Goal: Feedback & Contribution: Leave review/rating

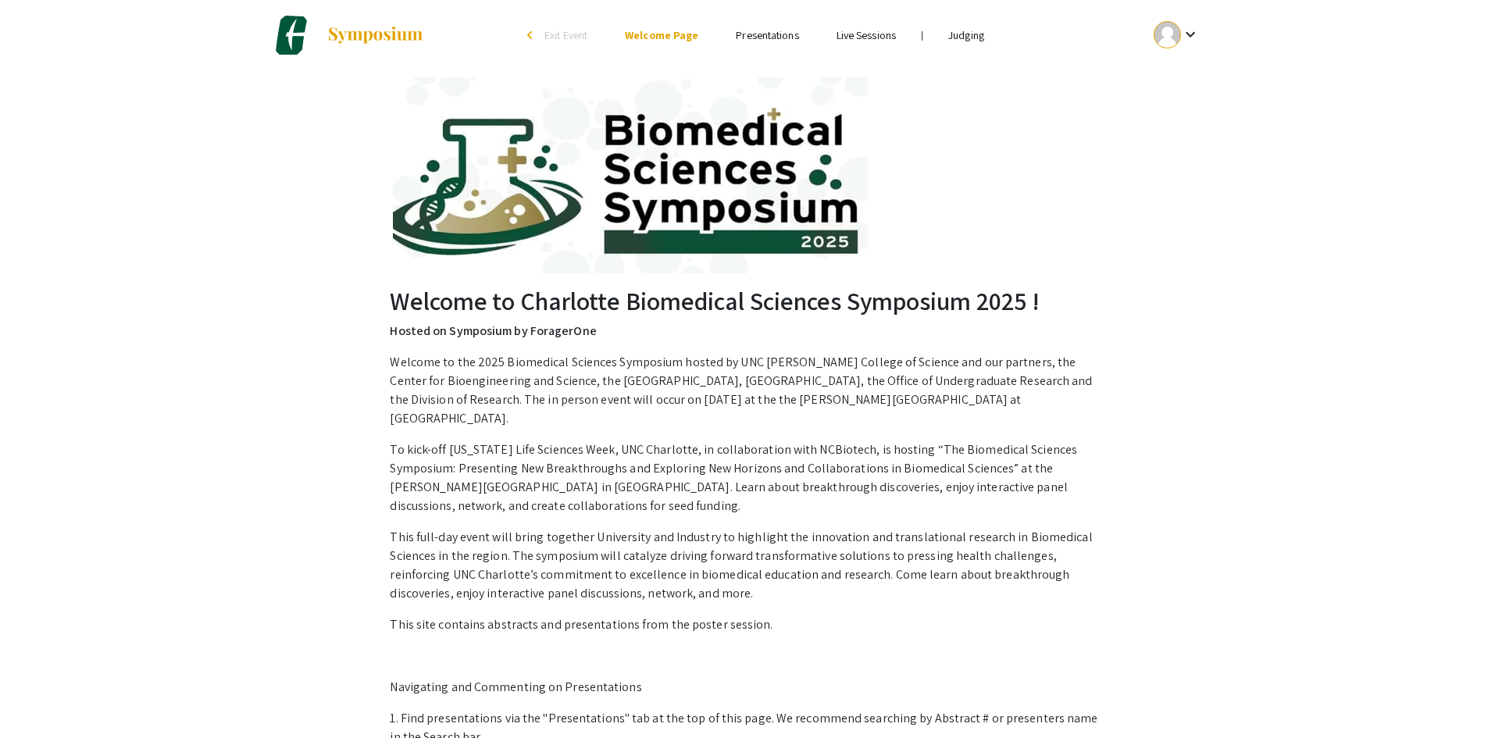
click at [979, 34] on link "Judging" at bounding box center [966, 35] width 36 height 14
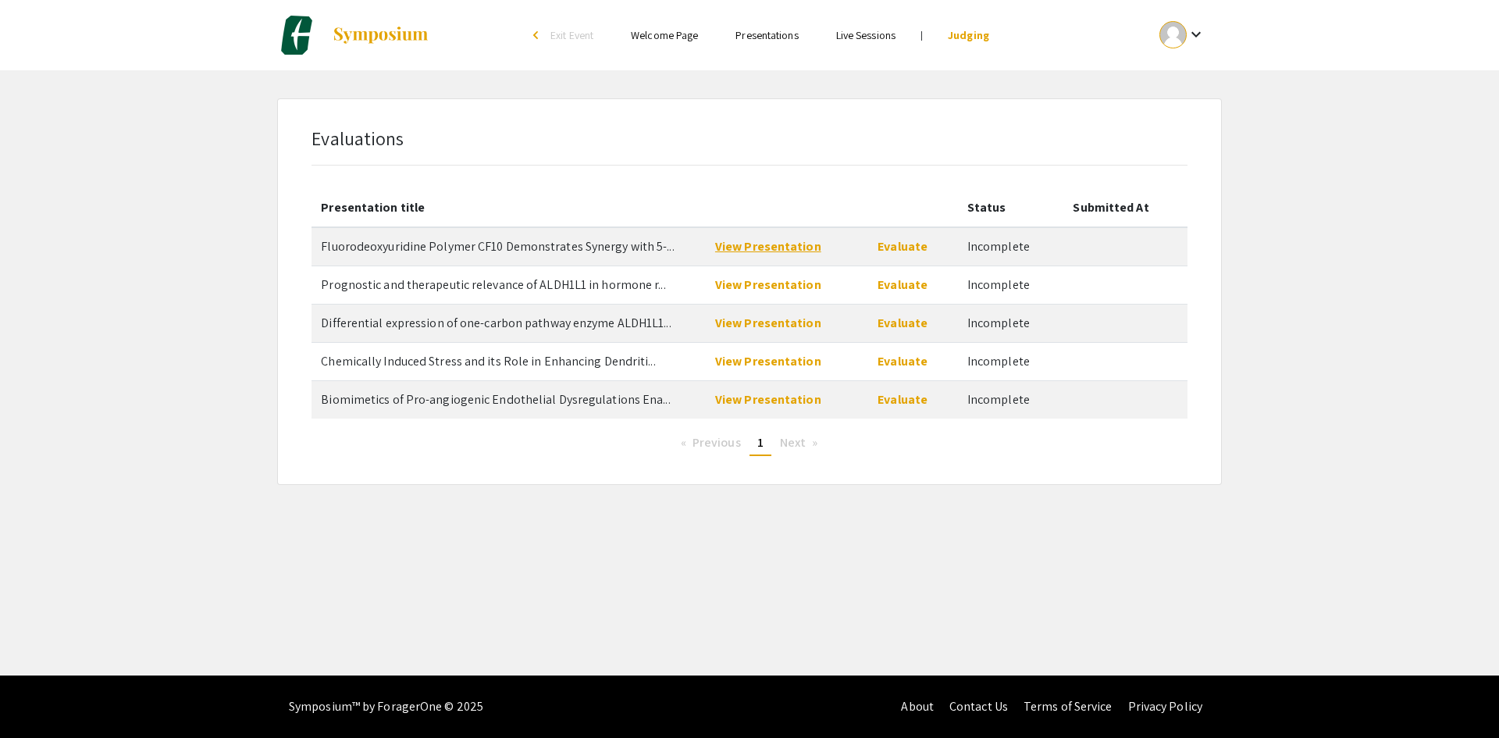
click at [797, 247] on link "View Presentation" at bounding box center [768, 246] width 106 height 16
click at [893, 248] on link "Evaluate" at bounding box center [903, 246] width 50 height 16
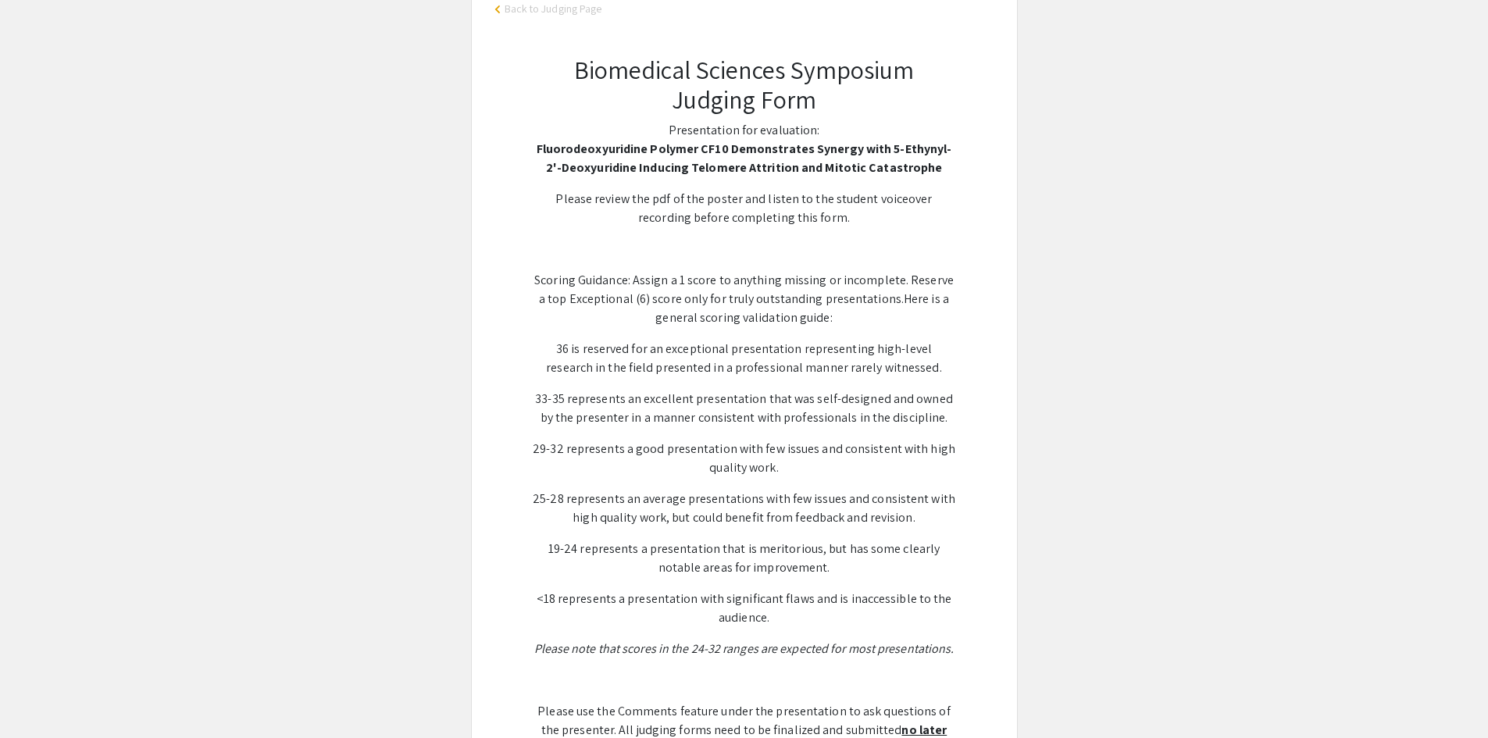
scroll to position [234, 0]
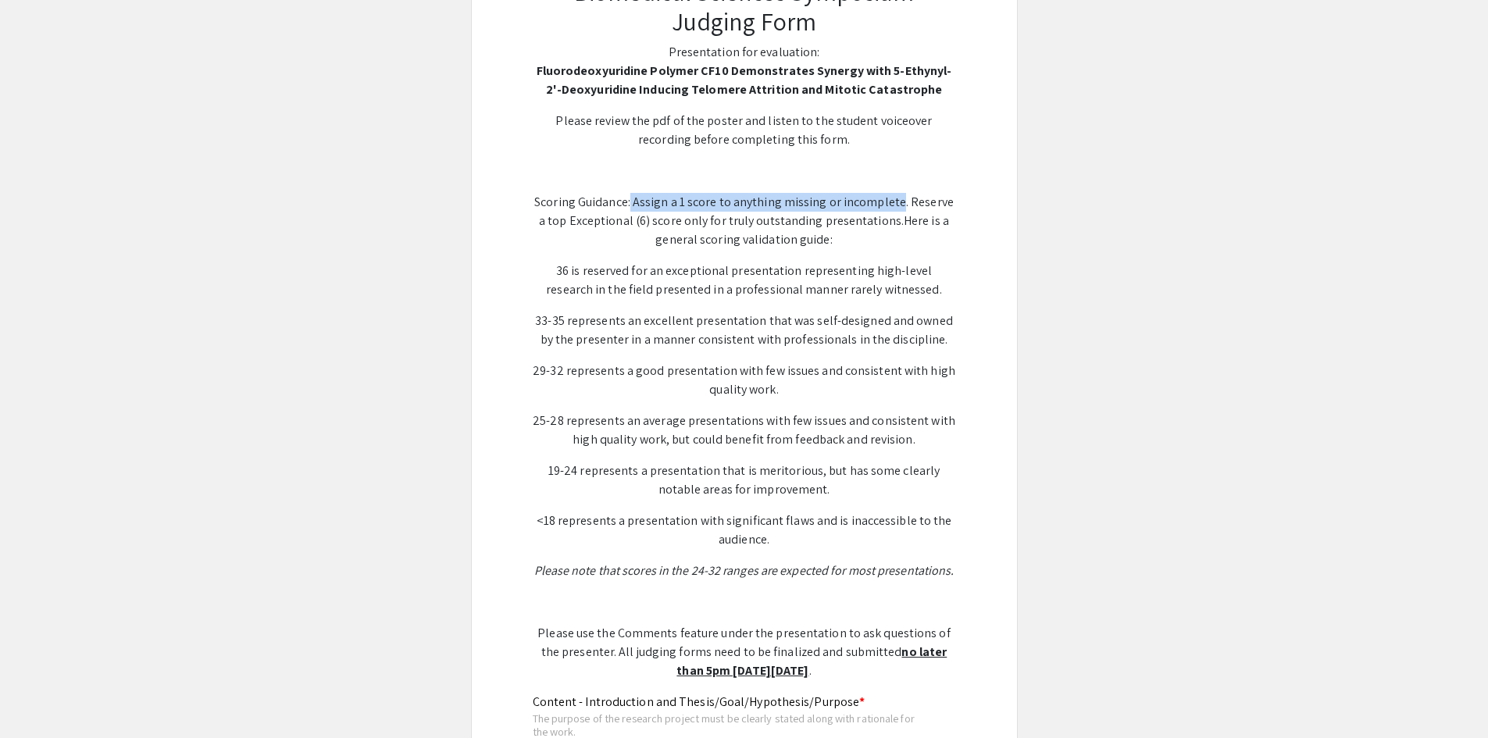
drag, startPoint x: 631, startPoint y: 200, endPoint x: 896, endPoint y: 201, distance: 265.5
click at [896, 201] on span "Scoring Guidance: Assign a 1 score to anything missing or incomplete. Reserve a…" at bounding box center [743, 211] width 419 height 35
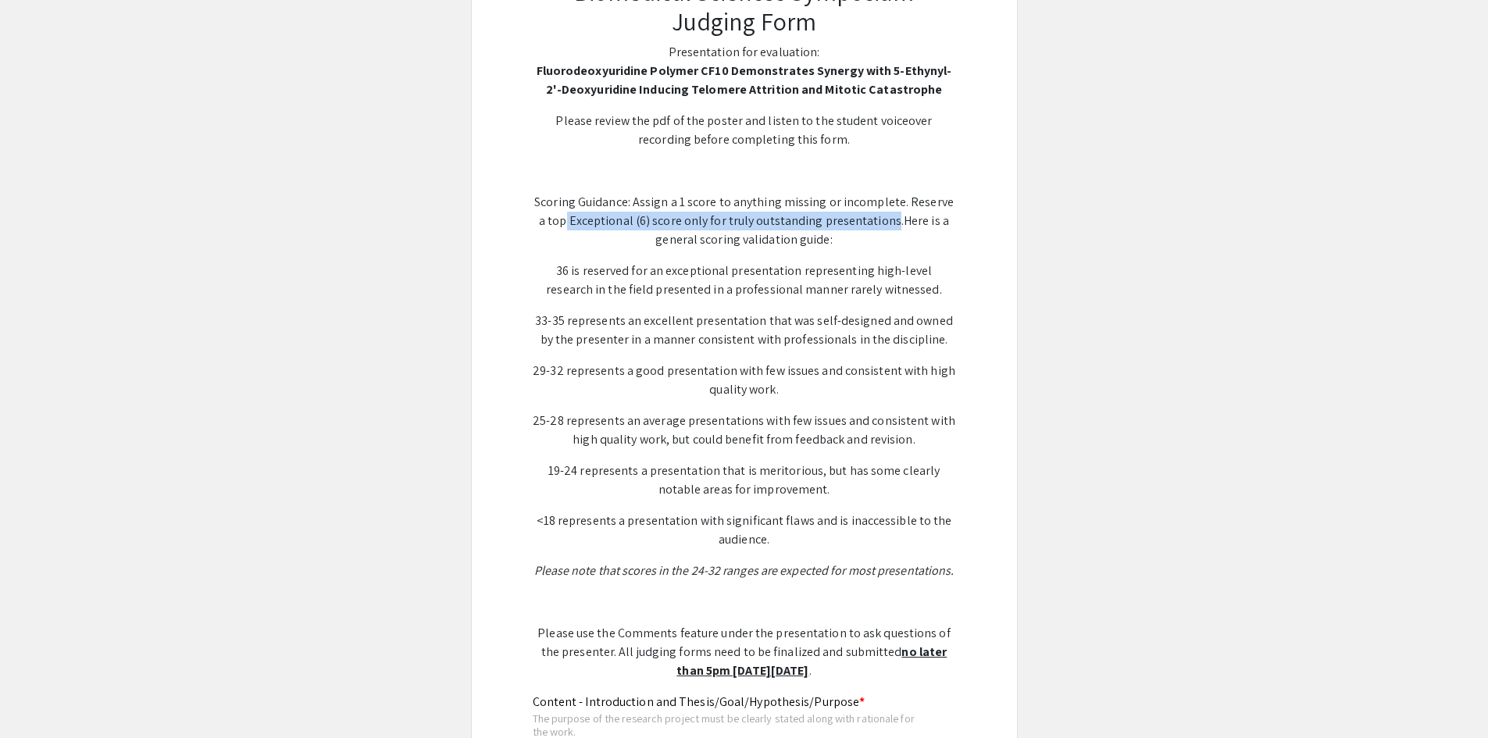
drag, startPoint x: 566, startPoint y: 224, endPoint x: 886, endPoint y: 225, distance: 320.1
click at [886, 225] on span "Scoring Guidance: Assign a 1 score to anything missing or incomplete. Reserve a…" at bounding box center [743, 211] width 419 height 35
click at [789, 230] on p "Scoring Guidance: Assign a 1 score to anything missing or incomplete. Reserve a…" at bounding box center [744, 221] width 423 height 56
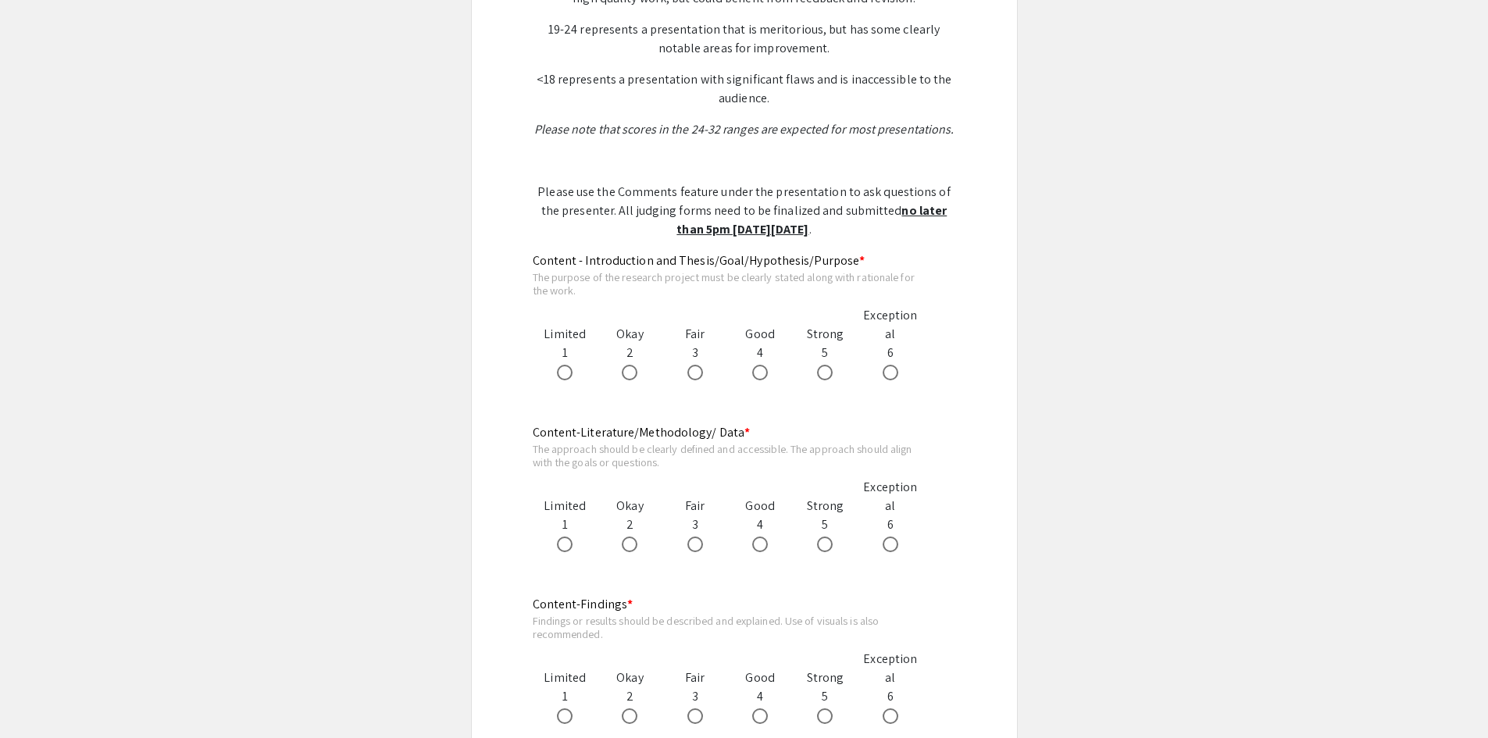
scroll to position [703, 0]
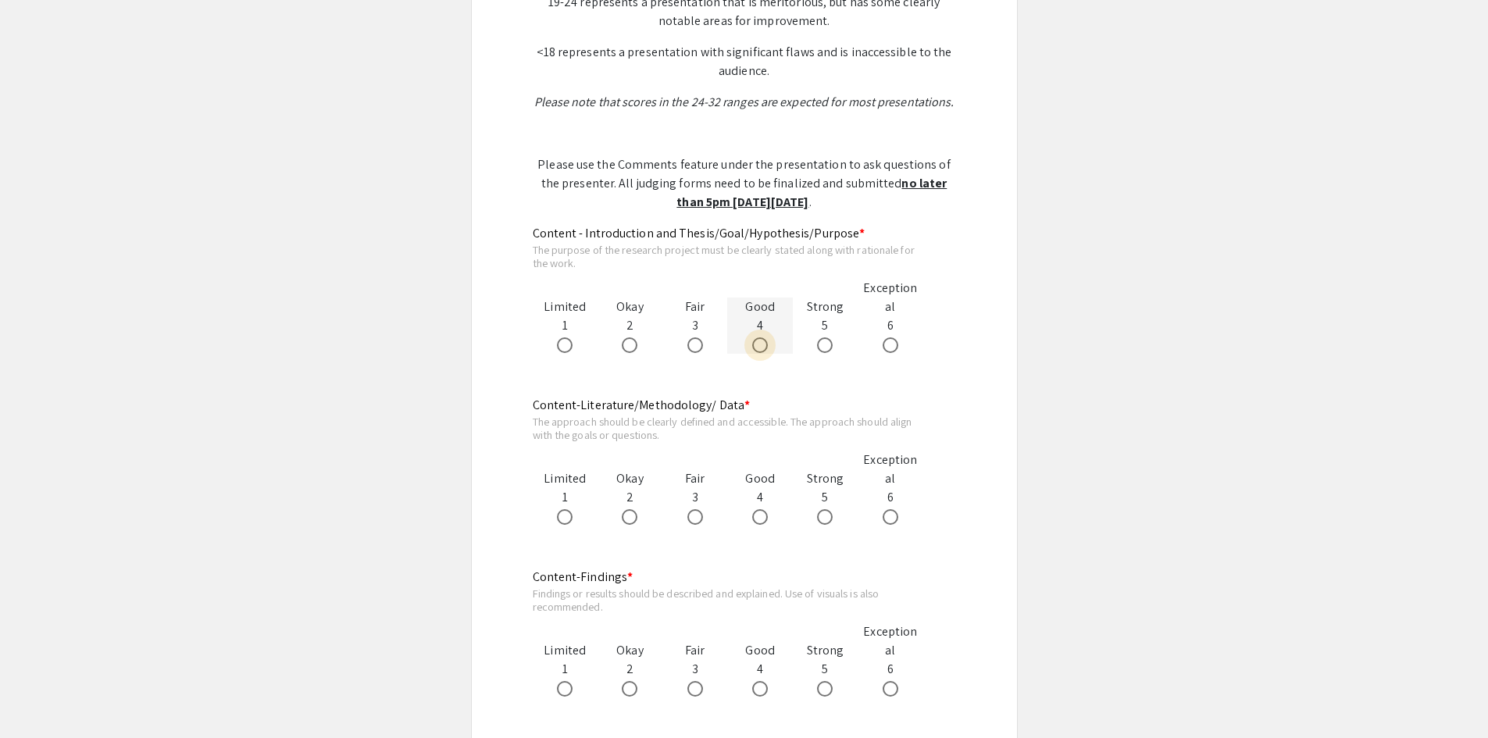
click at [765, 350] on span at bounding box center [760, 345] width 16 height 16
click at [765, 350] on input "radio" at bounding box center [760, 345] width 16 height 16
radio input "true"
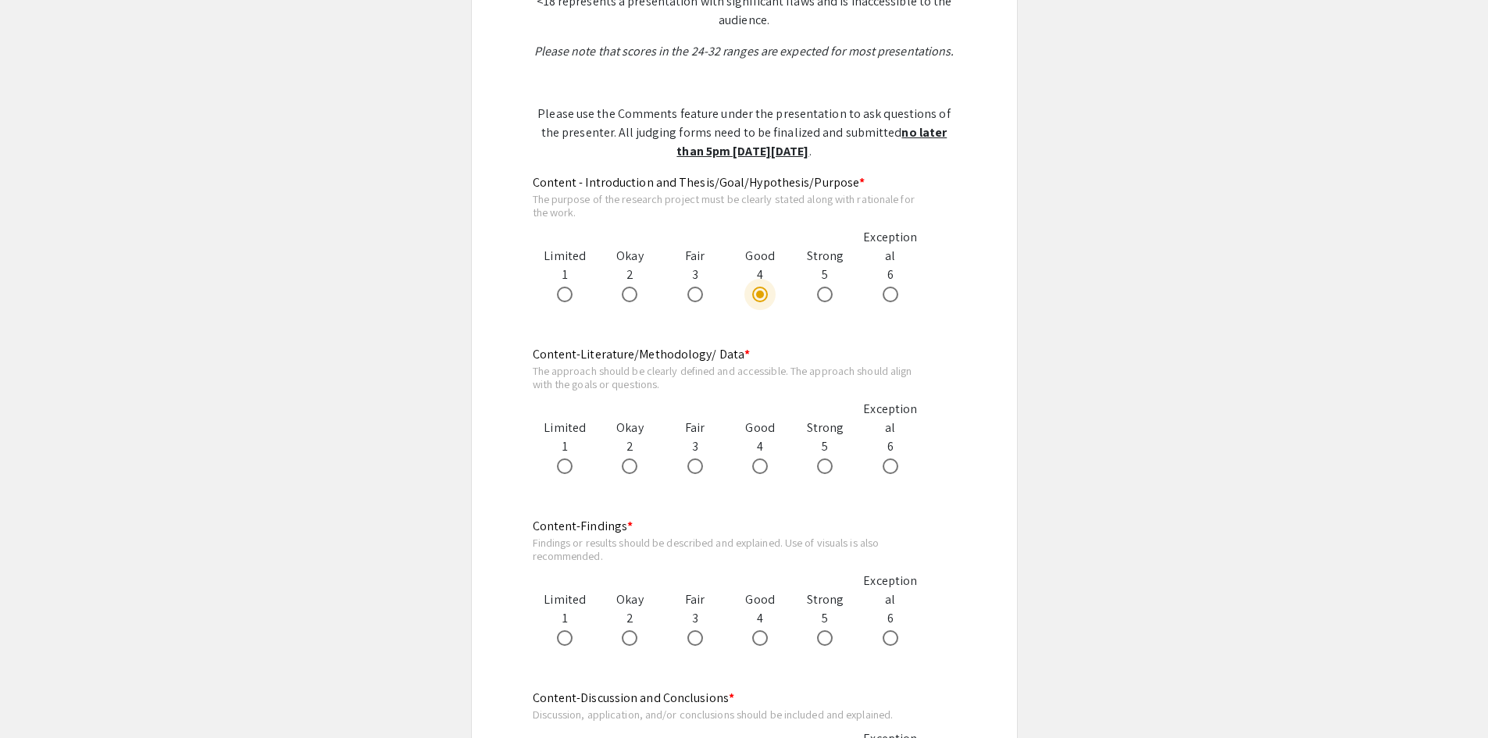
scroll to position [781, 0]
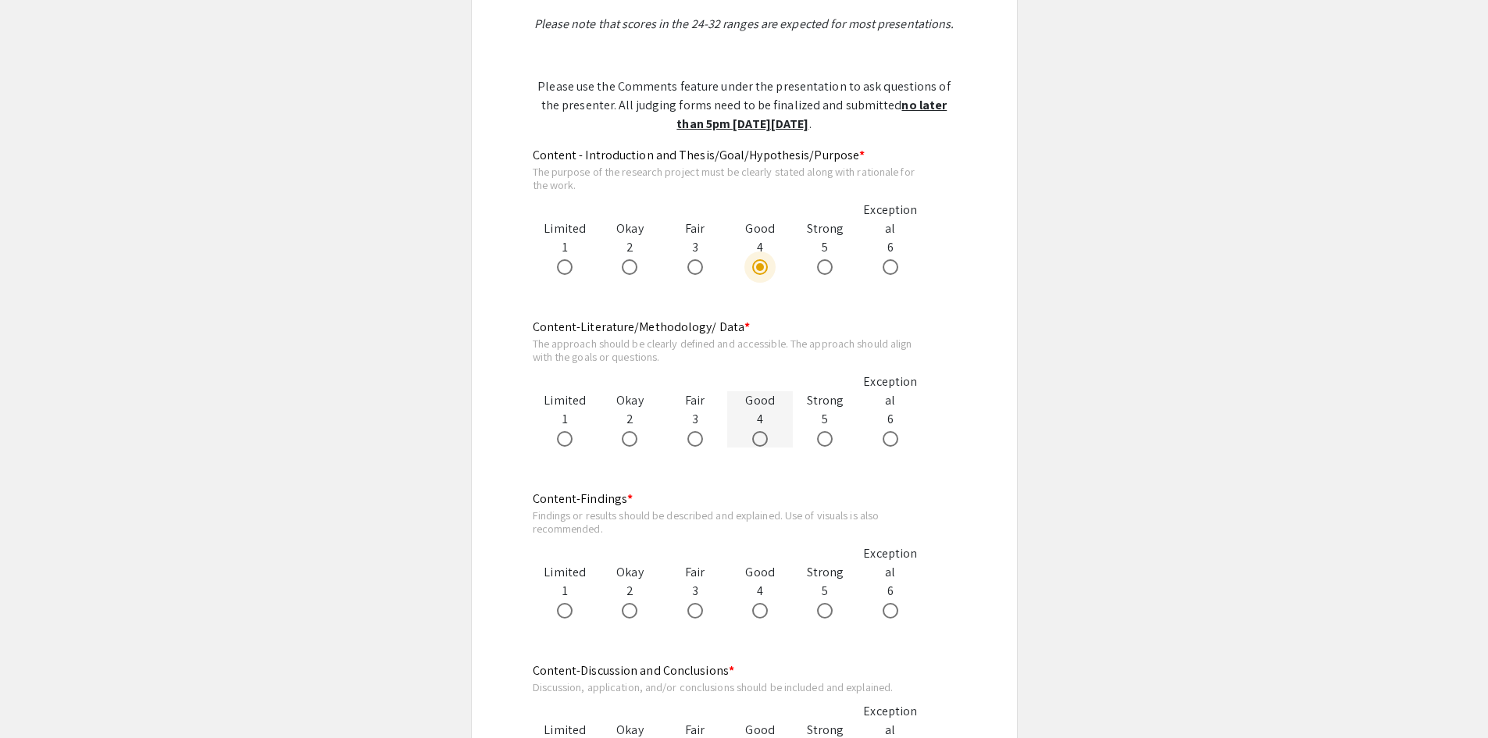
click at [759, 436] on span at bounding box center [760, 439] width 16 height 16
click at [759, 436] on input "radio" at bounding box center [760, 439] width 16 height 16
radio input "true"
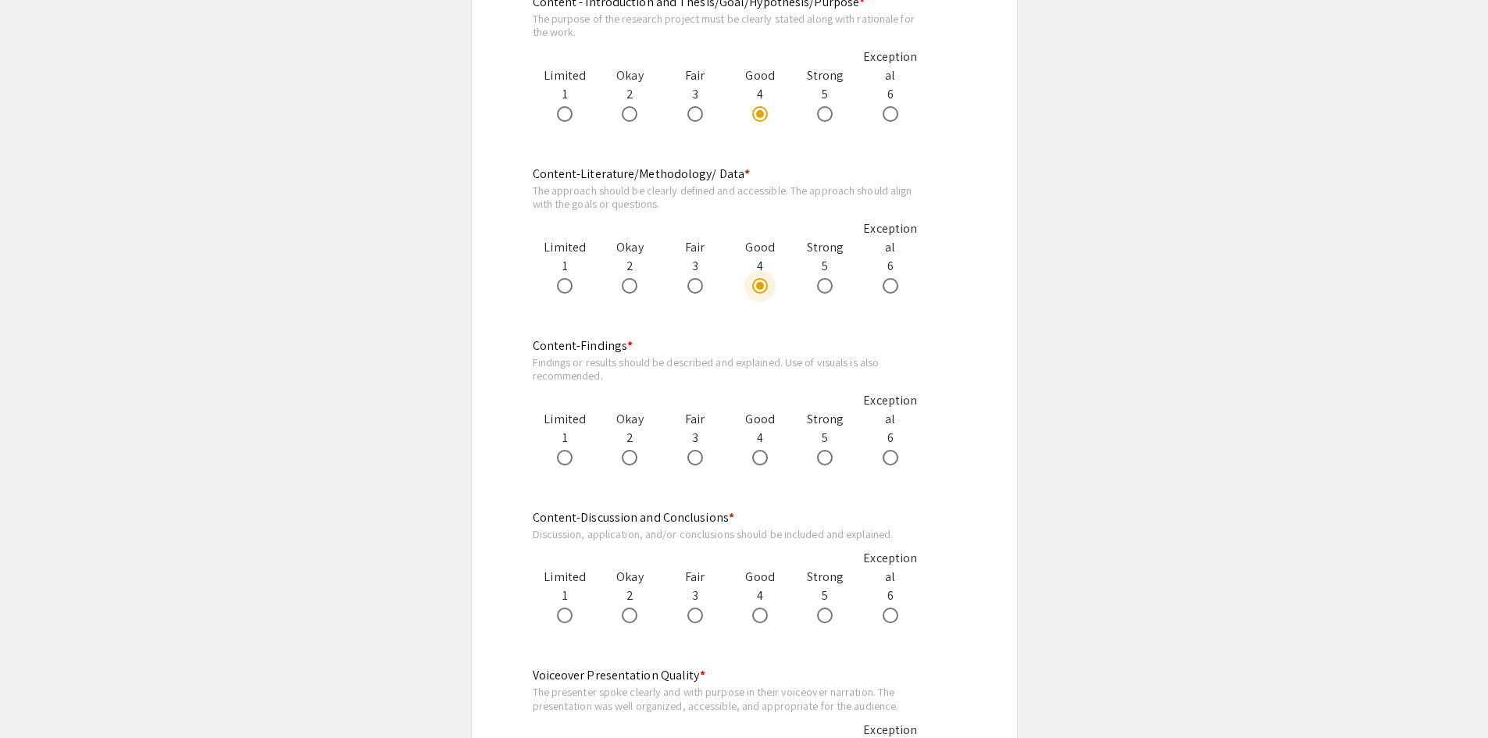
scroll to position [937, 0]
click at [756, 451] on span at bounding box center [760, 455] width 16 height 16
click at [756, 451] on input "radio" at bounding box center [760, 455] width 16 height 16
radio input "true"
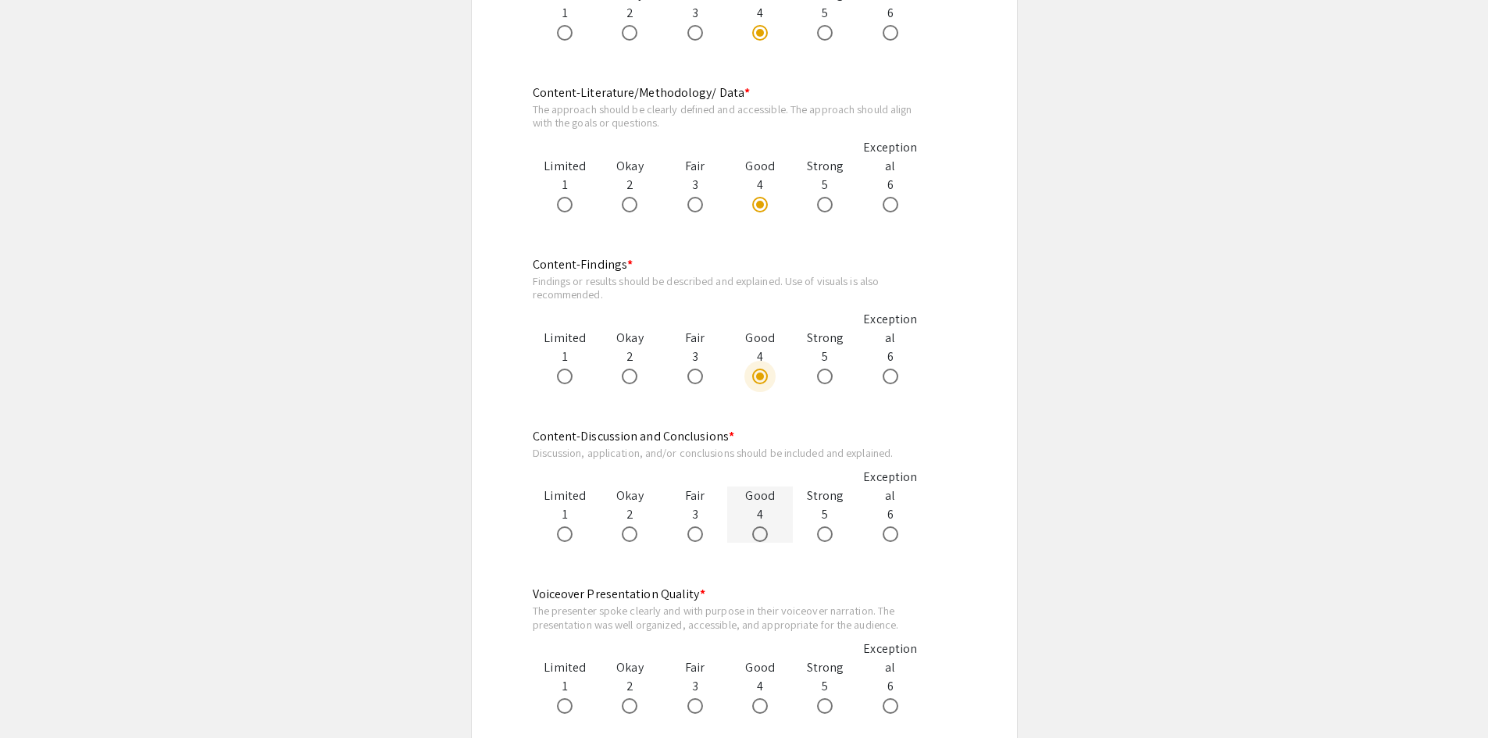
click at [761, 530] on span at bounding box center [760, 534] width 16 height 16
click at [761, 530] on input "radio" at bounding box center [760, 534] width 16 height 16
radio input "true"
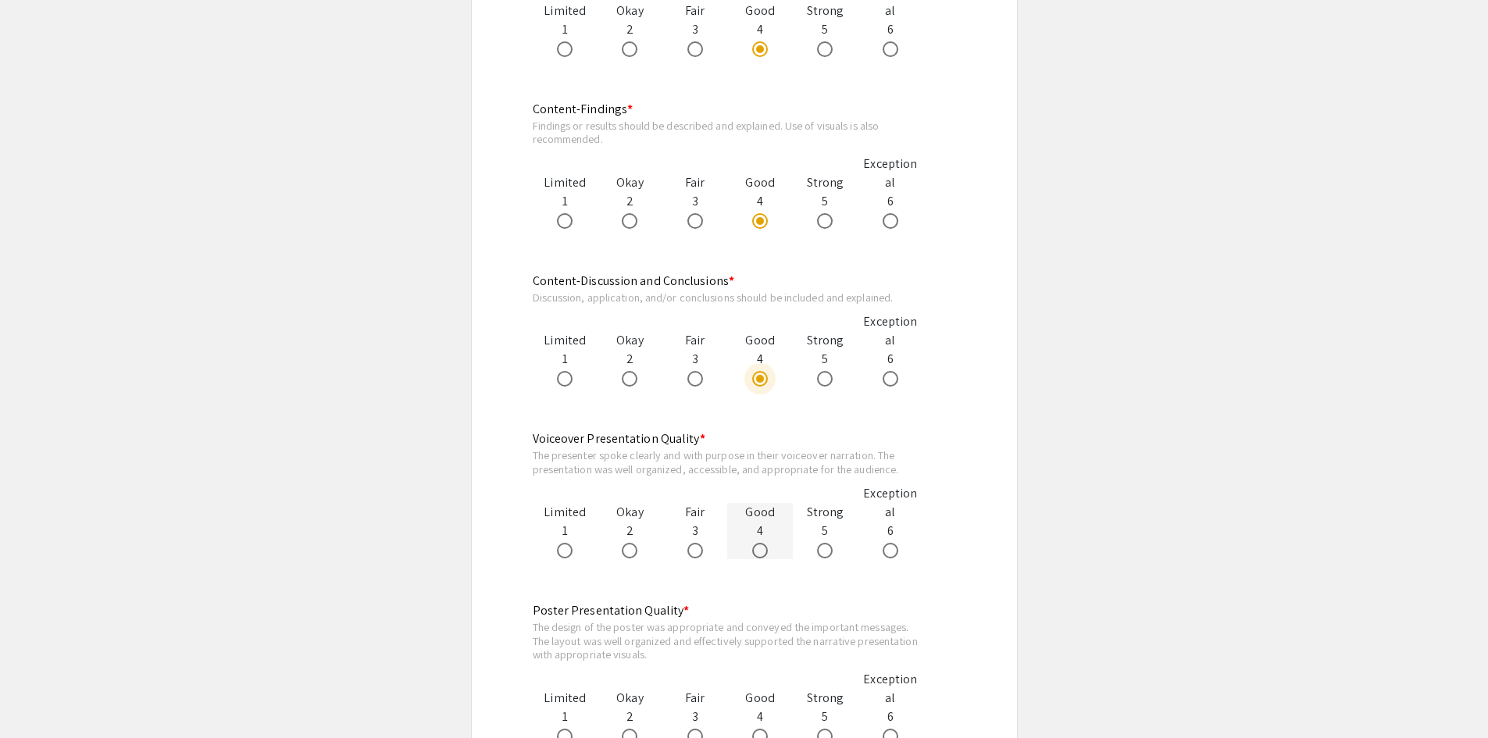
scroll to position [1171, 0]
click at [824, 560] on app-form-preview-likert-scale-field "Voiceover Presentation Quality * The presenter spoke clearly and with purpose i…" at bounding box center [744, 509] width 423 height 160
click at [825, 554] on span at bounding box center [825, 550] width 16 height 16
click at [825, 554] on input "radio" at bounding box center [825, 550] width 16 height 16
radio input "true"
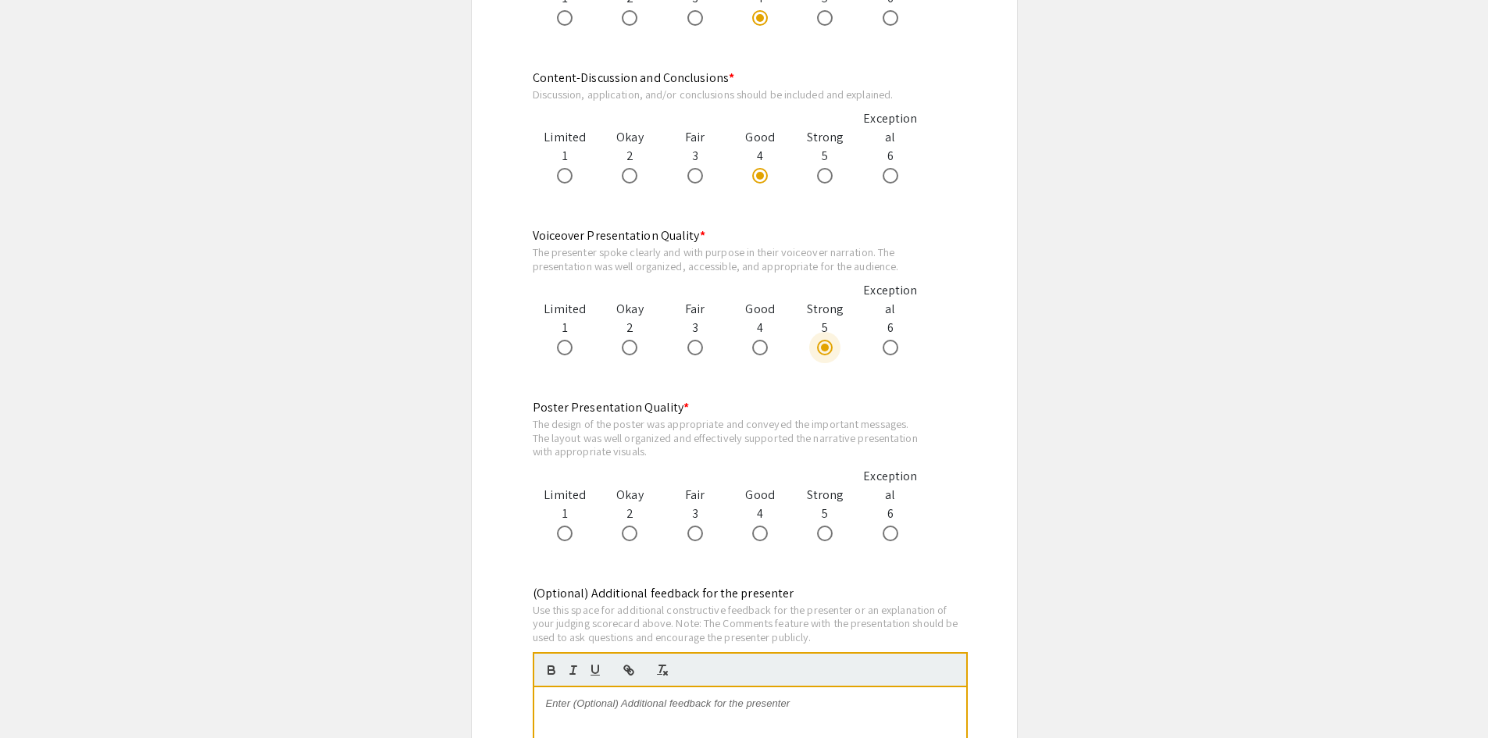
scroll to position [1406, 0]
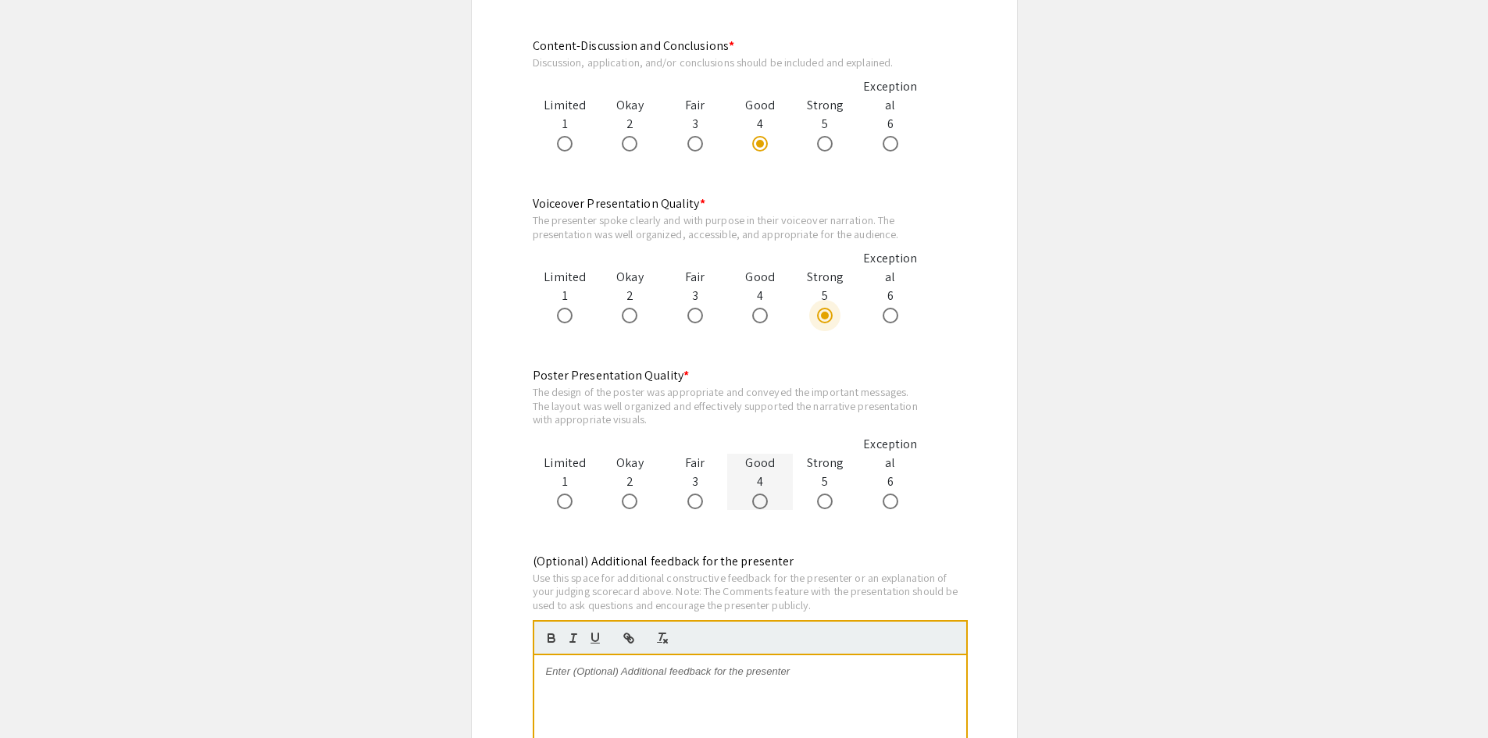
click at [757, 504] on span at bounding box center [760, 501] width 16 height 16
click at [757, 504] on input "radio" at bounding box center [760, 501] width 16 height 16
radio input "true"
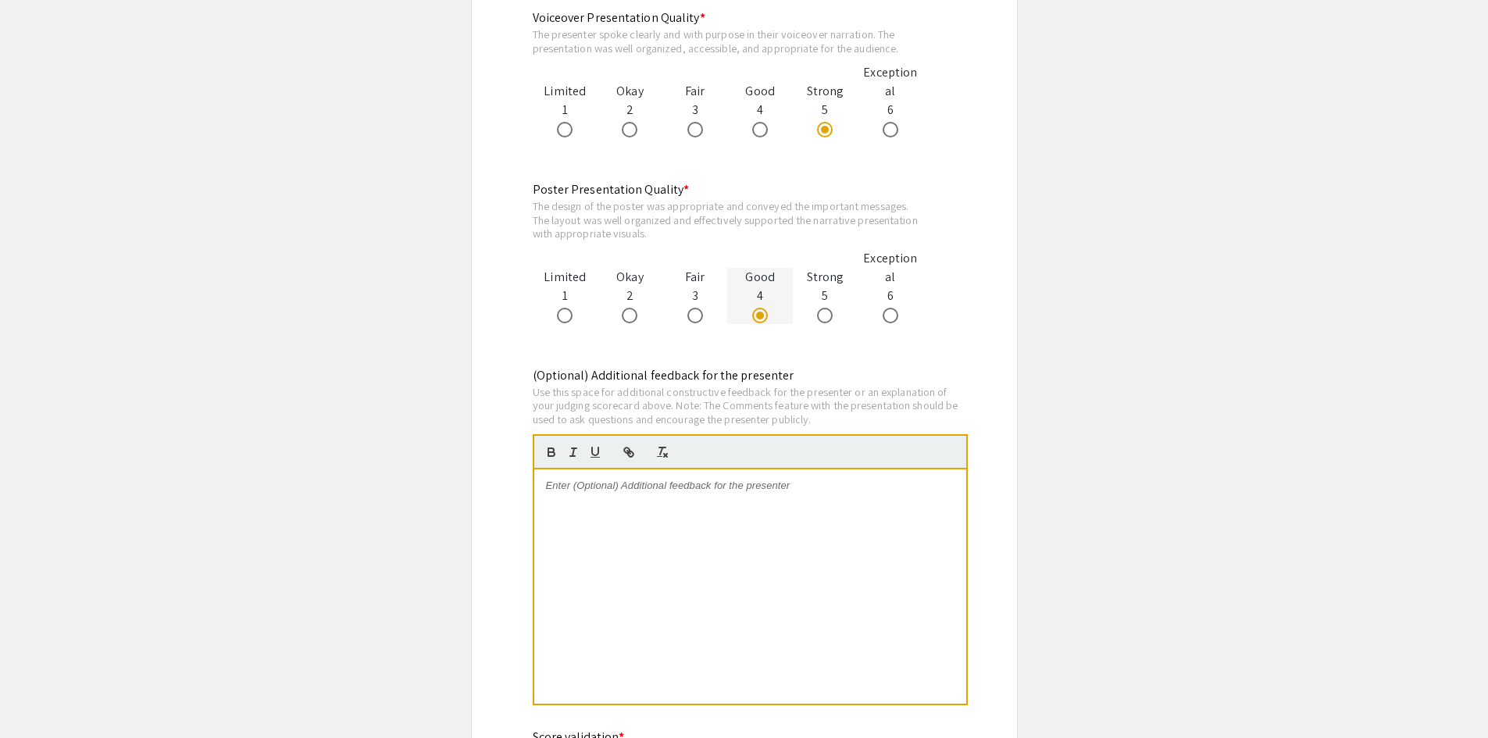
scroll to position [1640, 0]
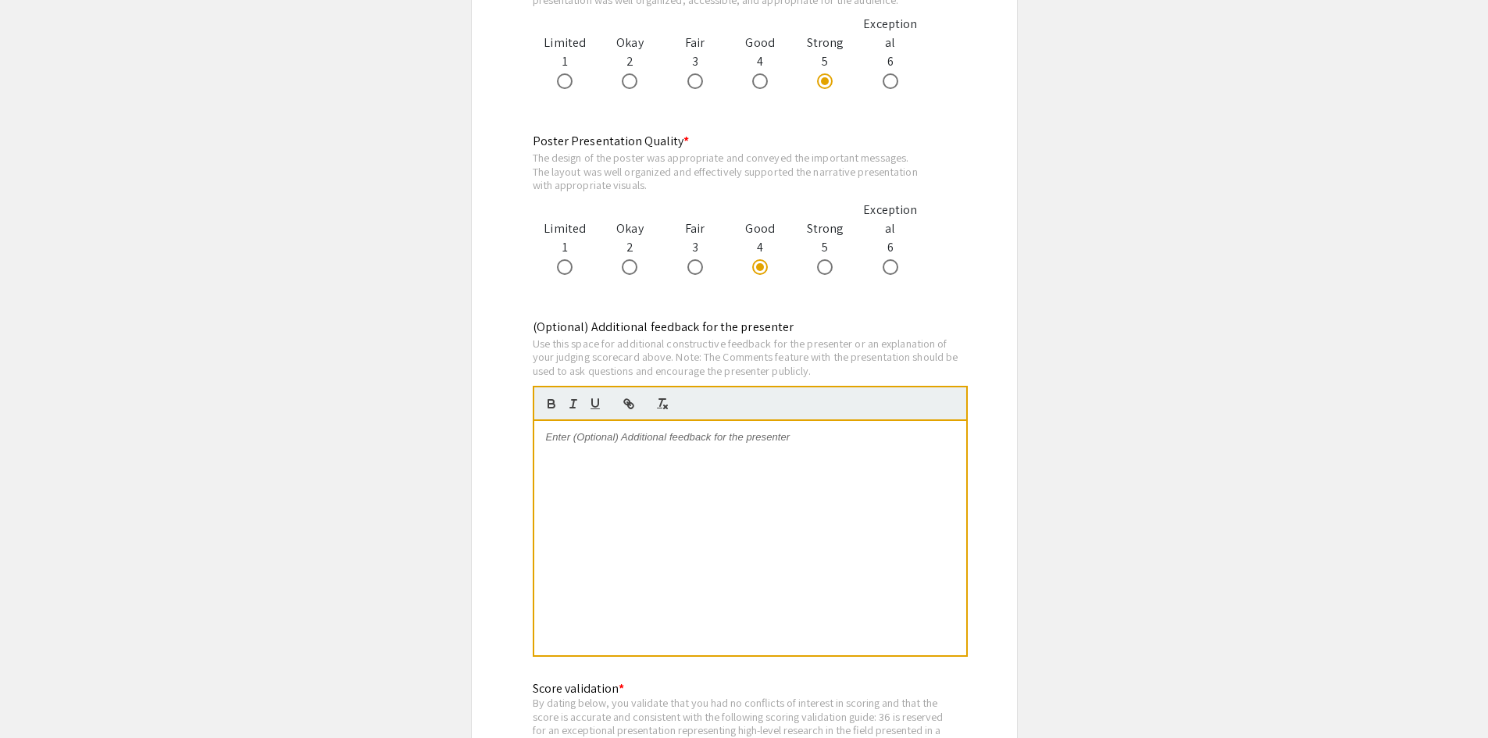
click at [717, 490] on div at bounding box center [750, 538] width 432 height 234
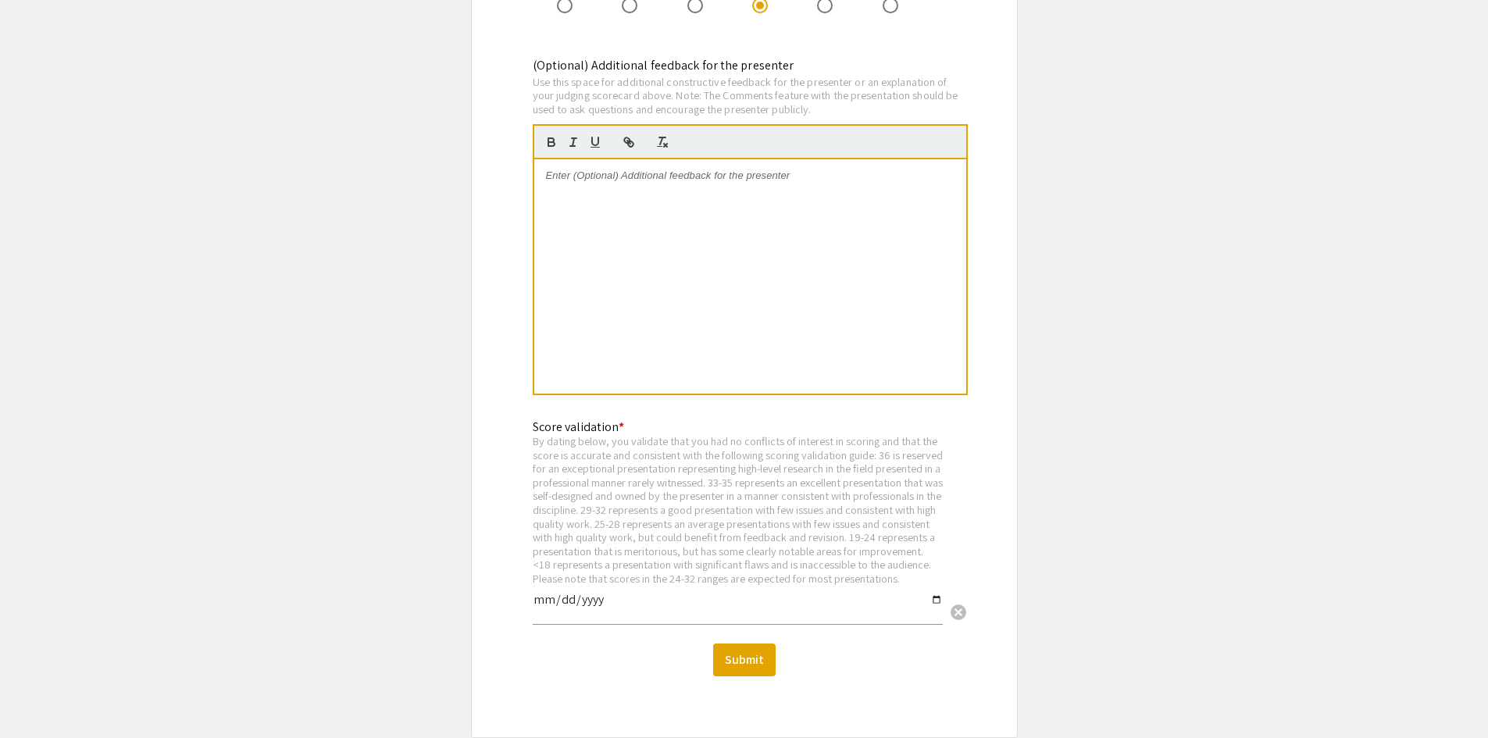
scroll to position [1874, 0]
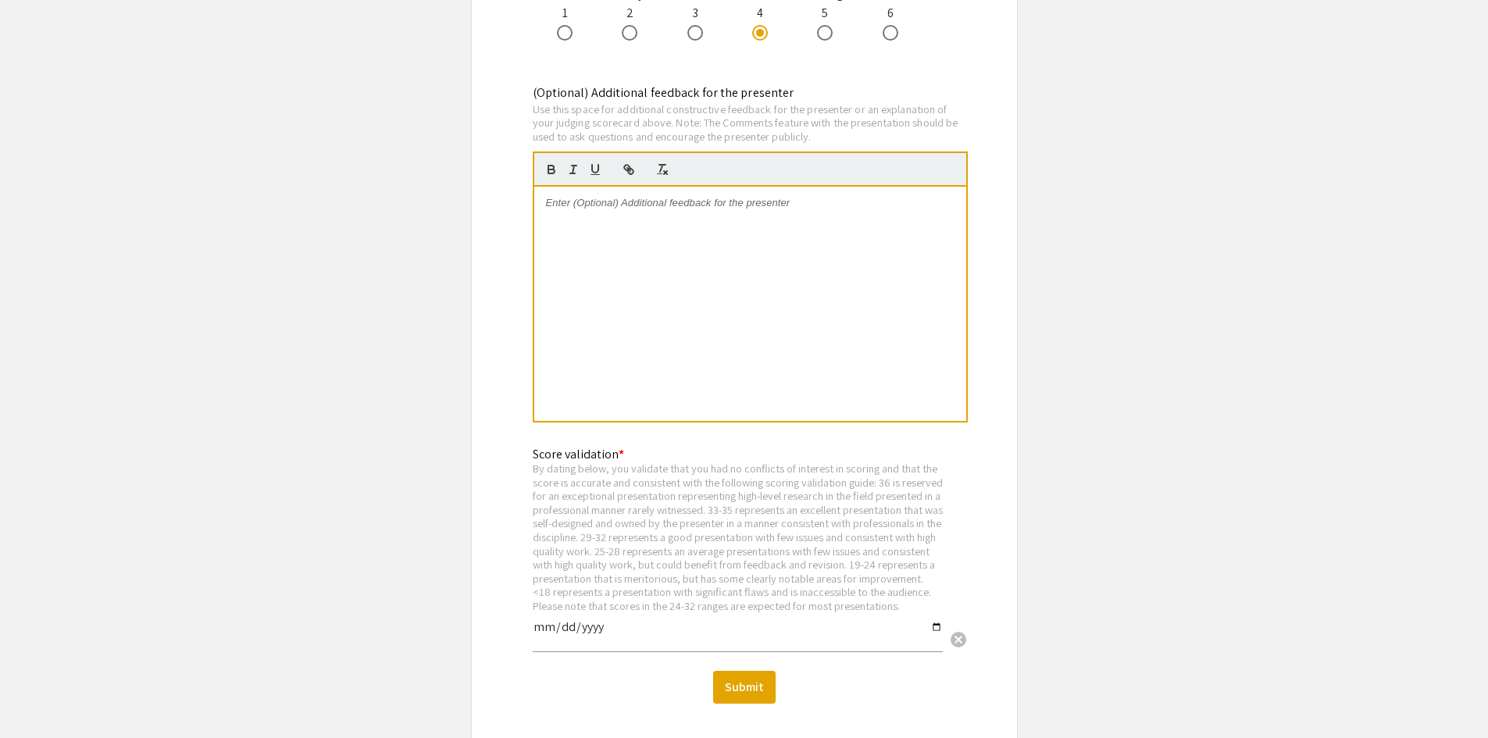
click at [554, 258] on div at bounding box center [750, 304] width 432 height 234
click at [853, 204] on p "Congratulations for your work. The abstract is clear and well-written, the vide…" at bounding box center [750, 210] width 408 height 29
click at [839, 218] on p "Congratulations for your work. The abstract is clear and well-written for the g…" at bounding box center [750, 210] width 408 height 29
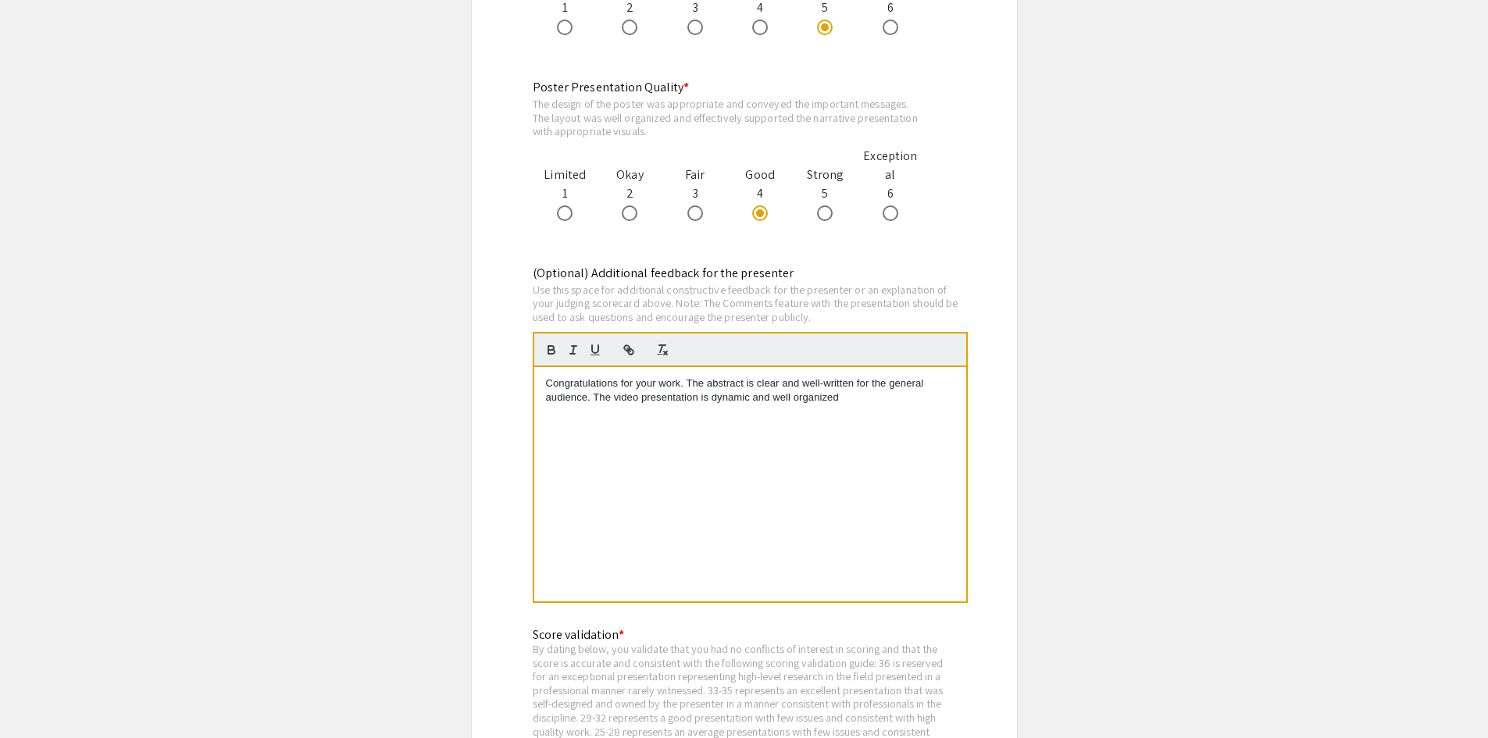
scroll to position [1718, 0]
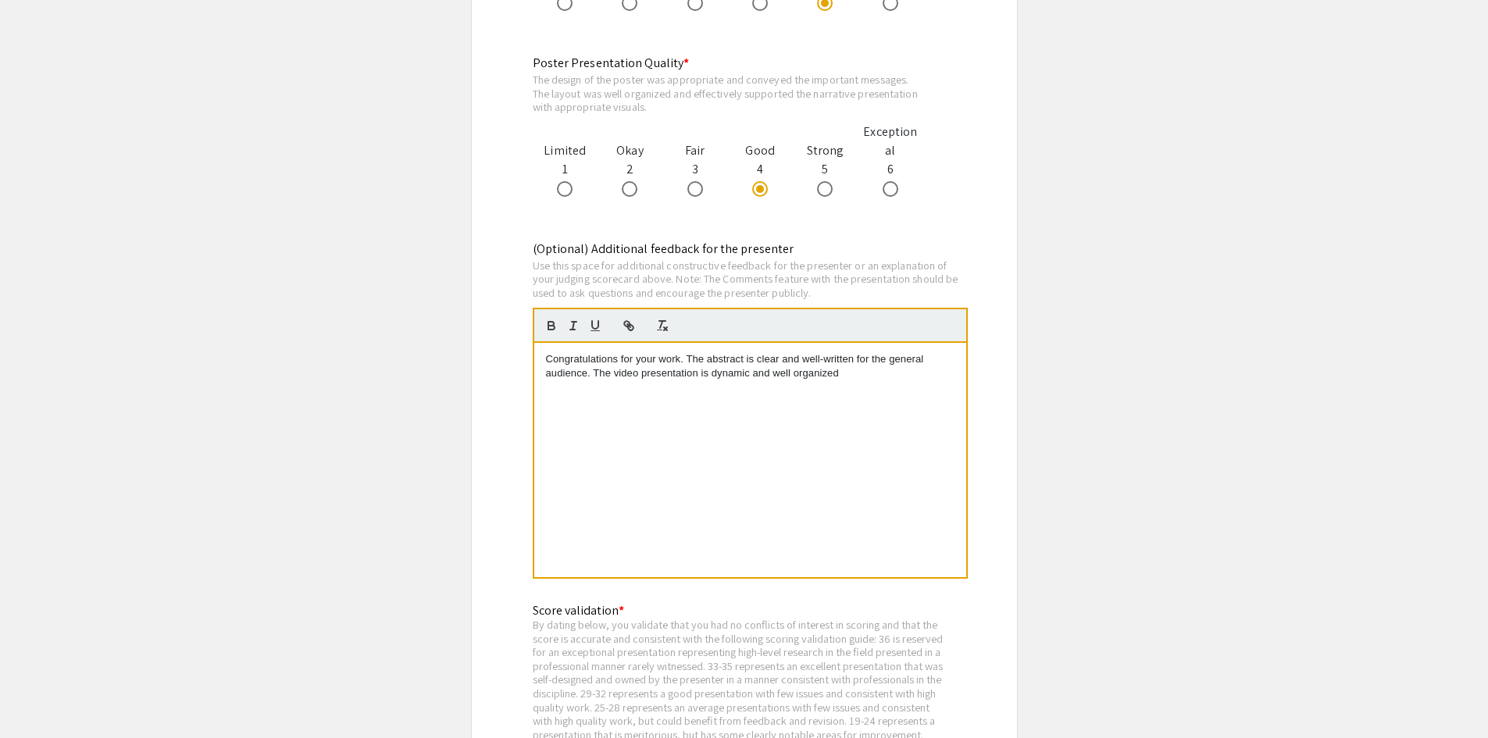
click at [844, 371] on p "Congratulations for your work. The abstract is clear and well-written for the g…" at bounding box center [750, 366] width 408 height 29
drag, startPoint x: 796, startPoint y: 402, endPoint x: 770, endPoint y: 403, distance: 26.6
click at [770, 403] on p "Congratulations for your work. The abstract is clear and well-written for the g…" at bounding box center [750, 381] width 408 height 58
click at [777, 370] on p "Congratulations for your work. The abstract is clear and well-written for the g…" at bounding box center [750, 381] width 408 height 58
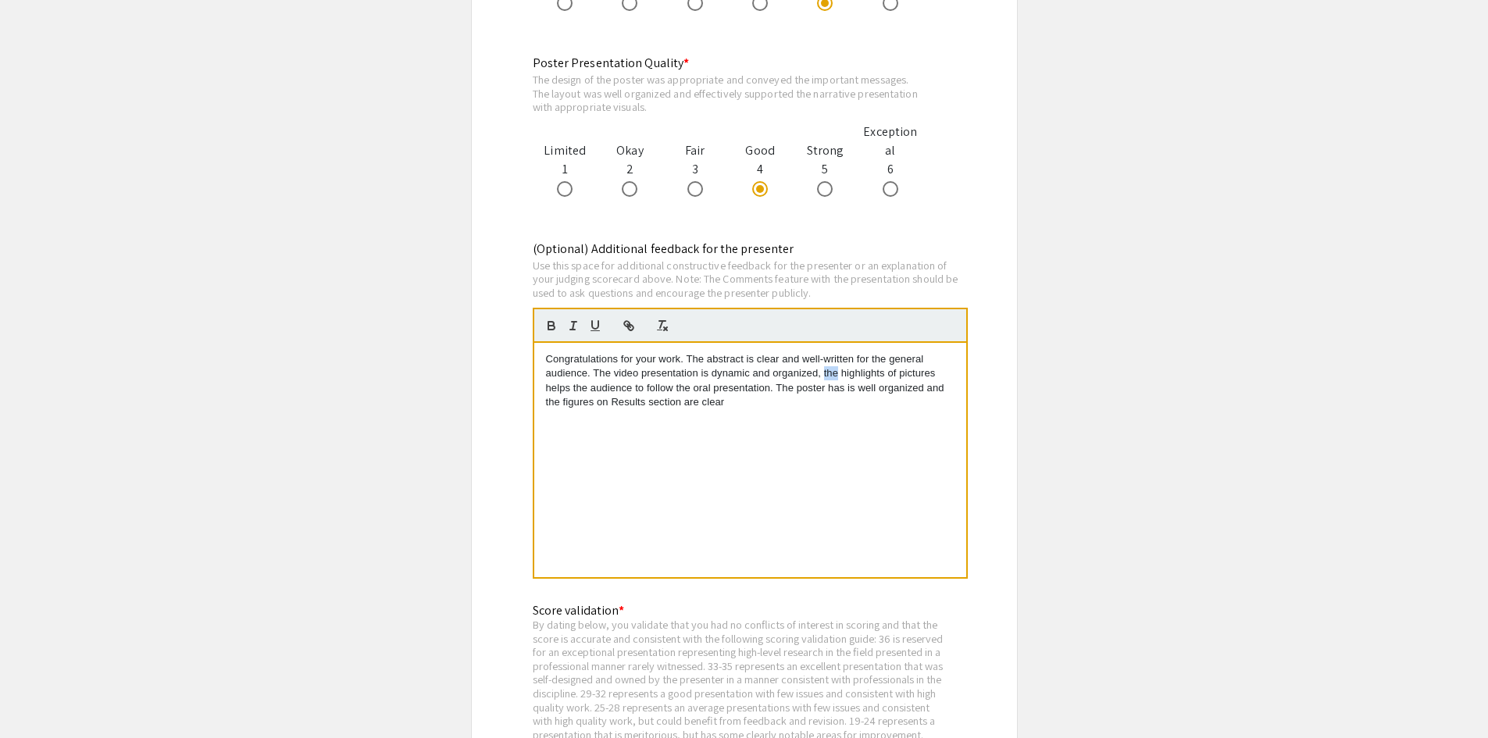
drag, startPoint x: 822, startPoint y: 374, endPoint x: 839, endPoint y: 375, distance: 16.4
click at [839, 375] on p "Congratulations for your work. The abstract is clear and well-written for the g…" at bounding box center [750, 381] width 408 height 58
click at [864, 373] on p "Congratulations for your work. The abstract is clear and well-written for the g…" at bounding box center [750, 381] width 408 height 58
click at [882, 373] on p "Congratulations for your work. The abstract is clear and well-written for the g…" at bounding box center [750, 381] width 408 height 58
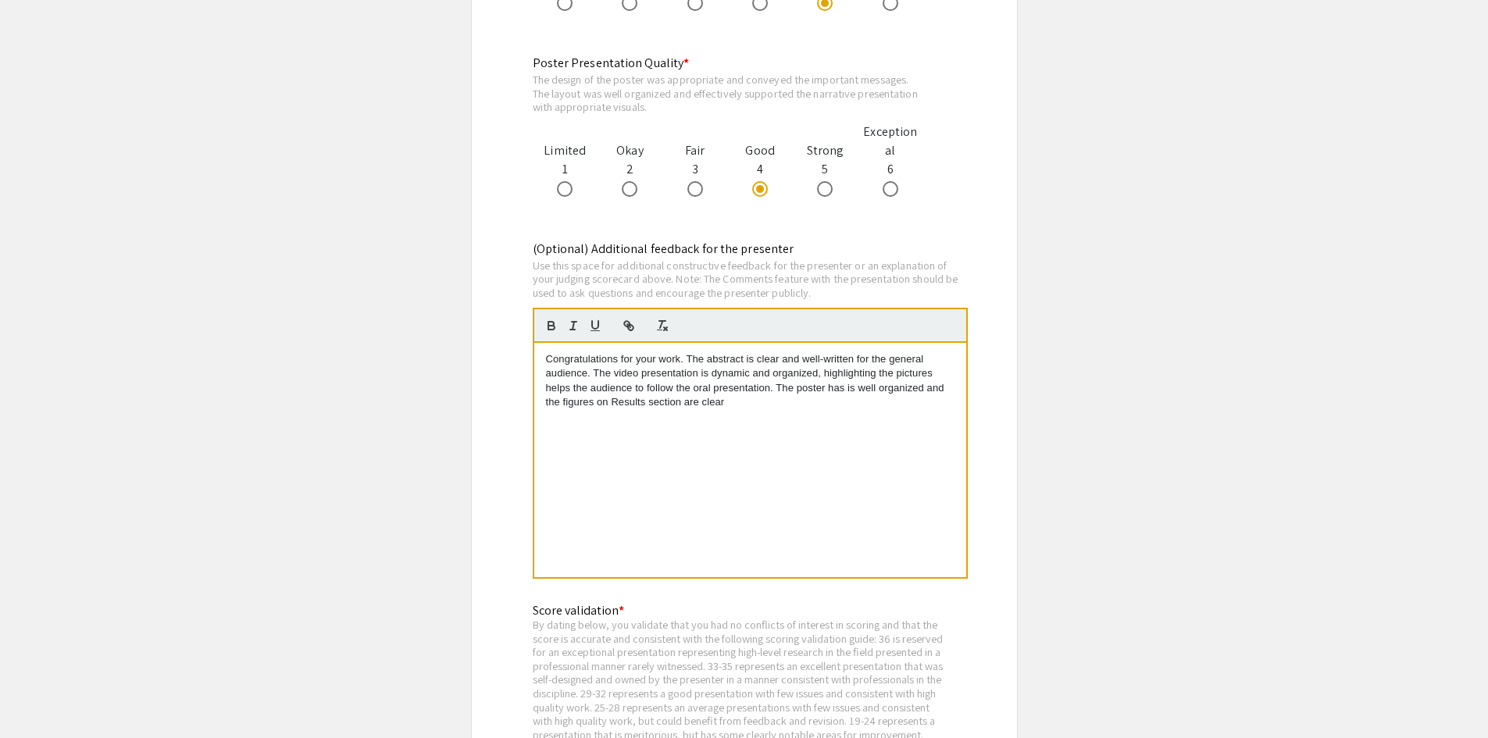
click at [565, 390] on p "Congratulations for your work. The abstract is clear and well-written for the g…" at bounding box center [750, 381] width 408 height 58
click at [768, 386] on p "Congratulations for your work. The abstract is clear and well-written for the g…" at bounding box center [750, 381] width 408 height 58
click at [832, 389] on p "Congratulations for your work. The abstract is clear and well-written for the g…" at bounding box center [750, 381] width 408 height 58
click at [732, 401] on p "Congratulations for your work. The abstract is clear and well-written for the g…" at bounding box center [750, 381] width 408 height 58
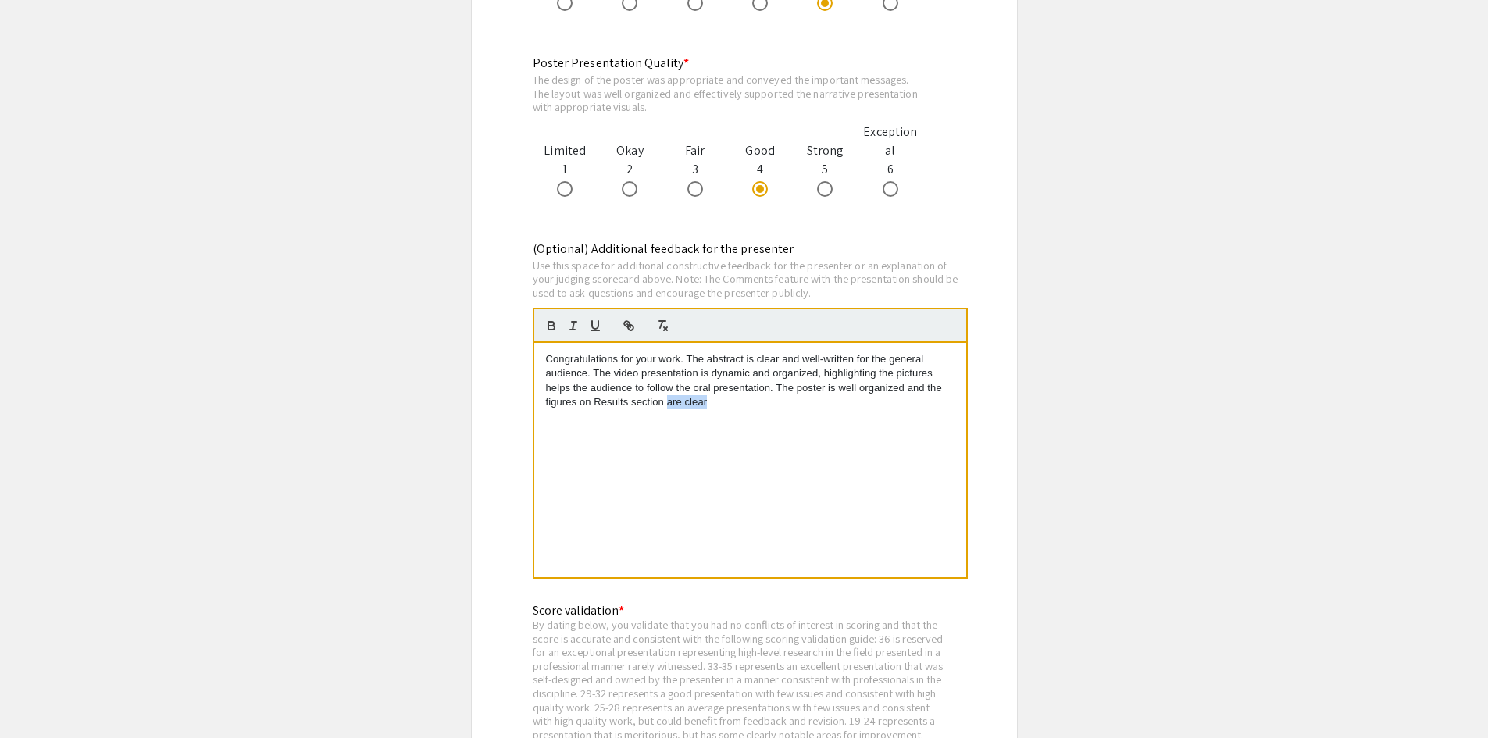
drag, startPoint x: 711, startPoint y: 403, endPoint x: 667, endPoint y: 404, distance: 44.5
click at [667, 404] on p "Congratulations for your work. The abstract is clear and well-written for the g…" at bounding box center [750, 381] width 408 height 58
click at [775, 388] on p "Congratulations for your work. The abstract is clear and well-written for the g…" at bounding box center [750, 381] width 408 height 58
click at [687, 355] on p "Congratulations for your work. The abstract is clear and well-written for the g…" at bounding box center [750, 373] width 408 height 43
click at [832, 372] on p "The abstract is clear and well-written for the general audience. The video pres…" at bounding box center [750, 387] width 408 height 43
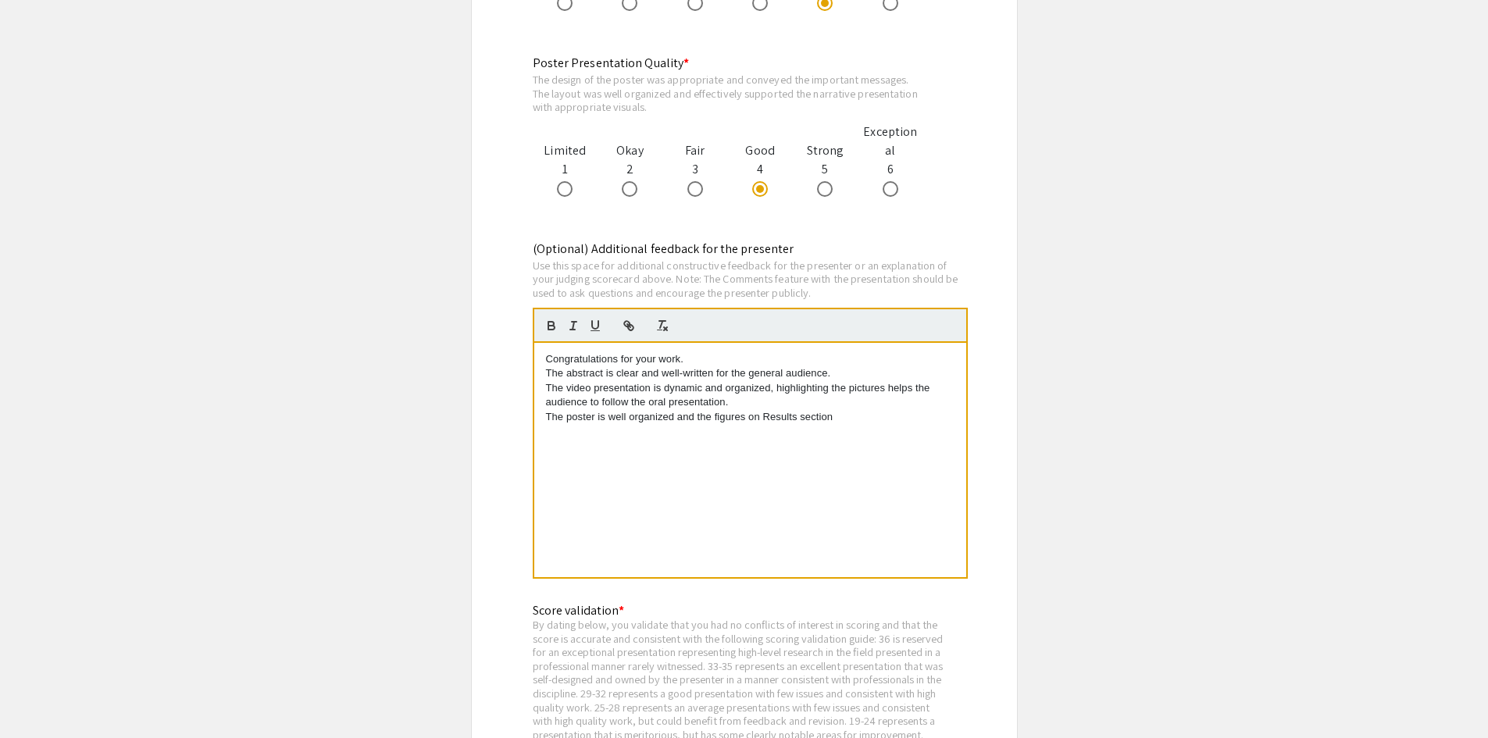
drag, startPoint x: 841, startPoint y: 419, endPoint x: 834, endPoint y: 411, distance: 11.1
click at [834, 411] on p "The poster is well organized and the figures on Results section" at bounding box center [750, 417] width 408 height 14
click at [595, 419] on p "The poster is well organized and the figures on Results section" at bounding box center [750, 417] width 408 height 14
click at [644, 419] on p "The poster layout is well organized and the figures on Results section" at bounding box center [750, 417] width 408 height 14
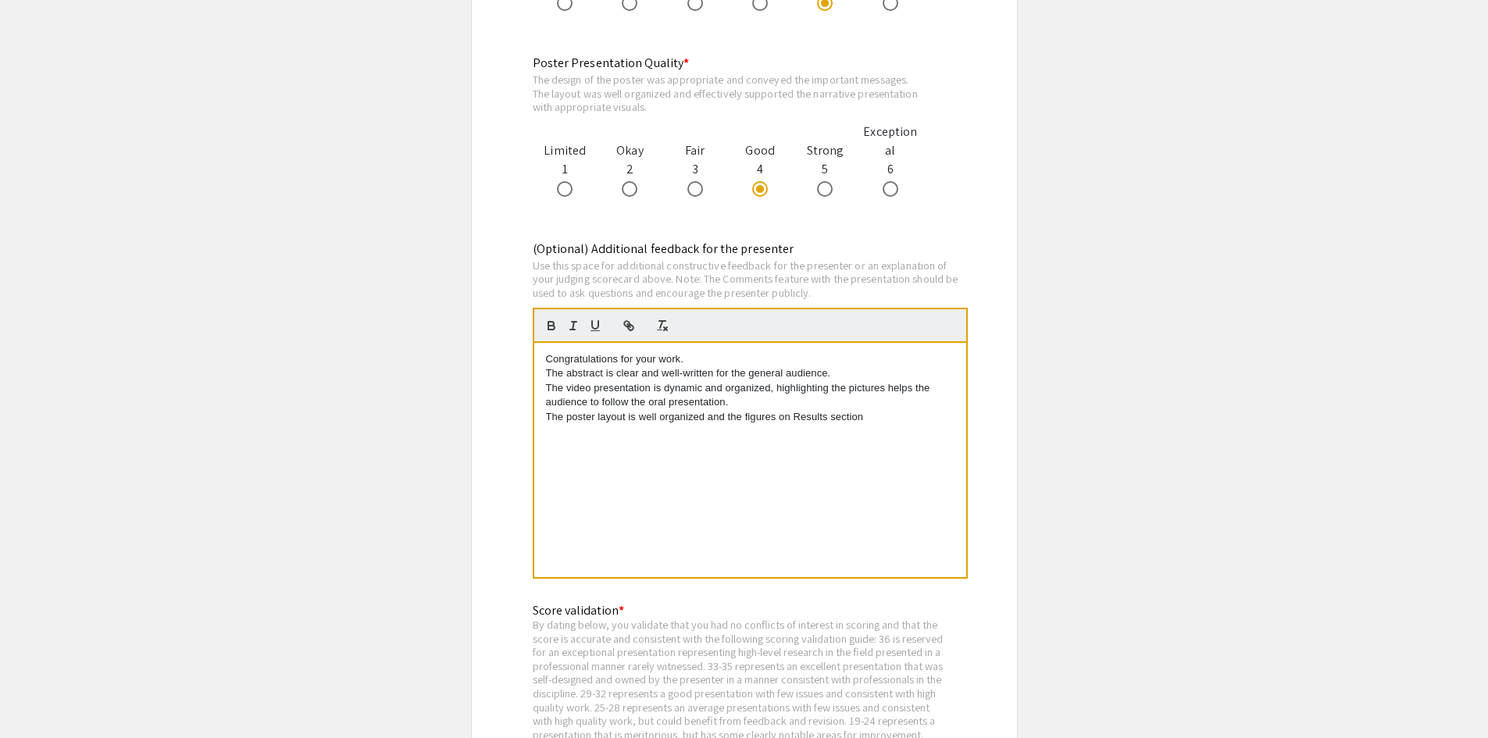
click at [704, 419] on p "The poster layout is well organized and the figures on Results section" at bounding box center [750, 417] width 408 height 14
click at [893, 419] on p "The poster layout is well organized, in special the figures on Results section" at bounding box center [750, 417] width 408 height 14
drag, startPoint x: 603, startPoint y: 436, endPoint x: 654, endPoint y: 435, distance: 50.8
click at [654, 435] on p "The poster layout is well organized, in special the figures on Results section.…" at bounding box center [750, 424] width 408 height 29
click at [679, 433] on p "The poster layout is well organized, in special the figures on Results section.…" at bounding box center [750, 424] width 408 height 29
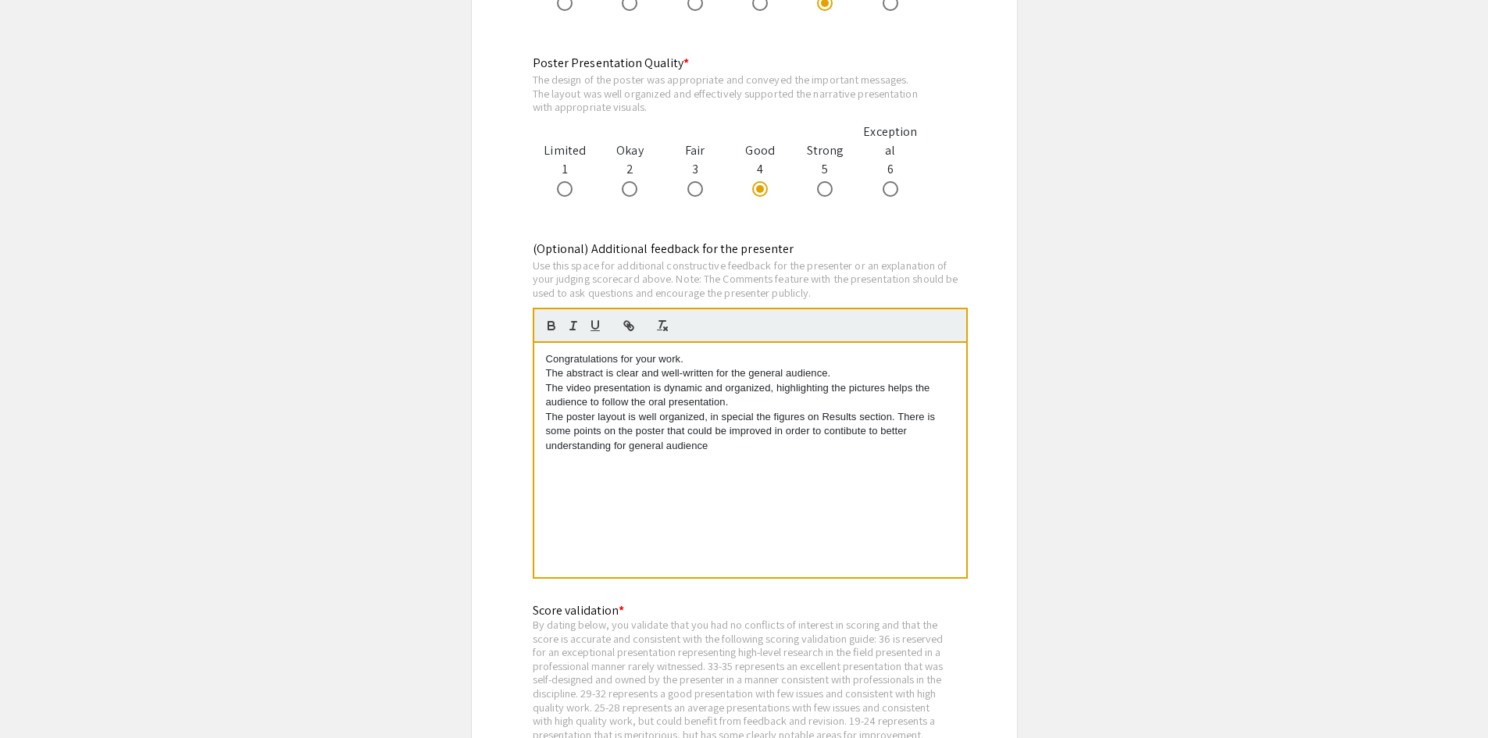
click at [825, 427] on p "The poster layout is well organized, in special the figures on Results section.…" at bounding box center [750, 431] width 408 height 43
click at [835, 433] on p "The poster layout is well organized, in special the figures on Results section.…" at bounding box center [750, 431] width 408 height 43
click at [857, 433] on p "The poster layout is well organized, in special the figures on Results section.…" at bounding box center [750, 431] width 408 height 43
click at [868, 432] on p "The poster layout is well organized, in special the figures on Results section.…" at bounding box center [750, 431] width 408 height 43
drag, startPoint x: 847, startPoint y: 441, endPoint x: 830, endPoint y: 433, distance: 19.2
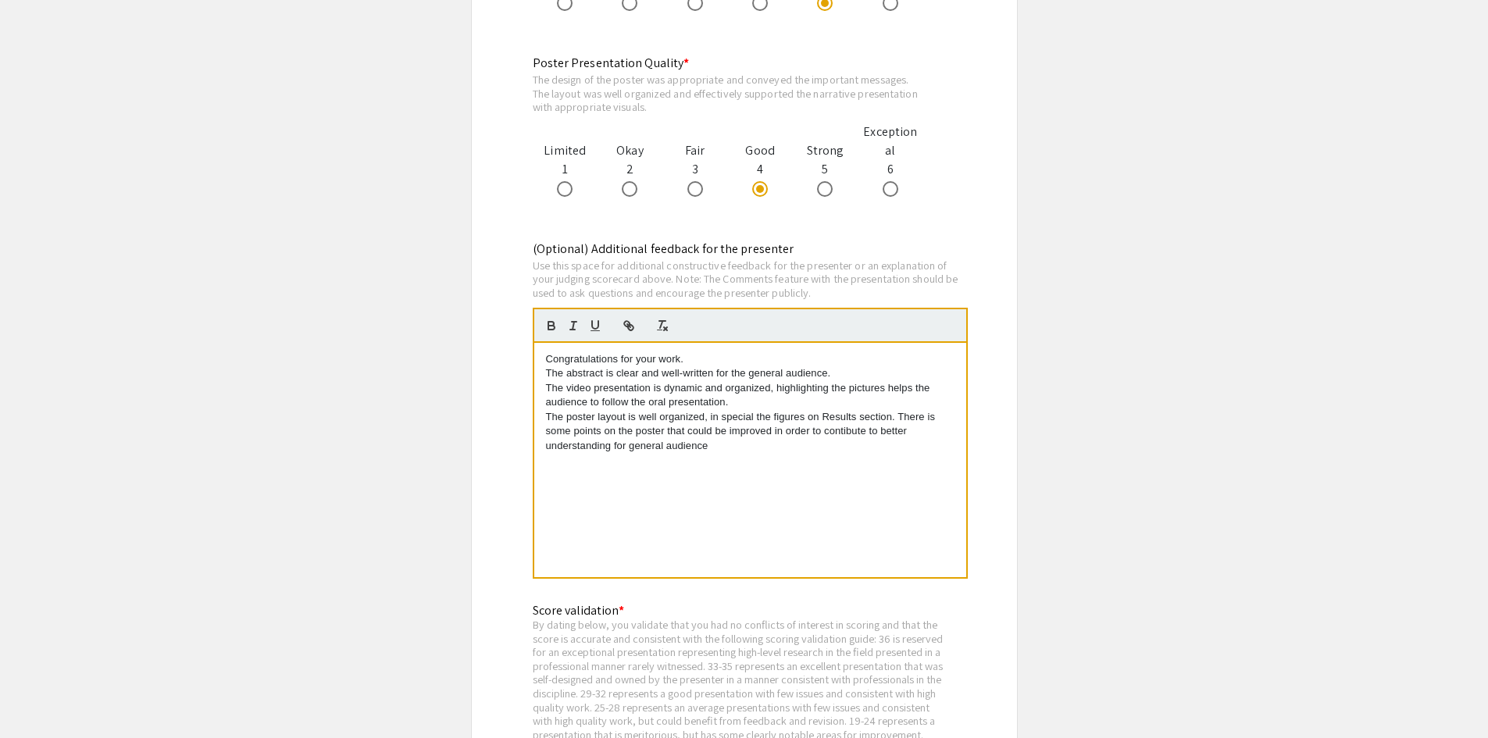
click at [830, 433] on p "The poster layout is well organized, in special the figures on Results section.…" at bounding box center [750, 431] width 408 height 43
click at [617, 449] on p "The poster layout is well organized, in special the figures on Results section.…" at bounding box center [750, 431] width 408 height 43
click at [704, 448] on p "The poster layout is well organized, in special the figures on Results section.…" at bounding box center [750, 431] width 408 height 43
click at [641, 446] on p "The poster layout is well organized, in special the figures on Results section.…" at bounding box center [750, 431] width 408 height 43
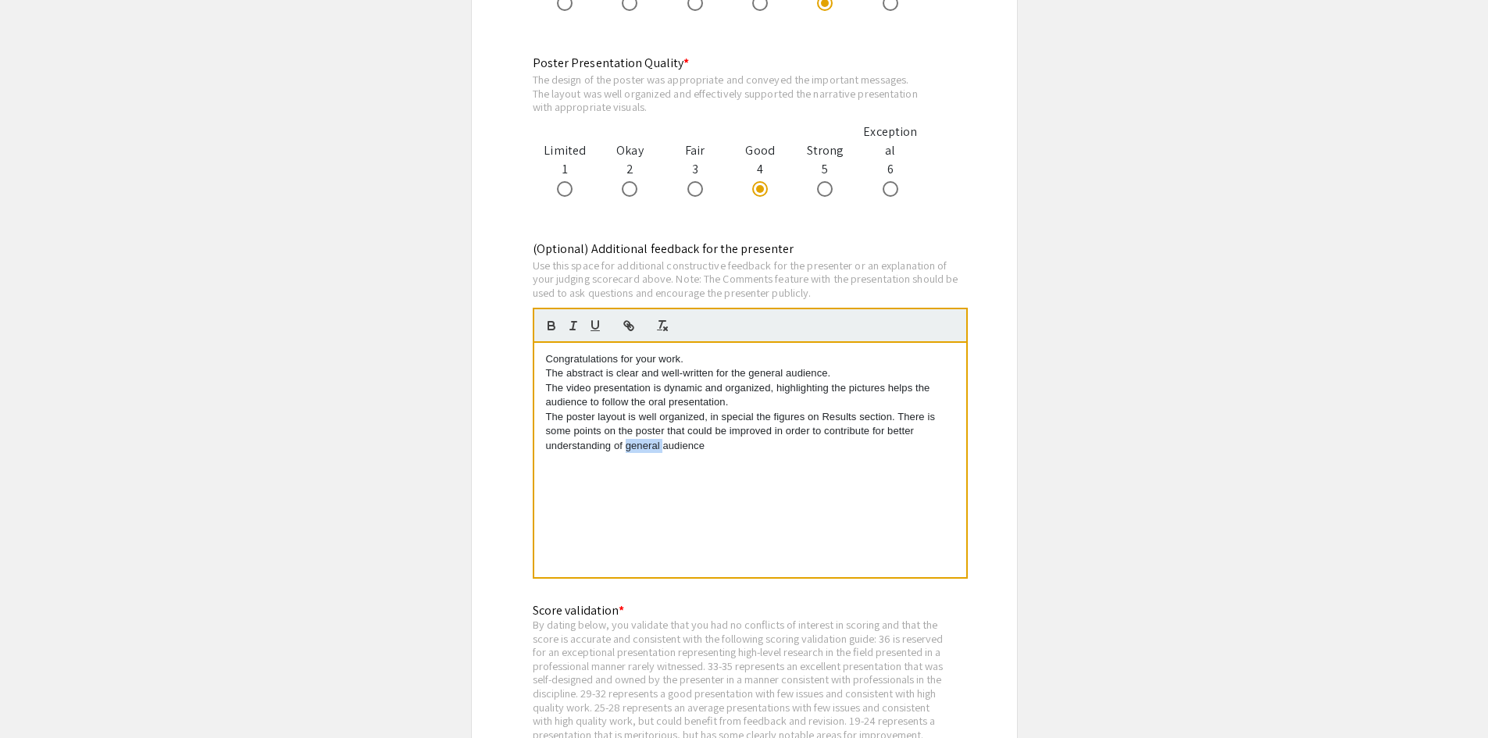
click at [641, 446] on p "The poster layout is well organized, in special the figures on Results section.…" at bounding box center [750, 431] width 408 height 43
click at [796, 447] on p "The poster layout is well organized, in special the figures on Results section.…" at bounding box center [750, 431] width 408 height 43
click at [737, 467] on li "The introduction could" at bounding box center [758, 460] width 394 height 14
click at [745, 470] on li "The introduction could have some sentences that explain the drug treatment for …" at bounding box center [758, 467] width 394 height 29
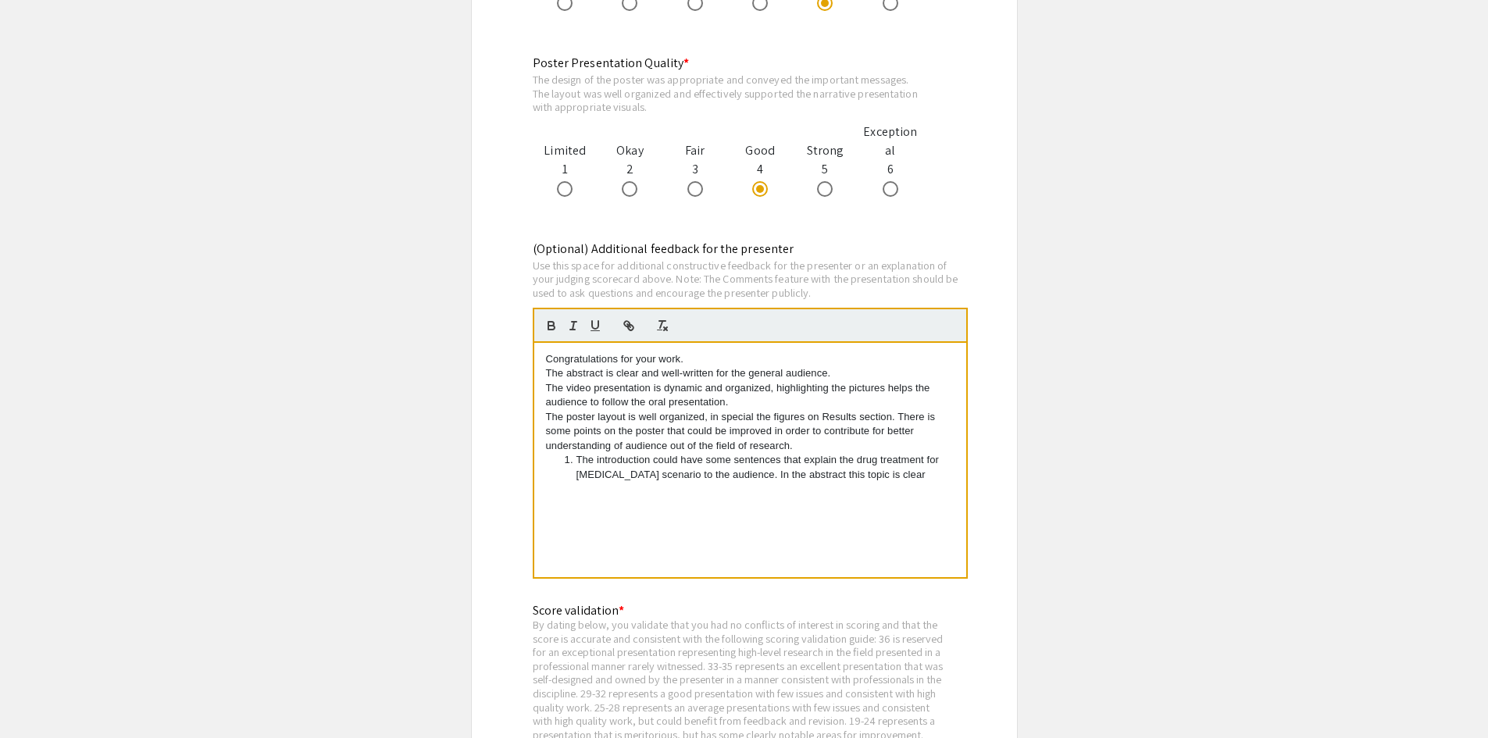
click at [832, 473] on li "The introduction could have some sentences that explain the drug treatment for …" at bounding box center [758, 467] width 394 height 29
click at [858, 480] on li "The introduction could have some sentences that explain the drug treatment for …" at bounding box center [758, 474] width 394 height 43
click at [860, 476] on li "The introduction could have some sentences that explain the drug treatment for …" at bounding box center [758, 474] width 394 height 43
click at [906, 478] on li "The introduction could have some sentences that explain the drug treatment for …" at bounding box center [758, 474] width 394 height 43
click at [931, 476] on li "The introduction could have some sentences that explain the drug treatment for …" at bounding box center [758, 474] width 394 height 43
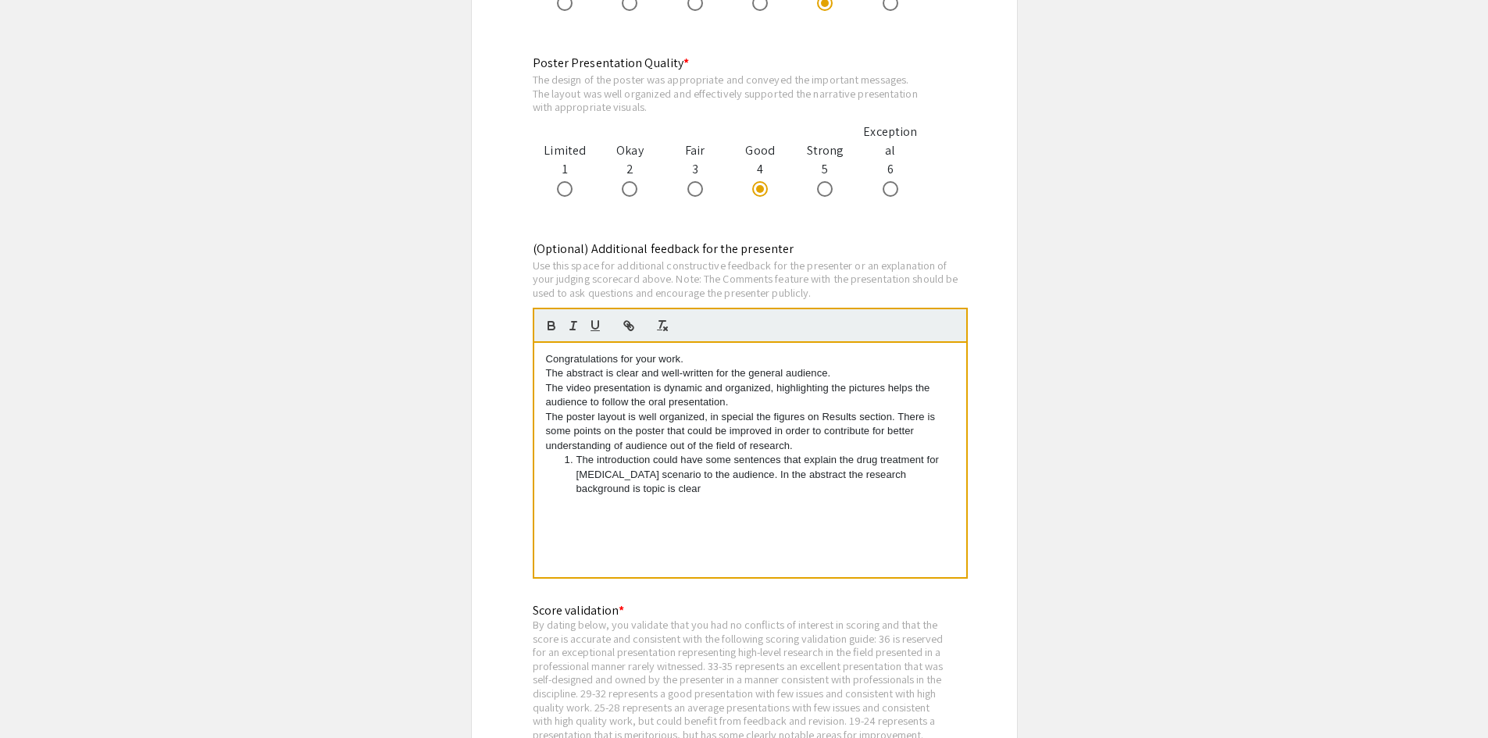
click at [626, 486] on li "The introduction could have some sentences that explain the drug treatment for …" at bounding box center [758, 474] width 394 height 43
click at [650, 490] on li "The introduction could have some sentences that explain the drug treatment for …" at bounding box center [758, 474] width 394 height 43
drag, startPoint x: 650, startPoint y: 490, endPoint x: 612, endPoint y: 490, distance: 37.5
click at [612, 490] on li "The introduction could have some sentences that explain the drug treatment for …" at bounding box center [758, 474] width 394 height 43
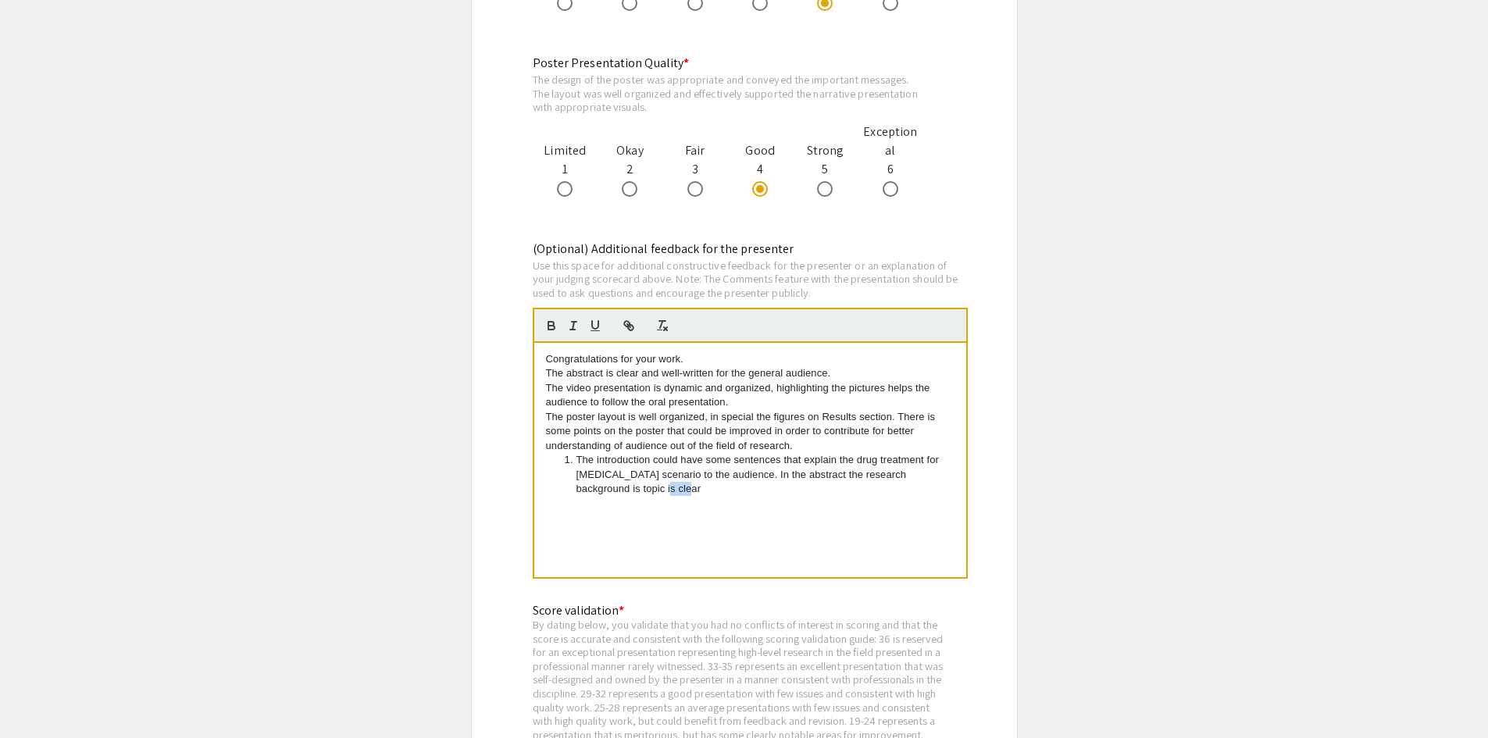
click at [647, 490] on li "The introduction could have some sentences that explain the drug treatment for …" at bounding box center [758, 474] width 394 height 43
click at [755, 472] on li "The introduction could have some sentences that explain the drug treatment for …" at bounding box center [758, 474] width 394 height 43
click at [579, 460] on li "The introduction could have some sentences that explain the drug treatment for …" at bounding box center [758, 474] width 394 height 43
click at [697, 475] on p "1. The introduction could have some sentences that explain the drug treatment f…" at bounding box center [750, 474] width 408 height 43
click at [762, 476] on p "1. The introduction could have some sentences that explain the drug treatment f…" at bounding box center [750, 474] width 408 height 43
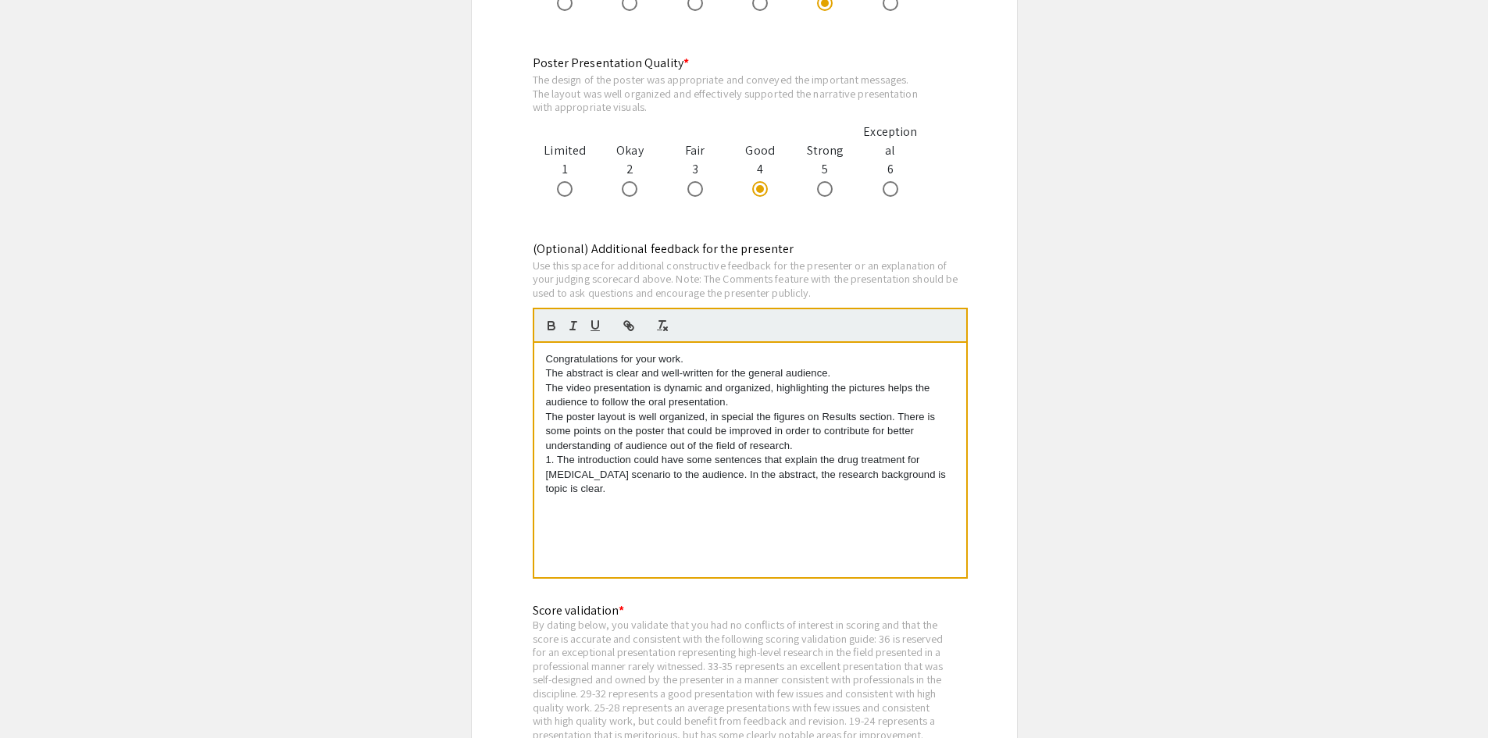
click at [935, 472] on p "1. The introduction could have some sentences that explain the drug treatment f…" at bounding box center [750, 474] width 408 height 43
drag, startPoint x: 884, startPoint y: 473, endPoint x: 918, endPoint y: 471, distance: 34.4
click at [918, 471] on p "1. The introduction could have some sentences that explain the drug treatment f…" at bounding box center [750, 474] width 408 height 43
click at [795, 474] on p "1. The introduction could have some sentences that explain the drug treatment f…" at bounding box center [750, 474] width 408 height 43
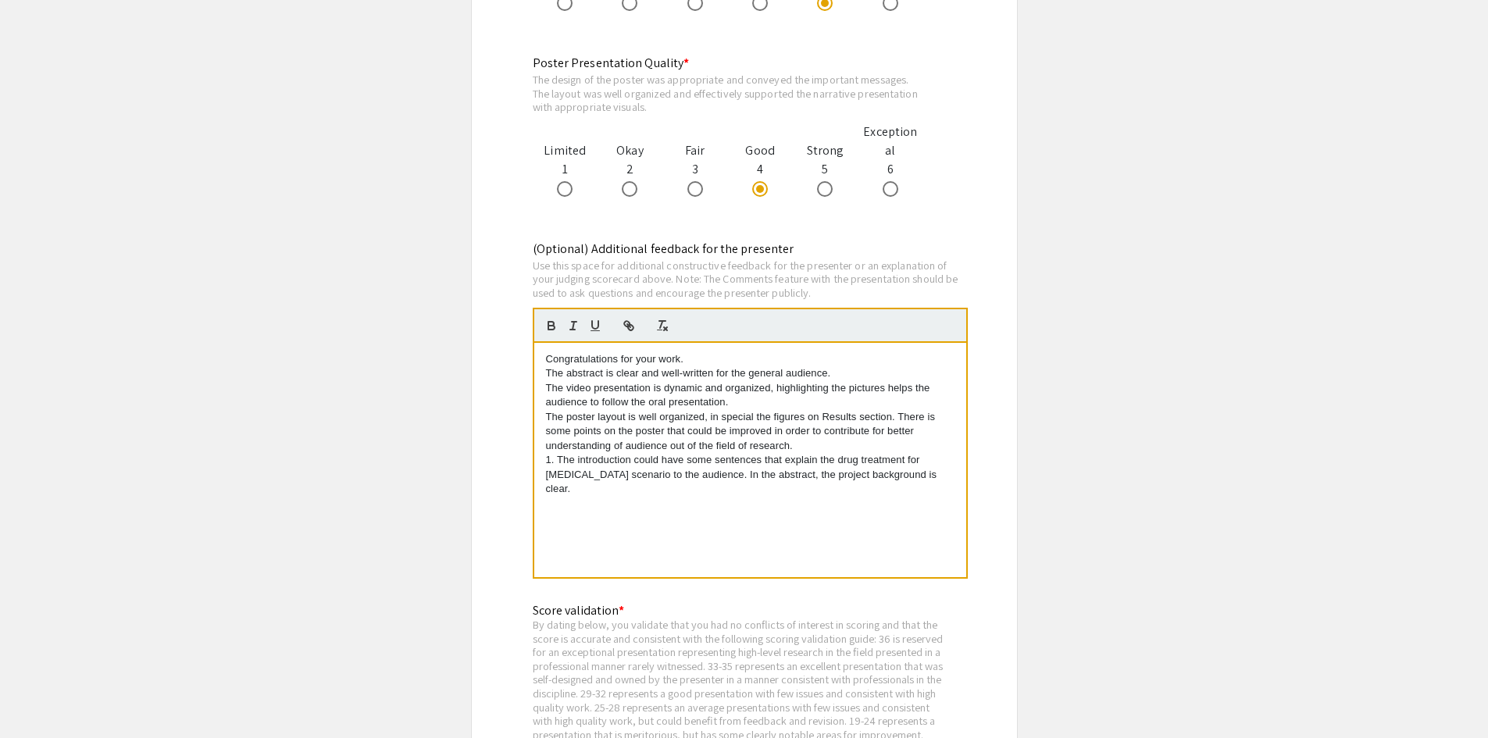
click at [796, 474] on p "1. The introduction could have some sentences that explain the drug treatment f…" at bounding box center [750, 474] width 408 height 43
click at [909, 476] on p "1. The introduction could have some sentences that explain the drug treatment f…" at bounding box center [750, 474] width 408 height 43
click at [694, 495] on p "1. The introduction could have some sentences that explain the drug treatment f…" at bounding box center [750, 474] width 408 height 43
click at [613, 519] on p "2. The conclusion section has a list of results without extra interpretation or…" at bounding box center [750, 511] width 408 height 29
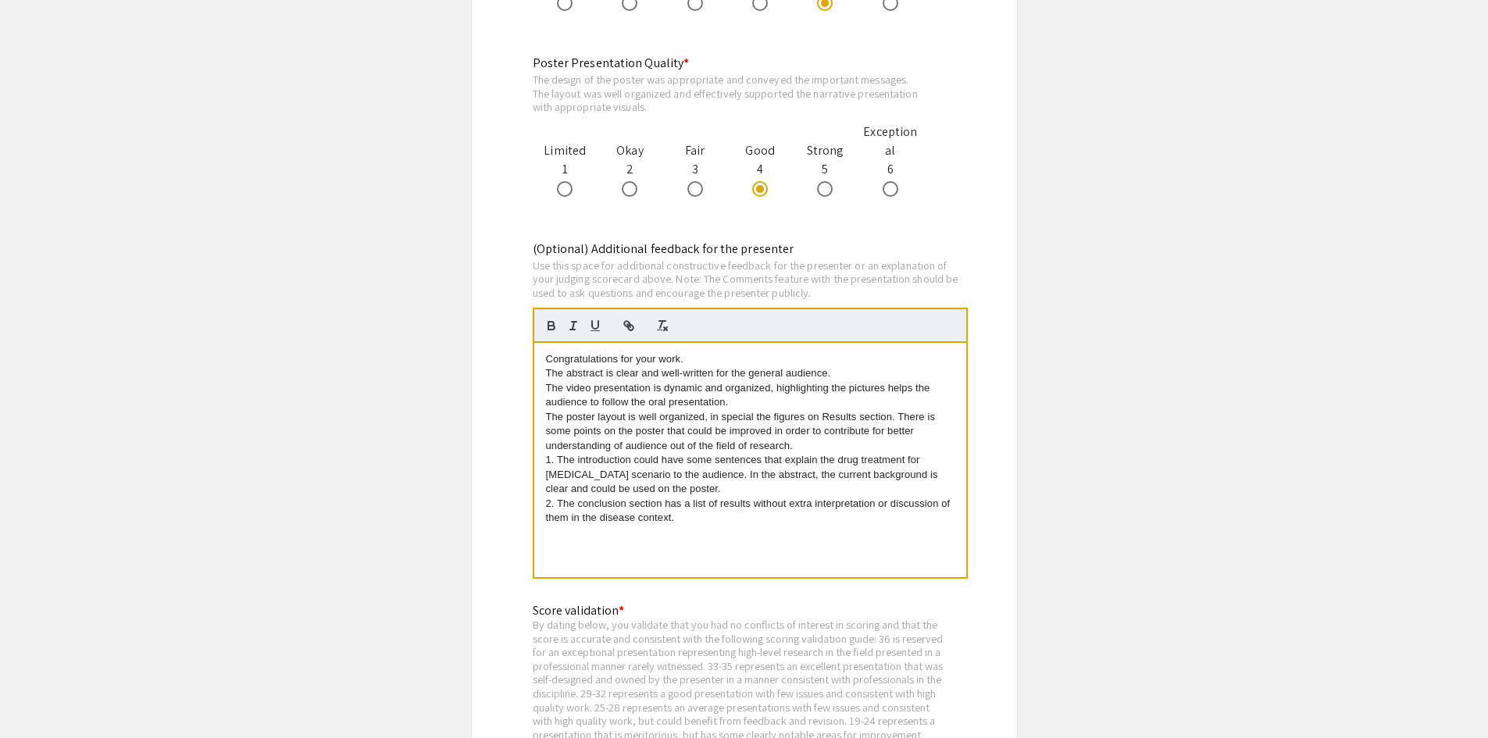
click at [700, 516] on p "2. The conclusion section has a list of results without extra interpretation or…" at bounding box center [750, 511] width 408 height 29
click at [586, 543] on p "2. The conclusion section has a list of results without extra interpretation or…" at bounding box center [750, 526] width 408 height 58
click at [678, 491] on p "1. The introduction could have some sentences that explain the drug treatment f…" at bounding box center [750, 474] width 408 height 43
click at [689, 479] on p "1. The introduction could have some sentences that explain the drug treatment f…" at bounding box center [750, 474] width 408 height 43
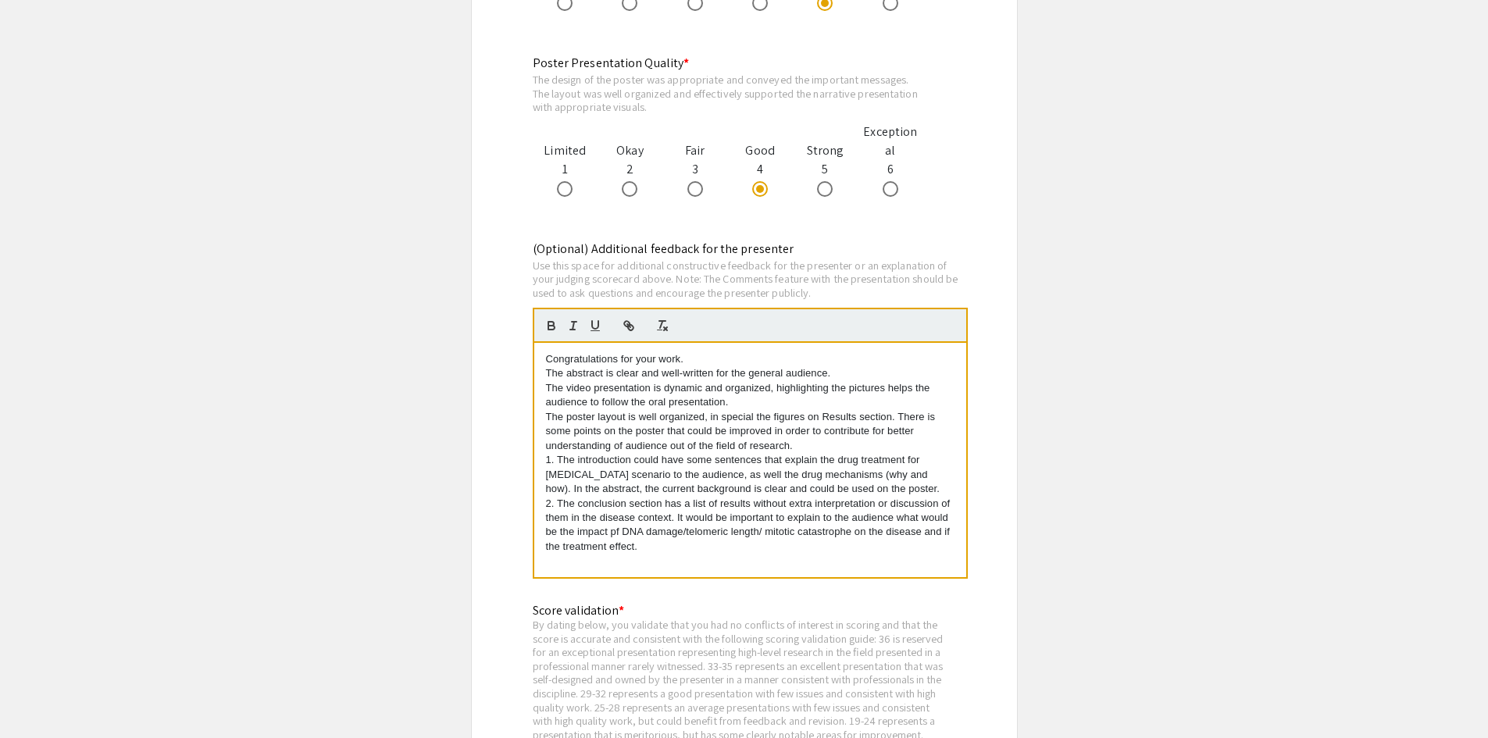
click at [839, 477] on p "1. The introduction could have some sentences that explain the drug treatment f…" at bounding box center [750, 474] width 408 height 43
click at [615, 535] on p "2. The conclusion section has a list of results without extra interpretation or…" at bounding box center [750, 540] width 408 height 58
click at [623, 531] on p "2. The conclusion section has a list of results without extra interpretation or…" at bounding box center [750, 540] width 408 height 58
click at [858, 532] on p "2. The conclusion section has a list of results without extra interpretation or…" at bounding box center [750, 540] width 408 height 58
click at [853, 533] on p "2. The conclusion section has a list of results without extra interpretation or…" at bounding box center [750, 540] width 408 height 58
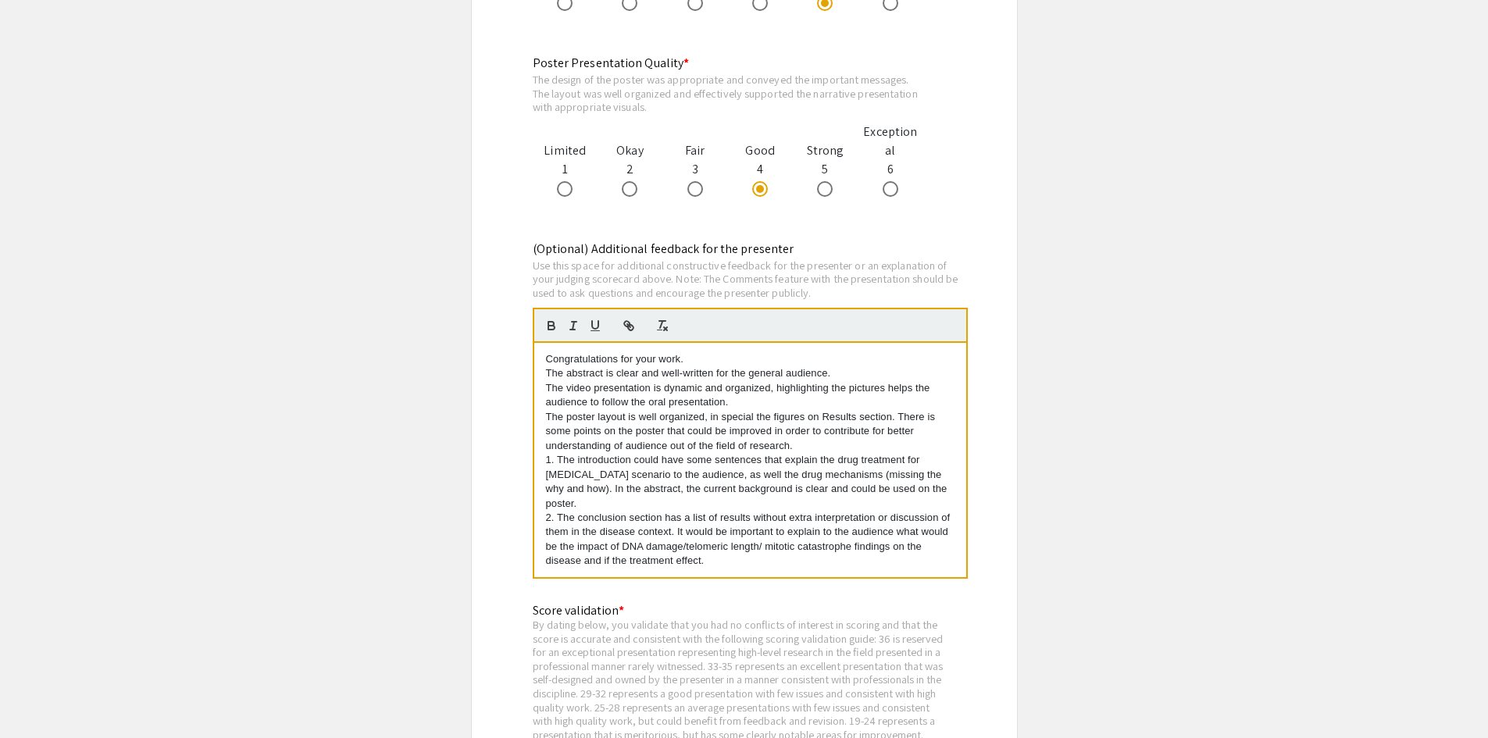
click at [605, 550] on p "2. The conclusion section has a list of results without extra interpretation or…" at bounding box center [750, 540] width 408 height 58
drag, startPoint x: 671, startPoint y: 548, endPoint x: 693, endPoint y: 547, distance: 21.9
click at [693, 547] on p "2. The conclusion section has a list of results without extra interpretation or…" at bounding box center [750, 540] width 408 height 58
drag, startPoint x: 541, startPoint y: 548, endPoint x: 579, endPoint y: 549, distance: 38.3
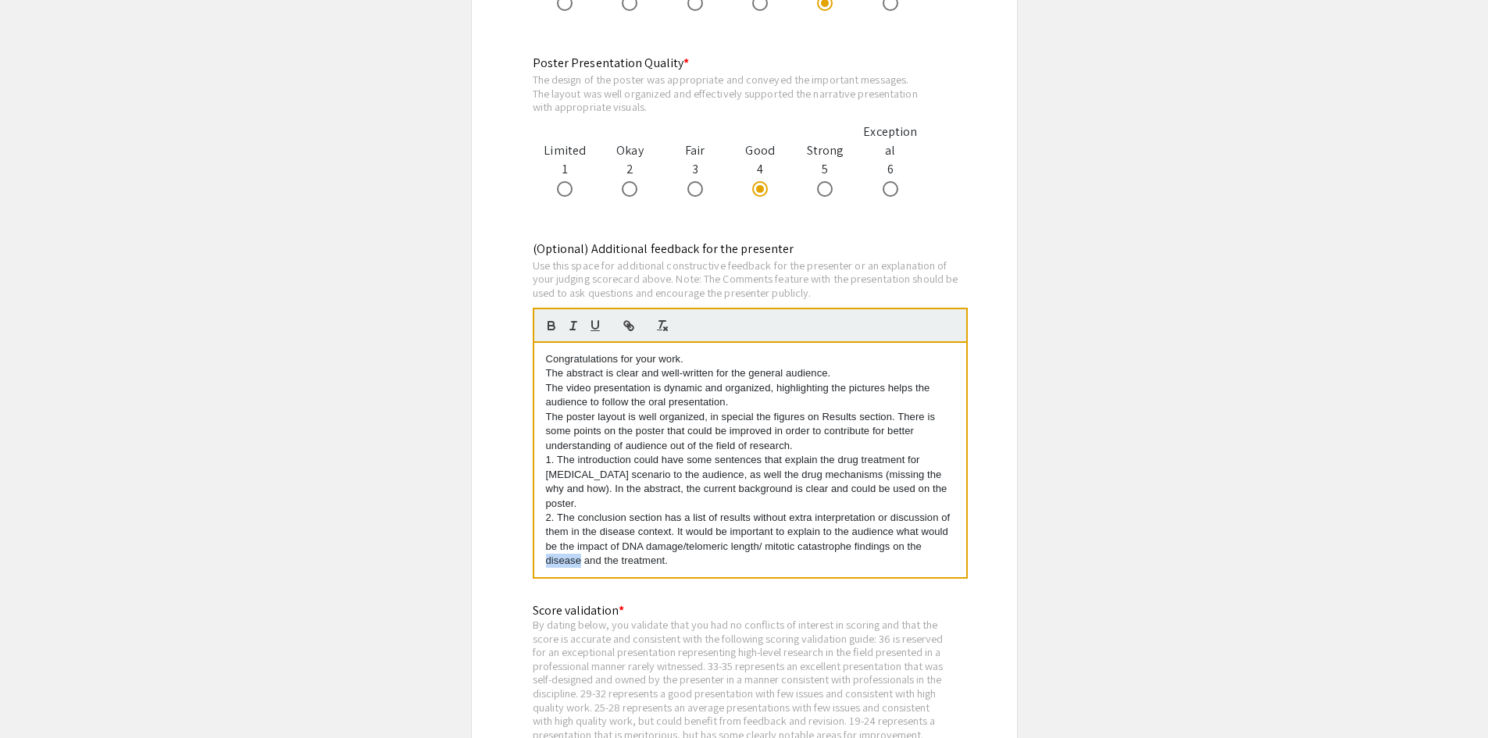
click at [579, 549] on div "Congratulations for your work. The abstract is clear and well-written for the g…" at bounding box center [750, 460] width 432 height 234
drag, startPoint x: 620, startPoint y: 547, endPoint x: 666, endPoint y: 547, distance: 46.1
click at [666, 547] on p "2. The conclusion section has a list of results without extra interpretation or…" at bounding box center [750, 540] width 408 height 58
click at [547, 546] on p "2. The conclusion section has a list of results without extra interpretation or…" at bounding box center [750, 540] width 408 height 58
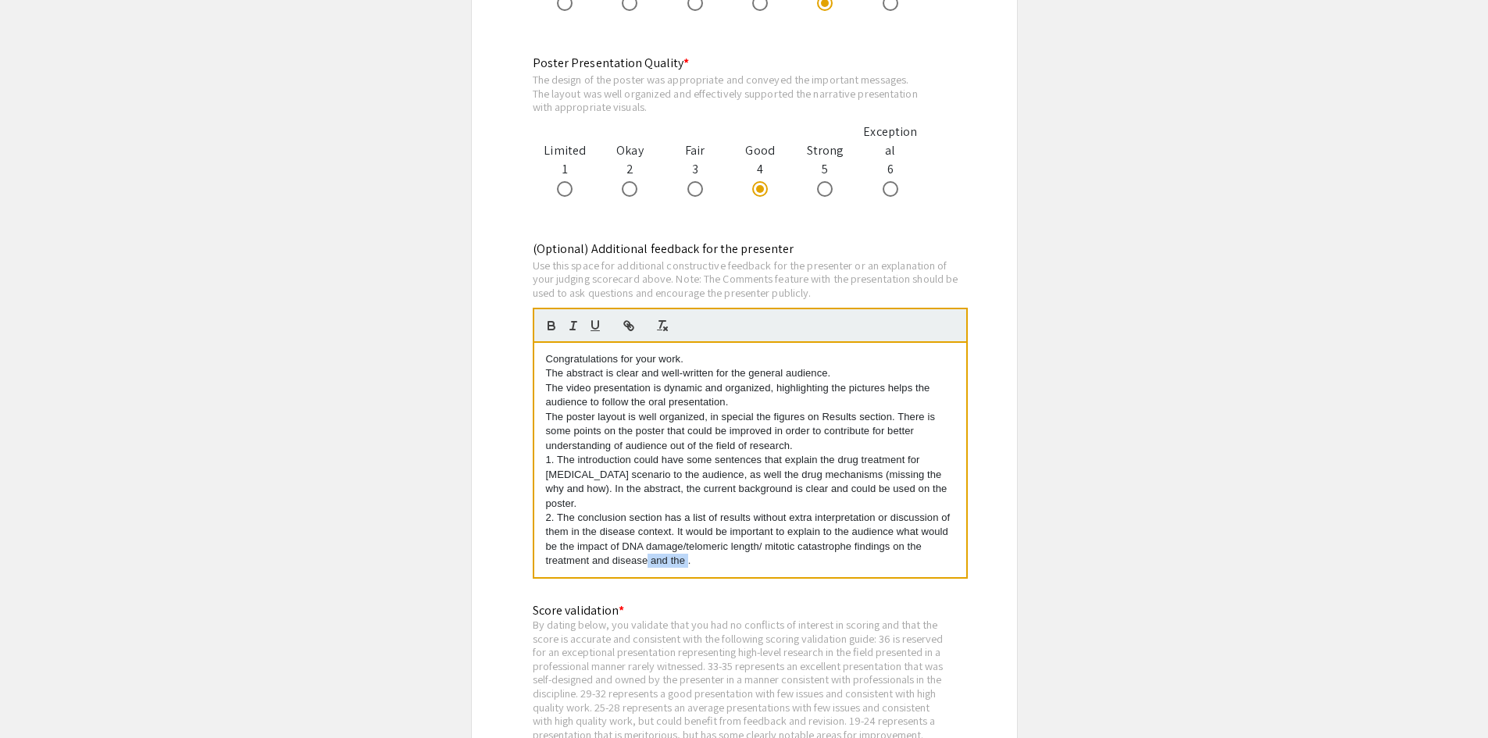
drag, startPoint x: 652, startPoint y: 548, endPoint x: 686, endPoint y: 552, distance: 34.6
click at [686, 552] on p "2. The conclusion section has a list of results without extra interpretation or…" at bounding box center [750, 540] width 408 height 58
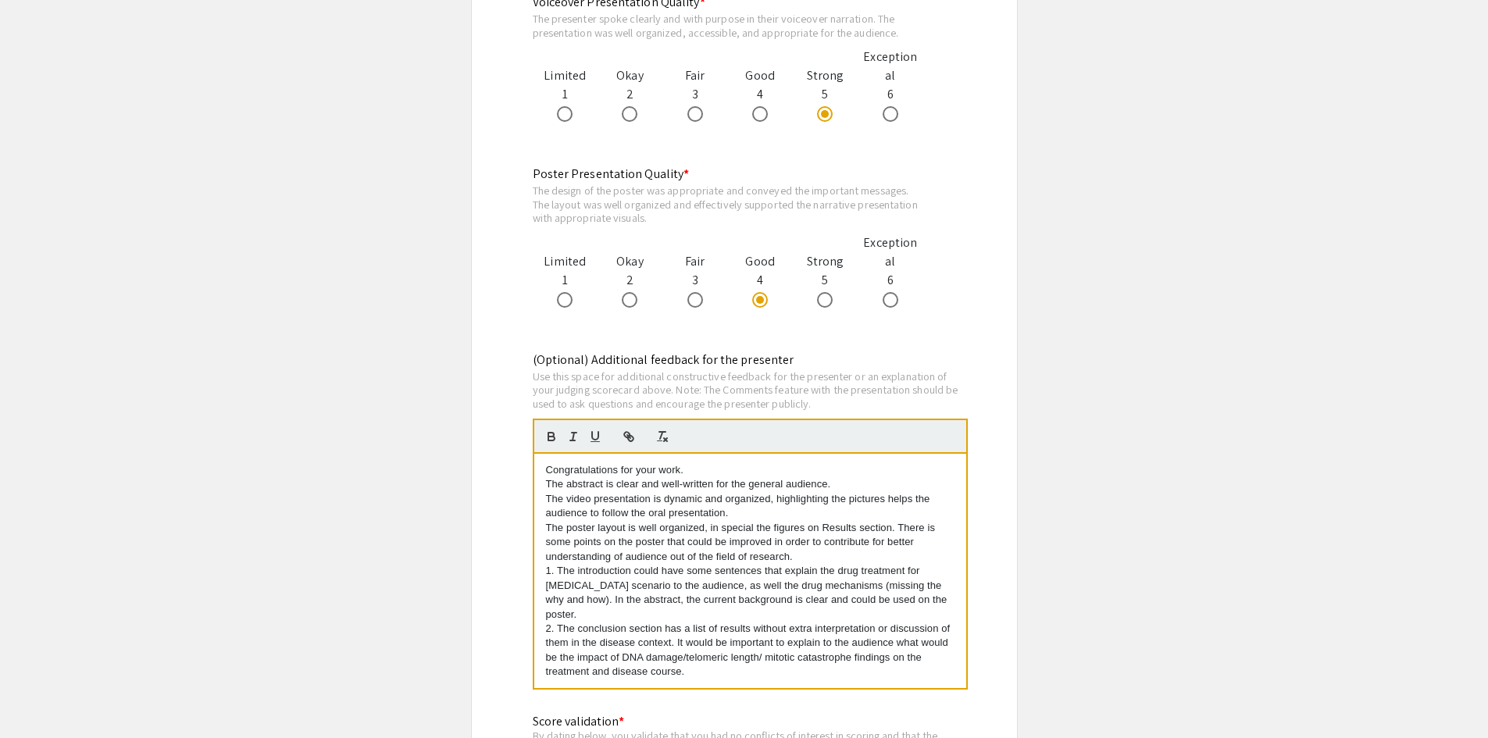
scroll to position [1640, 0]
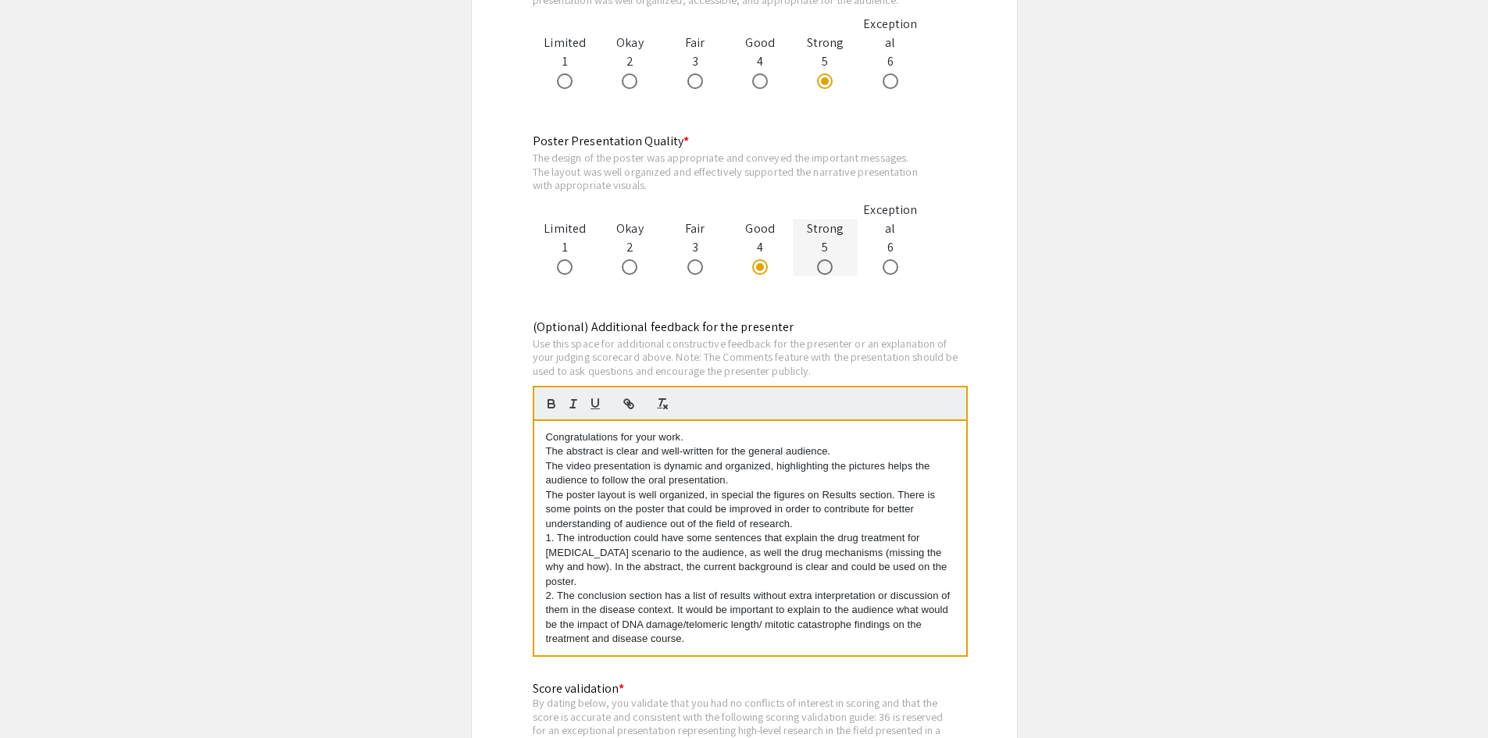
click at [821, 269] on span at bounding box center [825, 267] width 16 height 16
click at [821, 269] on input "radio" at bounding box center [825, 267] width 16 height 16
radio input "true"
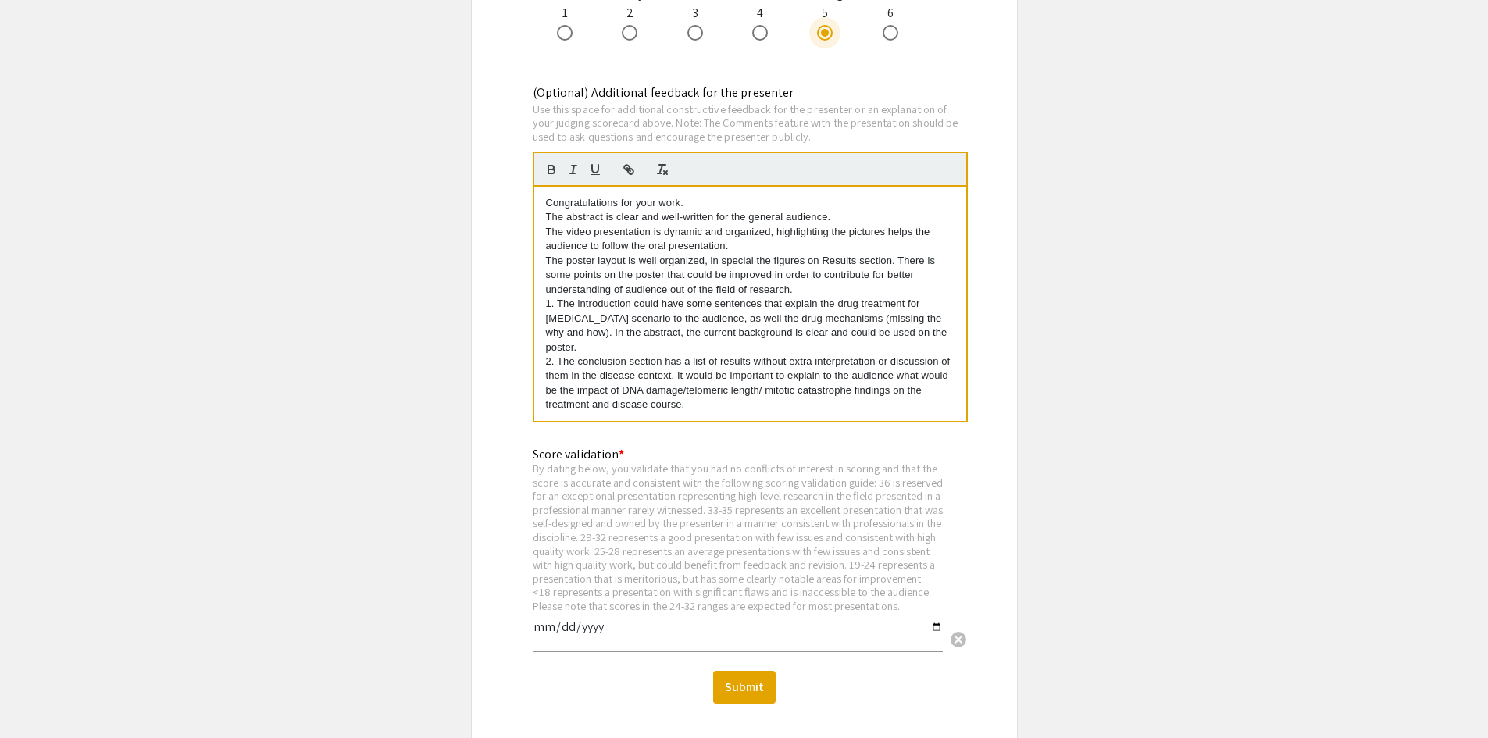
scroll to position [1952, 0]
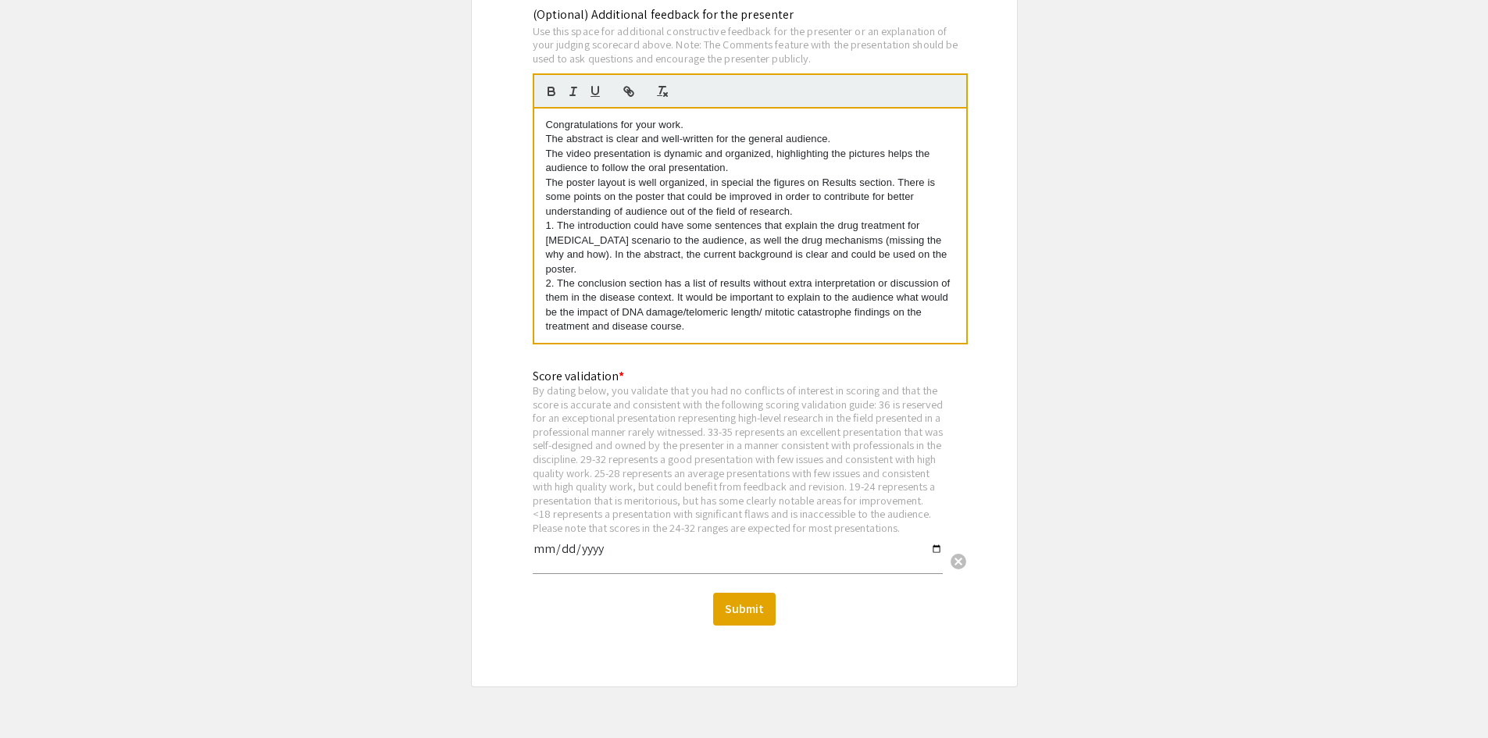
click at [934, 556] on input "date" at bounding box center [738, 555] width 410 height 27
click at [934, 559] on input "date" at bounding box center [738, 555] width 410 height 27
type input "2025-09-11"
click at [750, 625] on button "Submit" at bounding box center [744, 609] width 62 height 33
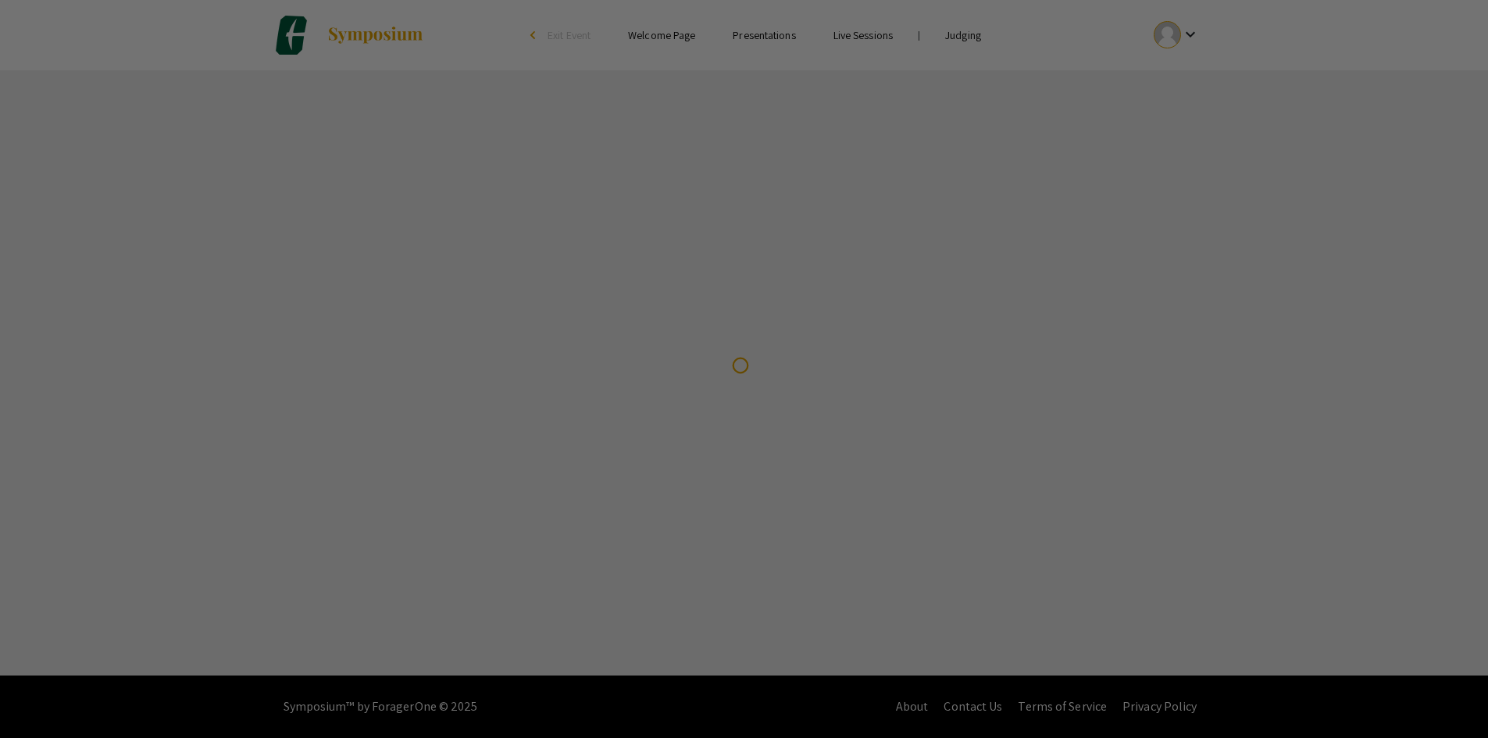
scroll to position [0, 0]
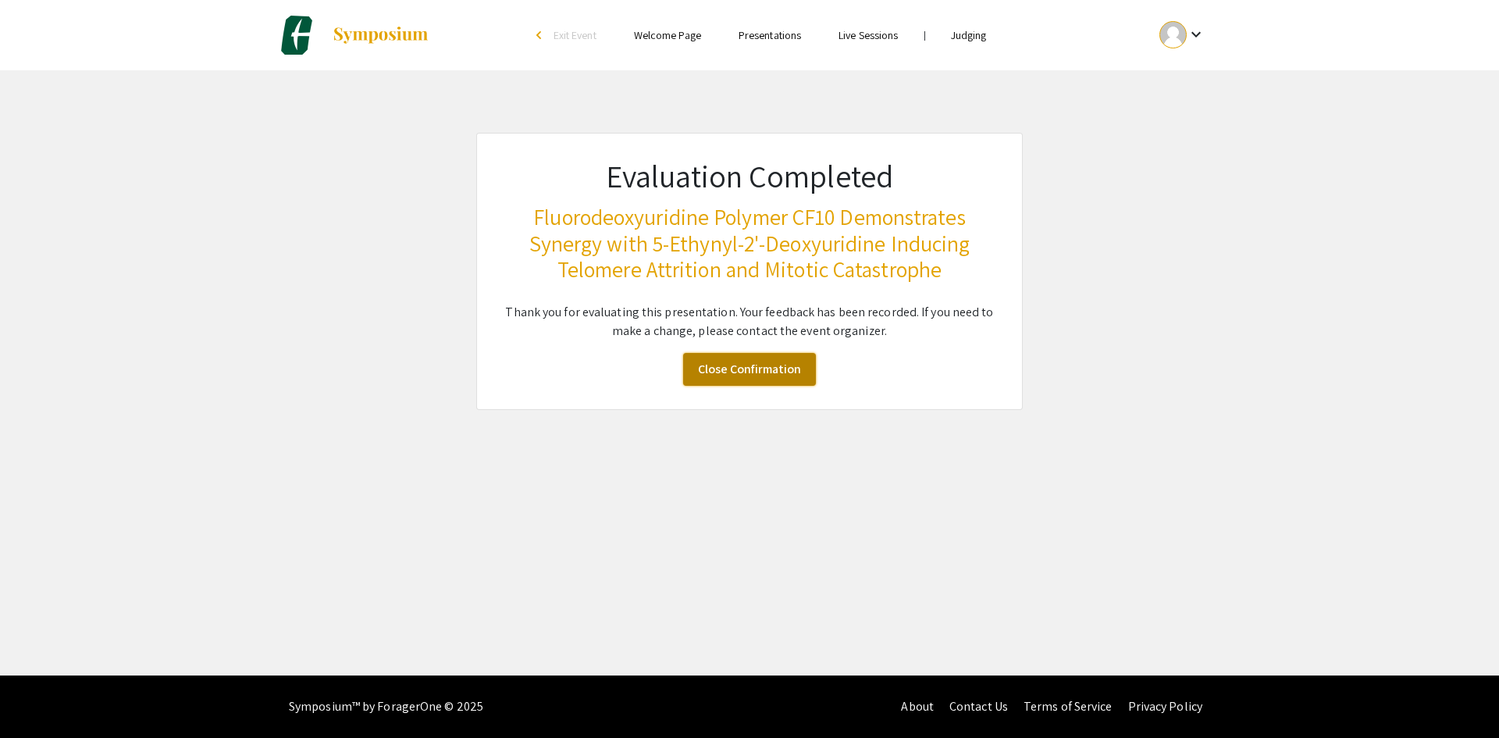
click at [750, 370] on link "Close Confirmation" at bounding box center [749, 369] width 133 height 33
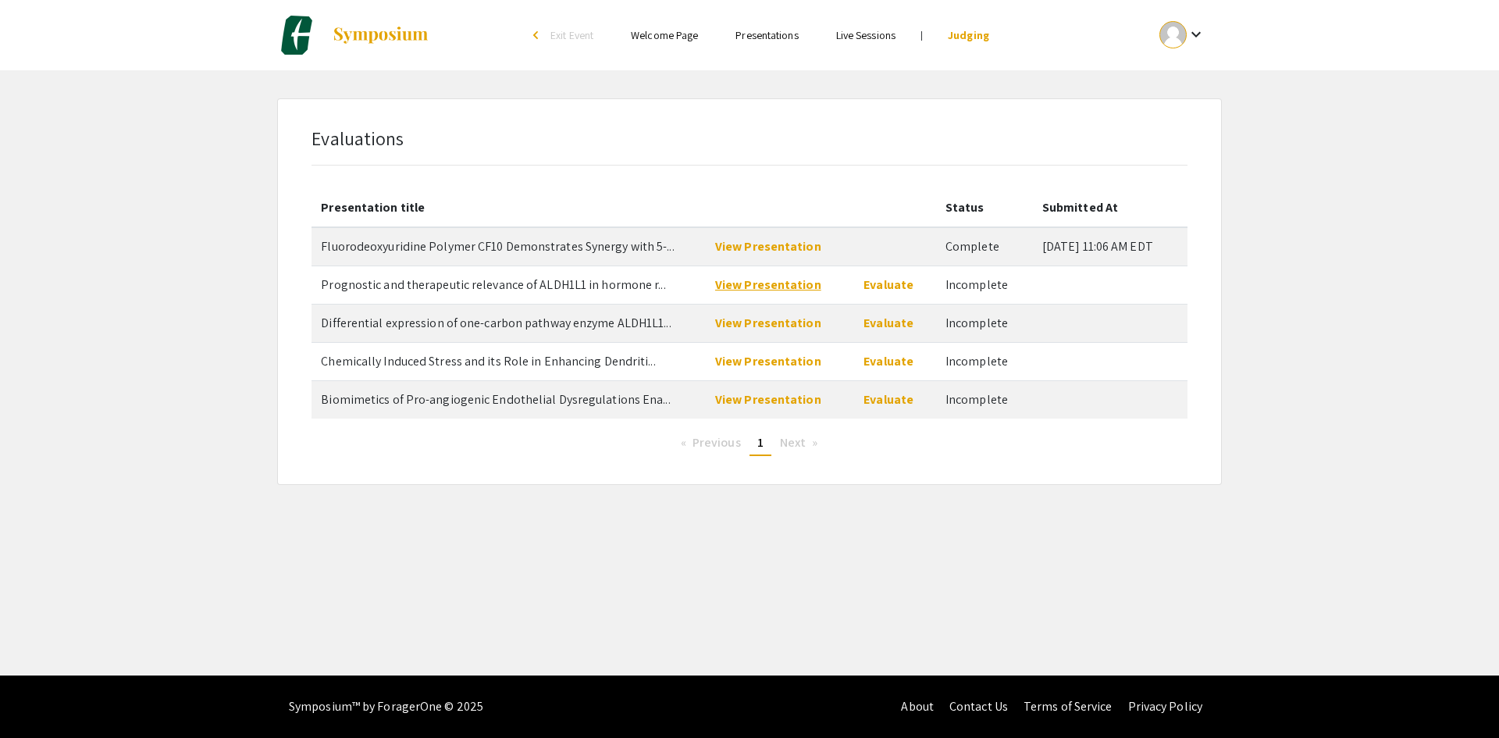
click at [754, 285] on link "View Presentation" at bounding box center [768, 284] width 106 height 16
click at [869, 286] on link "Evaluate" at bounding box center [889, 284] width 50 height 16
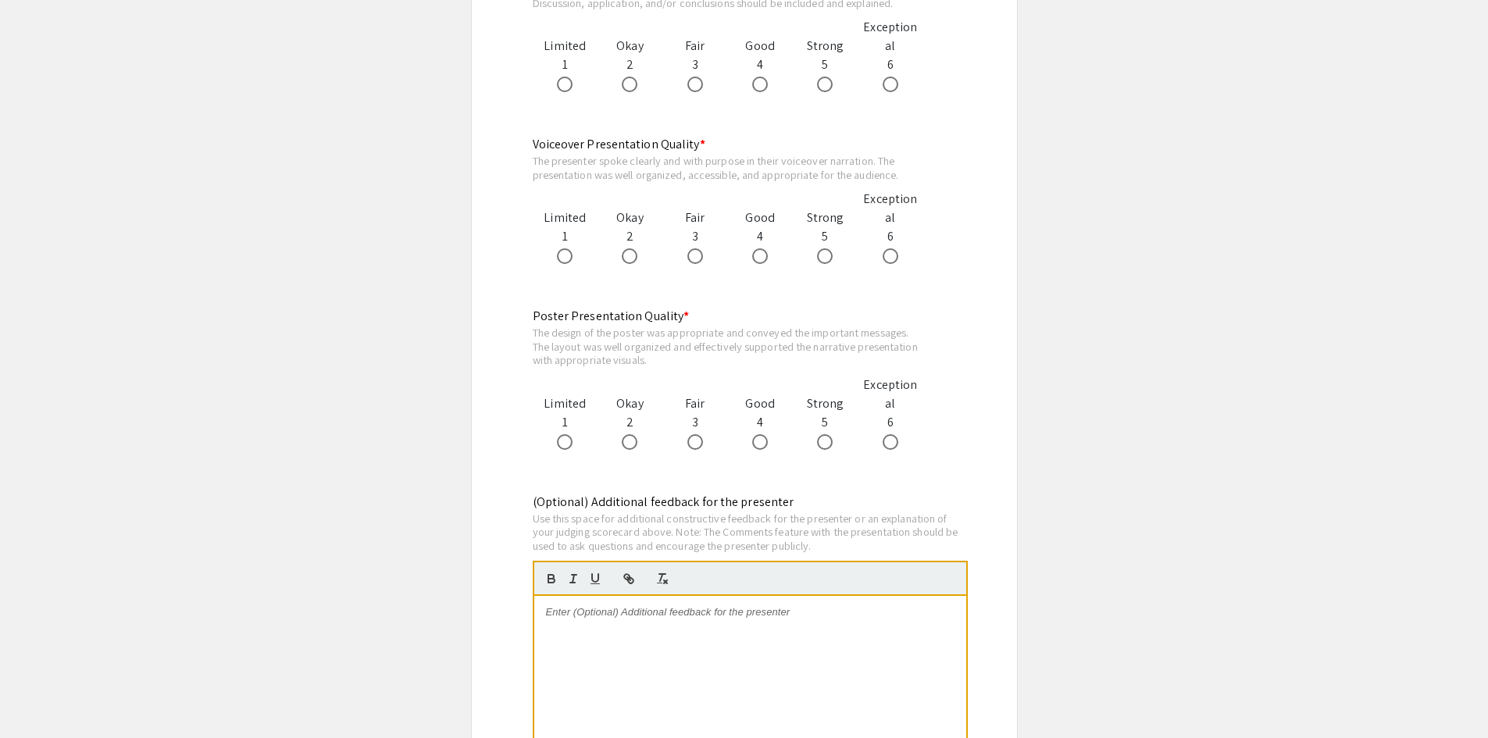
scroll to position [1796, 0]
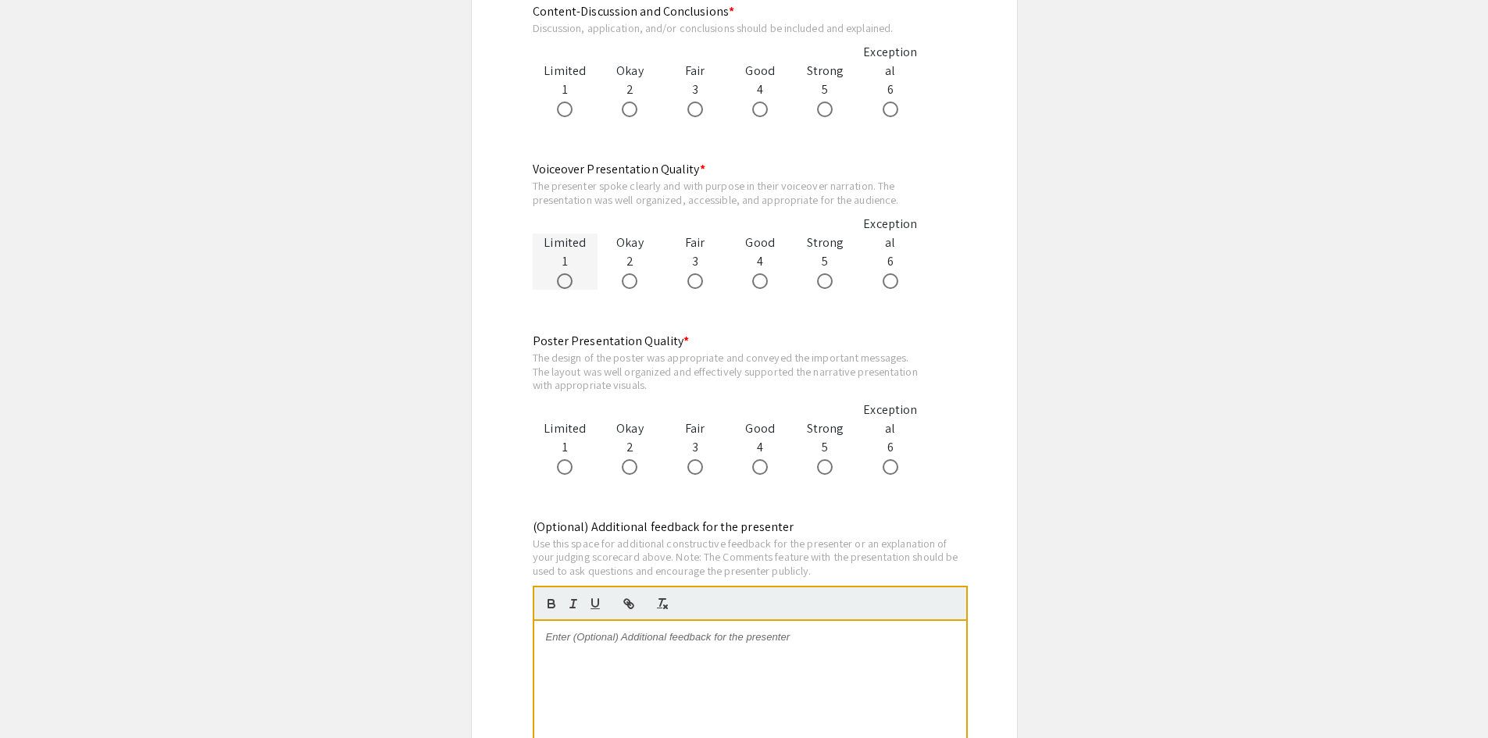
click at [565, 273] on span at bounding box center [565, 281] width 16 height 16
click at [565, 273] on input "radio" at bounding box center [565, 281] width 16 height 16
radio input "true"
click at [596, 662] on div at bounding box center [750, 738] width 432 height 234
click at [584, 630] on p "no videao was uploaded" at bounding box center [750, 637] width 408 height 14
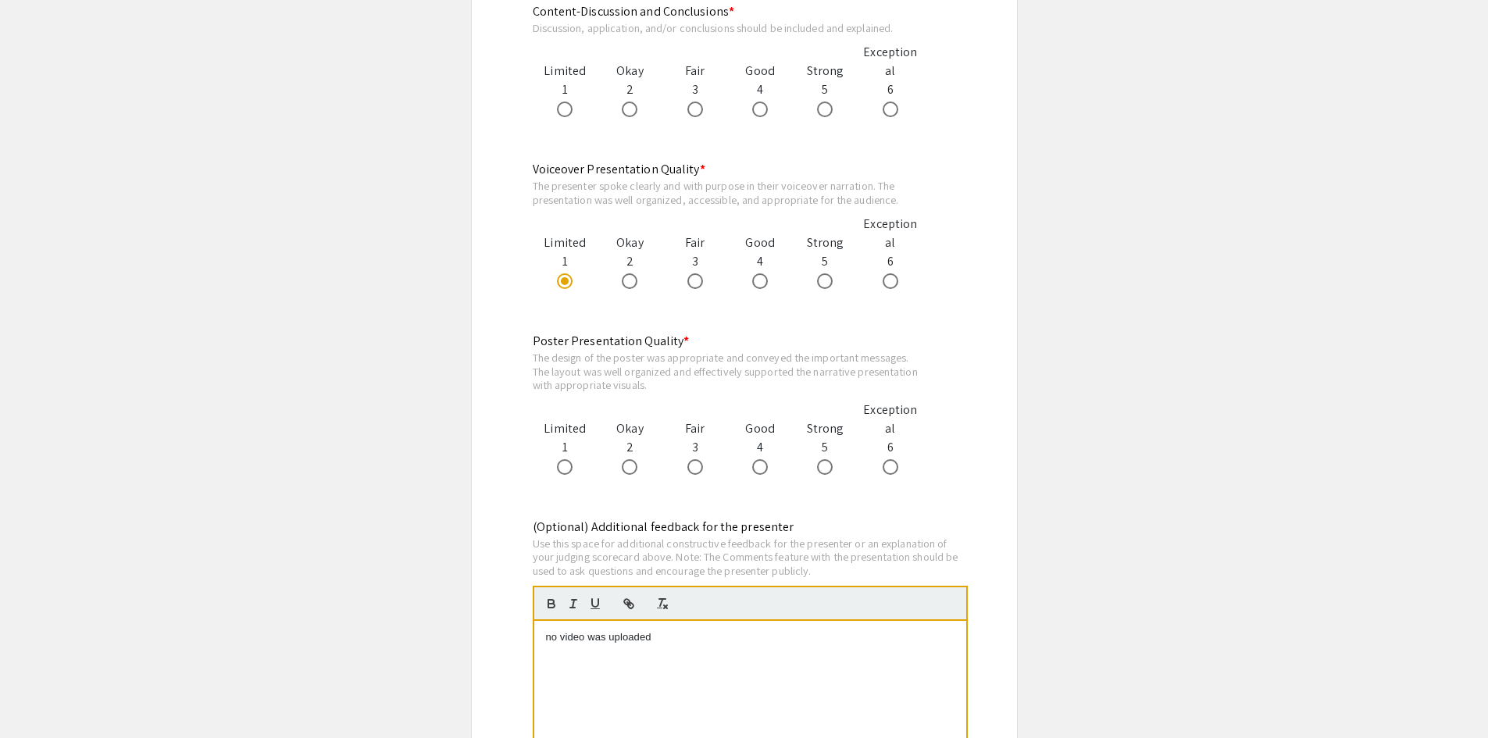
click at [661, 630] on p "no video was uploaded" at bounding box center [750, 637] width 408 height 14
drag, startPoint x: 657, startPoint y: 602, endPoint x: 521, endPoint y: 602, distance: 136.6
click at [521, 602] on div "(Optional) Additional feedback for the presenter Use this space for additional …" at bounding box center [744, 698] width 447 height 361
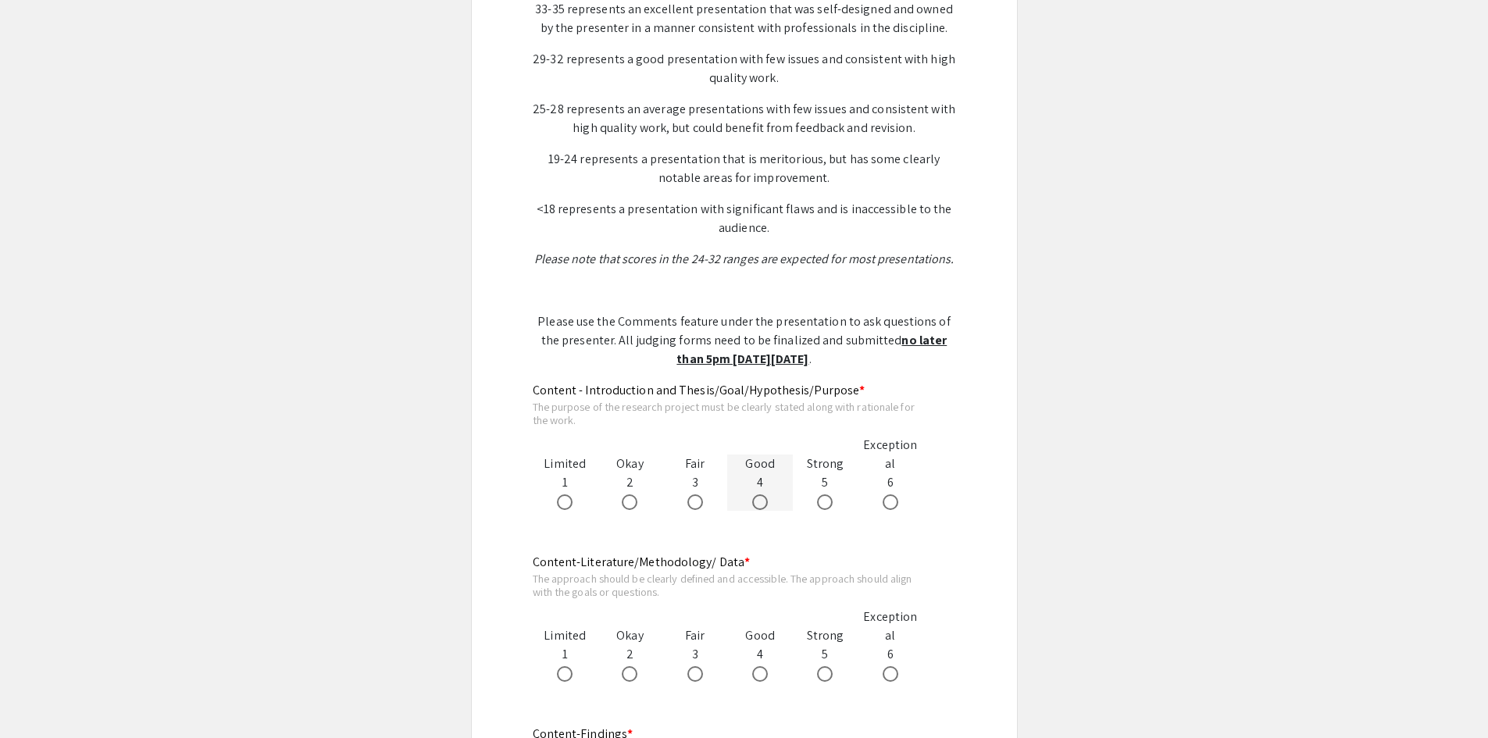
scroll to position [937, 0]
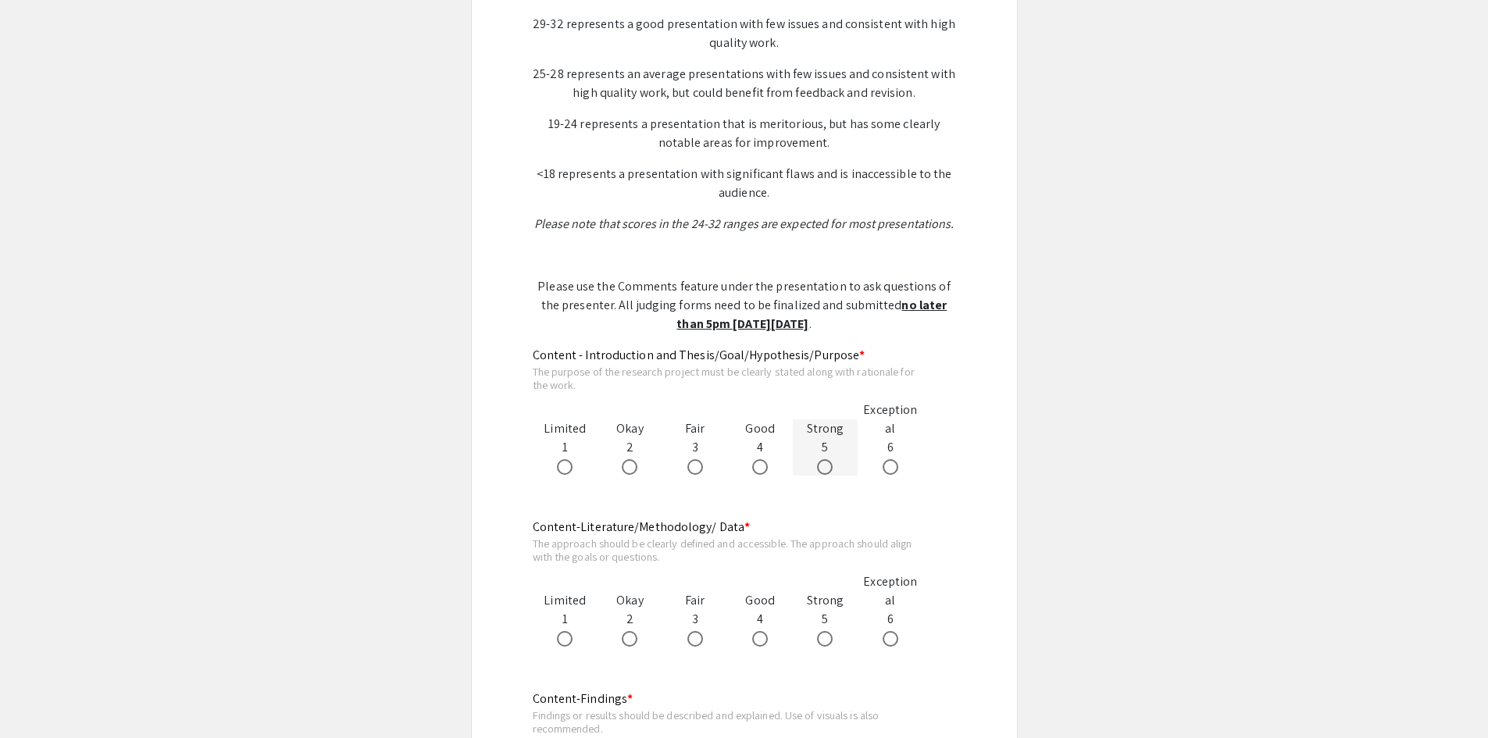
click at [825, 459] on span at bounding box center [825, 467] width 16 height 16
click at [825, 459] on input "radio" at bounding box center [825, 467] width 16 height 16
radio input "true"
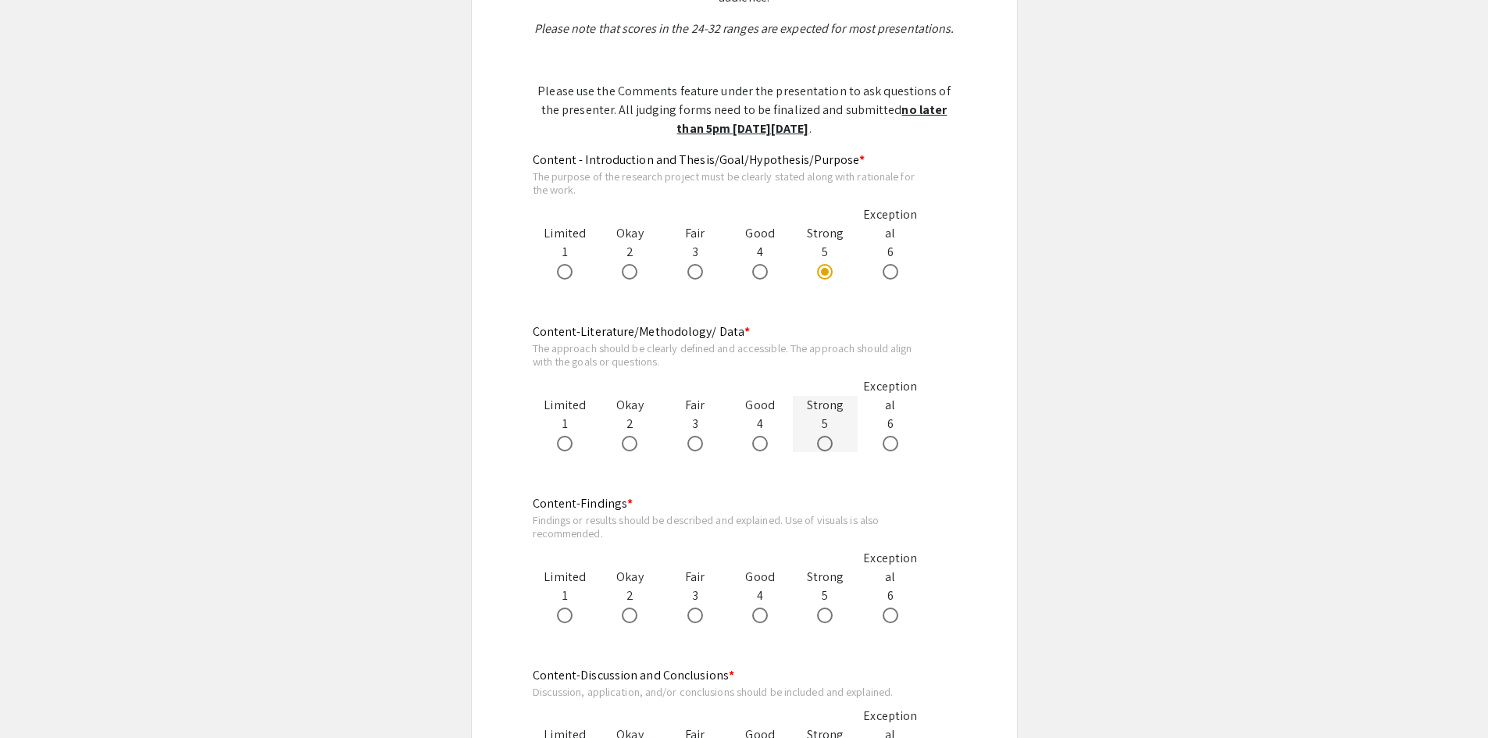
scroll to position [1171, 0]
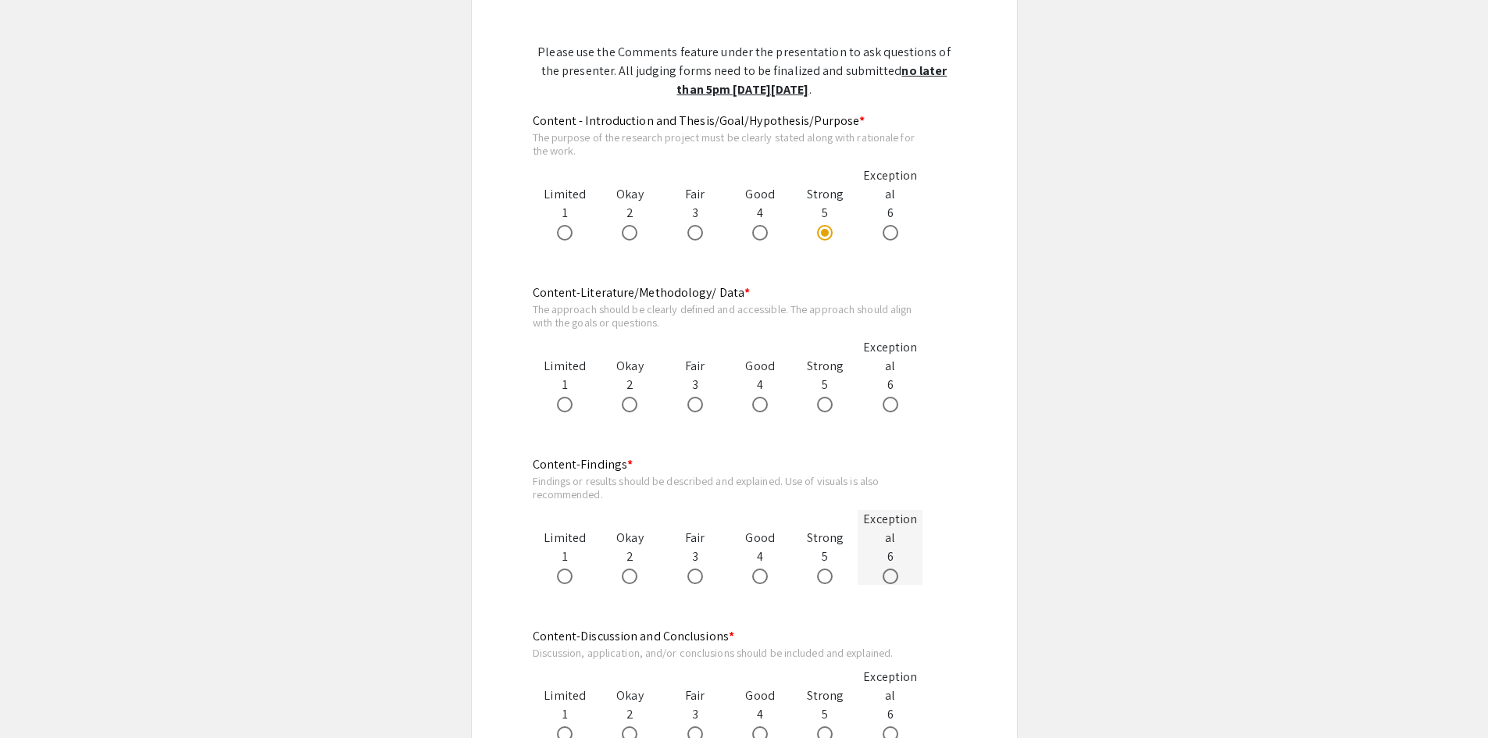
click at [889, 568] on span at bounding box center [890, 576] width 16 height 16
click at [889, 568] on input "radio" at bounding box center [890, 576] width 16 height 16
radio input "true"
click at [894, 397] on span at bounding box center [890, 405] width 16 height 16
click at [894, 397] on input "radio" at bounding box center [890, 405] width 16 height 16
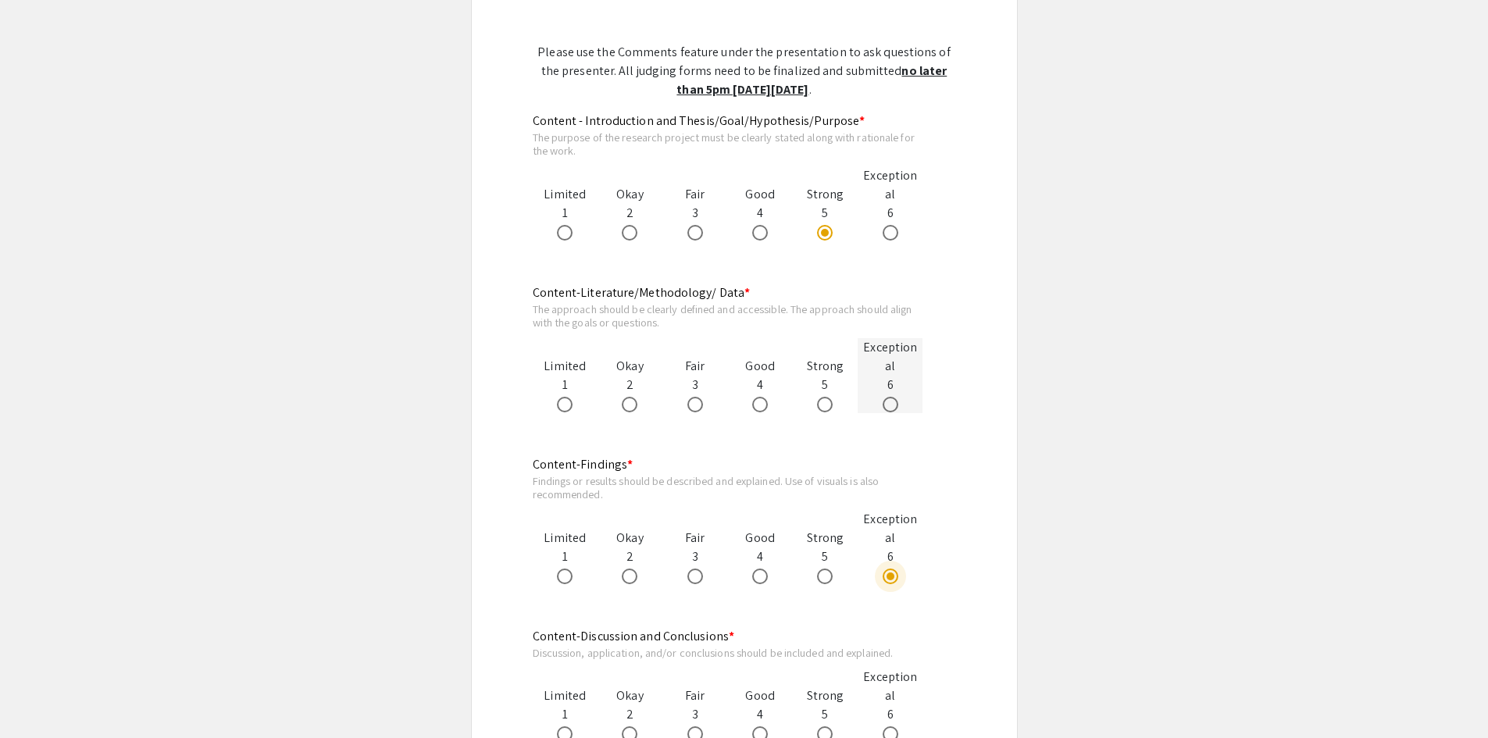
radio input "true"
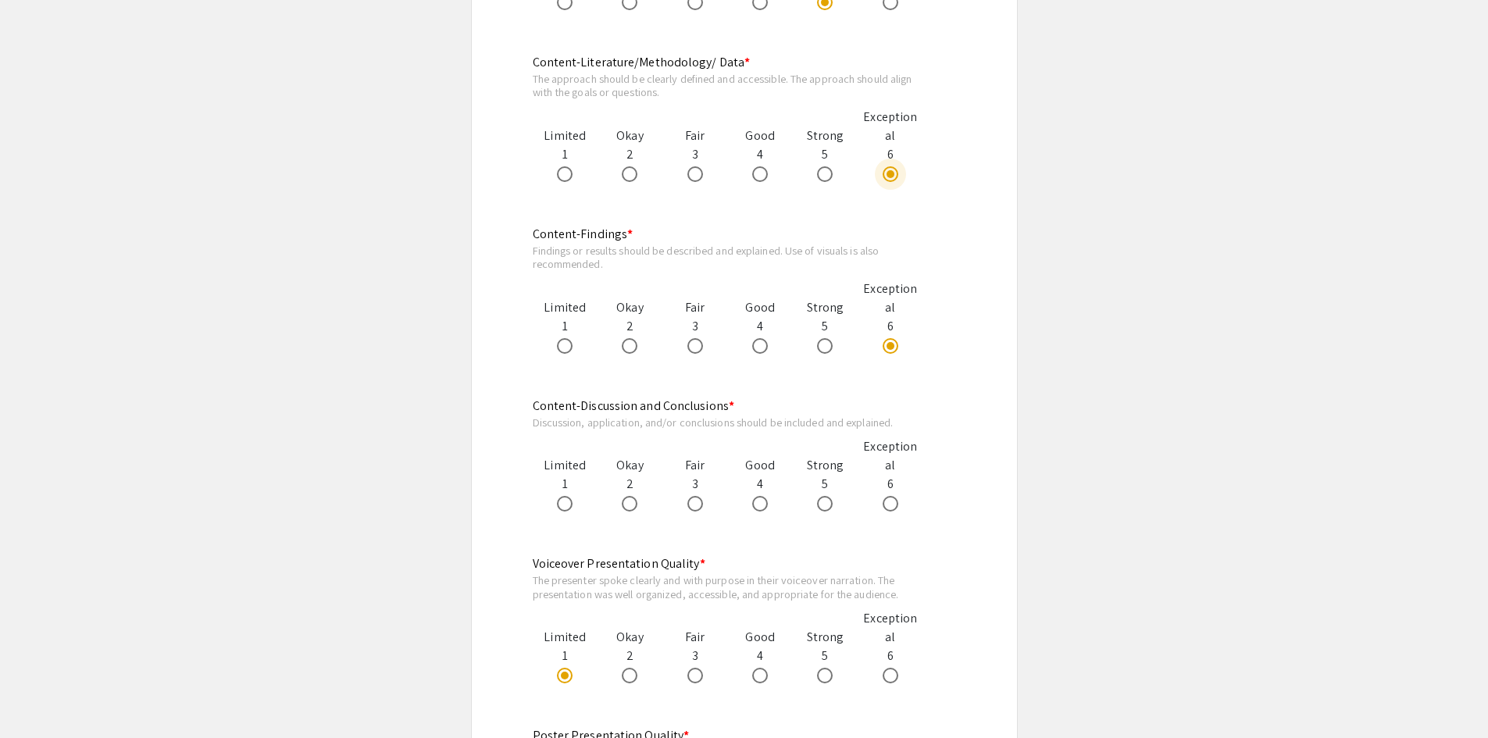
scroll to position [1406, 0]
click at [830, 492] on span at bounding box center [825, 500] width 16 height 16
click at [830, 492] on input "radio" at bounding box center [825, 500] width 16 height 16
radio input "true"
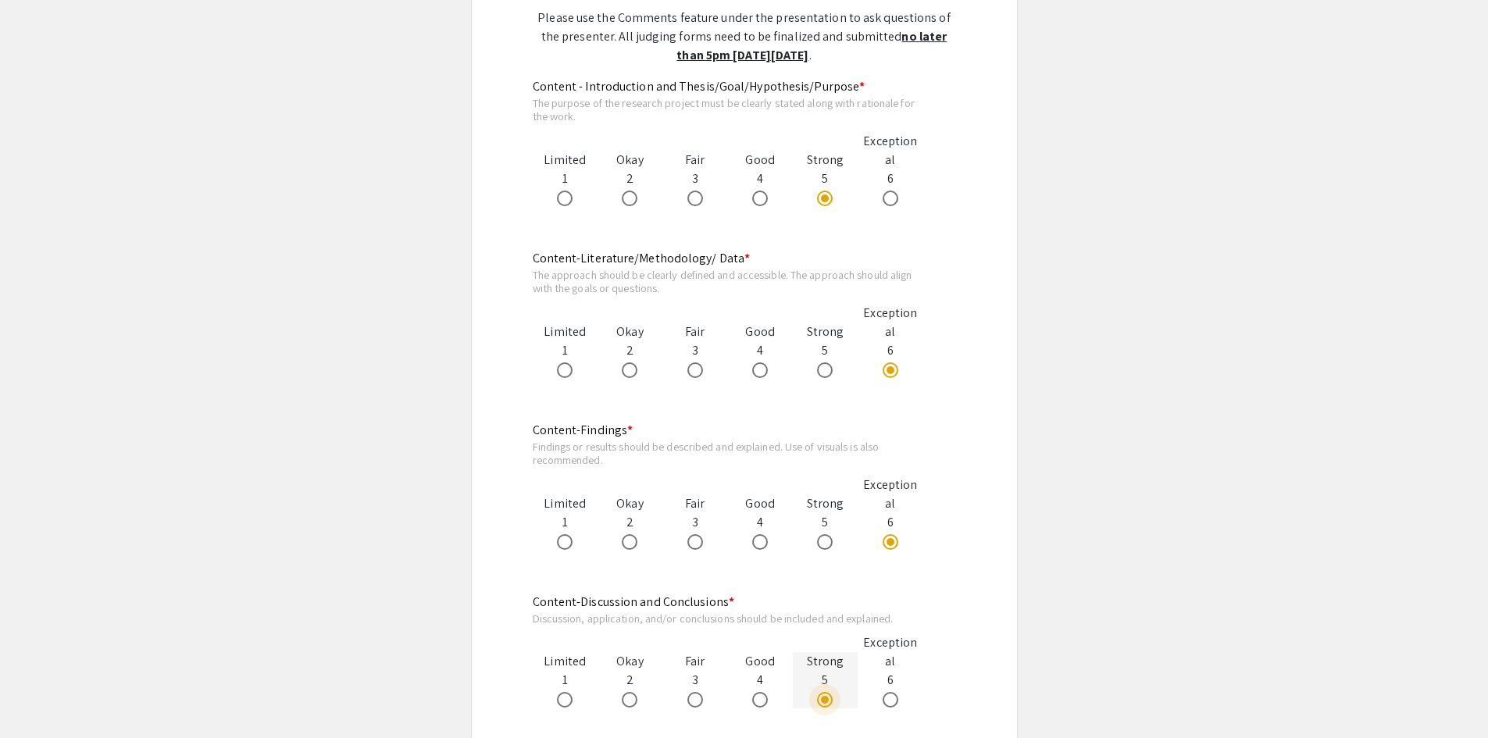
scroll to position [1171, 0]
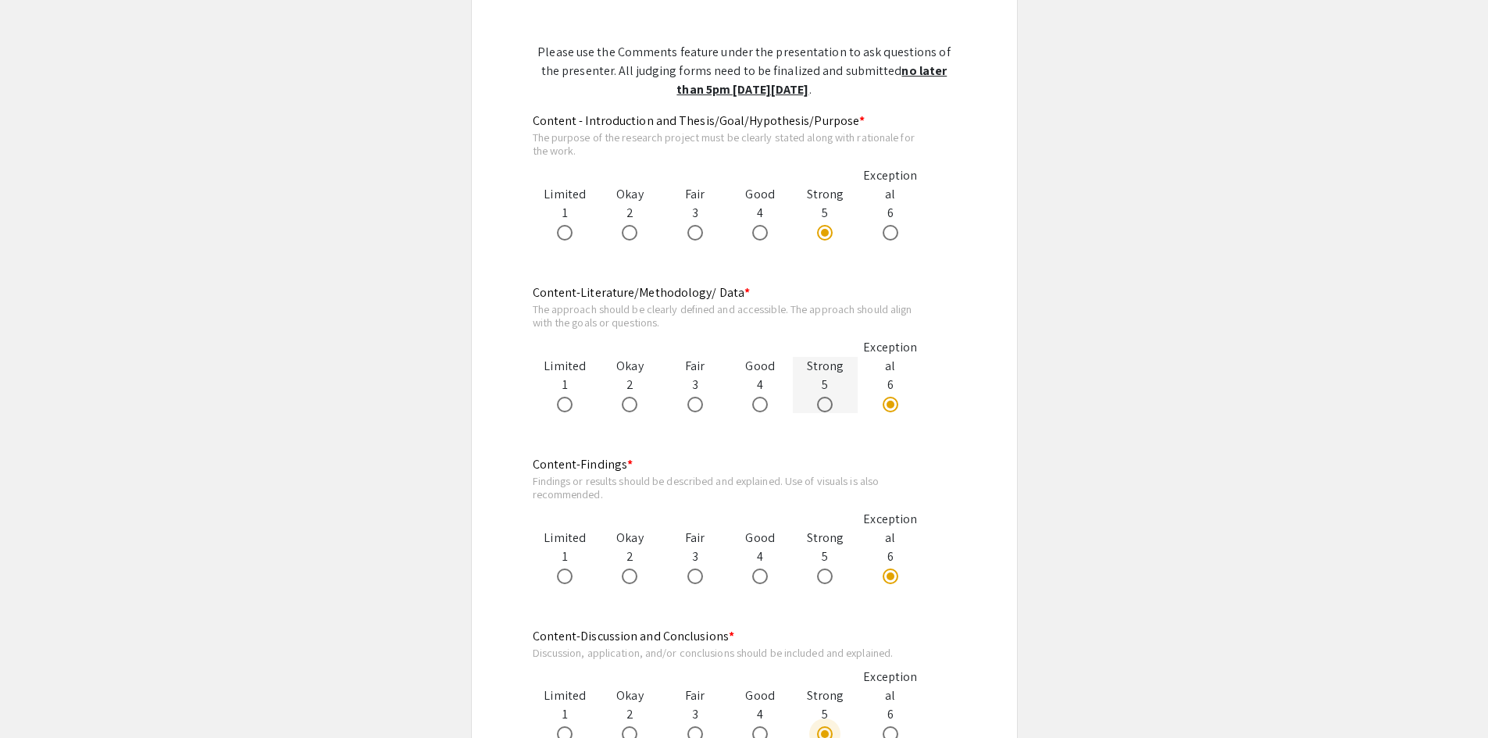
click at [843, 394] on div at bounding box center [825, 403] width 65 height 19
click at [830, 397] on span at bounding box center [825, 405] width 16 height 16
click at [830, 397] on input "radio" at bounding box center [825, 405] width 16 height 16
radio input "true"
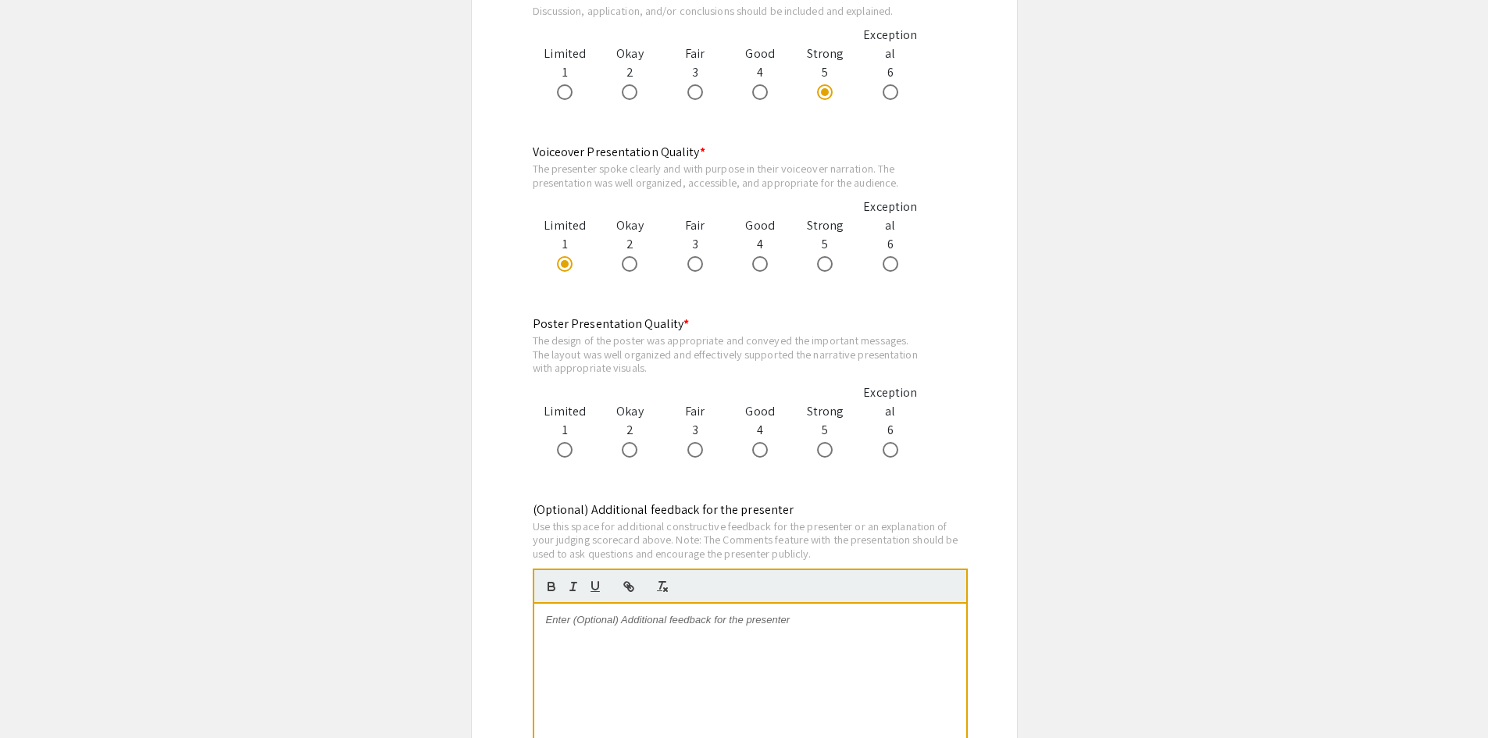
scroll to position [1874, 0]
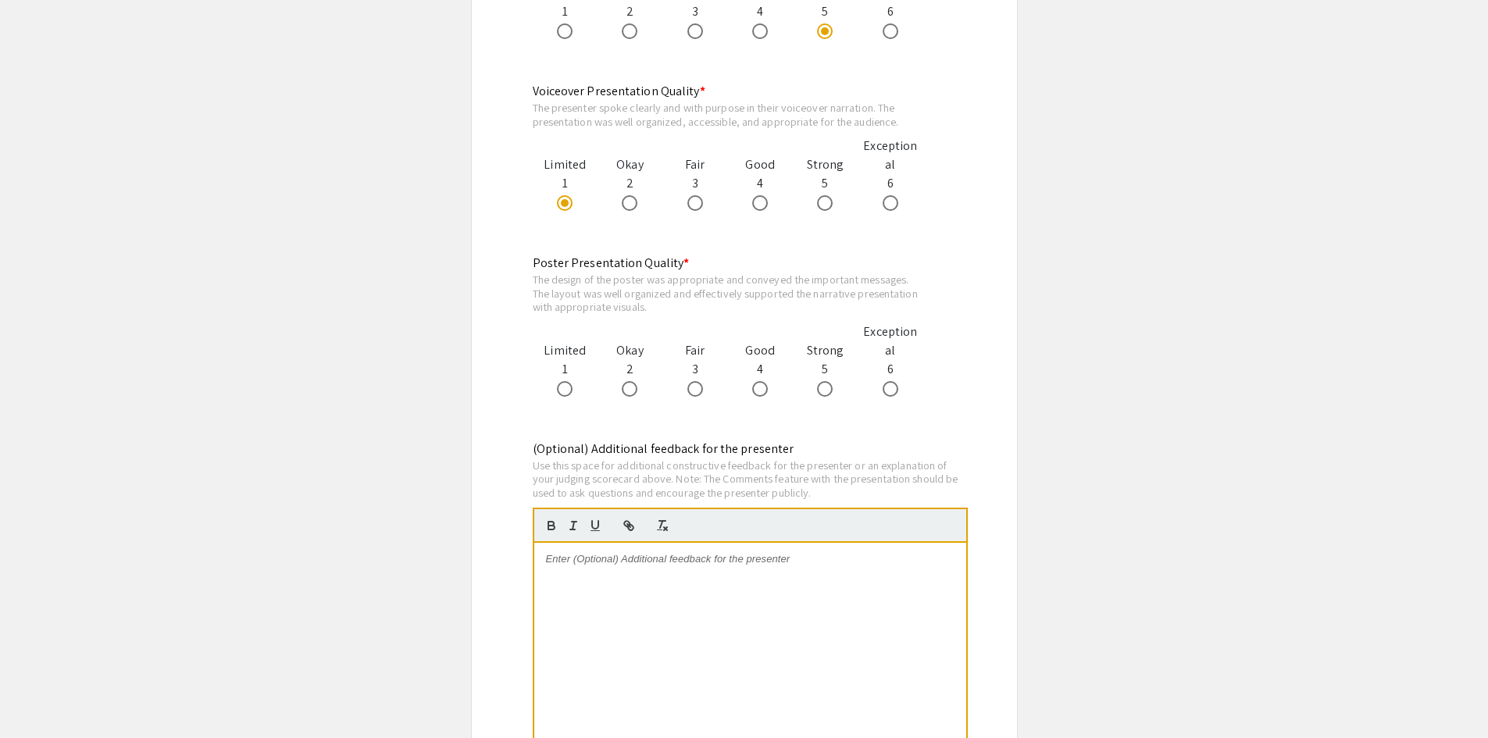
click at [650, 552] on p at bounding box center [750, 559] width 408 height 14
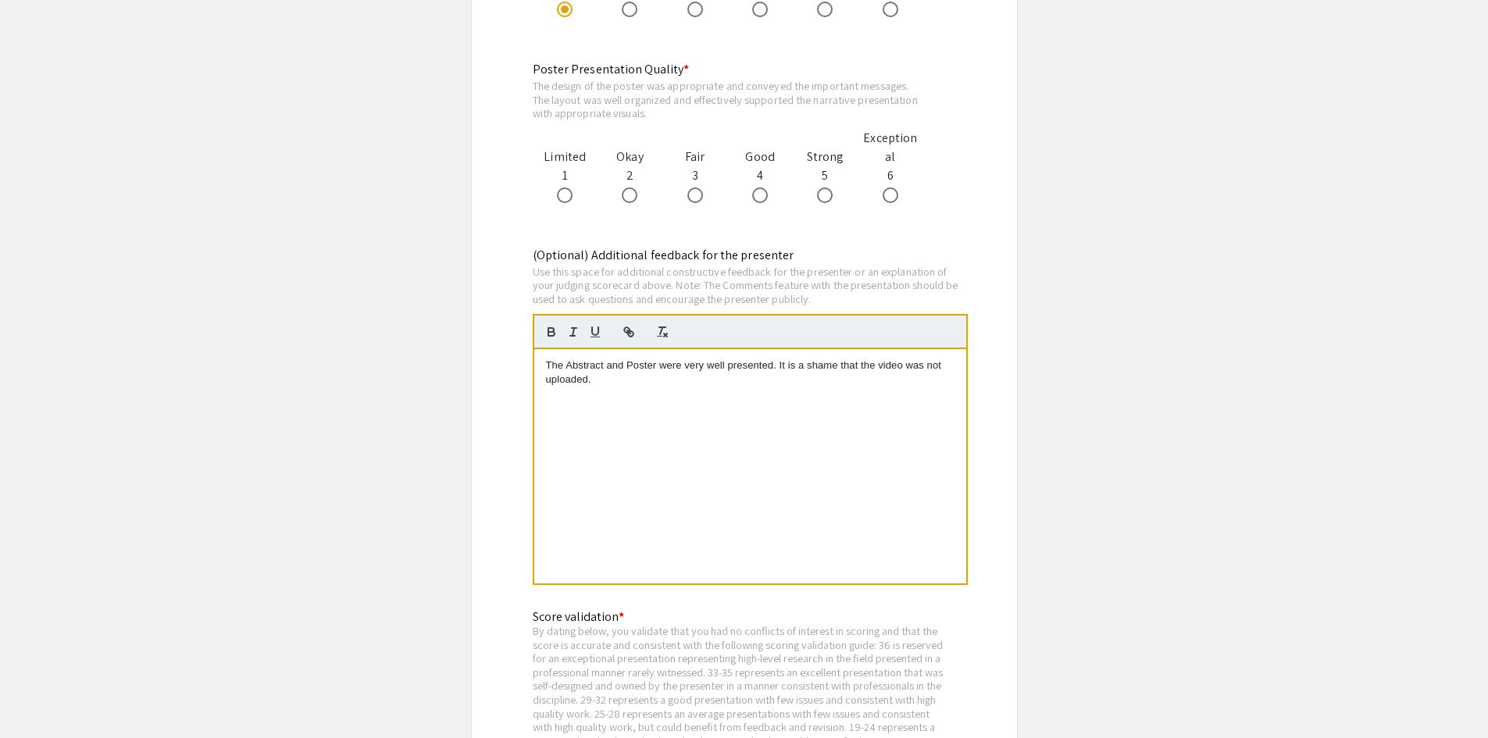
scroll to position [2030, 0]
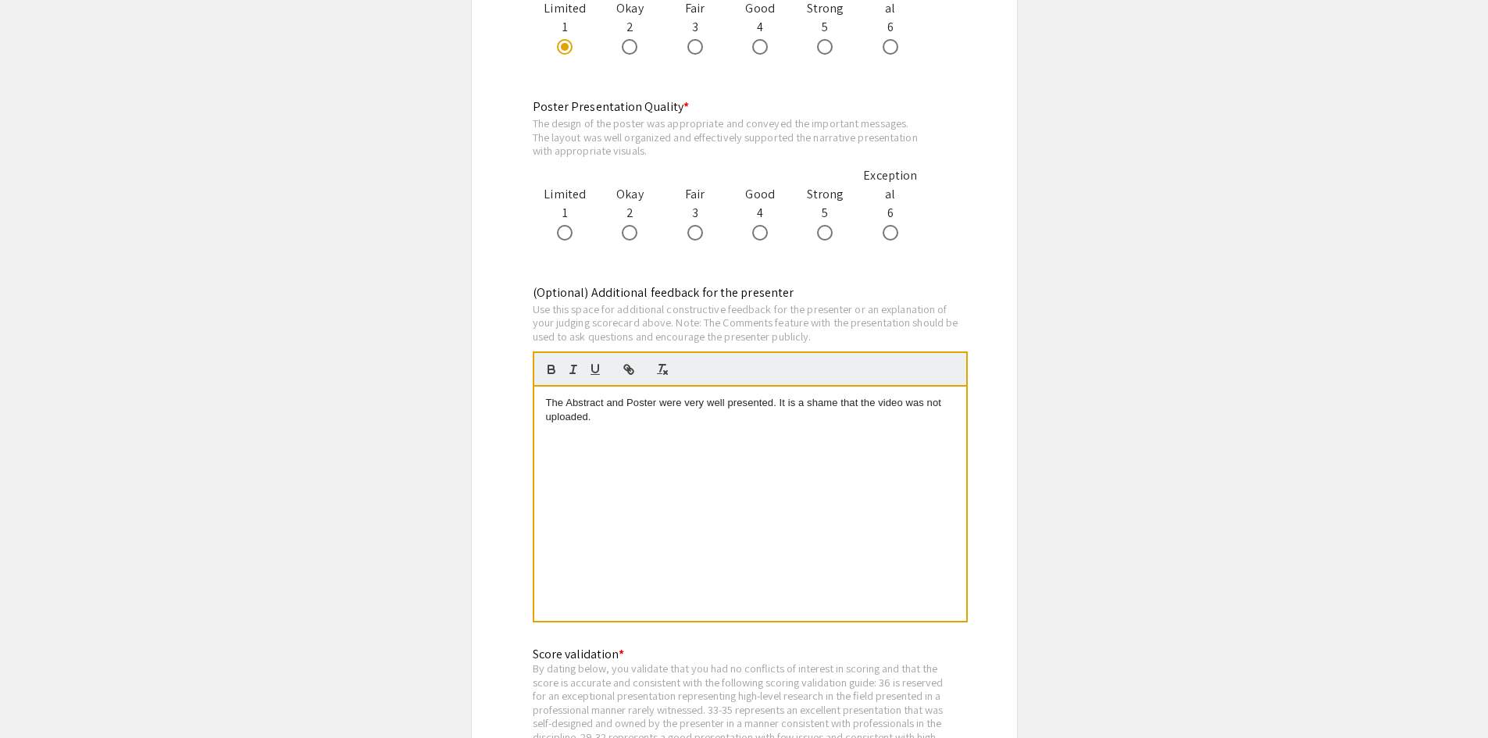
click at [779, 396] on p "The Abstract and Poster were very well presented. It is a shame that the video …" at bounding box center [750, 410] width 408 height 29
drag, startPoint x: 563, startPoint y: 376, endPoint x: 555, endPoint y: 377, distance: 7.8
click at [555, 410] on p "It is a shame that the video was not uploaded." at bounding box center [750, 417] width 408 height 14
click at [629, 396] on div "The Abstract and Poster were very well presented. It is a shame that the video …" at bounding box center [750, 504] width 432 height 234
click at [773, 410] on p "It is a shame that the video was not uploaded." at bounding box center [750, 417] width 408 height 14
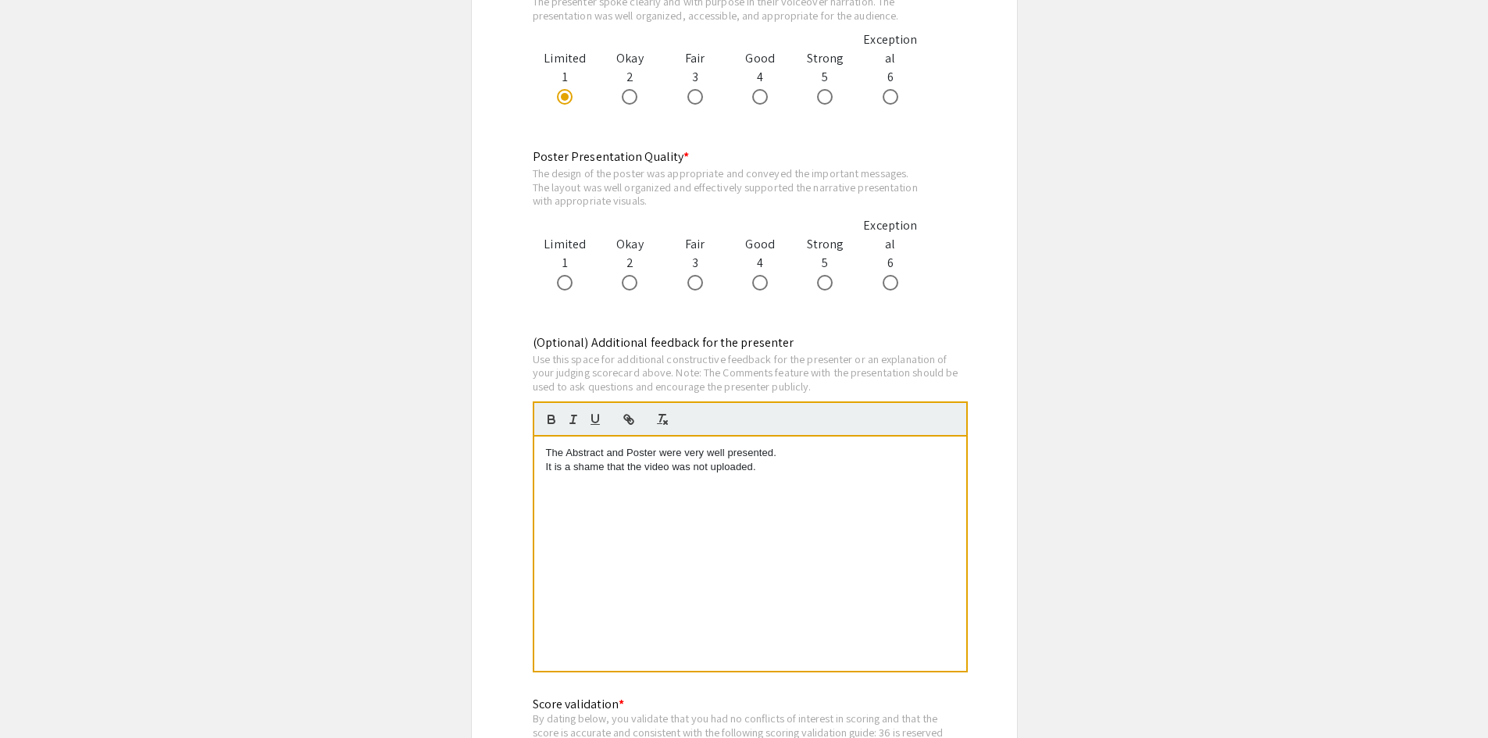
scroll to position [1952, 0]
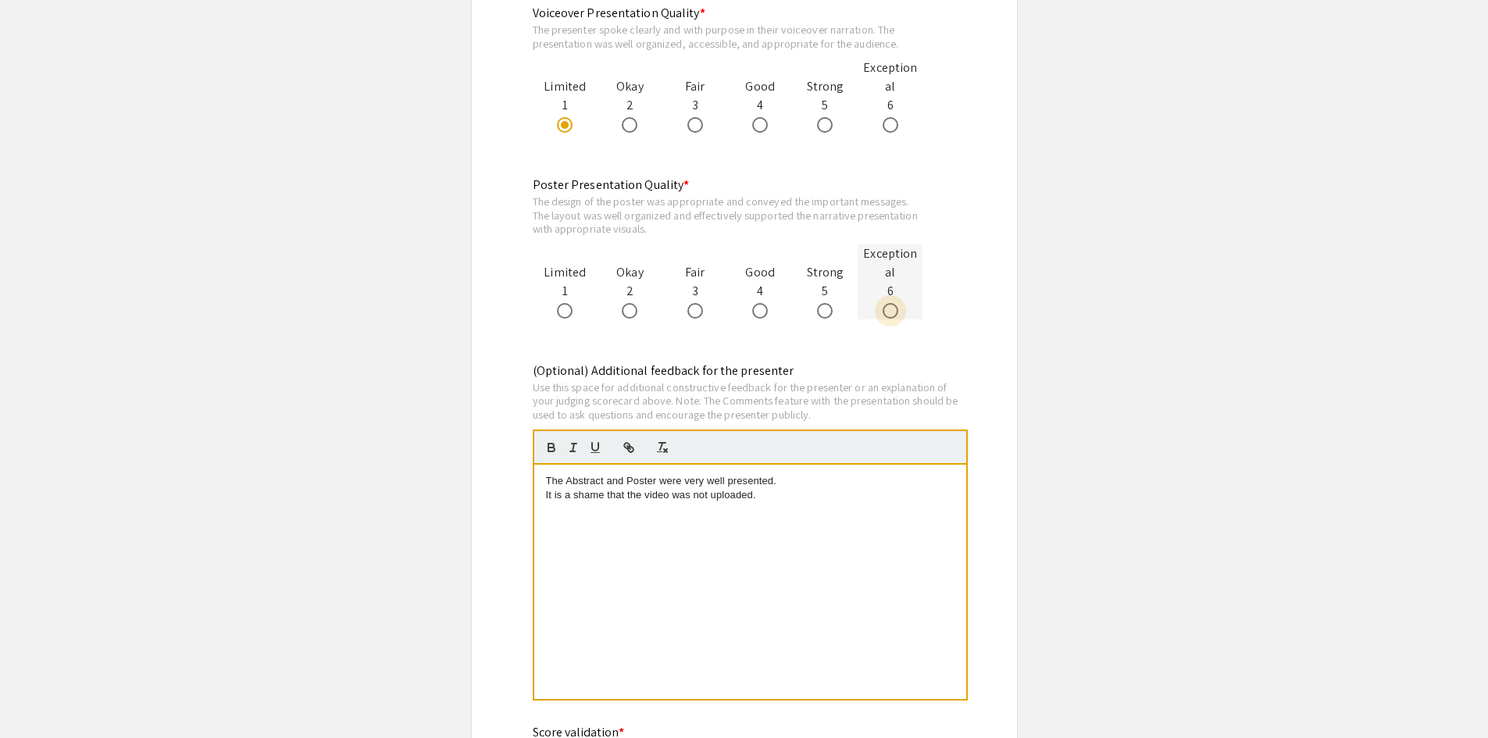
click at [893, 303] on span at bounding box center [890, 311] width 16 height 16
click at [893, 303] on input "radio" at bounding box center [890, 311] width 16 height 16
radio input "true"
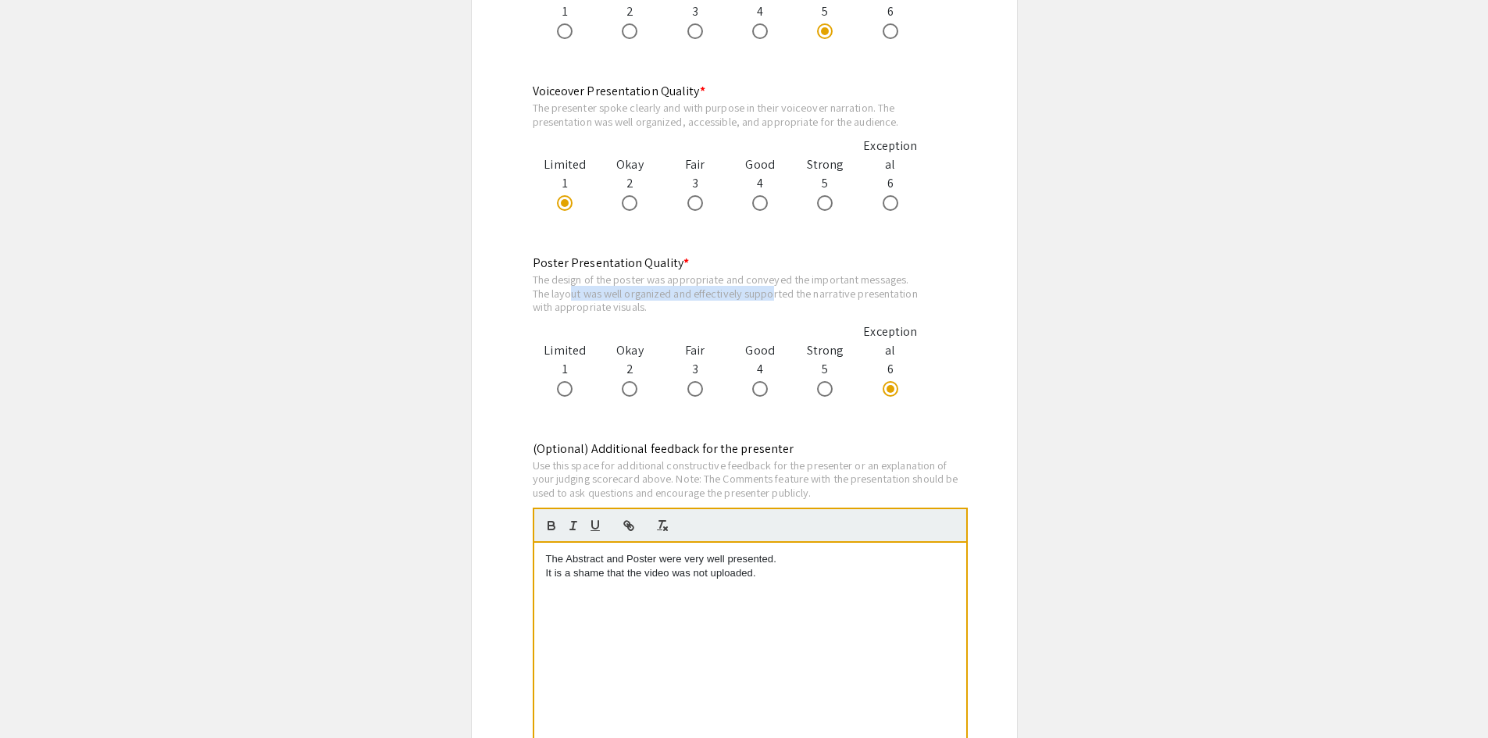
drag, startPoint x: 572, startPoint y: 255, endPoint x: 774, endPoint y: 262, distance: 201.6
click at [774, 273] on div "The design of the poster was appropriate and conveyed the important messages. T…" at bounding box center [728, 293] width 390 height 41
click at [783, 273] on div "The design of the poster was appropriate and conveyed the important messages. T…" at bounding box center [728, 293] width 390 height 41
click at [561, 381] on span at bounding box center [565, 389] width 16 height 16
click at [561, 381] on input "radio" at bounding box center [565, 389] width 16 height 16
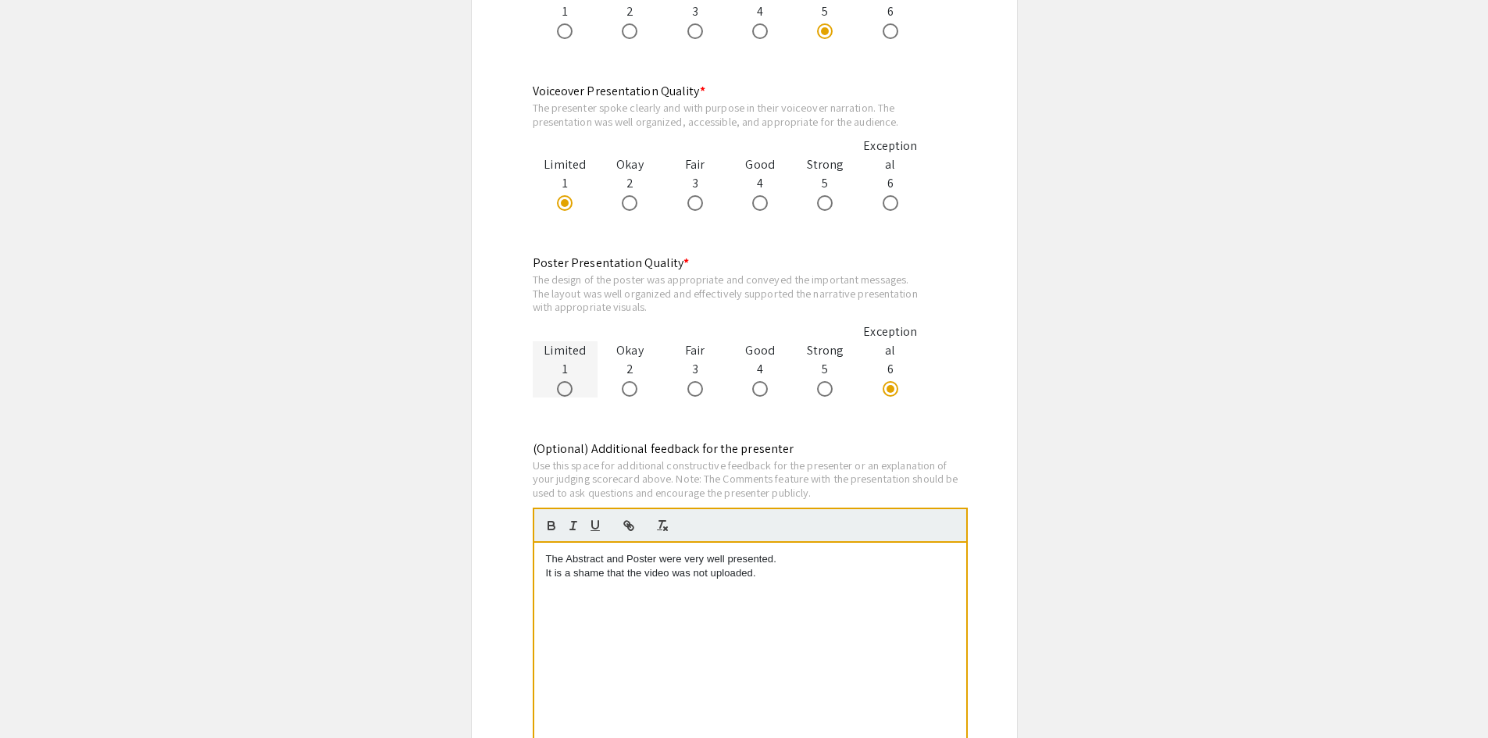
radio input "true"
click at [763, 566] on p "It is a shame that the video was not uploaded." at bounding box center [750, 573] width 408 height 14
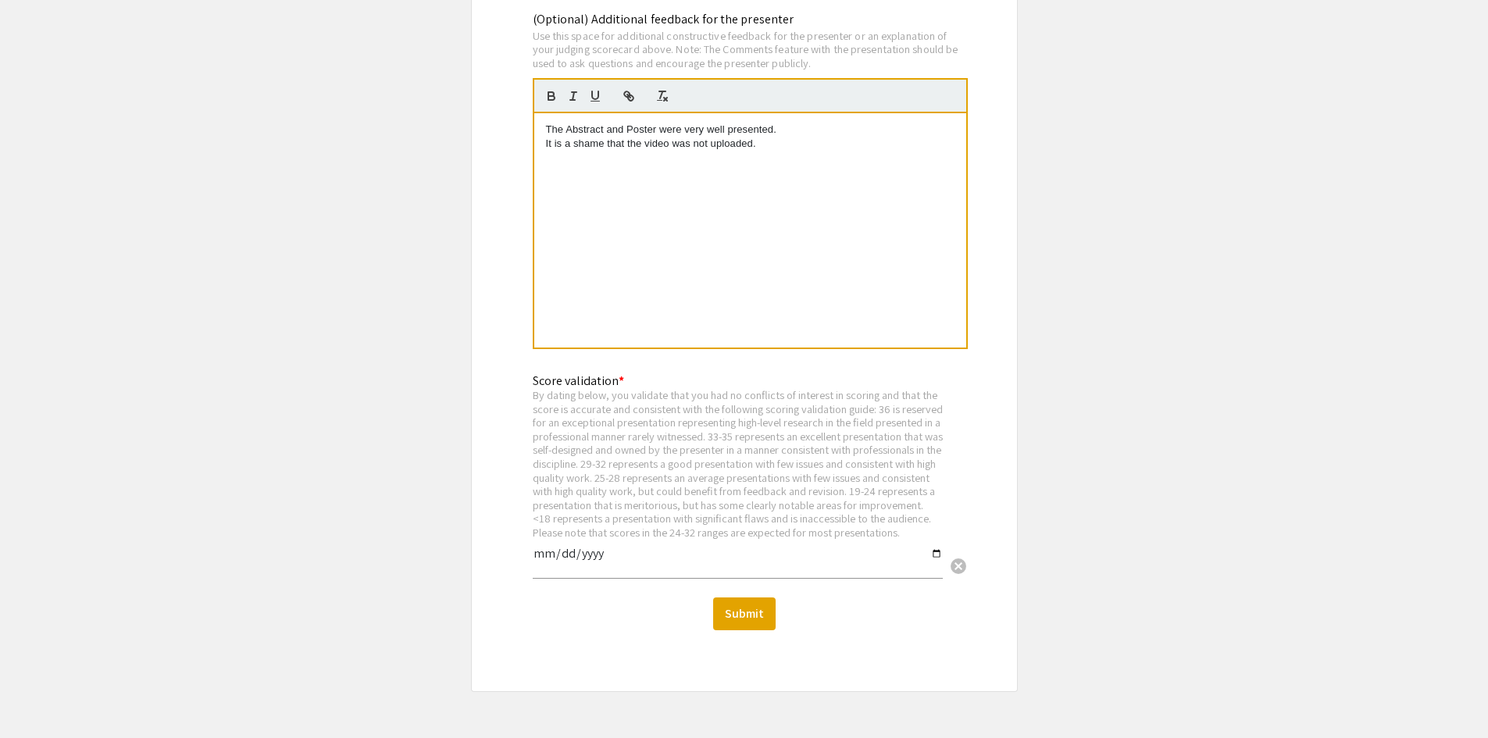
scroll to position [2343, 0]
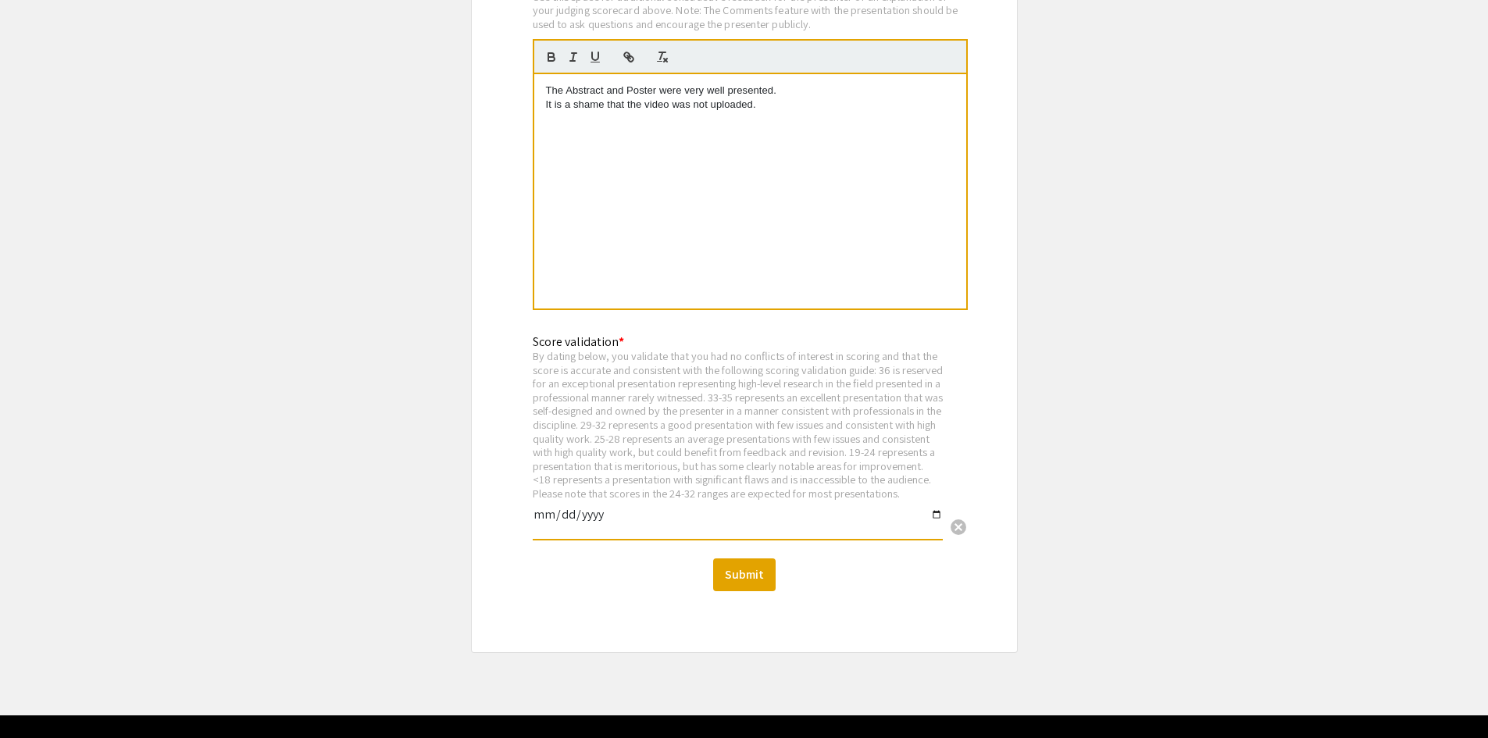
click at [935, 508] on input "date" at bounding box center [738, 521] width 410 height 27
type input "2025-09-11"
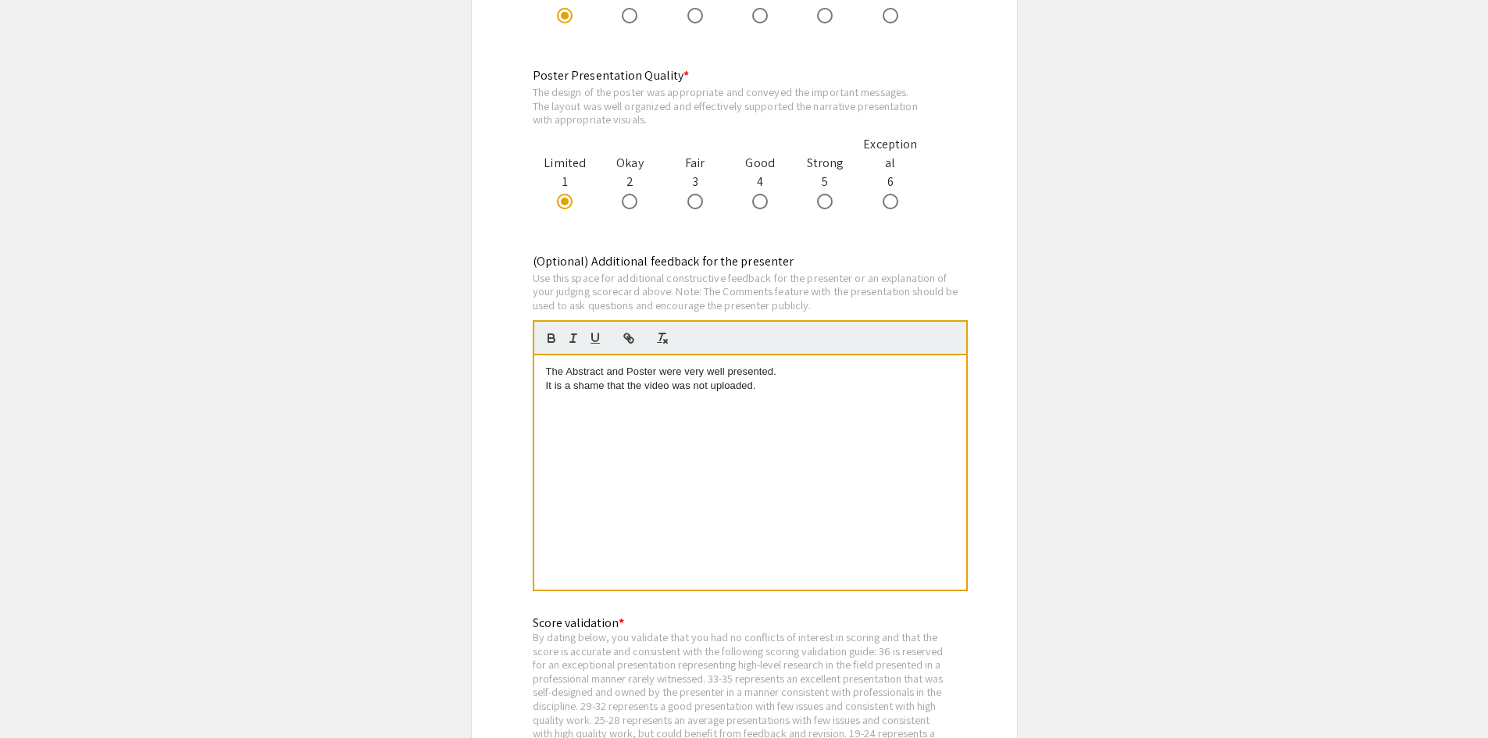
scroll to position [2359, 0]
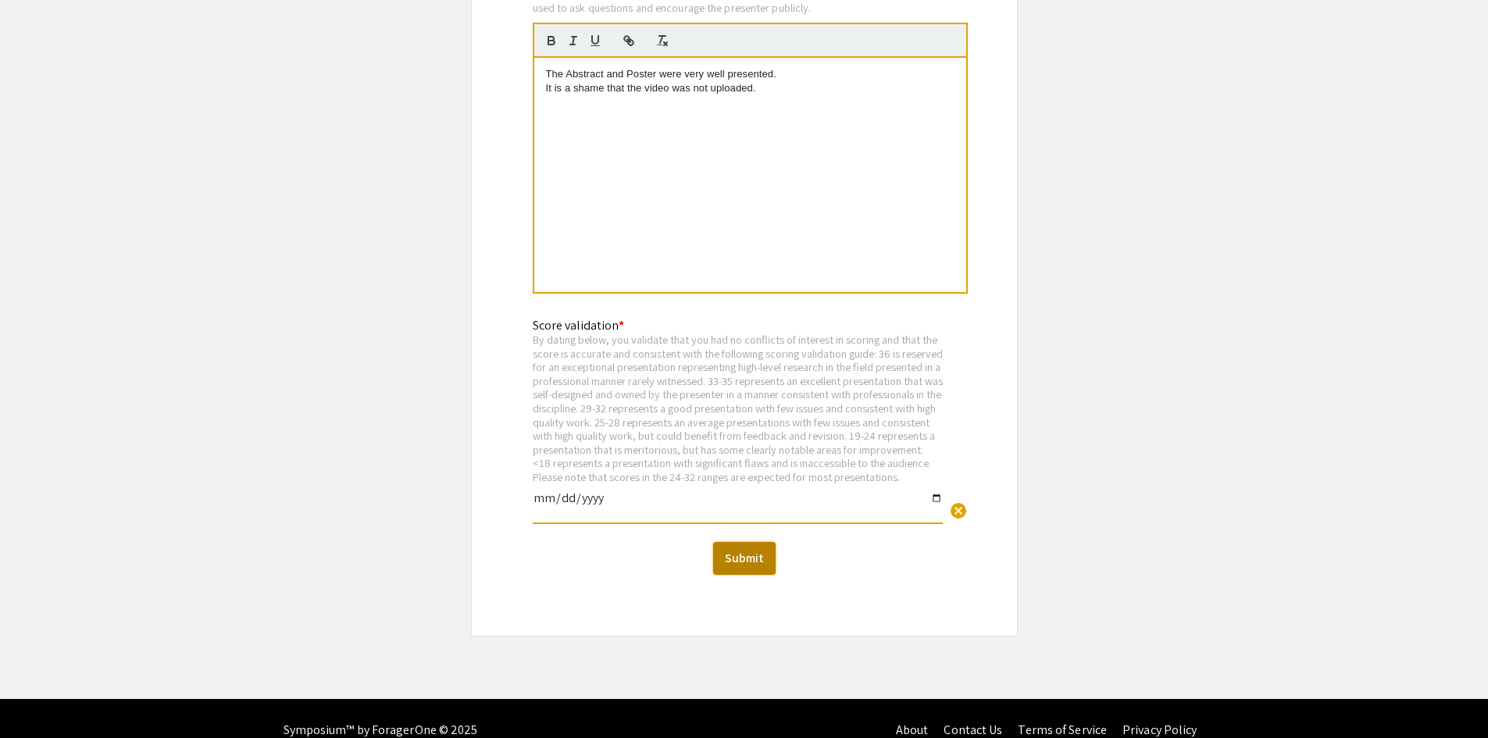
click at [737, 542] on button "Submit" at bounding box center [744, 558] width 62 height 33
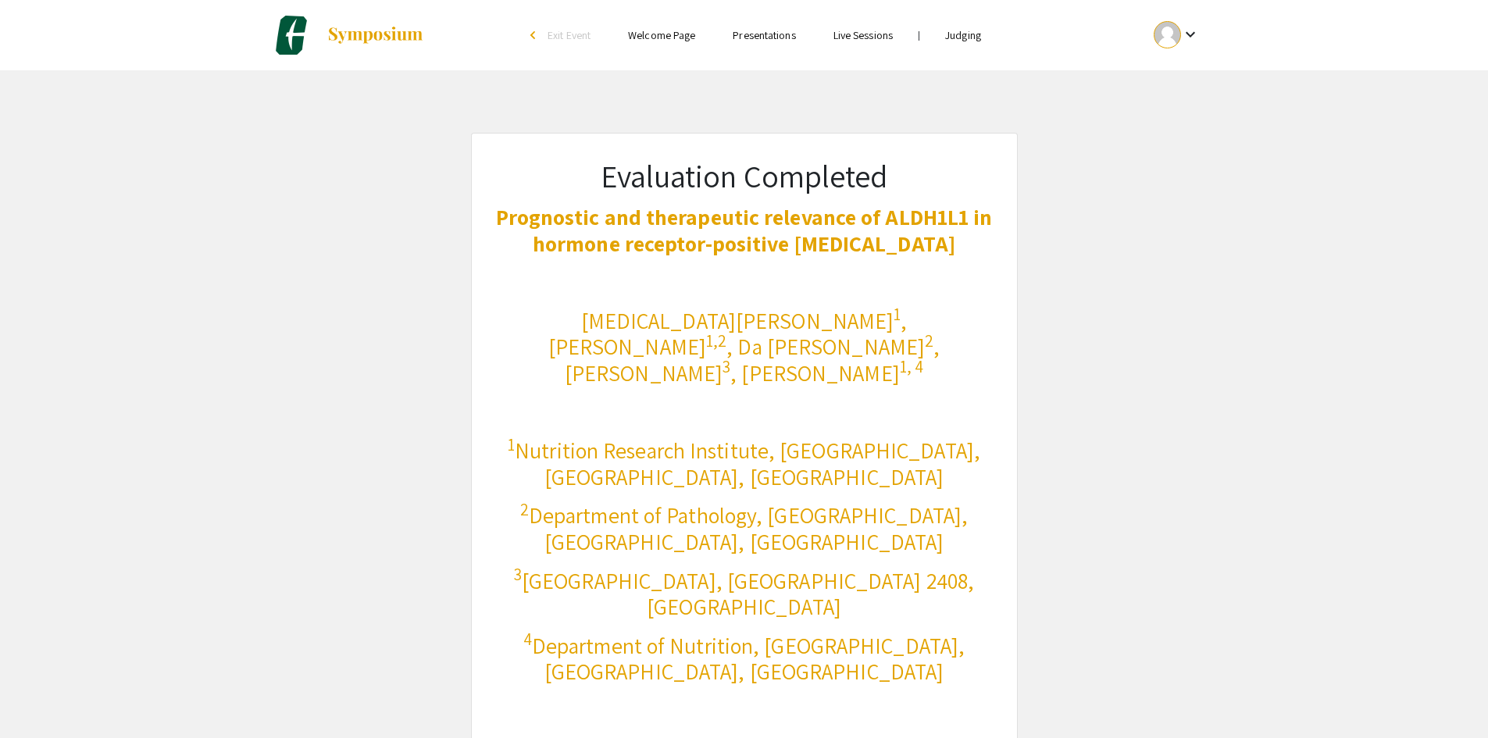
scroll to position [276, 0]
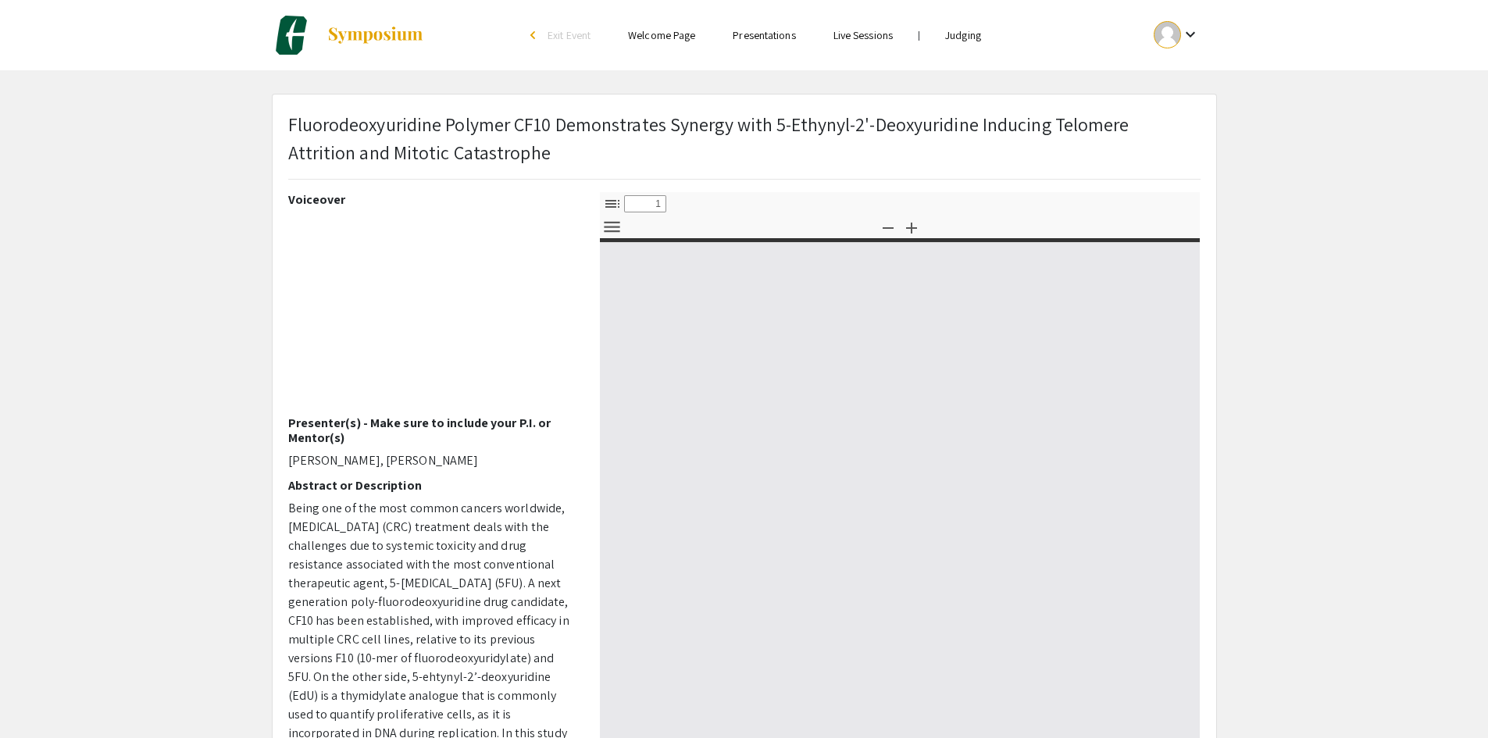
select select "custom"
type input "0"
select select "custom"
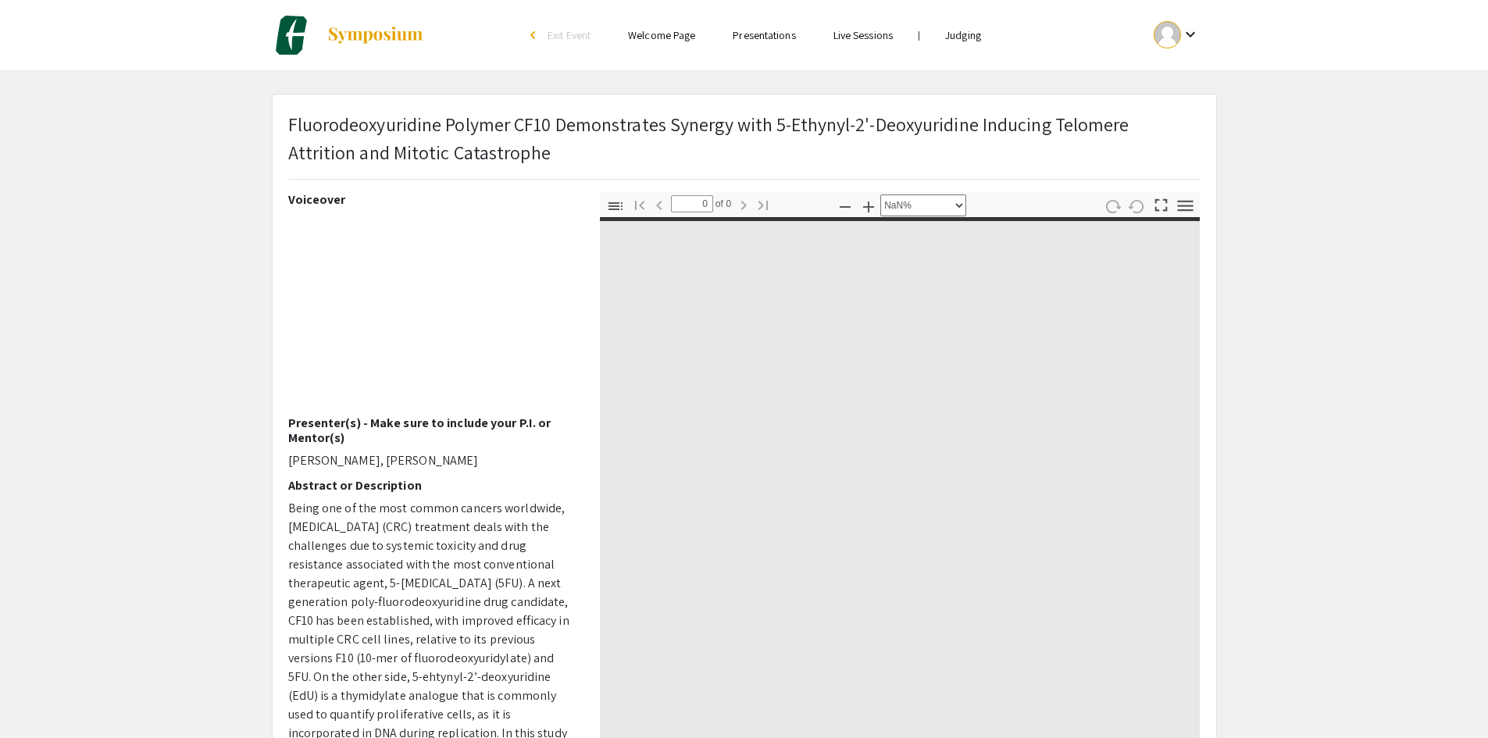
type input "1"
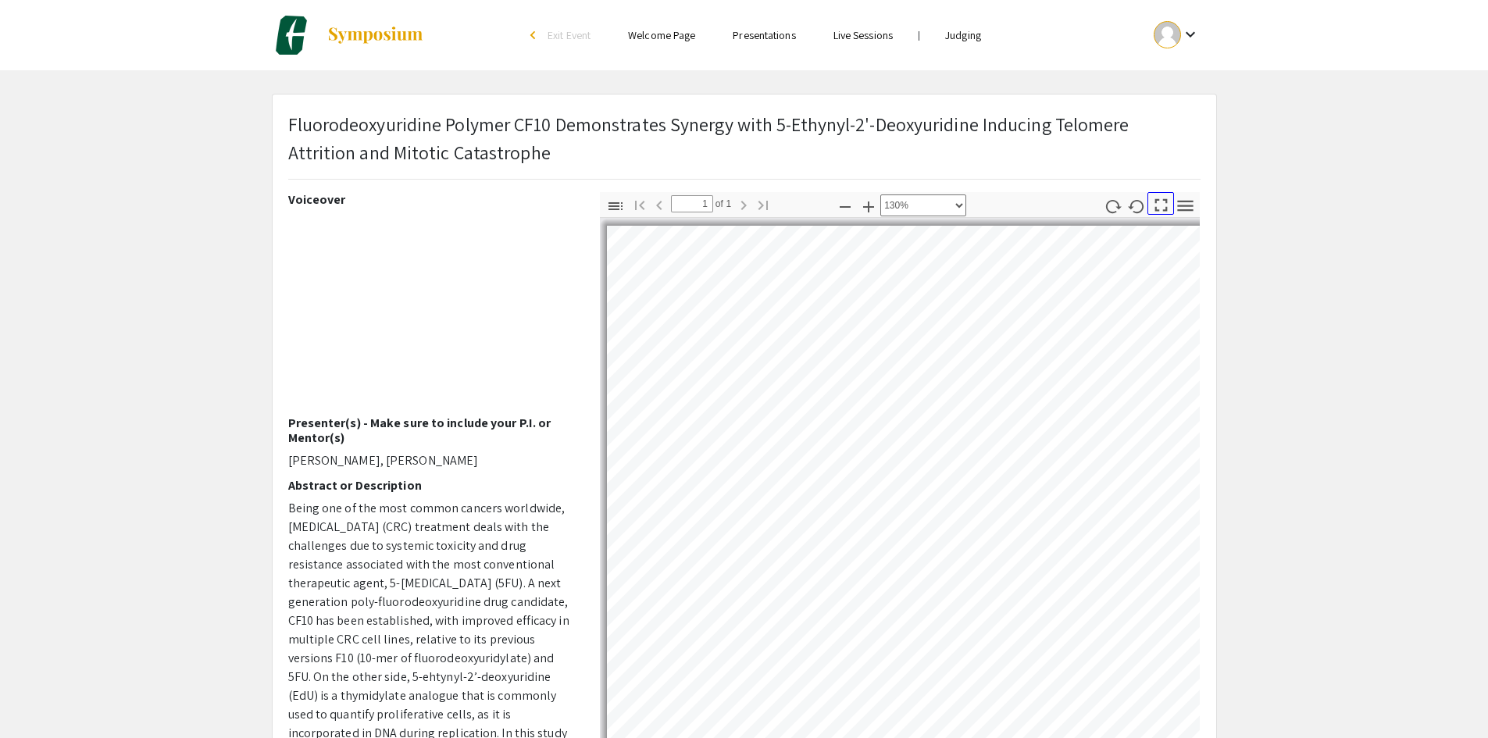
click at [1162, 214] on icon "button" at bounding box center [1160, 204] width 21 height 21
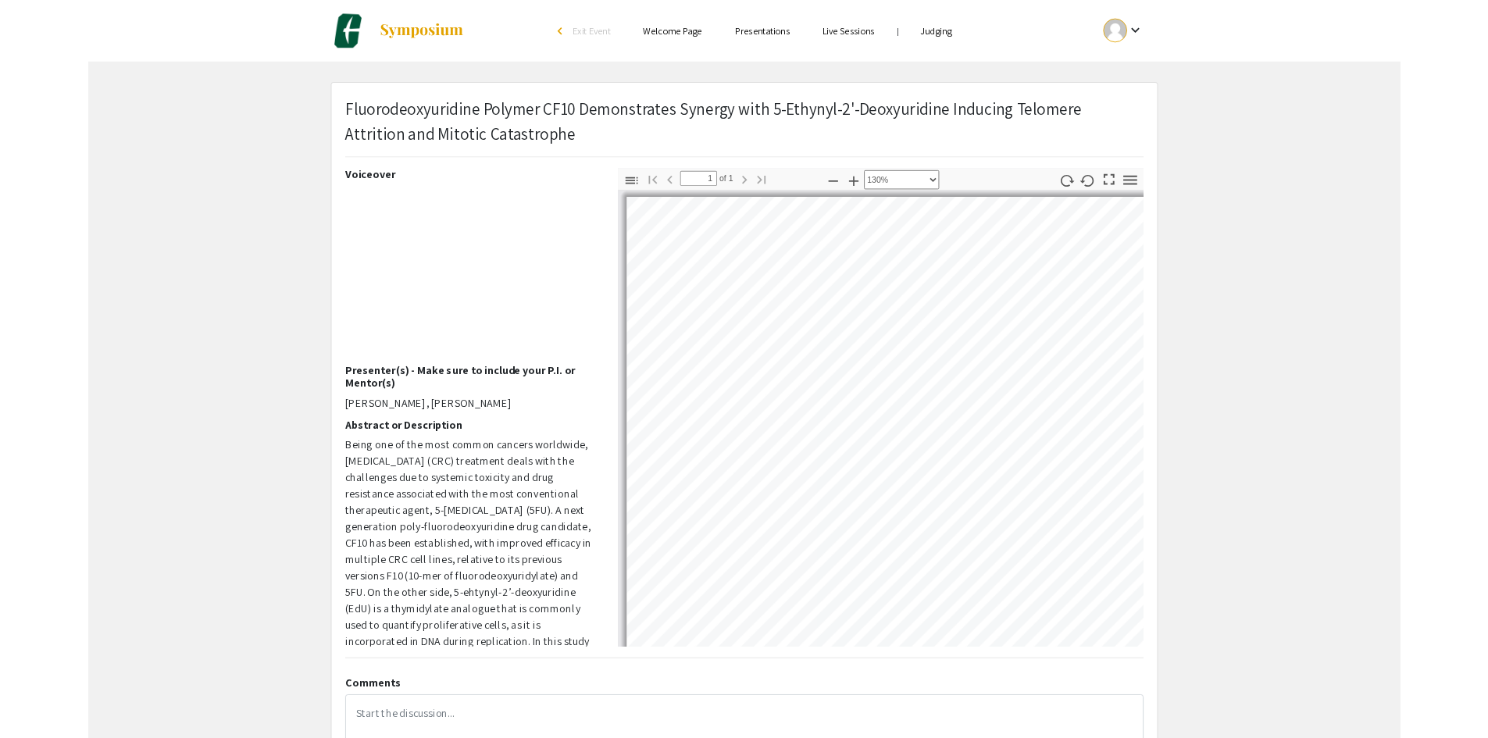
scroll to position [8, 7]
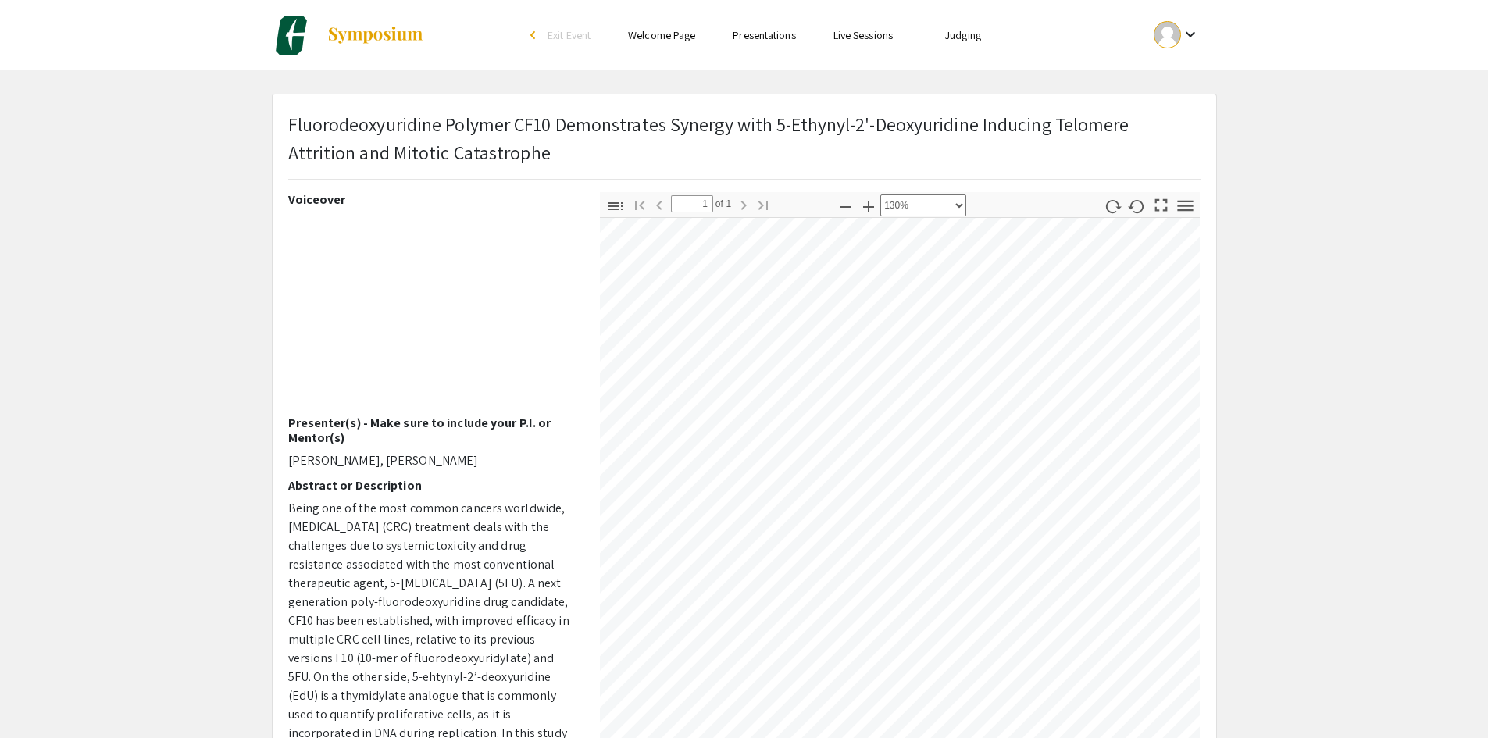
click at [1355, 372] on app-presentation "Fluorodeoxyuridine Polymer CF10 Demonstrates Synergy with 5-Ethynyl-2'-Deoxyuri…" at bounding box center [744, 503] width 1488 height 818
click at [874, 210] on icon "button" at bounding box center [868, 207] width 19 height 19
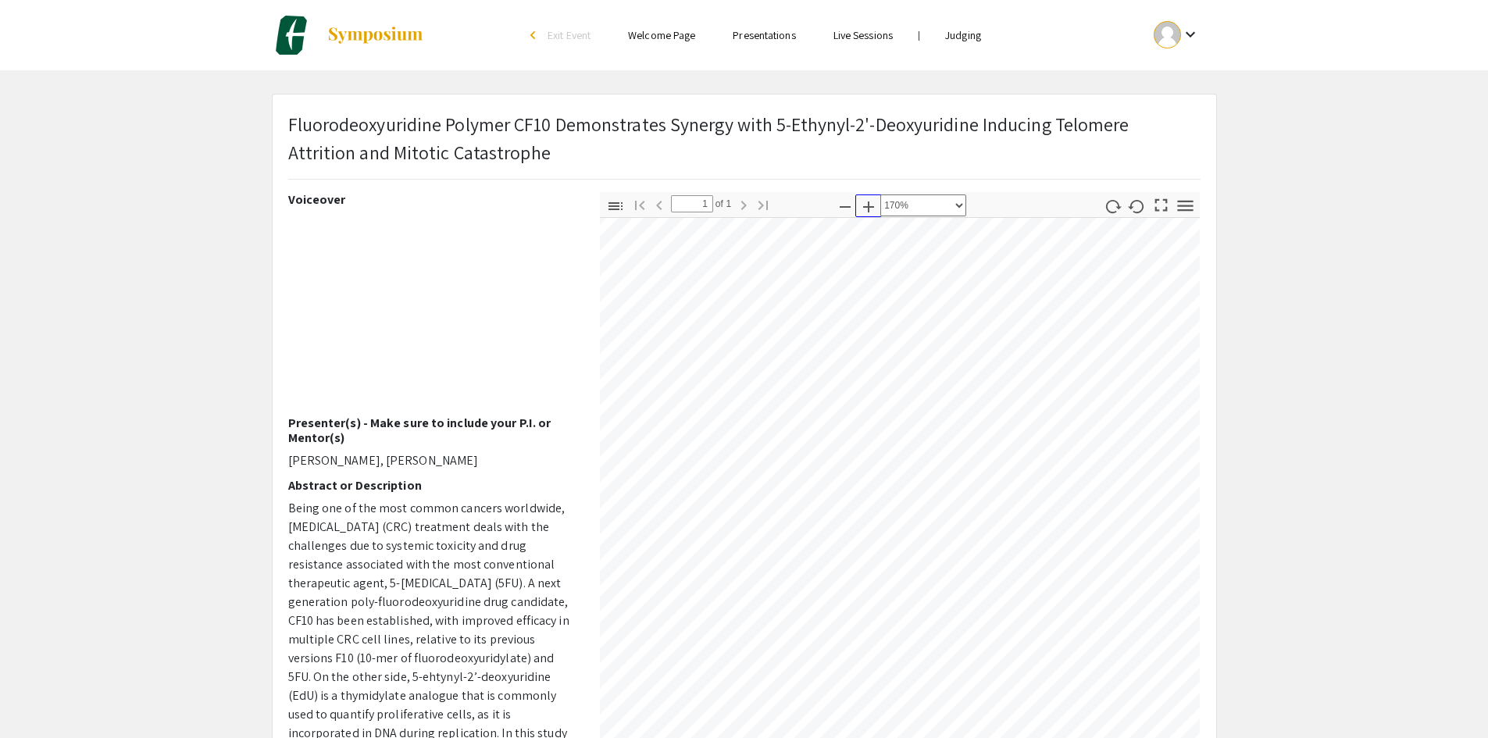
click at [870, 213] on icon "button" at bounding box center [868, 207] width 19 height 19
select select "custom"
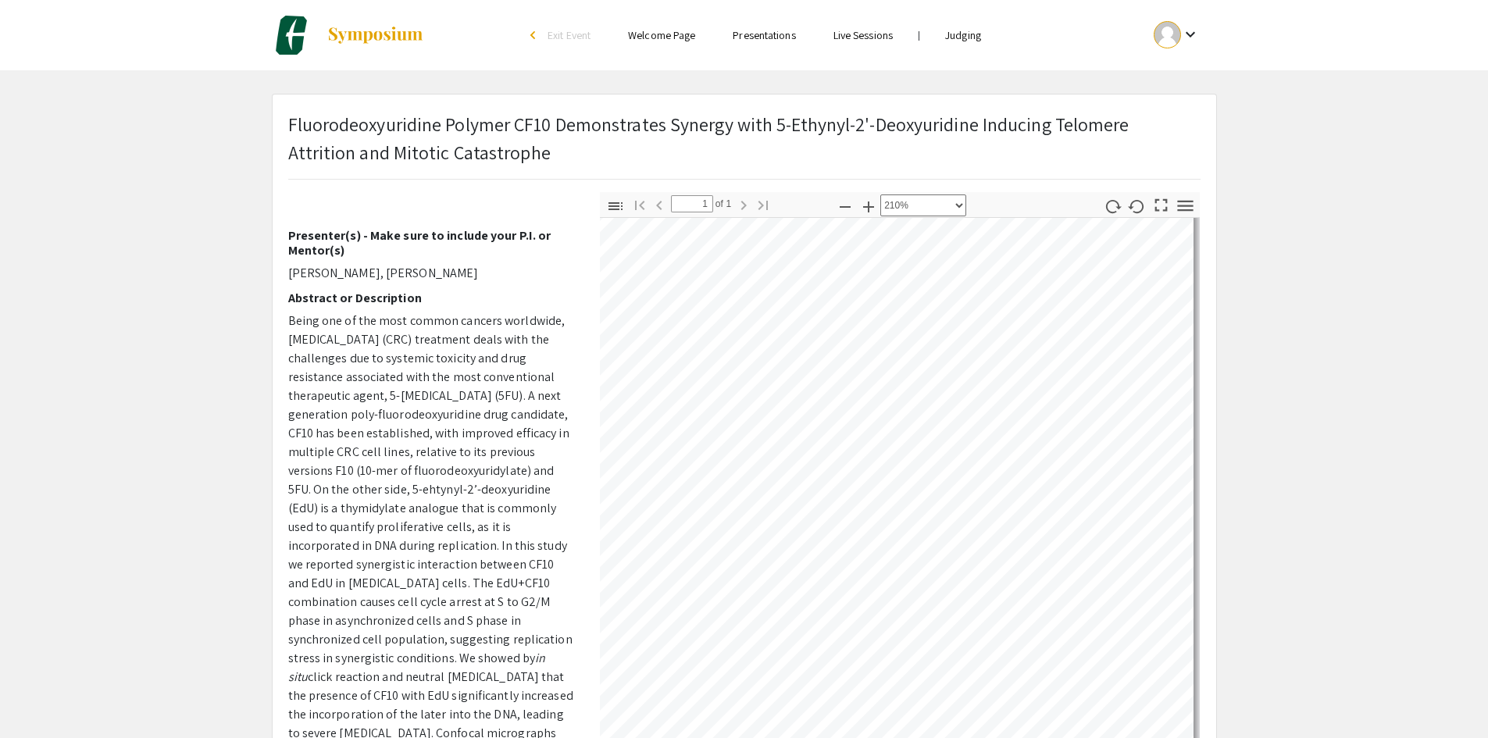
scroll to position [234, 0]
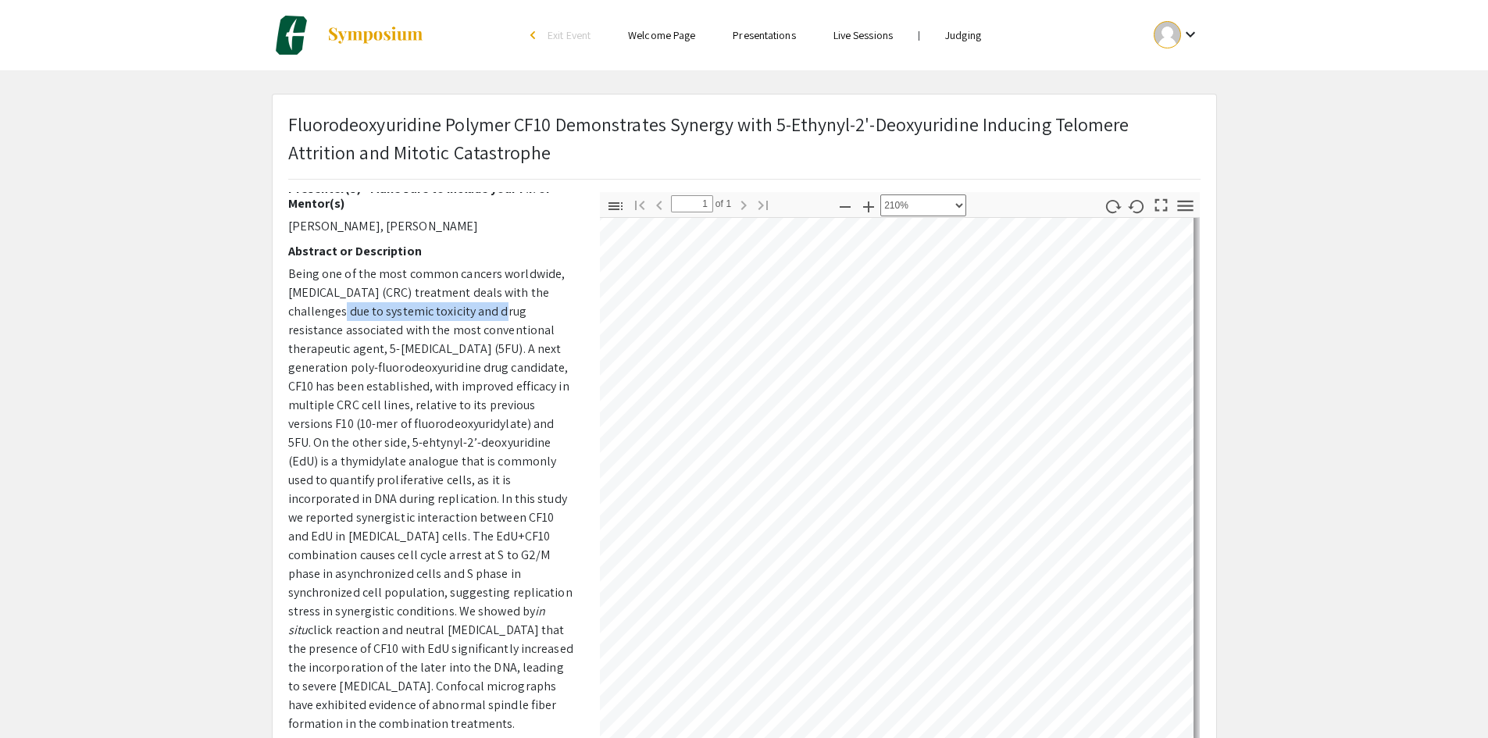
drag, startPoint x: 324, startPoint y: 312, endPoint x: 486, endPoint y: 312, distance: 161.6
click at [486, 312] on p "Being one of the most common cancers worldwide, colorectal cancer (CRC) treatme…" at bounding box center [432, 574] width 288 height 618
drag, startPoint x: 368, startPoint y: 330, endPoint x: 481, endPoint y: 330, distance: 113.2
click at [481, 330] on p "Being one of the most common cancers worldwide, colorectal cancer (CRC) treatme…" at bounding box center [432, 574] width 288 height 618
click at [429, 354] on p "Being one of the most common cancers worldwide, colorectal cancer (CRC) treatme…" at bounding box center [432, 574] width 288 height 618
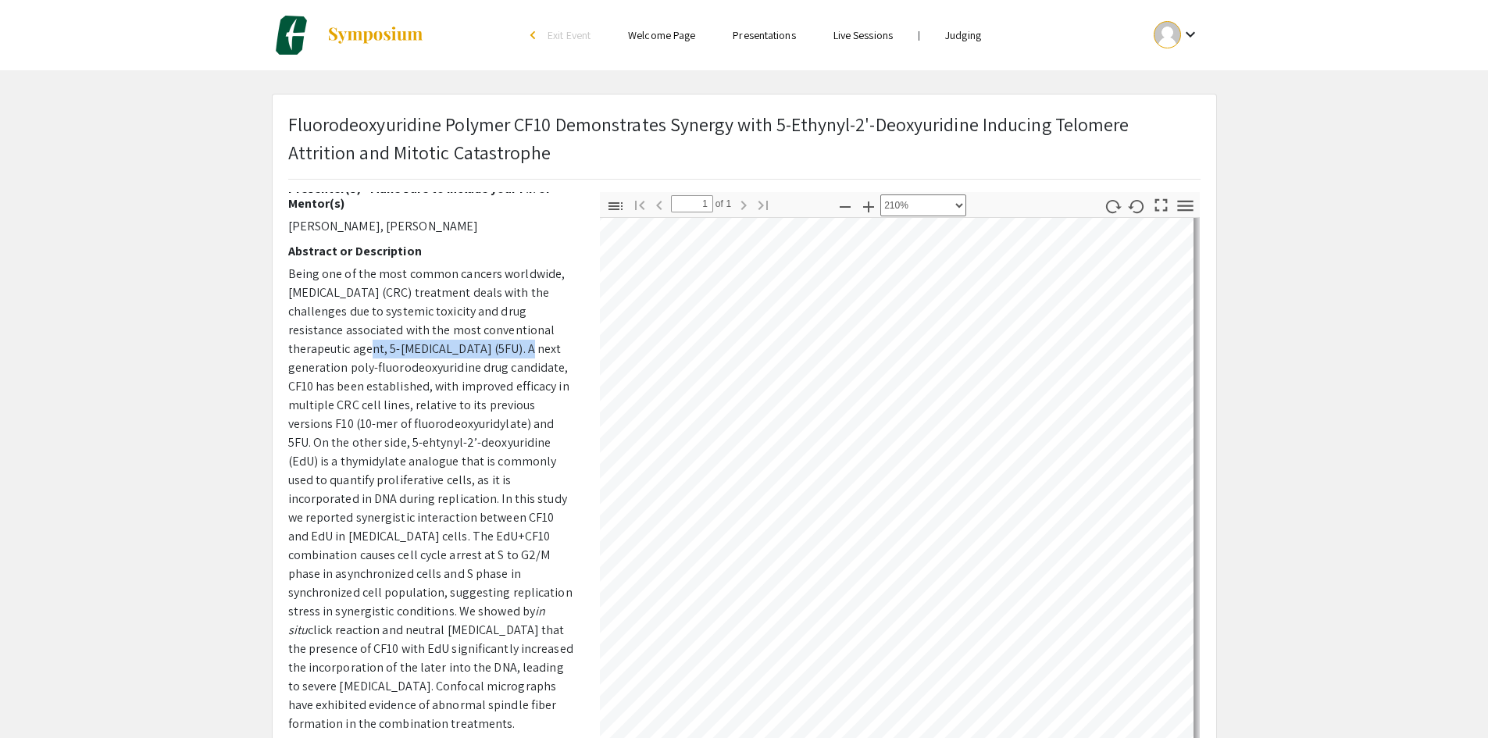
drag, startPoint x: 351, startPoint y: 343, endPoint x: 494, endPoint y: 345, distance: 142.9
click at [494, 345] on p "Being one of the most common cancers worldwide, colorectal cancer (CRC) treatme…" at bounding box center [432, 574] width 288 height 618
click at [515, 350] on p "Being one of the most common cancers worldwide, colorectal cancer (CRC) treatme…" at bounding box center [432, 574] width 288 height 618
drag, startPoint x: 280, startPoint y: 377, endPoint x: 422, endPoint y: 383, distance: 143.0
click at [422, 383] on div "Voiceover Presenter(s) - Make sure to include your P.I. or Mentor(s) Upasana Da…" at bounding box center [432, 465] width 312 height 547
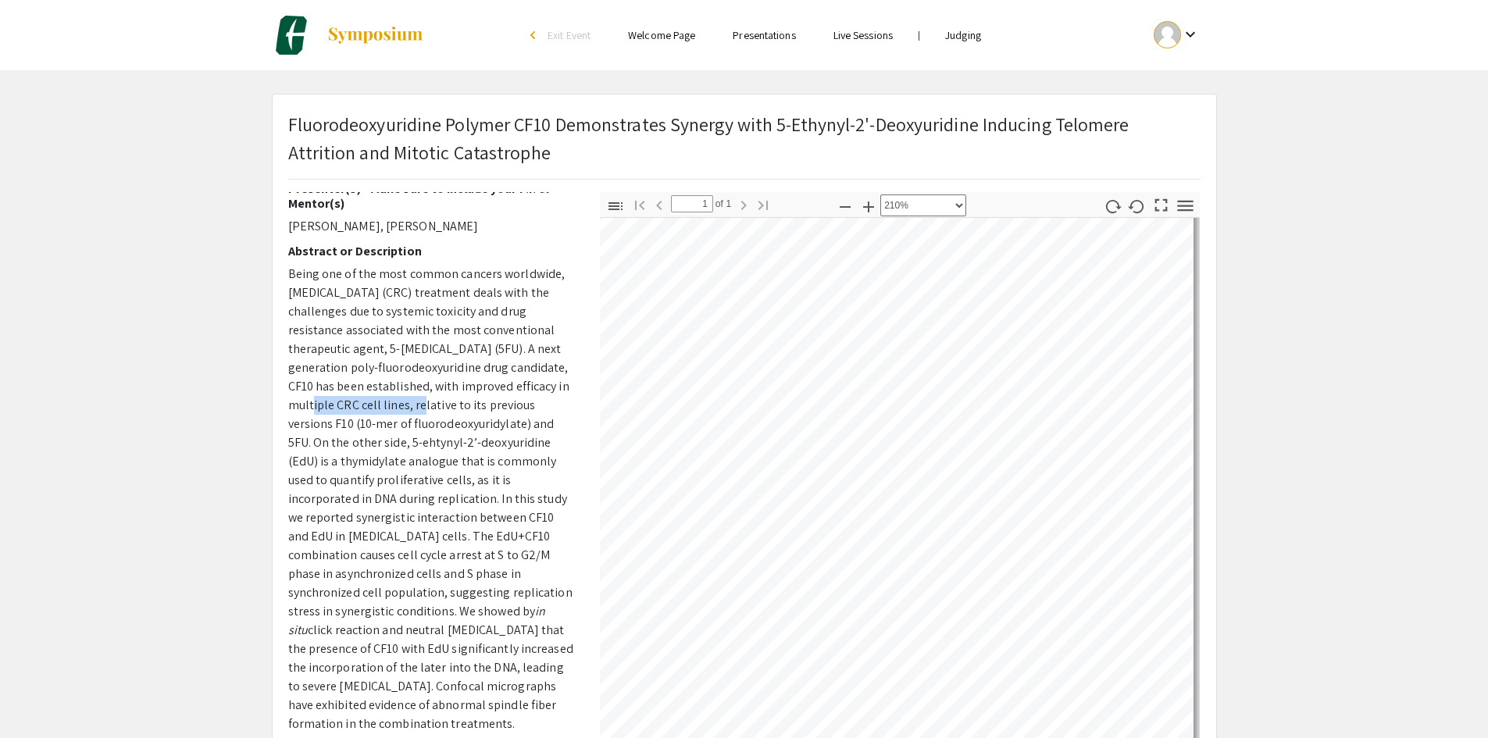
drag, startPoint x: 308, startPoint y: 404, endPoint x: 415, endPoint y: 403, distance: 107.8
click at [415, 403] on p "Being one of the most common cancers worldwide, colorectal cancer (CRC) treatme…" at bounding box center [432, 574] width 288 height 618
click at [447, 400] on p "Being one of the most common cancers worldwide, colorectal cancer (CRC) treatme…" at bounding box center [432, 574] width 288 height 618
drag, startPoint x: 315, startPoint y: 421, endPoint x: 376, endPoint y: 415, distance: 61.9
click at [376, 415] on p "Being one of the most common cancers worldwide, colorectal cancer (CRC) treatme…" at bounding box center [432, 574] width 288 height 618
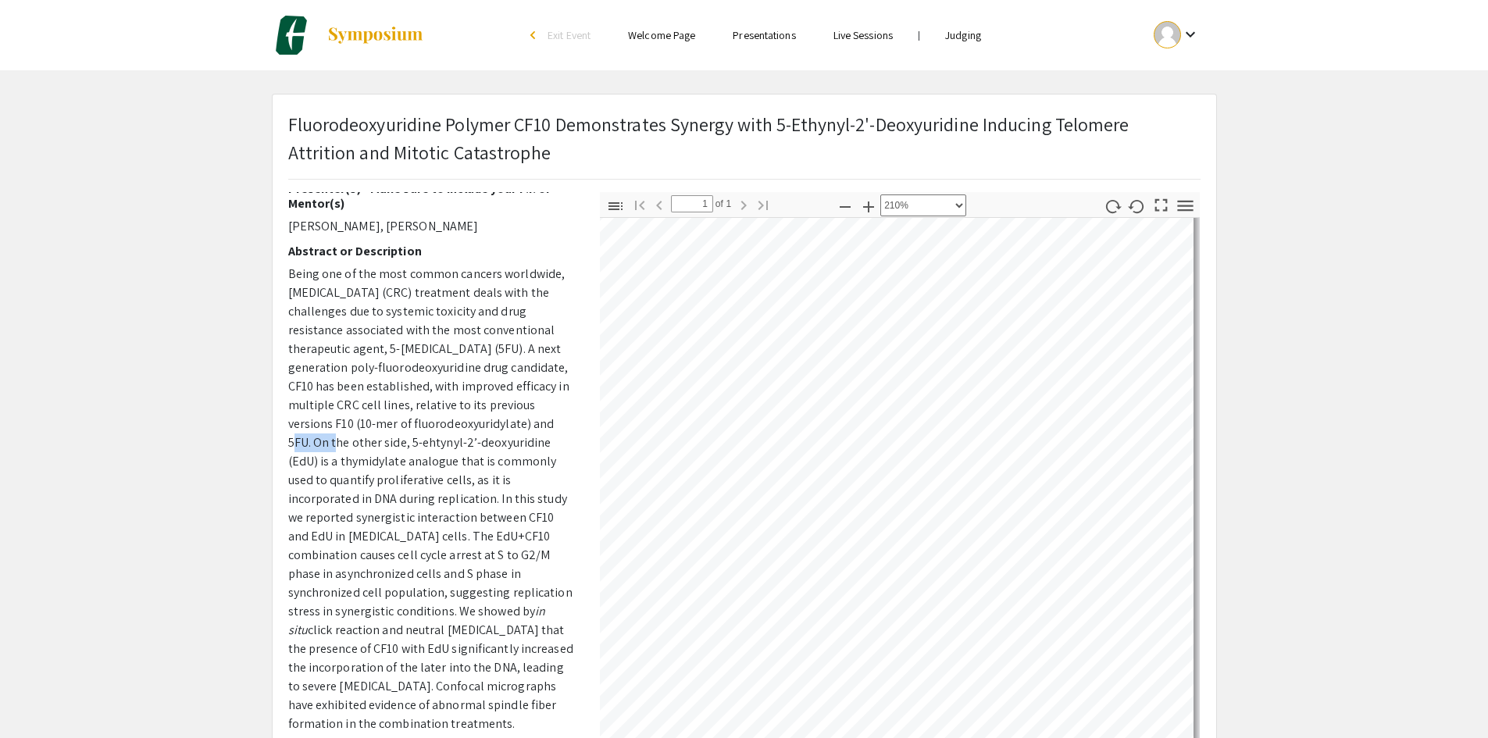
drag, startPoint x: 290, startPoint y: 437, endPoint x: 333, endPoint y: 439, distance: 43.0
click at [333, 439] on p "Being one of the most common cancers worldwide, colorectal cancer (CRC) treatme…" at bounding box center [432, 574] width 288 height 618
click at [358, 436] on p "Being one of the most common cancers worldwide, colorectal cancer (CRC) treatme…" at bounding box center [432, 574] width 288 height 618
drag, startPoint x: 379, startPoint y: 436, endPoint x: 489, endPoint y: 436, distance: 109.3
click at [489, 436] on p "Being one of the most common cancers worldwide, colorectal cancer (CRC) treatme…" at bounding box center [432, 574] width 288 height 618
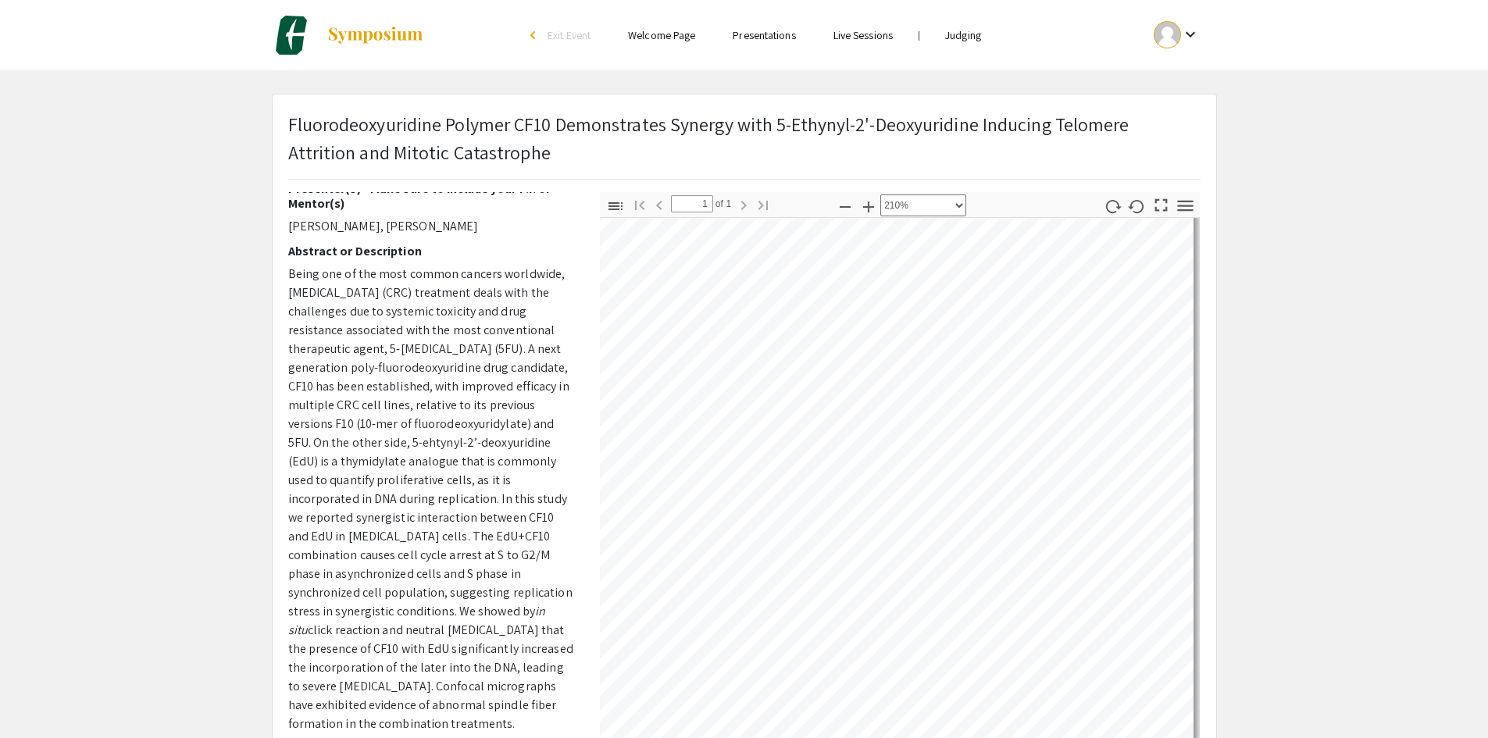
click at [331, 461] on p "Being one of the most common cancers worldwide, colorectal cancer (CRC) treatme…" at bounding box center [432, 574] width 288 height 618
drag, startPoint x: 321, startPoint y: 459, endPoint x: 463, endPoint y: 474, distance: 142.9
click at [463, 474] on p "Being one of the most common cancers worldwide, colorectal cancer (CRC) treatme…" at bounding box center [432, 574] width 288 height 618
drag, startPoint x: 346, startPoint y: 494, endPoint x: 479, endPoint y: 493, distance: 133.5
click at [479, 493] on p "Being one of the most common cancers worldwide, colorectal cancer (CRC) treatme…" at bounding box center [432, 574] width 288 height 618
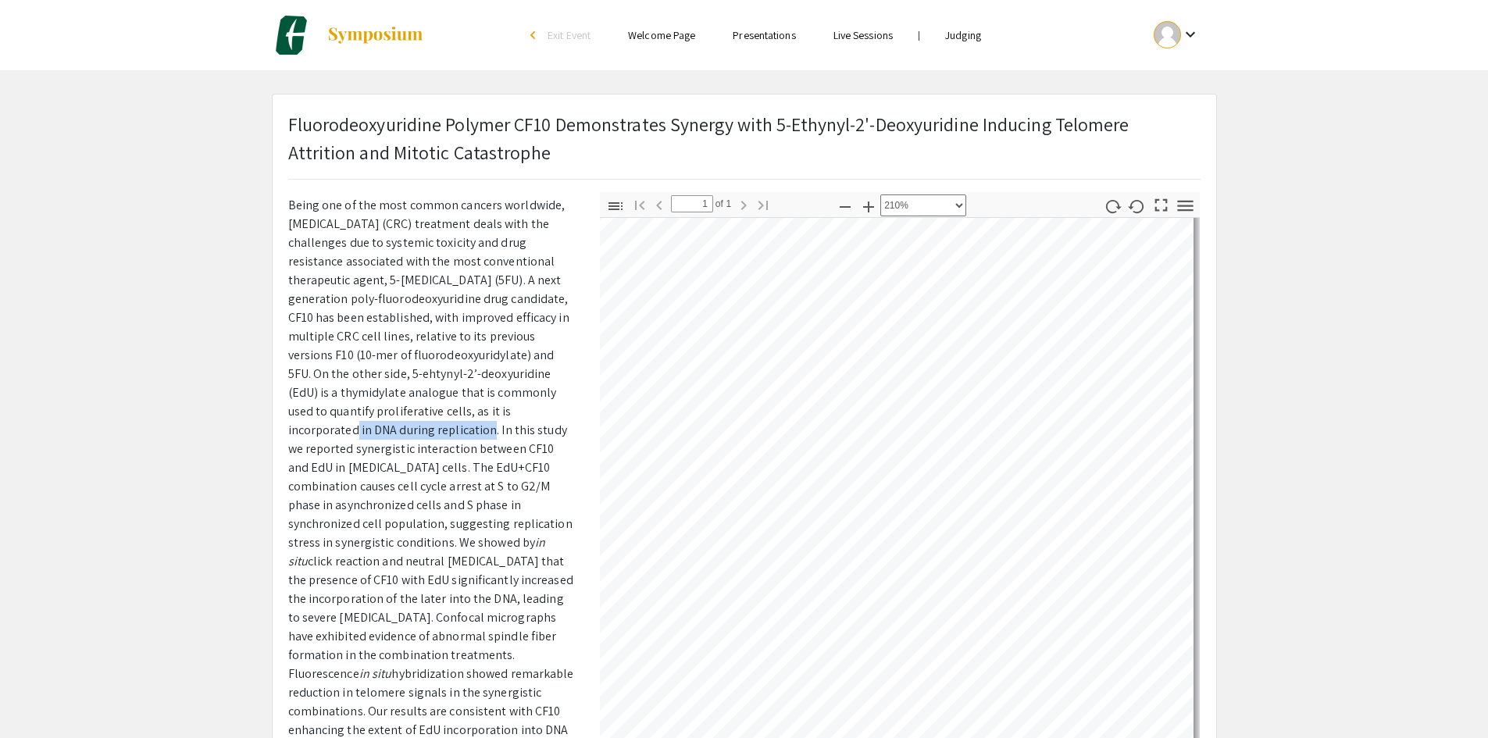
scroll to position [390, 0]
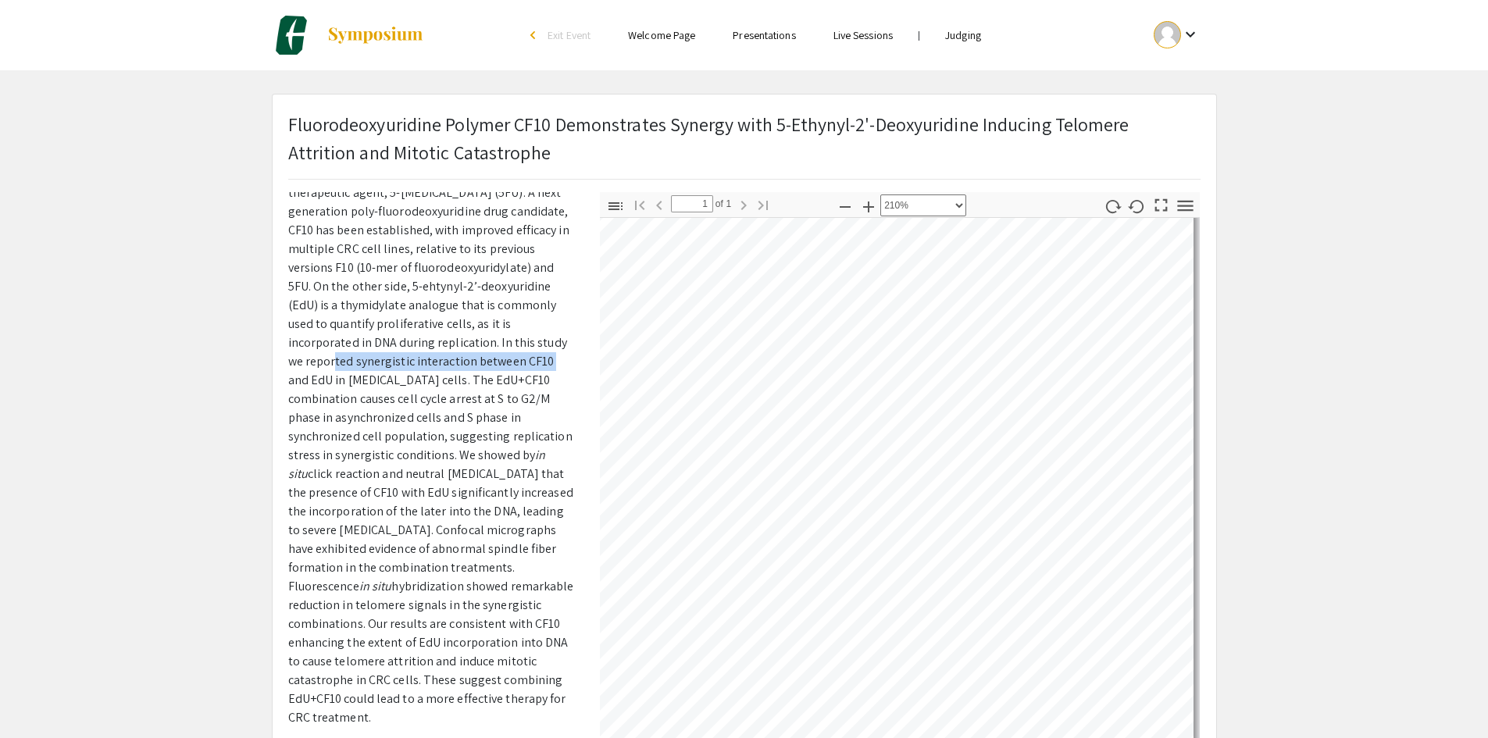
drag, startPoint x: 330, startPoint y: 365, endPoint x: 547, endPoint y: 358, distance: 216.4
click at [547, 358] on p "Being one of the most common cancers worldwide, colorectal cancer (CRC) treatme…" at bounding box center [432, 418] width 288 height 618
drag, startPoint x: 289, startPoint y: 382, endPoint x: 305, endPoint y: 381, distance: 16.4
click at [305, 381] on p "Being one of the most common cancers worldwide, colorectal cancer (CRC) treatme…" at bounding box center [432, 418] width 288 height 618
drag, startPoint x: 369, startPoint y: 396, endPoint x: 541, endPoint y: 401, distance: 172.6
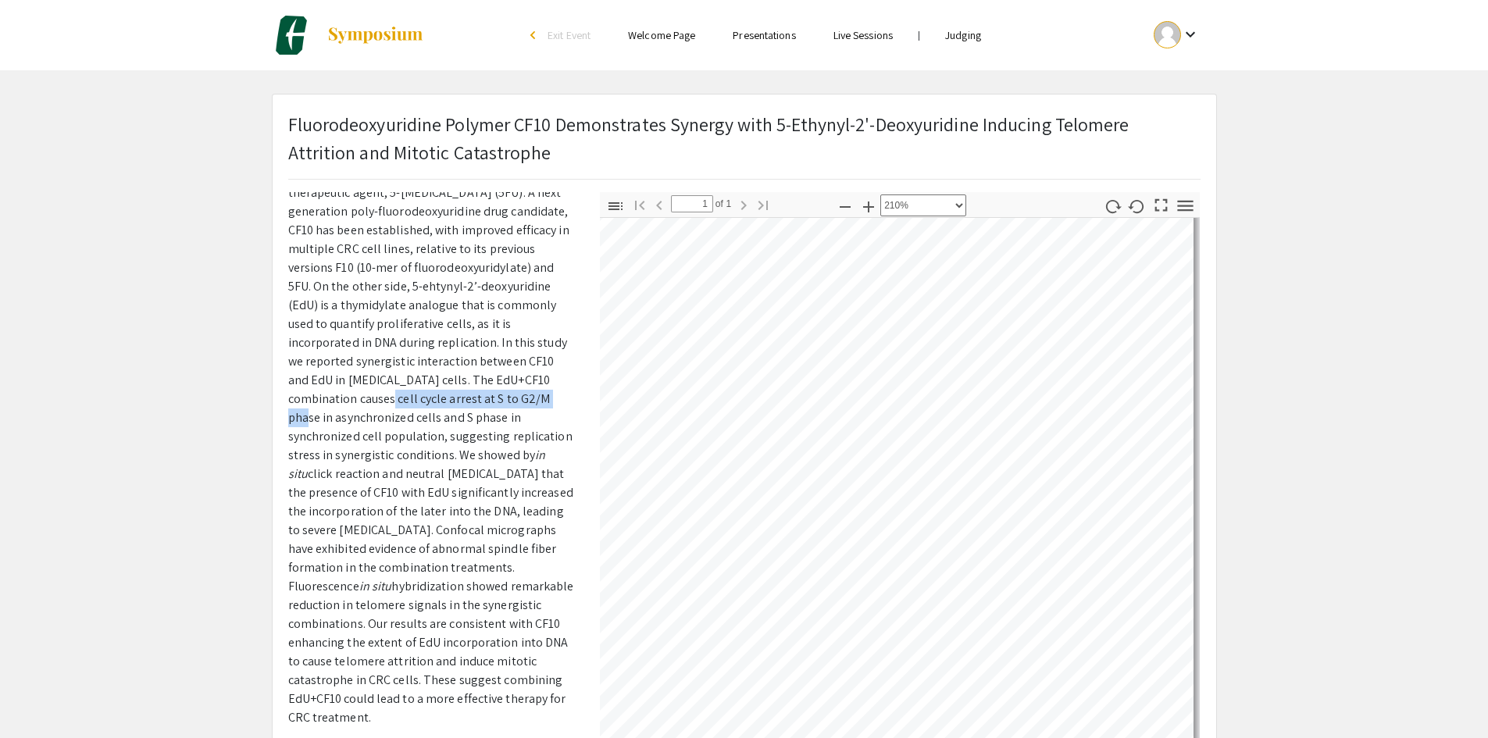
click at [541, 401] on p "Being one of the most common cancers worldwide, colorectal cancer (CRC) treatme…" at bounding box center [432, 418] width 288 height 618
drag, startPoint x: 337, startPoint y: 416, endPoint x: 501, endPoint y: 415, distance: 164.8
click at [501, 415] on p "Being one of the most common cancers worldwide, colorectal cancer (CRC) treatme…" at bounding box center [432, 418] width 288 height 618
drag, startPoint x: 308, startPoint y: 435, endPoint x: 422, endPoint y: 437, distance: 113.2
click at [422, 437] on p "Being one of the most common cancers worldwide, colorectal cancer (CRC) treatme…" at bounding box center [432, 418] width 288 height 618
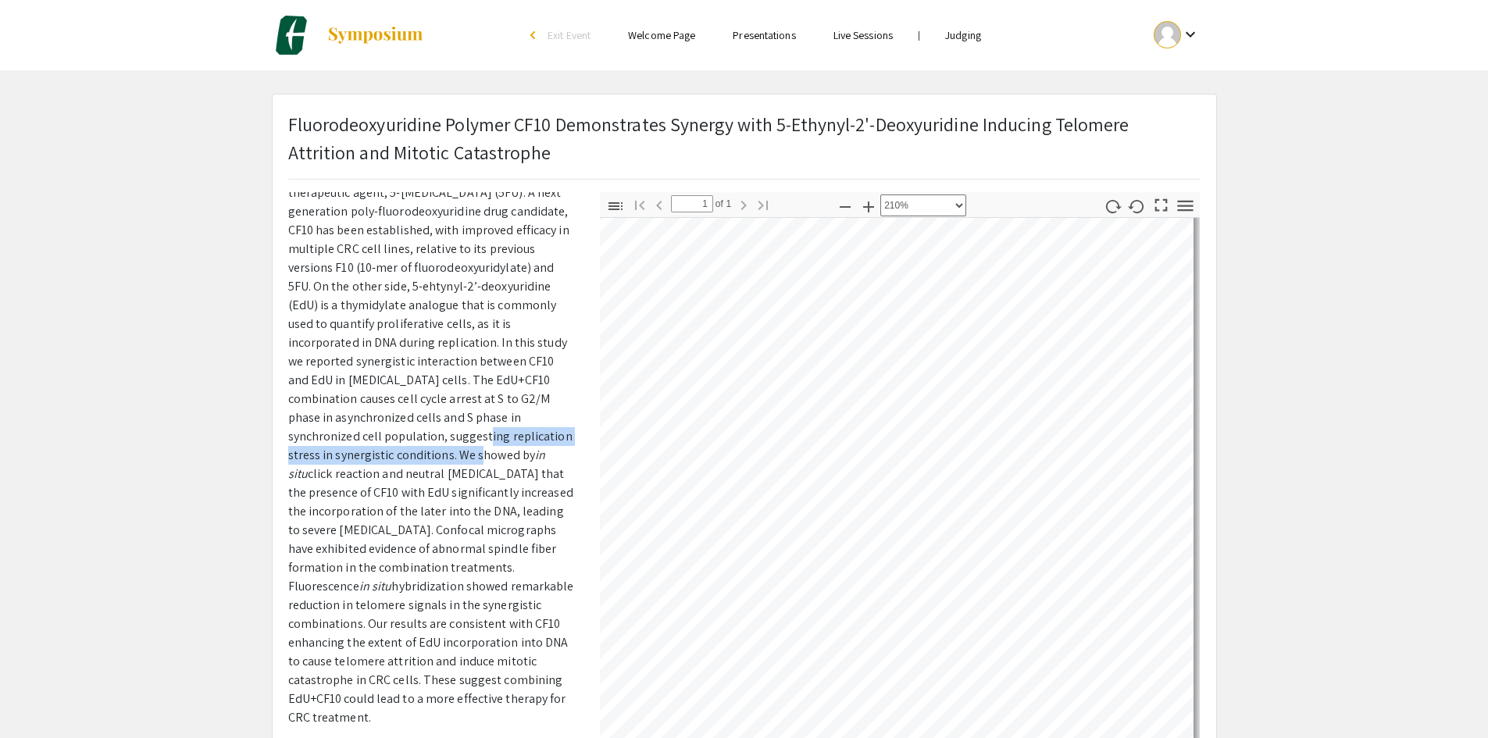
drag, startPoint x: 463, startPoint y: 435, endPoint x: 454, endPoint y: 445, distance: 13.8
click at [454, 445] on p "Being one of the most common cancers worldwide, colorectal cancer (CRC) treatme…" at bounding box center [432, 418] width 288 height 618
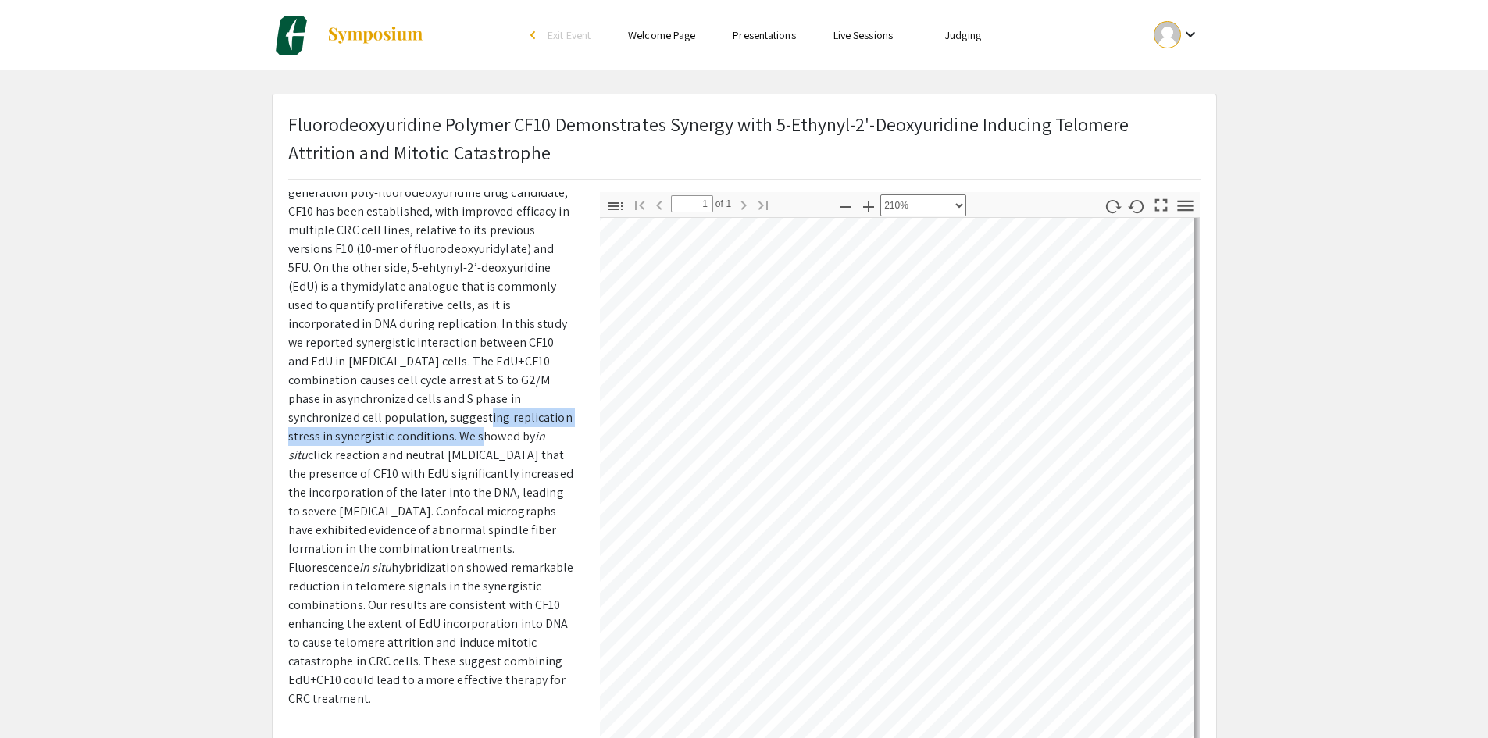
scroll to position [419, 0]
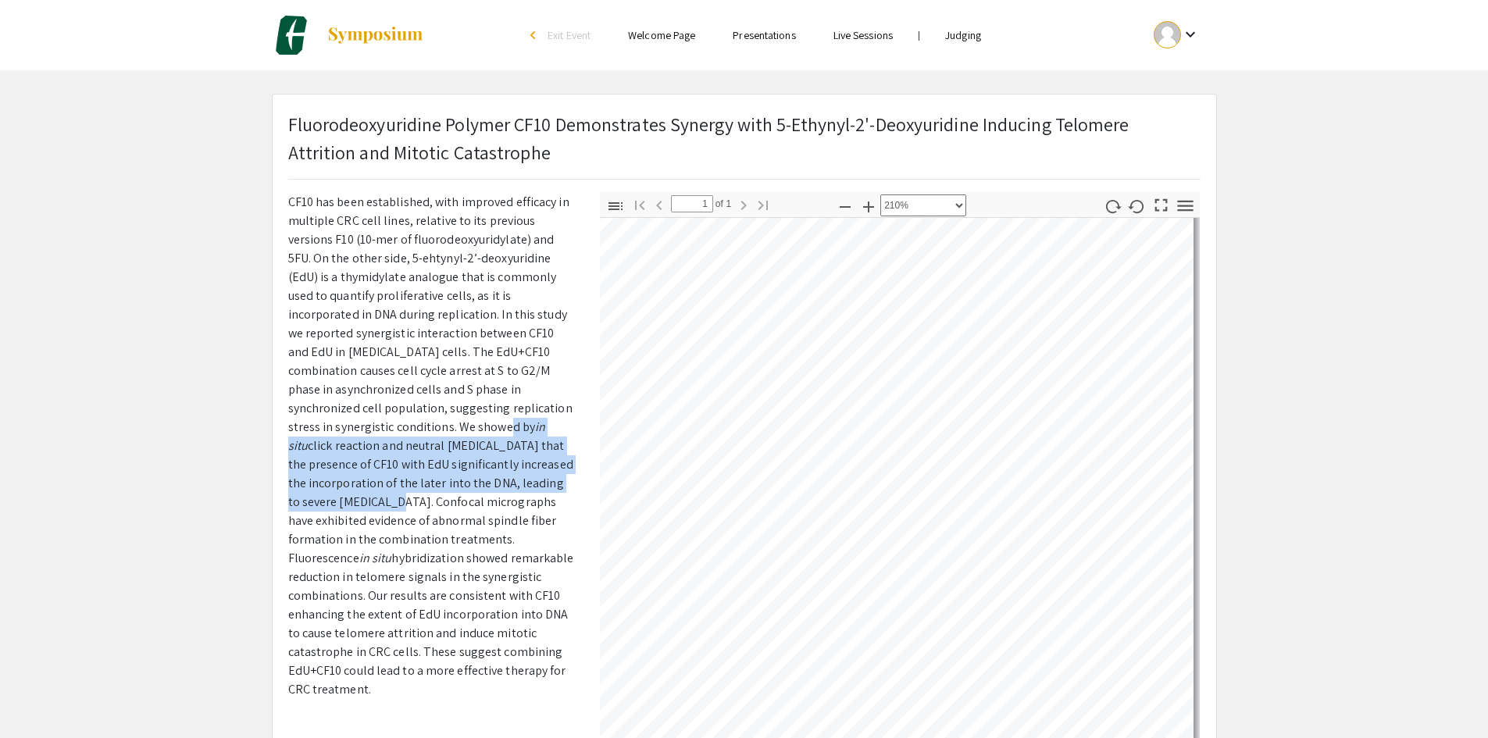
drag, startPoint x: 479, startPoint y: 424, endPoint x: 400, endPoint y: 498, distance: 108.8
click at [400, 498] on p "Being one of the most common cancers worldwide, colorectal cancer (CRC) treatme…" at bounding box center [432, 389] width 288 height 618
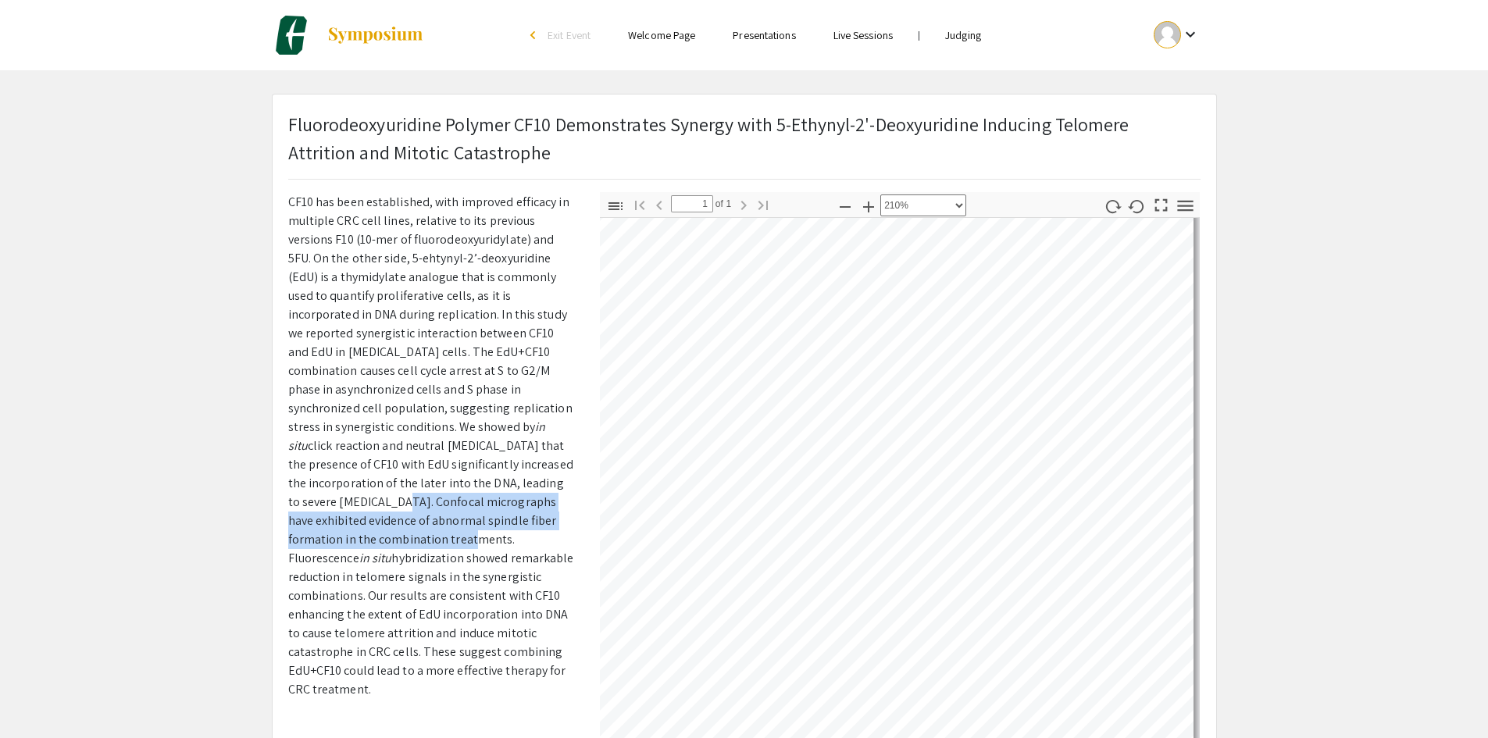
drag, startPoint x: 408, startPoint y: 498, endPoint x: 504, endPoint y: 534, distance: 103.3
click at [504, 534] on p "Being one of the most common cancers worldwide, colorectal cancer (CRC) treatme…" at bounding box center [432, 389] width 288 height 618
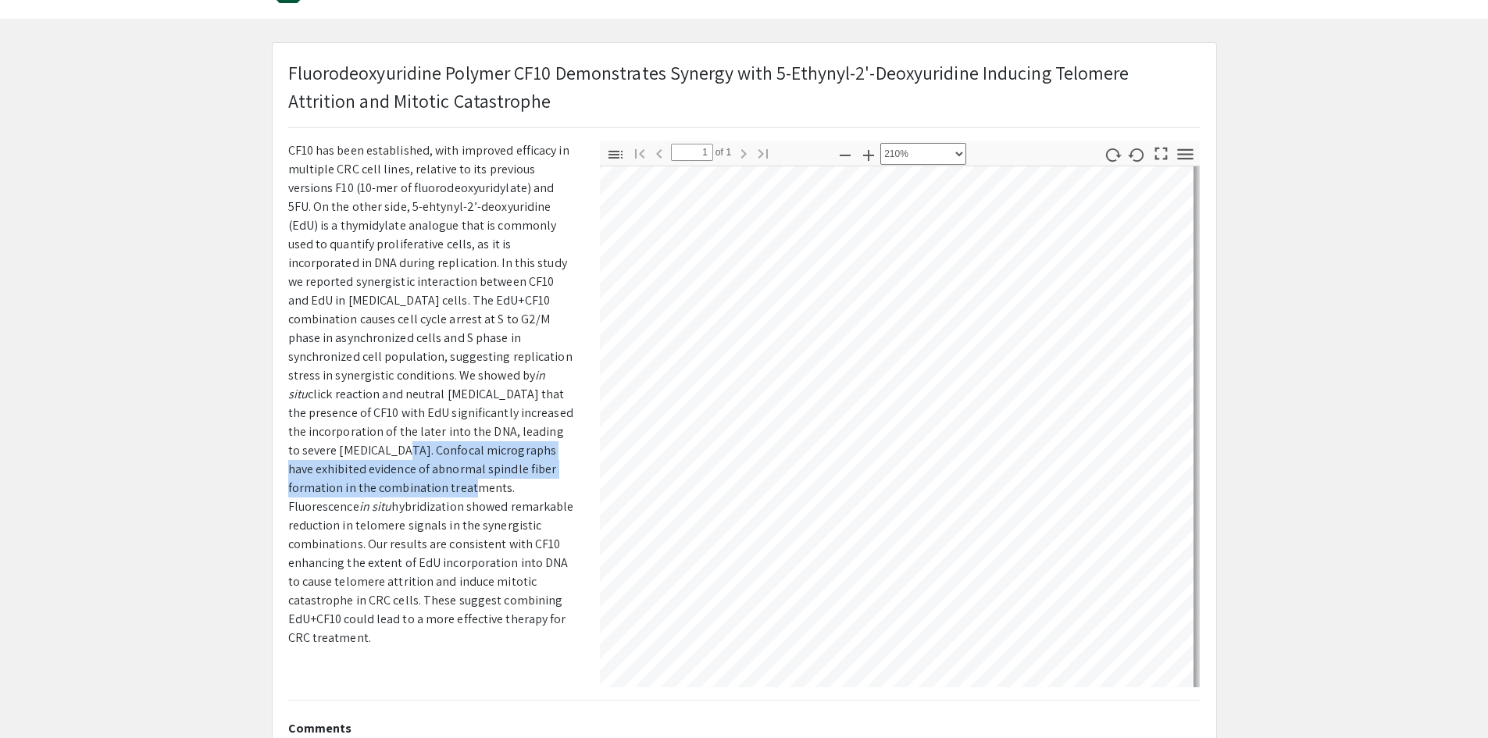
scroll to position [78, 0]
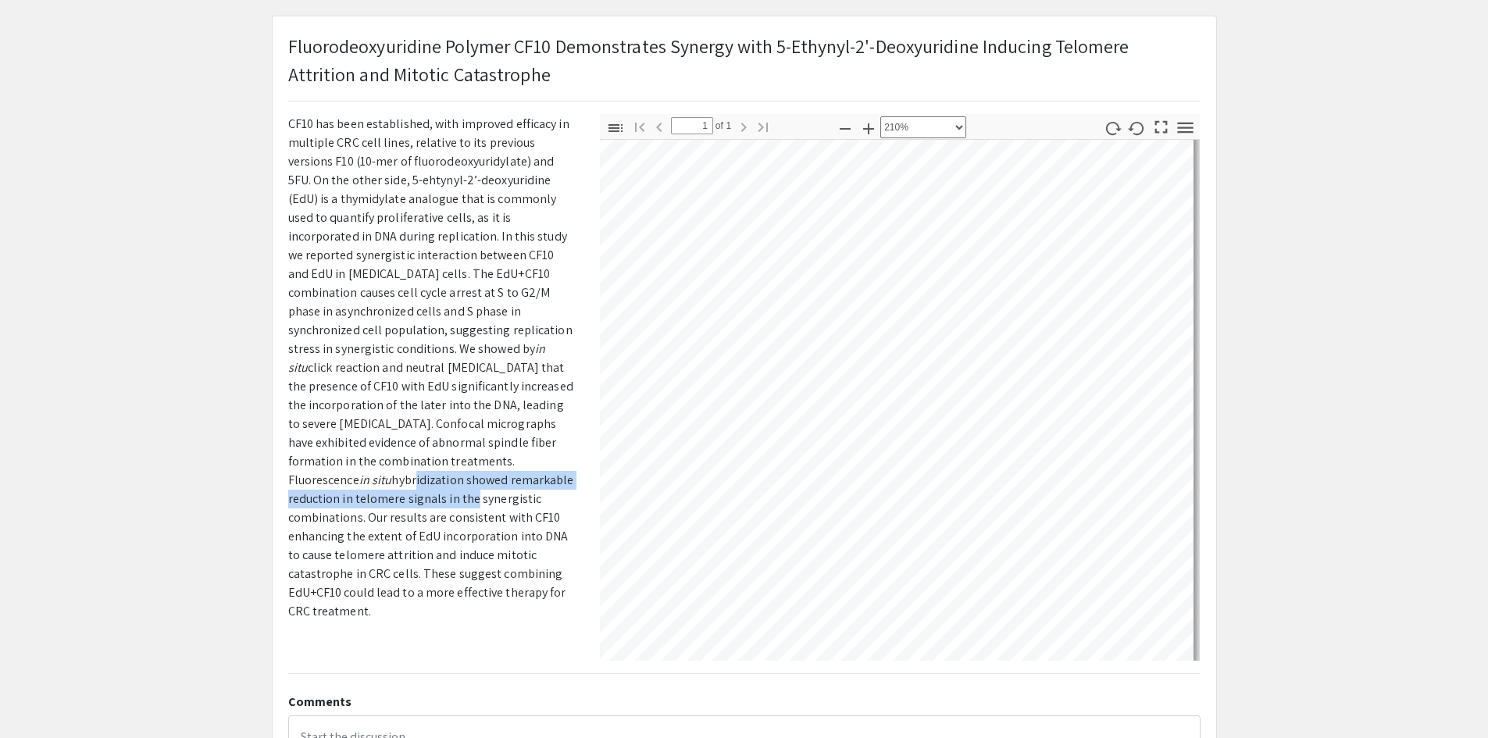
drag, startPoint x: 414, startPoint y: 485, endPoint x: 467, endPoint y: 497, distance: 54.5
click at [467, 497] on p "Being one of the most common cancers worldwide, colorectal cancer (CRC) treatme…" at bounding box center [432, 311] width 288 height 618
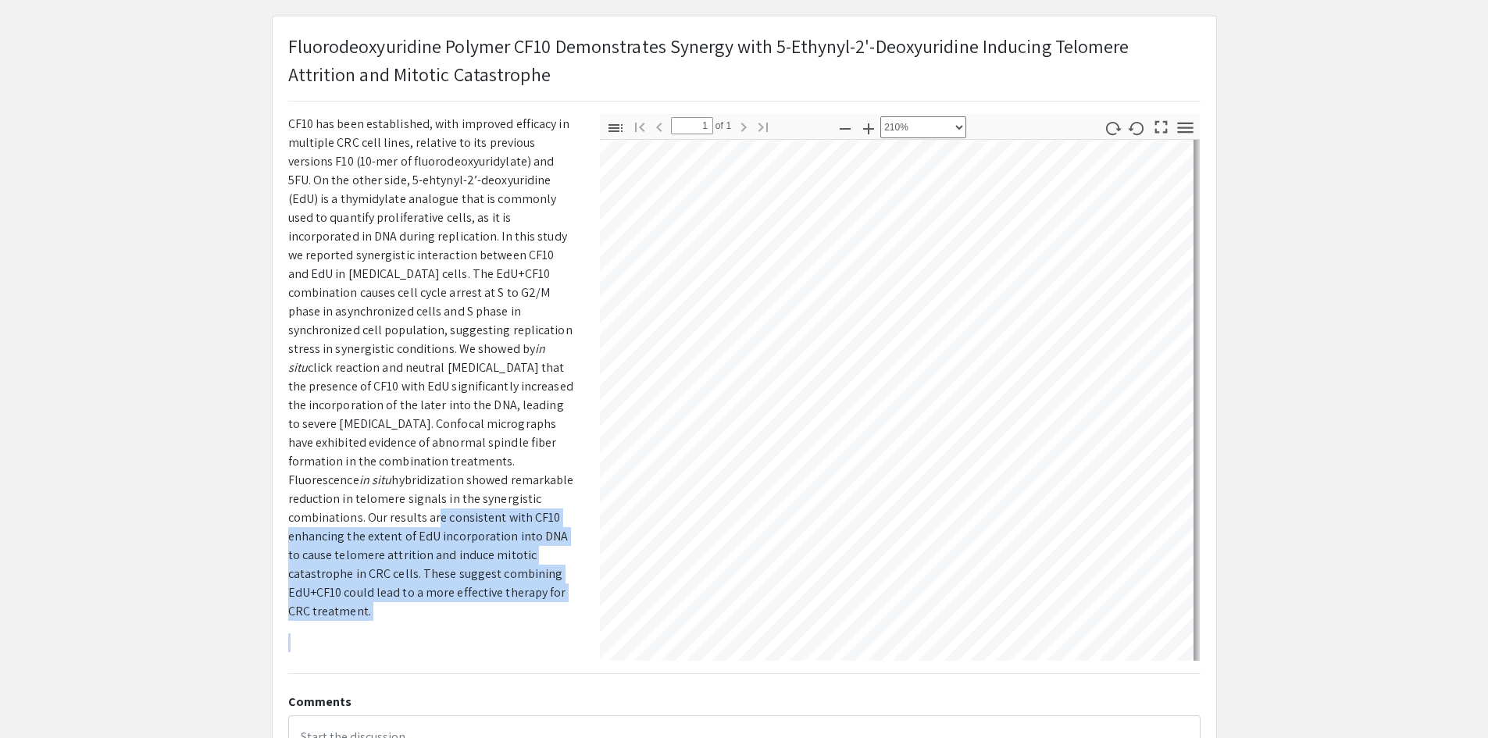
drag, startPoint x: 433, startPoint y: 515, endPoint x: 437, endPoint y: 632, distance: 117.2
click at [437, 632] on p "Being one of the most common cancers worldwide, colorectal cancer (CRC) treatme…" at bounding box center [432, 327] width 288 height 650
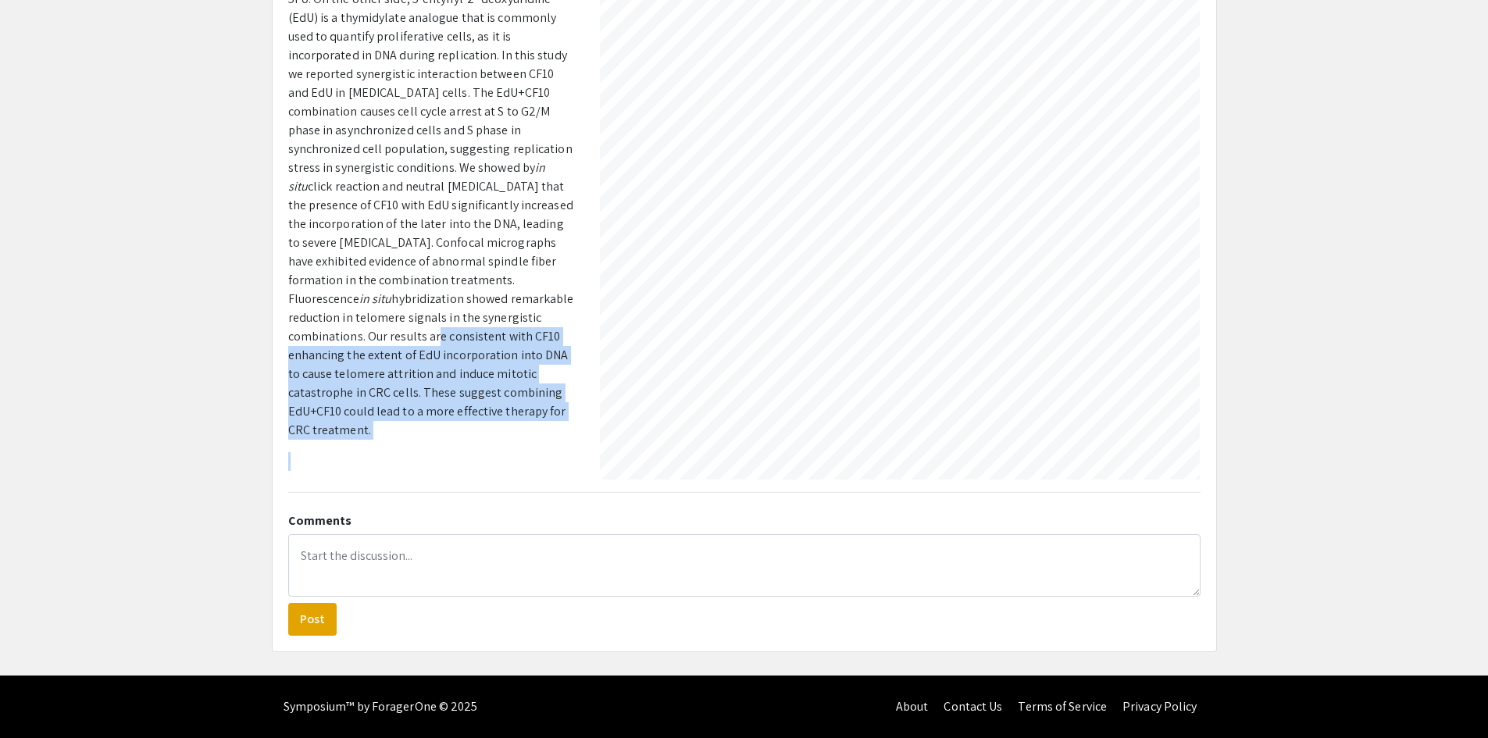
scroll to position [602, 1131]
click at [1314, 323] on app-presentation "Fluorodeoxyuridine Polymer CF10 Demonstrates Synergy with 5-Ethynyl-2'-Deoxyuri…" at bounding box center [744, 243] width 1488 height 818
click at [1317, 231] on app-presentation "Fluorodeoxyuridine Polymer CF10 Demonstrates Synergy with 5-Ethynyl-2'-Deoxyuri…" at bounding box center [744, 243] width 1488 height 818
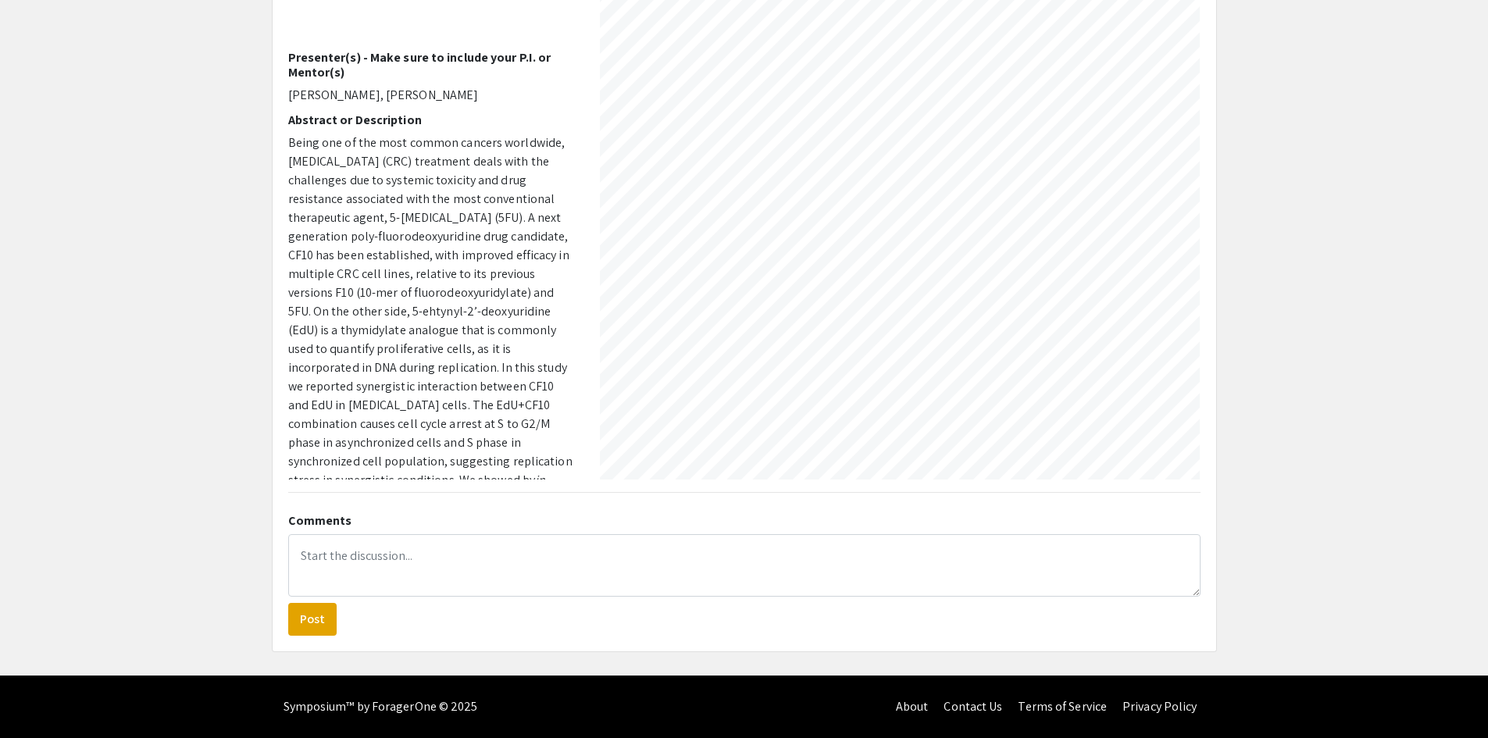
scroll to position [360, 76]
click at [1366, 156] on app-presentation "Fluorodeoxyuridine Polymer CF10 Demonstrates Synergy with 5-Ethynyl-2'-Deoxyuri…" at bounding box center [744, 243] width 1488 height 818
click at [704, 476] on div at bounding box center [900, 219] width 600 height 521
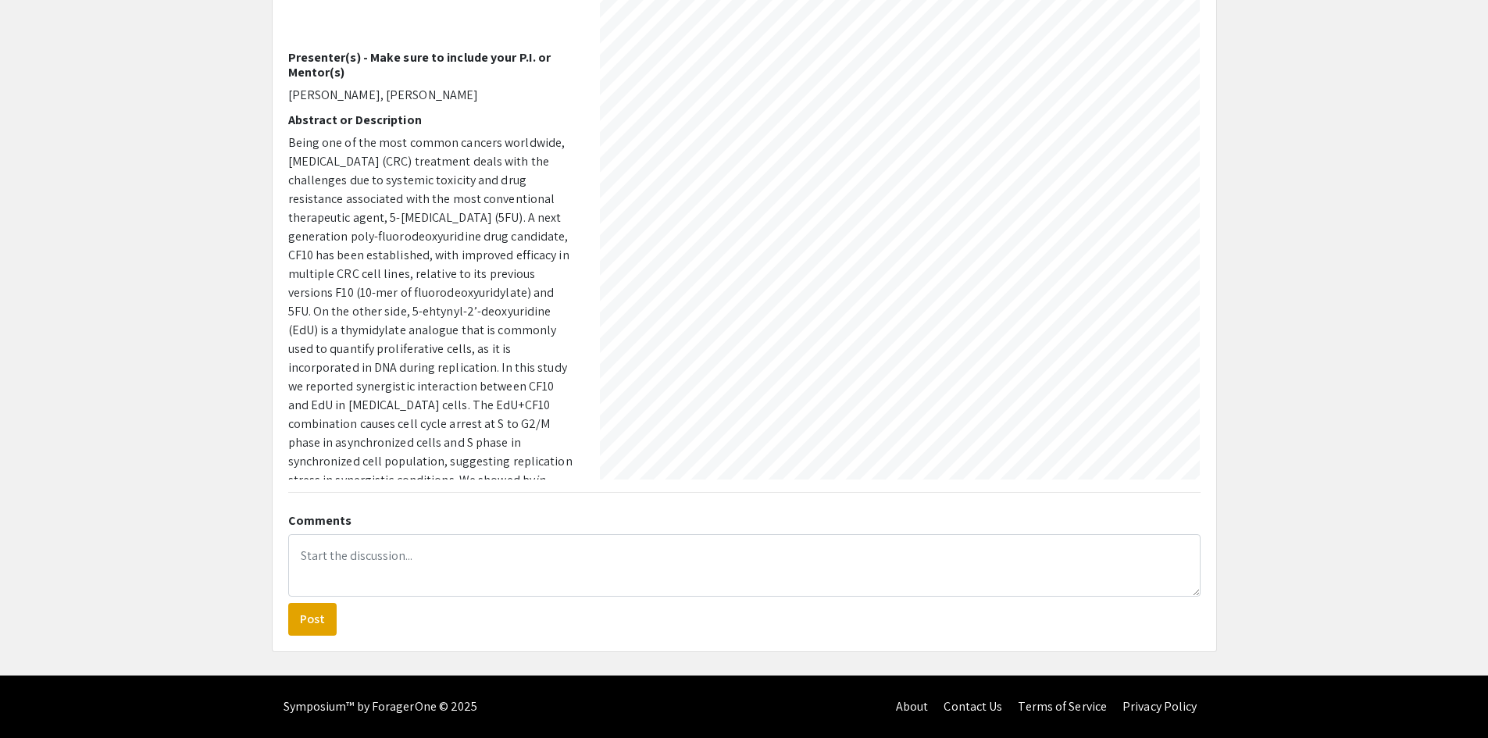
click at [330, 658] on div "Skip navigation arrow_back_ios Exit Event Welcome Page Presentations Live Sessi…" at bounding box center [744, 208] width 1488 height 935
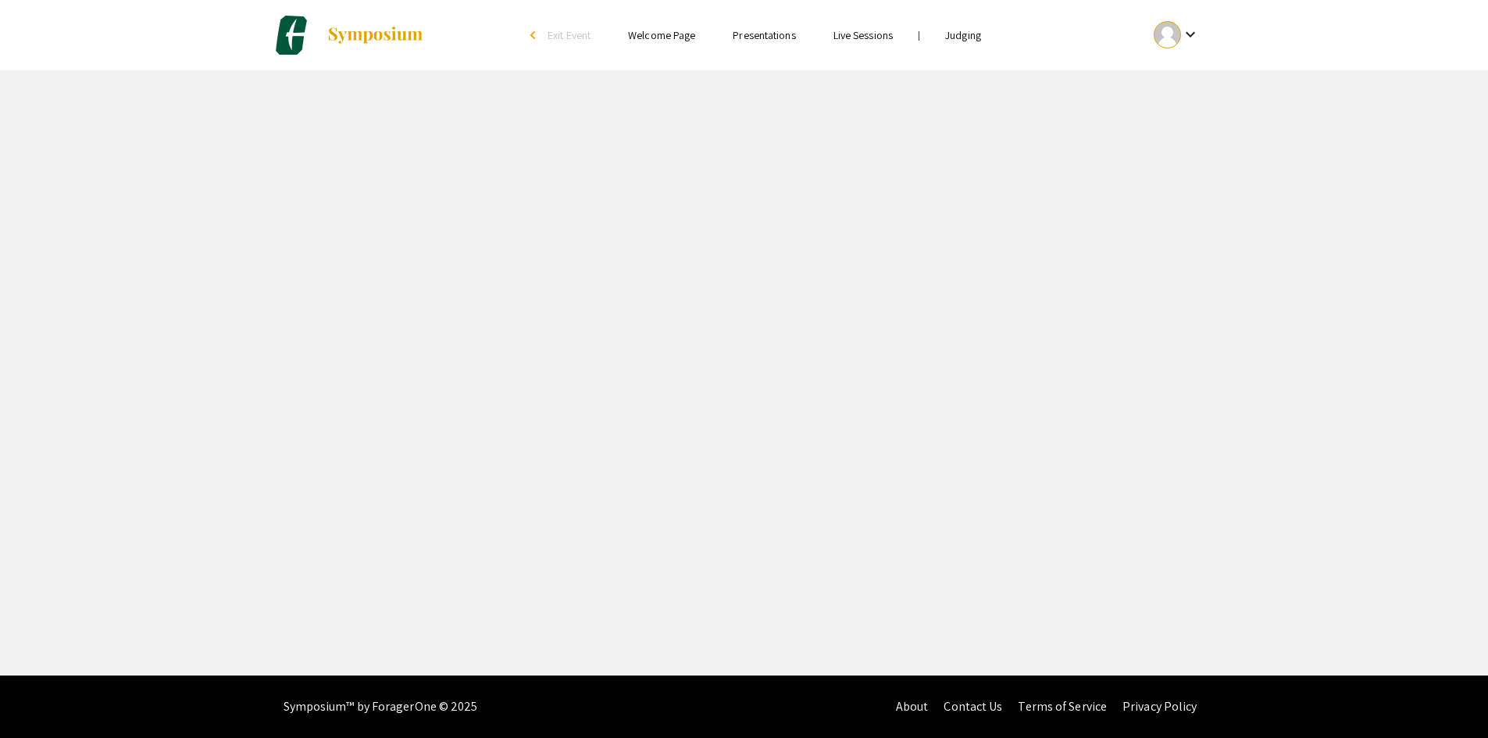
select select "custom"
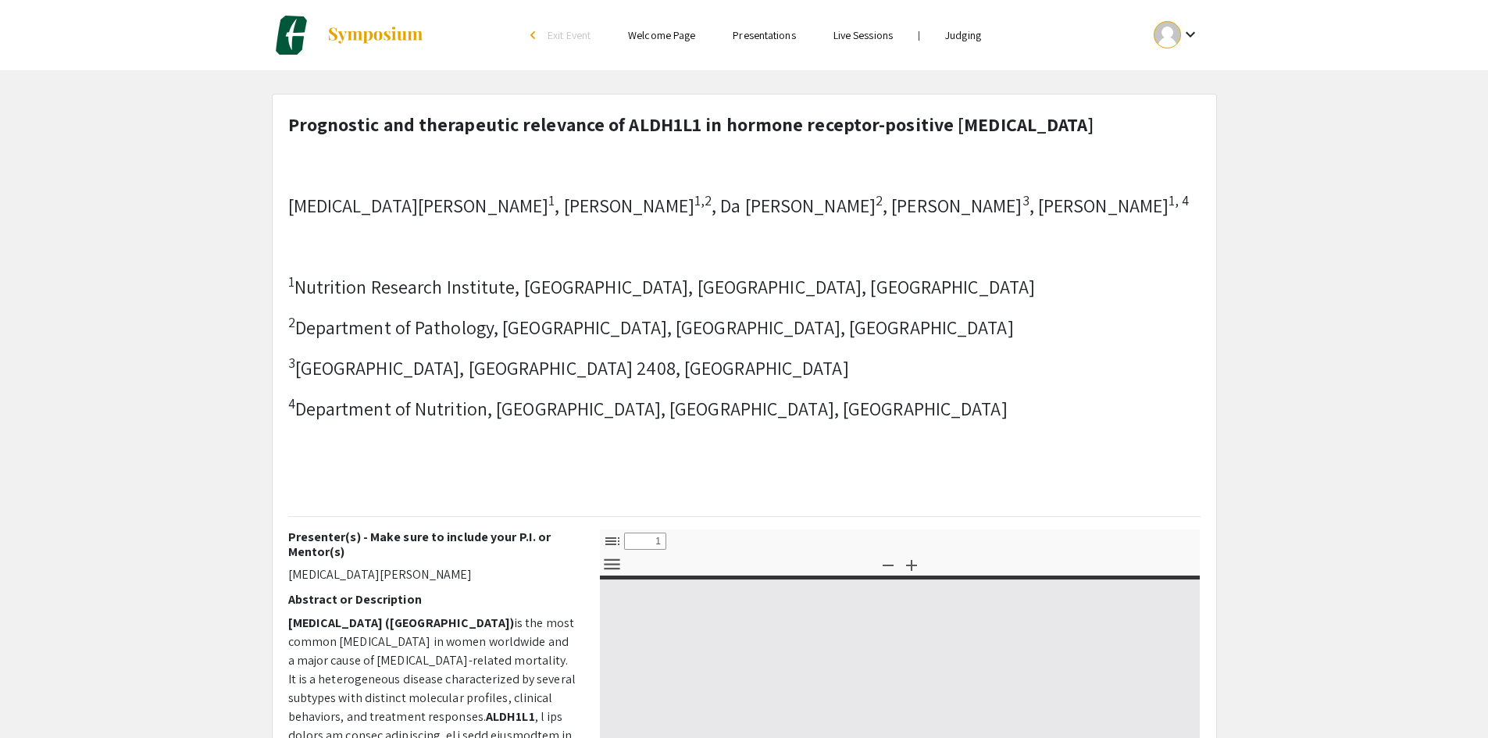
type input "0"
select select "custom"
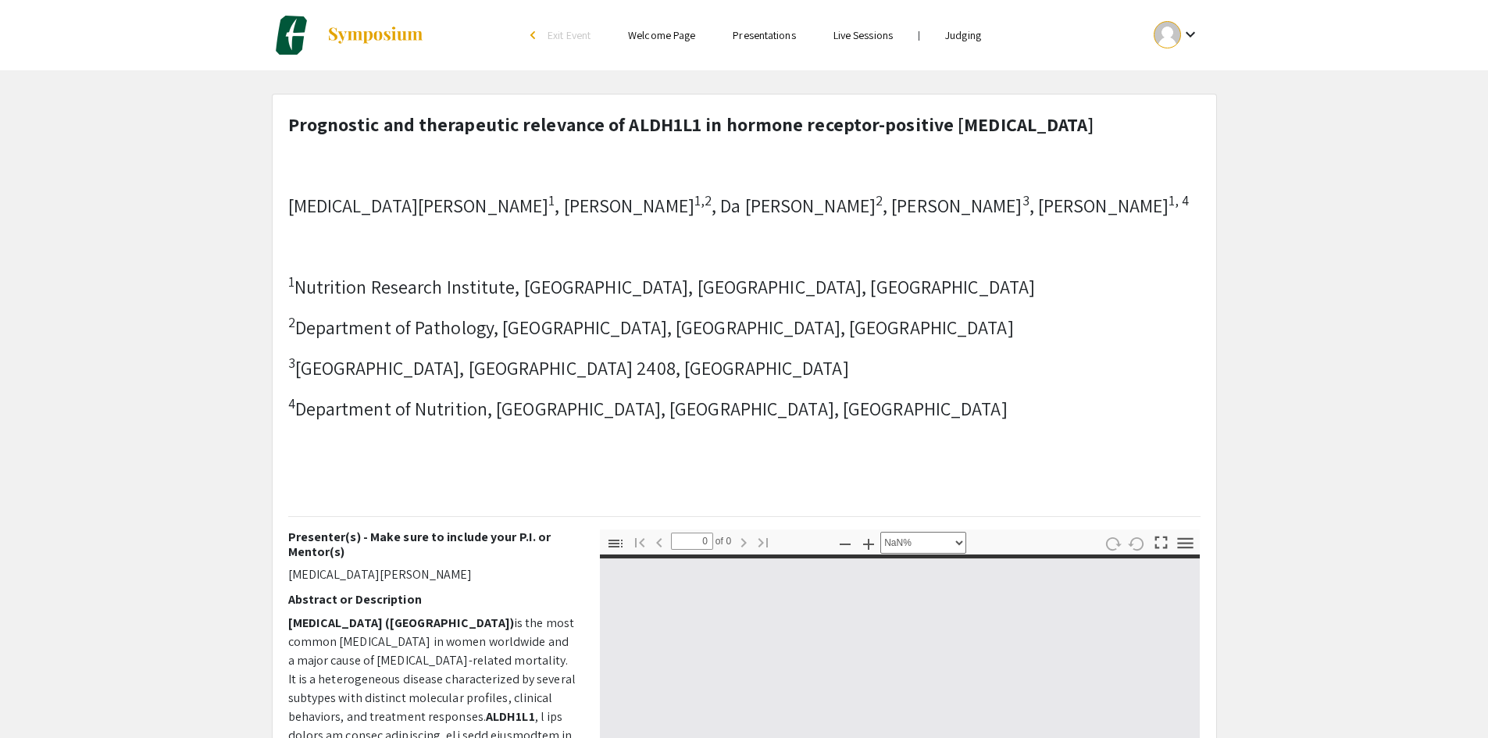
type input "1"
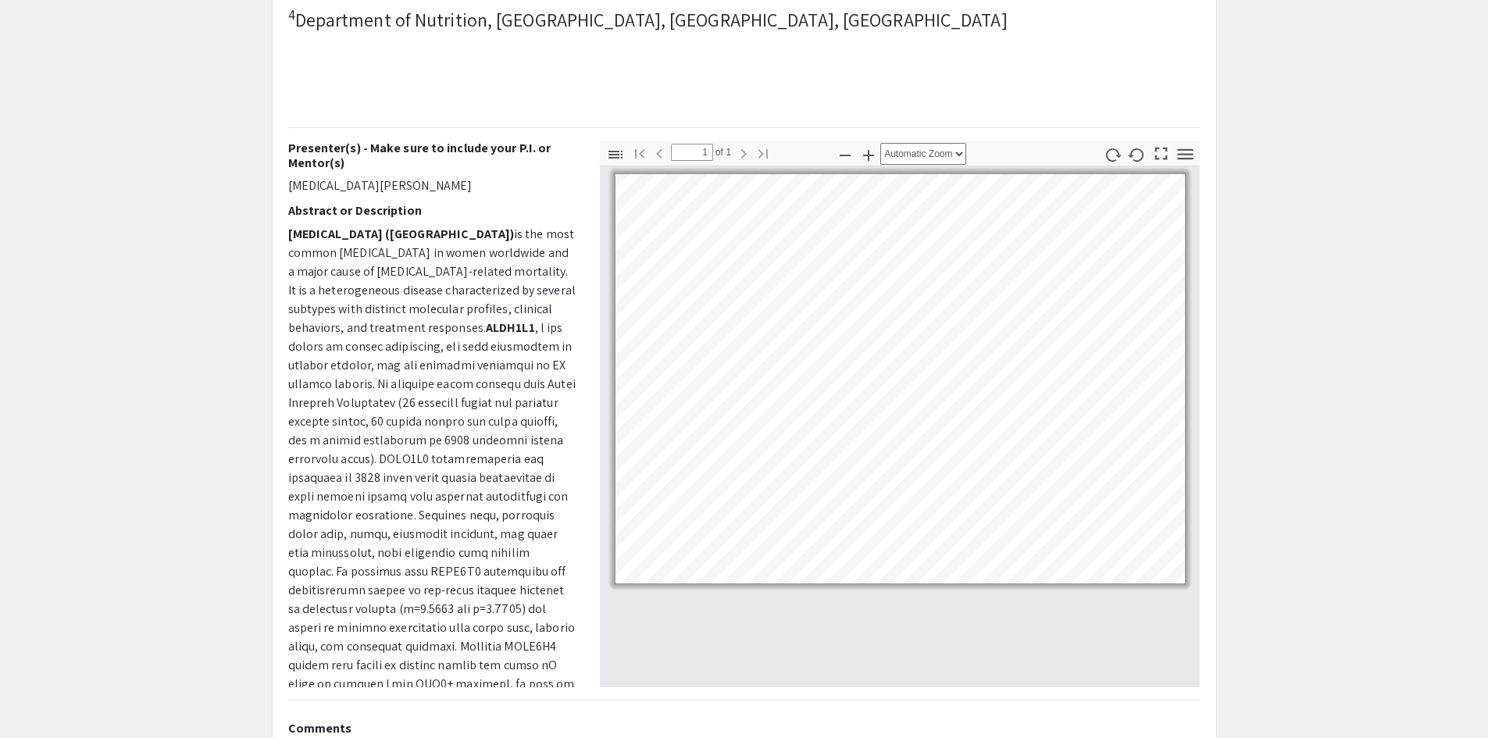
scroll to position [390, 0]
drag, startPoint x: 297, startPoint y: 435, endPoint x: 467, endPoint y: 448, distance: 170.7
click at [566, 431] on p "[MEDICAL_DATA] ([GEOGRAPHIC_DATA]) is the most common [MEDICAL_DATA] in women w…" at bounding box center [432, 588] width 288 height 731
drag, startPoint x: 323, startPoint y: 451, endPoint x: 437, endPoint y: 454, distance: 114.0
click at [437, 454] on p "[MEDICAL_DATA] ([GEOGRAPHIC_DATA]) is the most common [MEDICAL_DATA] in women w…" at bounding box center [432, 588] width 288 height 731
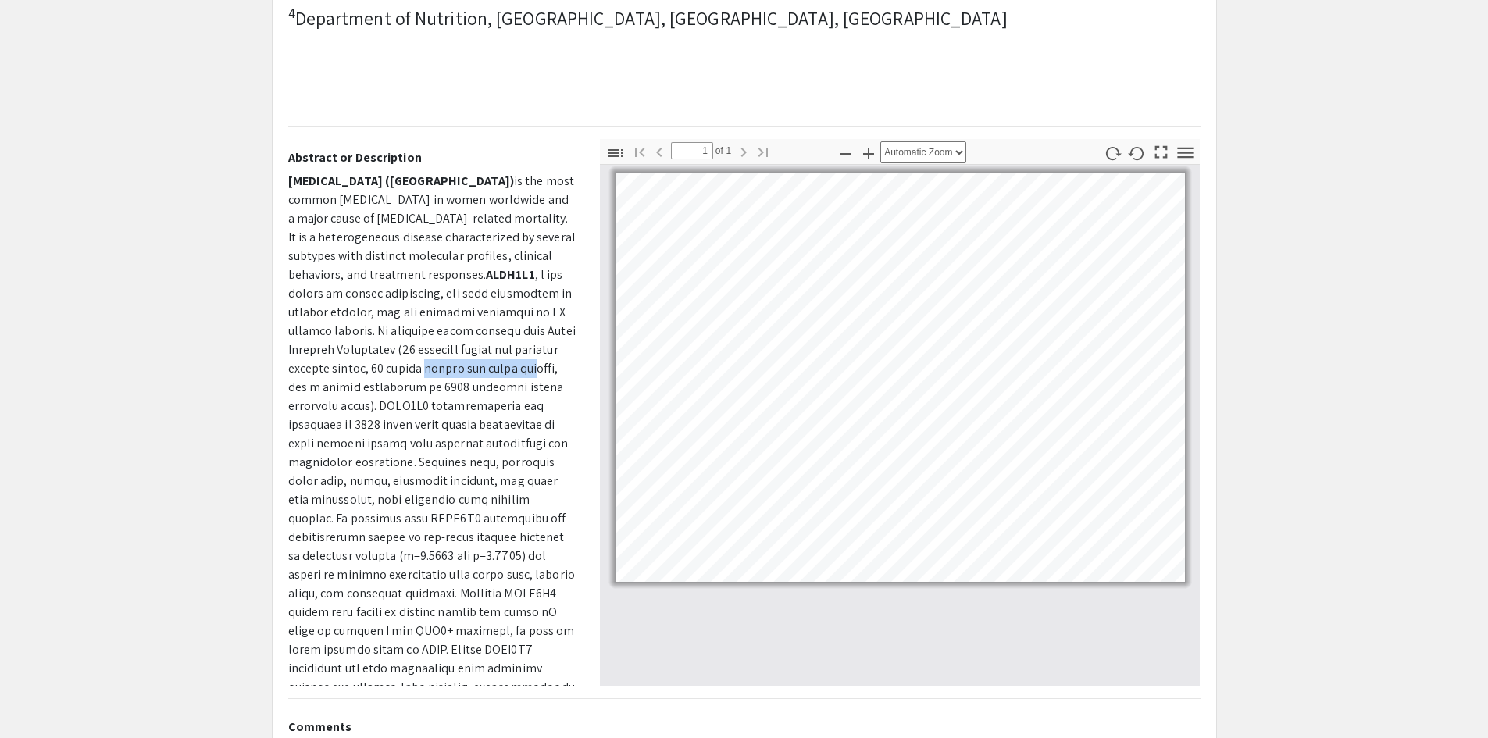
scroll to position [78, 0]
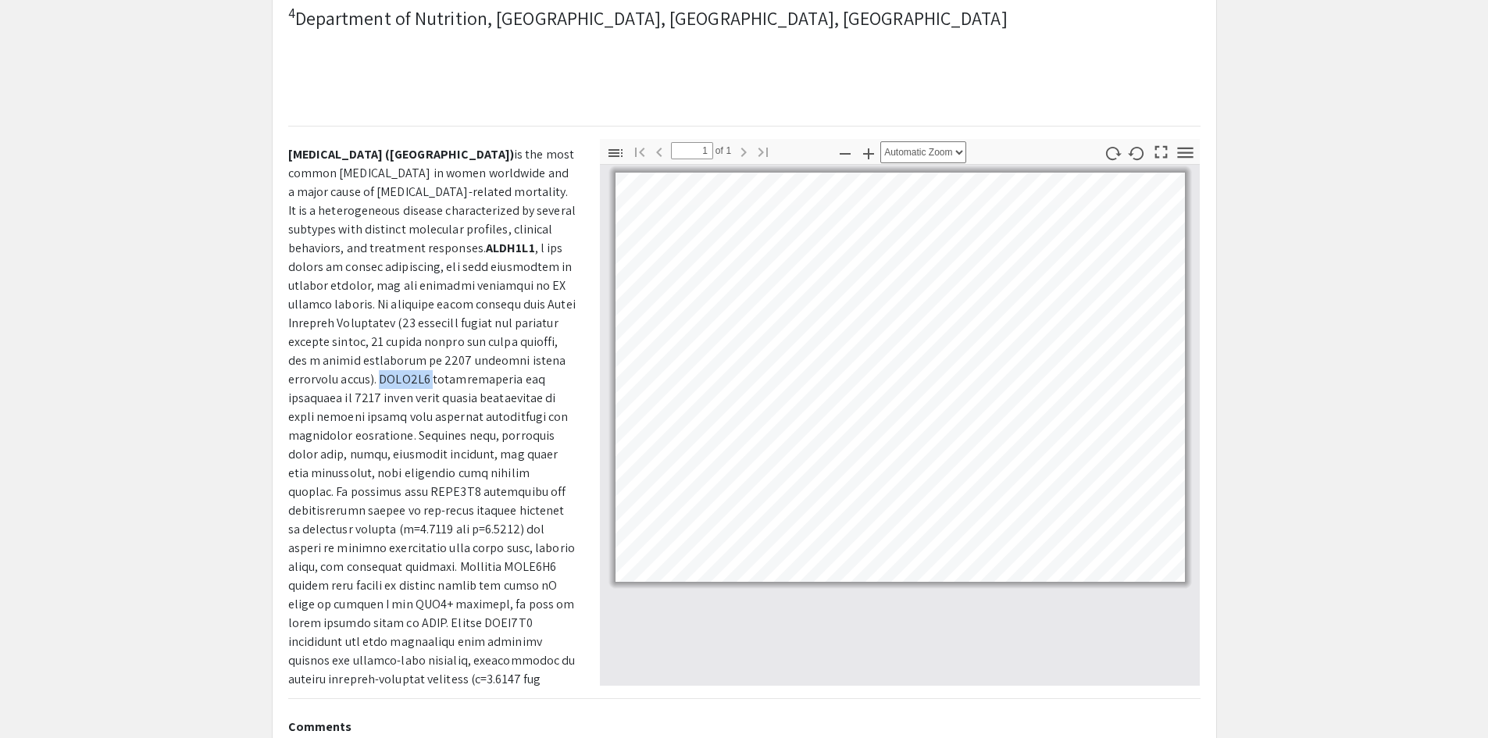
drag, startPoint x: 327, startPoint y: 408, endPoint x: 374, endPoint y: 408, distance: 46.9
click at [374, 408] on p "[MEDICAL_DATA] ([GEOGRAPHIC_DATA]) is the most common [MEDICAL_DATA] in women w…" at bounding box center [432, 510] width 288 height 731
click at [369, 408] on p "[MEDICAL_DATA] ([GEOGRAPHIC_DATA]) is the most common [MEDICAL_DATA] in women w…" at bounding box center [432, 510] width 288 height 731
drag, startPoint x: 325, startPoint y: 410, endPoint x: 371, endPoint y: 410, distance: 46.1
click at [371, 410] on p "[MEDICAL_DATA] ([GEOGRAPHIC_DATA]) is the most common [MEDICAL_DATA] in women w…" at bounding box center [432, 510] width 288 height 731
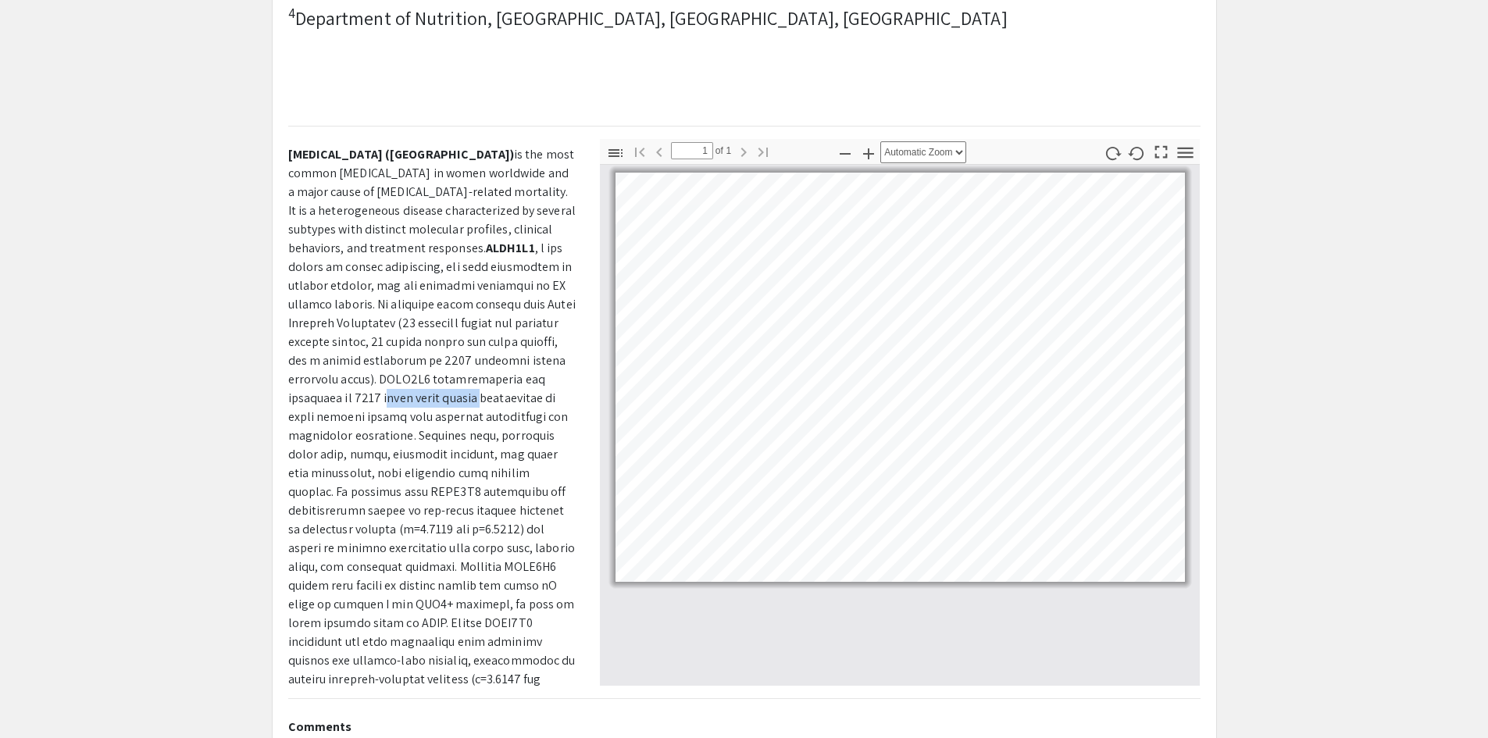
drag, startPoint x: 319, startPoint y: 426, endPoint x: 415, endPoint y: 421, distance: 95.4
click at [415, 421] on p "[MEDICAL_DATA] ([GEOGRAPHIC_DATA]) is the most common [MEDICAL_DATA] in women w…" at bounding box center [432, 510] width 288 height 731
click at [407, 423] on p "[MEDICAL_DATA] ([GEOGRAPHIC_DATA]) is the most common [MEDICAL_DATA] in women w…" at bounding box center [432, 510] width 288 height 731
click at [393, 441] on p "[MEDICAL_DATA] ([GEOGRAPHIC_DATA]) is the most common [MEDICAL_DATA] in women w…" at bounding box center [432, 510] width 288 height 731
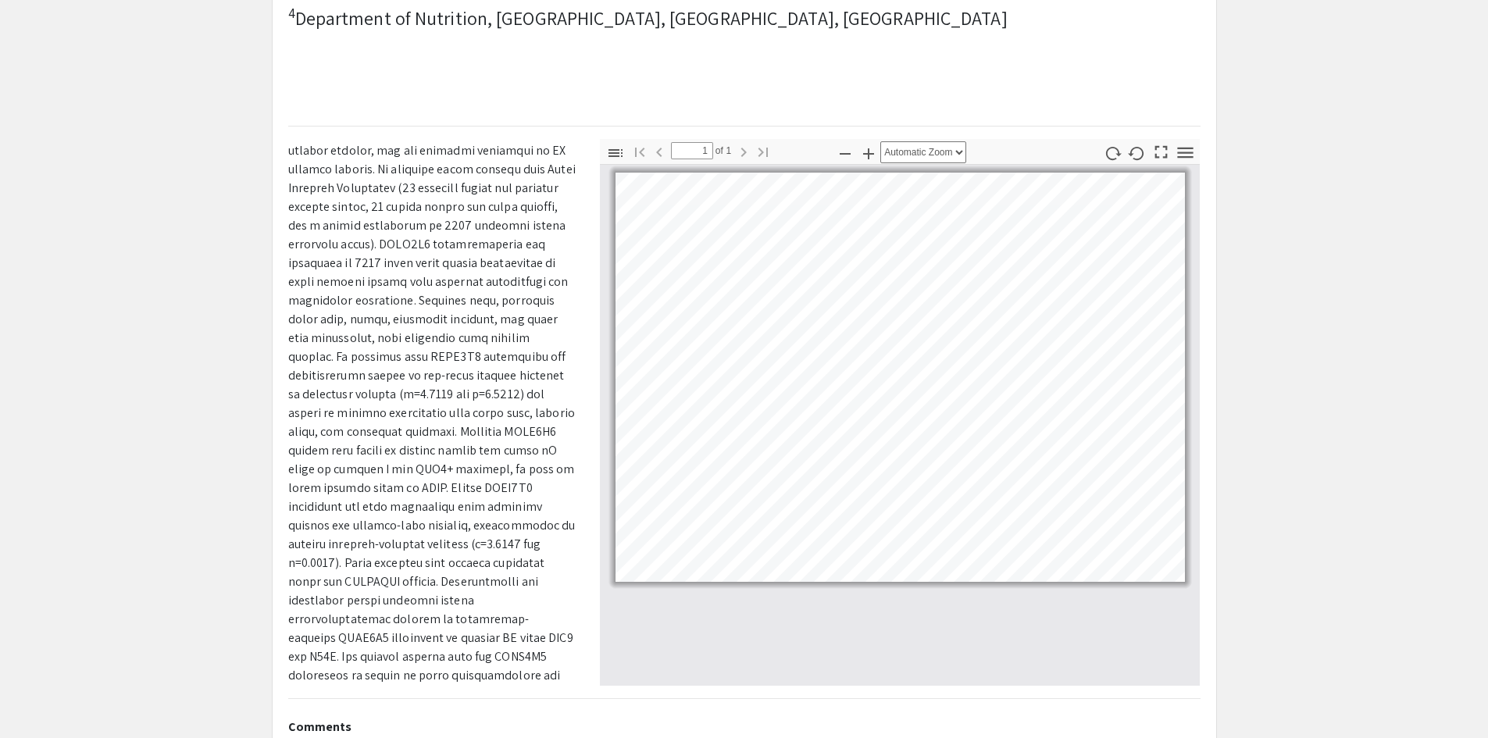
scroll to position [234, 0]
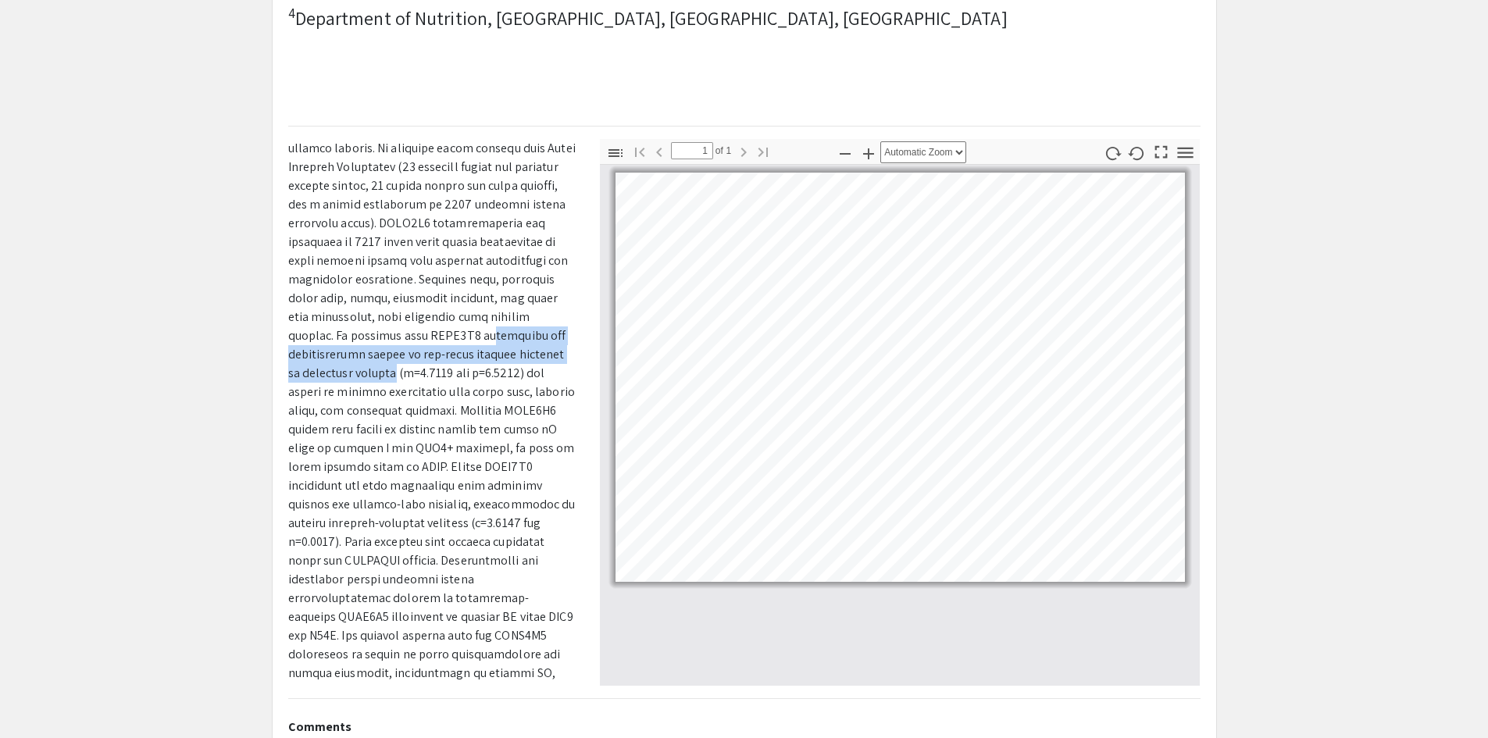
drag, startPoint x: 351, startPoint y: 366, endPoint x: 522, endPoint y: 386, distance: 171.3
click at [522, 386] on p "[MEDICAL_DATA] ([GEOGRAPHIC_DATA]) is the most common [MEDICAL_DATA] in women w…" at bounding box center [432, 354] width 288 height 731
click at [401, 403] on p "[MEDICAL_DATA] ([GEOGRAPHIC_DATA]) is the most common [MEDICAL_DATA] in women w…" at bounding box center [432, 354] width 288 height 731
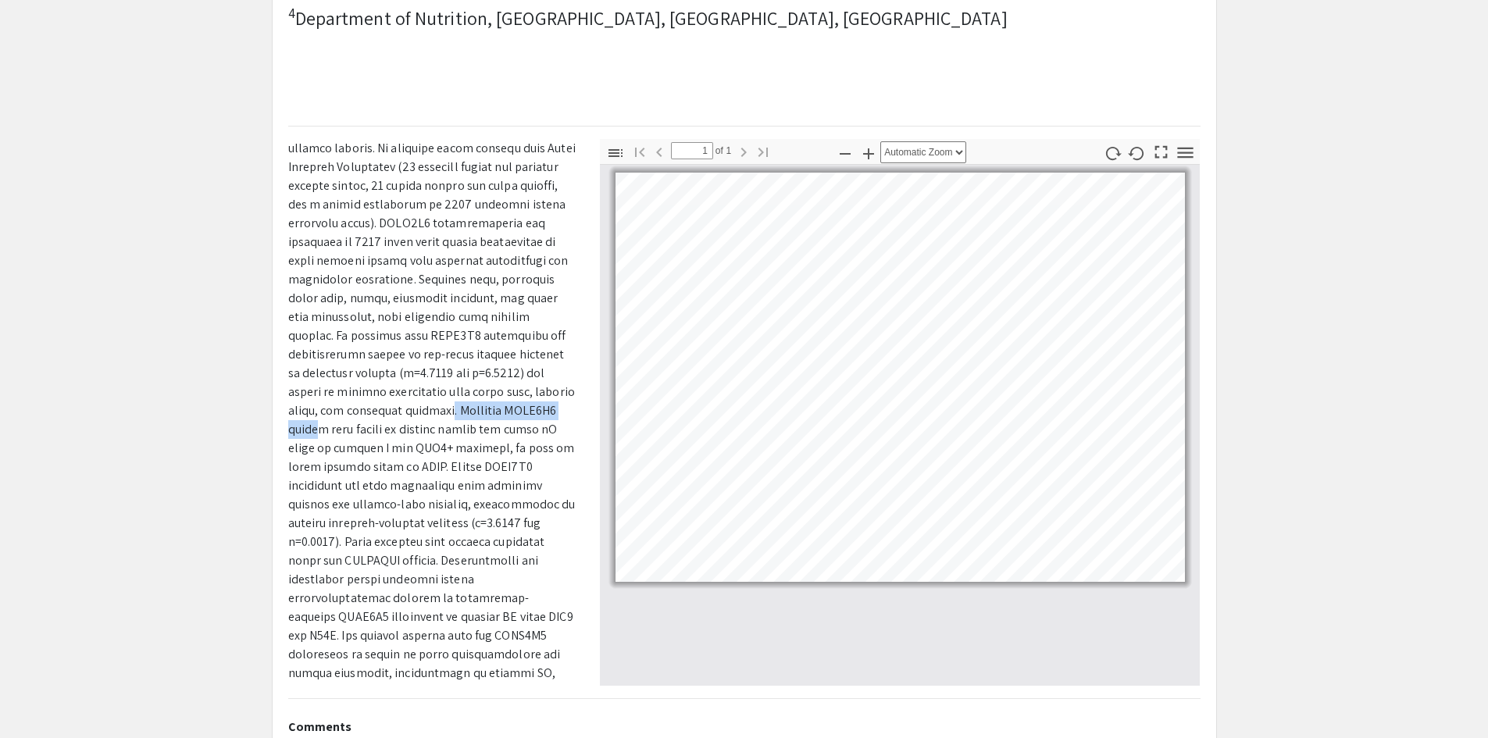
drag, startPoint x: 387, startPoint y: 434, endPoint x: 514, endPoint y: 437, distance: 127.3
click at [514, 437] on p "[MEDICAL_DATA] ([GEOGRAPHIC_DATA]) is the most common [MEDICAL_DATA] in women w…" at bounding box center [432, 354] width 288 height 731
drag, startPoint x: 465, startPoint y: 458, endPoint x: 494, endPoint y: 458, distance: 28.9
click at [494, 458] on p "[MEDICAL_DATA] ([GEOGRAPHIC_DATA]) is the most common [MEDICAL_DATA] in women w…" at bounding box center [432, 354] width 288 height 731
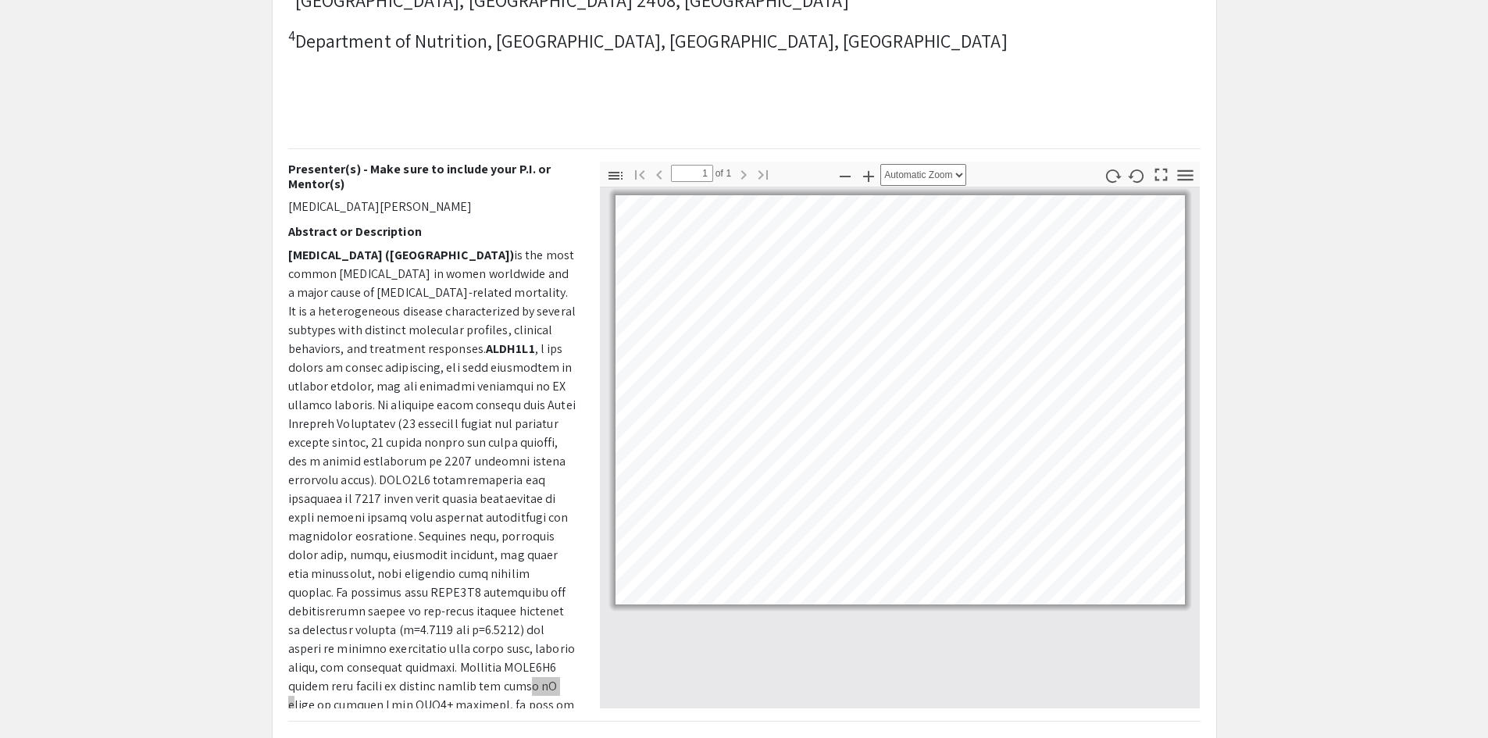
scroll to position [390, 0]
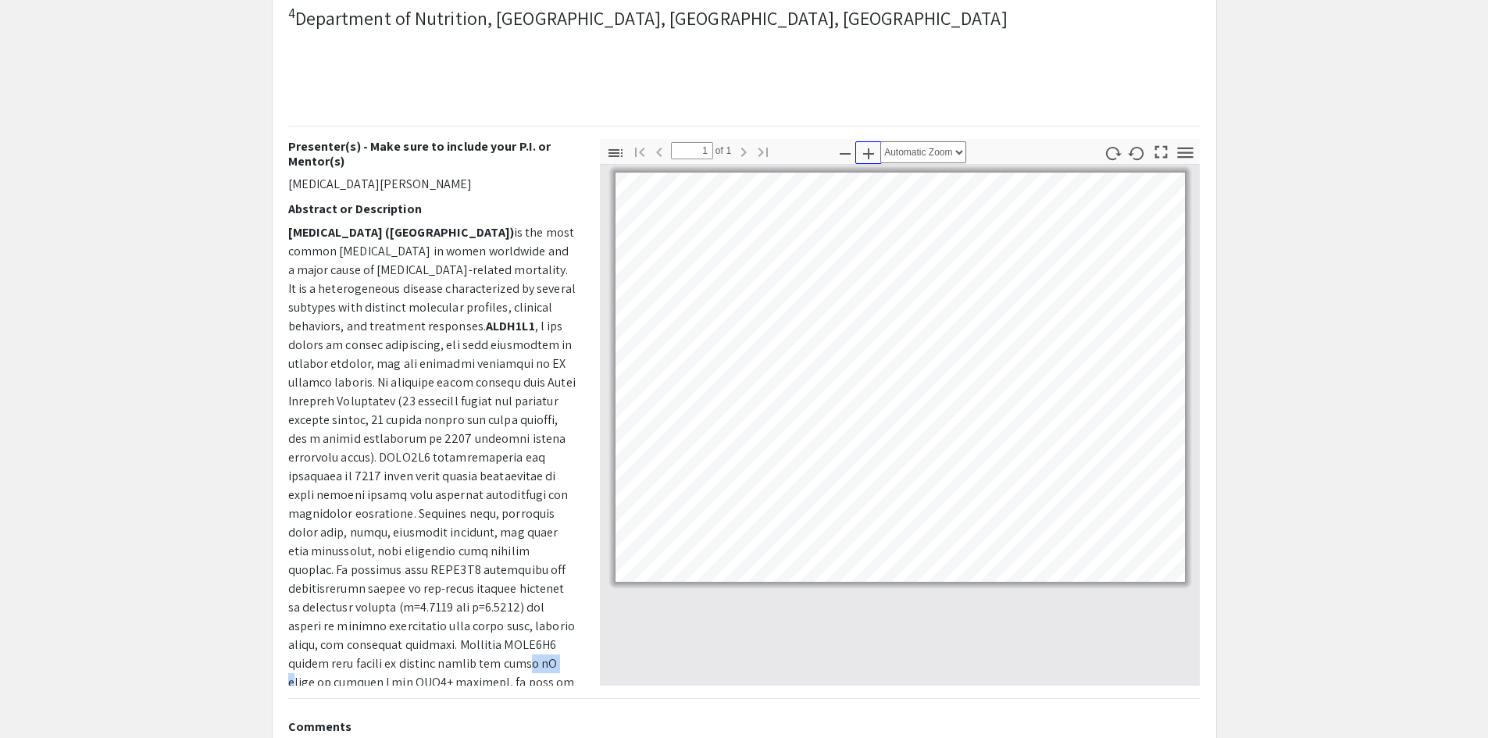
click at [868, 163] on icon "button" at bounding box center [868, 153] width 19 height 19
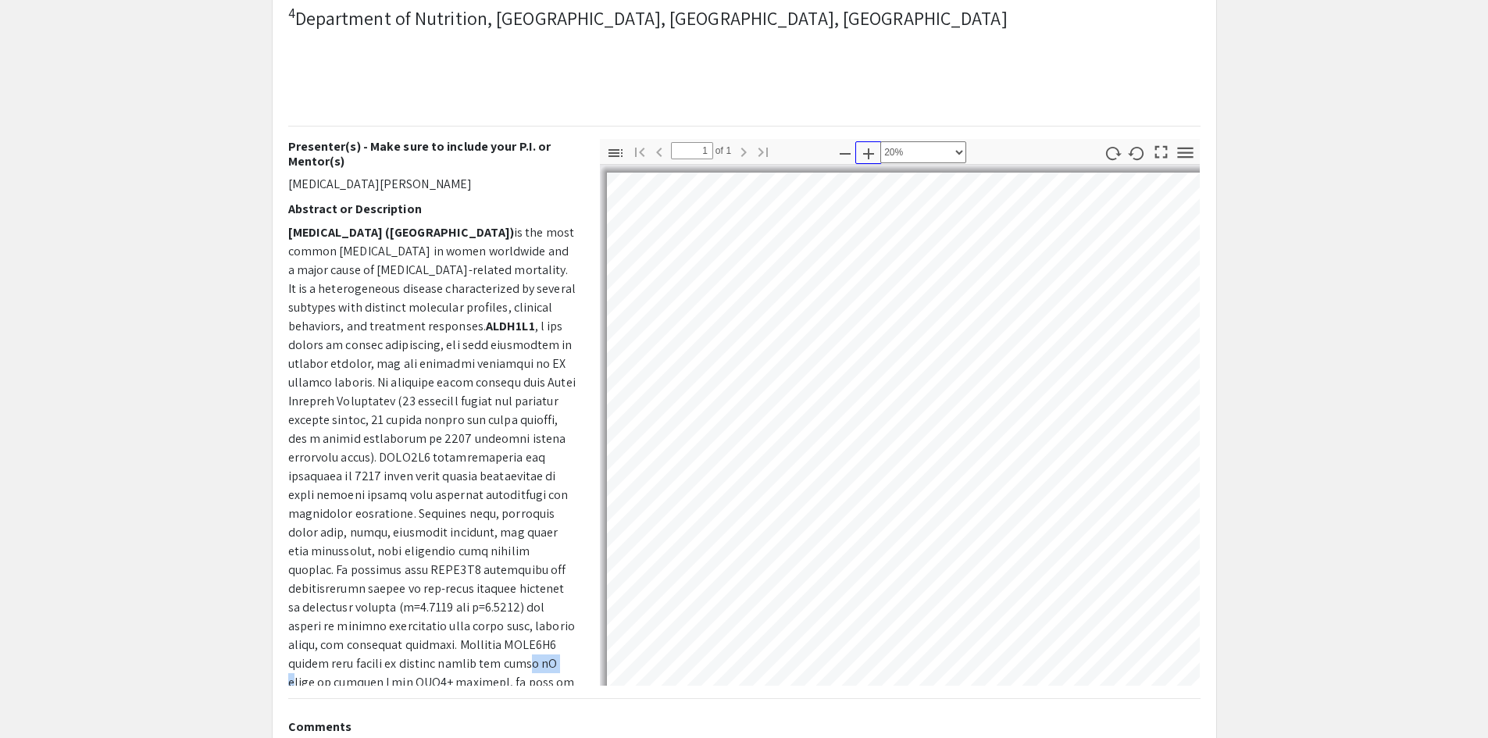
click at [870, 163] on icon "button" at bounding box center [868, 153] width 19 height 19
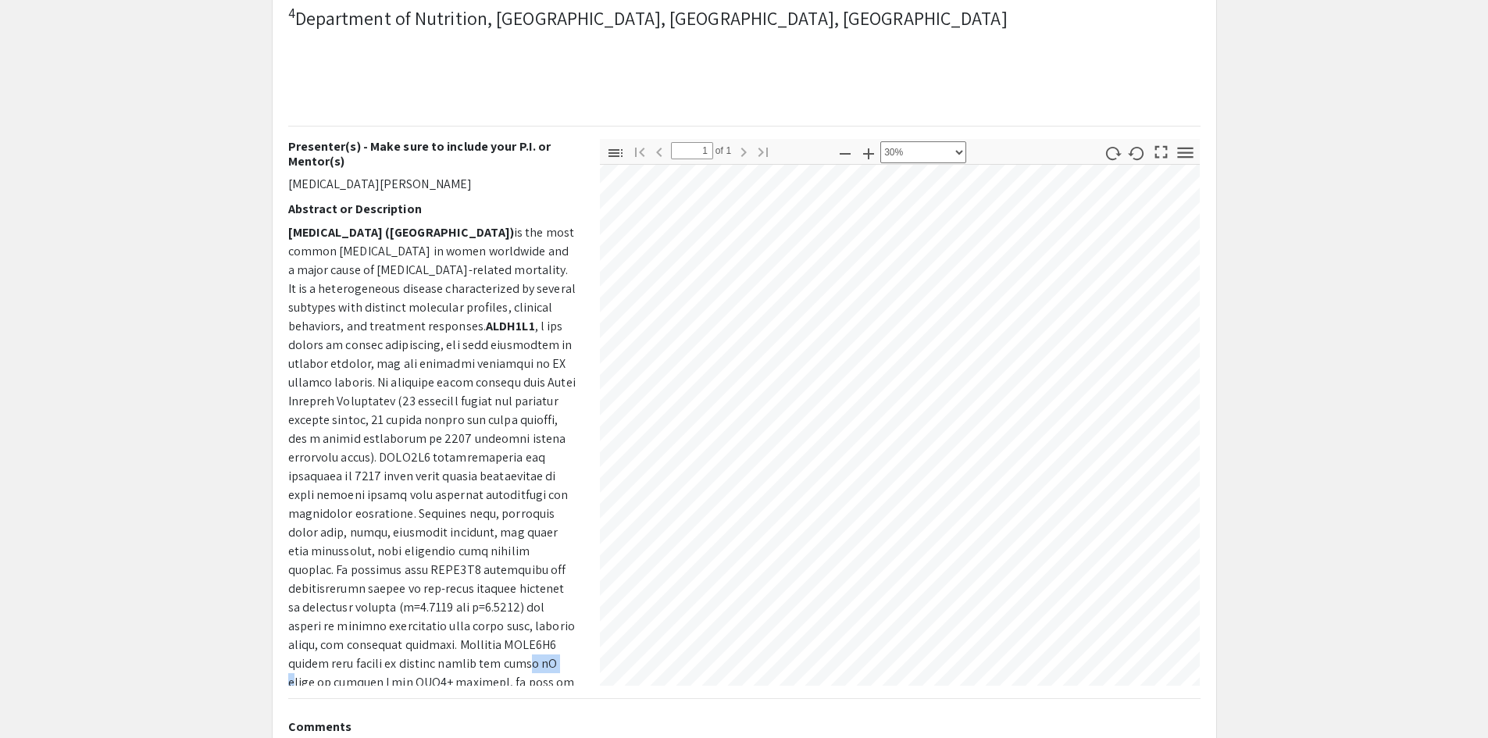
scroll to position [67, 284]
click at [868, 163] on icon "button" at bounding box center [868, 153] width 19 height 19
select select "custom"
click at [491, 501] on div "Presenter(s) - Make sure to include your P.I. or [PERSON_NAME](s) [MEDICAL_DATA…" at bounding box center [743, 412] width 935 height 547
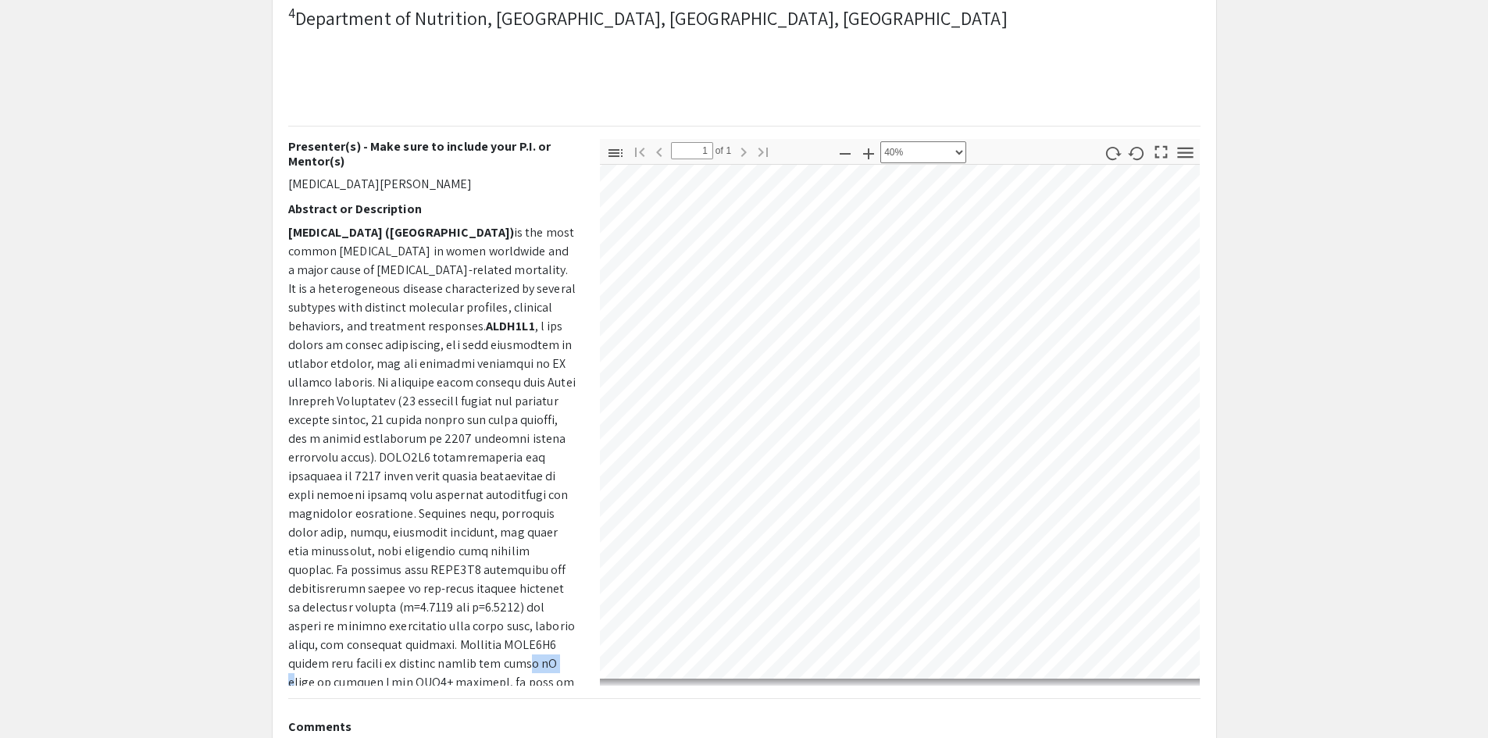
scroll to position [583, 925]
click at [1453, 341] on app-presentation "Prognostic and therapeutic relevance of ALDH1L1 in hormone receptor-positive [M…" at bounding box center [744, 280] width 1488 height 1155
click at [518, 397] on div "Presenter(s) - Make sure to include your P.I. or [PERSON_NAME](s) [MEDICAL_DATA…" at bounding box center [743, 412] width 935 height 547
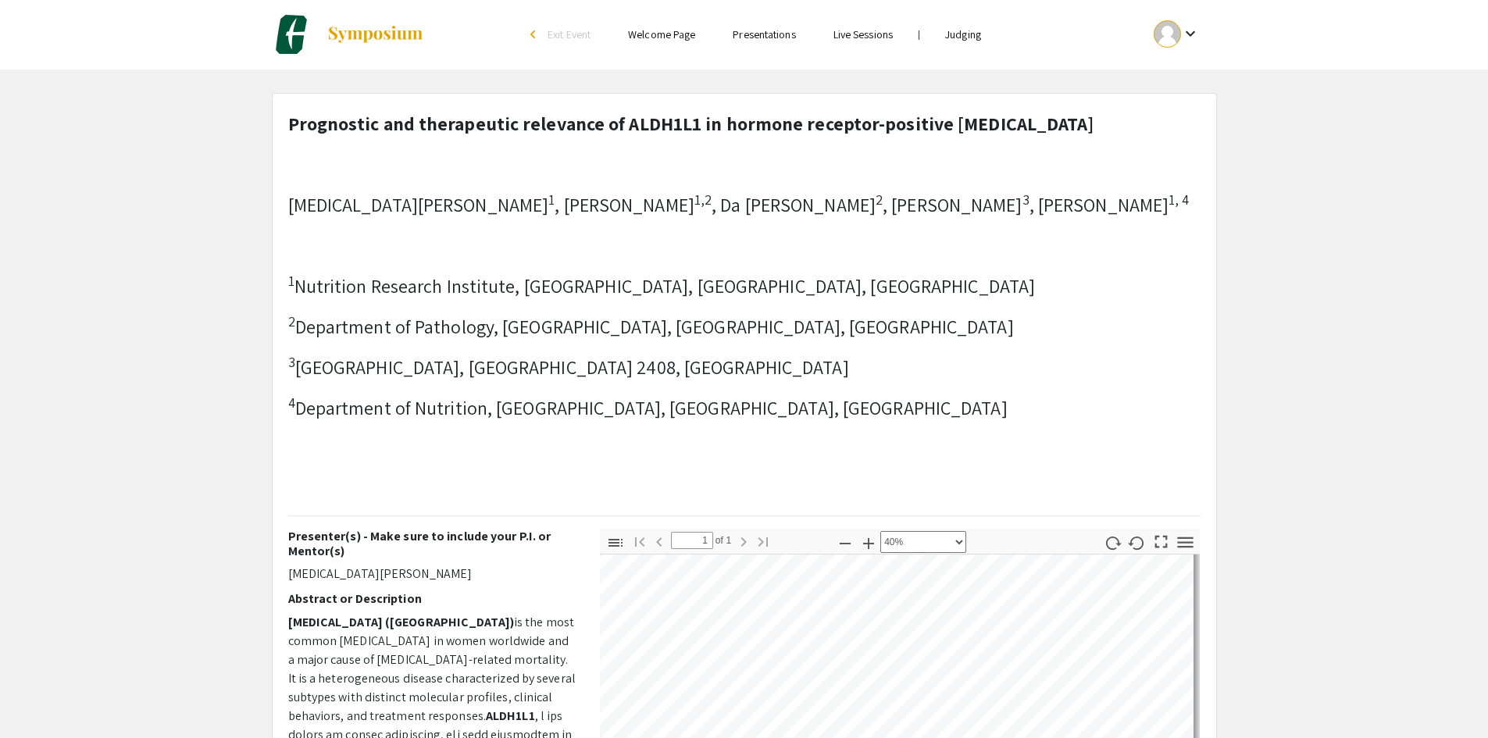
scroll to position [0, 0]
click at [961, 39] on link "Judging" at bounding box center [963, 35] width 36 height 14
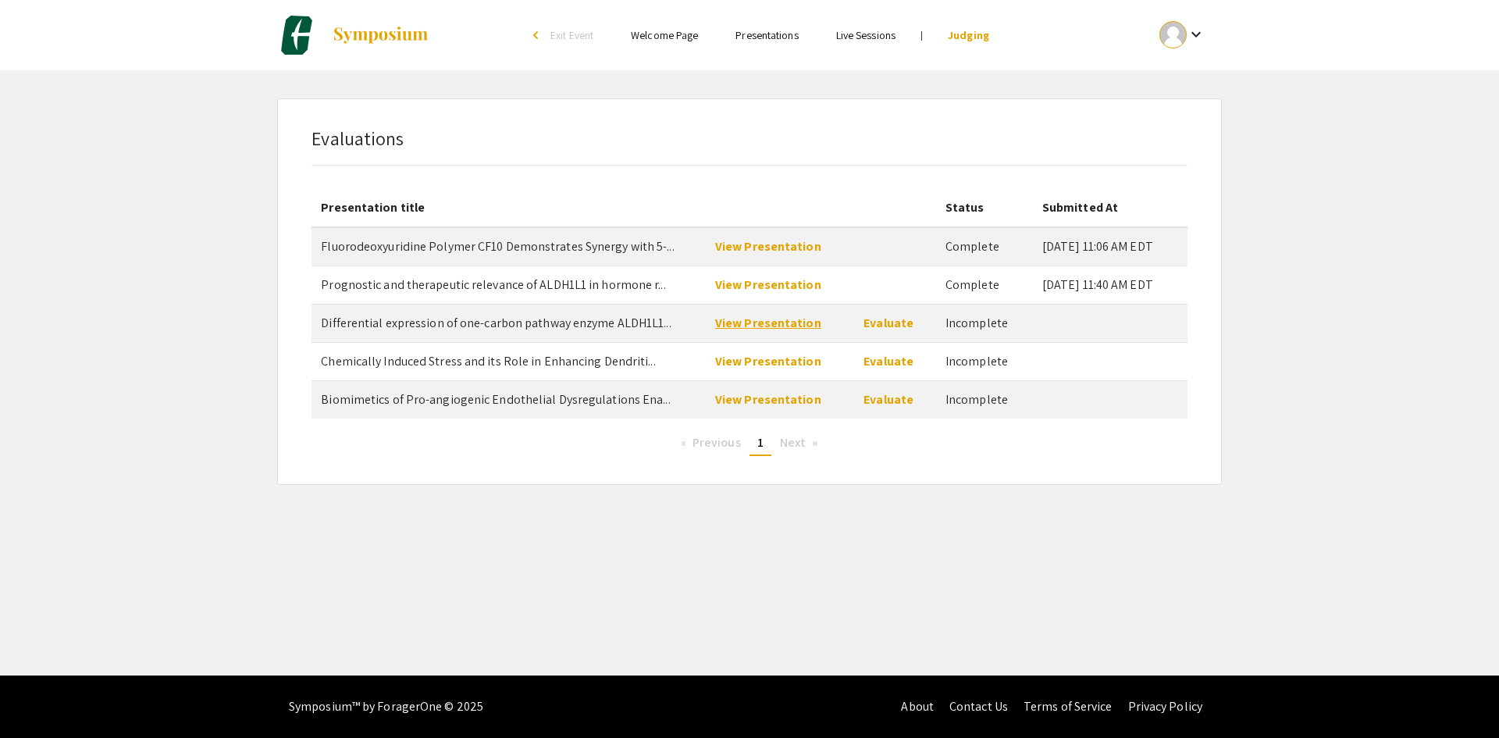
click at [737, 321] on link "View Presentation" at bounding box center [768, 323] width 106 height 16
click at [877, 327] on link "Evaluate" at bounding box center [889, 323] width 50 height 16
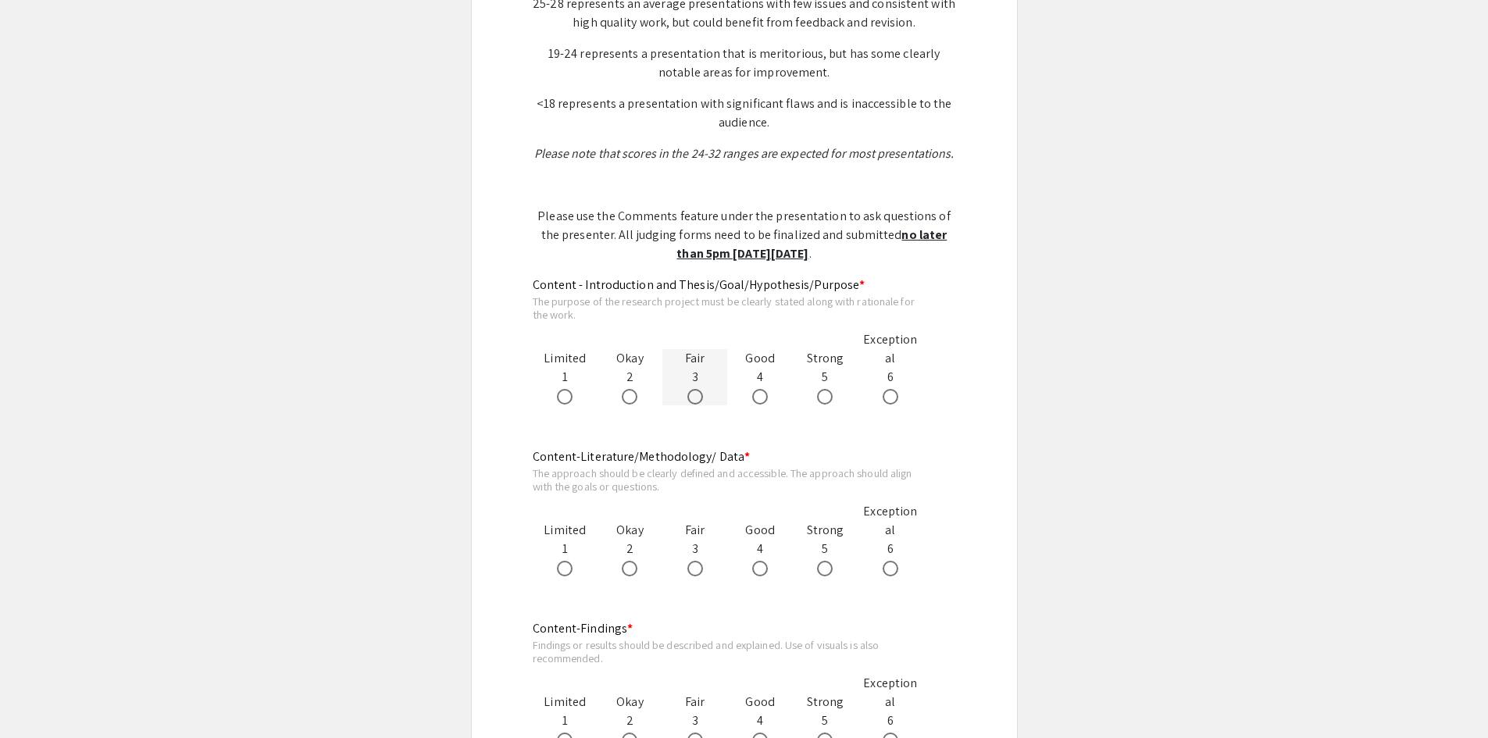
scroll to position [703, 0]
click at [886, 391] on span at bounding box center [890, 395] width 16 height 16
click at [886, 391] on input "radio" at bounding box center [890, 395] width 16 height 16
radio input "true"
click at [827, 567] on span at bounding box center [825, 567] width 16 height 16
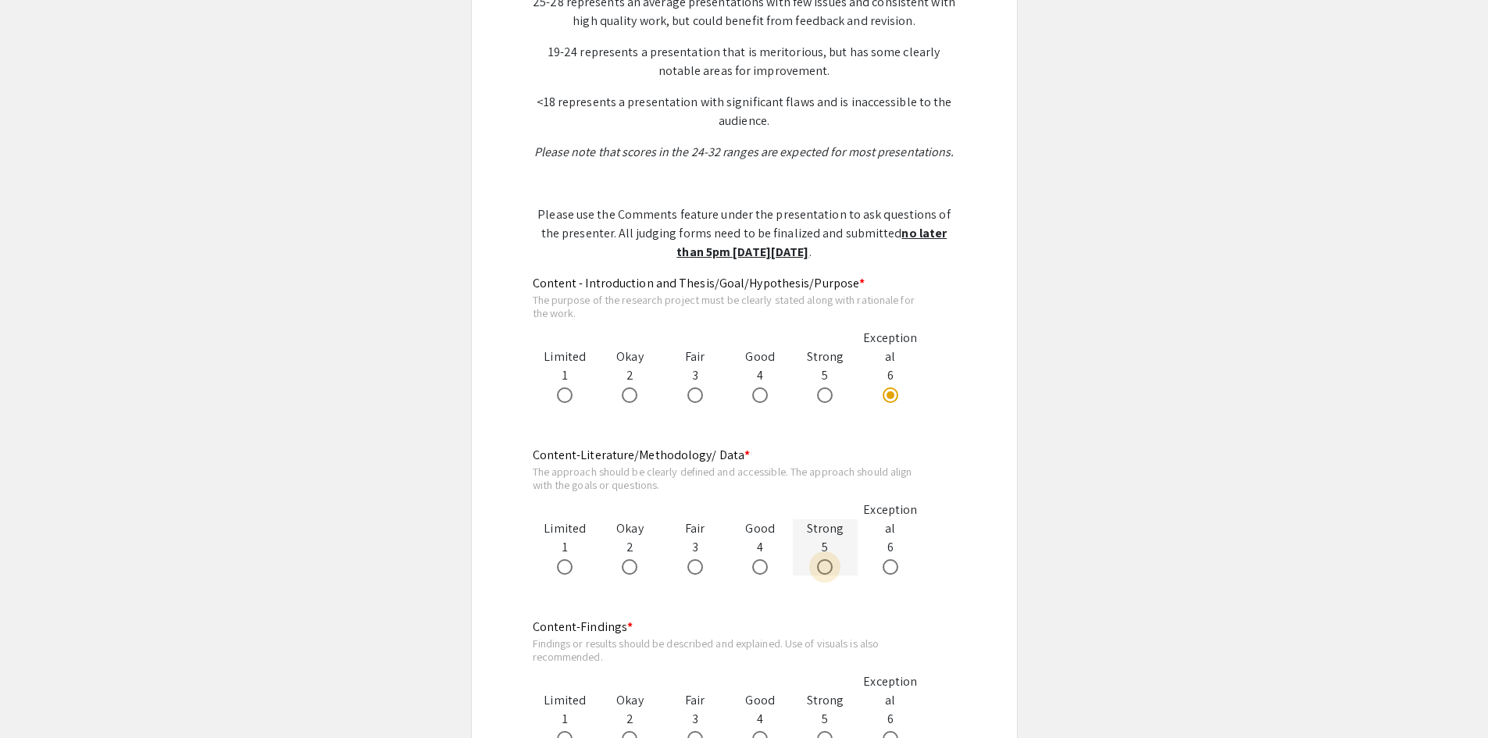
click at [827, 567] on input "radio" at bounding box center [825, 567] width 16 height 16
radio input "true"
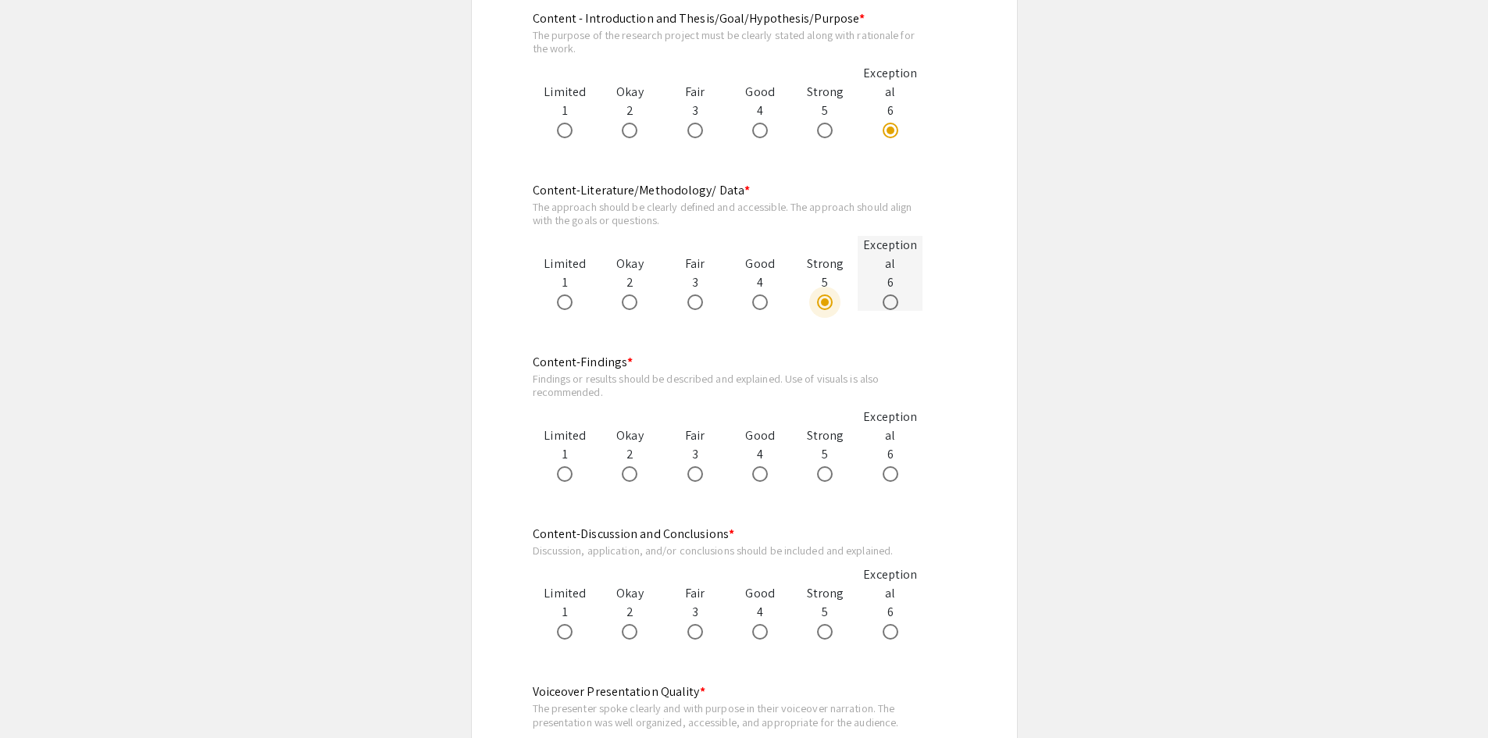
scroll to position [1015, 0]
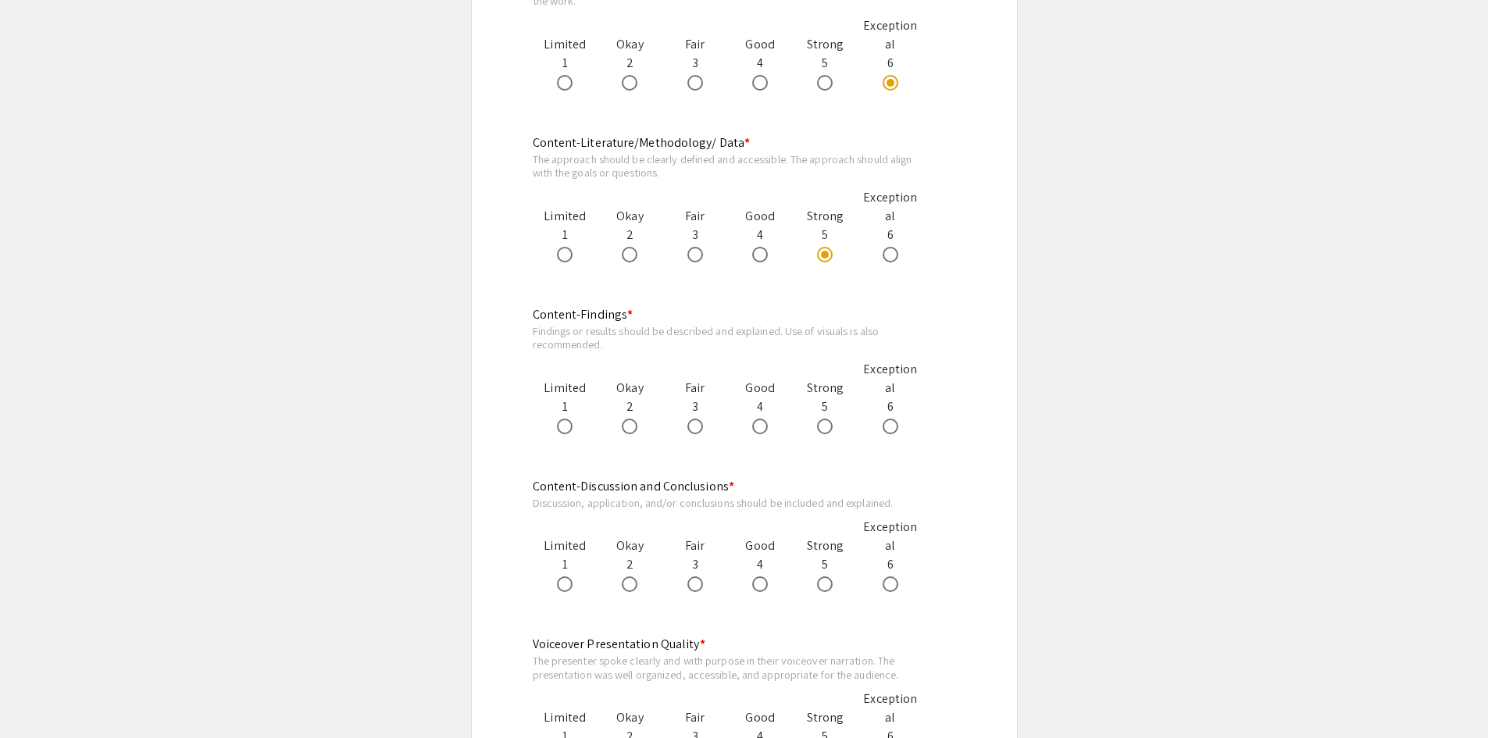
click at [886, 265] on app-form-preview-likert-scale-field "Content-Literature/Methodology/ Data * The approach should be clearly defined a…" at bounding box center [744, 214] width 423 height 160
click at [890, 248] on span at bounding box center [890, 255] width 16 height 16
click at [890, 248] on input "radio" at bounding box center [890, 255] width 16 height 16
radio input "true"
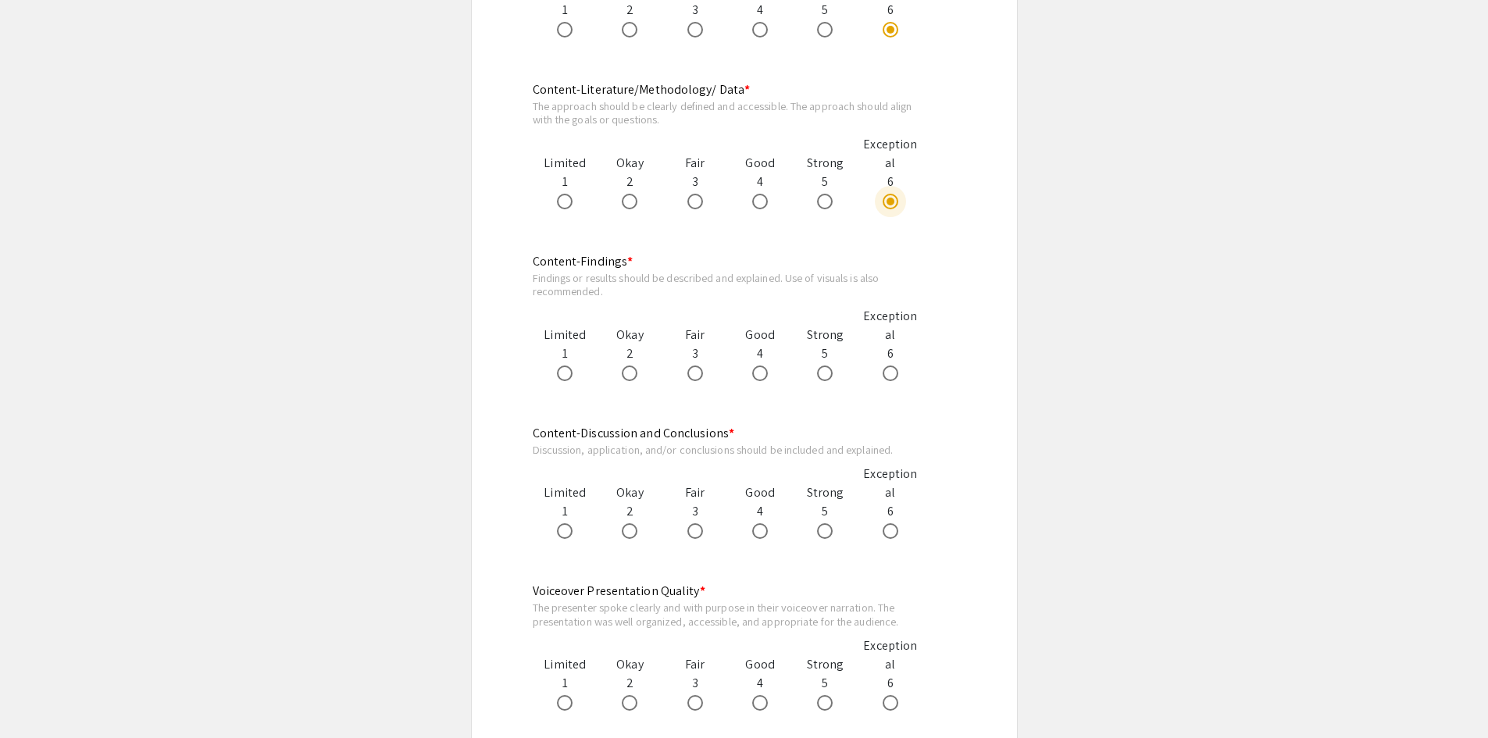
scroll to position [1093, 0]
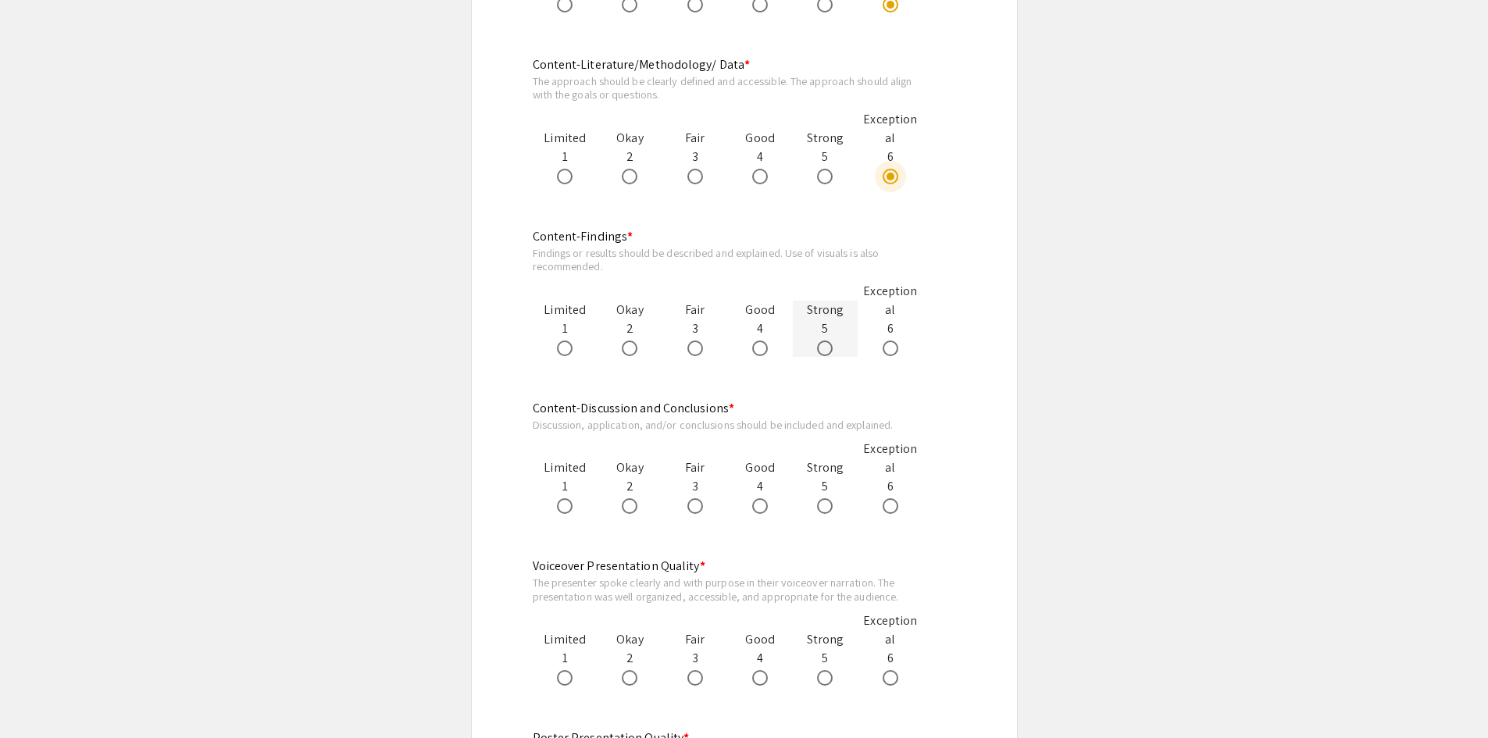
click at [825, 348] on span at bounding box center [825, 348] width 0 height 0
click at [825, 347] on input "radio" at bounding box center [825, 348] width 16 height 16
radio input "true"
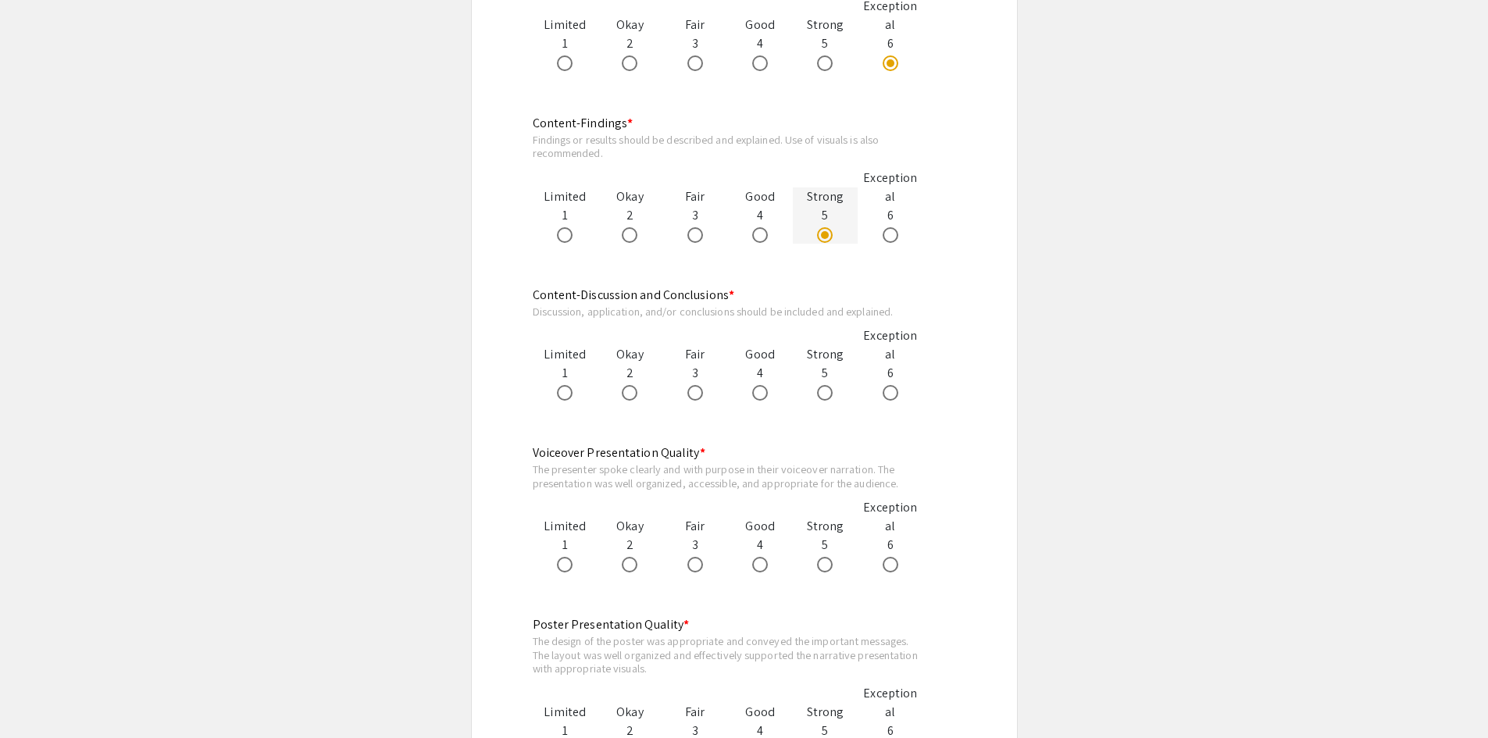
scroll to position [1249, 0]
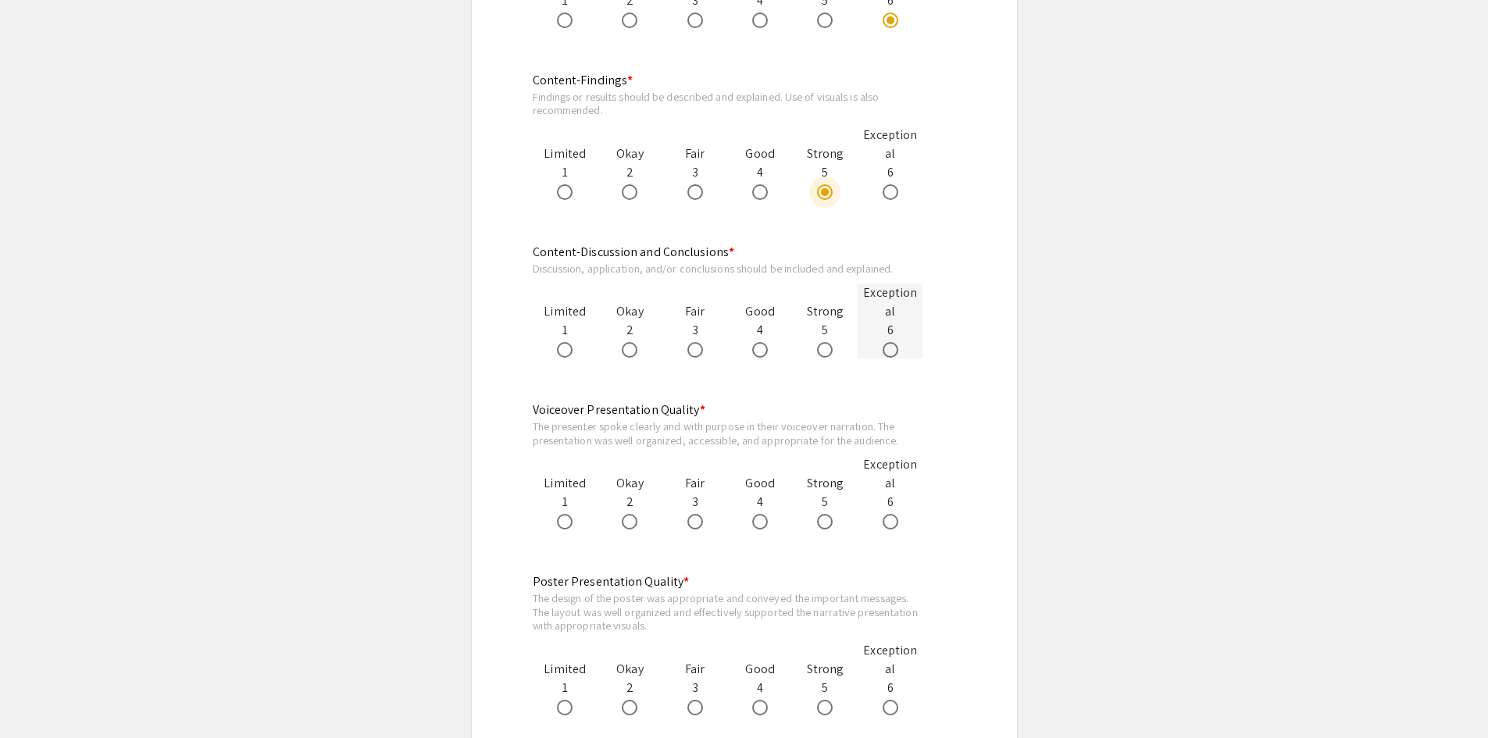
click at [893, 349] on span at bounding box center [890, 350] width 16 height 16
click at [893, 349] on input "radio" at bounding box center [890, 350] width 16 height 16
radio input "true"
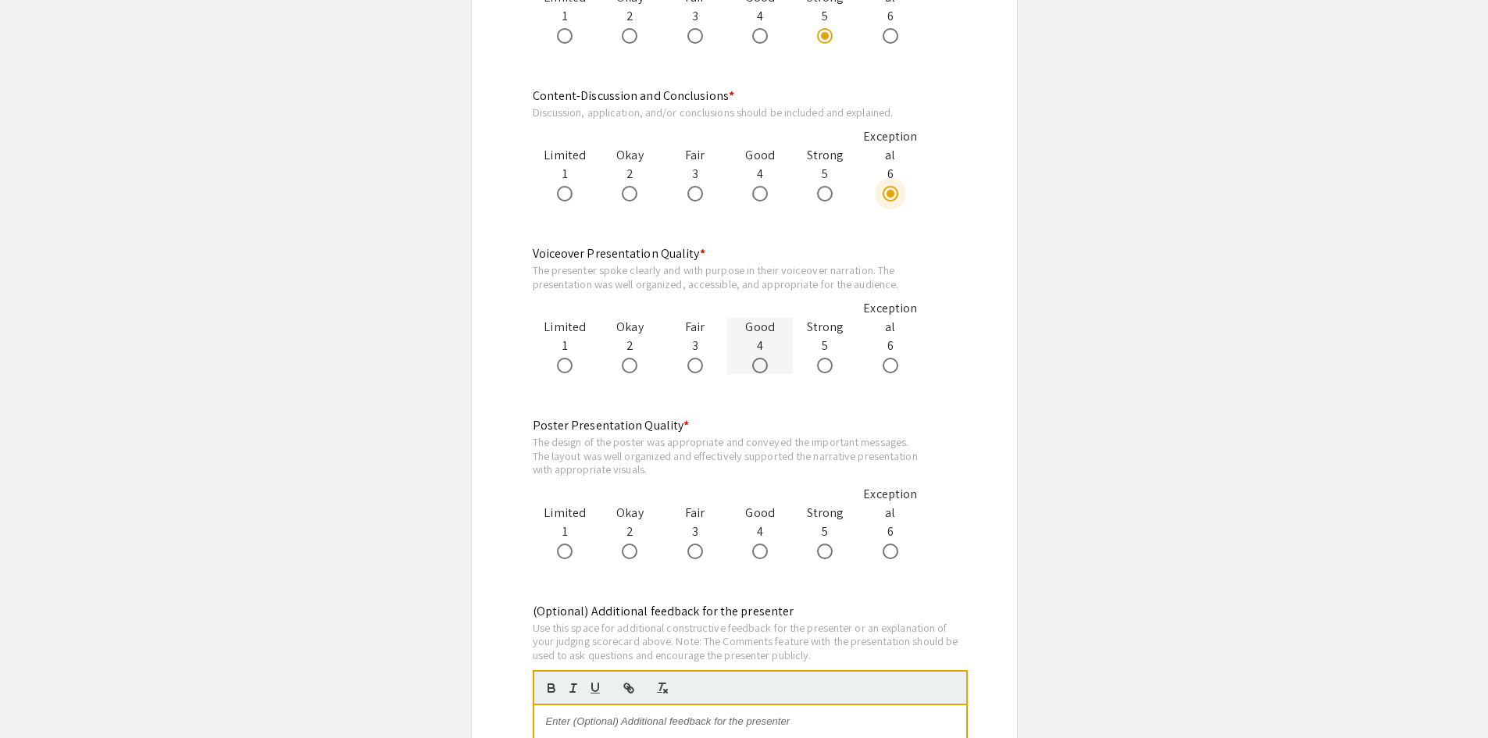
click at [762, 364] on span at bounding box center [760, 366] width 16 height 16
click at [762, 364] on input "radio" at bounding box center [760, 366] width 16 height 16
radio input "true"
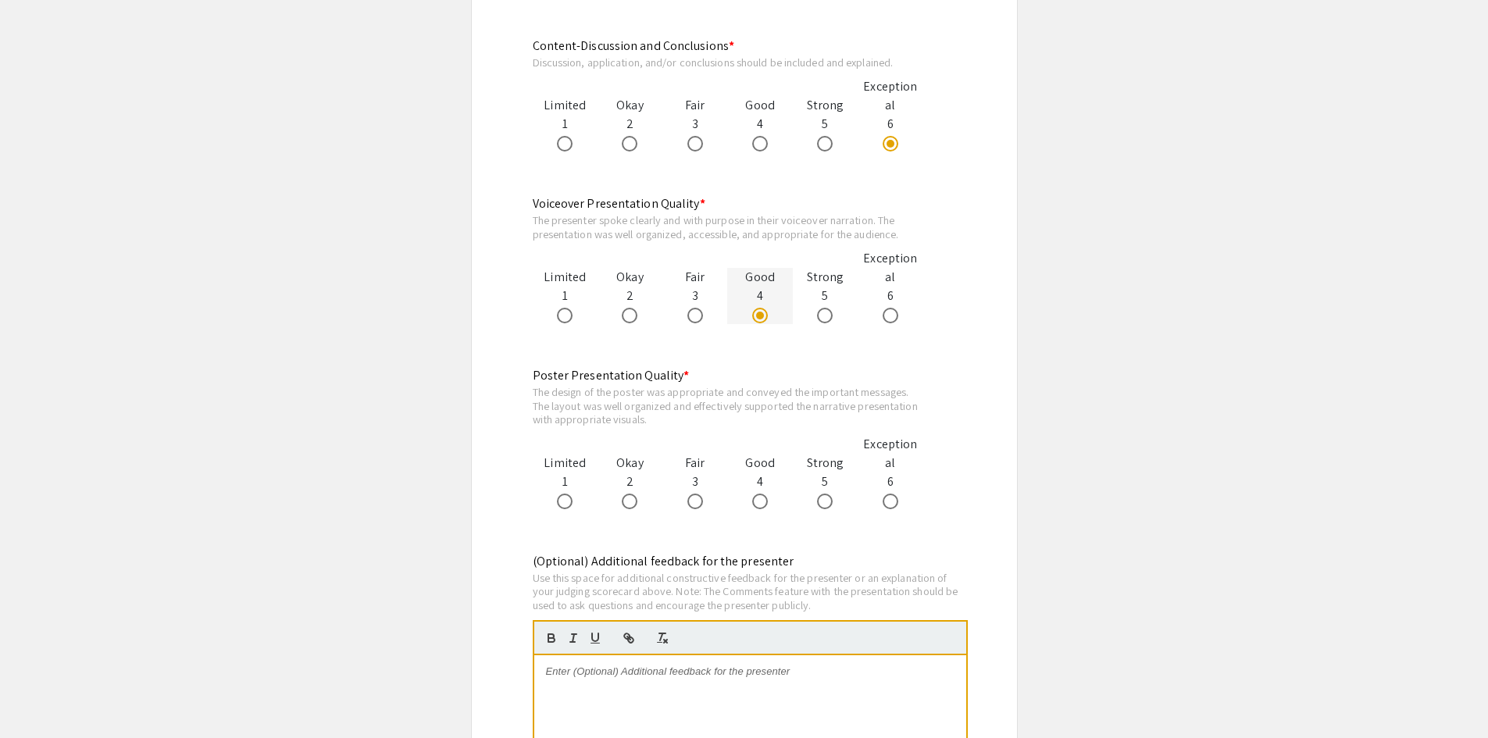
scroll to position [1484, 0]
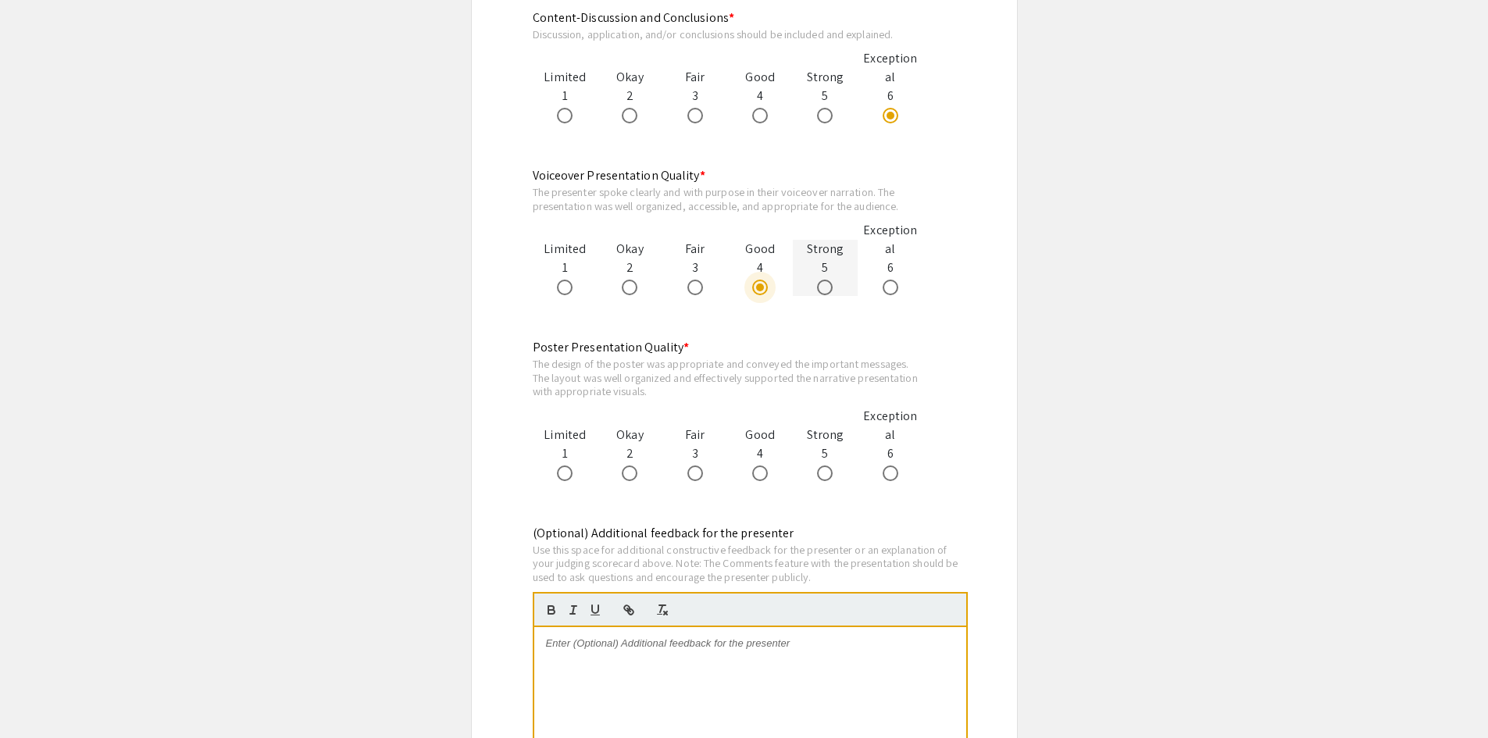
click at [819, 286] on span at bounding box center [825, 288] width 16 height 16
click at [819, 286] on input "radio" at bounding box center [825, 288] width 16 height 16
radio input "true"
click at [820, 473] on span at bounding box center [825, 473] width 16 height 16
click at [820, 473] on input "radio" at bounding box center [825, 473] width 16 height 16
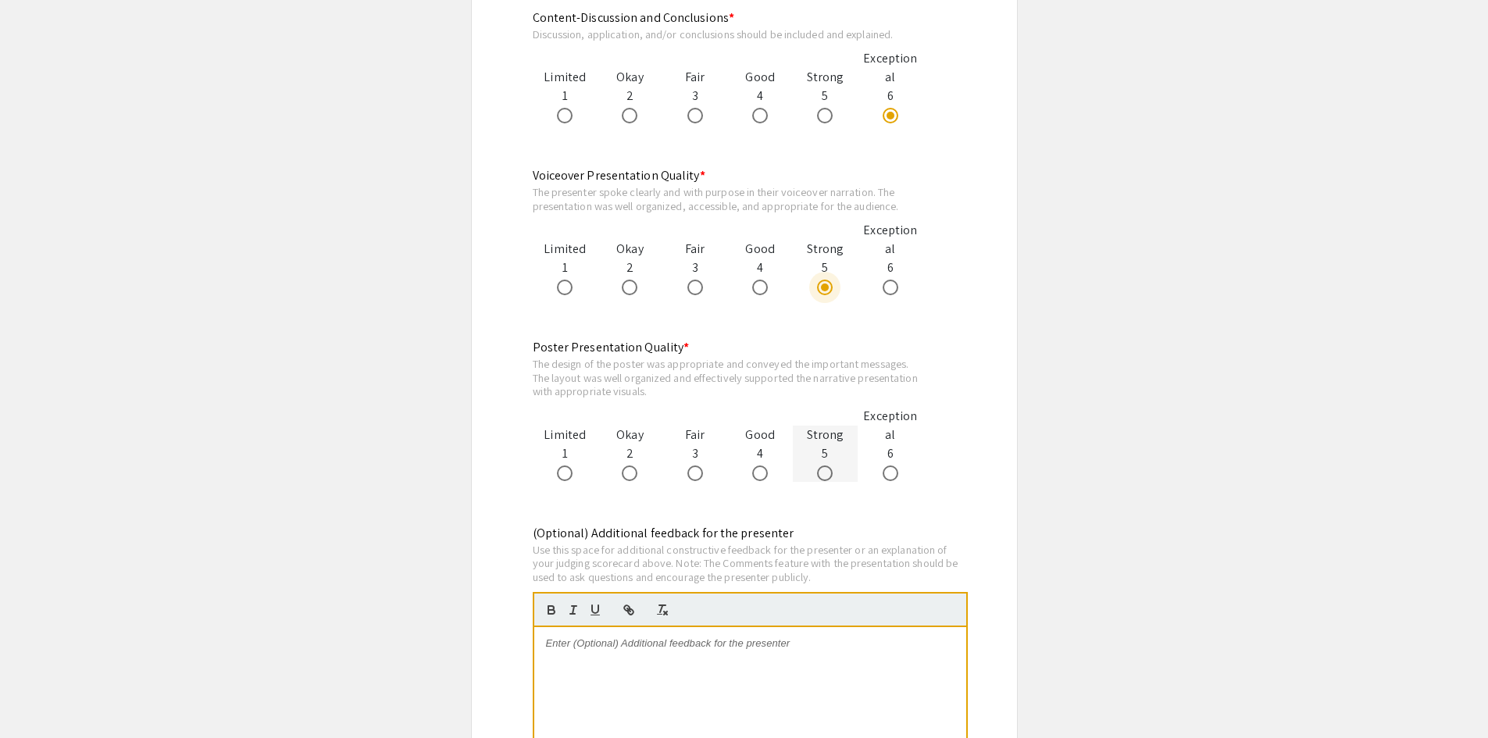
radio input "true"
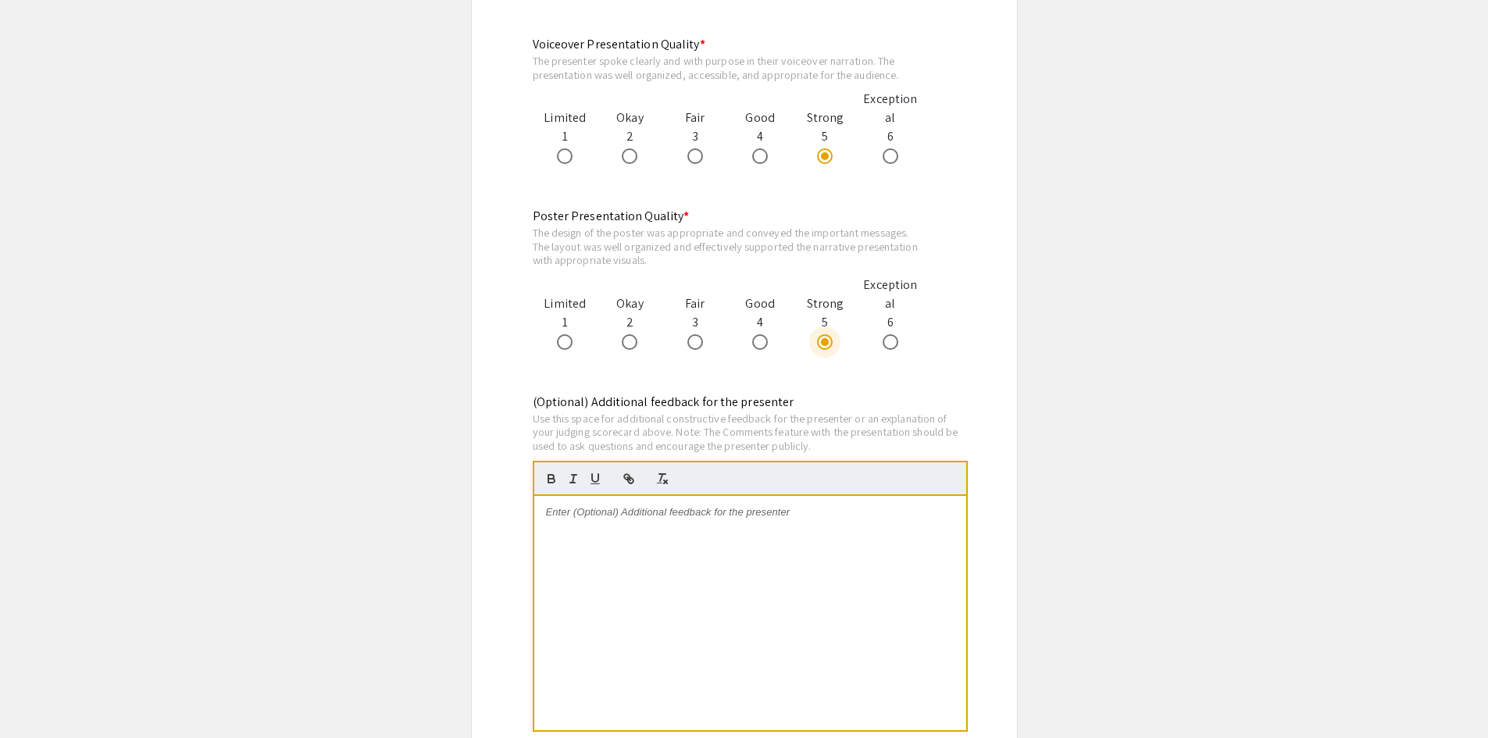
scroll to position [1640, 0]
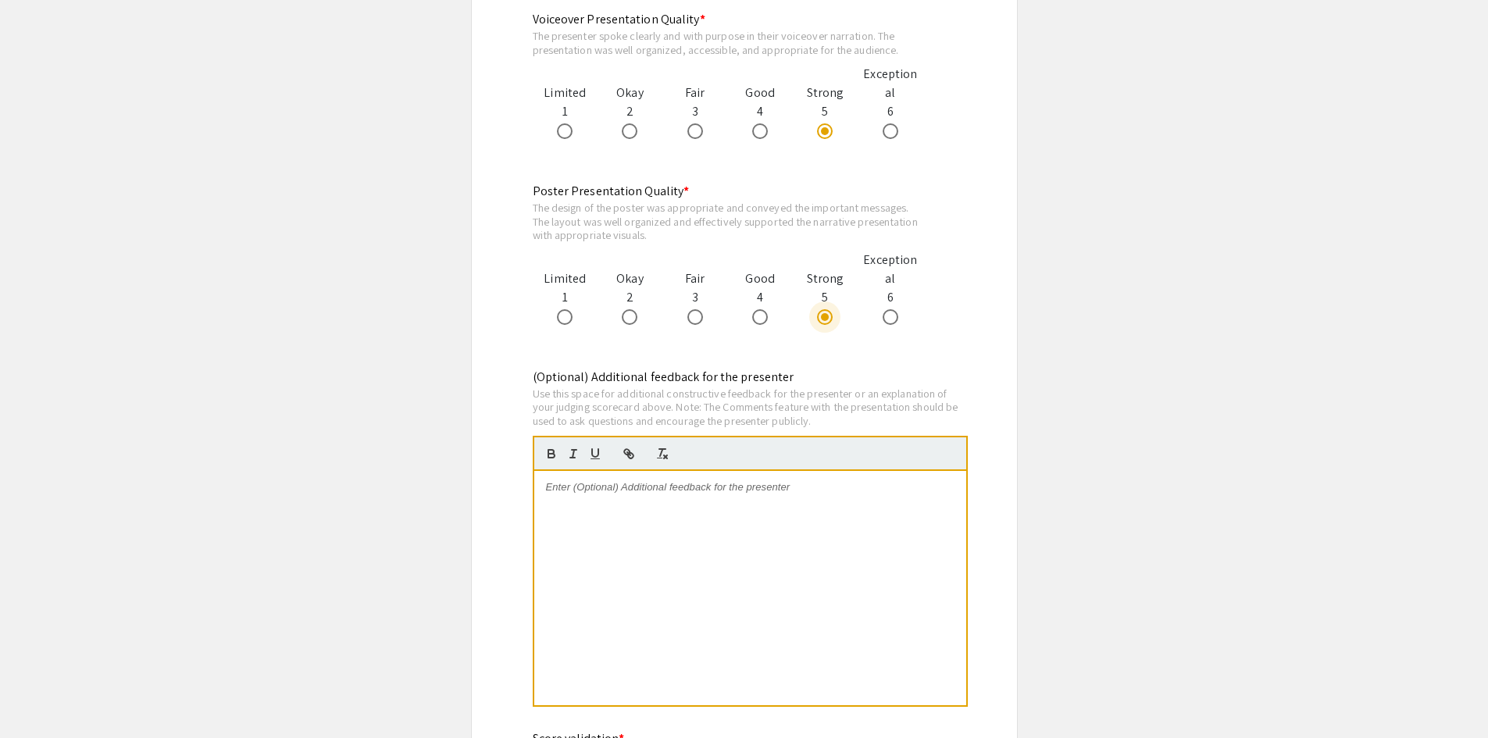
click at [729, 529] on div at bounding box center [750, 588] width 432 height 234
drag, startPoint x: 638, startPoint y: 509, endPoint x: 536, endPoint y: 511, distance: 102.3
click at [536, 511] on div "Excellent work. The poster and voice recorder were really good. For the future" at bounding box center [750, 588] width 432 height 234
click at [865, 492] on p "Excellent work. The poster and voice recorder were really good." at bounding box center [750, 487] width 408 height 14
click at [618, 487] on p "Excellent work. The poster and voice recorder were really good." at bounding box center [750, 487] width 408 height 14
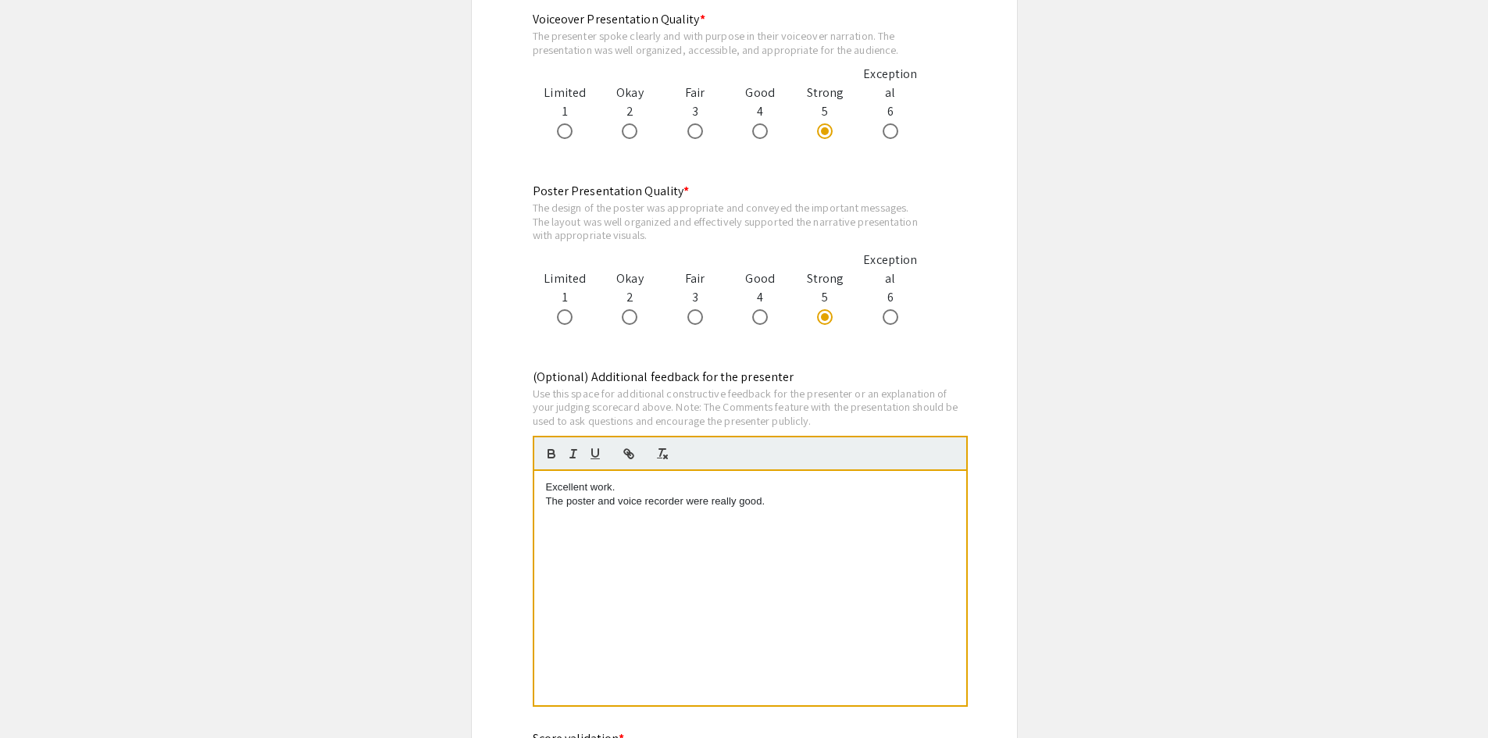
click at [692, 502] on p "The poster and voice recorder were really good." at bounding box center [750, 501] width 408 height 14
drag, startPoint x: 600, startPoint y: 504, endPoint x: 700, endPoint y: 503, distance: 100.0
click at [700, 503] on p "The poster and voice recorder are well organized" at bounding box center [750, 501] width 408 height 14
click at [700, 503] on p "The poster is well organized" at bounding box center [750, 501] width 408 height 14
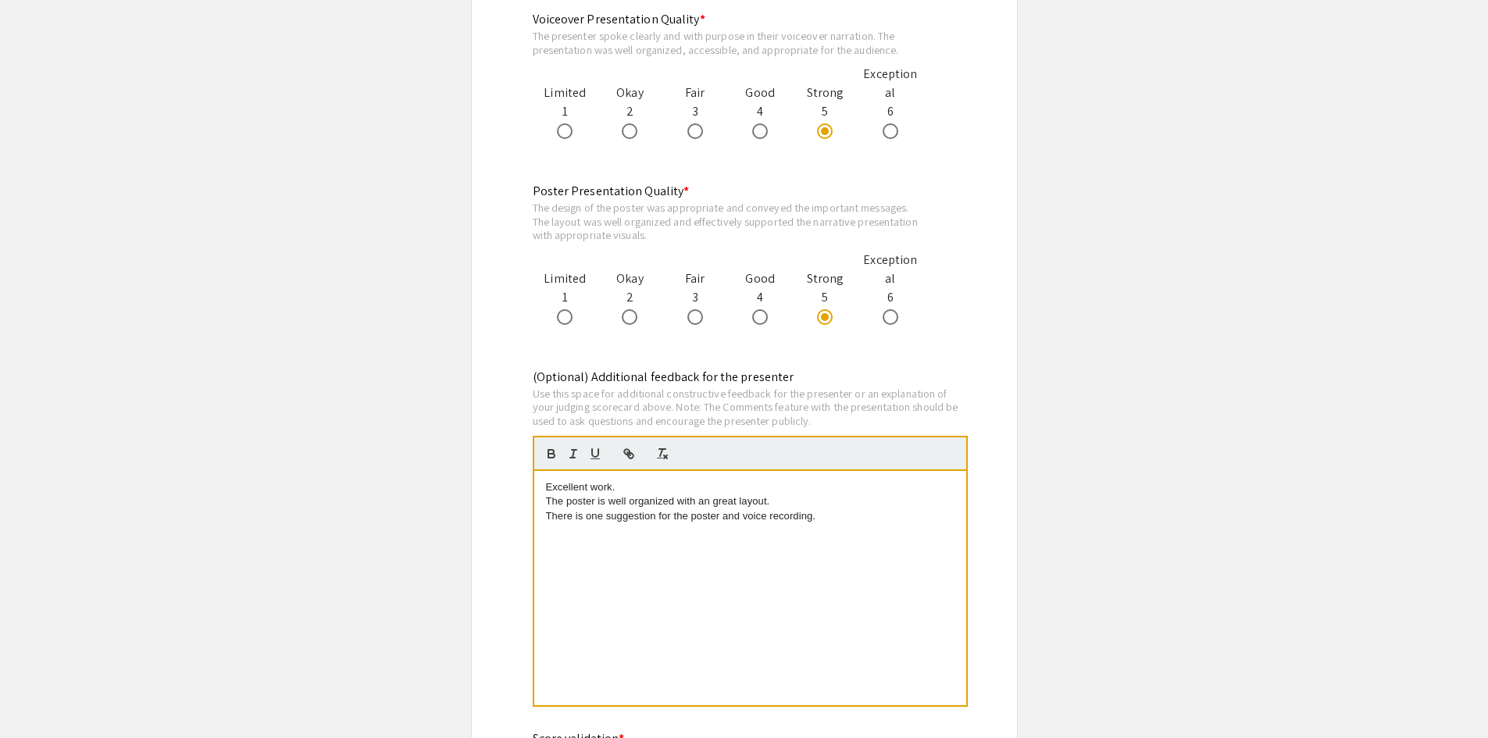
click at [703, 508] on p "The poster is well organized with an great layout." at bounding box center [750, 501] width 408 height 14
click at [768, 504] on p "The poster is well organized with a great layout." at bounding box center [750, 501] width 408 height 14
click at [547, 518] on p "There is one suggestion for the poster and voice recording." at bounding box center [750, 516] width 408 height 14
click at [763, 497] on p "The poster is well organized with a great layout." at bounding box center [750, 501] width 408 height 14
drag, startPoint x: 773, startPoint y: 499, endPoint x: 541, endPoint y: 509, distance: 232.1
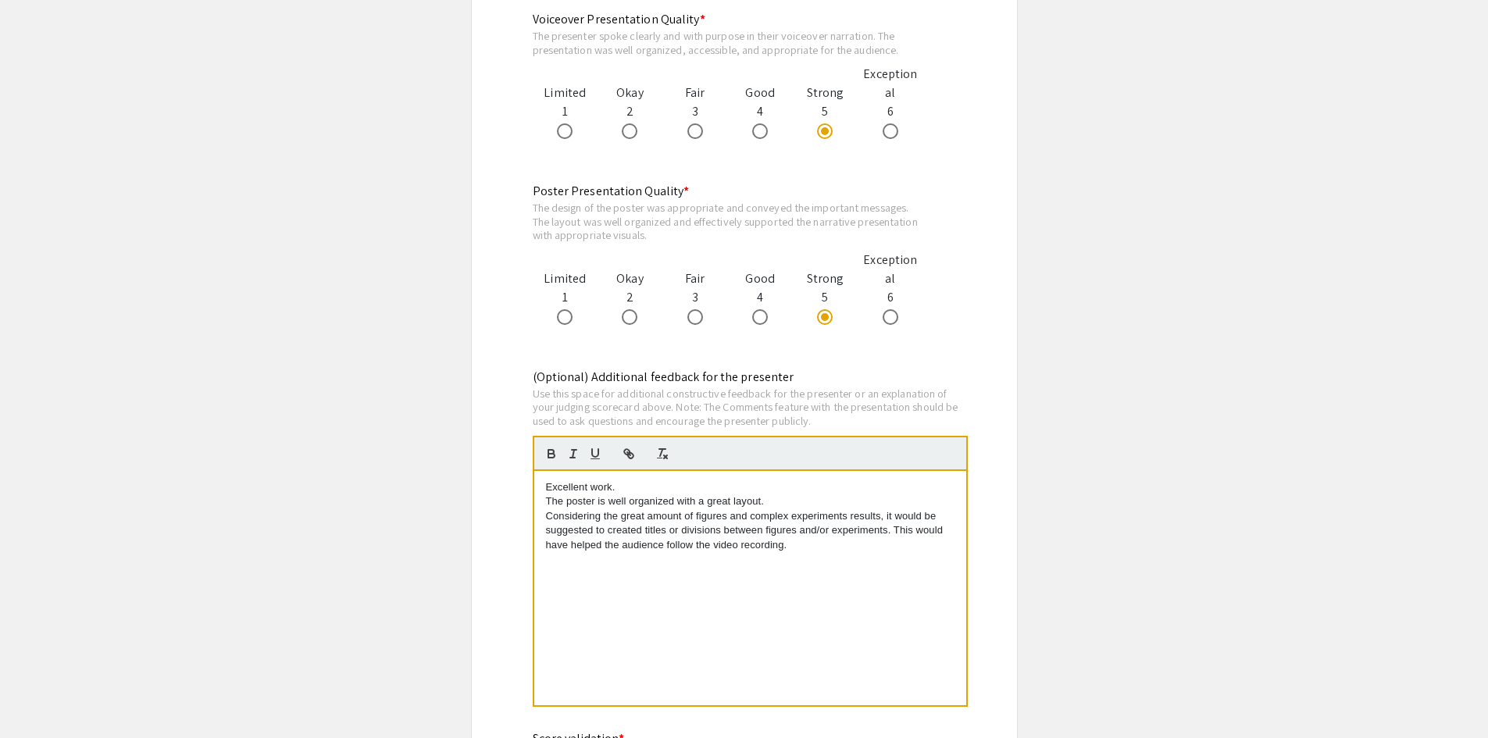
click at [541, 509] on div "Excellent work. The poster is well organized with a great layout. Considering t…" at bounding box center [750, 588] width 432 height 234
click at [563, 517] on p "Considering the great amount of figures and complex experiments results, it wou…" at bounding box center [750, 530] width 408 height 43
click at [544, 516] on div "Excellent work. The poster is well organized with a great layout. Considering t…" at bounding box center [750, 588] width 432 height 234
click at [704, 528] on p "There is one small point. Considering the great amount of figures and complex e…" at bounding box center [750, 530] width 408 height 43
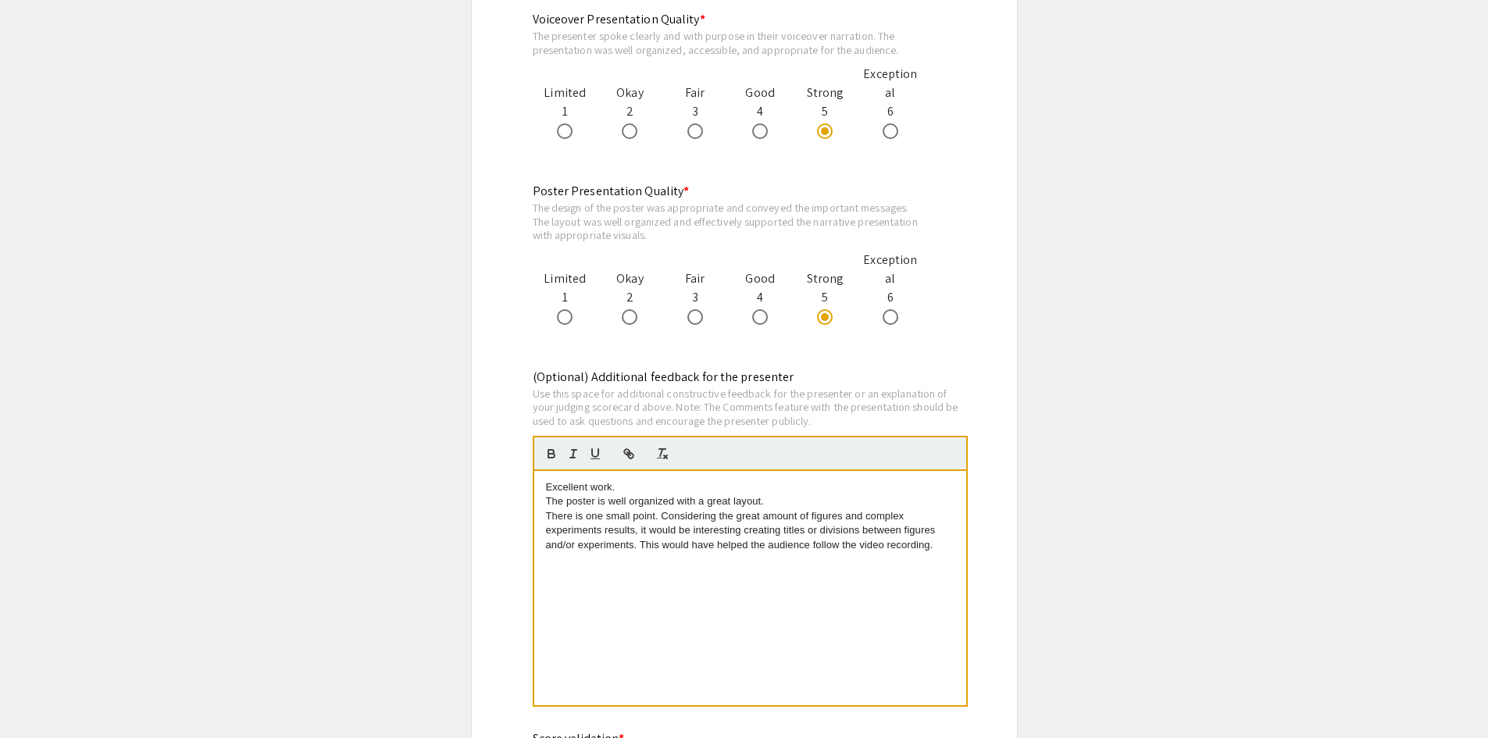
click at [759, 531] on p "There is one small point. Considering the great amount of figures and complex e…" at bounding box center [750, 530] width 408 height 43
click at [743, 526] on p "There is one small point. Considering the great amount of figures and complex e…" at bounding box center [750, 530] width 408 height 43
click at [823, 531] on p "There is one small point. Considering the great amount of figures and complex e…" at bounding box center [750, 530] width 408 height 43
click at [837, 530] on p "There is one small point. Considering the great amount of figures and complex e…" at bounding box center [750, 538] width 408 height 58
drag, startPoint x: 583, startPoint y: 544, endPoint x: 607, endPoint y: 544, distance: 24.2
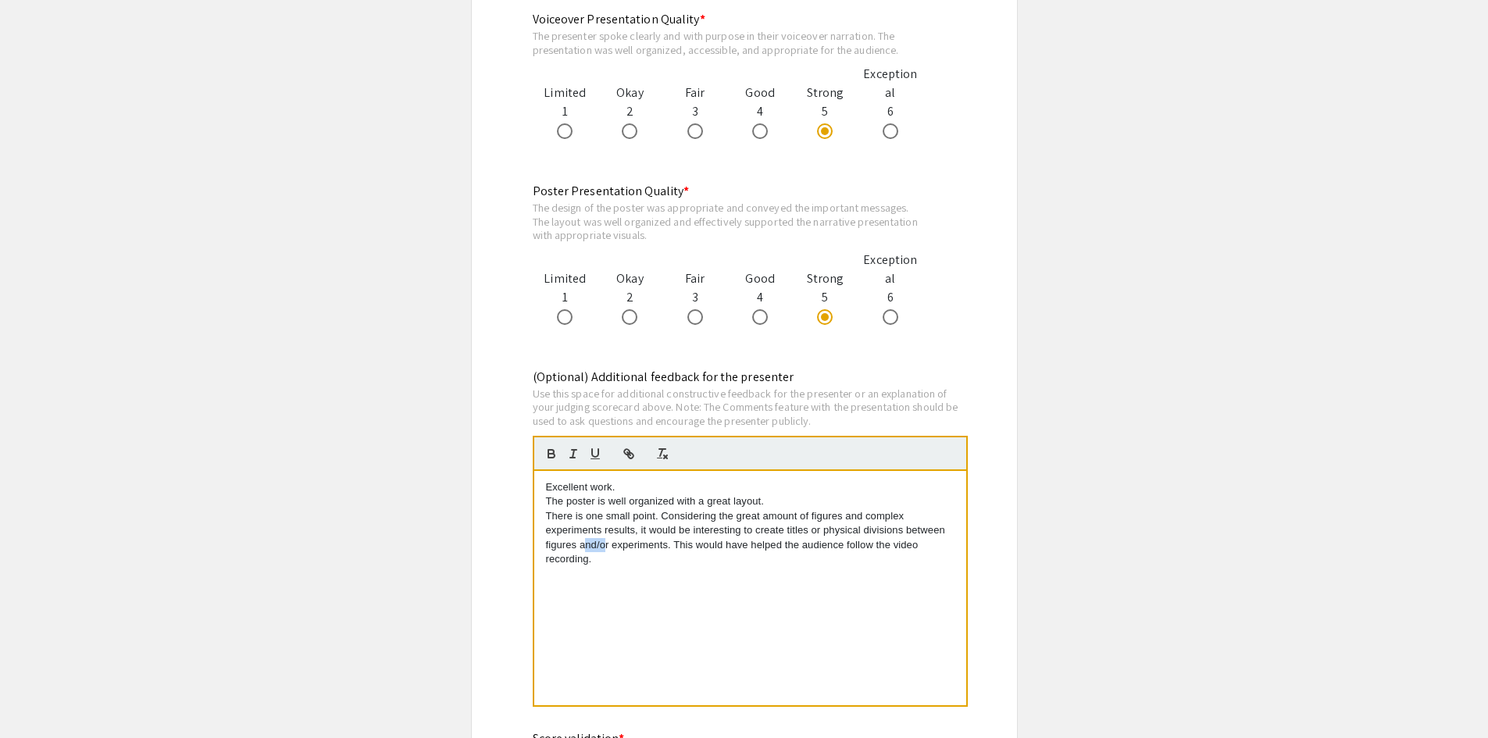
click at [607, 544] on p "There is one small point. Considering the great amount of figures and complex e…" at bounding box center [750, 538] width 408 height 58
click at [599, 547] on p "There is one small point. Considering the great amount of figures and complex e…" at bounding box center [750, 538] width 408 height 58
drag, startPoint x: 579, startPoint y: 547, endPoint x: 610, endPoint y: 547, distance: 30.5
click at [610, 547] on p "There is one small point. Considering the great amount of figures and complex e…" at bounding box center [750, 538] width 408 height 58
click at [647, 563] on p "There is one small point. Considering the great amount of figures and complex e…" at bounding box center [750, 538] width 408 height 58
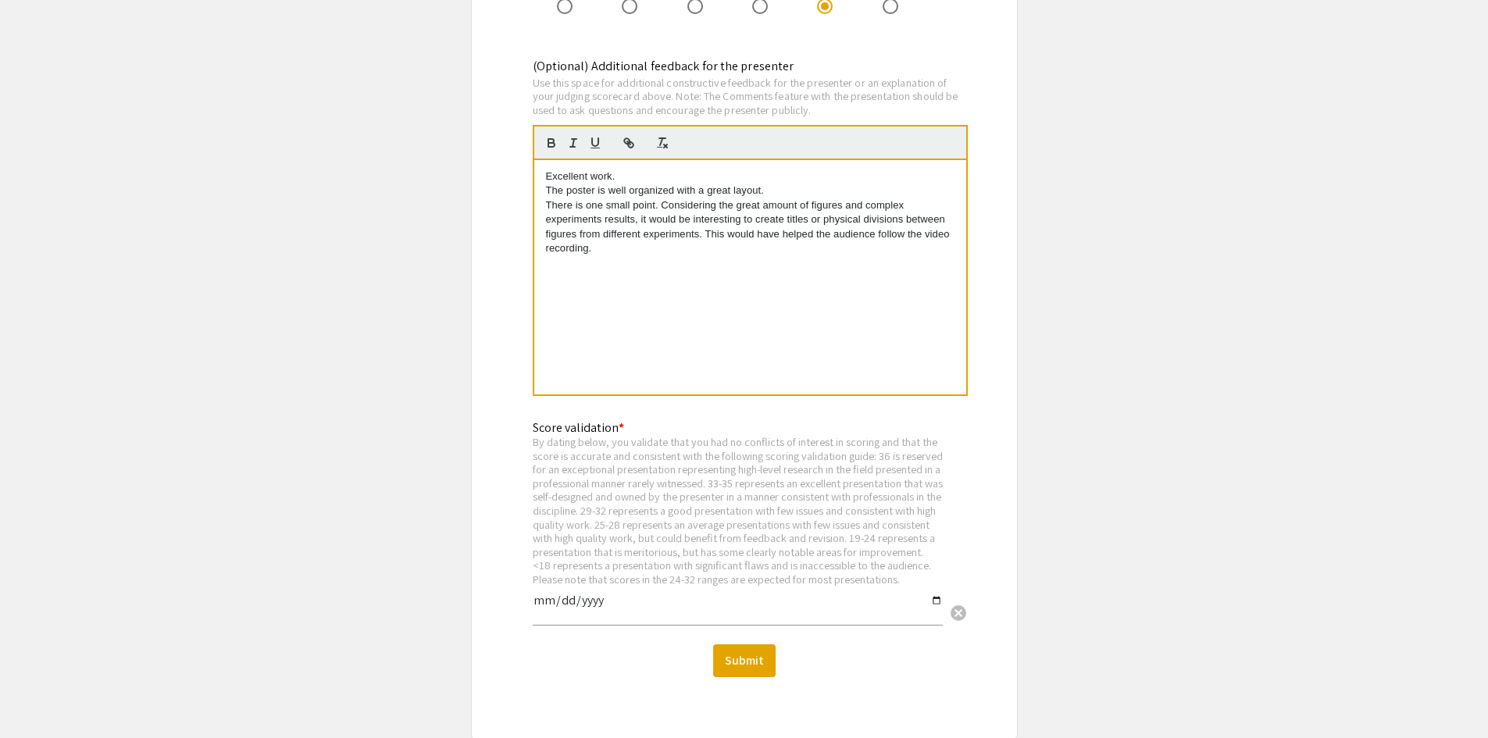
scroll to position [1952, 0]
click at [933, 613] on input "date" at bounding box center [738, 605] width 410 height 27
click at [735, 675] on button "Submit" at bounding box center [744, 659] width 62 height 33
click at [933, 613] on input "date" at bounding box center [738, 605] width 410 height 27
type input "2025-09-11"
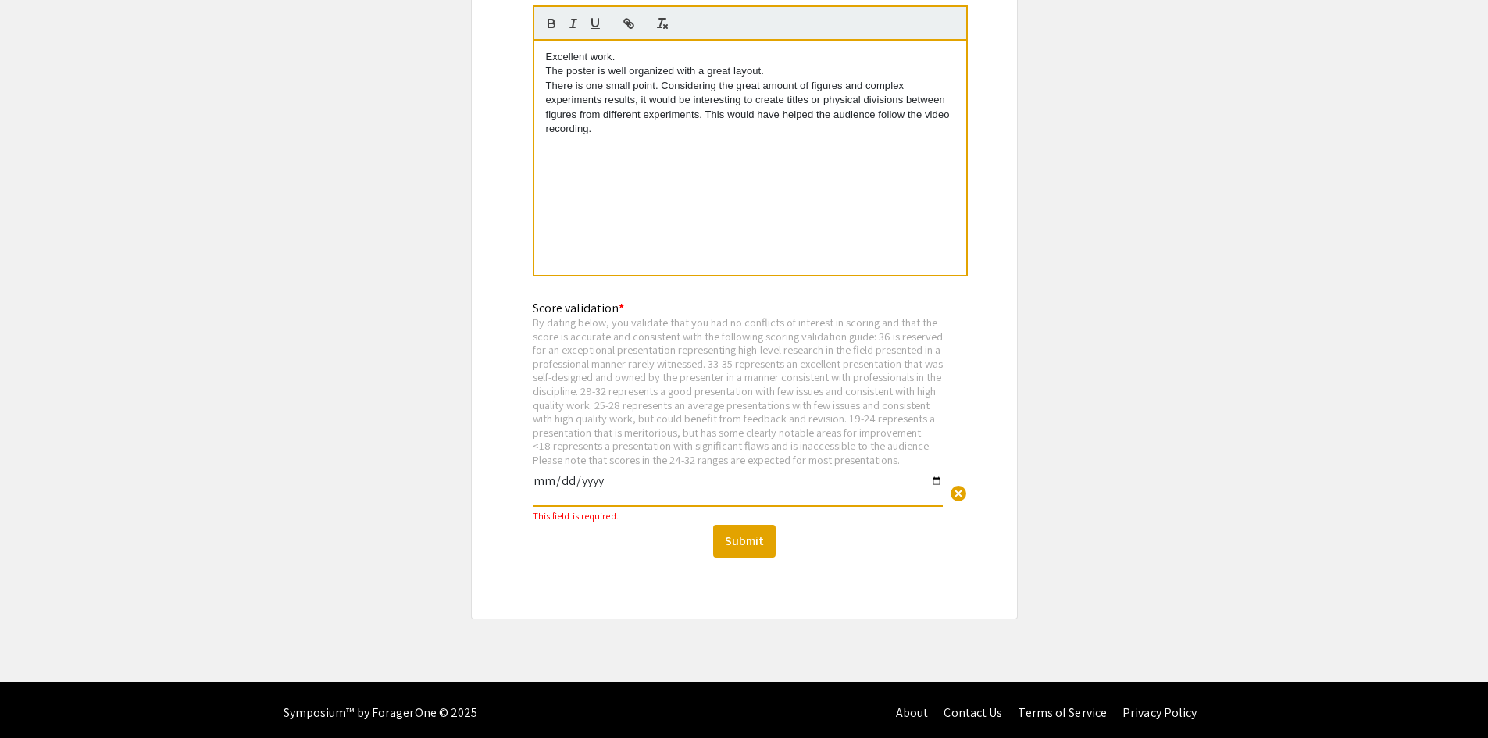
scroll to position [2090, 0]
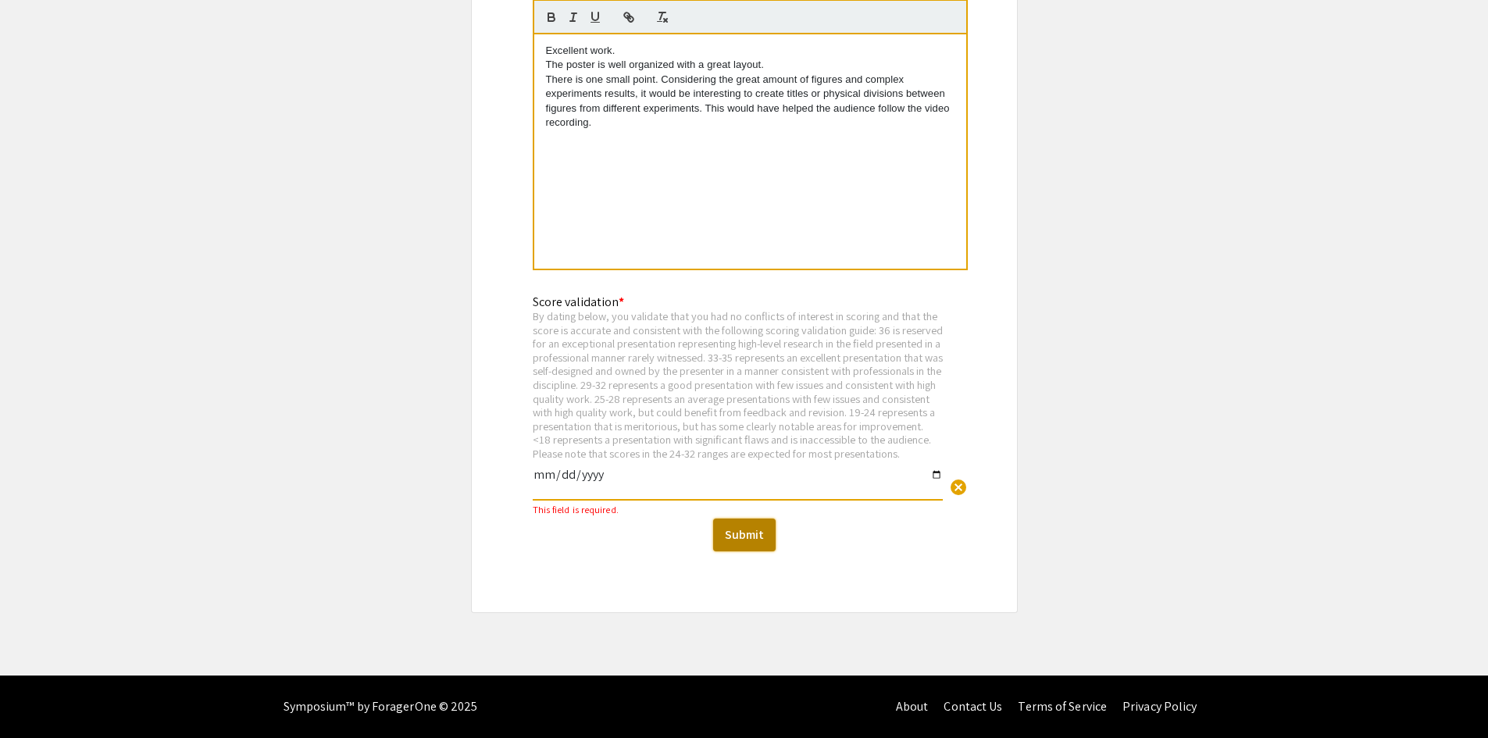
click at [739, 532] on button "Submit" at bounding box center [744, 534] width 62 height 33
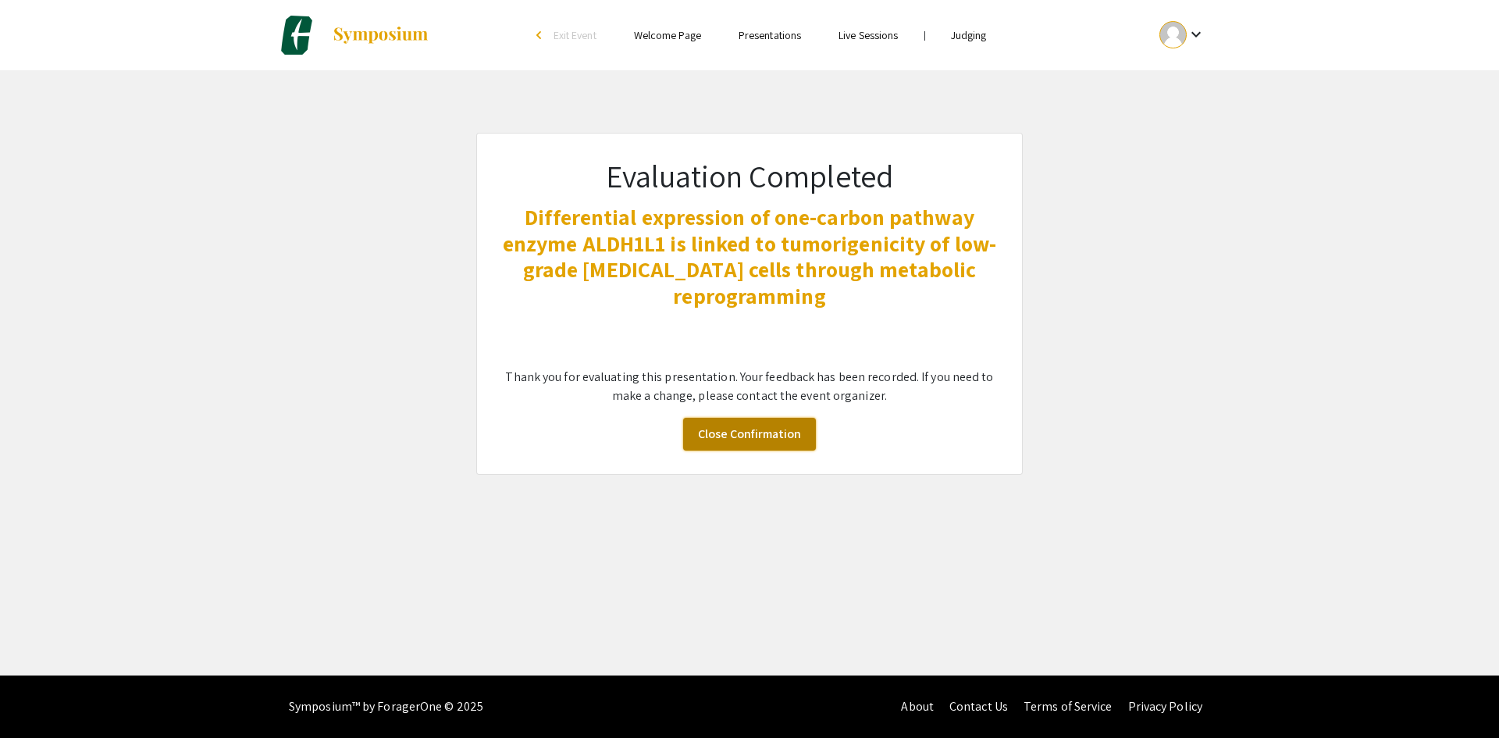
click at [742, 444] on link "Close Confirmation" at bounding box center [749, 434] width 133 height 33
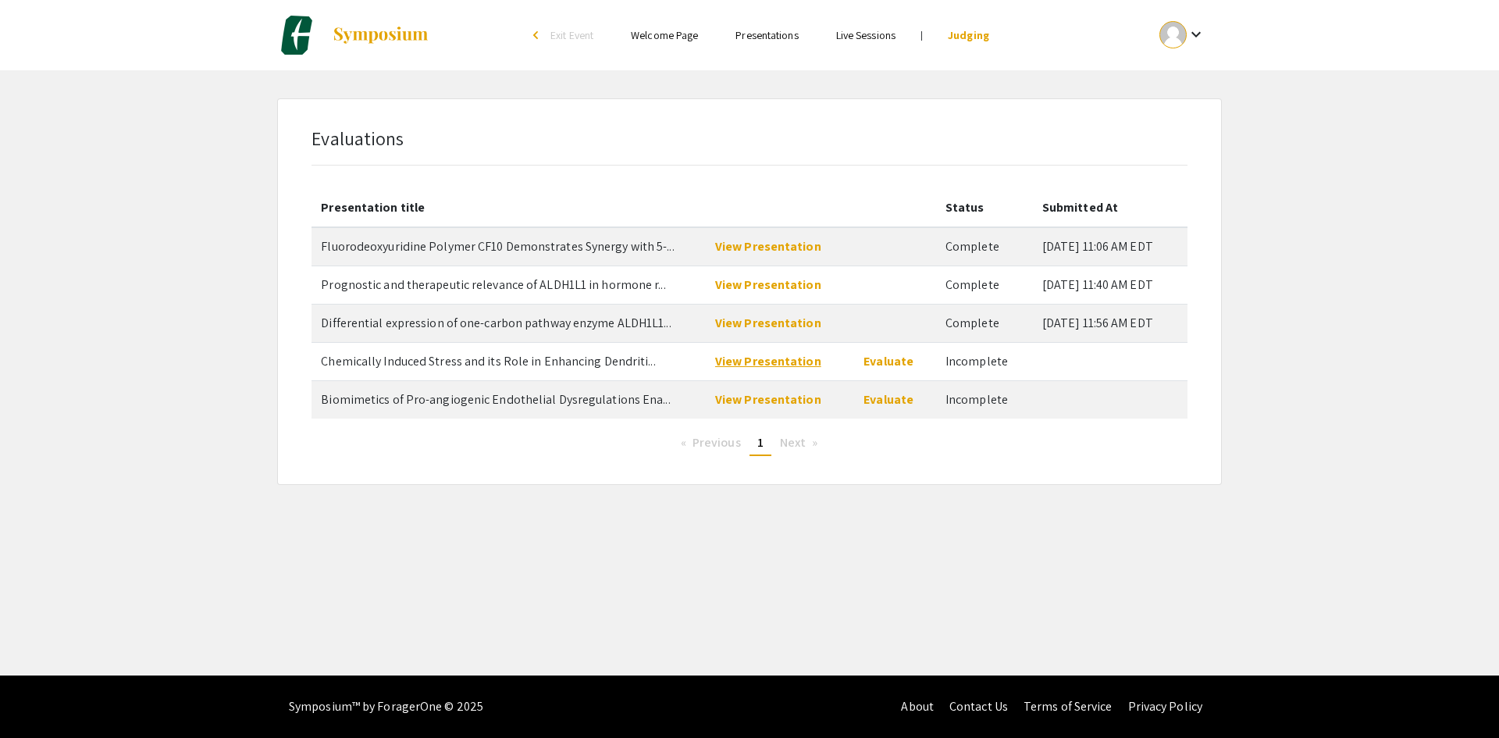
click at [781, 361] on link "View Presentation" at bounding box center [768, 361] width 106 height 16
click at [888, 358] on link "Evaluate" at bounding box center [889, 361] width 50 height 16
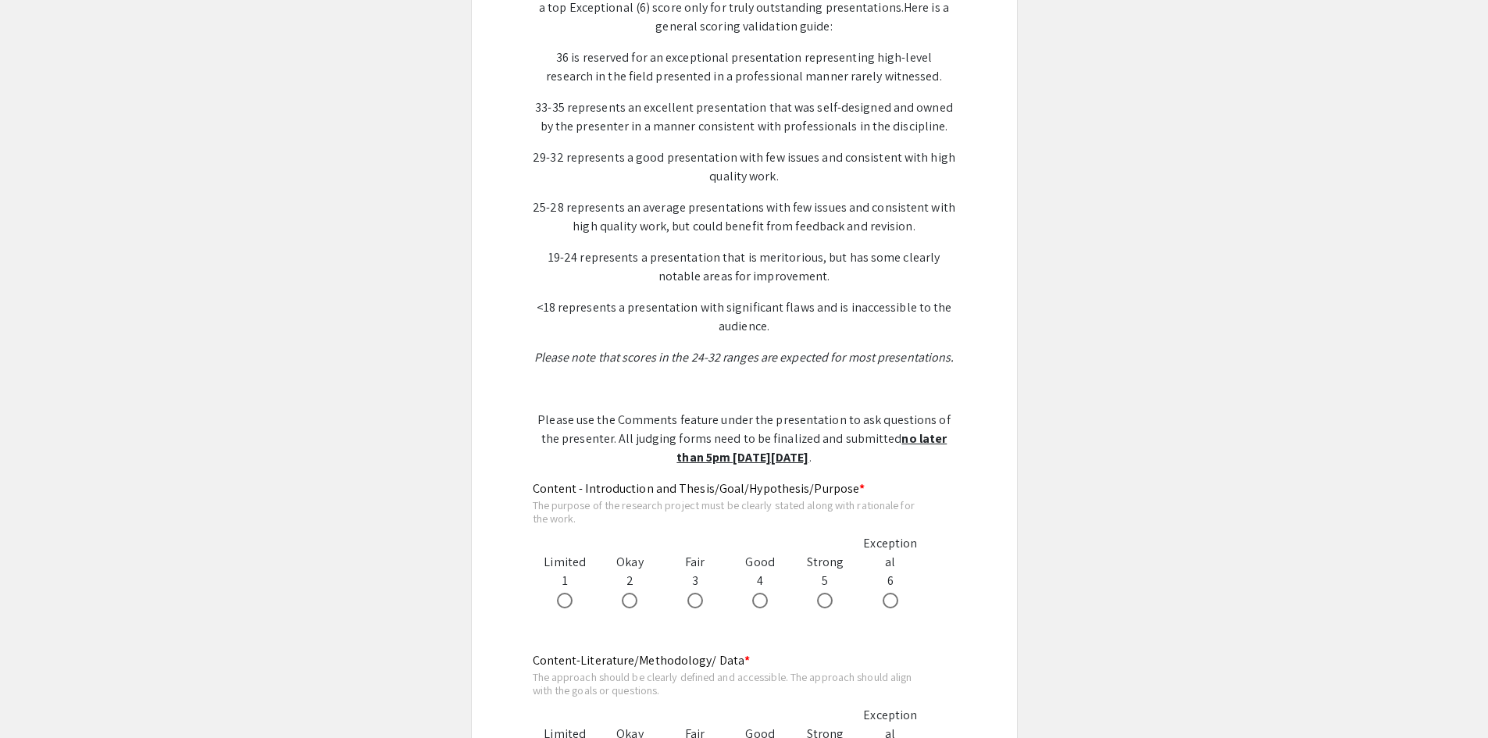
scroll to position [547, 0]
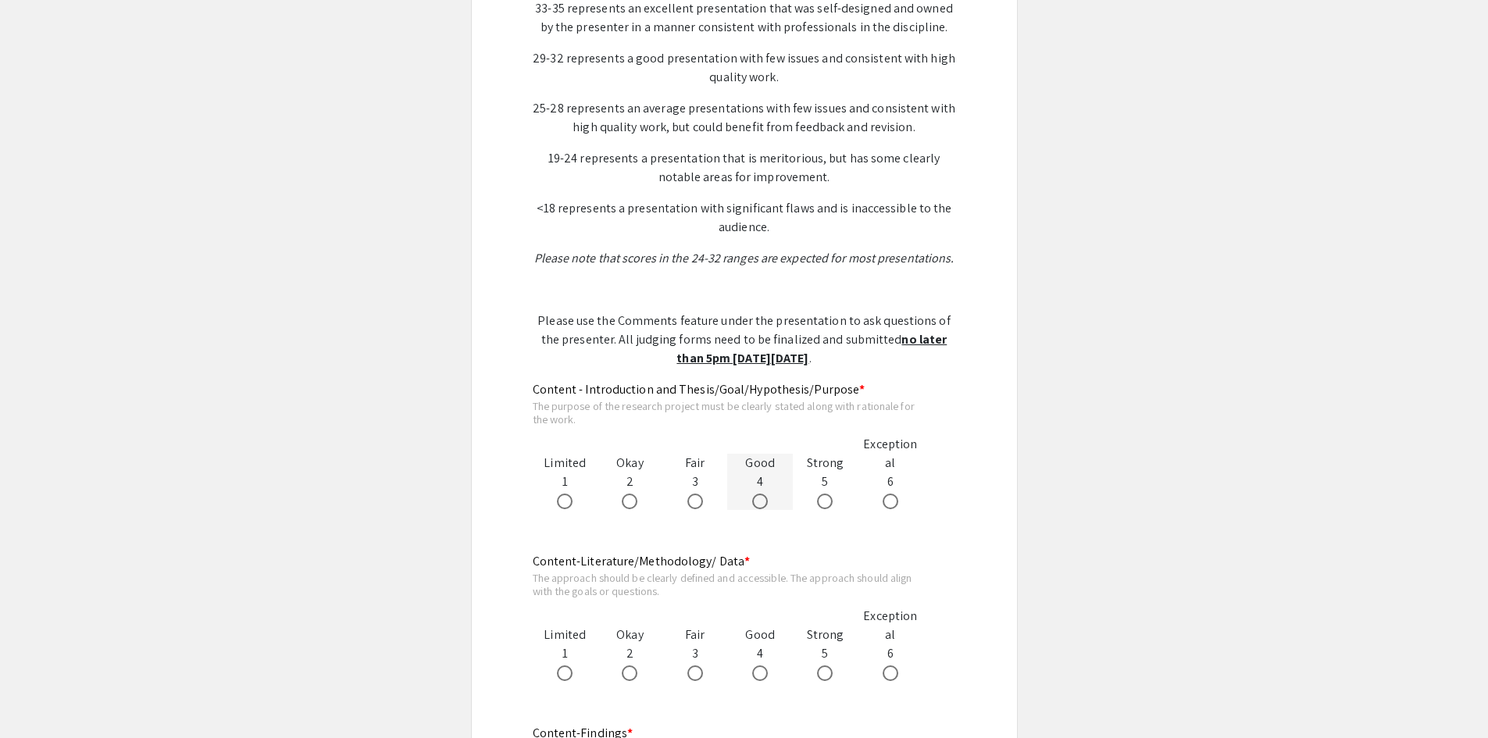
click at [755, 498] on span at bounding box center [760, 501] width 16 height 16
click at [755, 498] on input "radio" at bounding box center [760, 501] width 16 height 16
radio input "true"
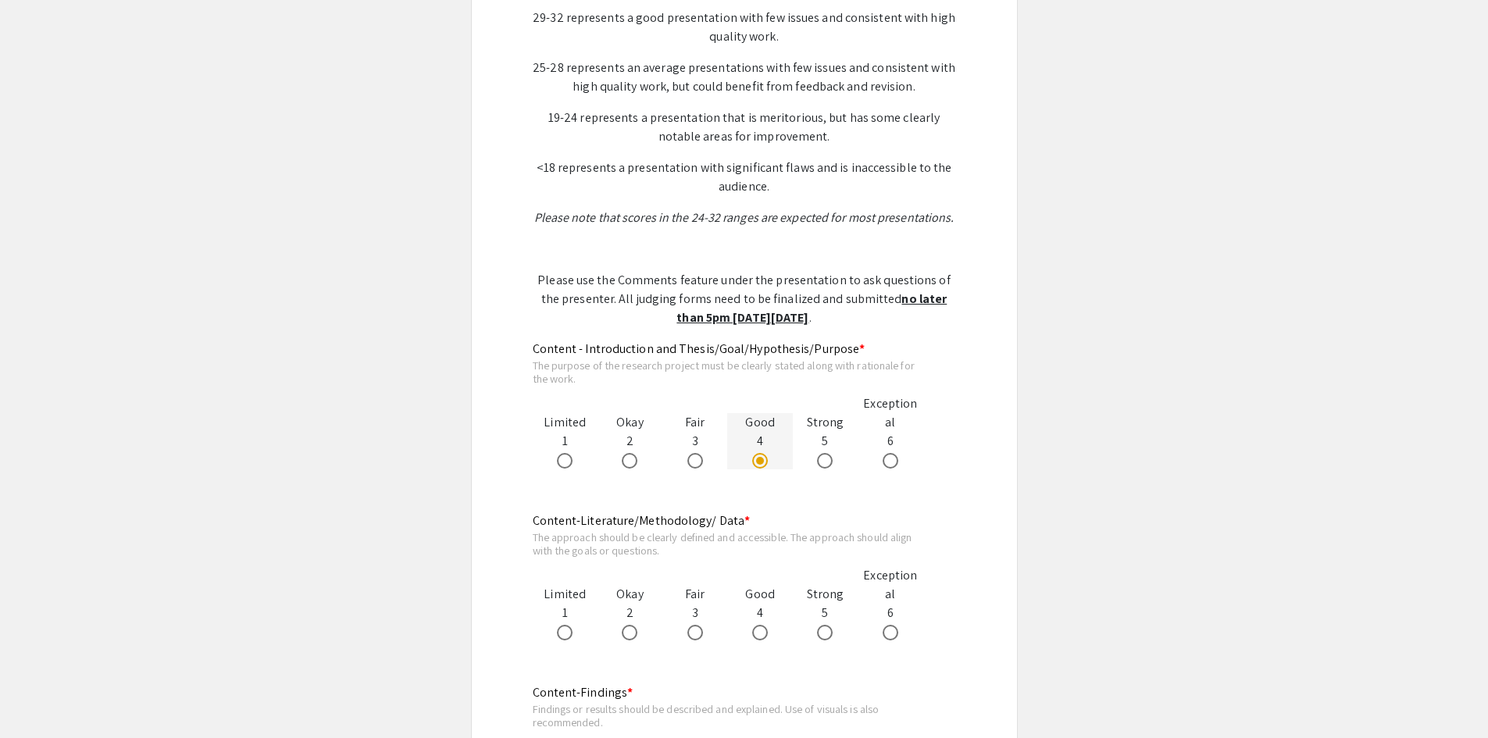
scroll to position [703, 0]
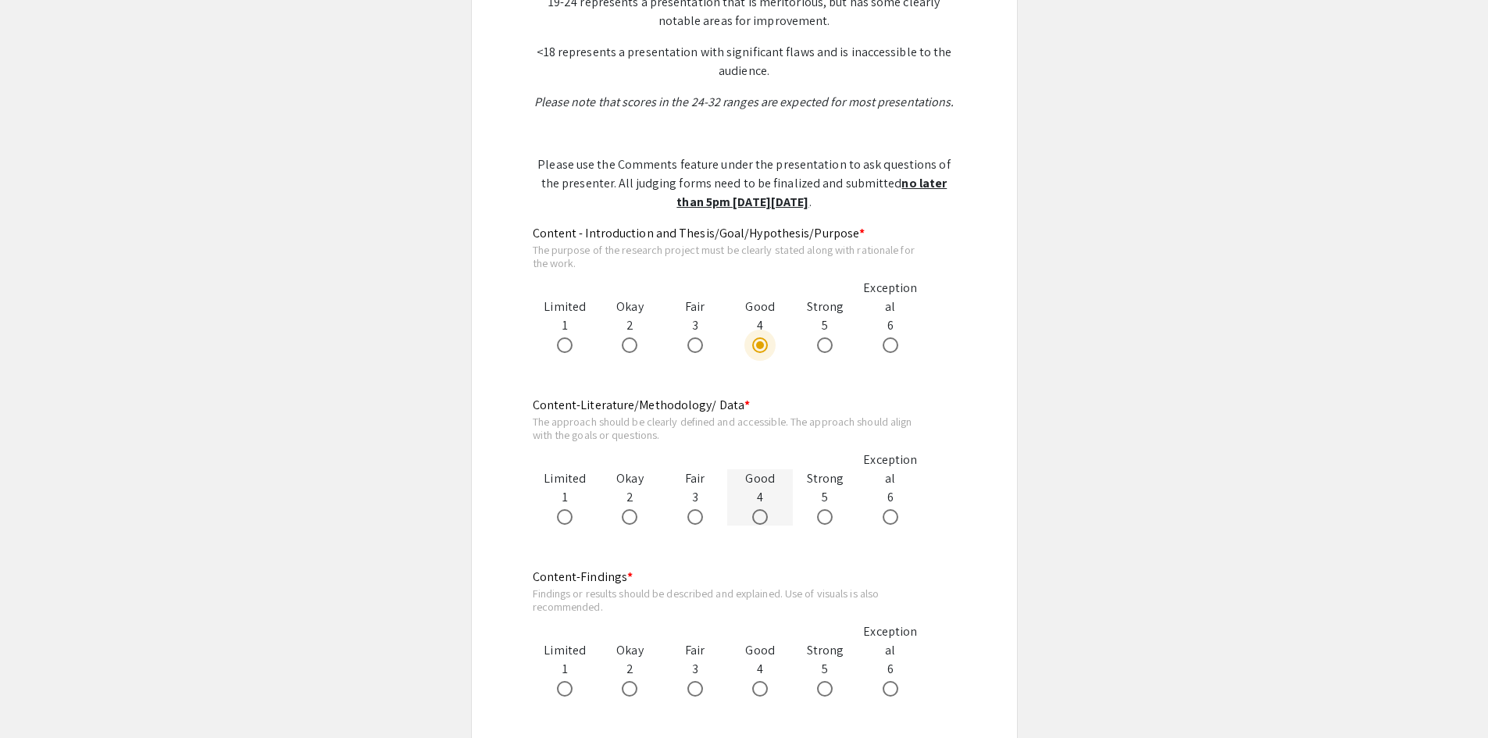
click at [750, 512] on div at bounding box center [759, 516] width 65 height 19
click at [763, 512] on span at bounding box center [760, 517] width 16 height 16
click at [763, 512] on input "radio" at bounding box center [760, 517] width 16 height 16
radio input "true"
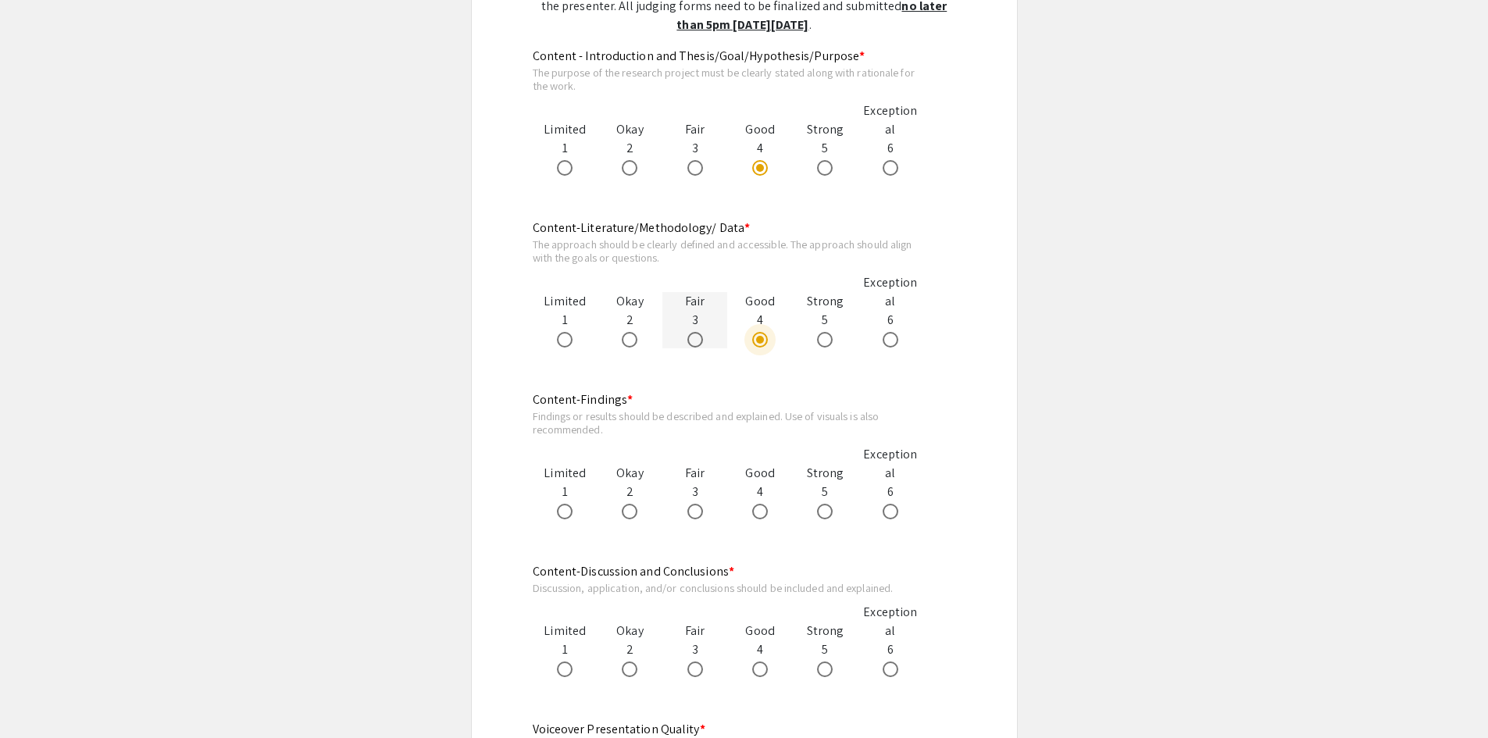
scroll to position [937, 0]
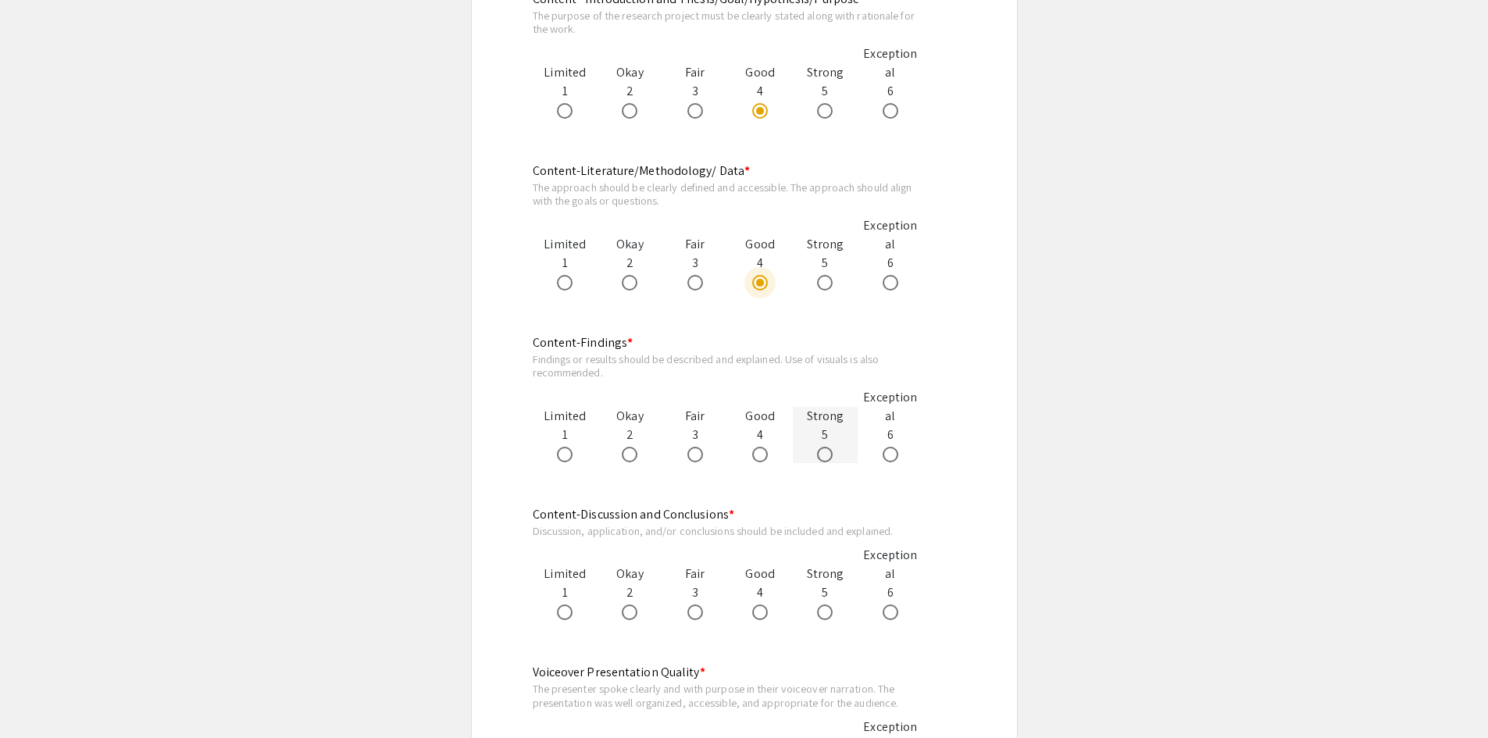
click at [820, 454] on span at bounding box center [825, 455] width 16 height 16
click at [820, 454] on input "radio" at bounding box center [825, 455] width 16 height 16
radio input "true"
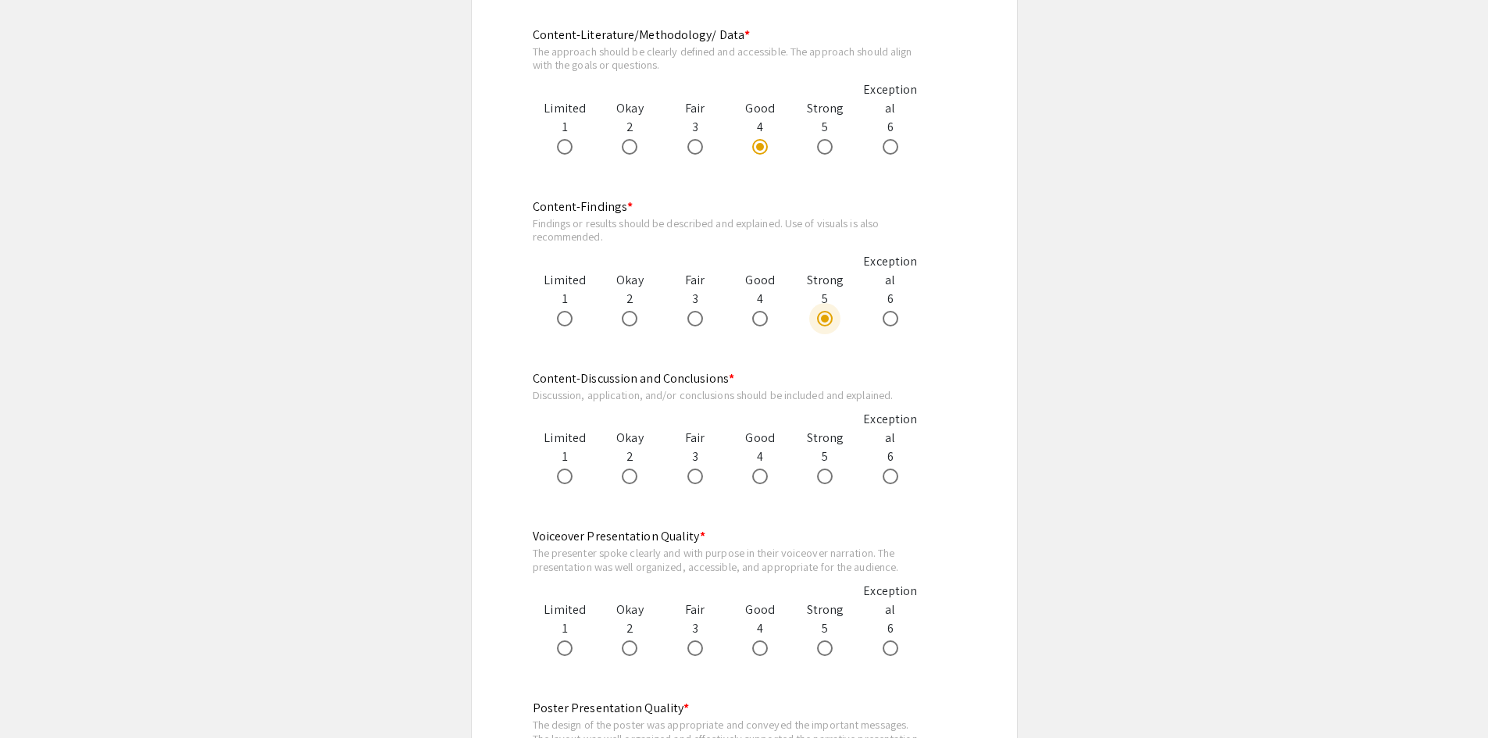
scroll to position [1093, 0]
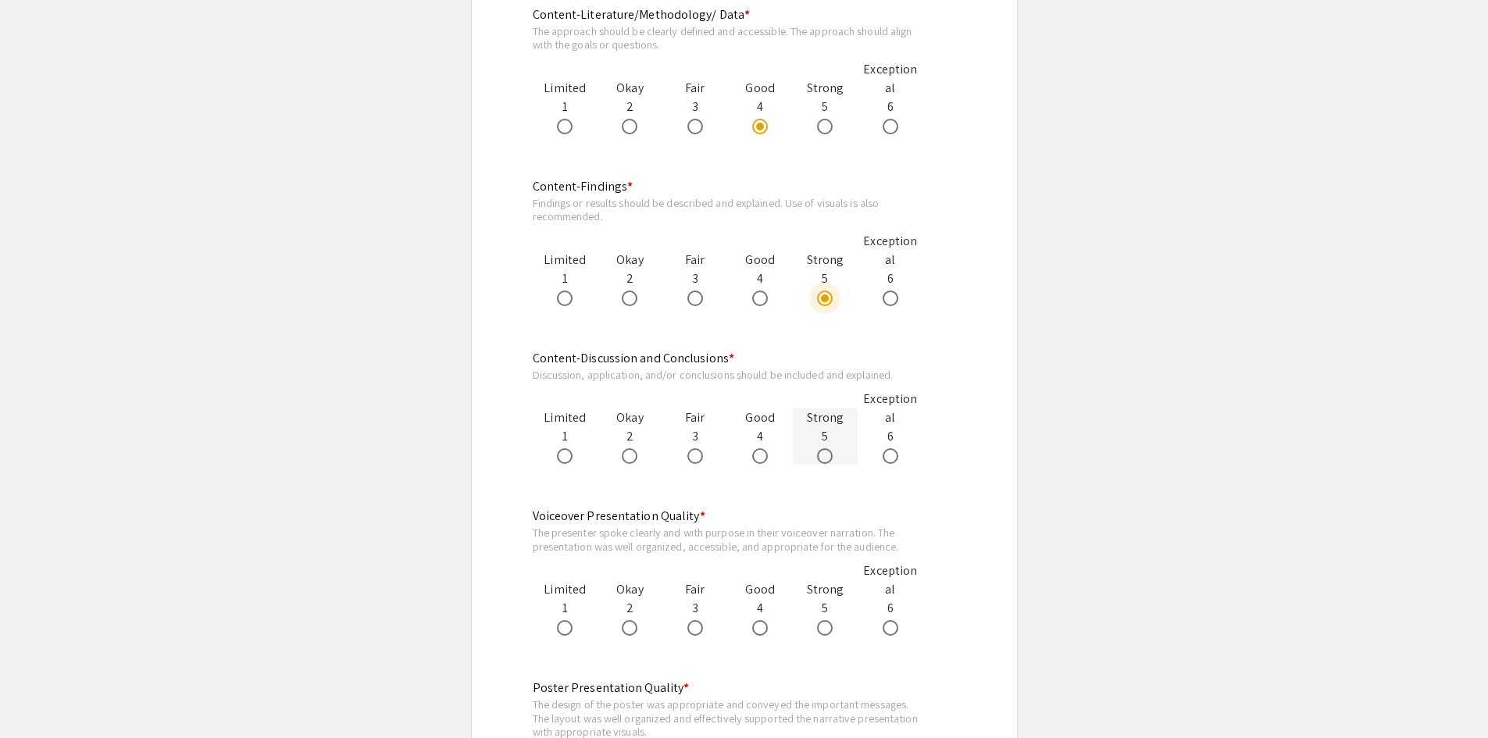
click at [826, 460] on span at bounding box center [825, 456] width 16 height 16
click at [826, 460] on input "radio" at bounding box center [825, 456] width 16 height 16
radio input "true"
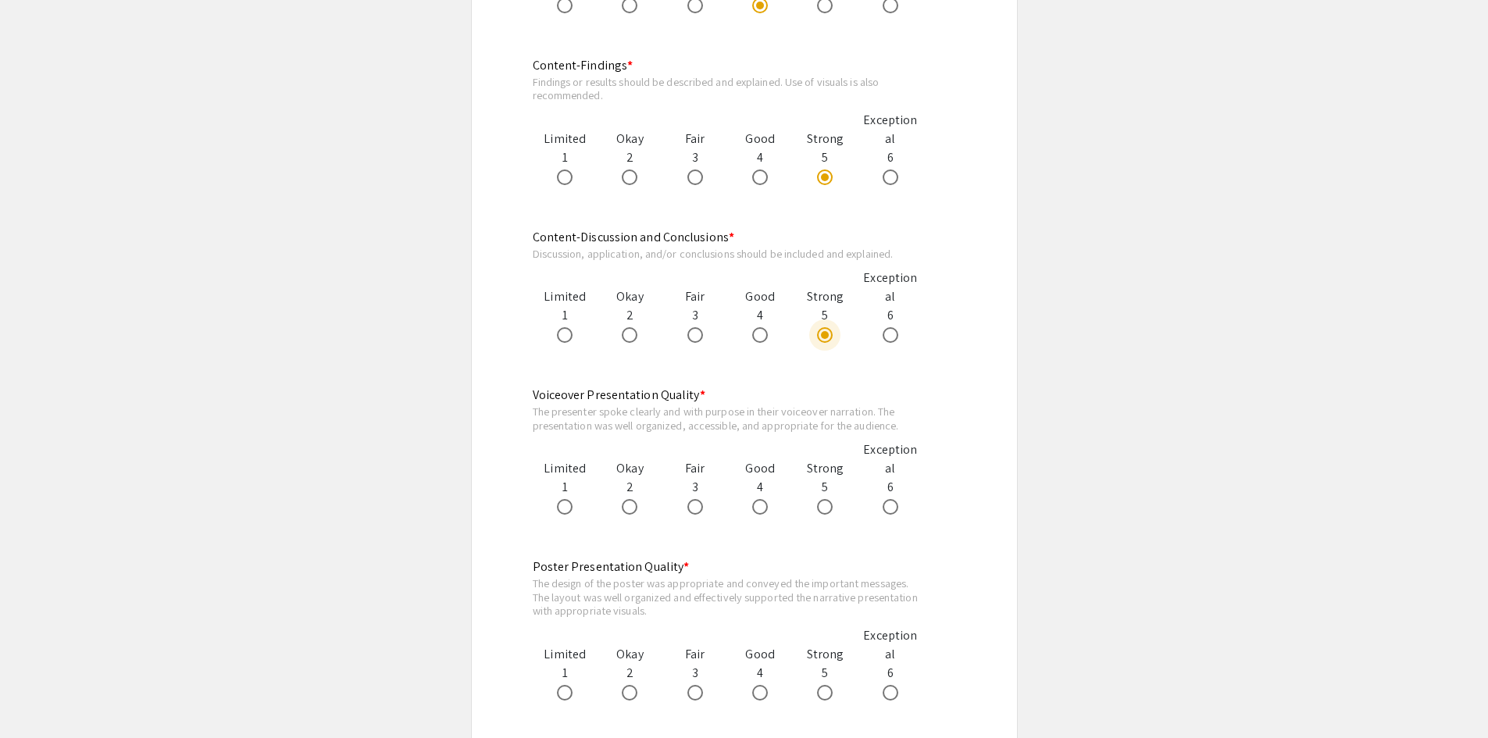
scroll to position [1249, 0]
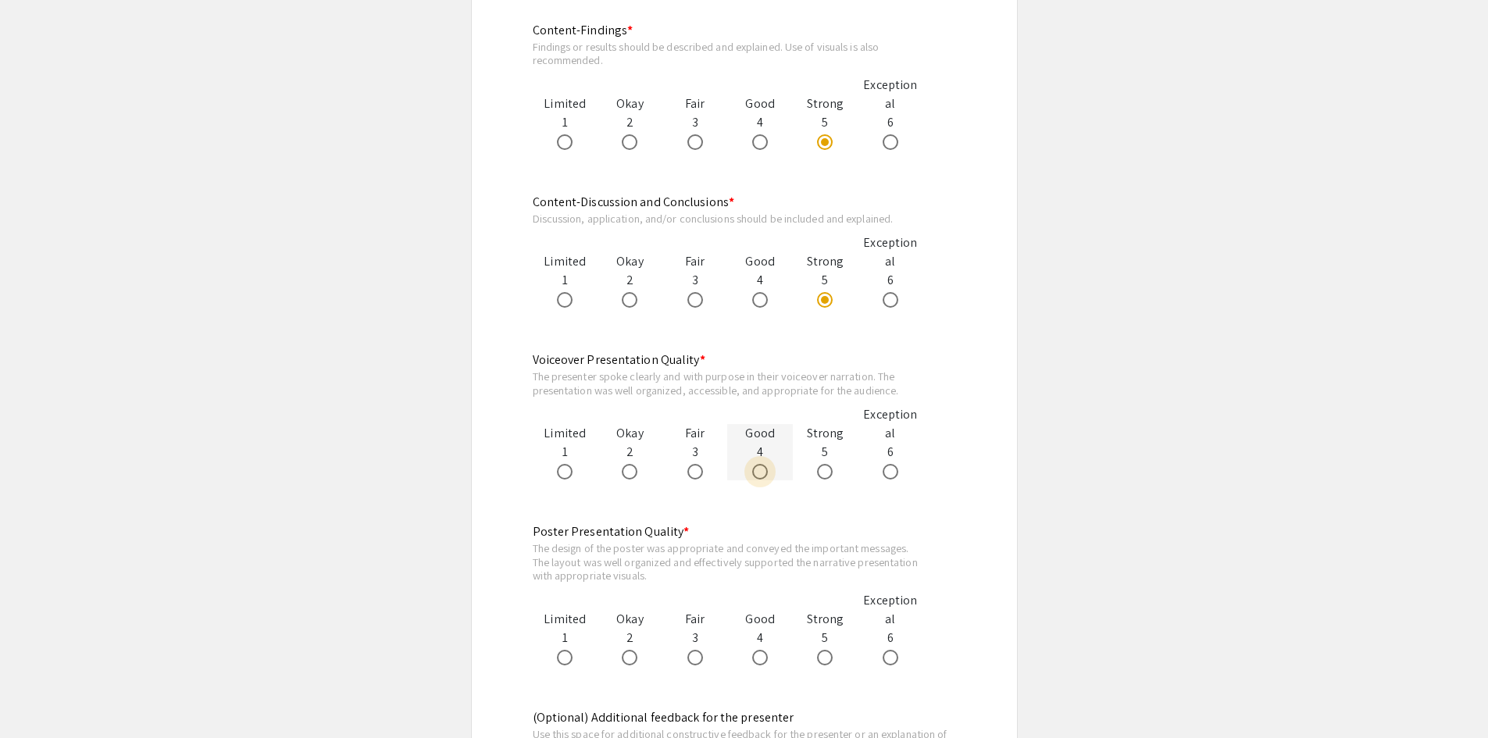
click at [767, 479] on span at bounding box center [760, 472] width 16 height 16
click at [767, 479] on input "radio" at bounding box center [760, 472] width 16 height 16
radio input "true"
click at [807, 474] on div at bounding box center [825, 470] width 65 height 19
click at [832, 476] on span at bounding box center [825, 472] width 16 height 16
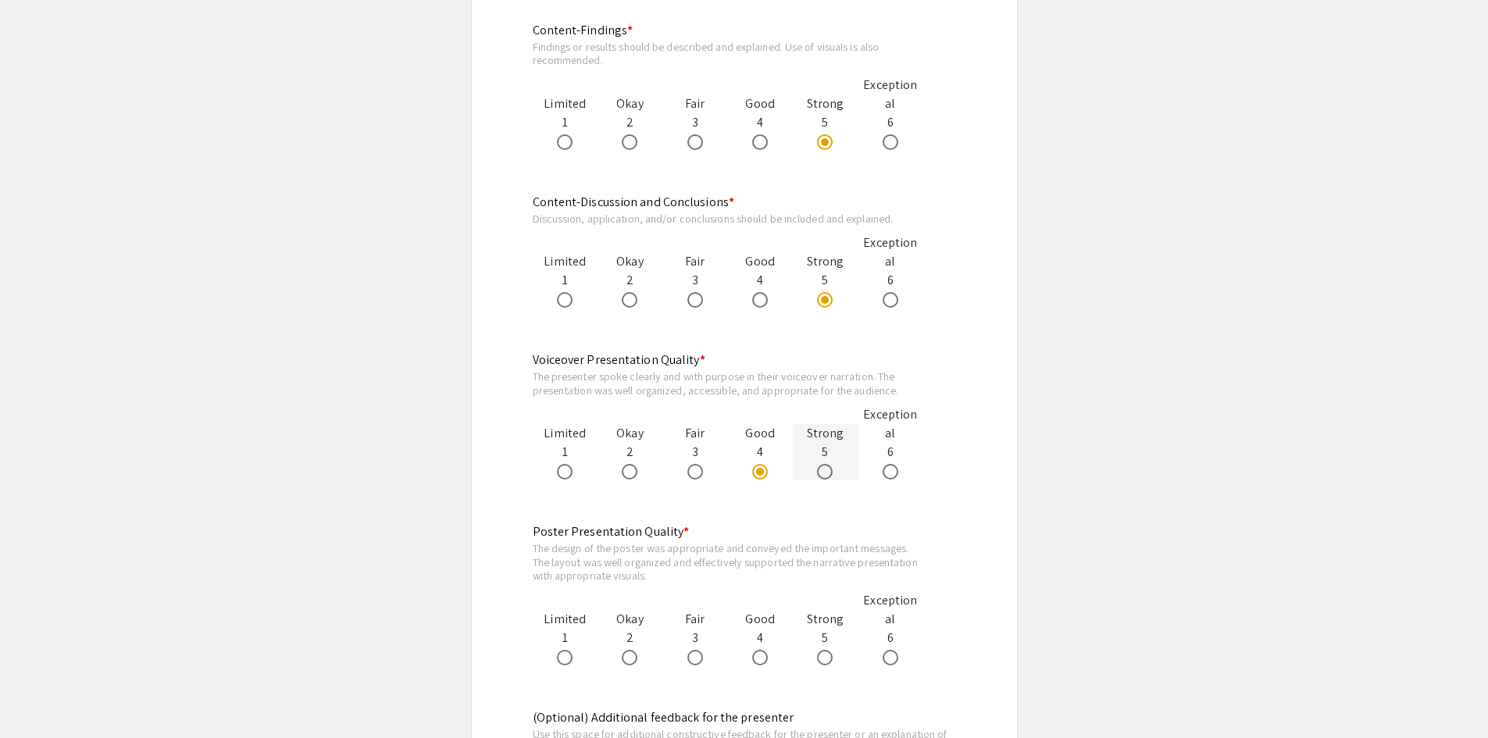
click at [832, 476] on input "radio" at bounding box center [825, 472] width 16 height 16
radio input "true"
click at [770, 476] on label at bounding box center [763, 472] width 22 height 16
click at [768, 476] on input "radio" at bounding box center [760, 472] width 16 height 16
radio input "true"
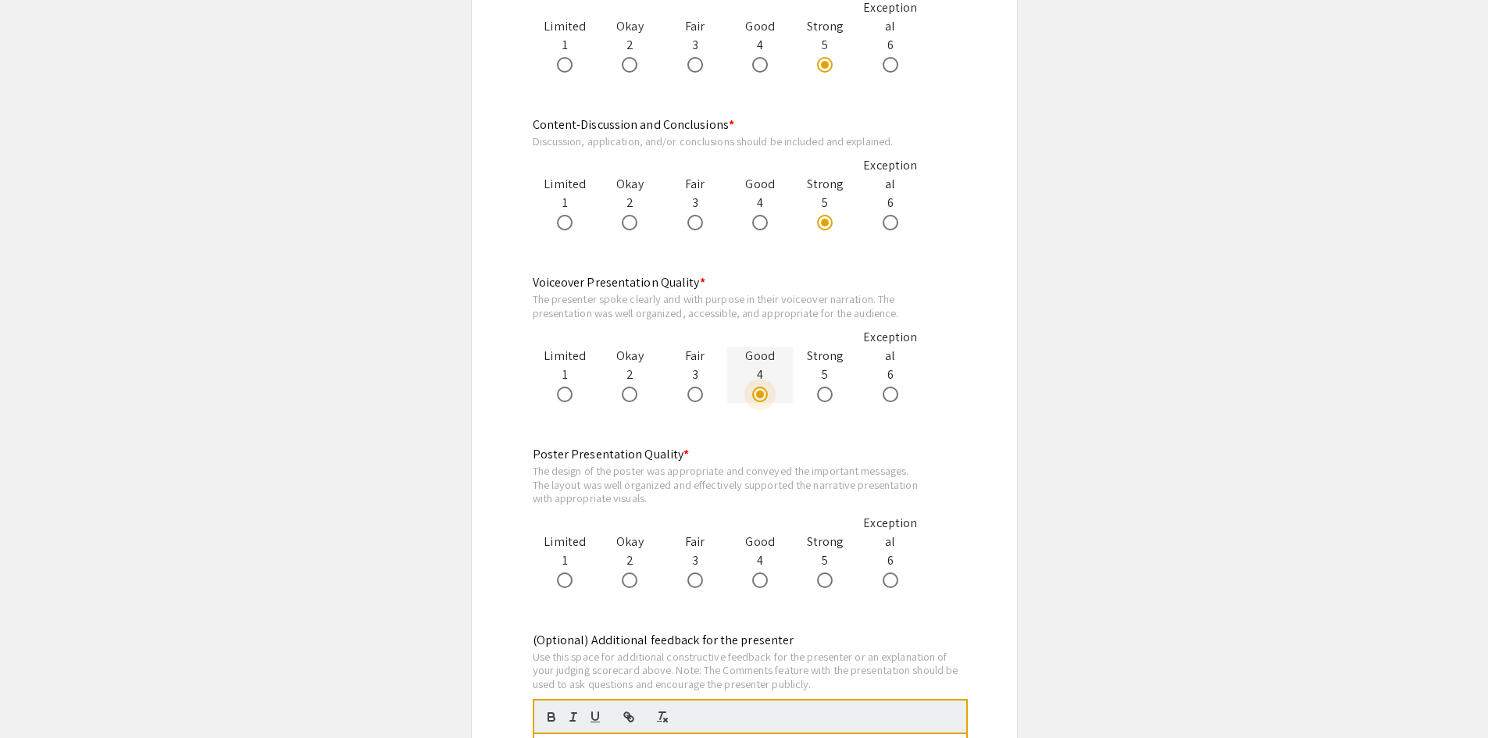
scroll to position [1406, 0]
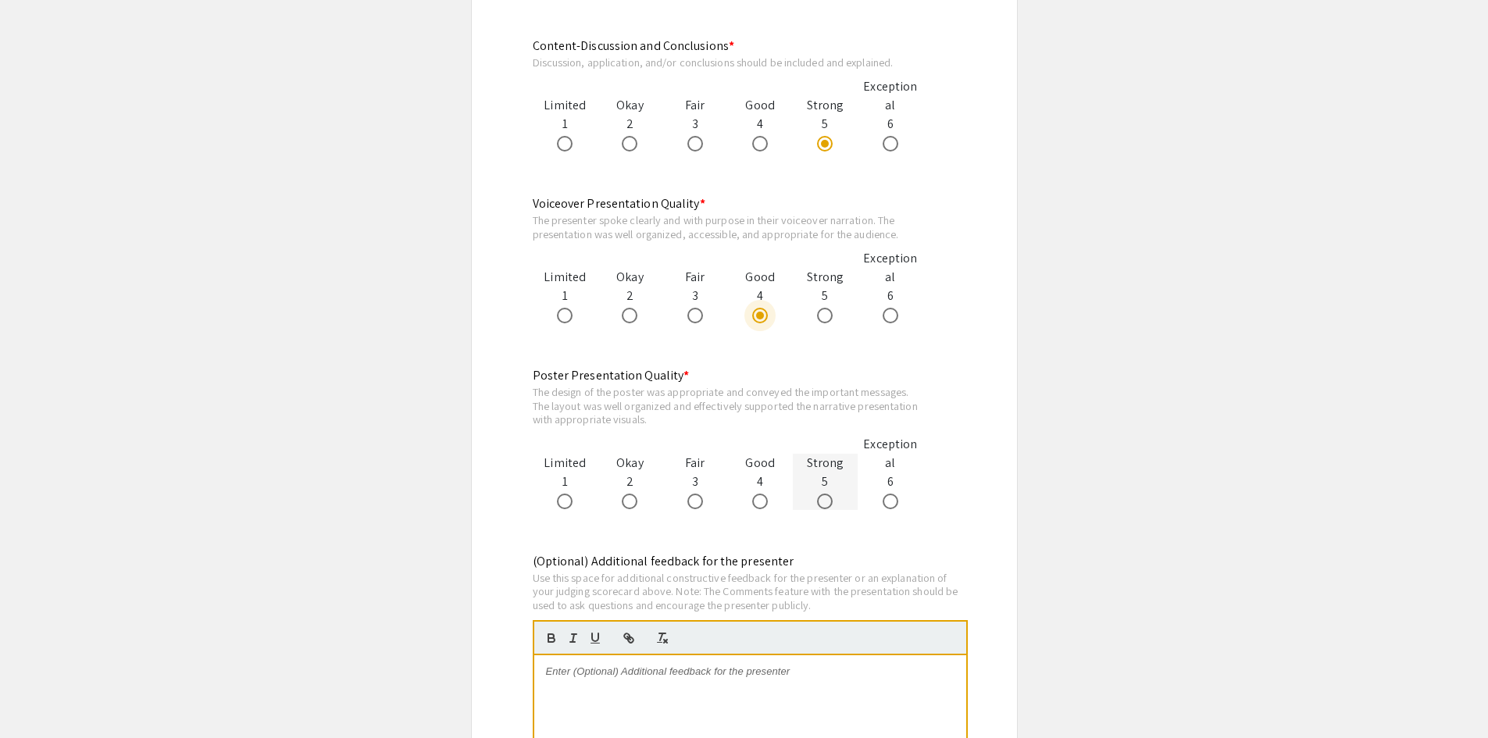
click at [829, 499] on span at bounding box center [825, 501] width 16 height 16
click at [829, 499] on input "radio" at bounding box center [825, 501] width 16 height 16
radio input "true"
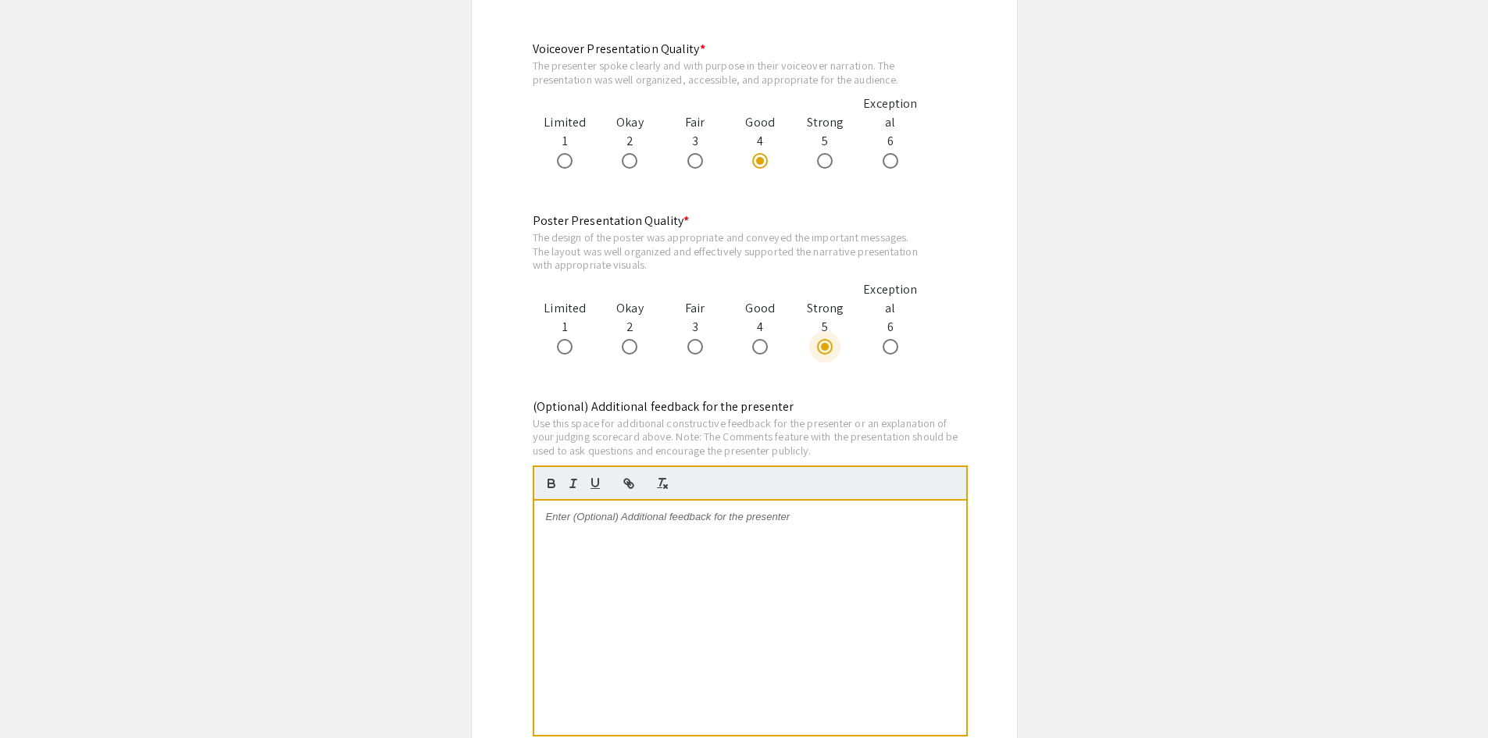
scroll to position [1562, 0]
click at [800, 520] on p at bounding box center [750, 515] width 408 height 14
click at [761, 343] on span at bounding box center [760, 345] width 16 height 16
click at [761, 343] on input "radio" at bounding box center [760, 345] width 16 height 16
radio input "true"
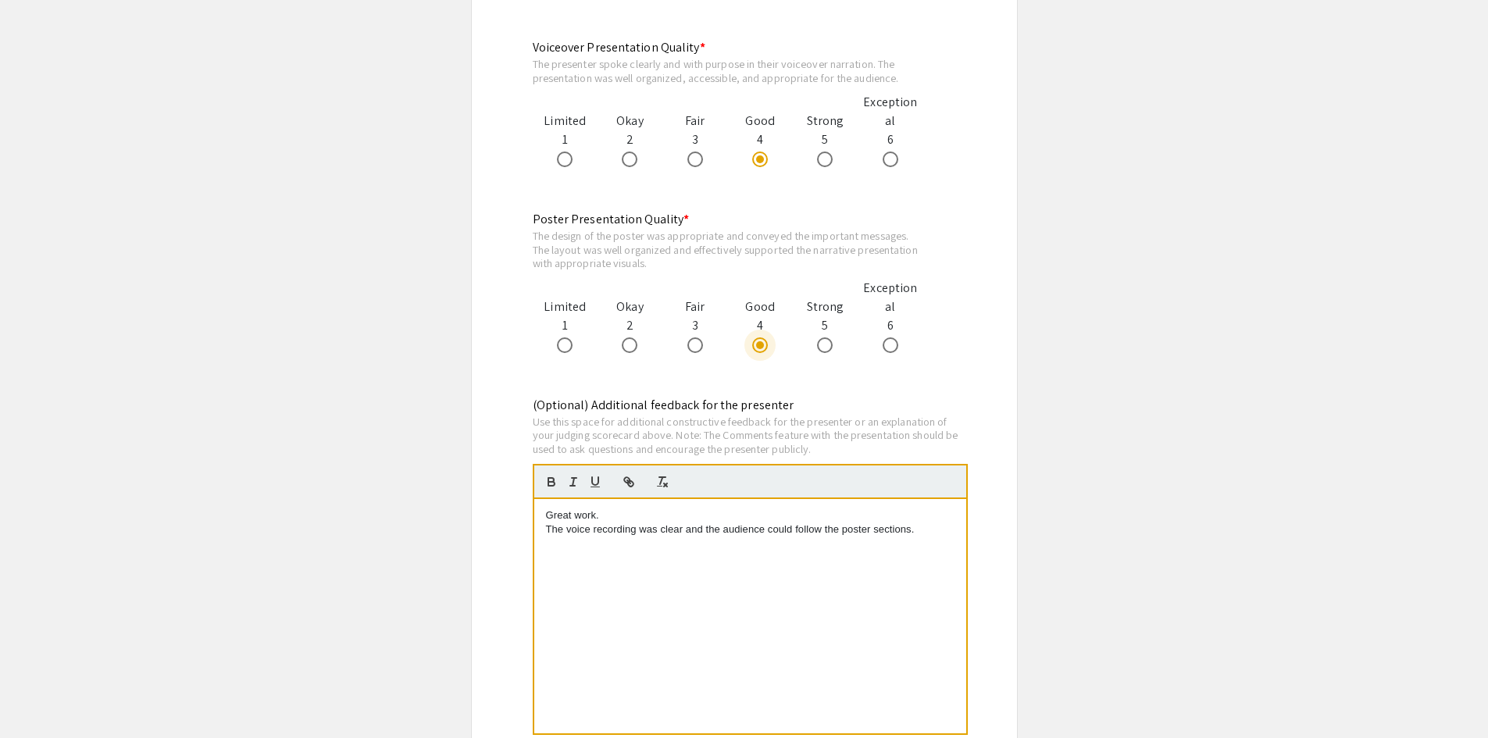
click at [916, 528] on p "The voice recording was clear and the audience could follow the poster sections." at bounding box center [750, 529] width 408 height 14
click at [825, 345] on span at bounding box center [825, 345] width 16 height 16
click at [825, 345] on input "radio" at bounding box center [825, 345] width 16 height 16
radio input "true"
click at [941, 538] on div "Great work. The voice recording was clear and the audience could follow the pos…" at bounding box center [750, 616] width 432 height 234
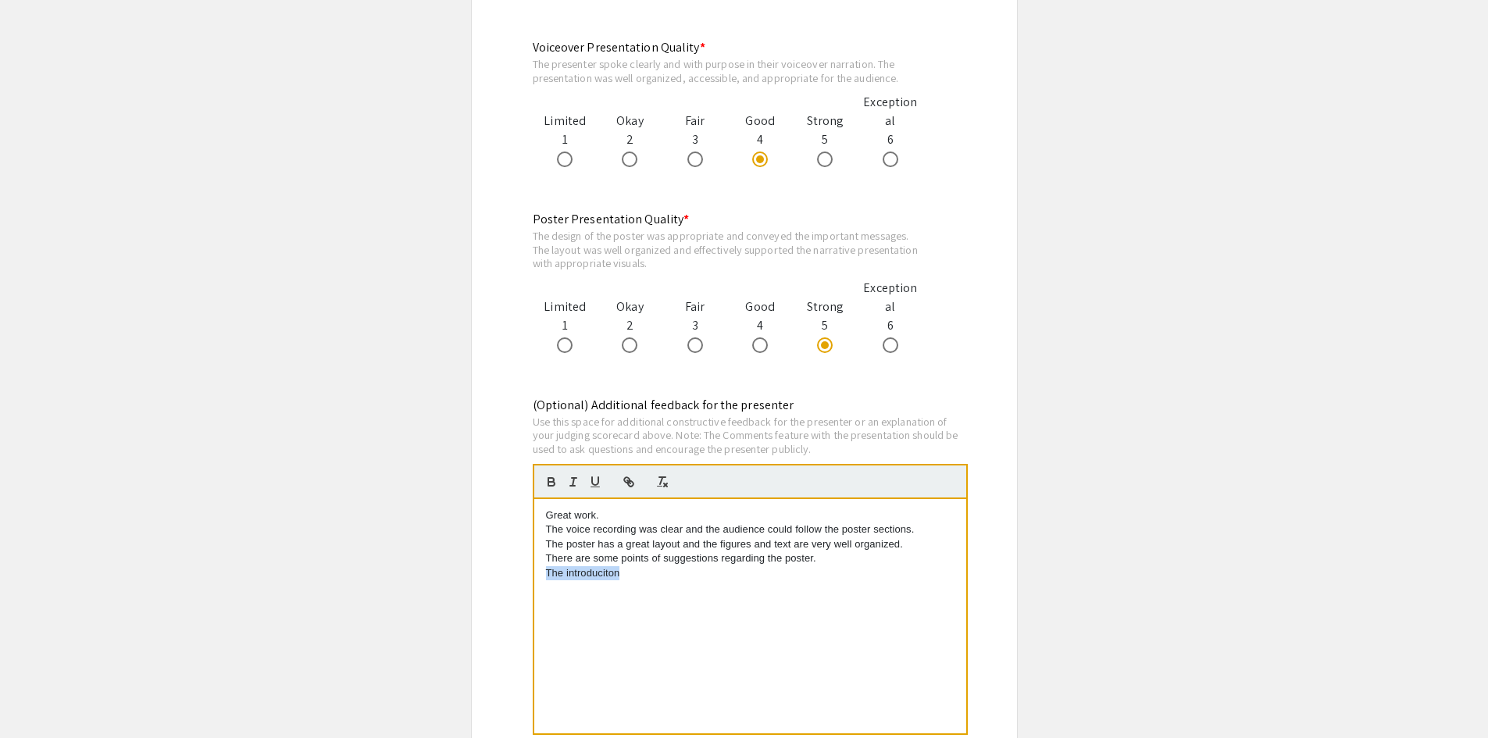
drag, startPoint x: 623, startPoint y: 574, endPoint x: 537, endPoint y: 578, distance: 86.0
click at [537, 578] on div "Great work. The voice recording was clear and the audience could follow the pos…" at bounding box center [750, 616] width 432 height 234
click at [583, 569] on p "In the intoduction" at bounding box center [750, 573] width 408 height 14
click at [642, 576] on p "In the introduction" at bounding box center [750, 573] width 408 height 14
click at [798, 590] on p "In the introduction, it is lacking some background for audience out of the fiel…" at bounding box center [750, 580] width 408 height 29
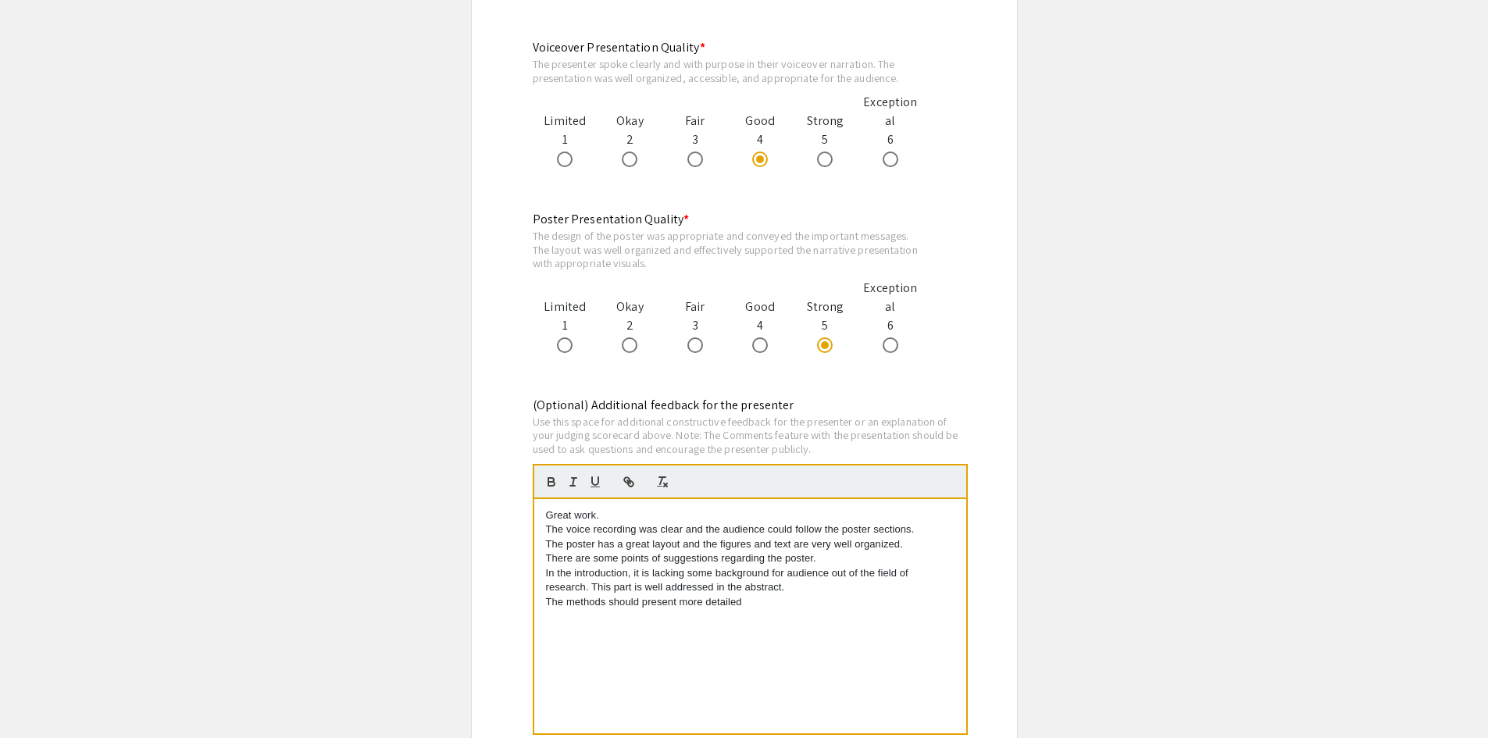
click at [603, 605] on p "The methods should present more detailed" at bounding box center [750, 602] width 408 height 14
click at [782, 597] on p "The method section should present more detailed" at bounding box center [750, 602] width 408 height 14
click at [928, 604] on p "The method section should present more detailed methods applied in this project." at bounding box center [750, 602] width 408 height 14
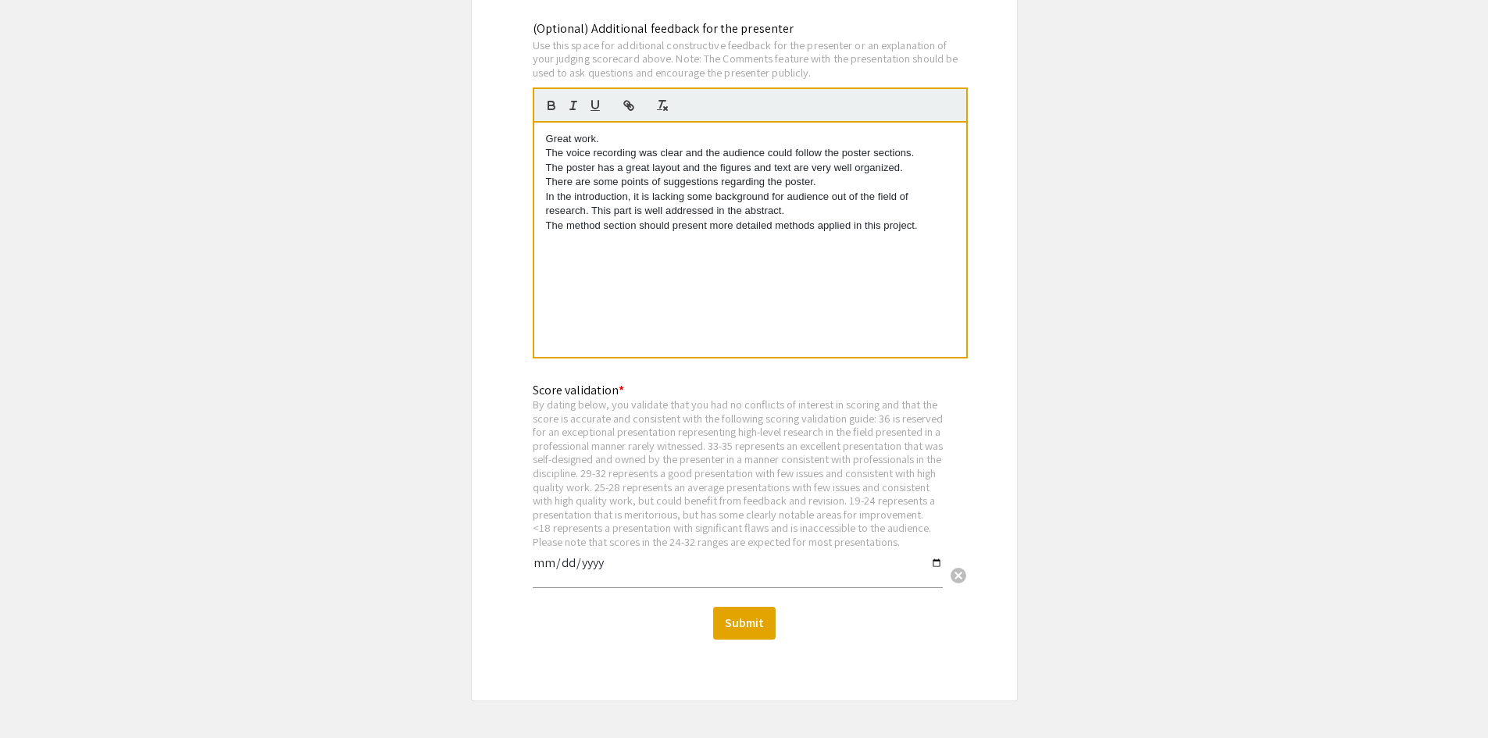
scroll to position [1952, 0]
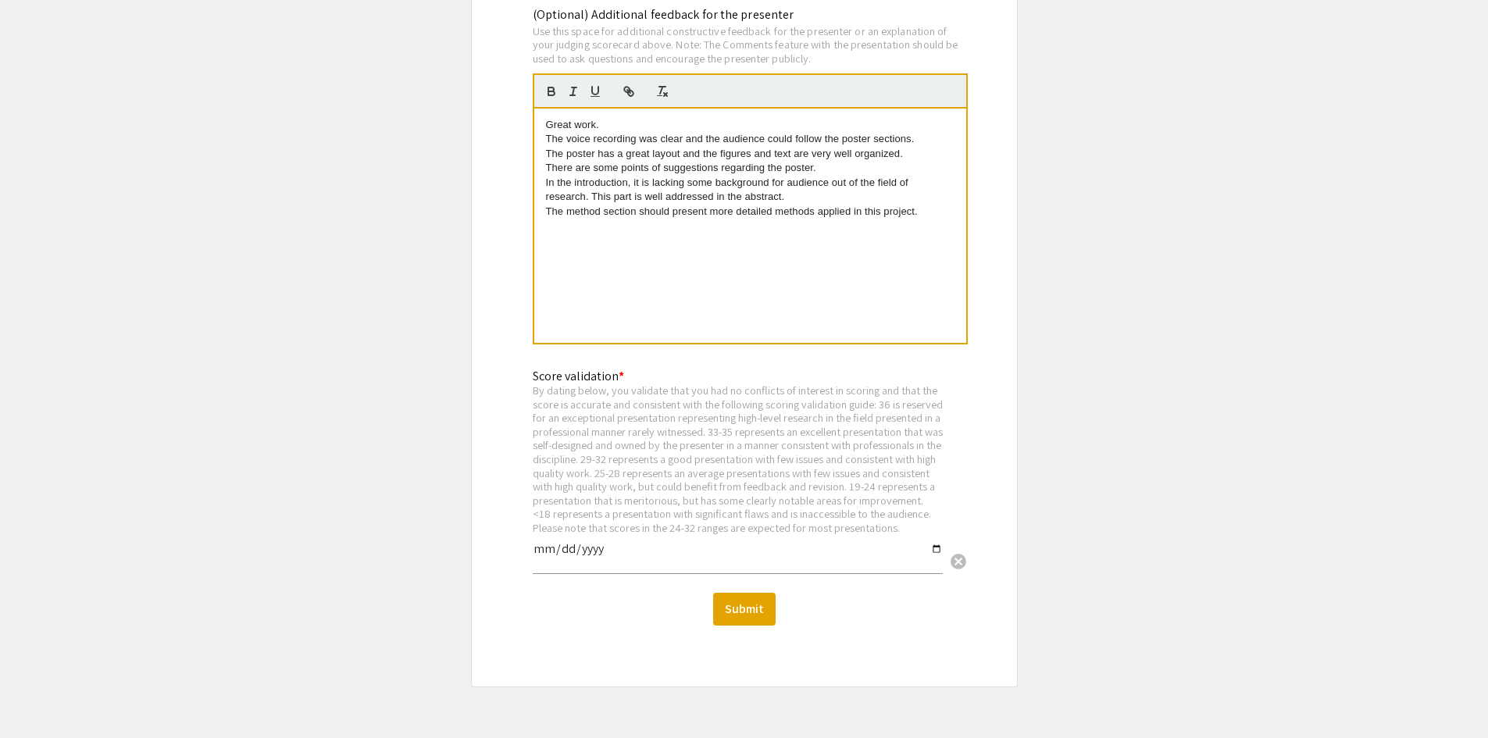
click at [935, 562] on input "date" at bounding box center [738, 555] width 410 height 27
type input "2025-09-11"
click at [754, 623] on button "Submit" at bounding box center [744, 609] width 62 height 33
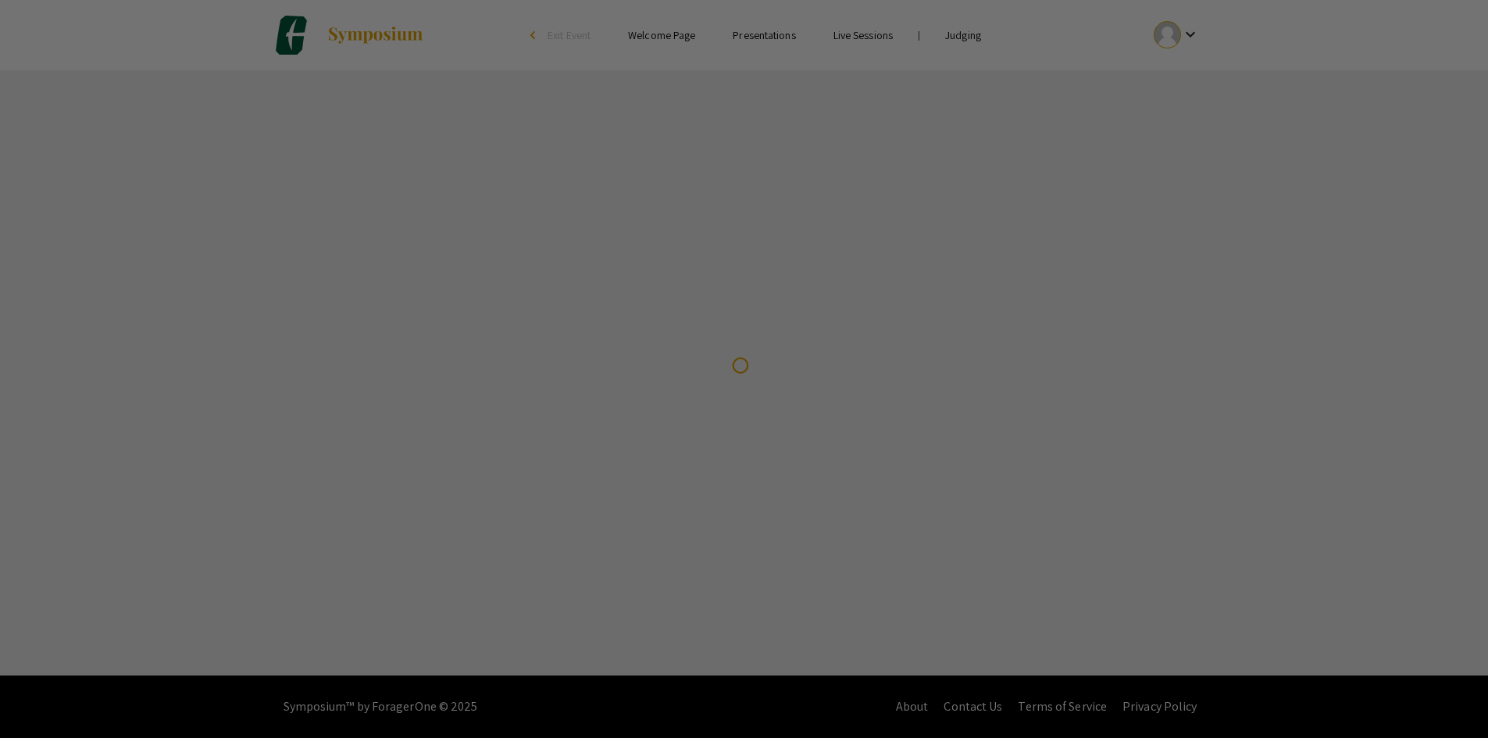
scroll to position [0, 0]
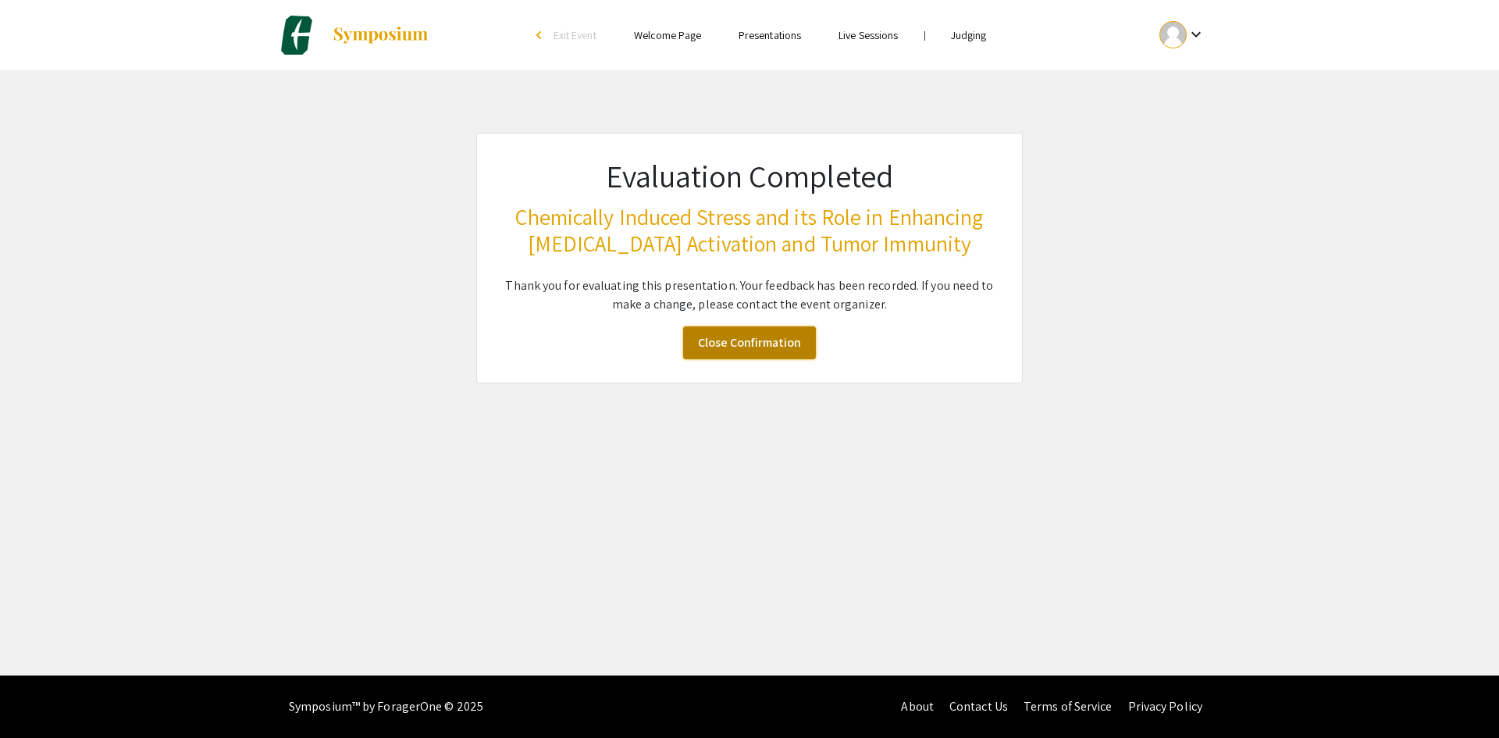
click at [722, 357] on link "Close Confirmation" at bounding box center [749, 342] width 133 height 33
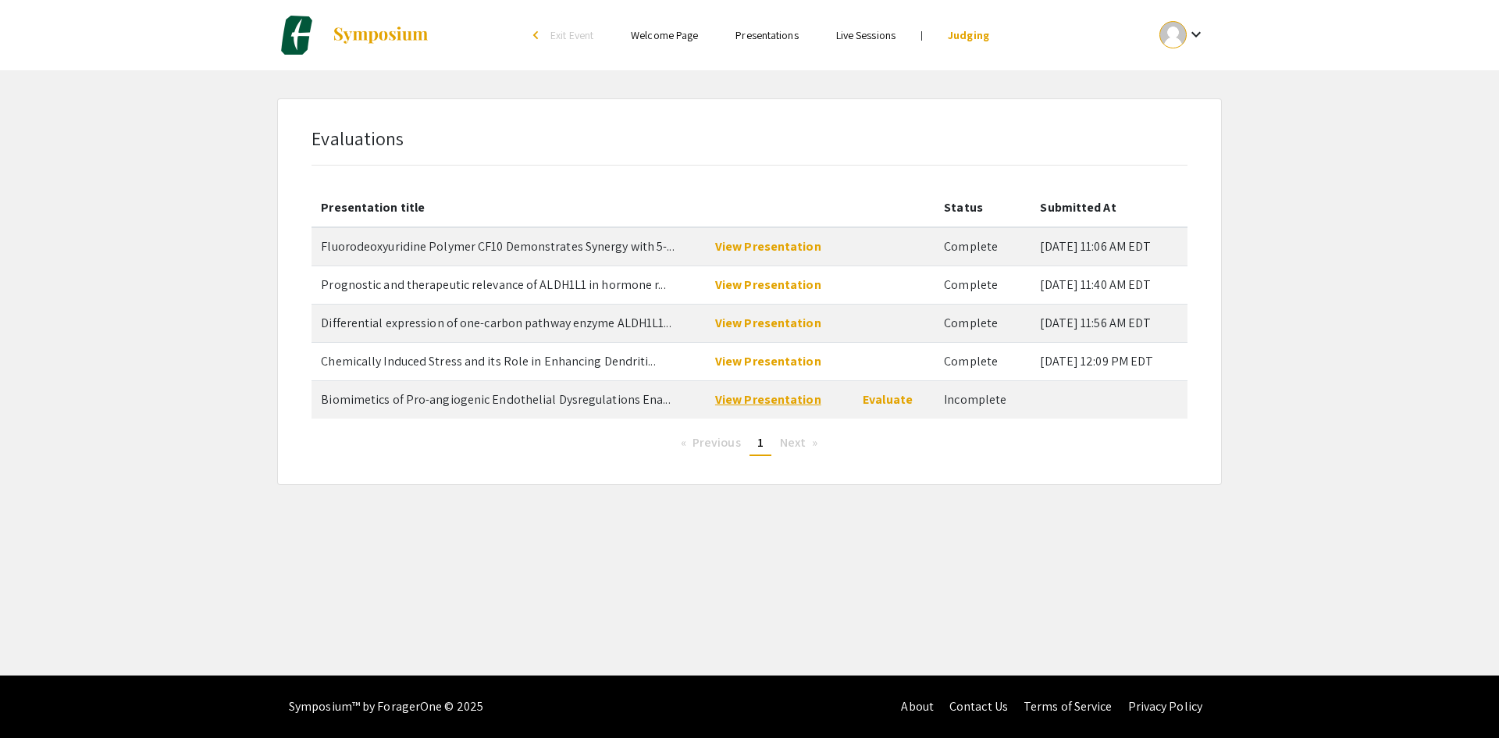
click at [795, 401] on link "View Presentation" at bounding box center [768, 399] width 106 height 16
click at [868, 400] on link "Evaluate" at bounding box center [888, 399] width 50 height 16
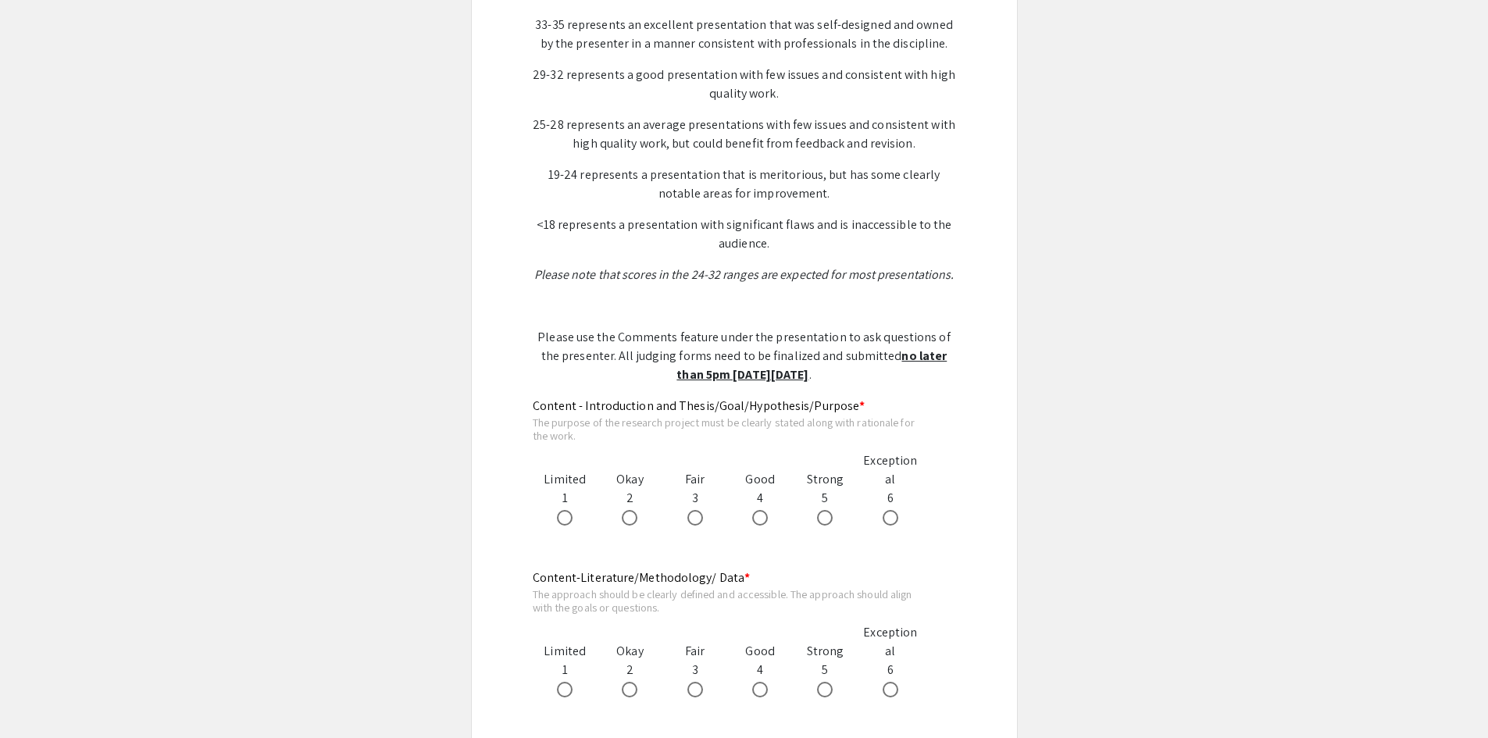
scroll to position [547, 0]
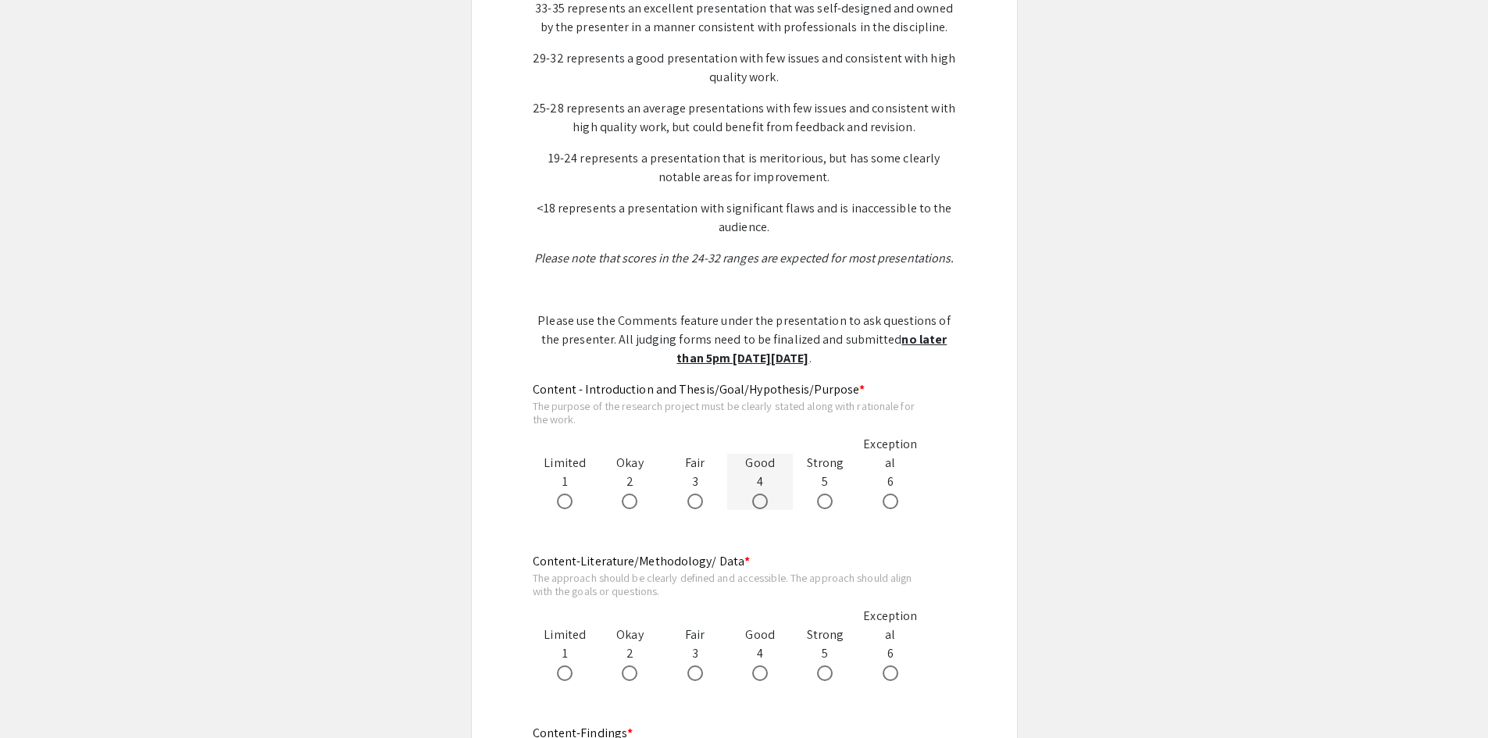
click at [762, 501] on span at bounding box center [760, 501] width 16 height 16
click at [762, 501] on input "radio" at bounding box center [760, 501] width 16 height 16
radio input "true"
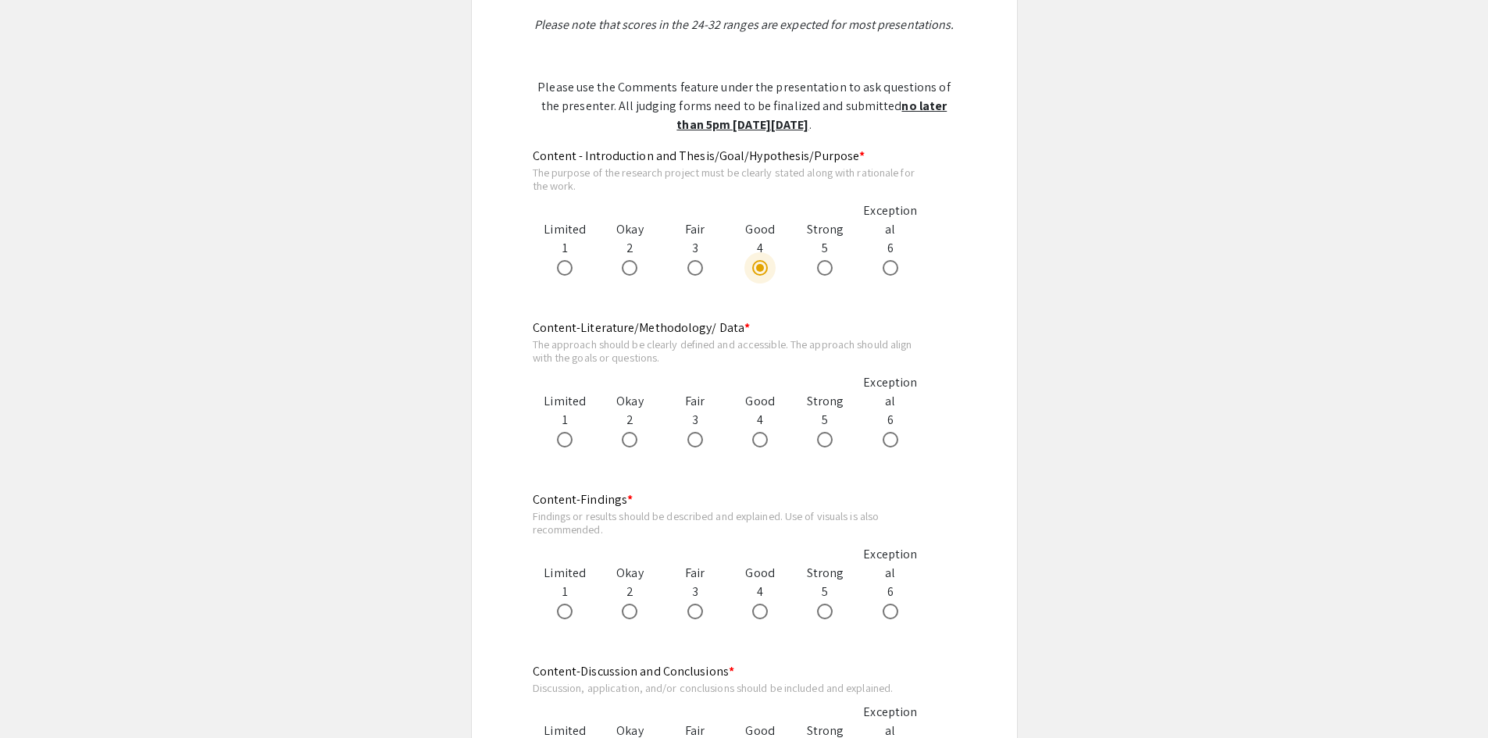
scroll to position [781, 0]
click at [818, 440] on span at bounding box center [825, 439] width 16 height 16
click at [818, 440] on input "radio" at bounding box center [825, 439] width 16 height 16
radio input "true"
click at [821, 605] on span at bounding box center [825, 611] width 16 height 16
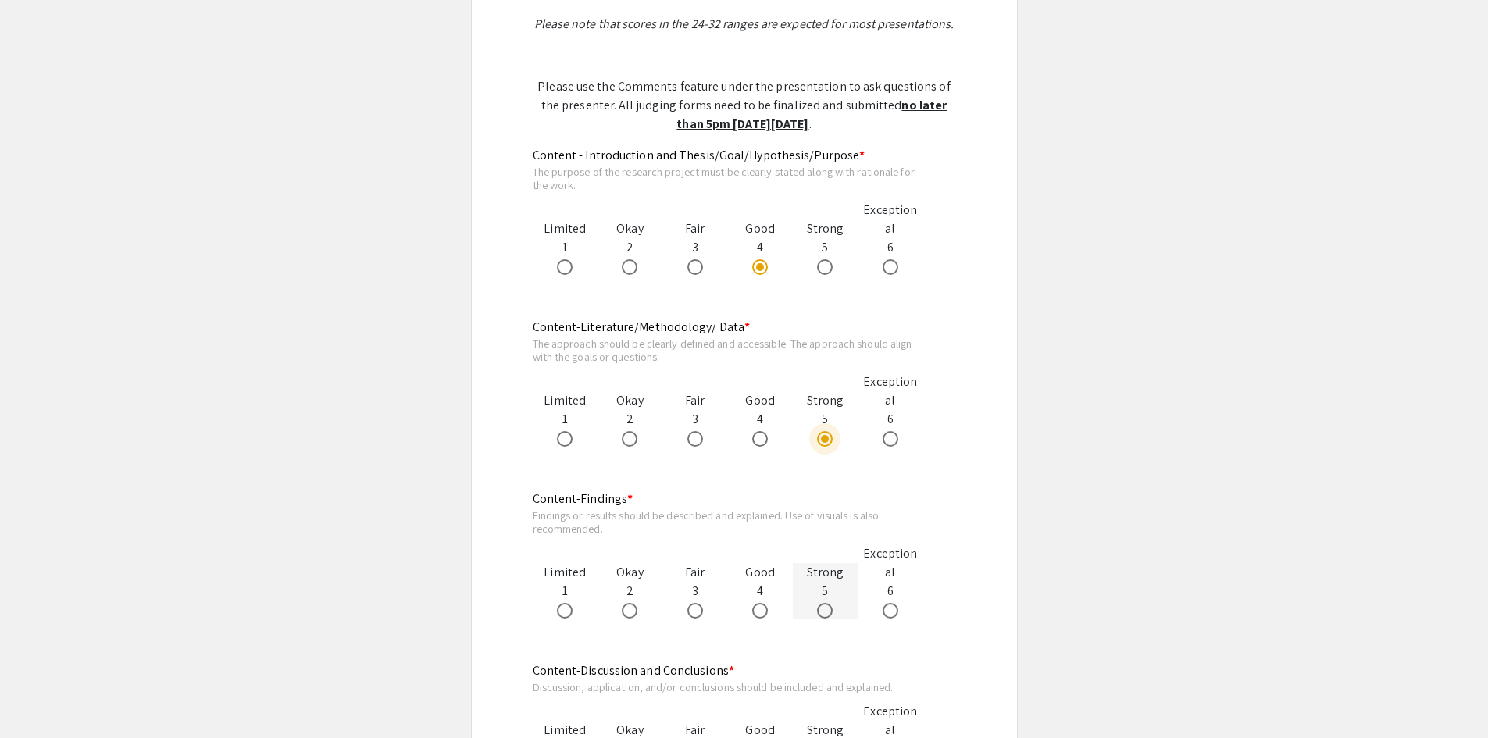
click at [821, 605] on input "radio" at bounding box center [825, 611] width 16 height 16
radio input "true"
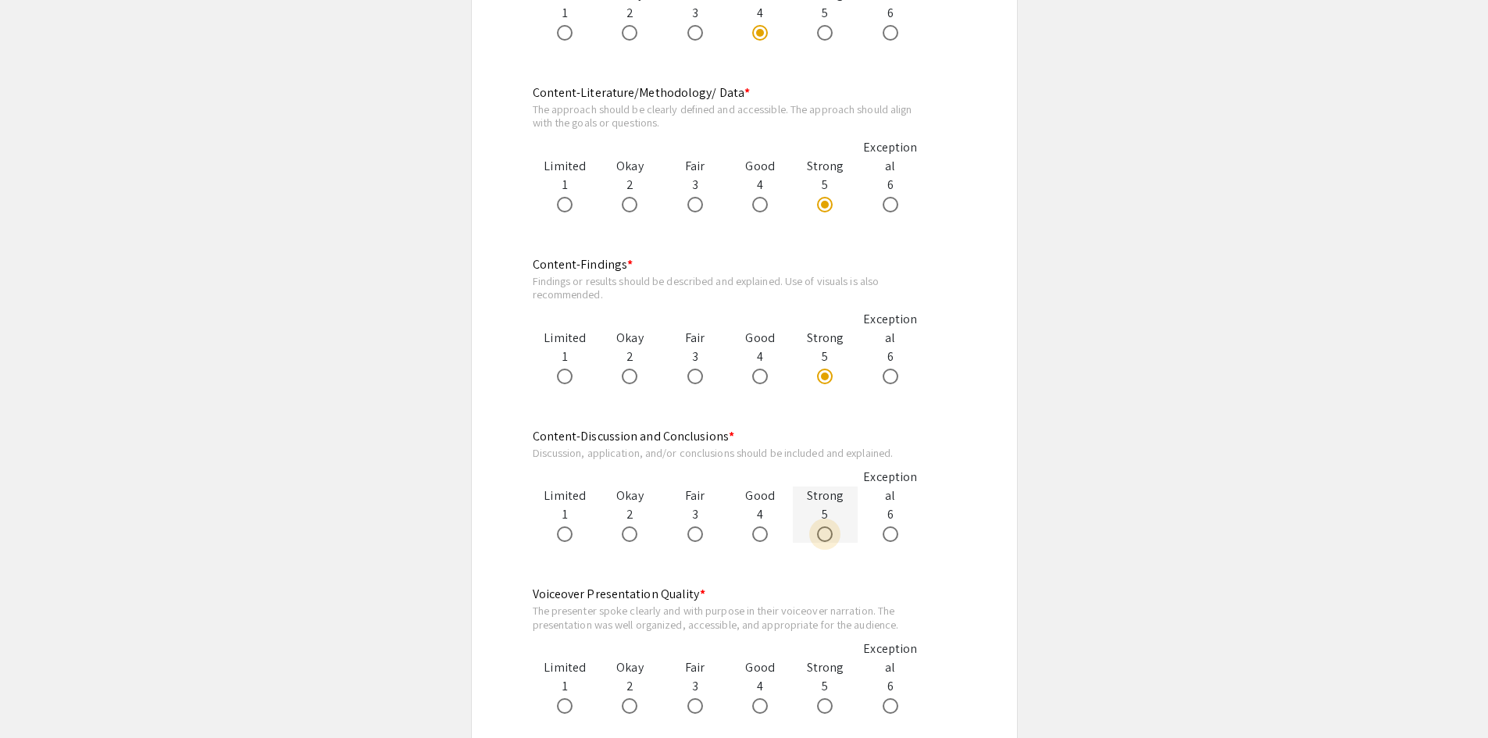
click at [820, 529] on span at bounding box center [825, 534] width 16 height 16
click at [820, 529] on input "radio" at bounding box center [825, 534] width 16 height 16
radio input "true"
click at [764, 529] on span at bounding box center [760, 534] width 16 height 16
click at [764, 529] on input "radio" at bounding box center [760, 534] width 16 height 16
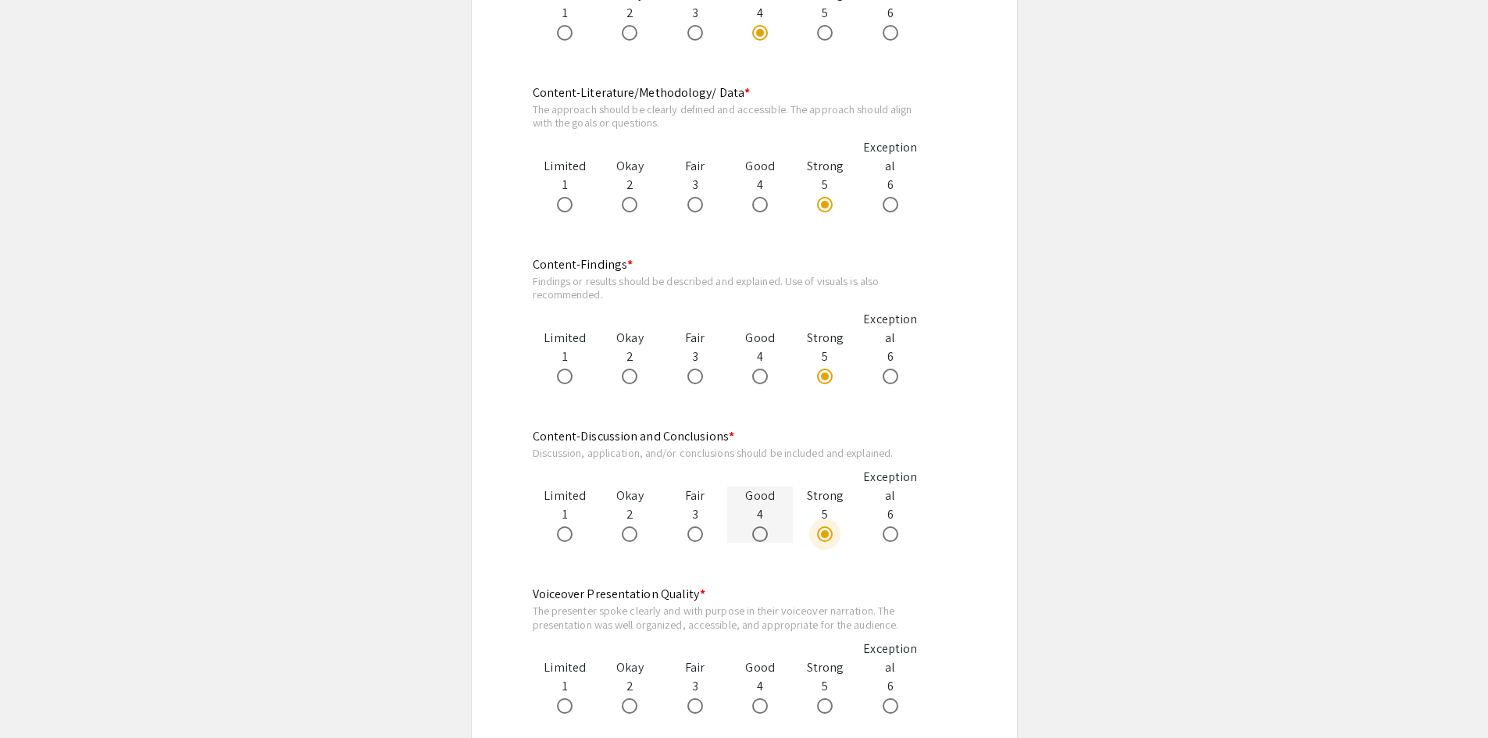
radio input "true"
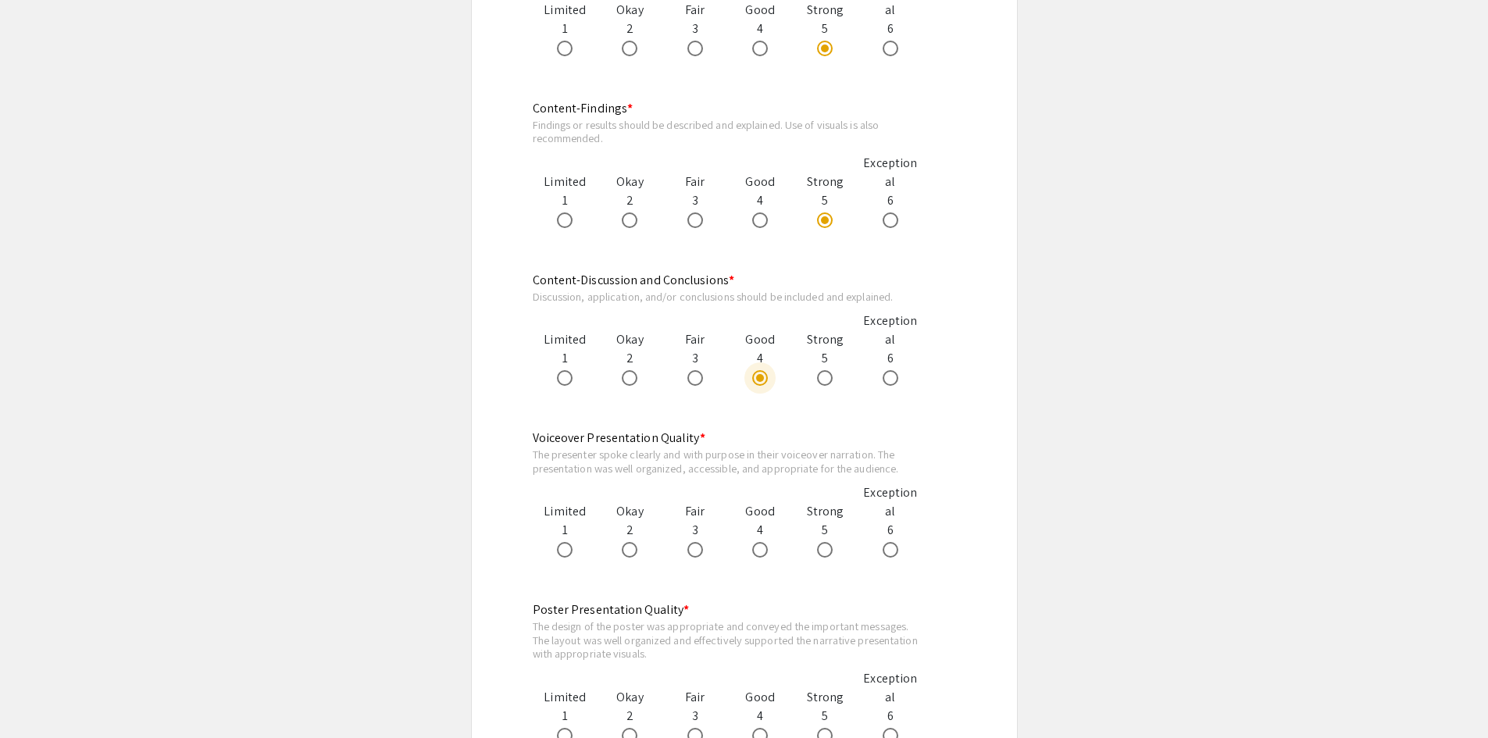
scroll to position [1249, 0]
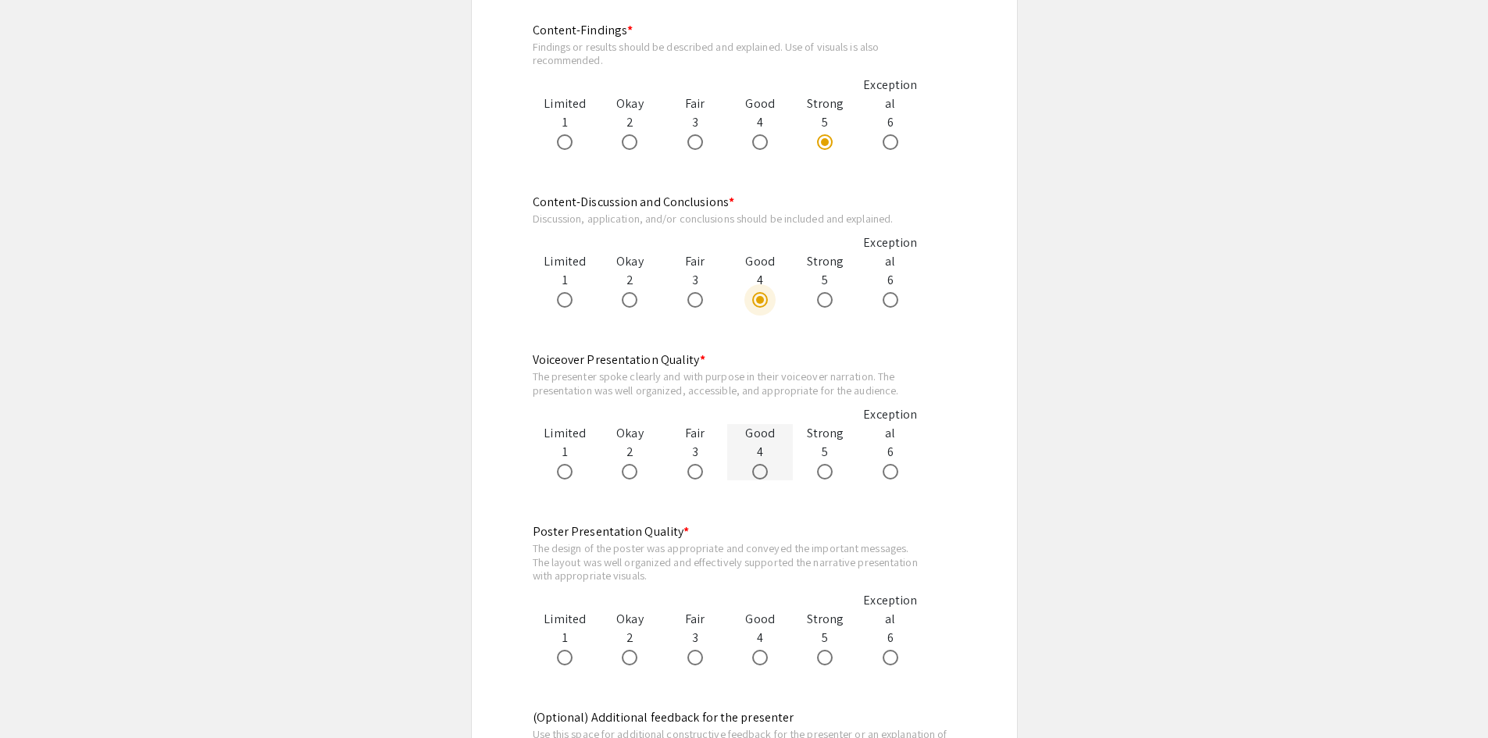
click at [760, 472] on span at bounding box center [760, 472] width 0 height 0
click at [759, 472] on input "radio" at bounding box center [760, 472] width 16 height 16
radio input "true"
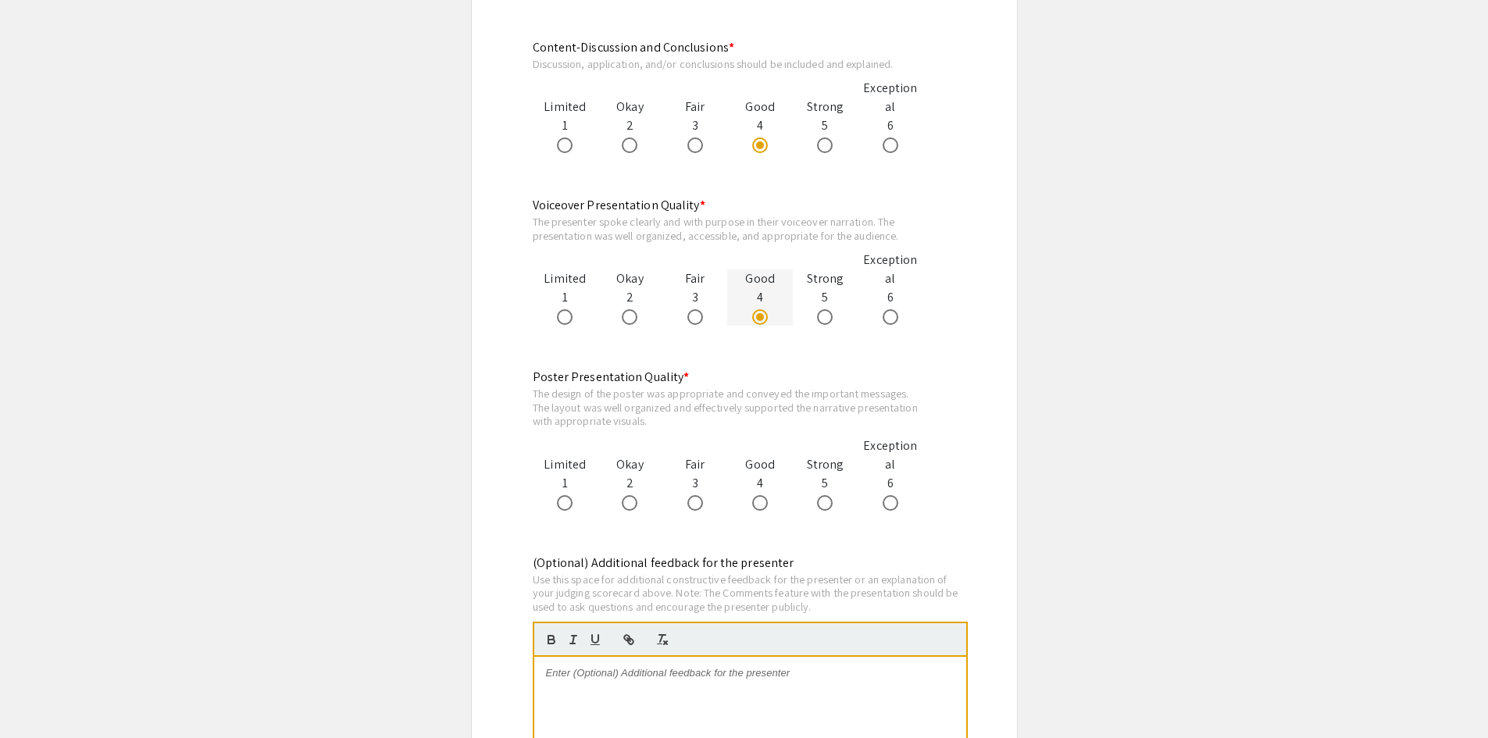
scroll to position [1406, 0]
click at [822, 503] on span at bounding box center [825, 501] width 16 height 16
click at [822, 503] on input "radio" at bounding box center [825, 501] width 16 height 16
radio input "true"
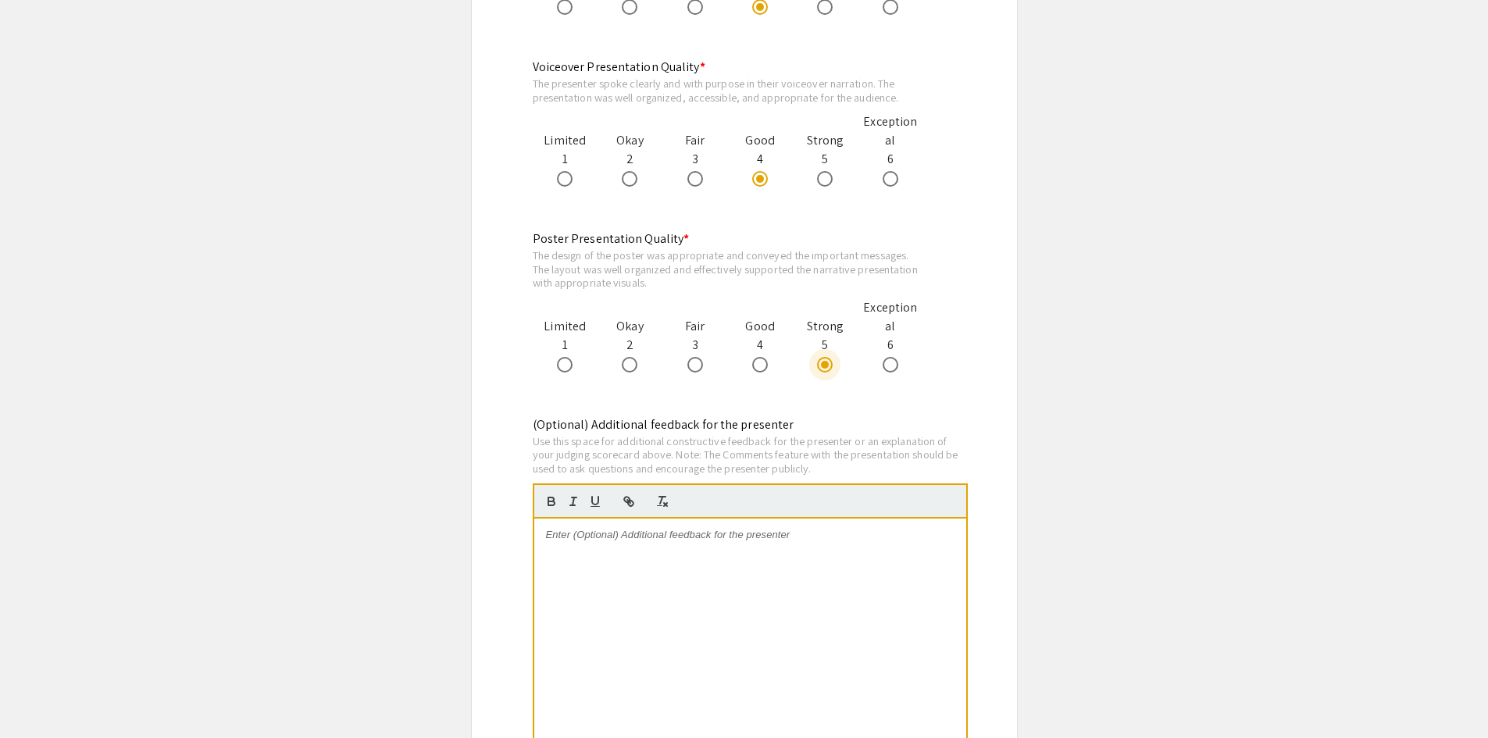
scroll to position [1562, 0]
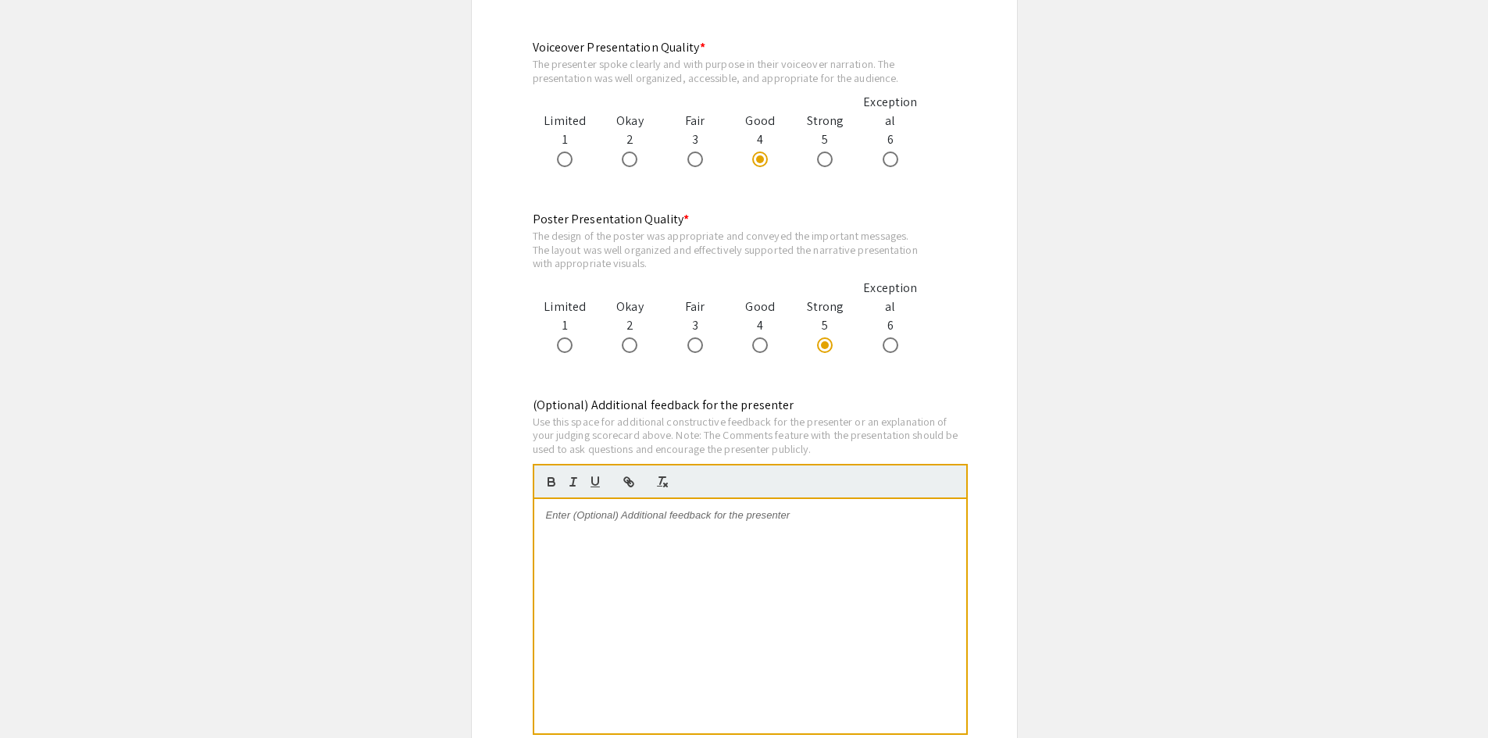
click at [771, 526] on div at bounding box center [750, 616] width 432 height 234
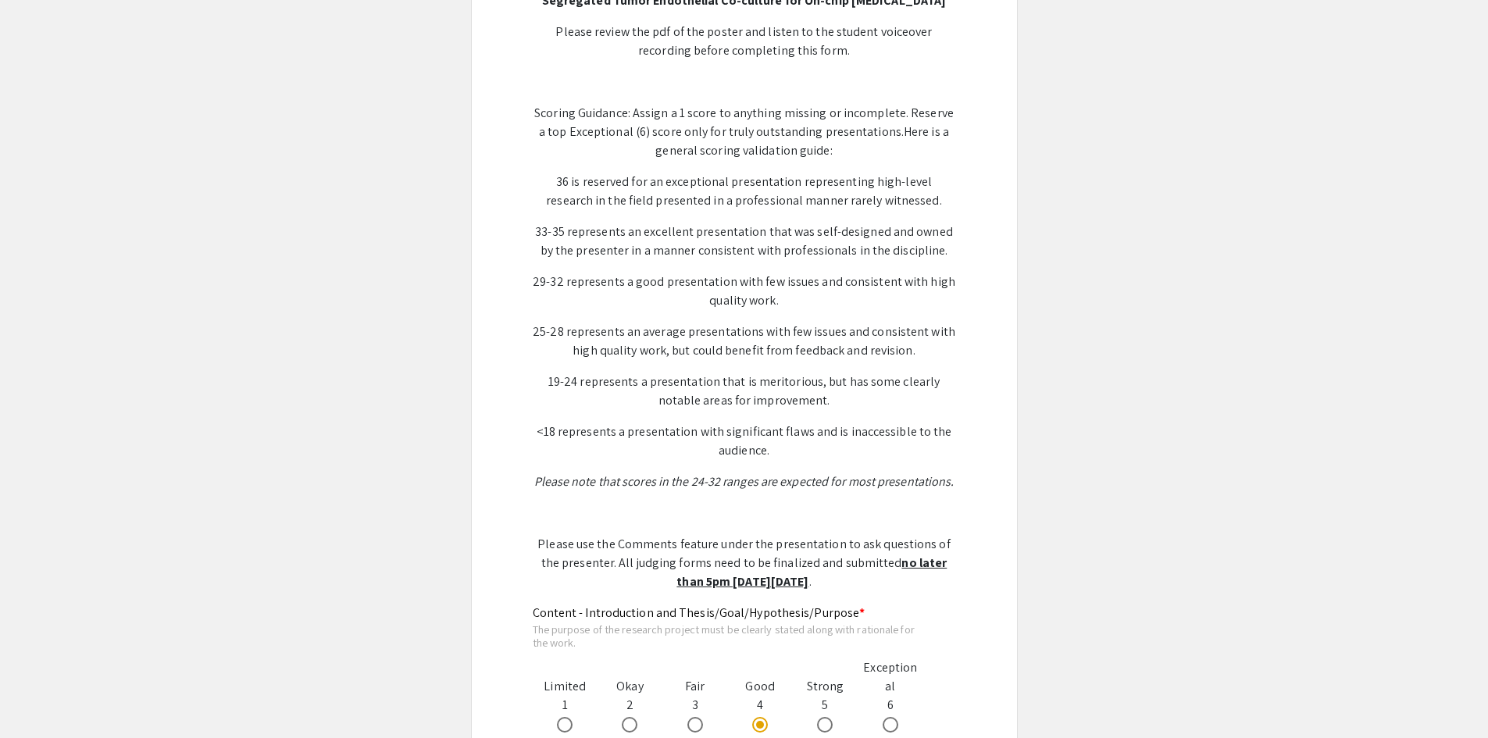
scroll to position [312, 0]
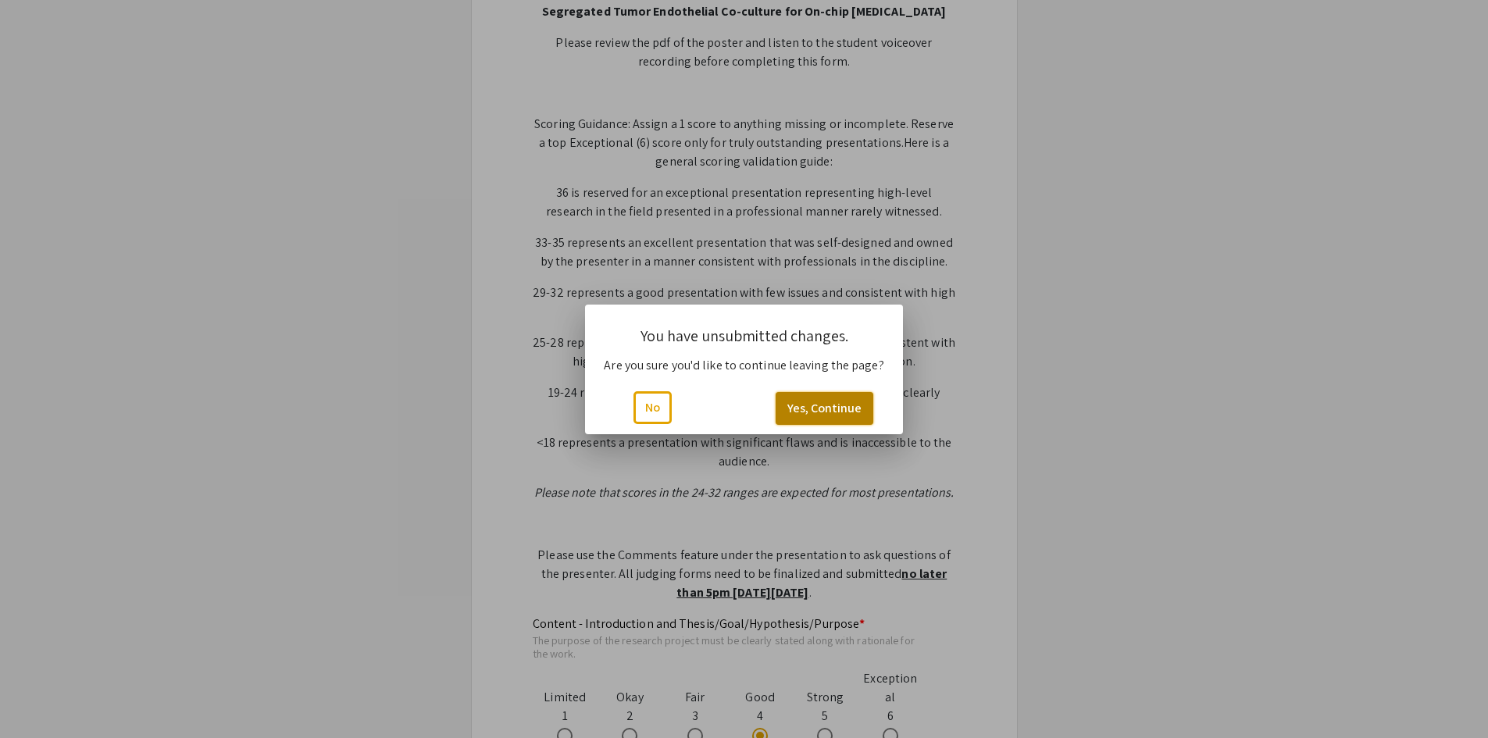
click at [858, 413] on button "Yes, Continue" at bounding box center [824, 408] width 98 height 33
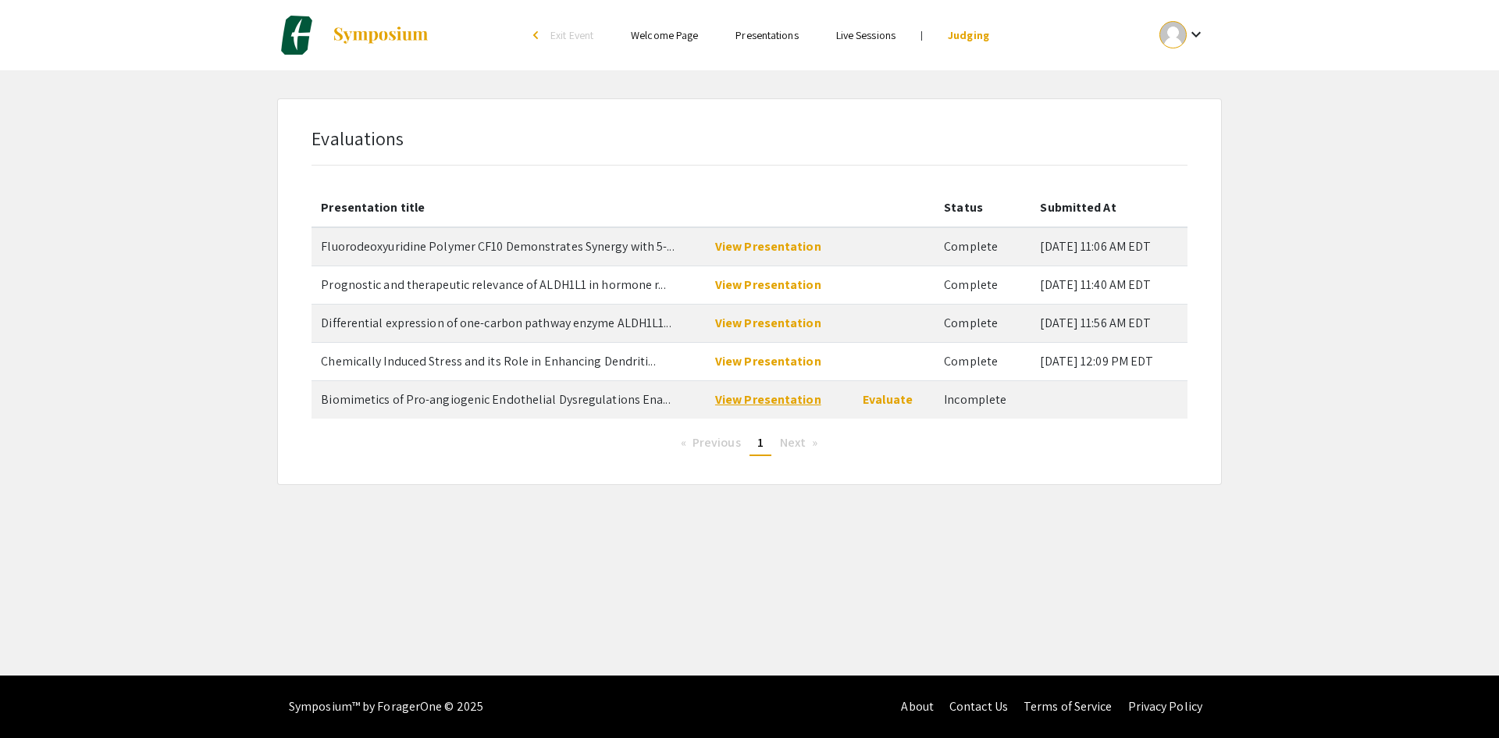
click at [779, 397] on link "View Presentation" at bounding box center [768, 399] width 106 height 16
click at [888, 400] on link "Evaluate" at bounding box center [888, 399] width 50 height 16
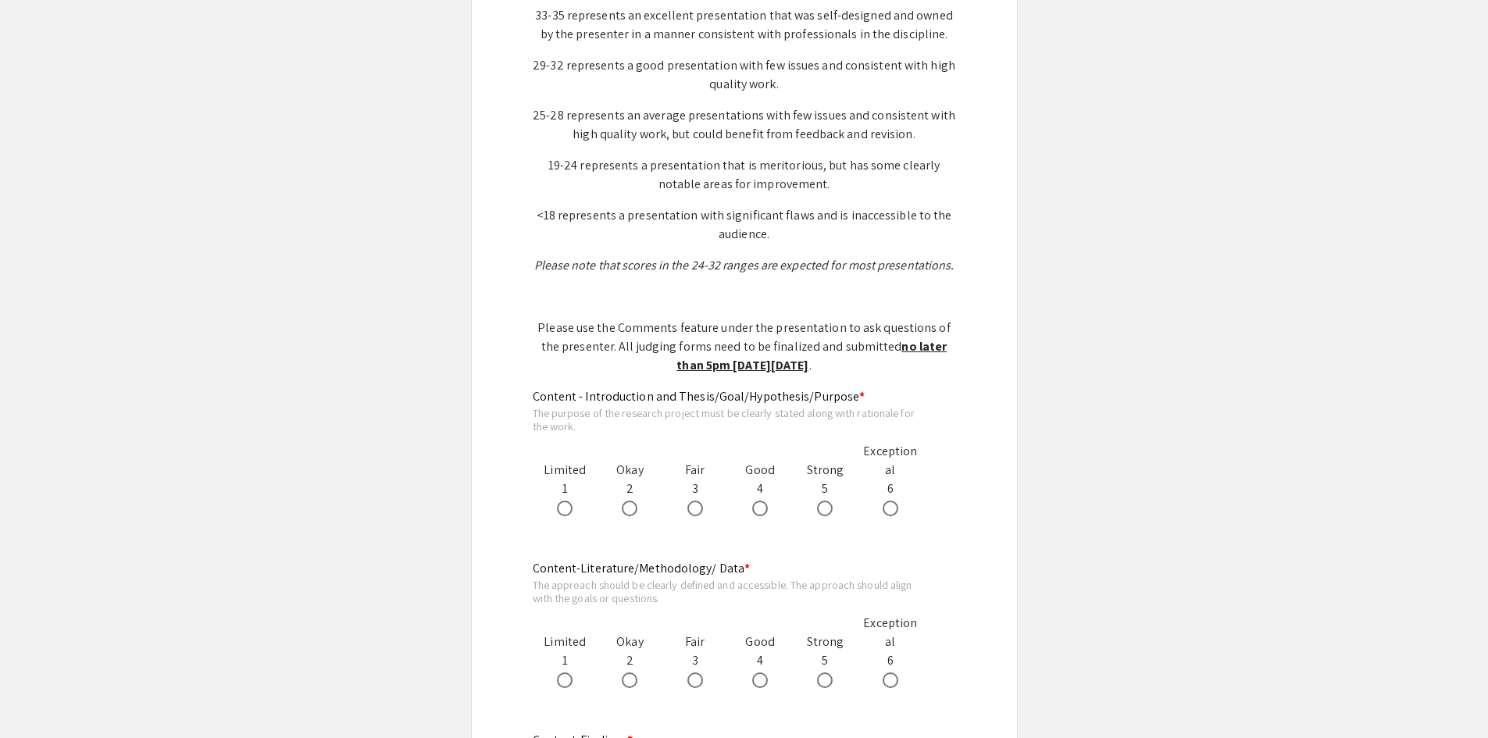
scroll to position [625, 0]
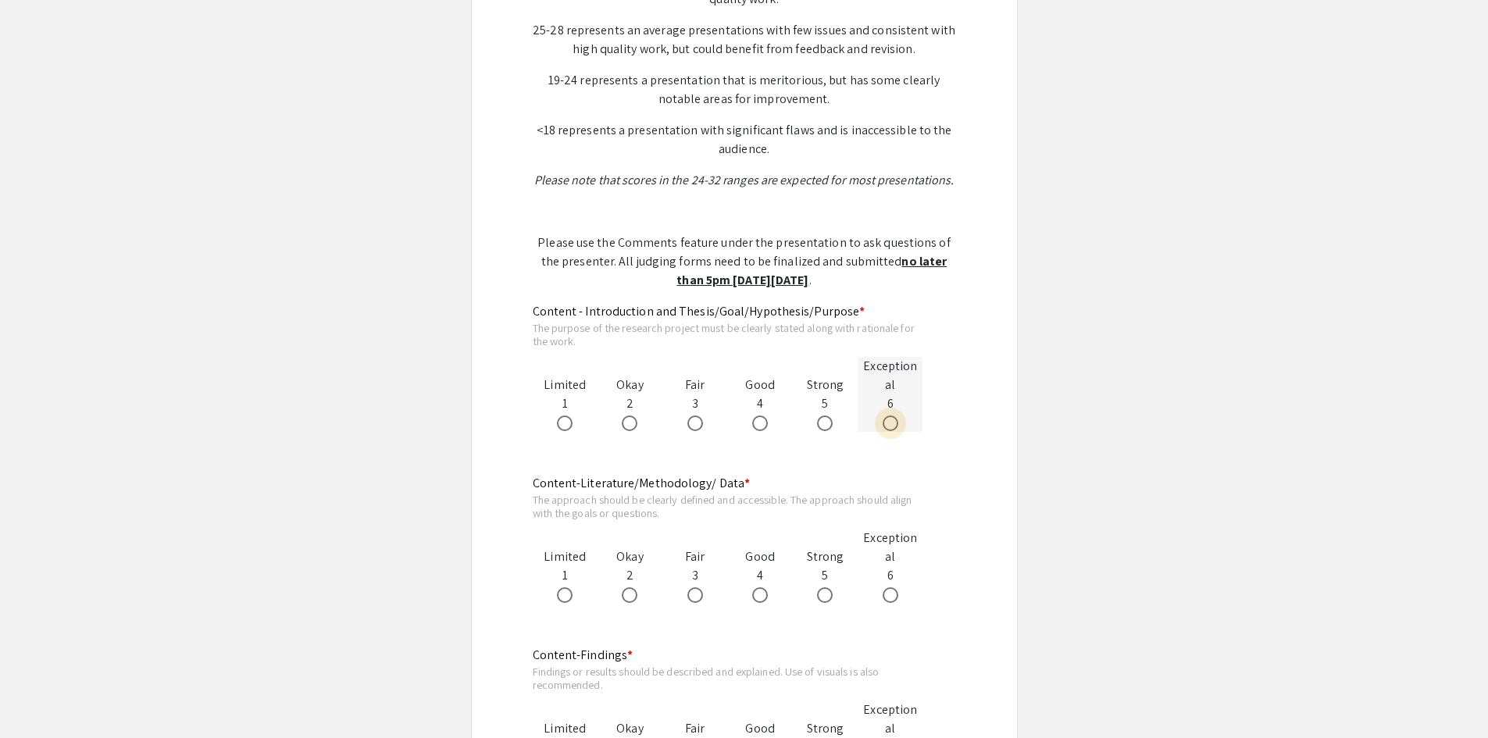
click at [892, 427] on span at bounding box center [890, 423] width 16 height 16
click at [892, 427] on input "radio" at bounding box center [890, 423] width 16 height 16
radio input "true"
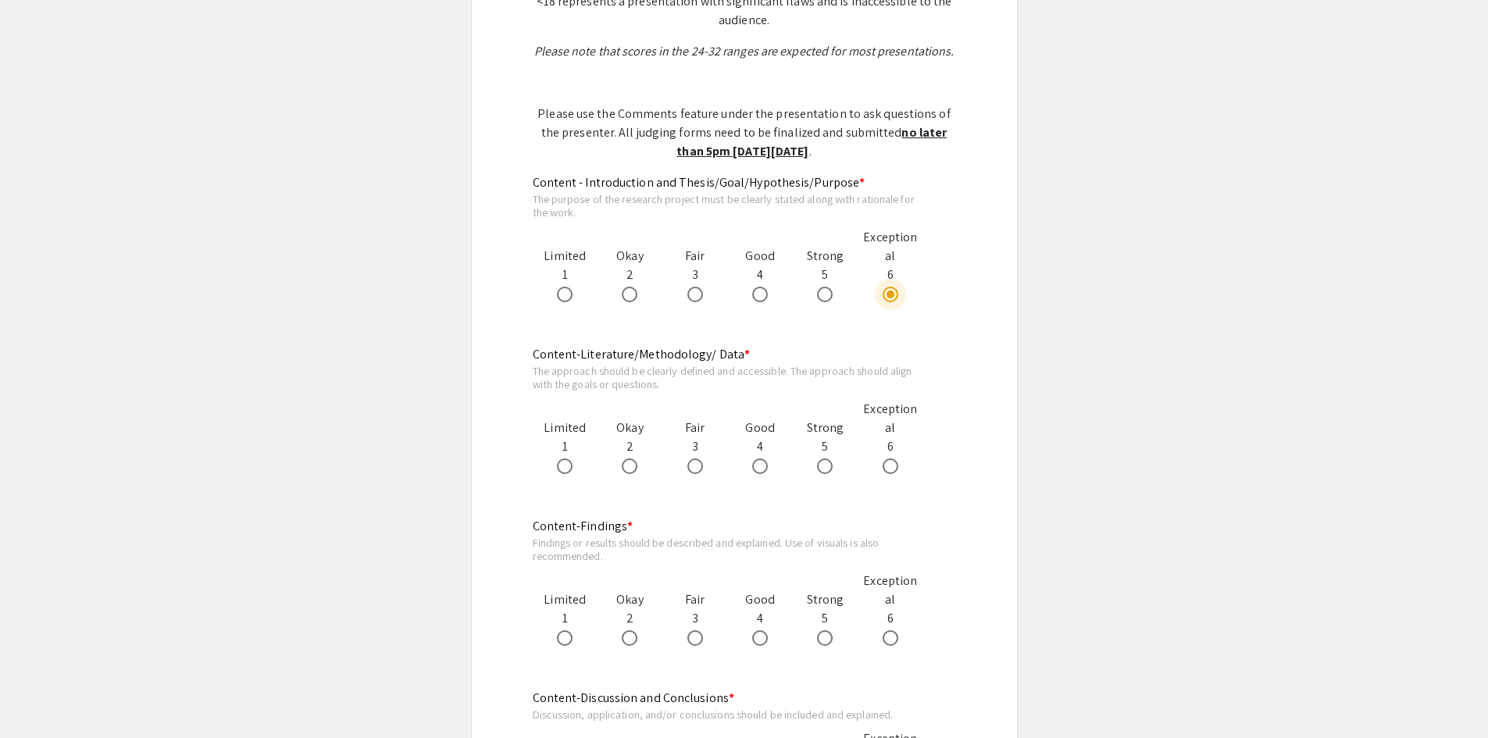
scroll to position [781, 0]
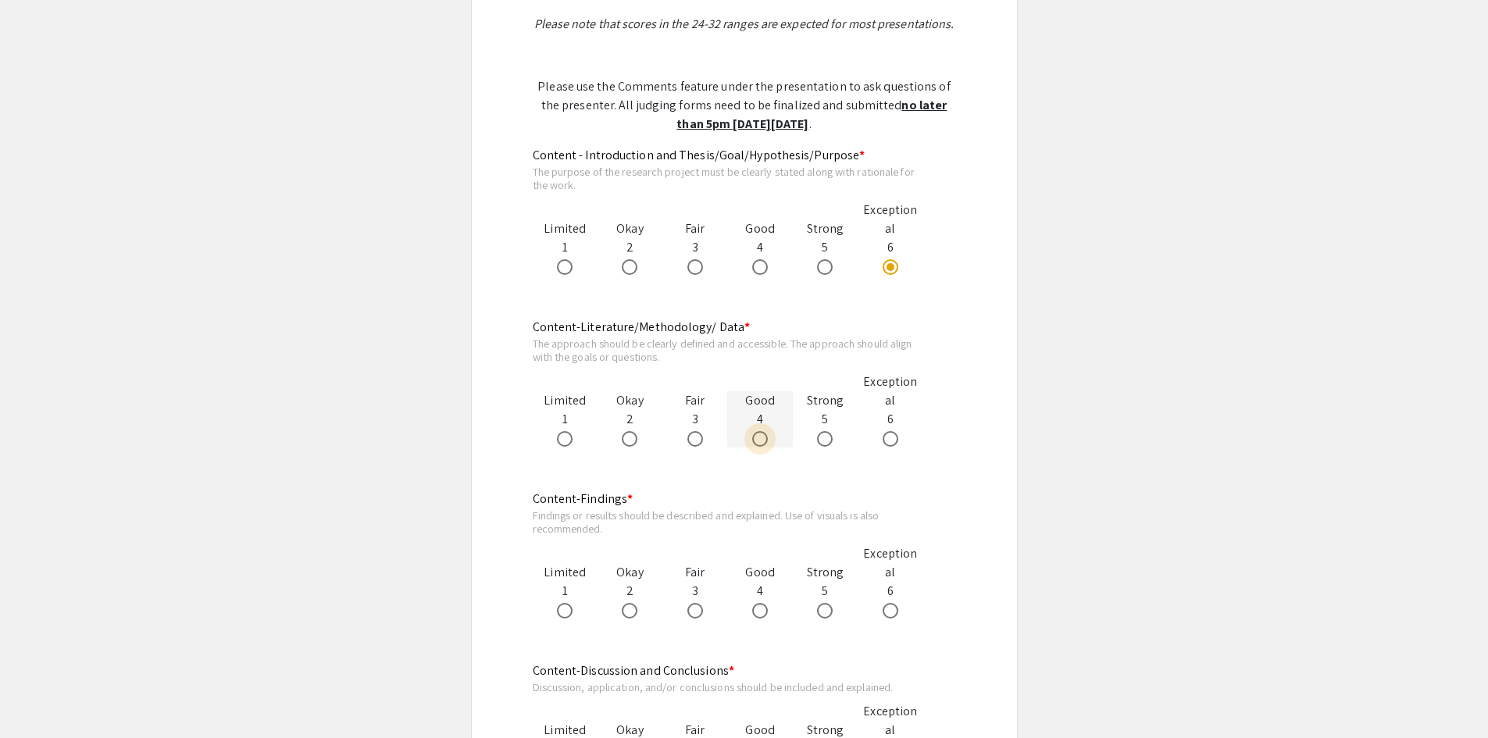
click at [758, 441] on span at bounding box center [760, 439] width 16 height 16
click at [758, 441] on input "radio" at bounding box center [760, 439] width 16 height 16
radio input "true"
click at [814, 605] on div at bounding box center [825, 609] width 65 height 19
click at [821, 611] on span at bounding box center [825, 611] width 16 height 16
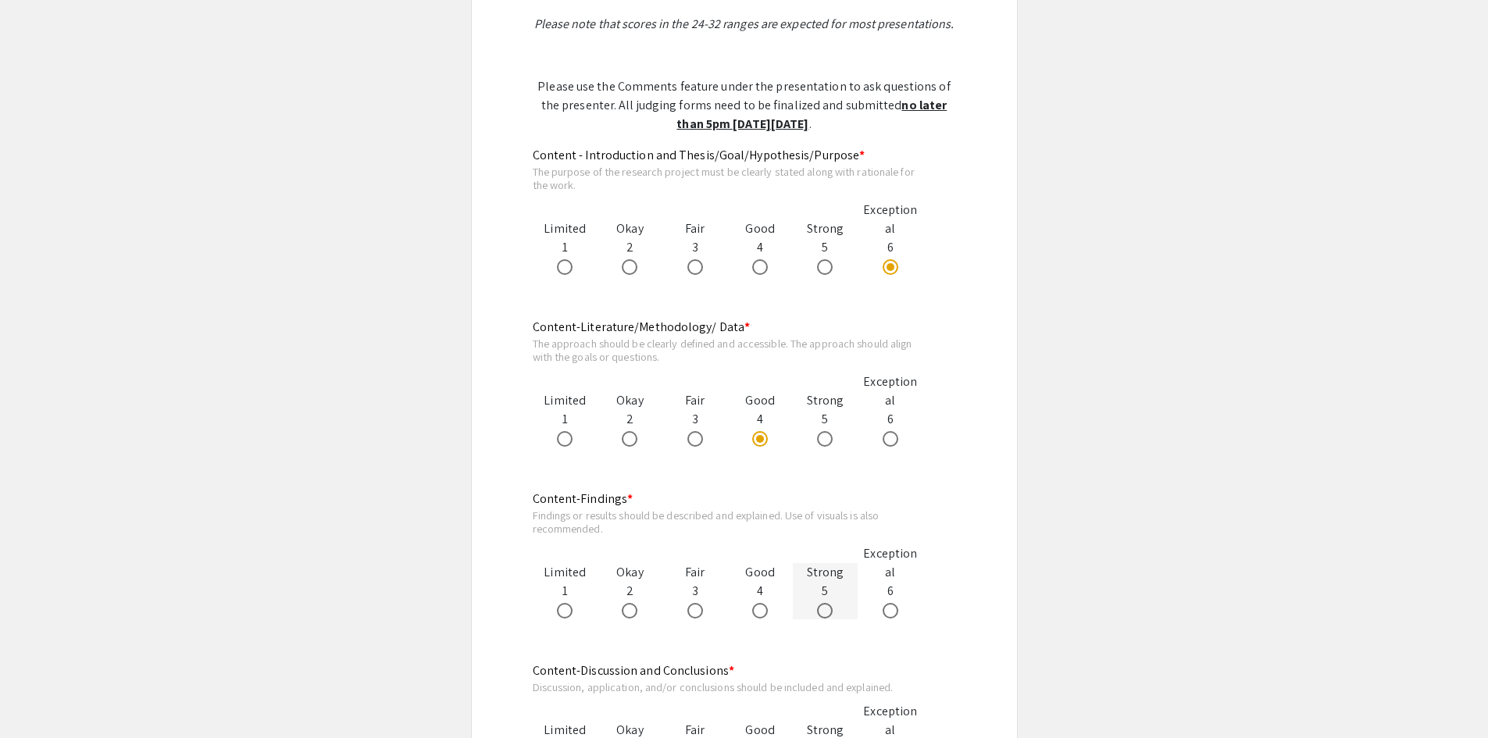
click at [821, 611] on input "radio" at bounding box center [825, 611] width 16 height 16
radio input "true"
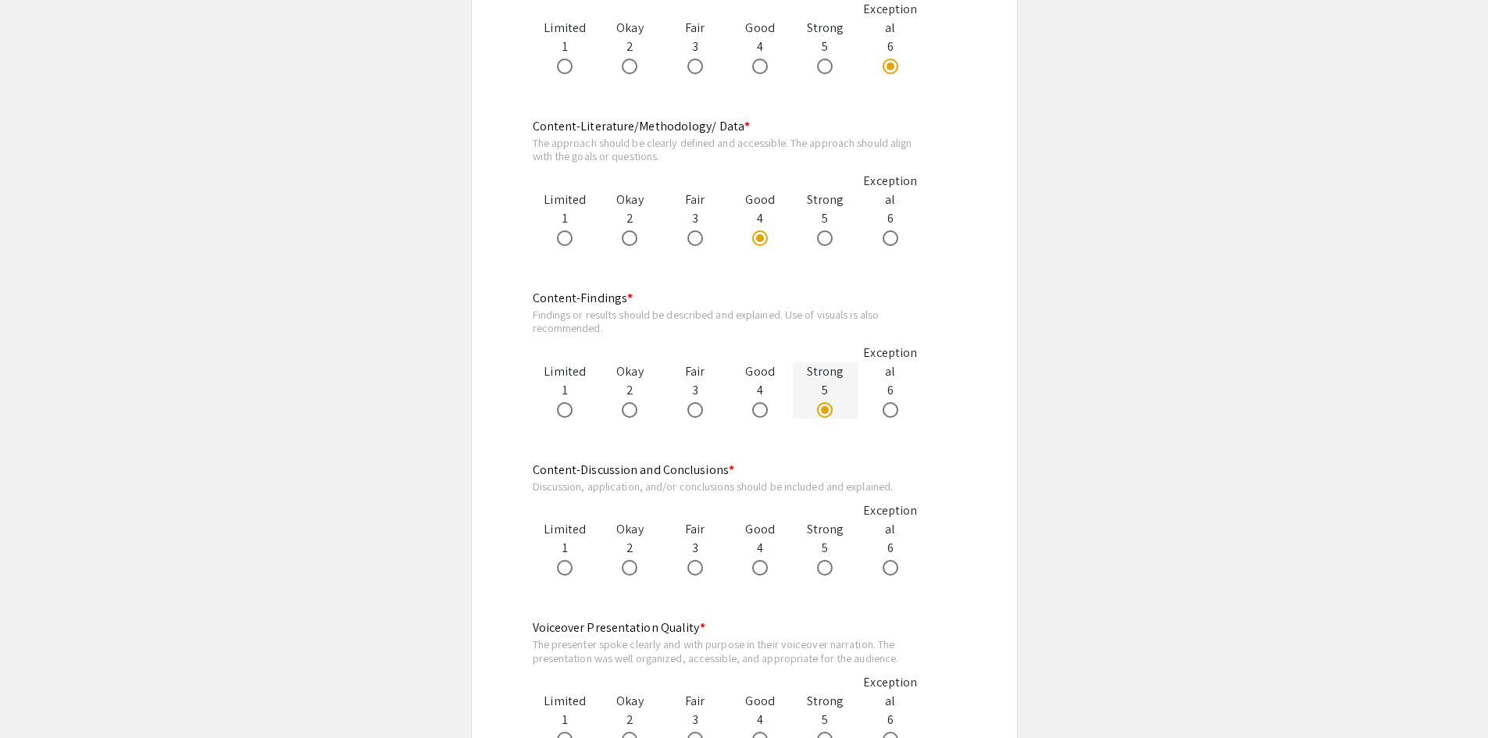
scroll to position [1015, 0]
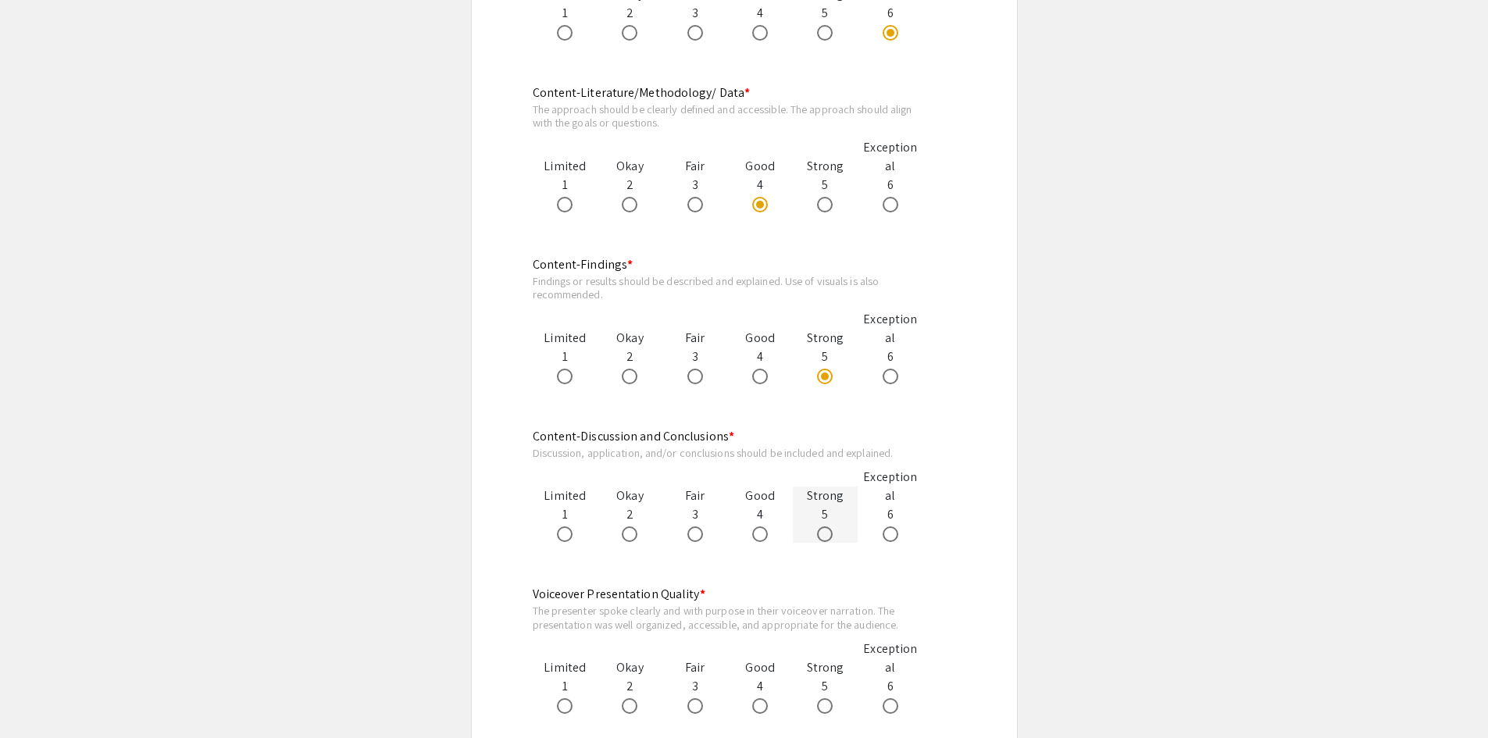
click at [815, 532] on div at bounding box center [825, 533] width 65 height 19
click at [821, 533] on span at bounding box center [825, 534] width 16 height 16
click at [821, 533] on input "radio" at bounding box center [825, 534] width 16 height 16
radio input "true"
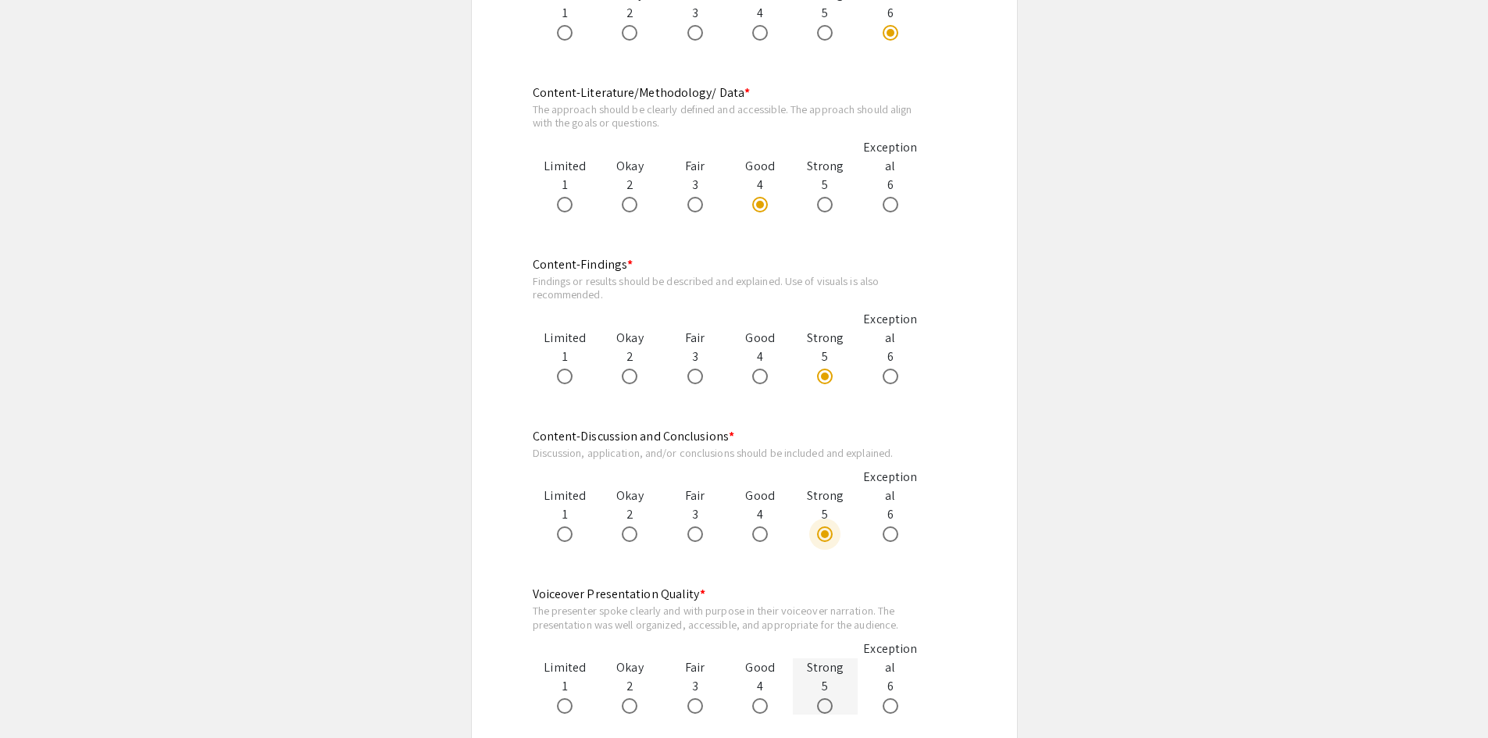
click at [821, 707] on span at bounding box center [825, 706] width 16 height 16
click at [821, 707] on input "radio" at bounding box center [825, 706] width 16 height 16
radio input "true"
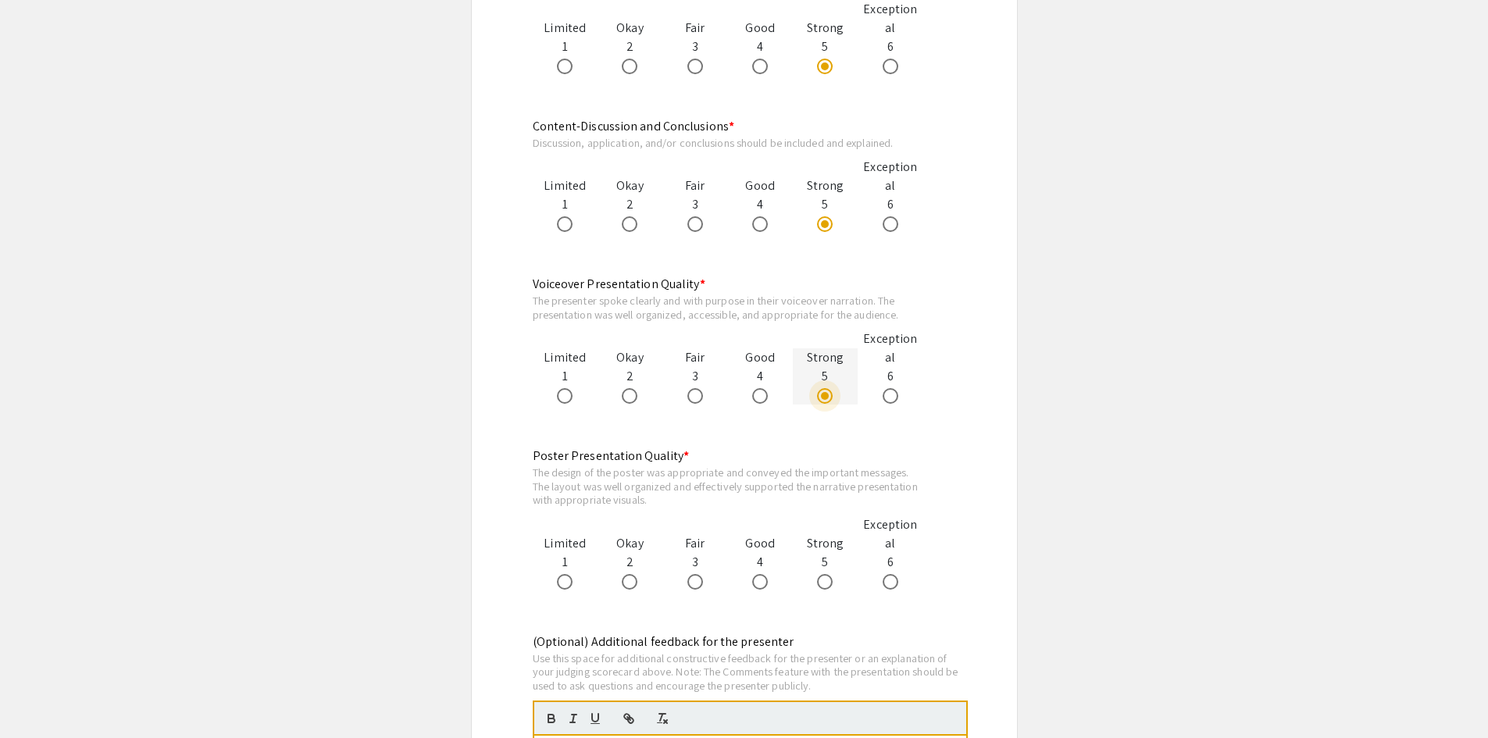
scroll to position [1327, 0]
click at [829, 586] on span at bounding box center [825, 580] width 16 height 16
click at [829, 586] on input "radio" at bounding box center [825, 580] width 16 height 16
radio input "true"
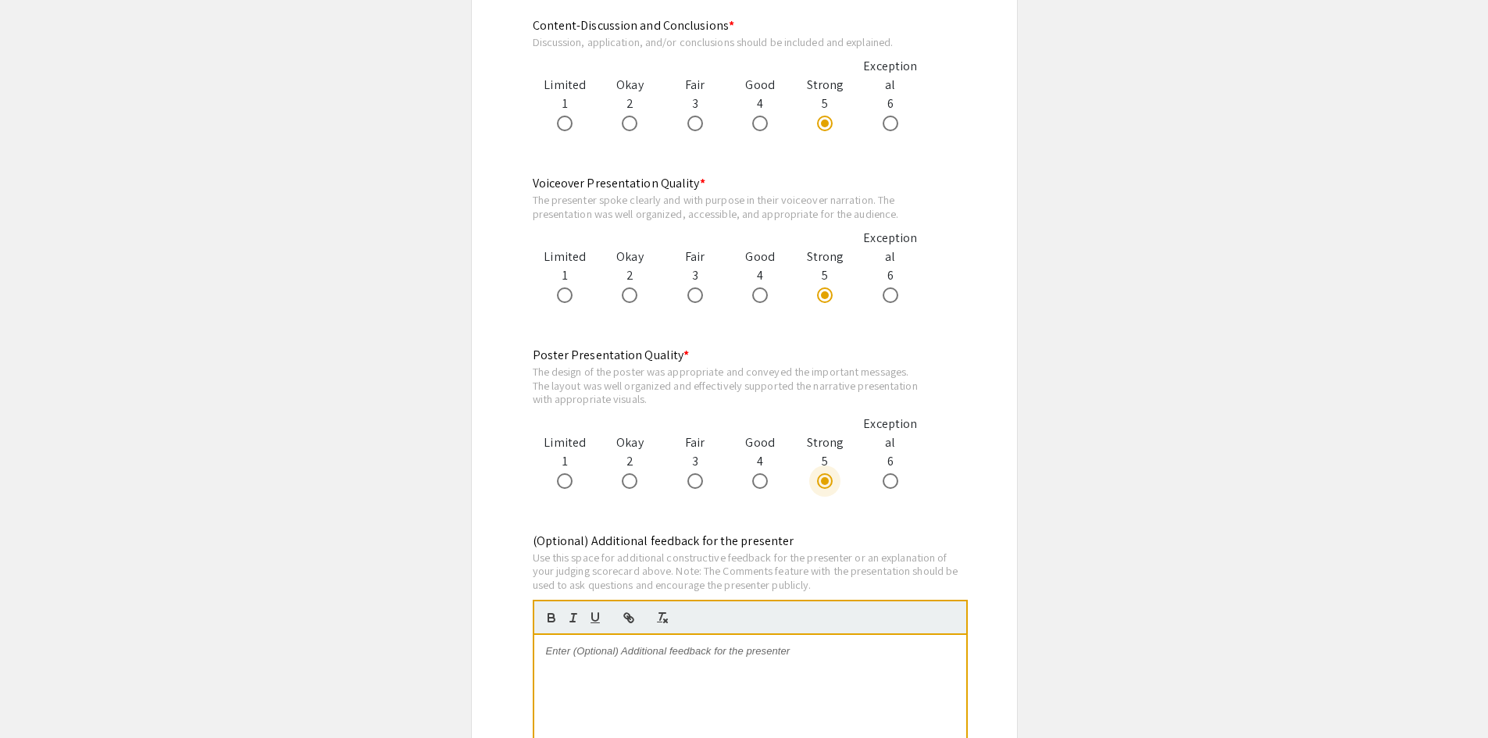
scroll to position [1562, 0]
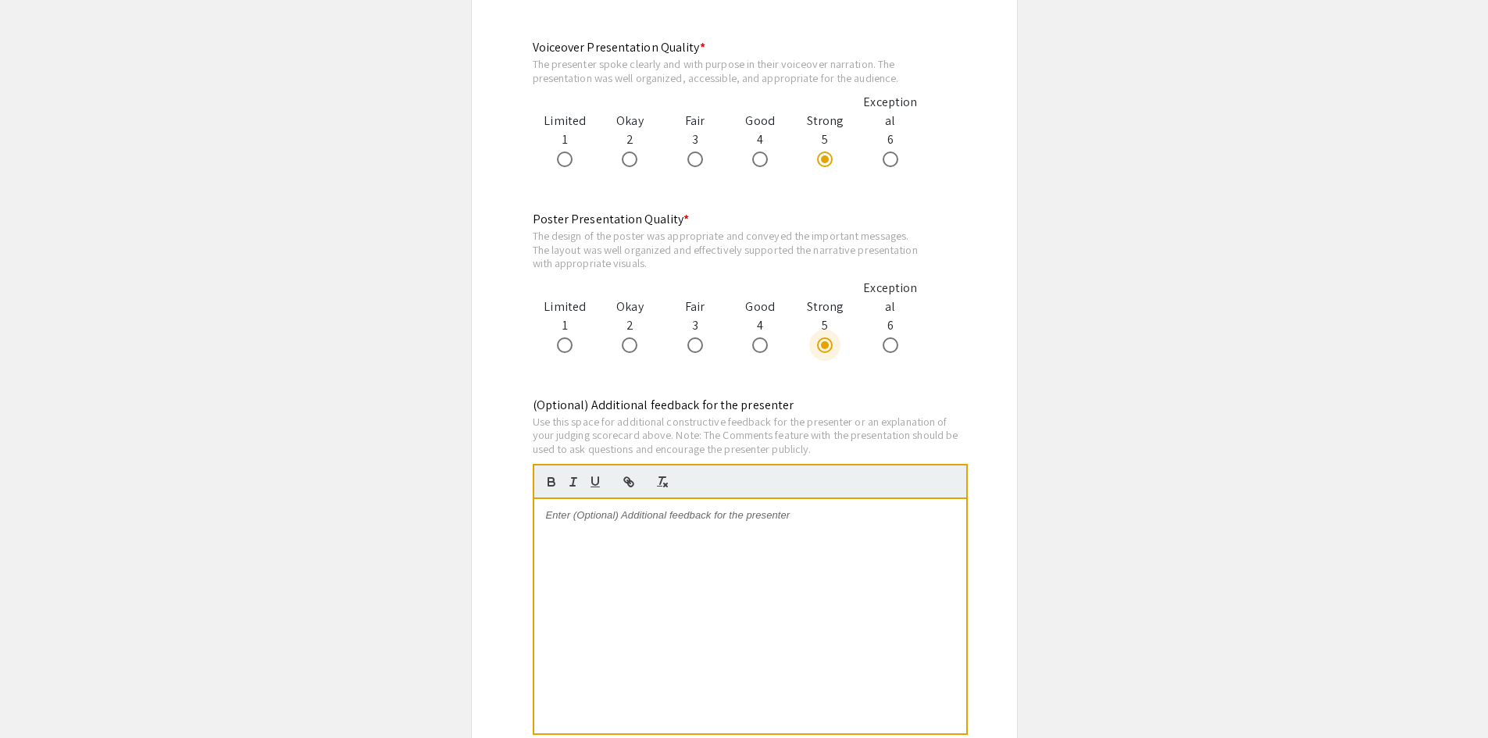
click at [632, 524] on div at bounding box center [750, 616] width 432 height 234
click at [729, 522] on p "Excellent work. Congratulations." at bounding box center [750, 515] width 408 height 14
click at [833, 547] on p "There is one point in the poster that was not ver clear." at bounding box center [750, 544] width 408 height 14
drag, startPoint x: 778, startPoint y: 536, endPoint x: 786, endPoint y: 539, distance: 8.4
click at [776, 536] on p "The voice recording was great. It was possible to follow the poster with the pr…" at bounding box center [750, 529] width 408 height 14
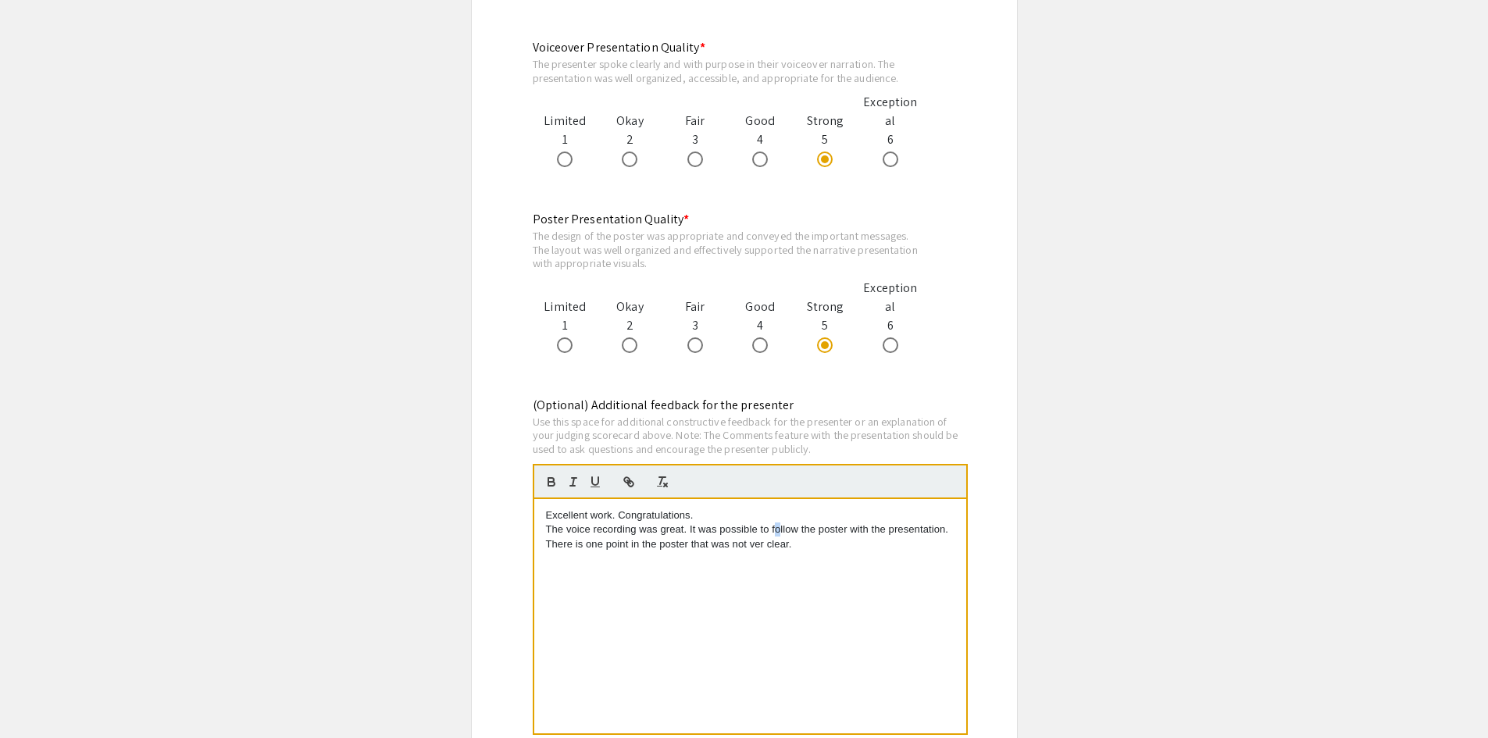
drag, startPoint x: 804, startPoint y: 547, endPoint x: 536, endPoint y: 544, distance: 267.8
click at [536, 544] on div "Excellent work. Congratulations. The voice recording was great. It was possible…" at bounding box center [750, 616] width 432 height 234
click at [846, 529] on p "The voice recording was great. It was possible to follow the poster with the pr…" at bounding box center [750, 529] width 408 height 14
click at [954, 527] on div "Excellent work. Congratulations. The voice recording was great. It was possible…" at bounding box center [750, 616] width 432 height 234
drag, startPoint x: 782, startPoint y: 561, endPoint x: 545, endPoint y: 564, distance: 236.6
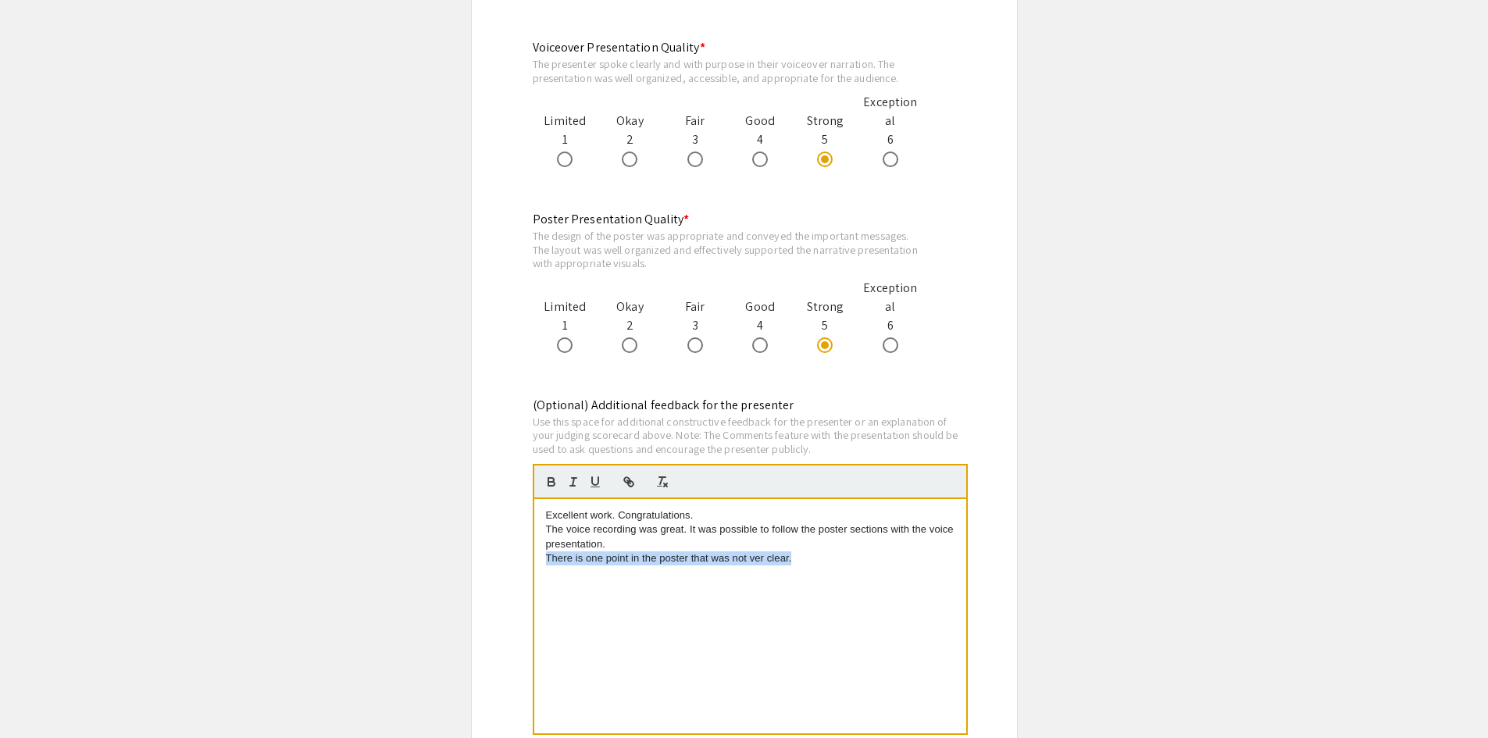
click at [546, 564] on p "There is one point in the poster that was not ver clear." at bounding box center [750, 558] width 408 height 14
click at [590, 559] on p "There is one point in the poster that was not ver clear." at bounding box center [750, 558] width 408 height 14
drag, startPoint x: 808, startPoint y: 565, endPoint x: 533, endPoint y: 565, distance: 275.6
click at [533, 565] on div "Excellent work. Congratulations. The voice recording was great. It was possible…" at bounding box center [750, 617] width 435 height 236
click at [636, 572] on p "The only point that was not very clear was the methods applied here. There is n…" at bounding box center [750, 565] width 408 height 29
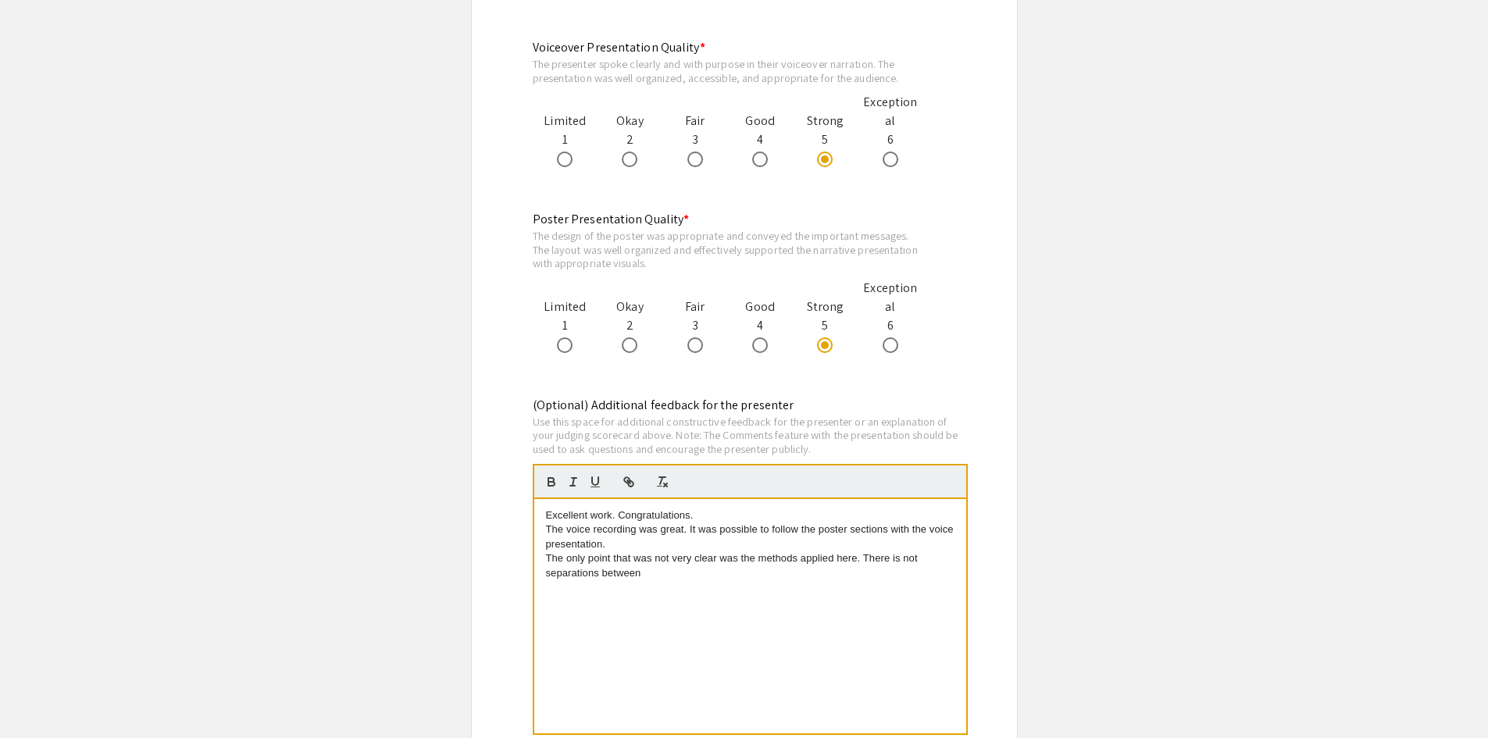
click at [842, 555] on p "The only point that was not very clear was the methods applied here. There is n…" at bounding box center [750, 565] width 408 height 29
click at [599, 572] on p "The only point that was not very clear was the methods applied in this study. T…" at bounding box center [750, 565] width 408 height 29
click at [878, 574] on p "The only point that was not very clear was the methods applied in this study. T…" at bounding box center [750, 565] width 408 height 29
click at [896, 558] on p "The only point that was not very clear was the methods applied in this study. T…" at bounding box center [750, 565] width 408 height 29
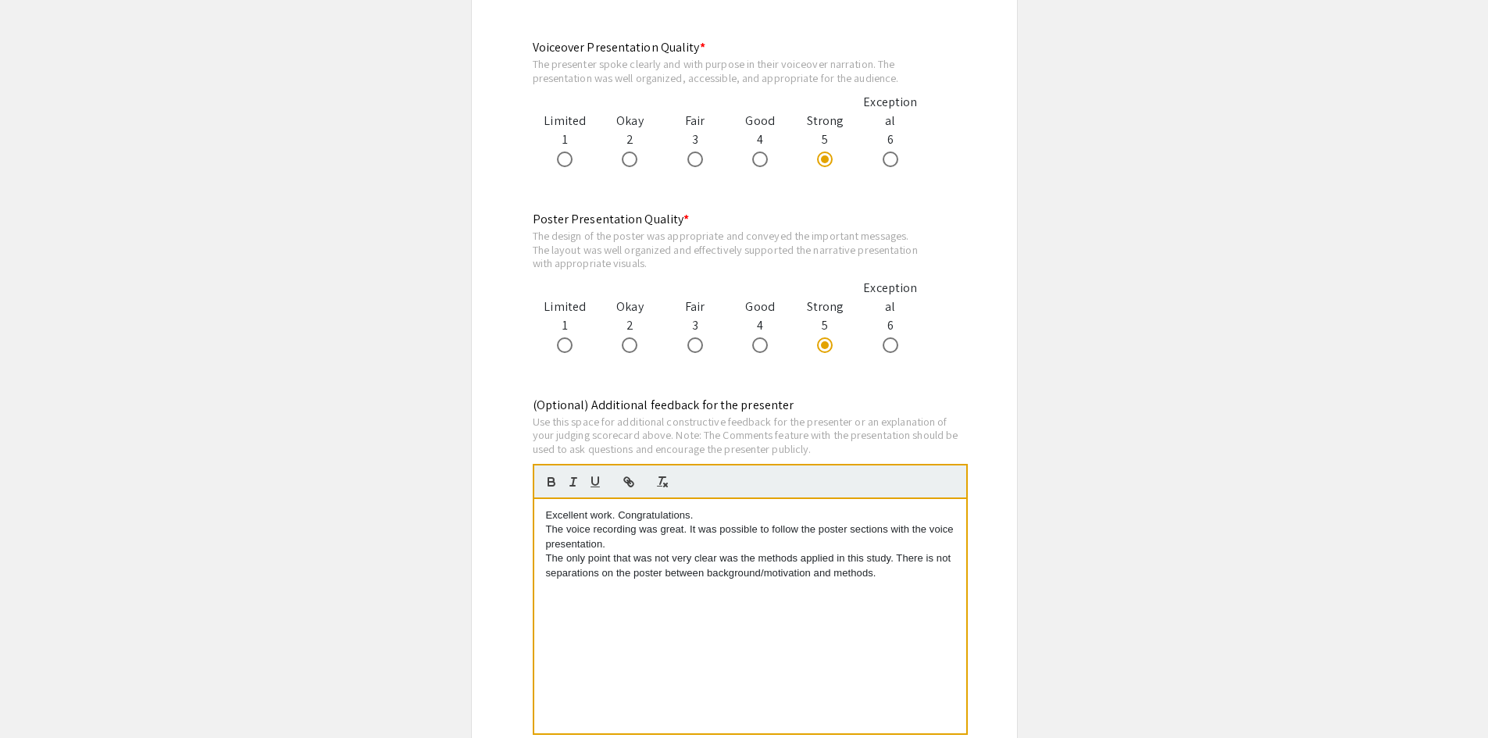
click at [683, 532] on p "The voice recording was great. It was possible to follow the poster sections wi…" at bounding box center [750, 536] width 408 height 29
click at [673, 532] on p "The voice recording was great. It was possible to follow the poster sections wi…" at bounding box center [750, 536] width 408 height 29
click at [742, 558] on p "The only point that was not very clear was the methods applied in this study. T…" at bounding box center [750, 565] width 408 height 29
click at [811, 558] on p "The only point that was not very clear was which methods applied in this study.…" at bounding box center [750, 565] width 408 height 29
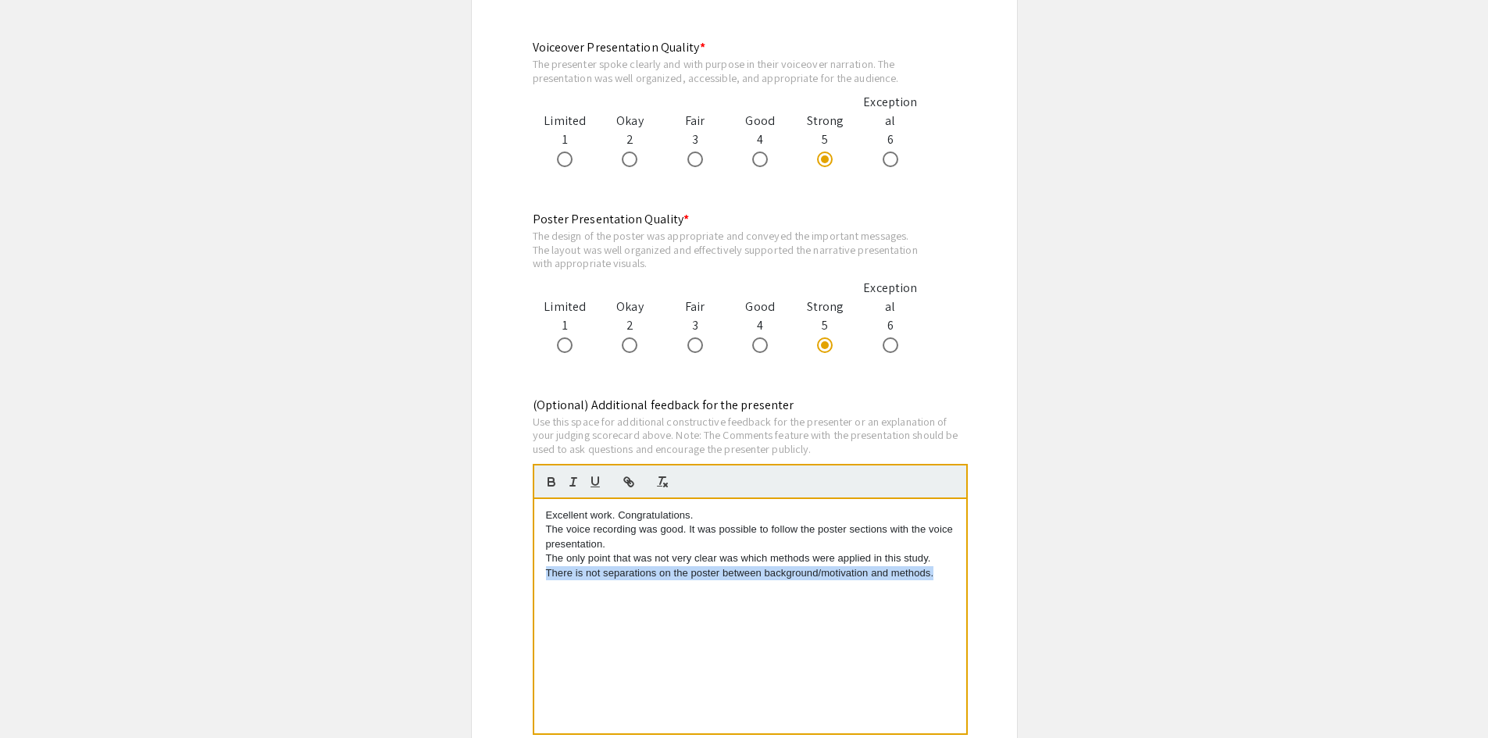
drag, startPoint x: 938, startPoint y: 574, endPoint x: 533, endPoint y: 578, distance: 404.5
click at [534, 578] on div "Excellent work. Congratulations. The voice recording was good. It was possible …" at bounding box center [750, 616] width 432 height 234
click at [940, 556] on p "The only point that was not very clear was which methods were applied in this s…" at bounding box center [750, 558] width 408 height 14
click at [654, 572] on p "The only point that was not very clear was which methods were applied in this s…" at bounding box center [750, 565] width 408 height 29
drag, startPoint x: 764, startPoint y: 576, endPoint x: 697, endPoint y: 572, distance: 67.3
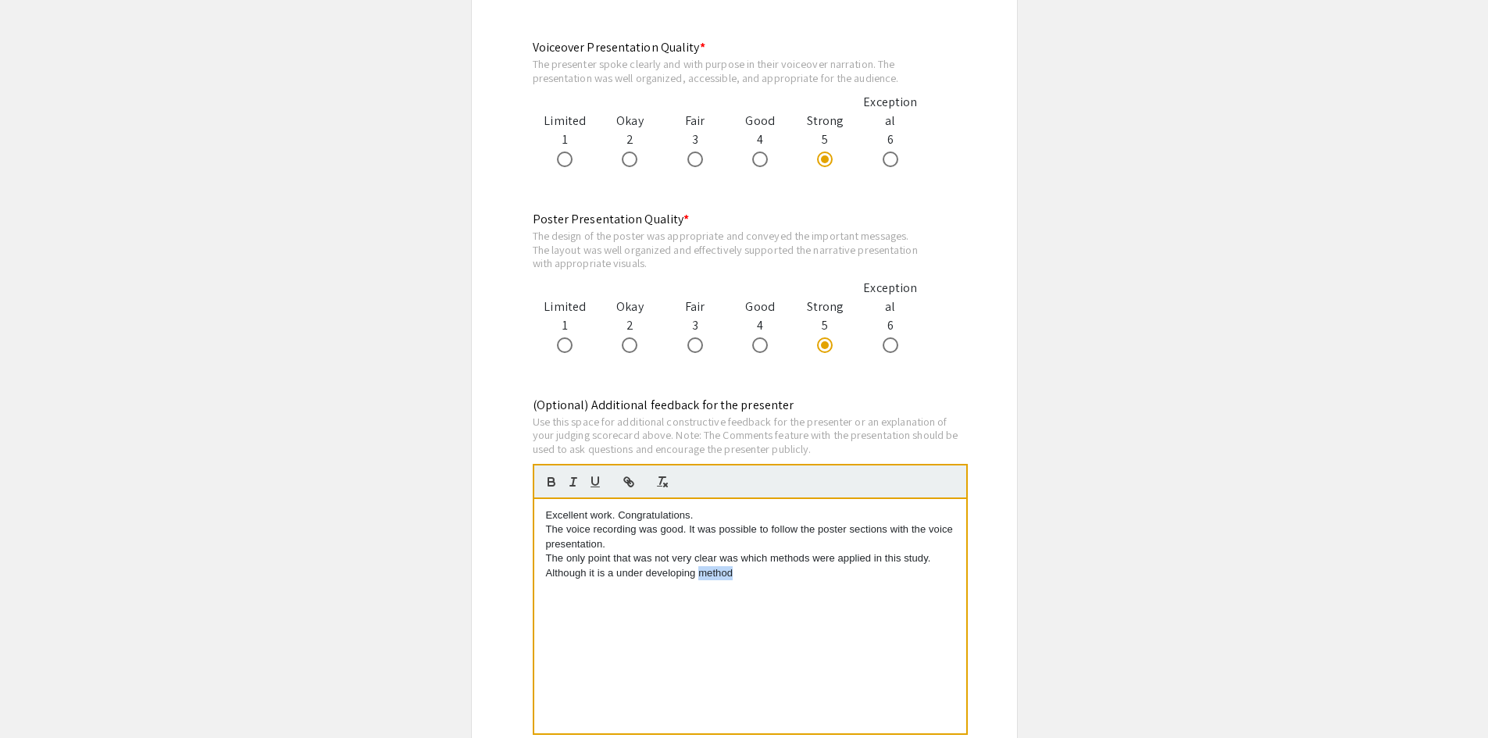
click at [697, 572] on p "The only point that was not very clear was which methods were applied in this s…" at bounding box center [750, 565] width 408 height 29
click at [641, 590] on p "The only point that was not very clear was which methods were applied in this s…" at bounding box center [750, 572] width 408 height 43
click at [739, 590] on p "The only point that was not very clear was which methods were applied in this s…" at bounding box center [750, 572] width 408 height 43
click at [768, 590] on p "The only point that was not very clear was which methods were applied in this s…" at bounding box center [750, 572] width 408 height 43
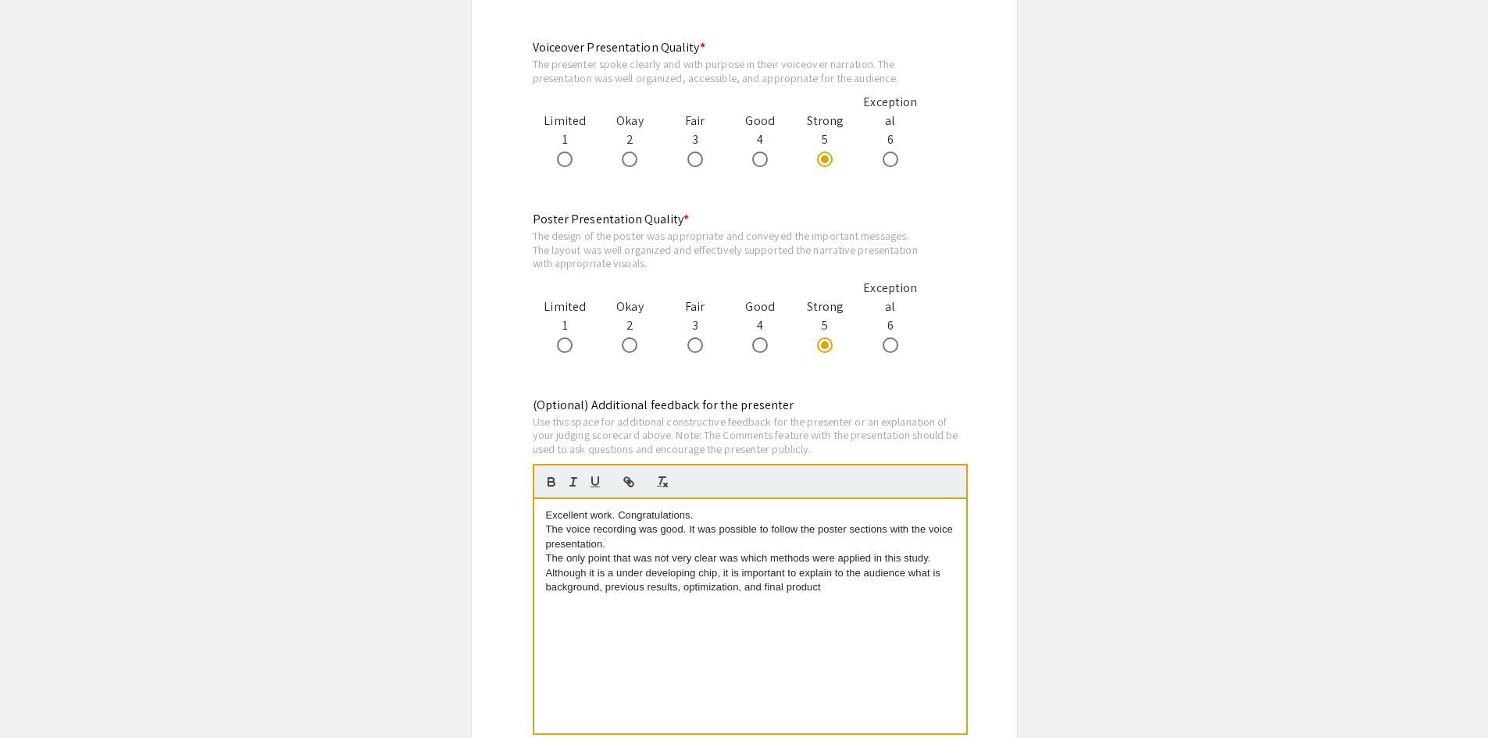
click at [824, 587] on p "The only point that was not very clear was which methods were applied in this s…" at bounding box center [750, 572] width 408 height 43
click at [830, 575] on p "The only point that was not very clear was which methods were applied in this s…" at bounding box center [750, 572] width 408 height 43
click at [686, 586] on p "The only point that was not very clear was which methods were applied in this s…" at bounding box center [750, 572] width 408 height 43
click at [939, 589] on p "The only point that was not very clear was which methods were applied in this s…" at bounding box center [750, 572] width 408 height 43
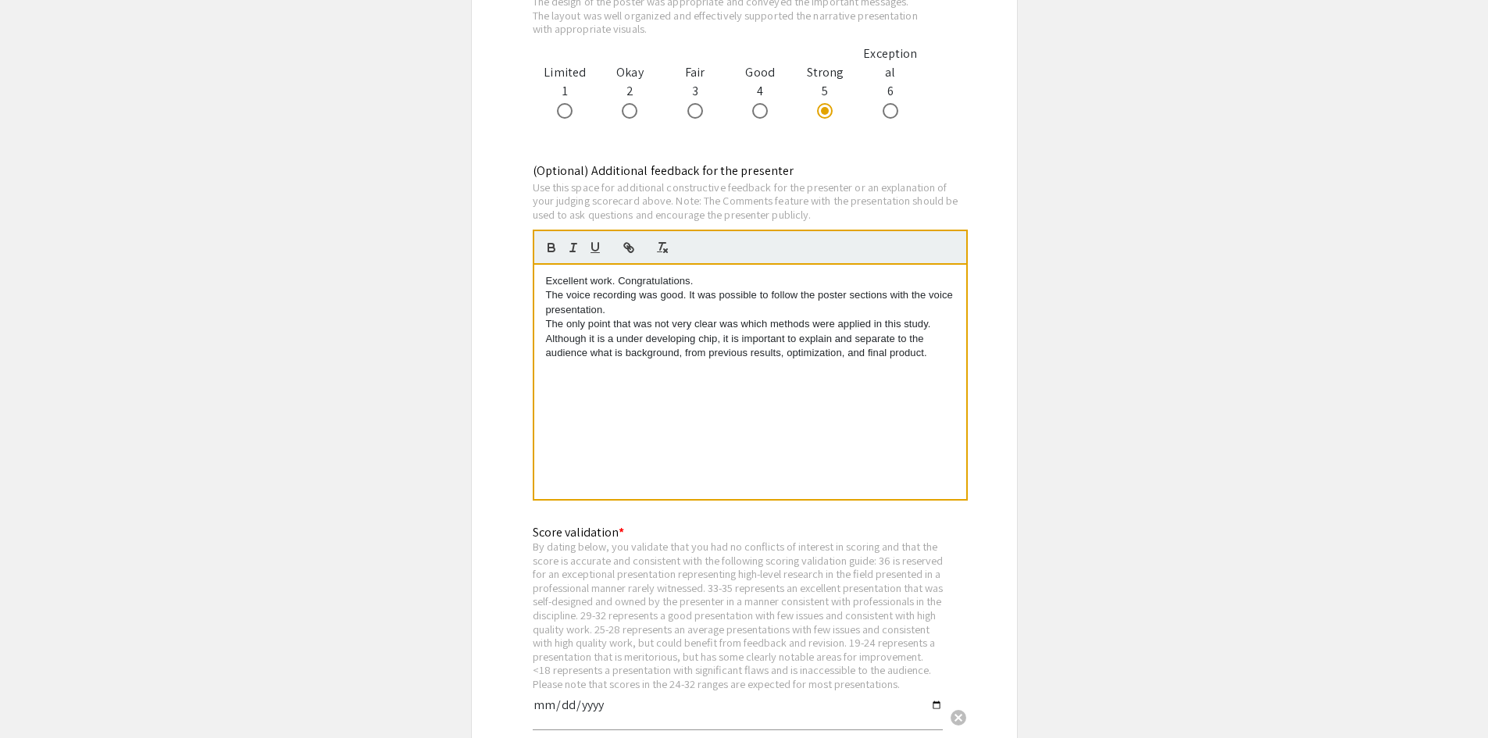
scroll to position [2030, 0]
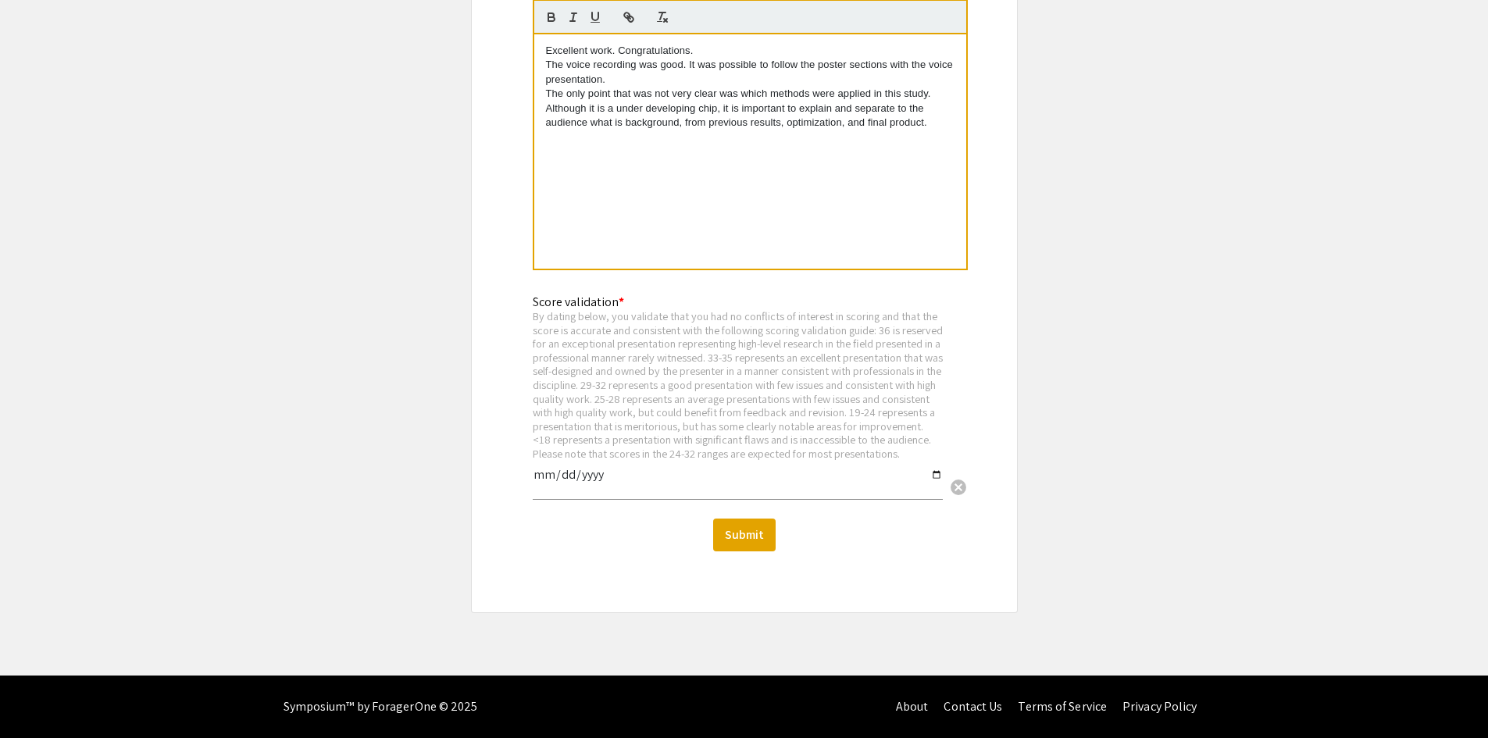
click at [934, 486] on input "date" at bounding box center [738, 481] width 410 height 27
type input "2025-09-11"
click at [759, 545] on button "Submit" at bounding box center [744, 534] width 62 height 33
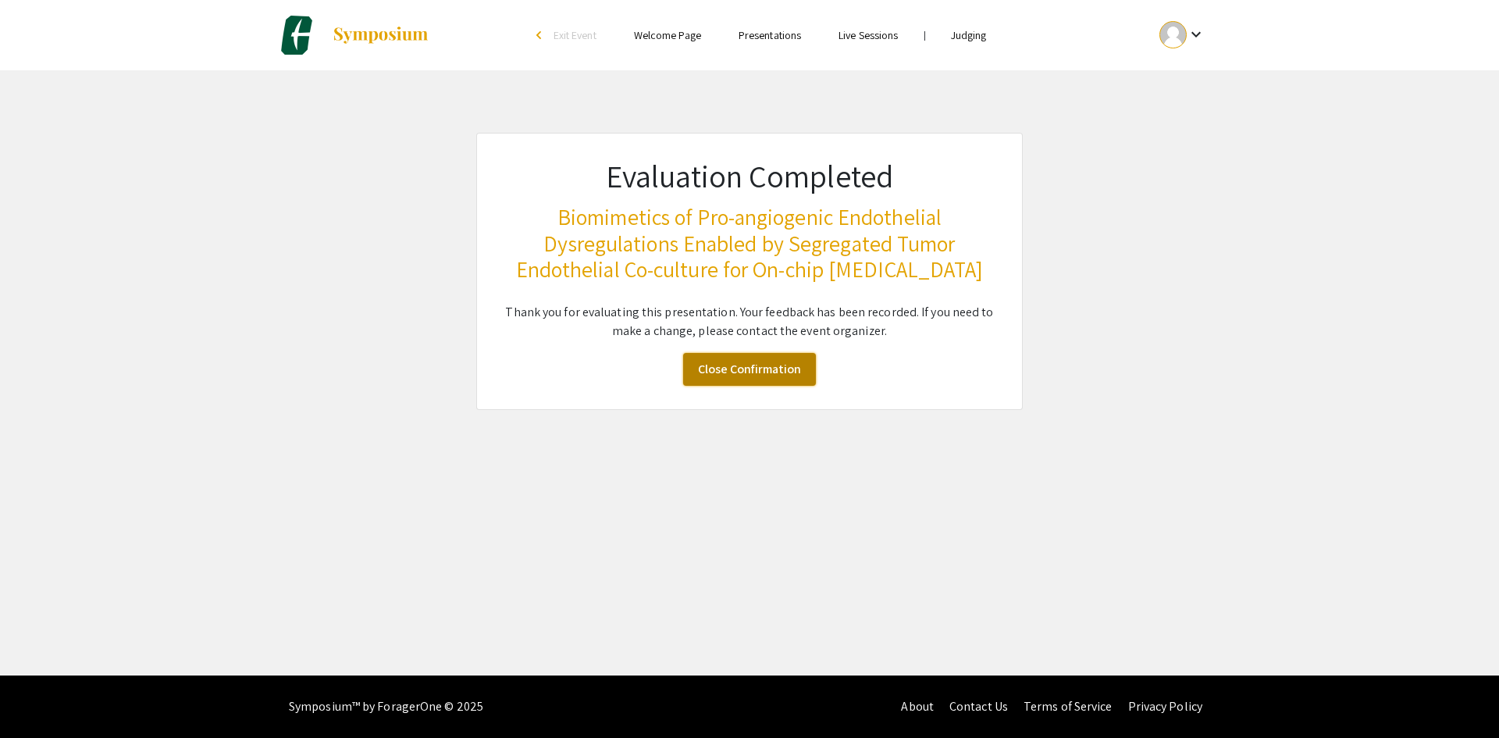
click at [766, 369] on link "Close Confirmation" at bounding box center [749, 369] width 133 height 33
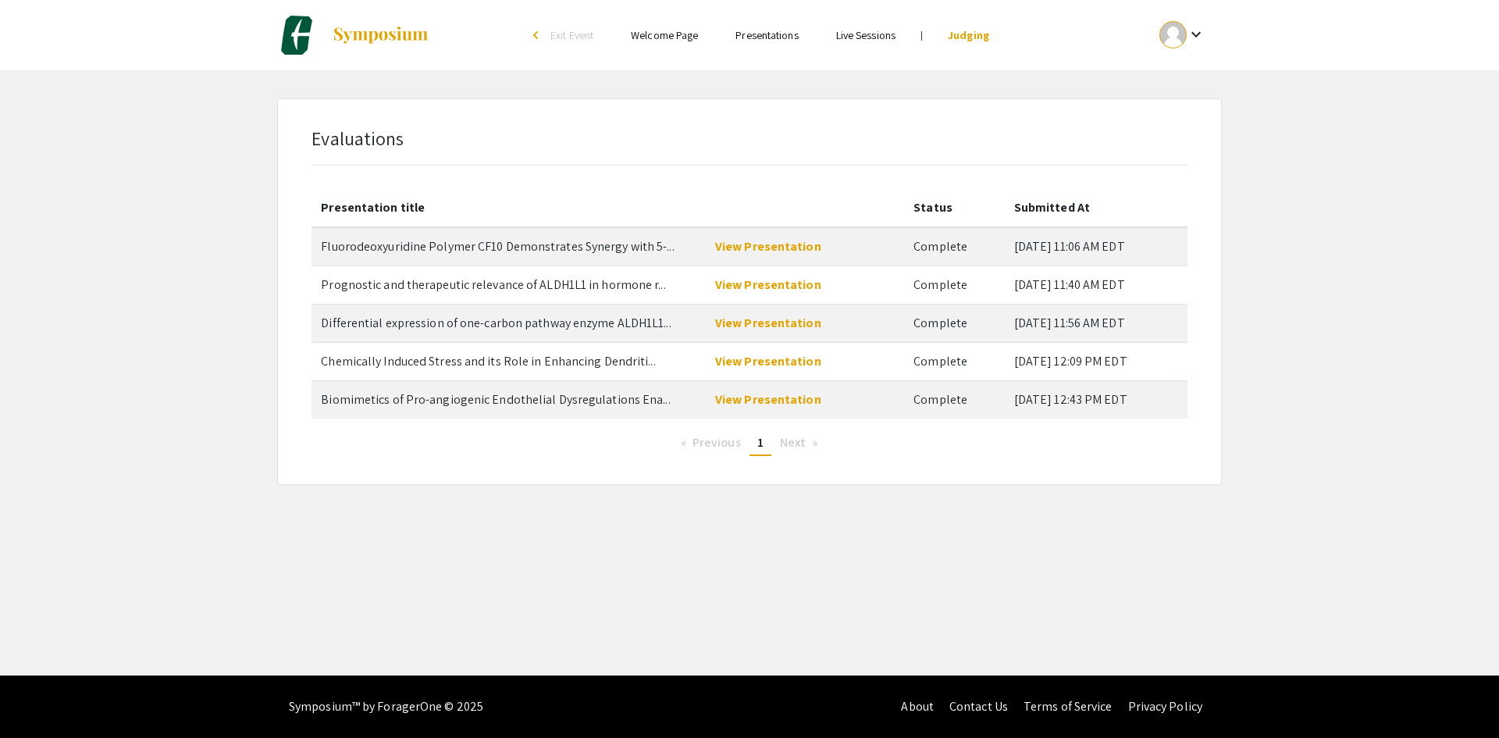
click at [661, 33] on link "Welcome Page" at bounding box center [664, 35] width 67 height 14
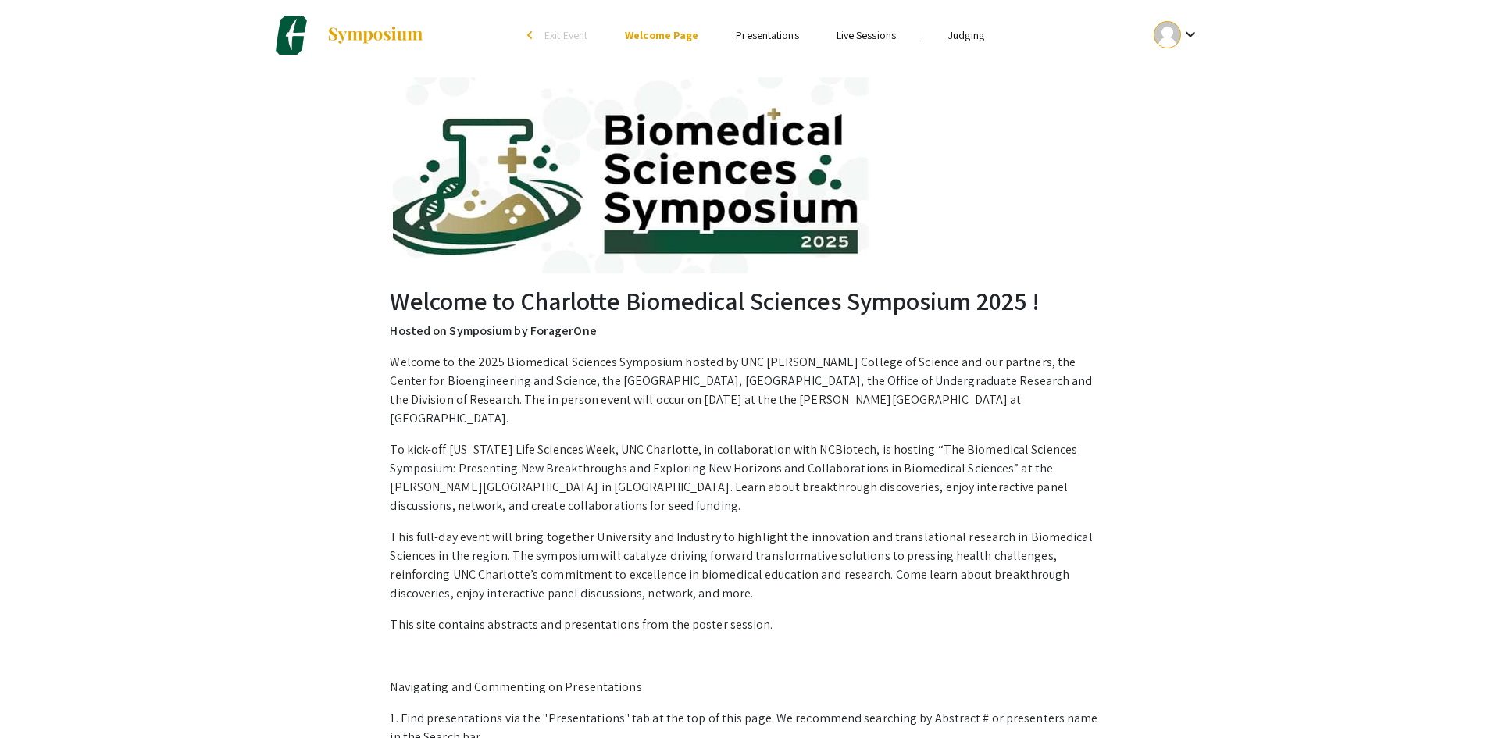
click at [749, 32] on link "Presentations" at bounding box center [767, 35] width 62 height 14
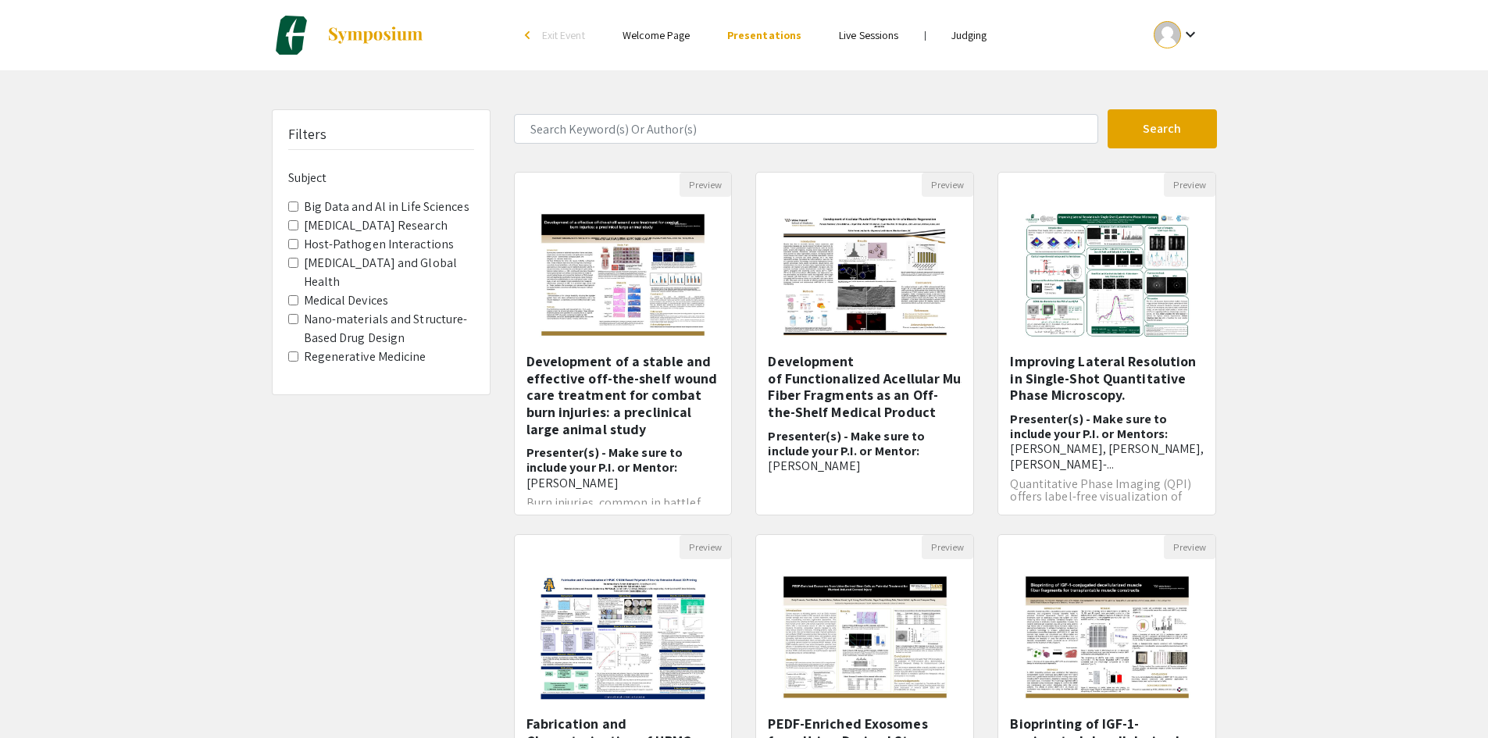
click at [363, 243] on label "Host-Pathogen Interactions" at bounding box center [379, 244] width 151 height 19
click at [298, 243] on Interactions "Host-Pathogen Interactions" at bounding box center [293, 244] width 10 height 10
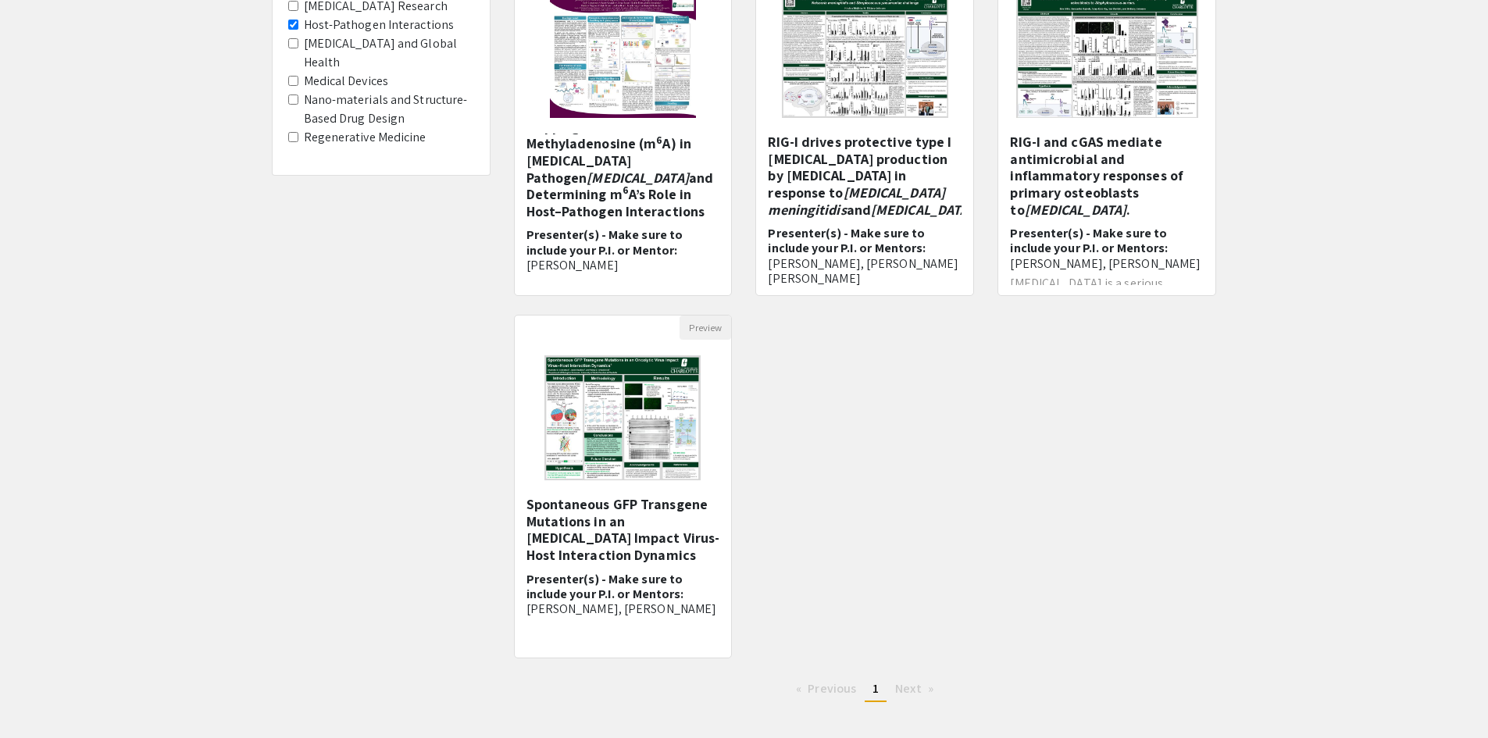
scroll to position [141, 0]
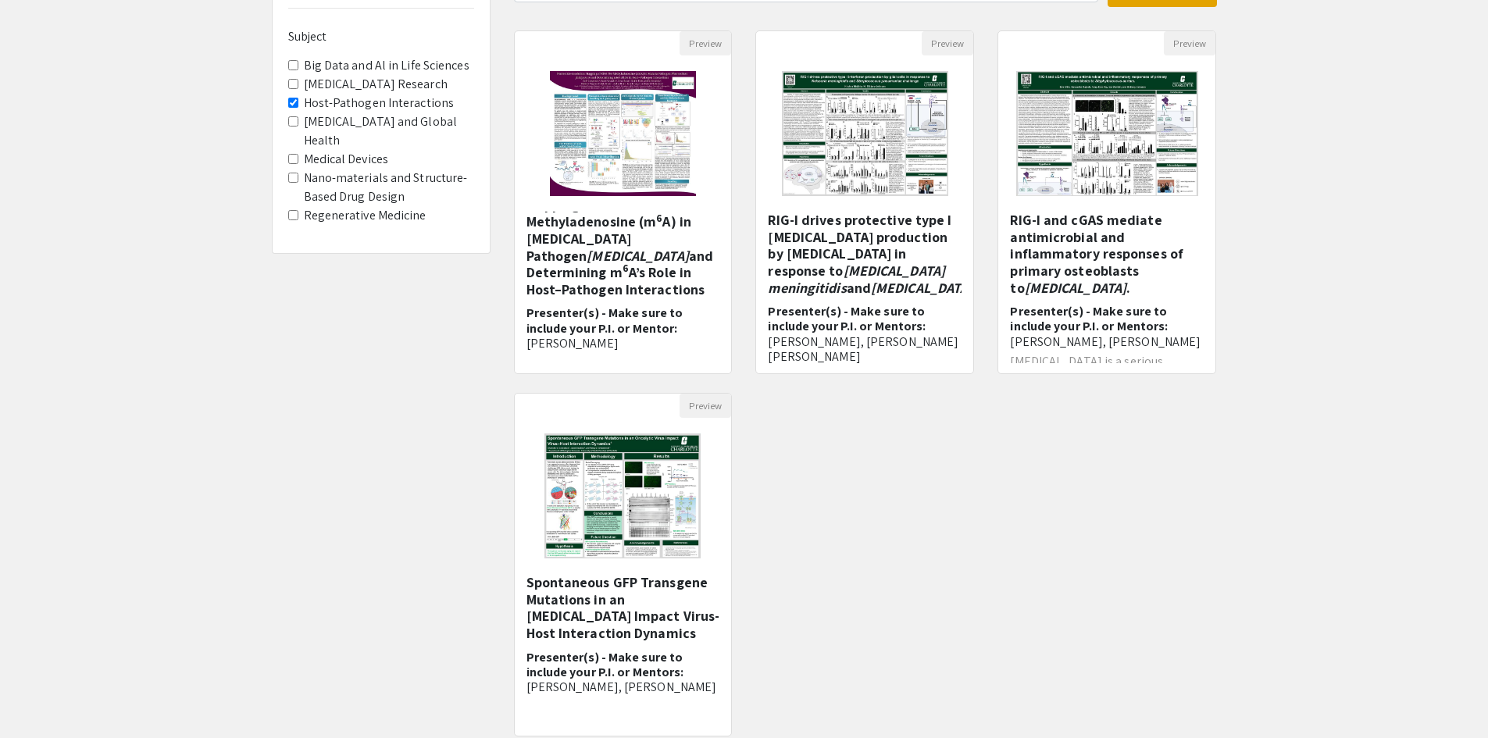
click at [295, 105] on Interactions "Host-Pathogen Interactions" at bounding box center [293, 103] width 10 height 10
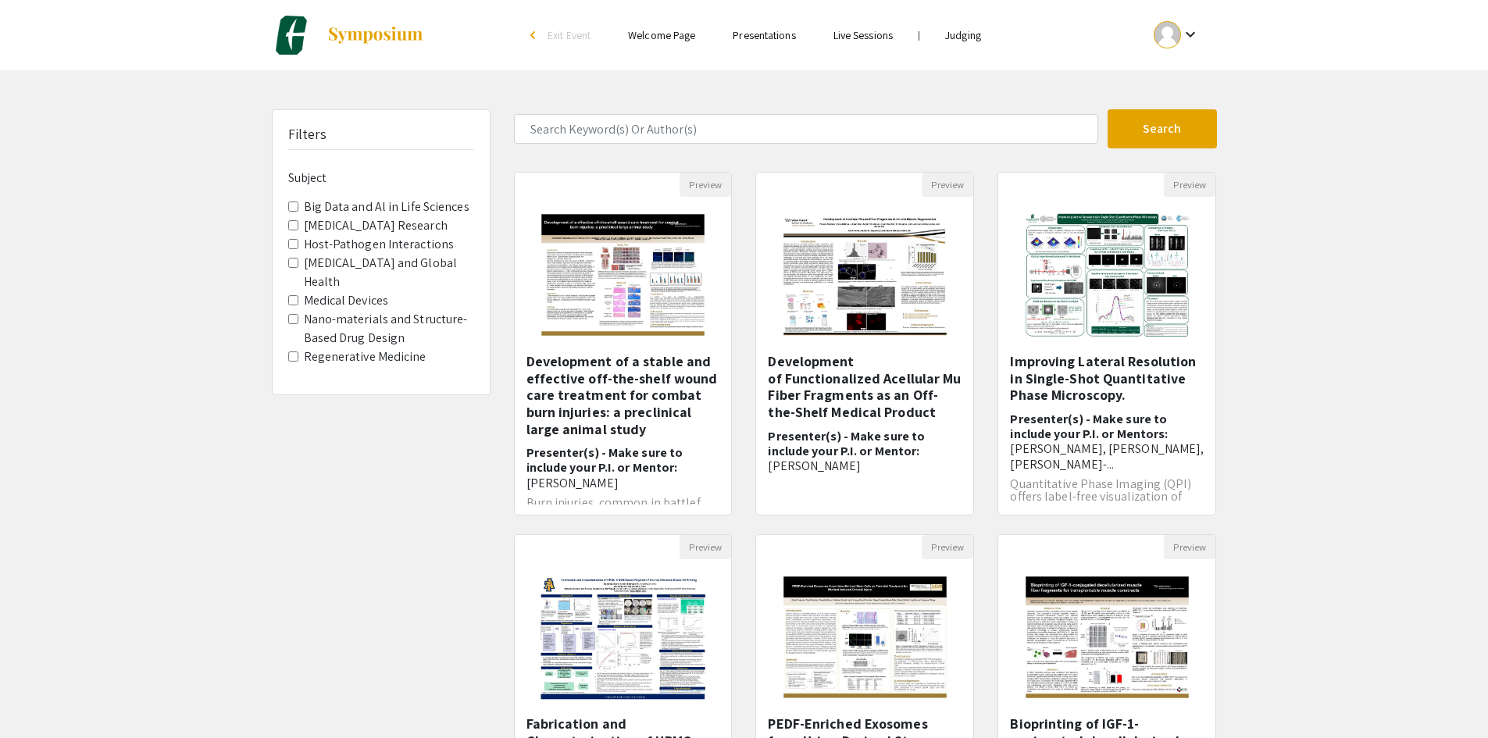
click at [345, 206] on label "Big Data and Al in Life Sciences" at bounding box center [387, 207] width 166 height 19
click at [298, 206] on Sciences "Big Data and Al in Life Sciences" at bounding box center [293, 206] width 10 height 10
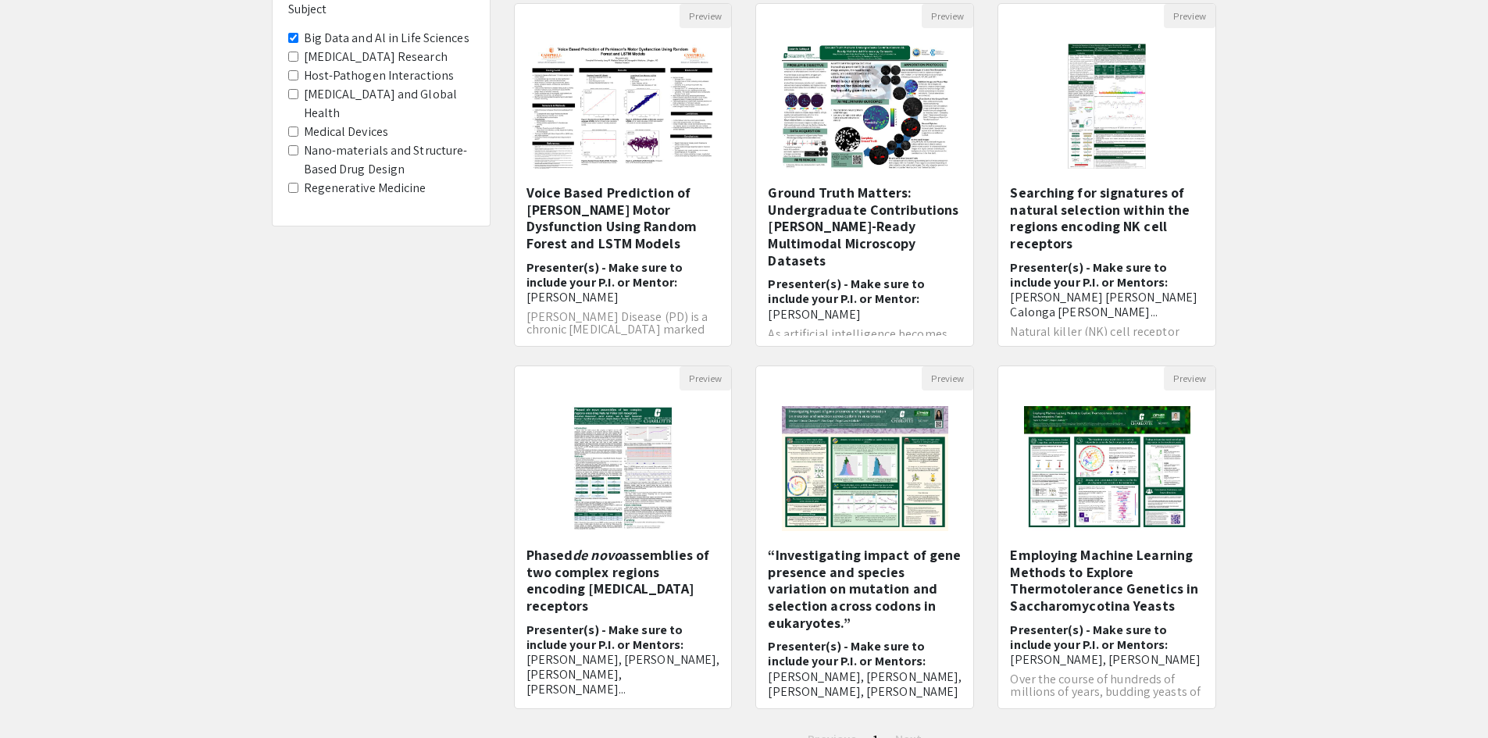
scroll to position [141, 0]
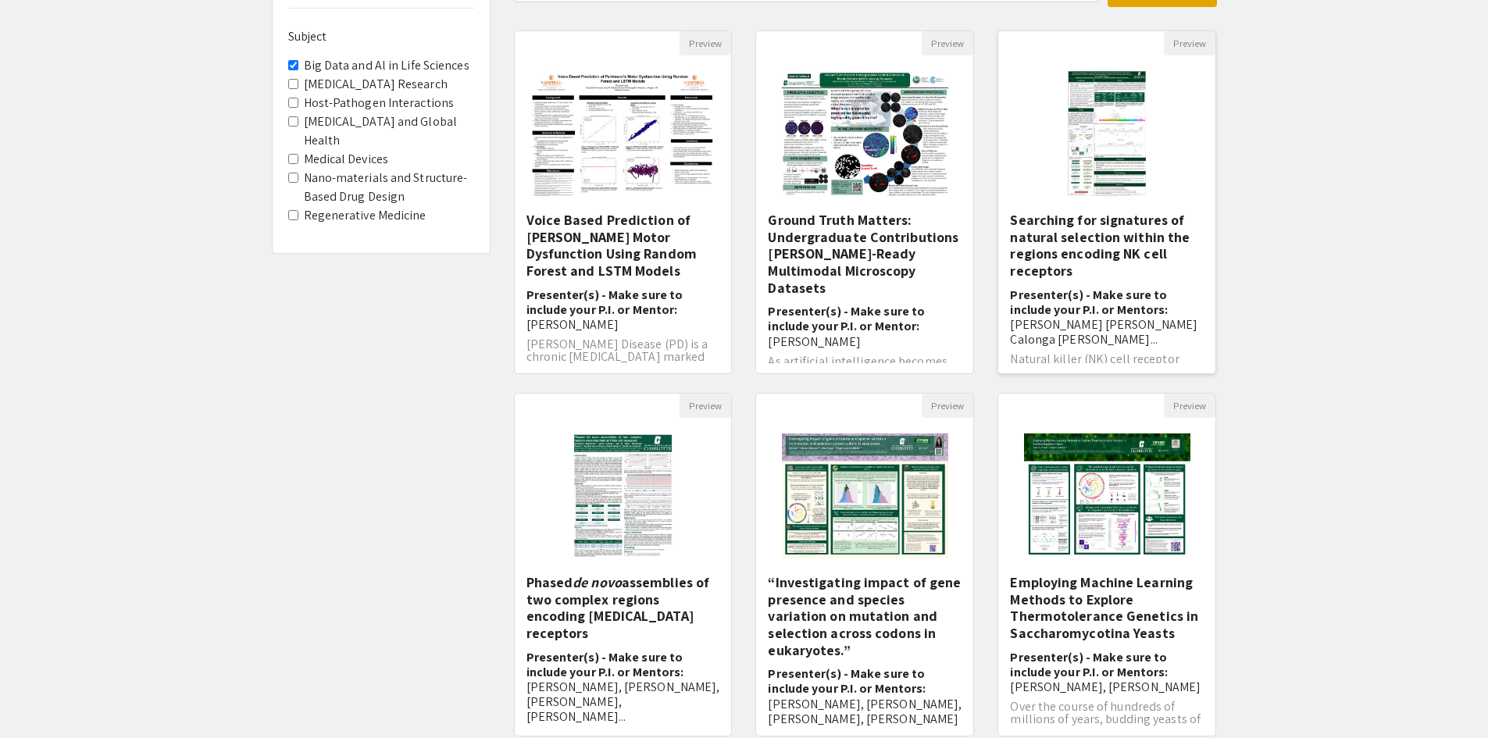
click at [1085, 237] on h5 "Searching for signatures of natural selection within the regions encoding NK ce…" at bounding box center [1107, 245] width 194 height 67
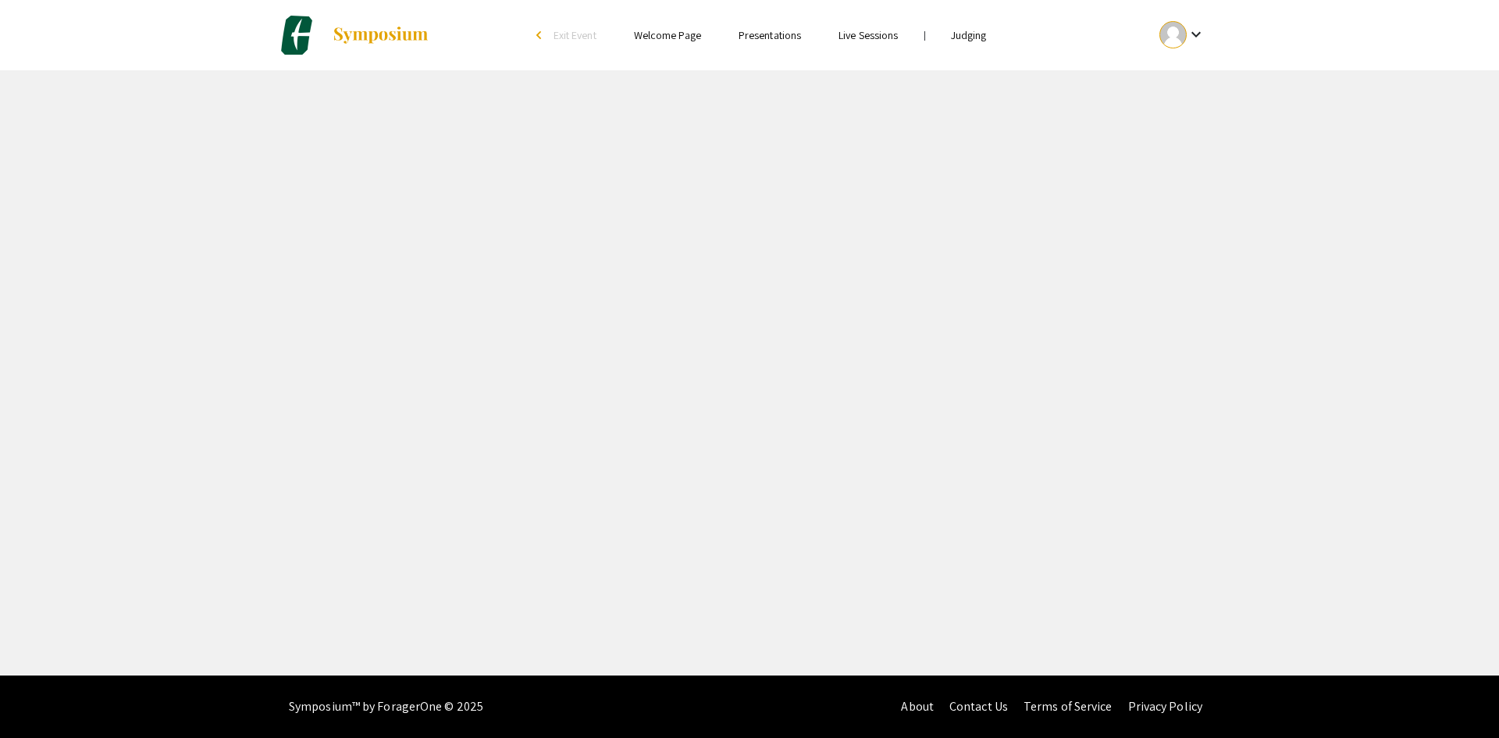
select select "custom"
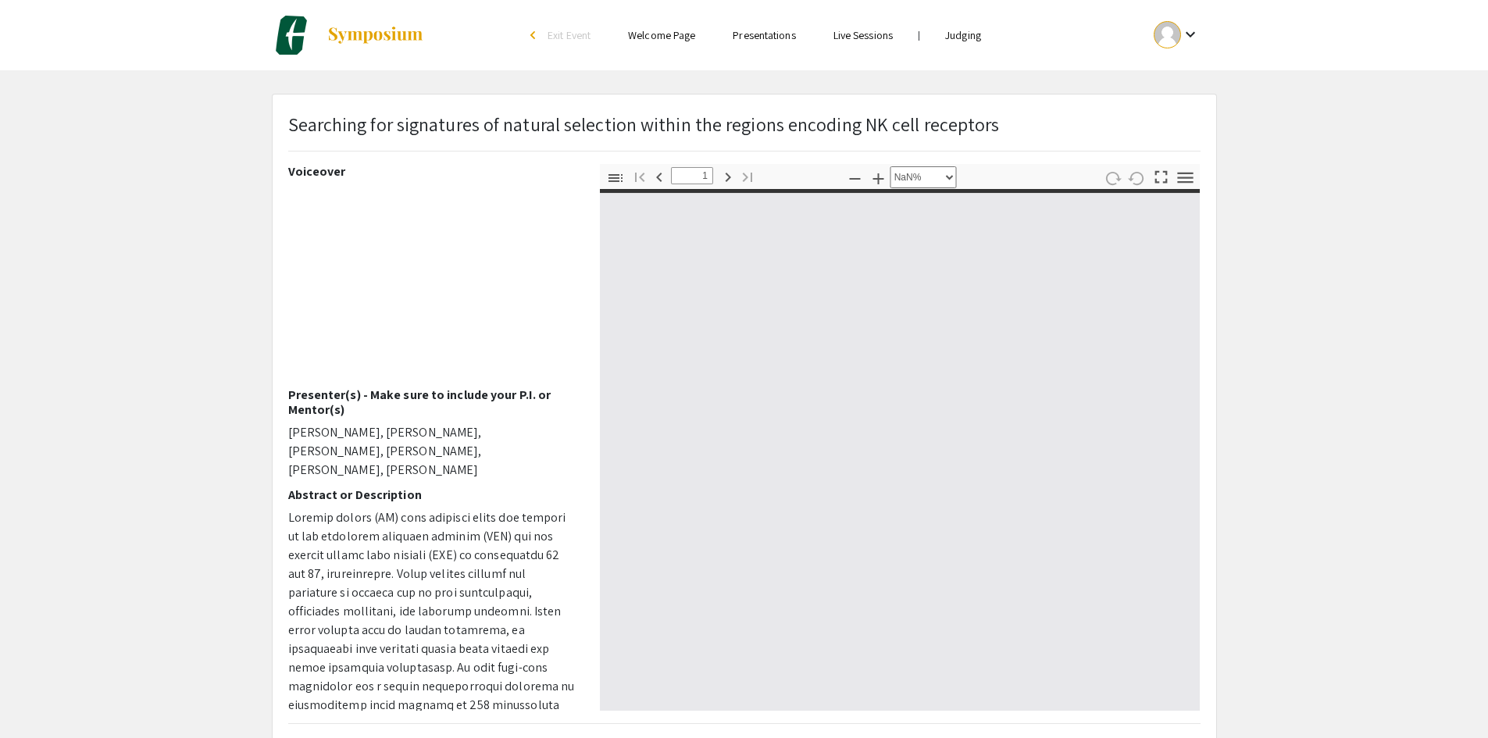
type input "0"
select select "auto"
type input "1"
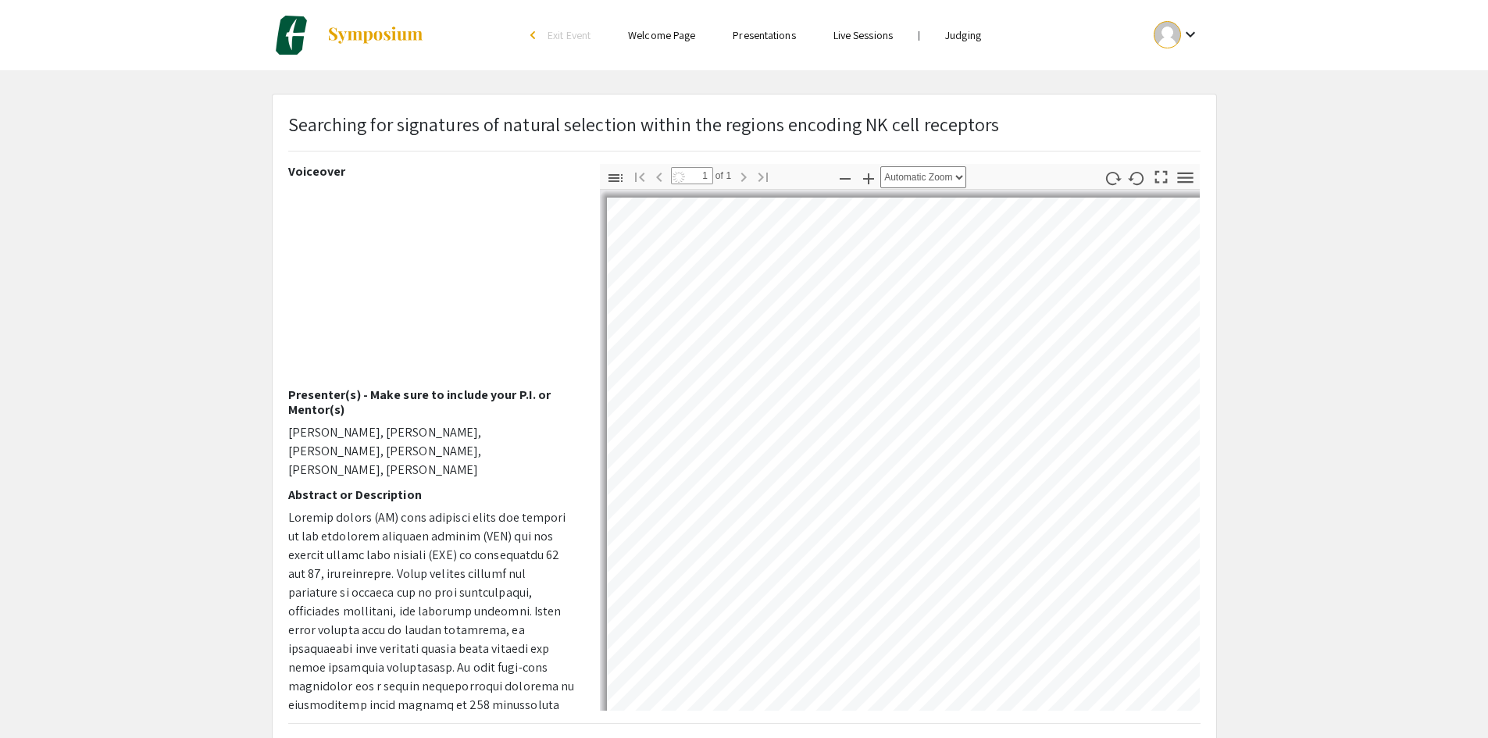
select select "auto"
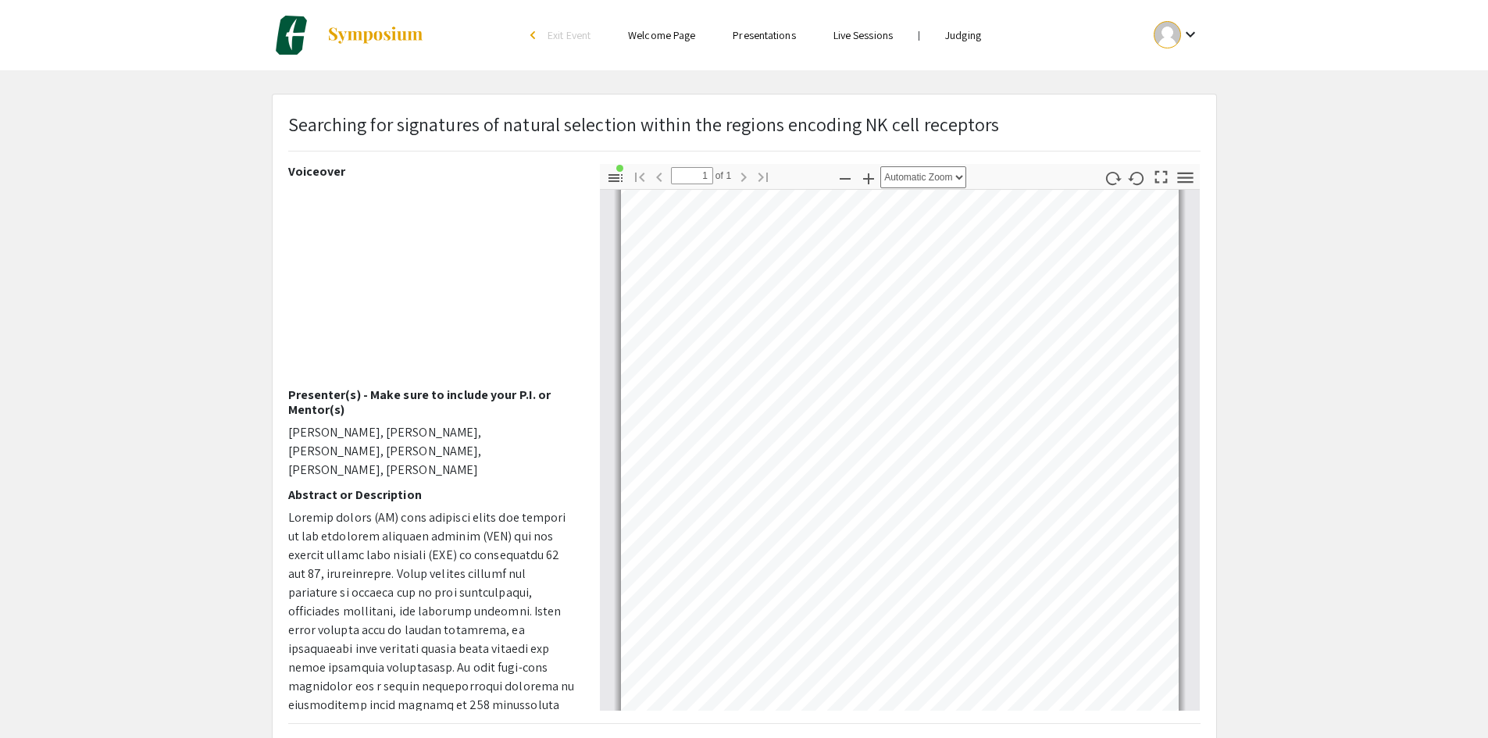
scroll to position [386, 0]
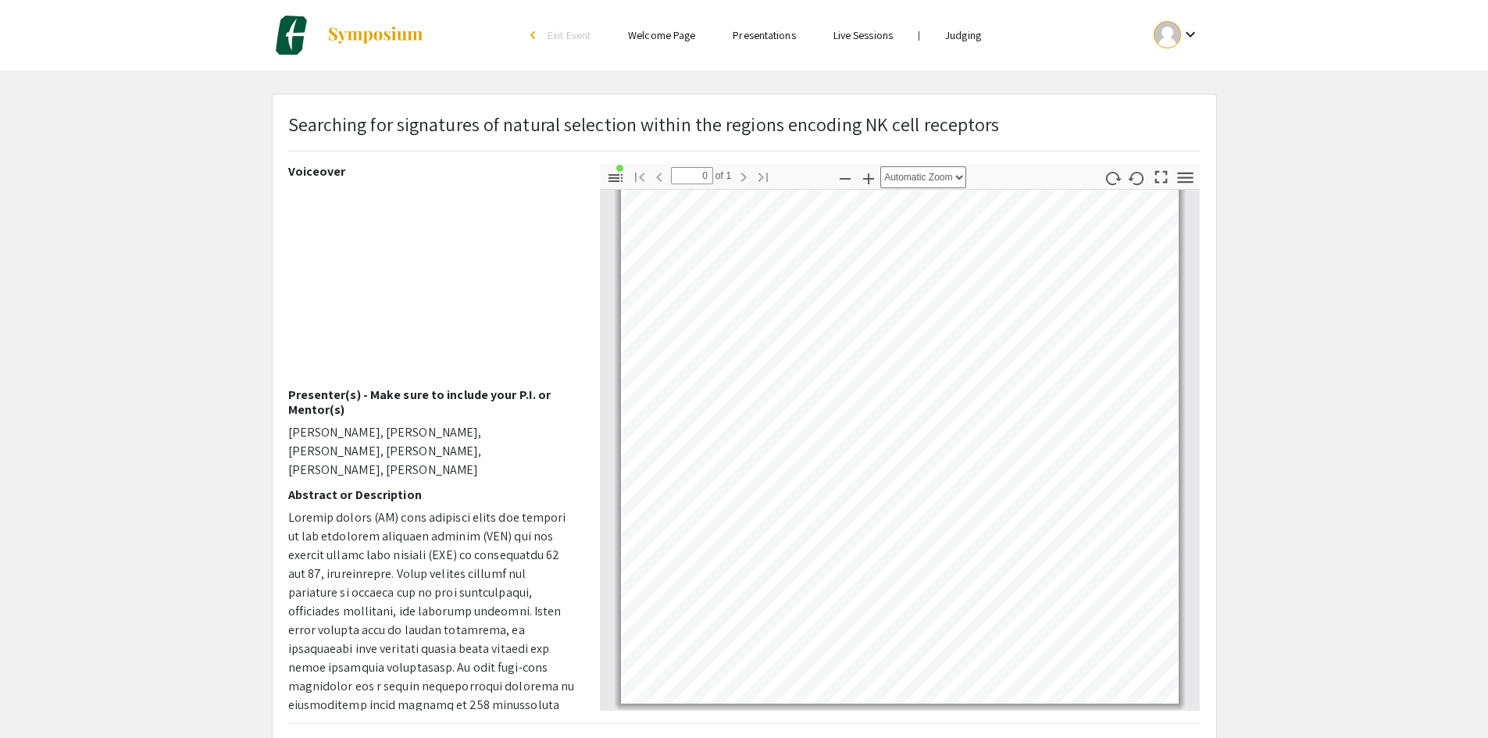
scroll to position [141, 0]
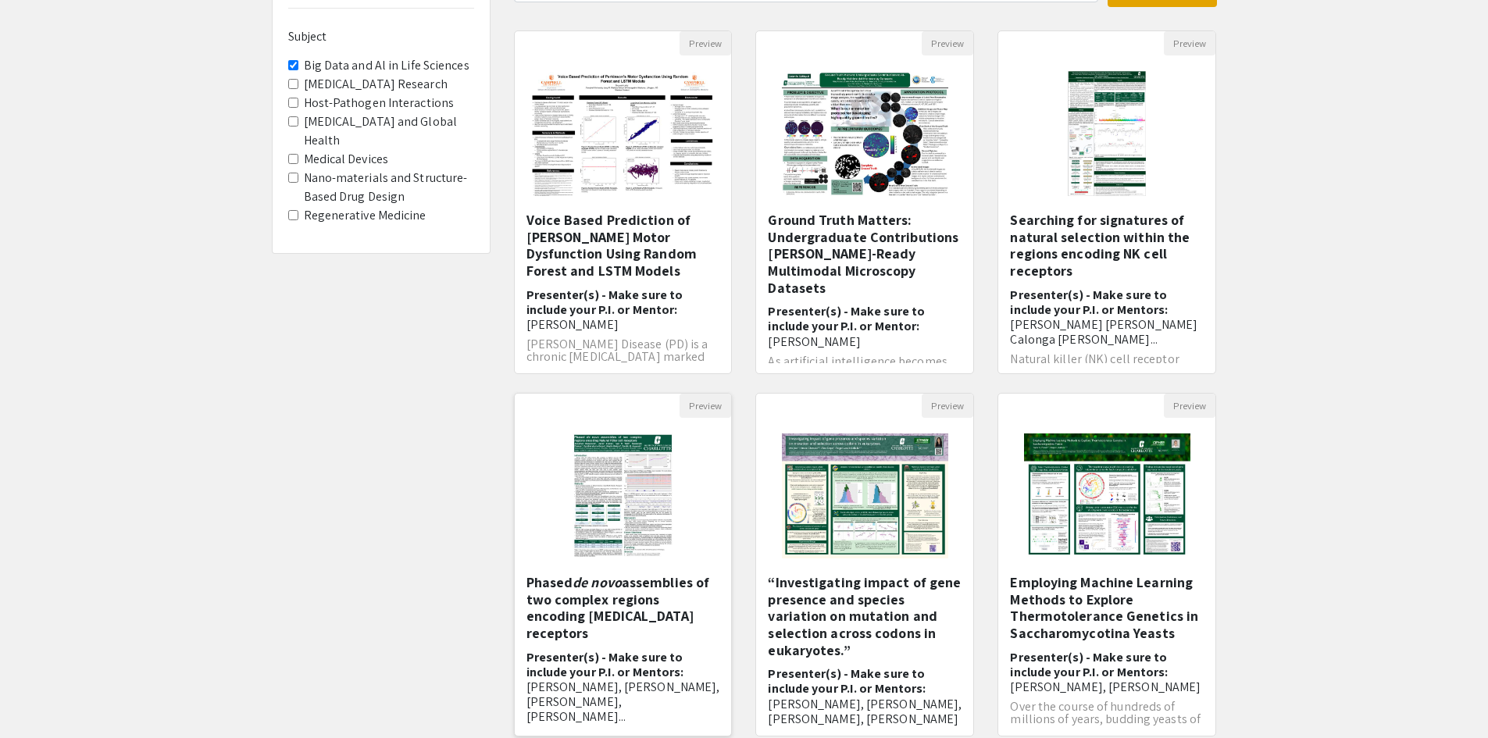
click at [605, 605] on h5 "Phased de novo assemblies of two complex regions encoding Natural Killer cell r…" at bounding box center [623, 607] width 194 height 67
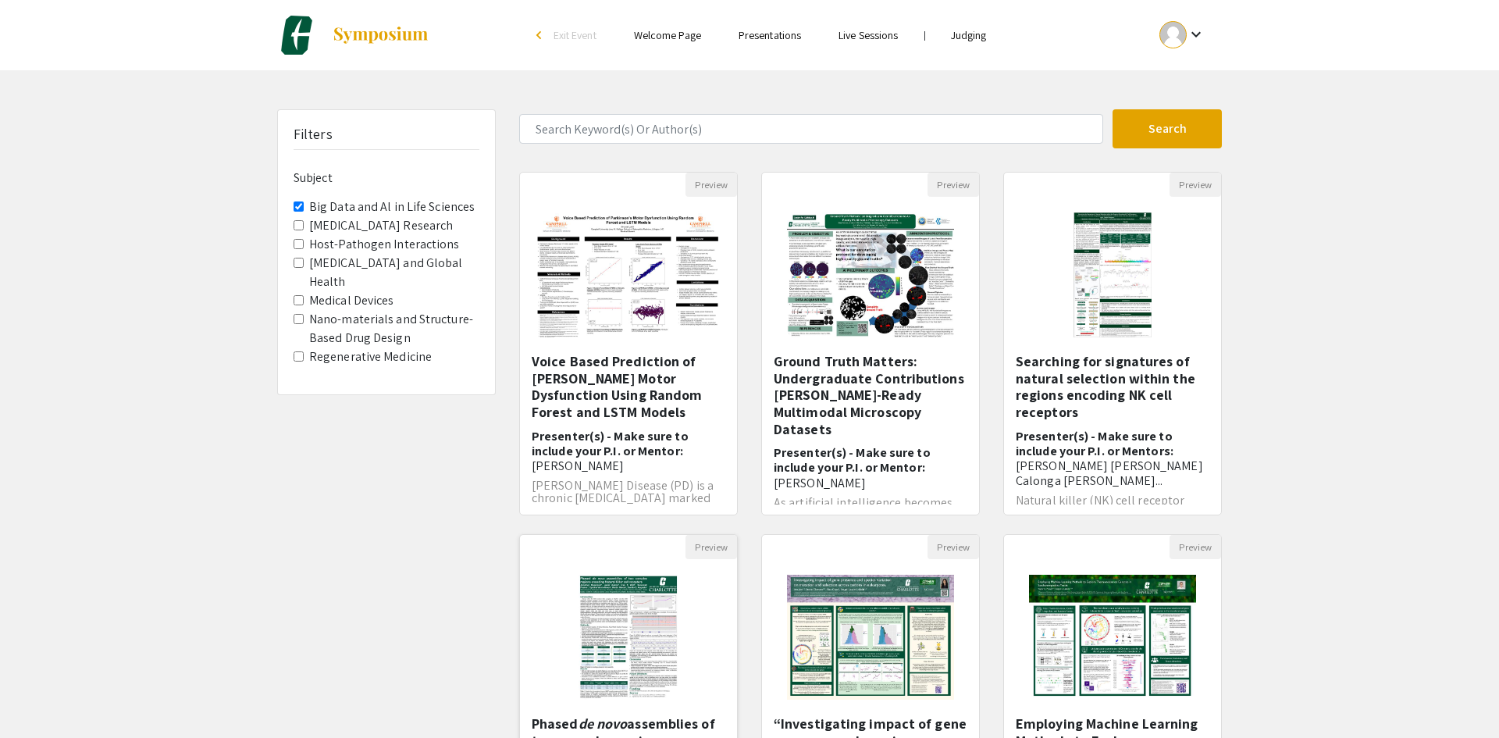
select select "custom"
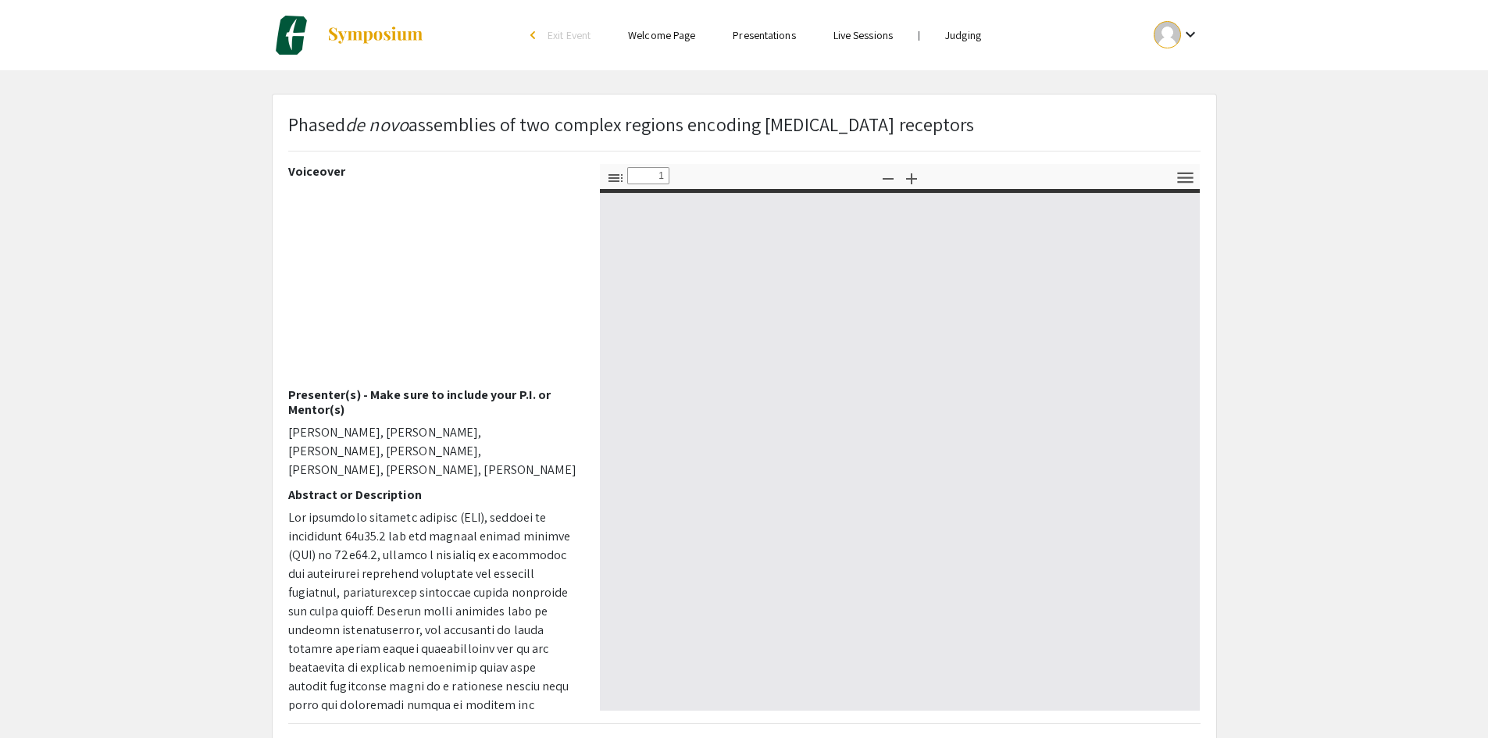
type input "0"
select select "custom"
type input "1"
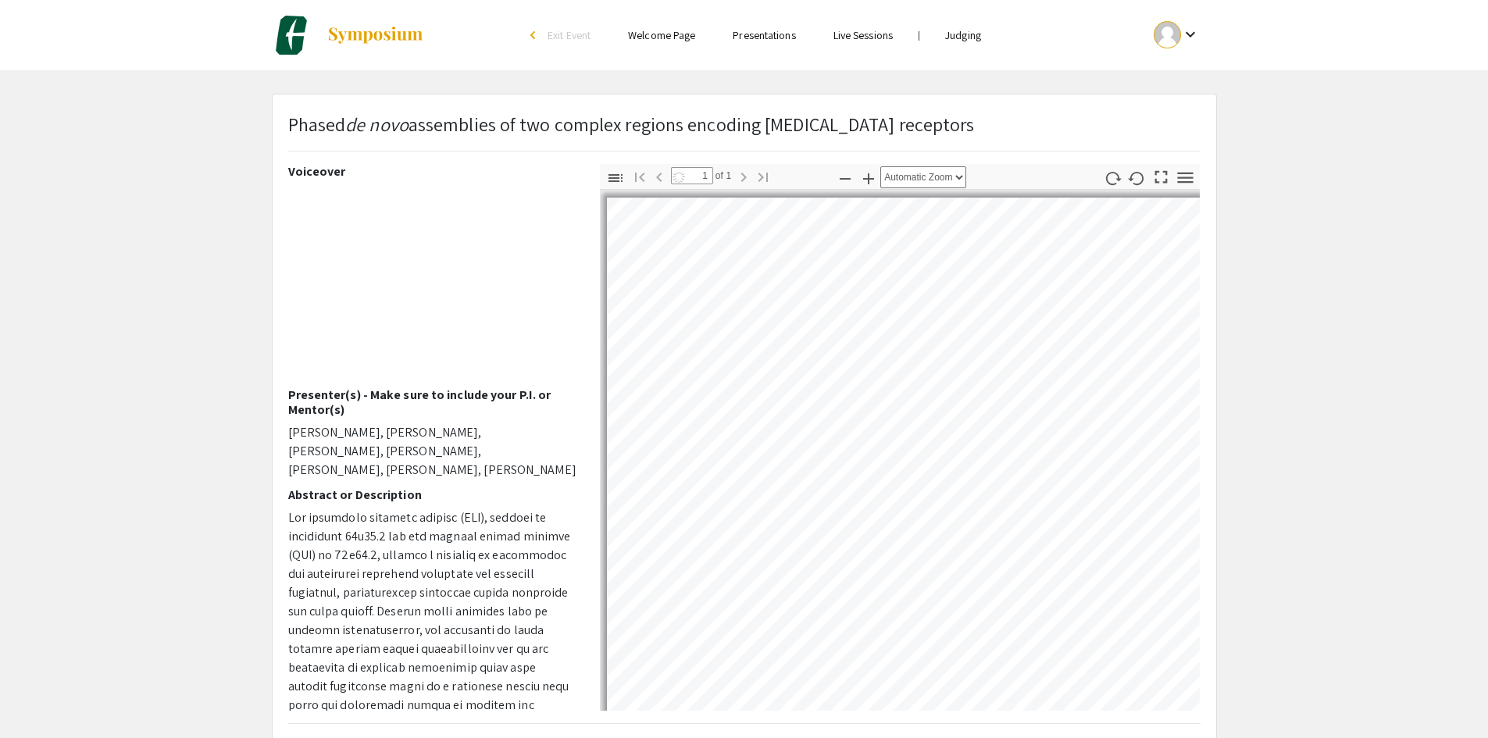
select select "auto"
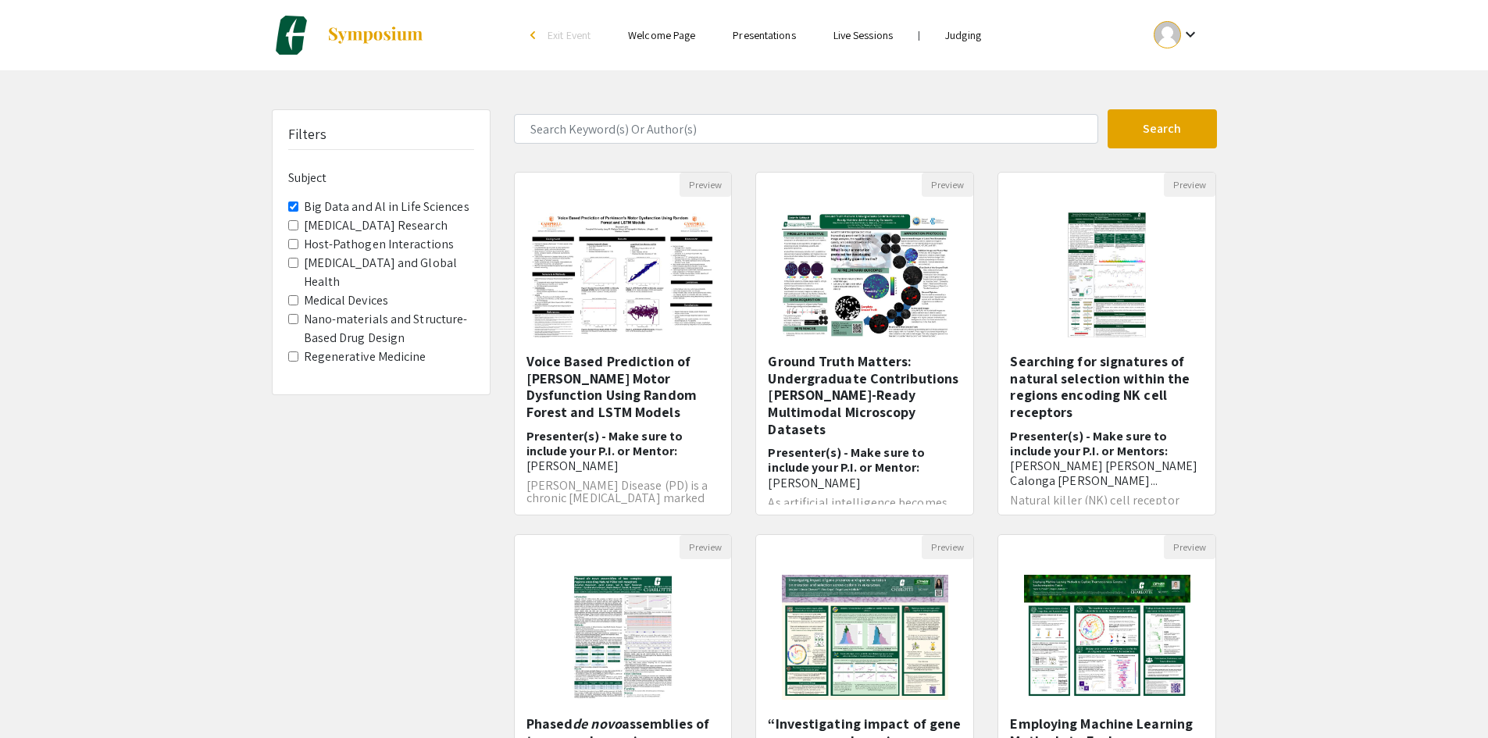
scroll to position [141, 0]
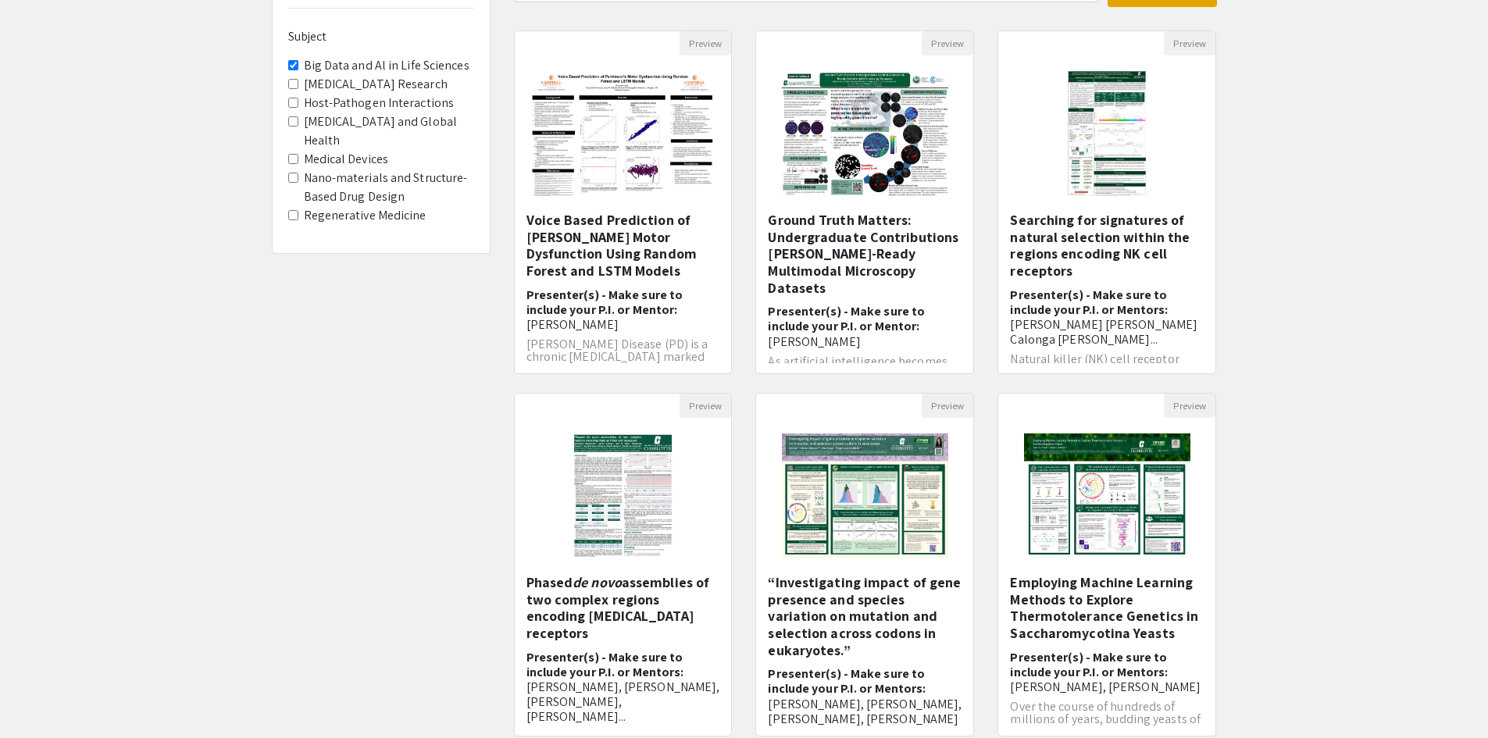
click at [294, 65] on Sciences "Big Data and Al in Life Sciences" at bounding box center [293, 65] width 10 height 10
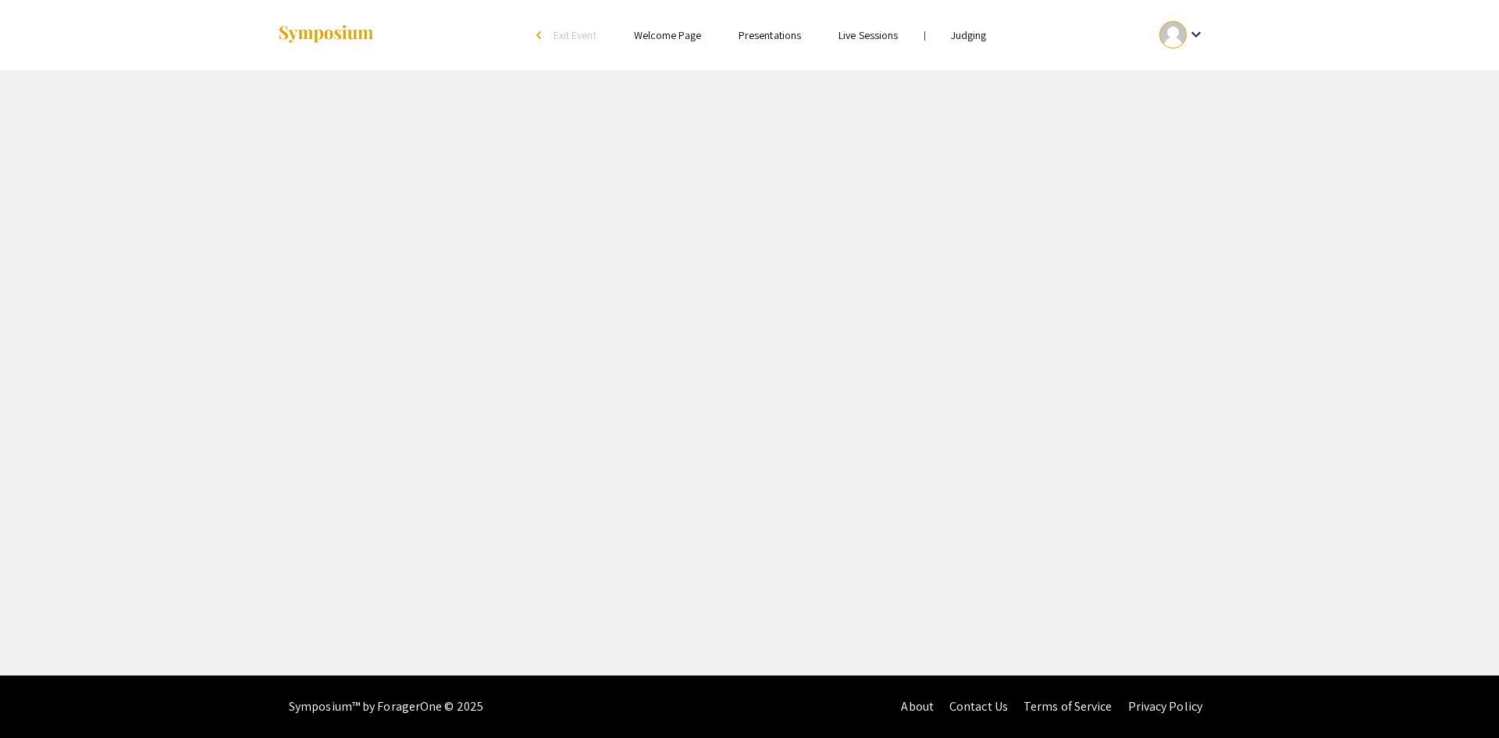
select select "custom"
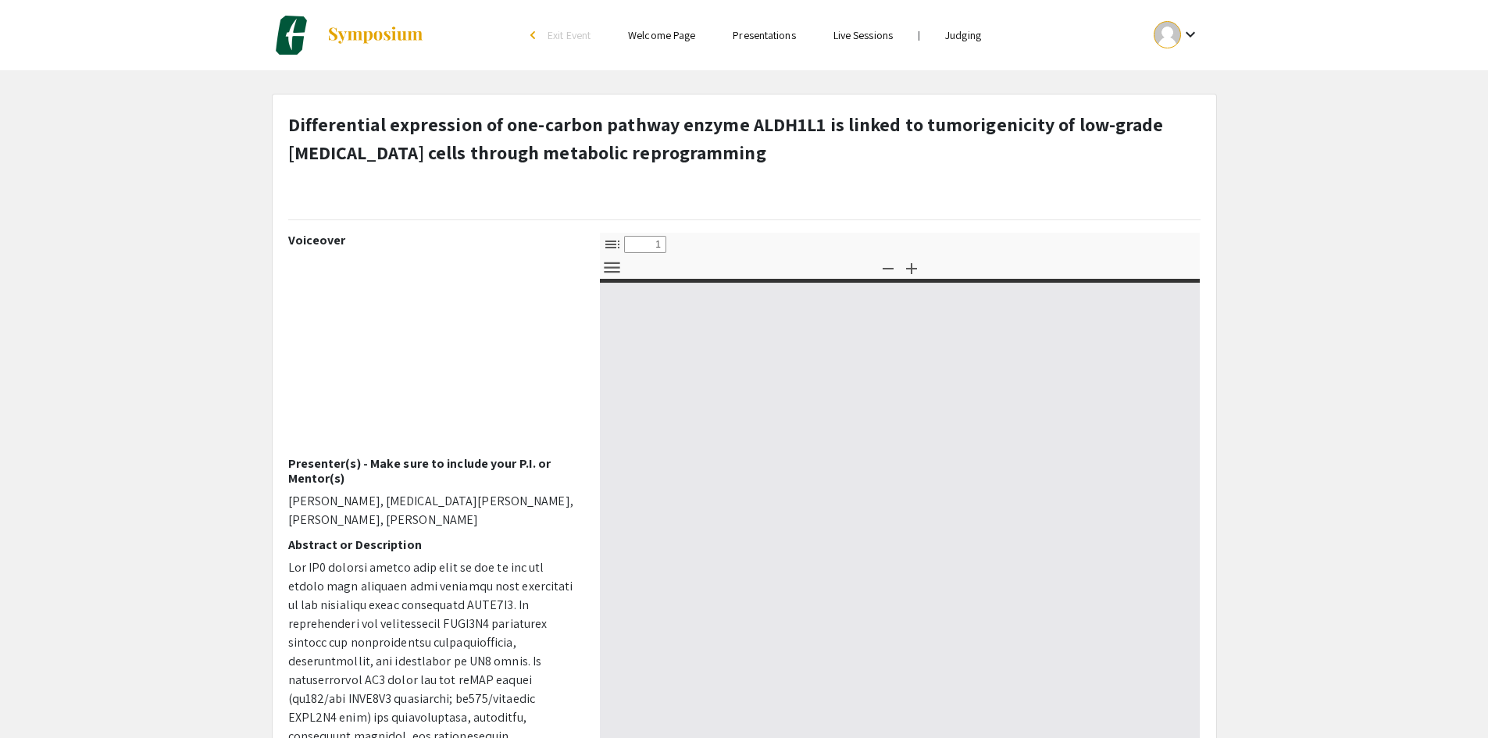
type input "0"
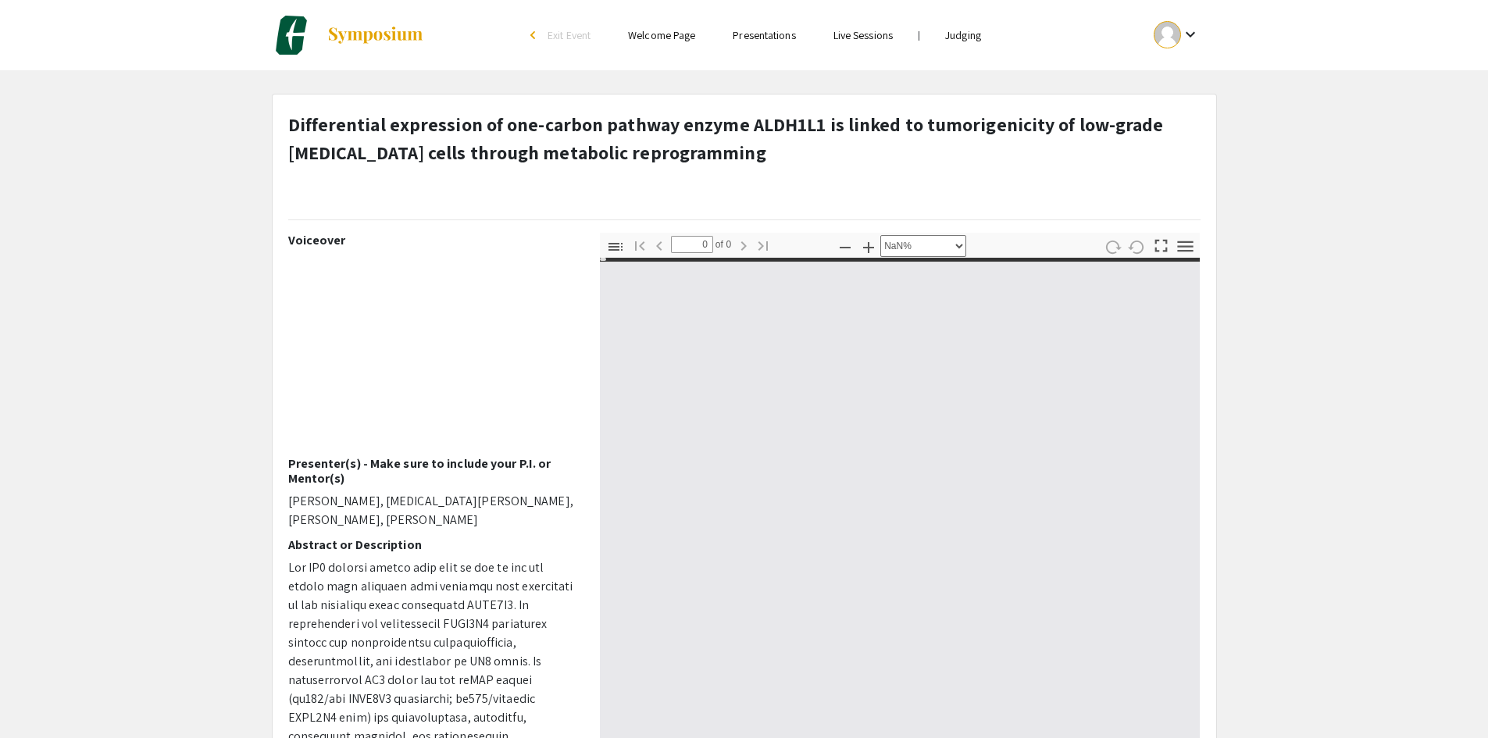
select select "auto"
type input "1"
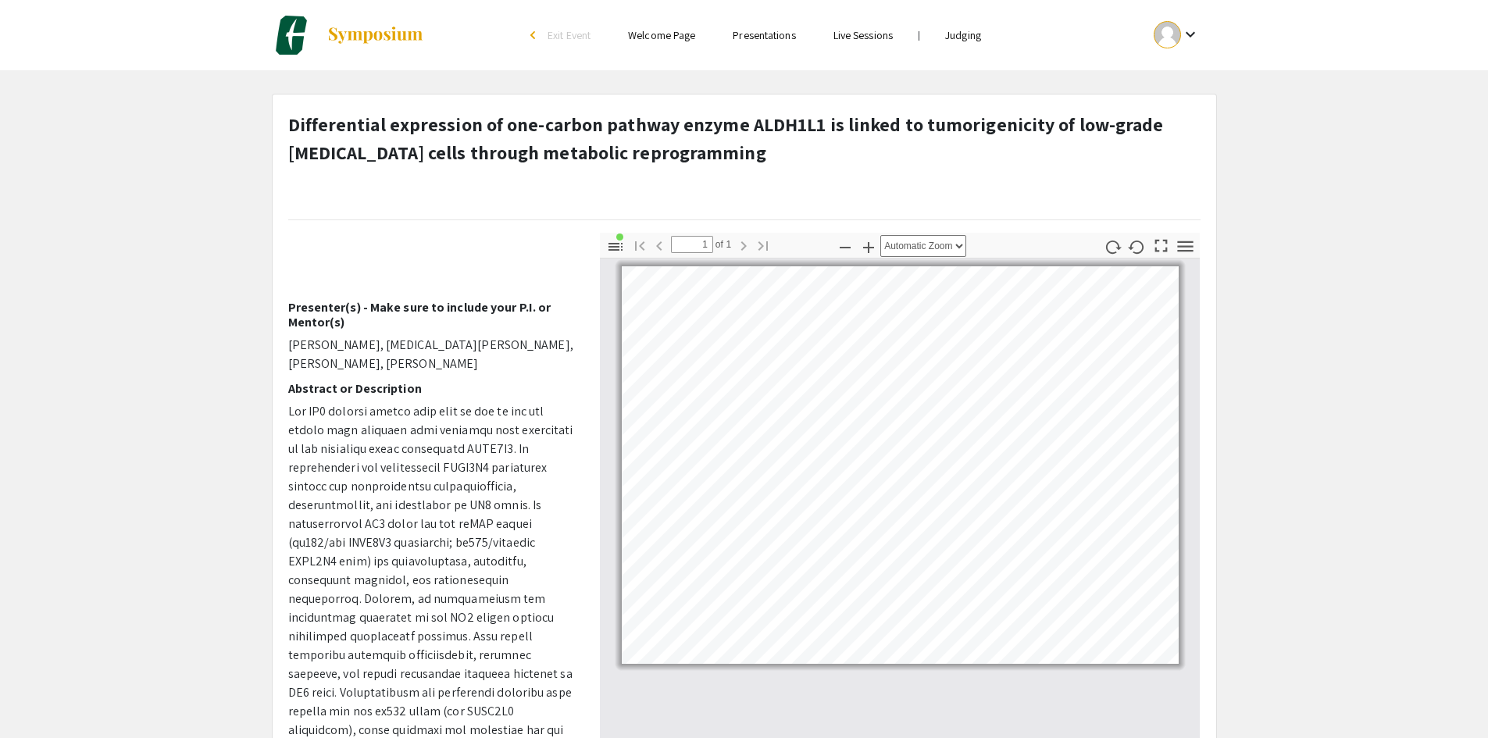
scroll to position [234, 0]
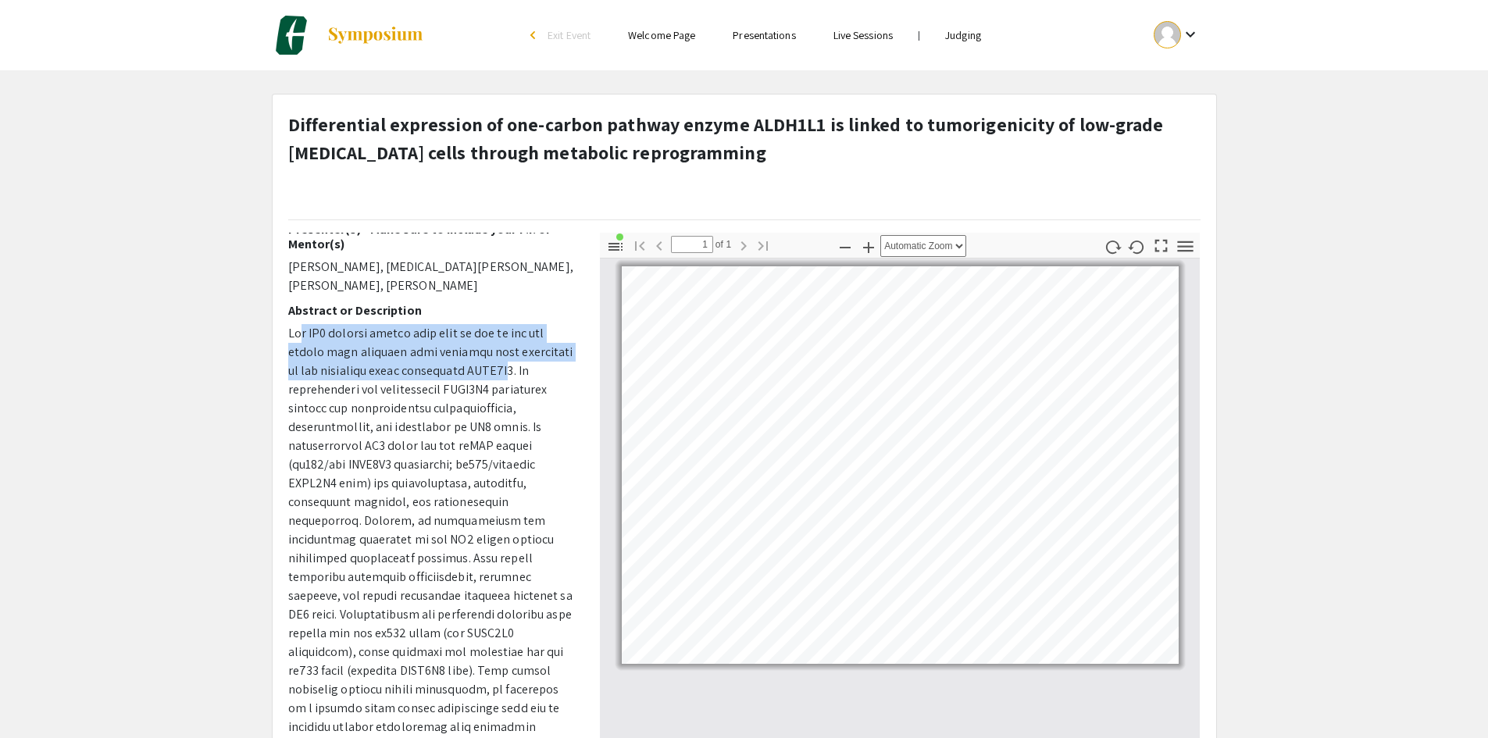
drag, startPoint x: 303, startPoint y: 330, endPoint x: 497, endPoint y: 365, distance: 197.4
click at [497, 365] on p at bounding box center [432, 689] width 288 height 731
click at [427, 350] on p at bounding box center [432, 689] width 288 height 731
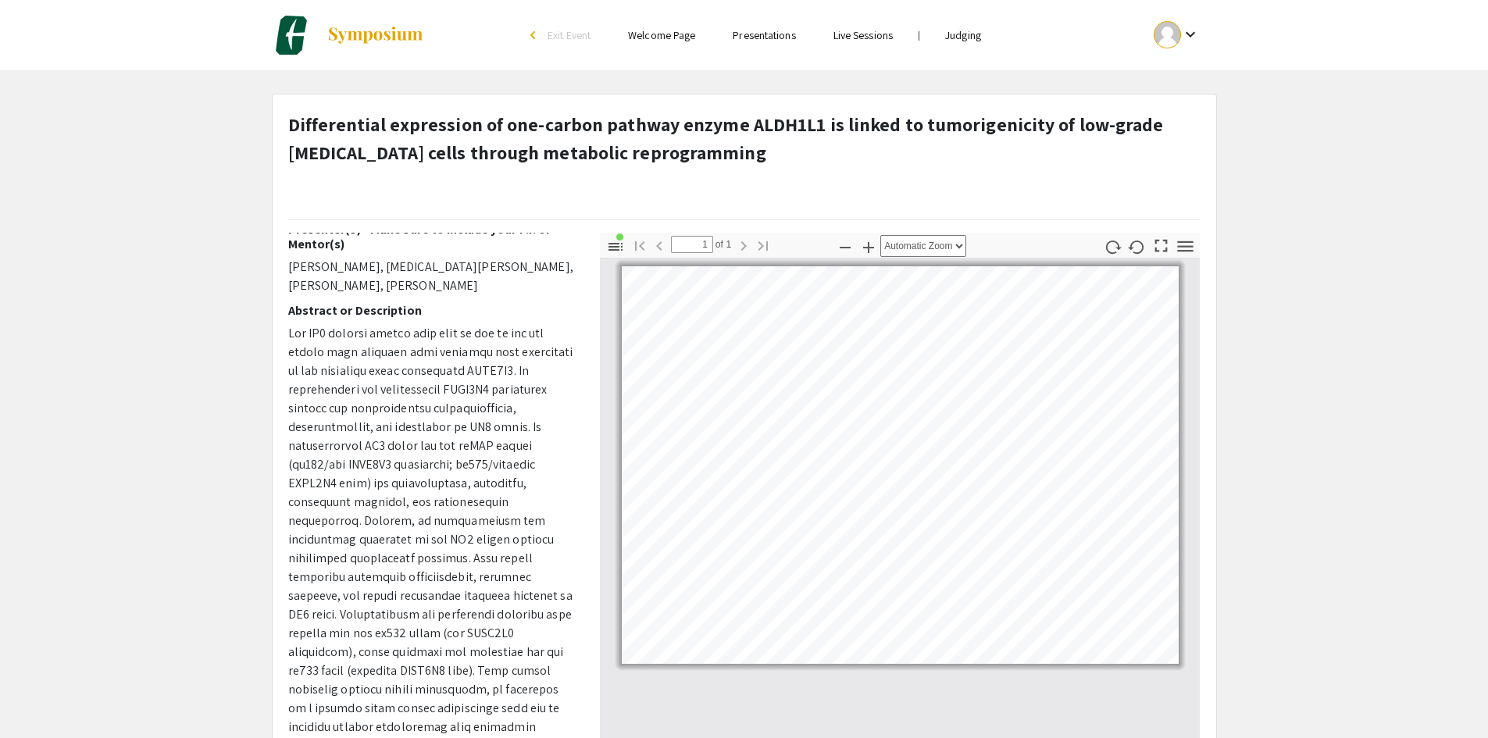
scroll to position [312, 0]
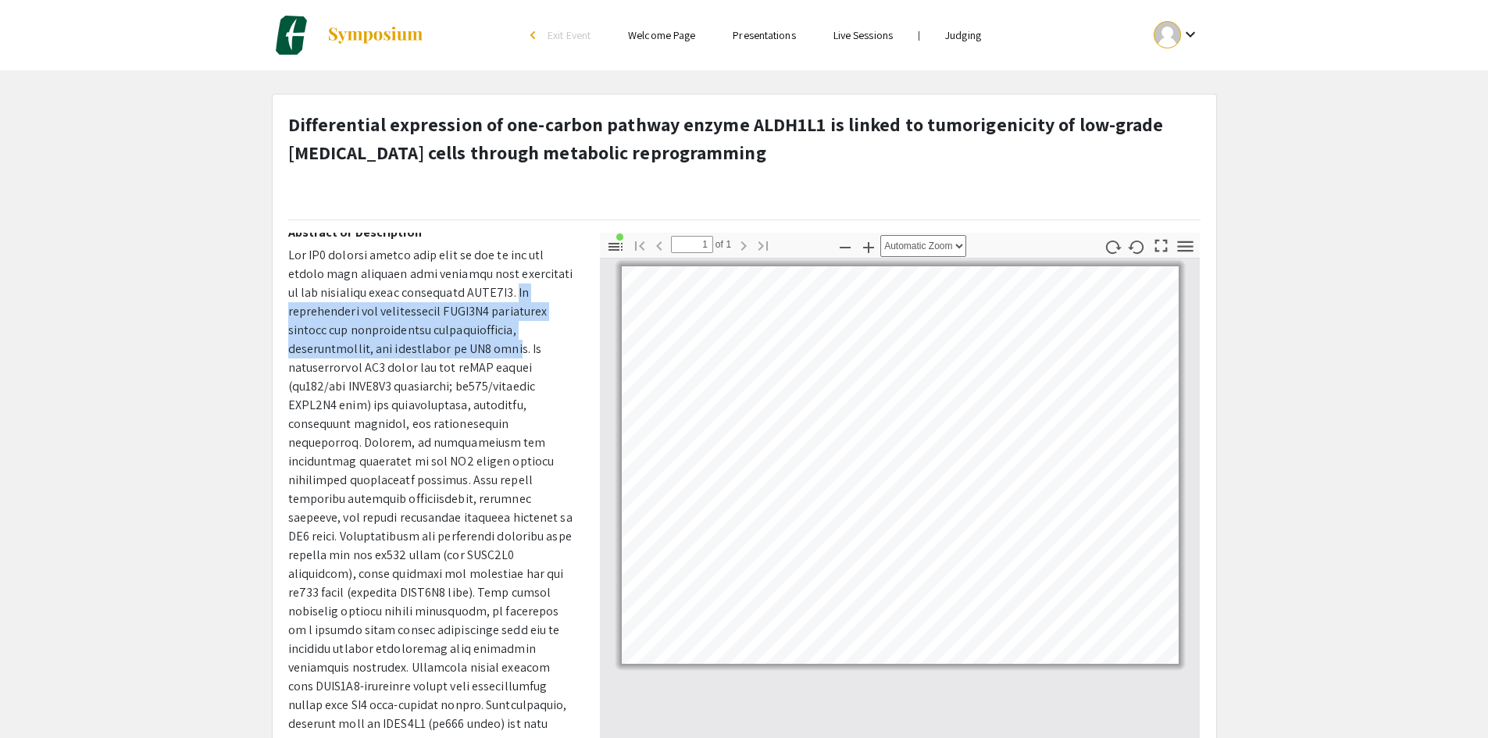
drag, startPoint x: 511, startPoint y: 294, endPoint x: 511, endPoint y: 344, distance: 50.0
click at [511, 344] on p at bounding box center [432, 611] width 288 height 731
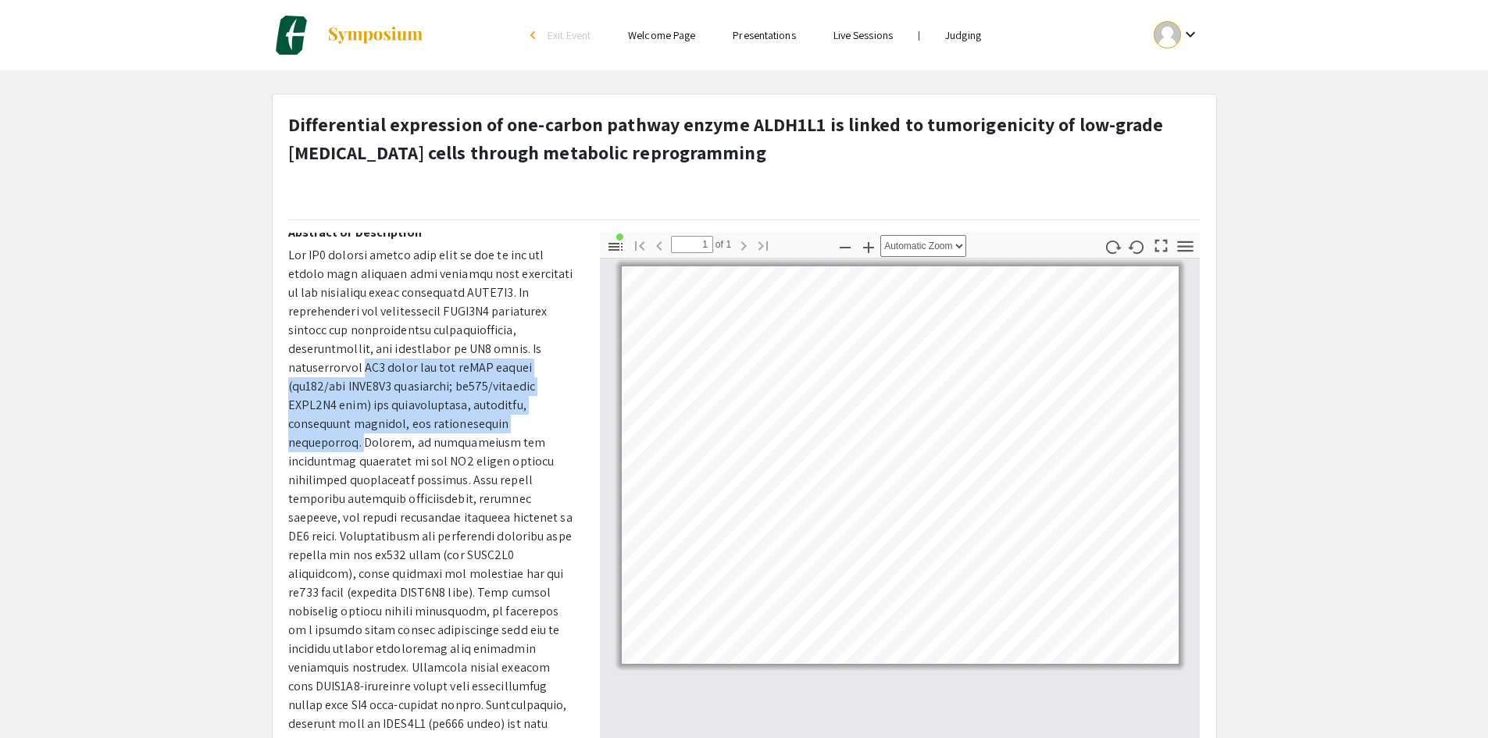
drag, startPoint x: 363, startPoint y: 367, endPoint x: 499, endPoint y: 419, distance: 145.3
click at [499, 419] on p at bounding box center [432, 611] width 288 height 731
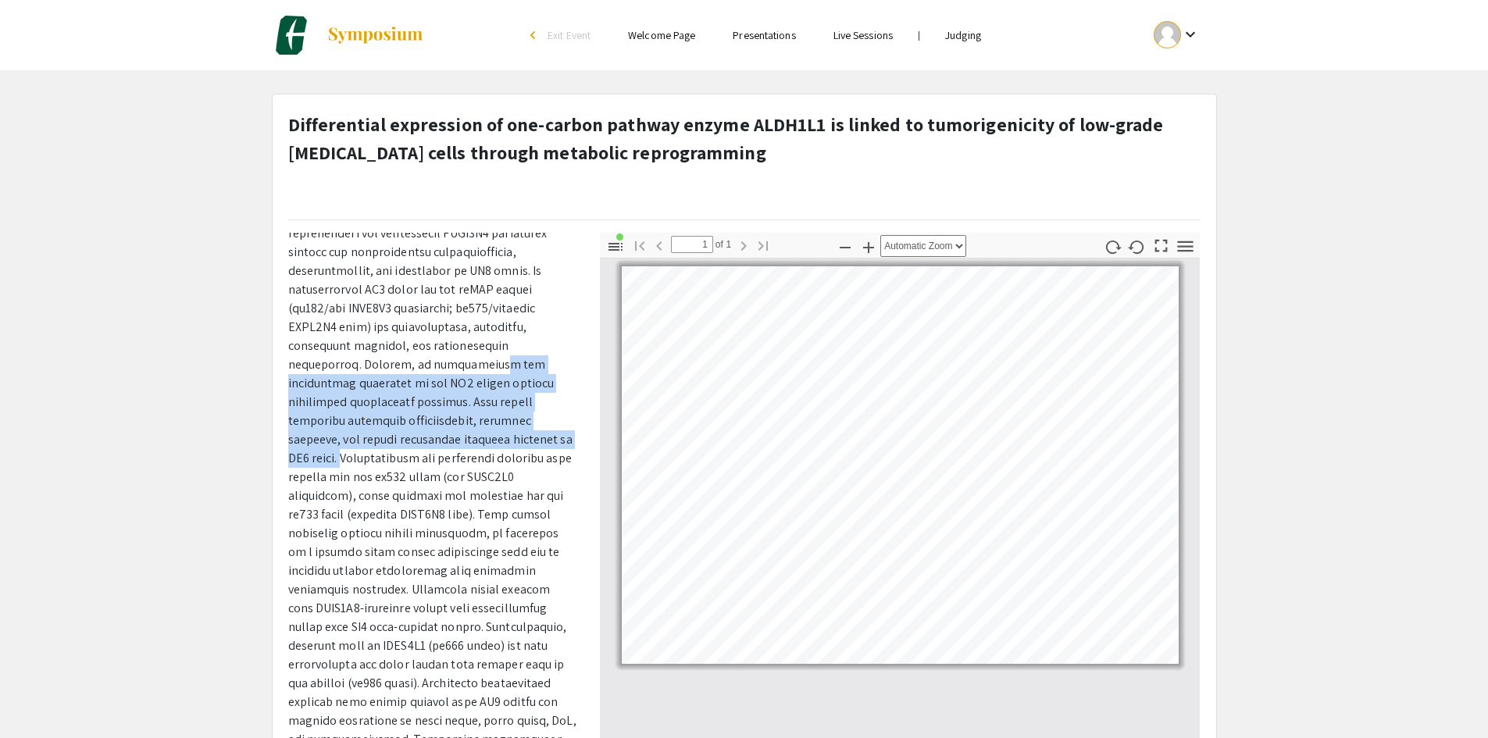
drag, startPoint x: 347, startPoint y: 359, endPoint x: 408, endPoint y: 427, distance: 91.2
click at [408, 427] on p at bounding box center [432, 533] width 288 height 731
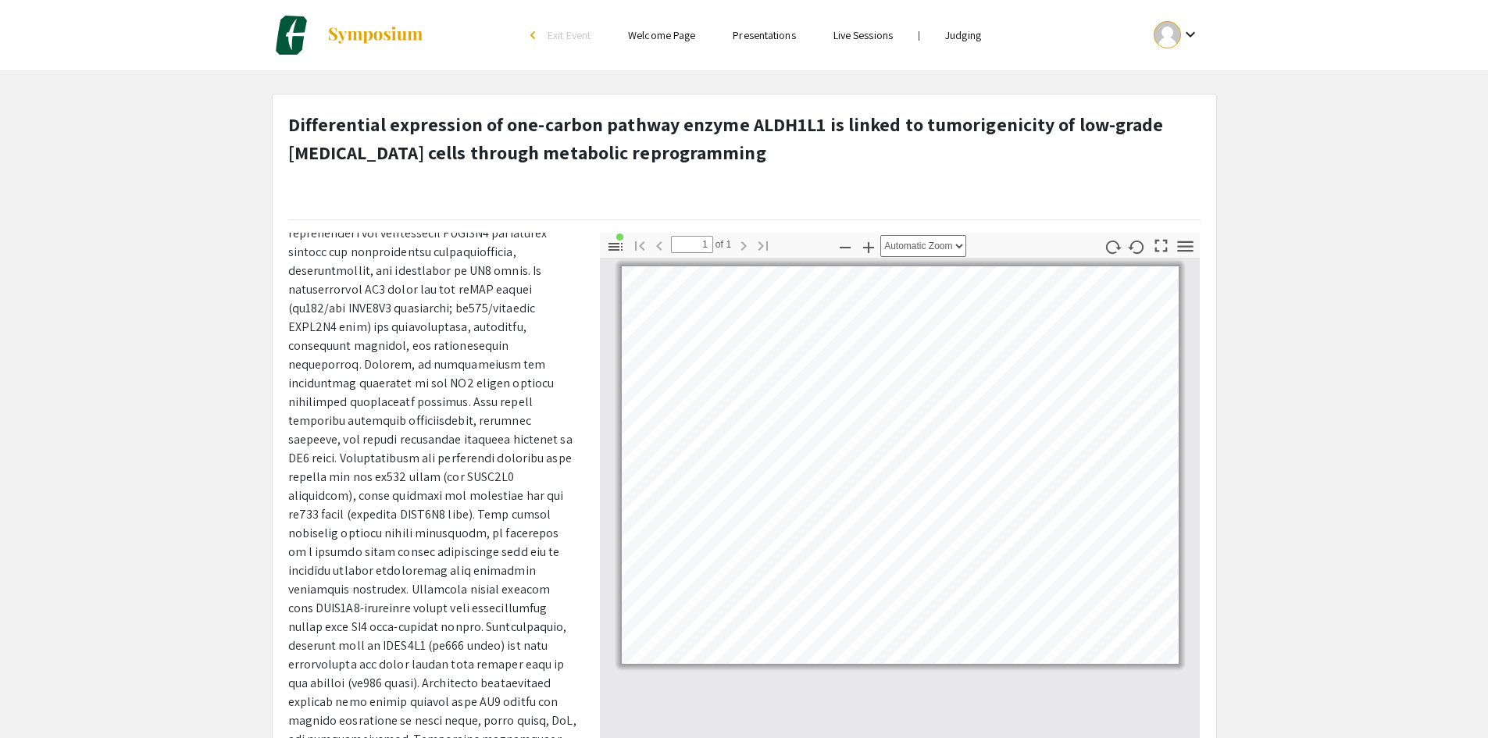
click at [426, 435] on p at bounding box center [432, 533] width 288 height 731
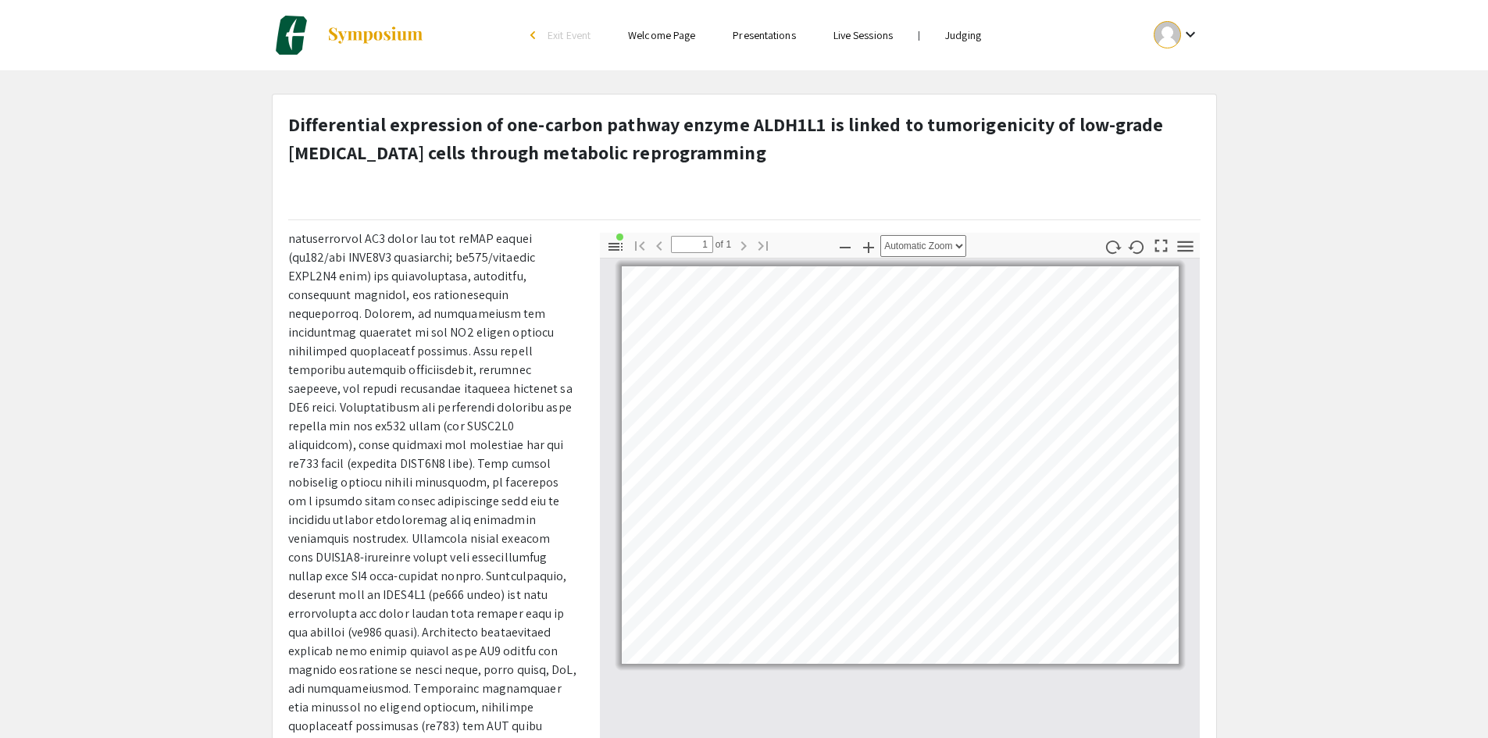
scroll to position [469, 0]
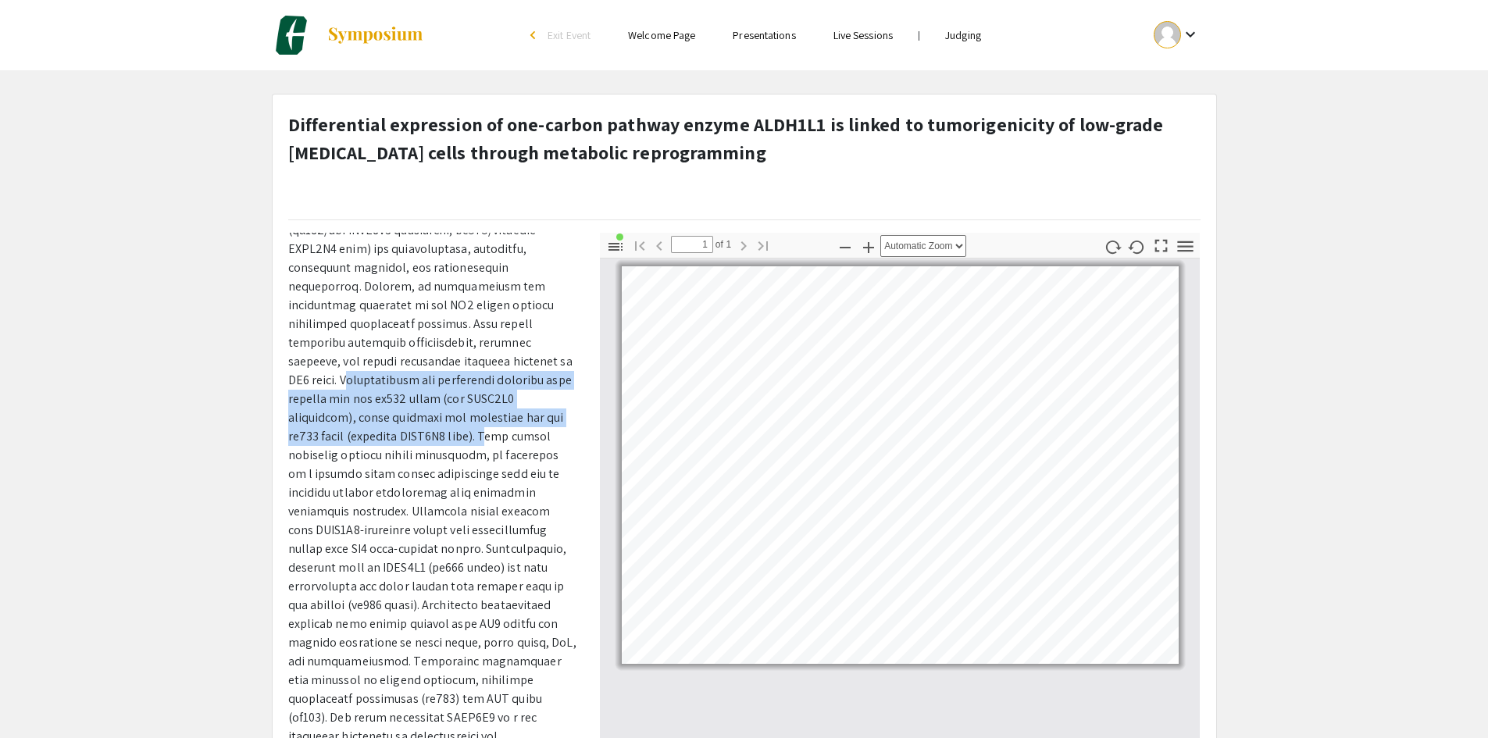
drag, startPoint x: 412, startPoint y: 356, endPoint x: 513, endPoint y: 411, distance: 114.6
click at [513, 411] on p at bounding box center [432, 455] width 288 height 731
click at [454, 394] on p at bounding box center [432, 455] width 288 height 731
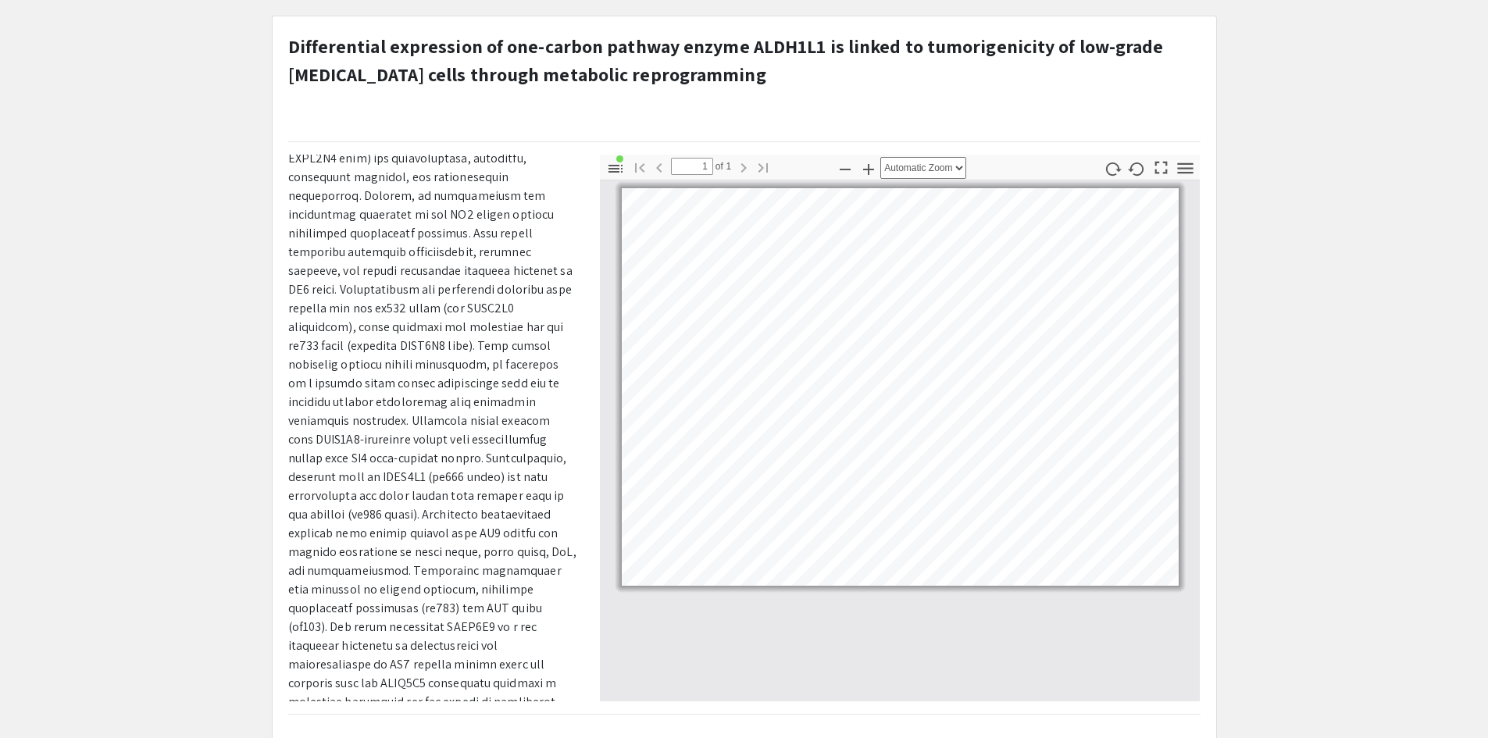
scroll to position [156, 0]
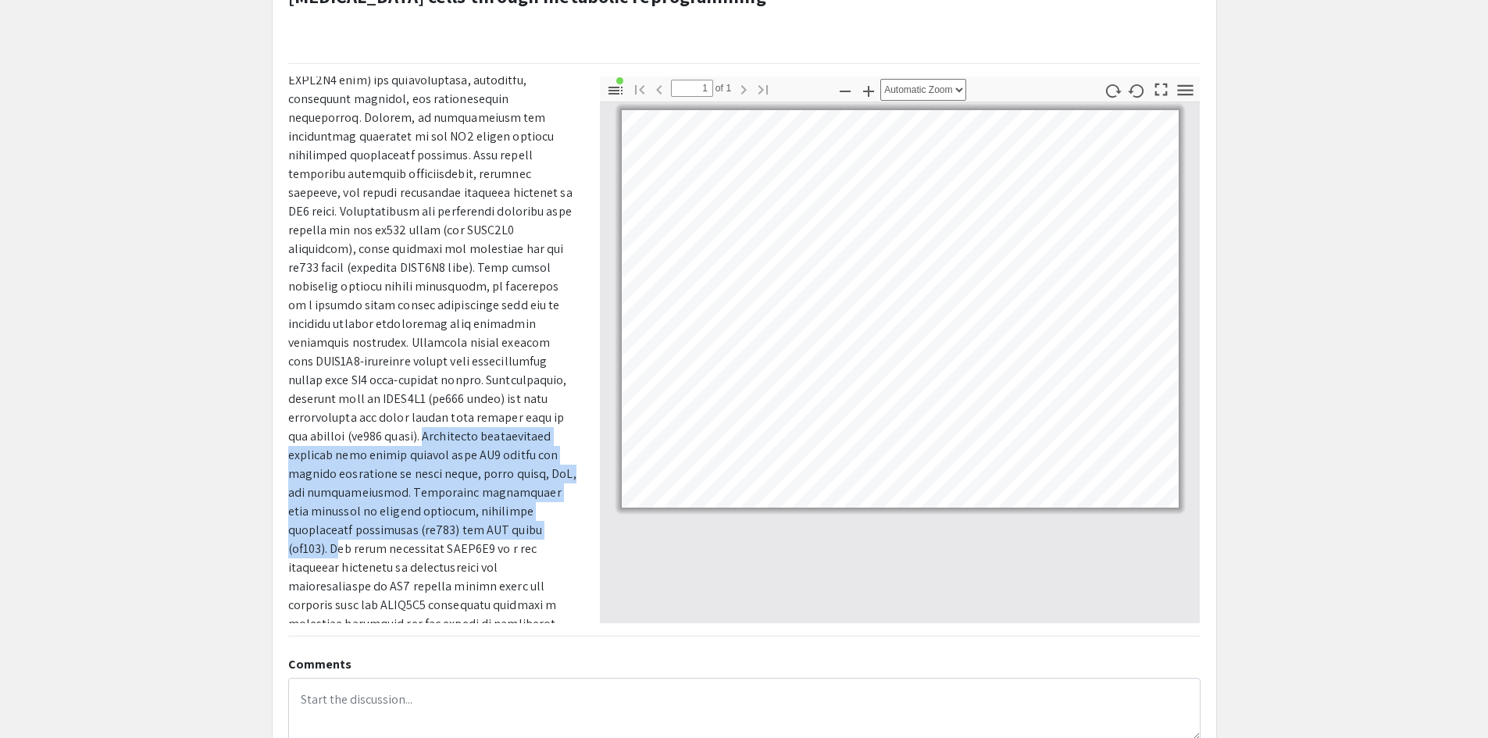
drag, startPoint x: 365, startPoint y: 415, endPoint x: 519, endPoint y: 499, distance: 175.7
click at [519, 499] on p at bounding box center [432, 286] width 288 height 731
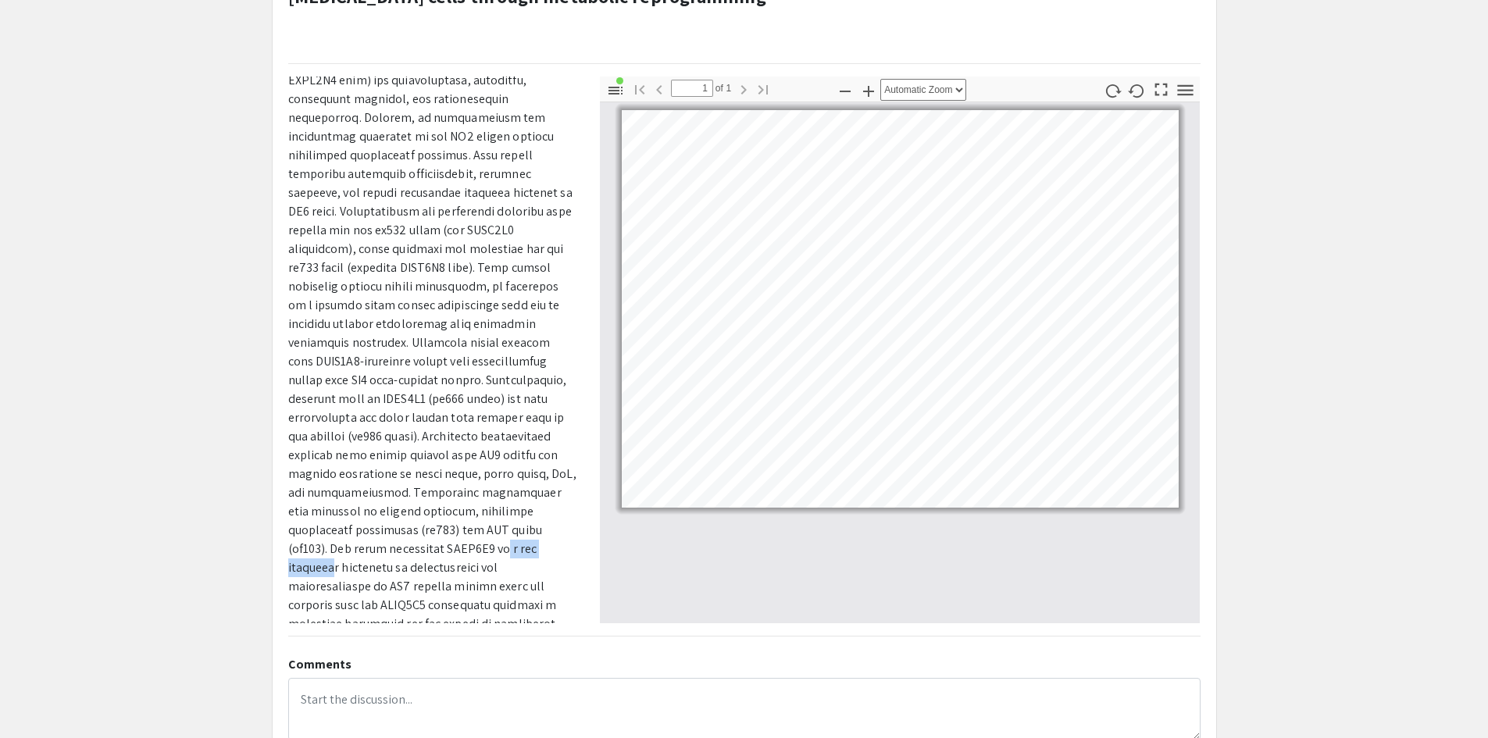
drag, startPoint x: 412, startPoint y: 531, endPoint x: 481, endPoint y: 528, distance: 69.6
click at [481, 528] on p at bounding box center [432, 286] width 288 height 731
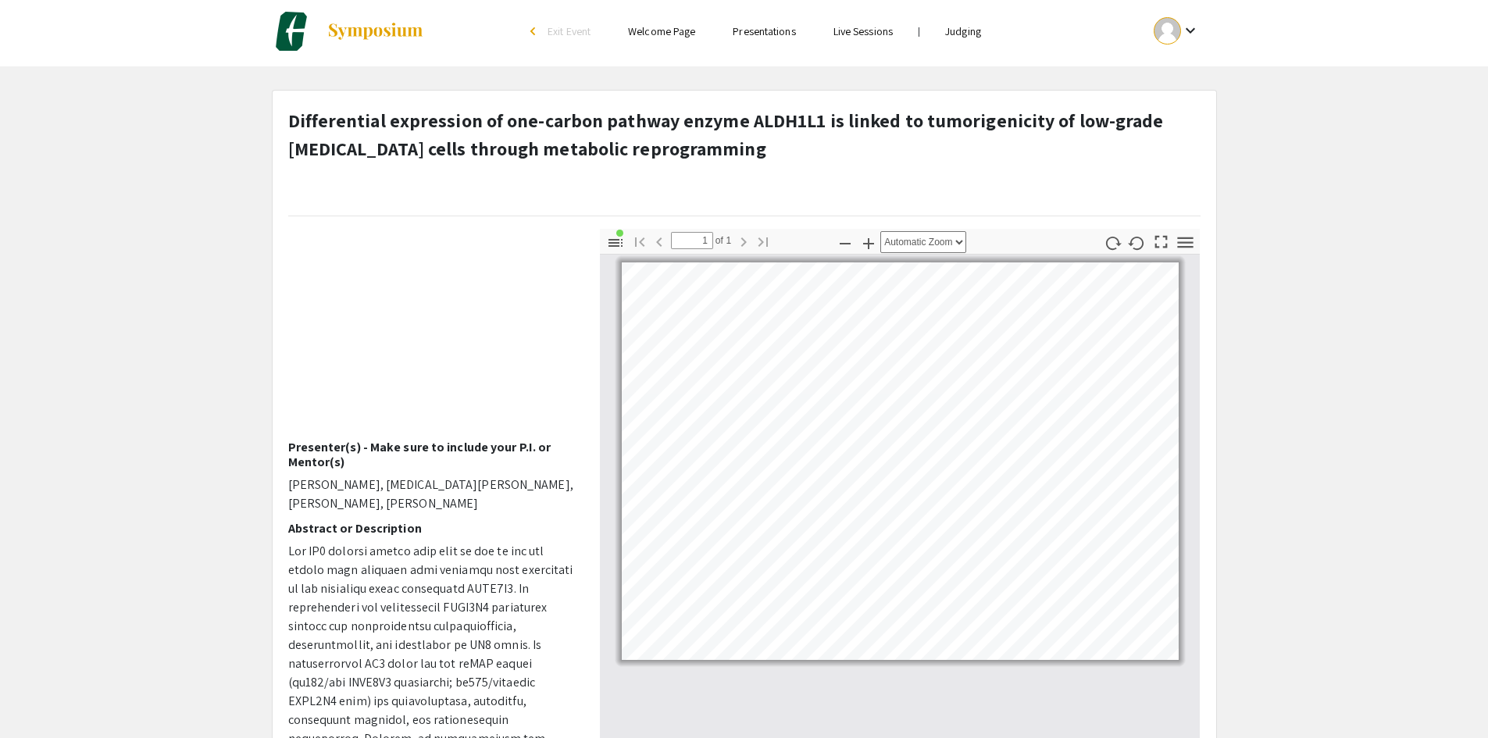
scroll to position [0, 0]
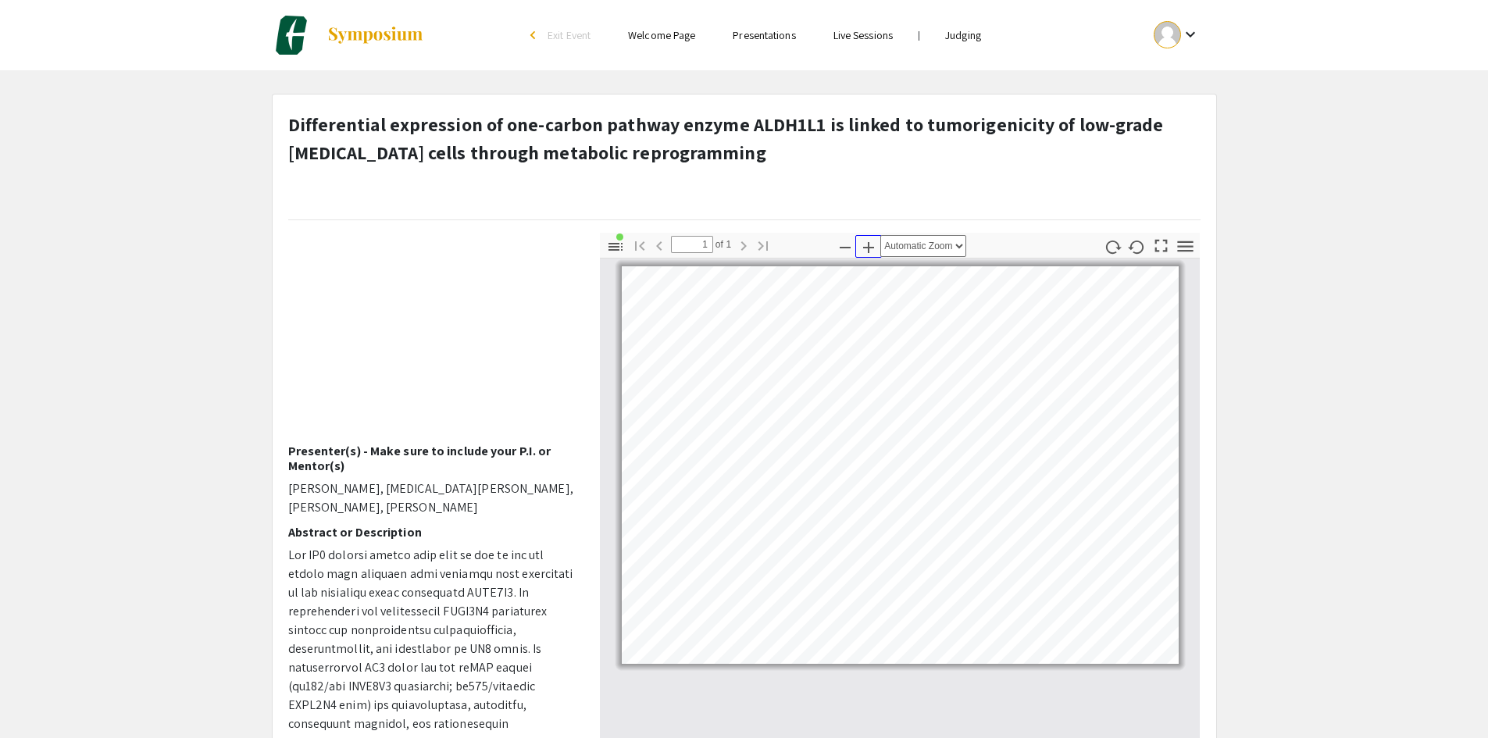
click at [871, 251] on icon "button" at bounding box center [868, 247] width 19 height 19
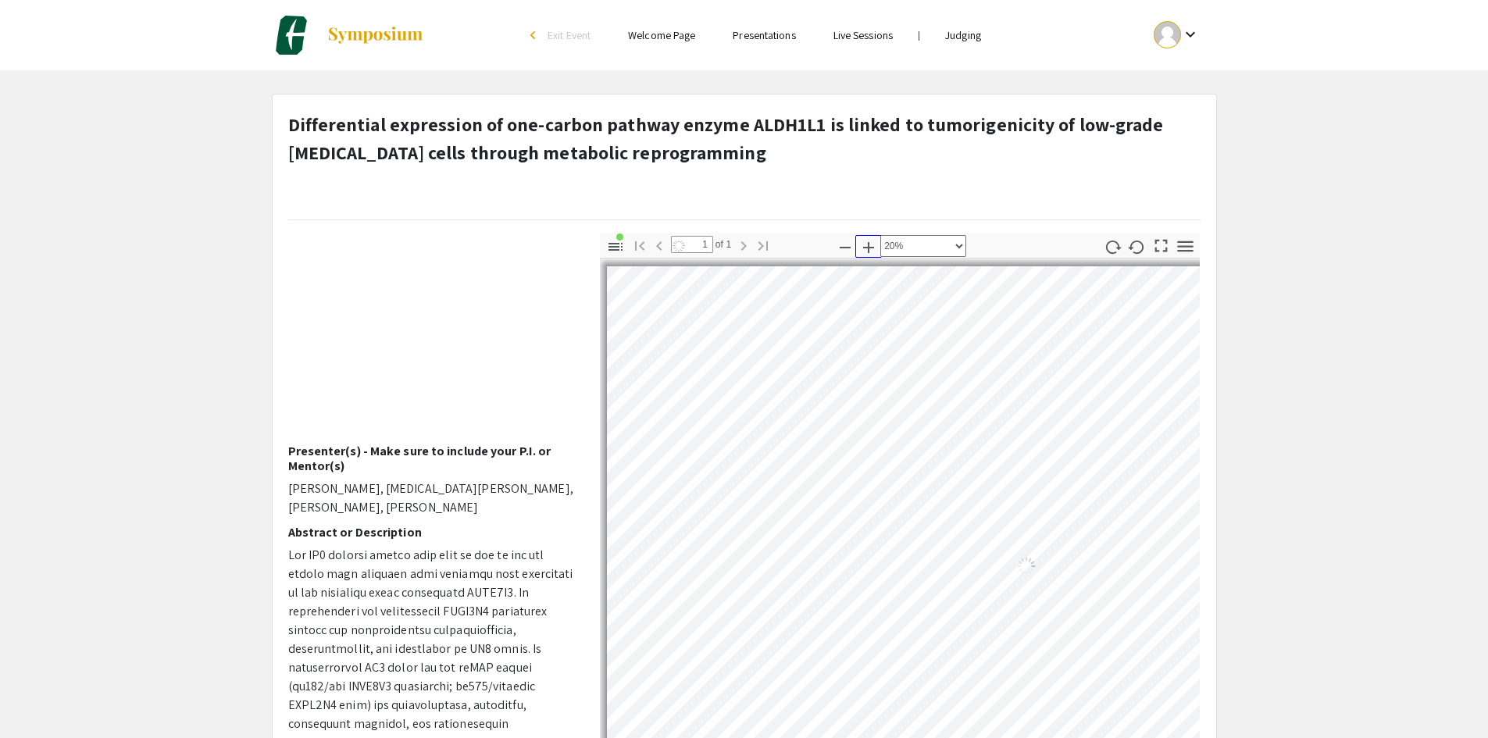
click at [871, 251] on icon "button" at bounding box center [868, 247] width 19 height 19
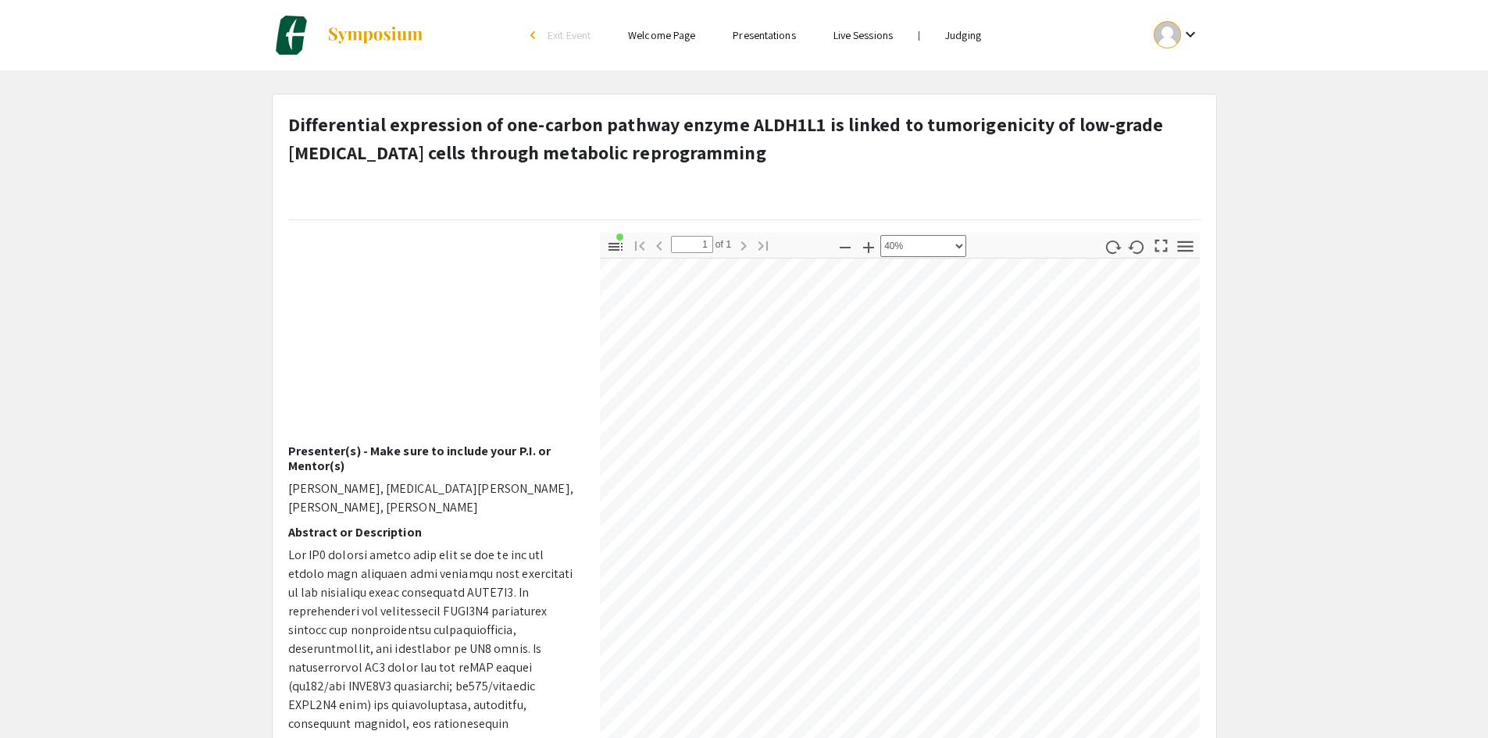
click at [484, 536] on div "Voiceover Presenter(s) - Make sure to include your P.I. or Mentor(s) Halle Meye…" at bounding box center [743, 506] width 935 height 547
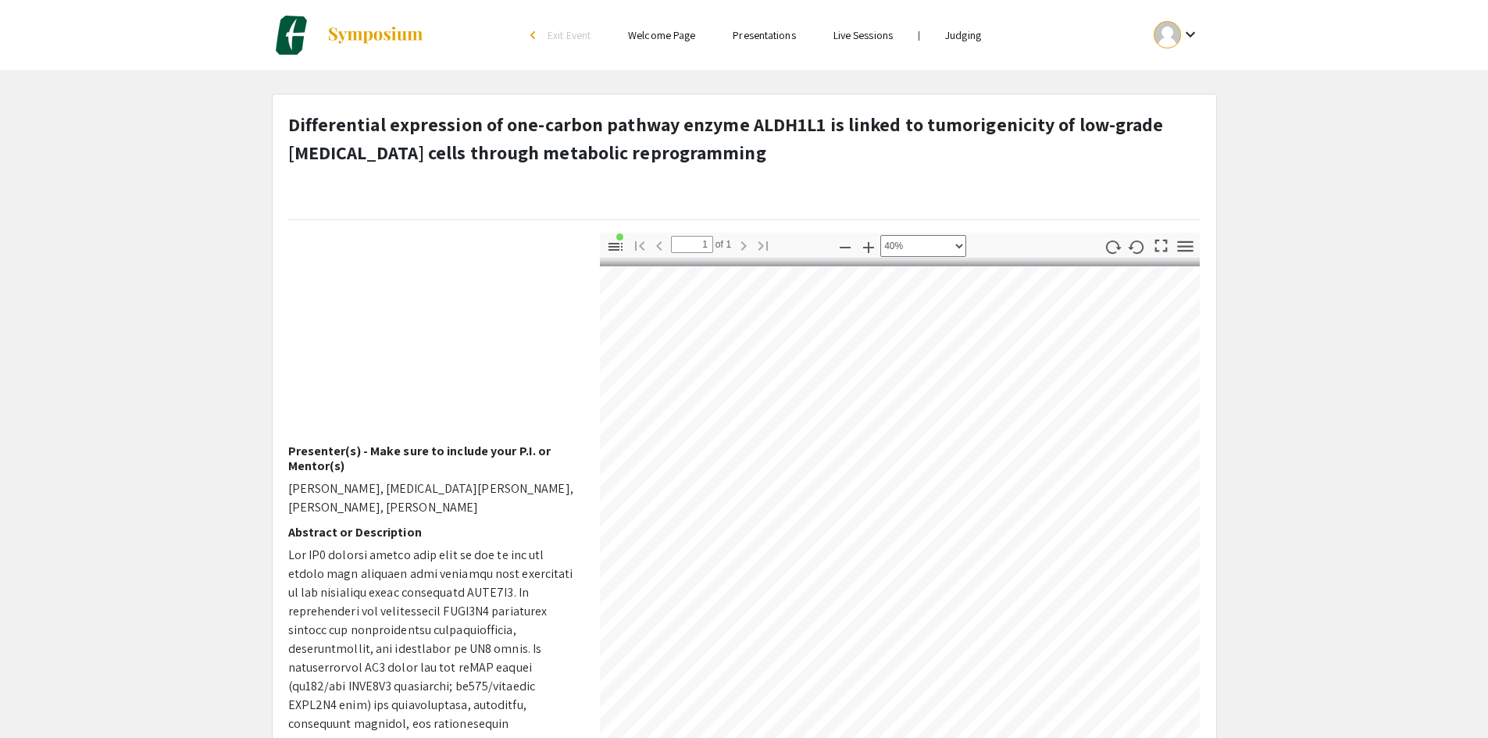
scroll to position [0, 846]
click at [575, 466] on div "Voiceover Presenter(s) - Make sure to include your P.I. or Mentor(s) Halle Meye…" at bounding box center [743, 506] width 935 height 547
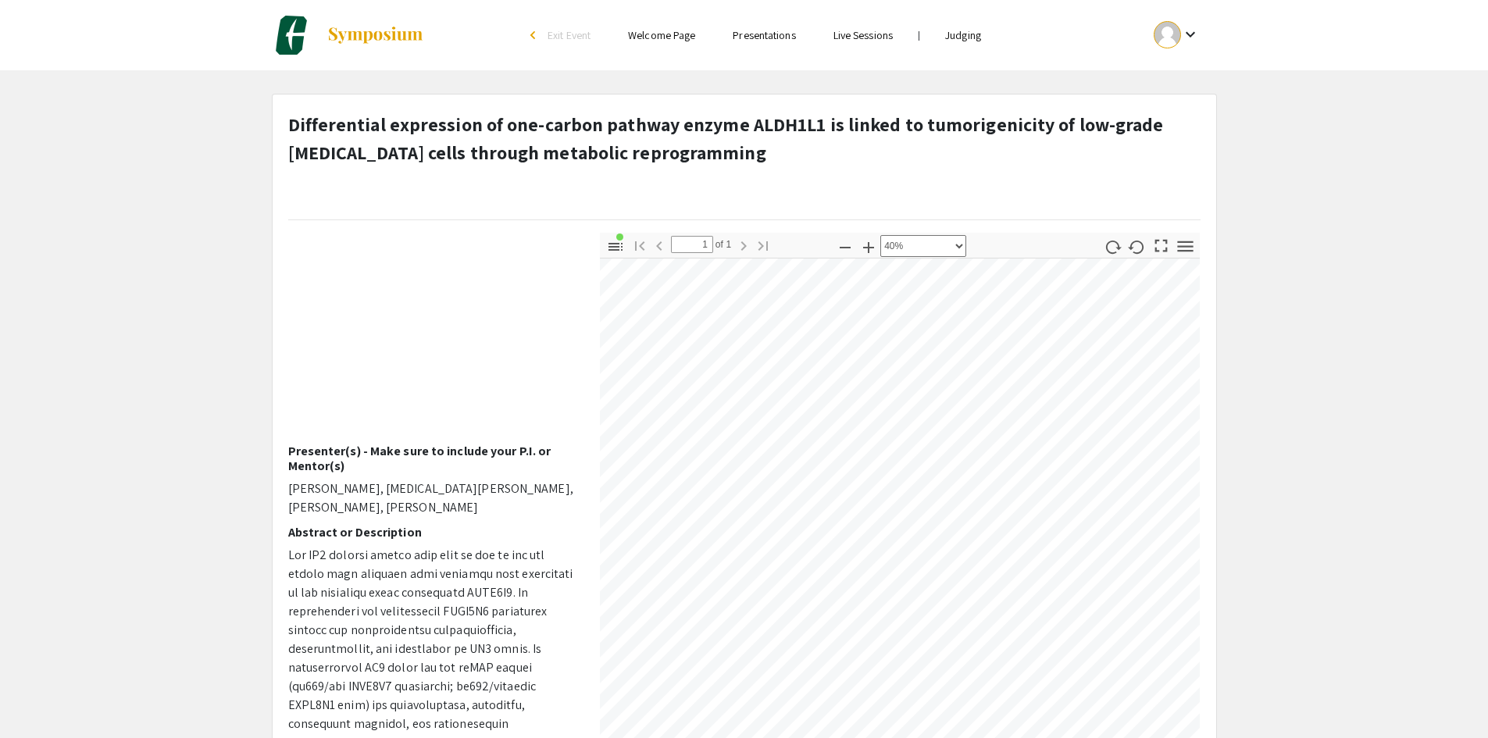
click at [1488, 262] on html "Skip navigation arrow_back_ios Exit Event Welcome Page Presentations Live Sessi…" at bounding box center [744, 369] width 1488 height 738
click at [1188, 479] on div at bounding box center [900, 518] width 600 height 521
click at [845, 254] on icon "button" at bounding box center [845, 247] width 19 height 19
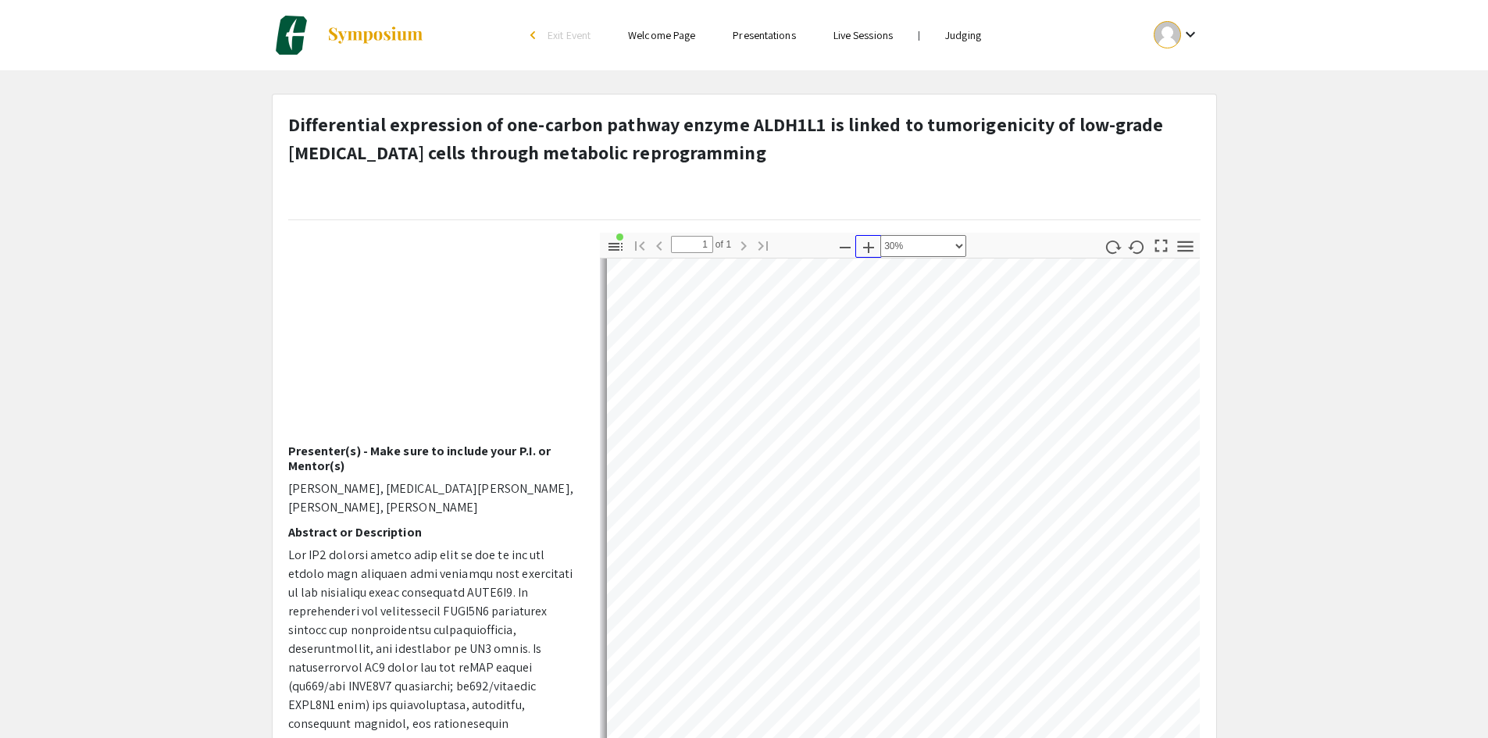
click at [869, 248] on icon "button" at bounding box center [868, 247] width 11 height 11
click at [765, 737] on html "Skip navigation arrow_back_ios Exit Event Welcome Page Presentations Live Sessi…" at bounding box center [744, 369] width 1488 height 738
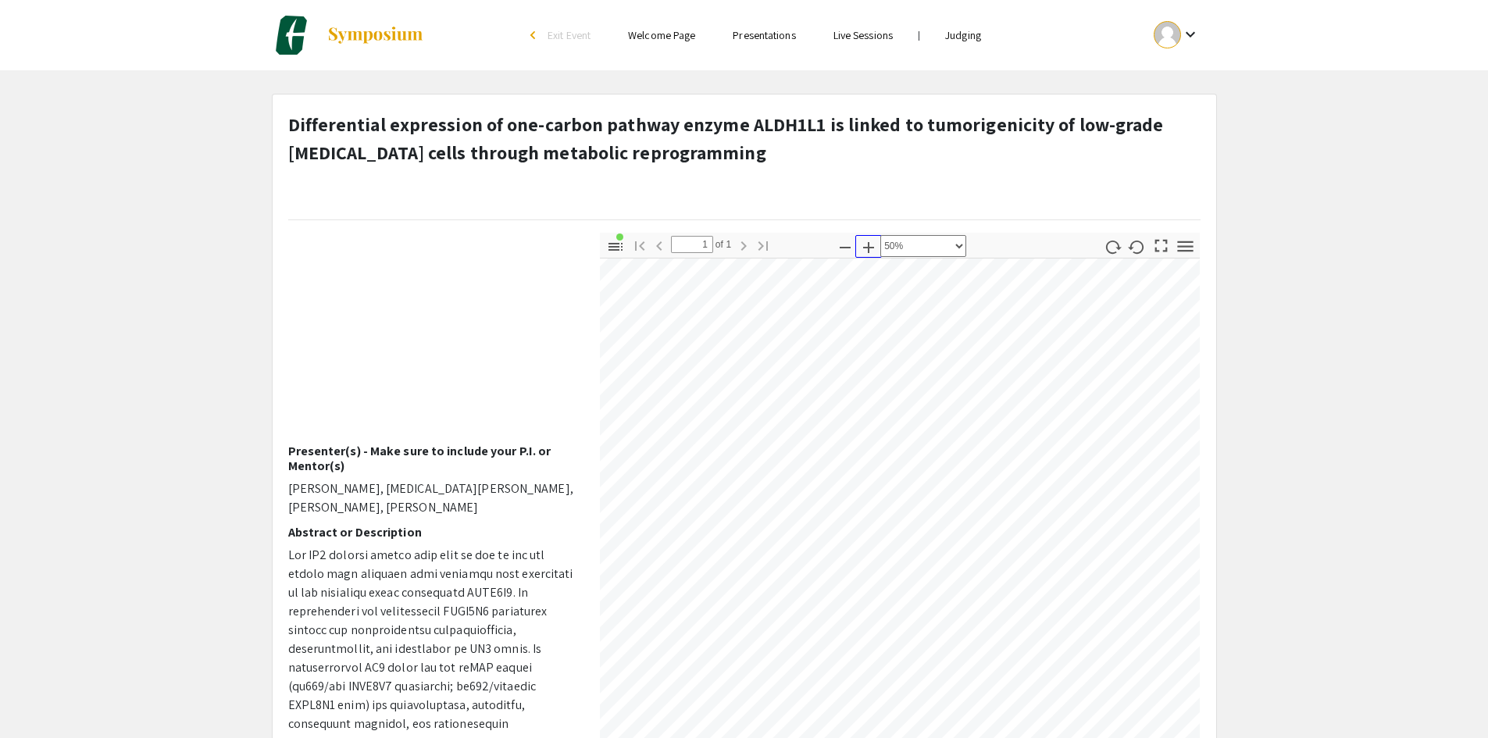
click at [872, 251] on icon "button" at bounding box center [868, 247] width 19 height 19
click at [1226, 543] on div "Differential expression of one-carbon pathway enzyme ALDH1L1 is linked to tumor…" at bounding box center [744, 523] width 968 height 858
click at [413, 737] on html "Skip navigation arrow_back_ios Exit Event Welcome Page Presentations Live Sessi…" at bounding box center [744, 369] width 1488 height 738
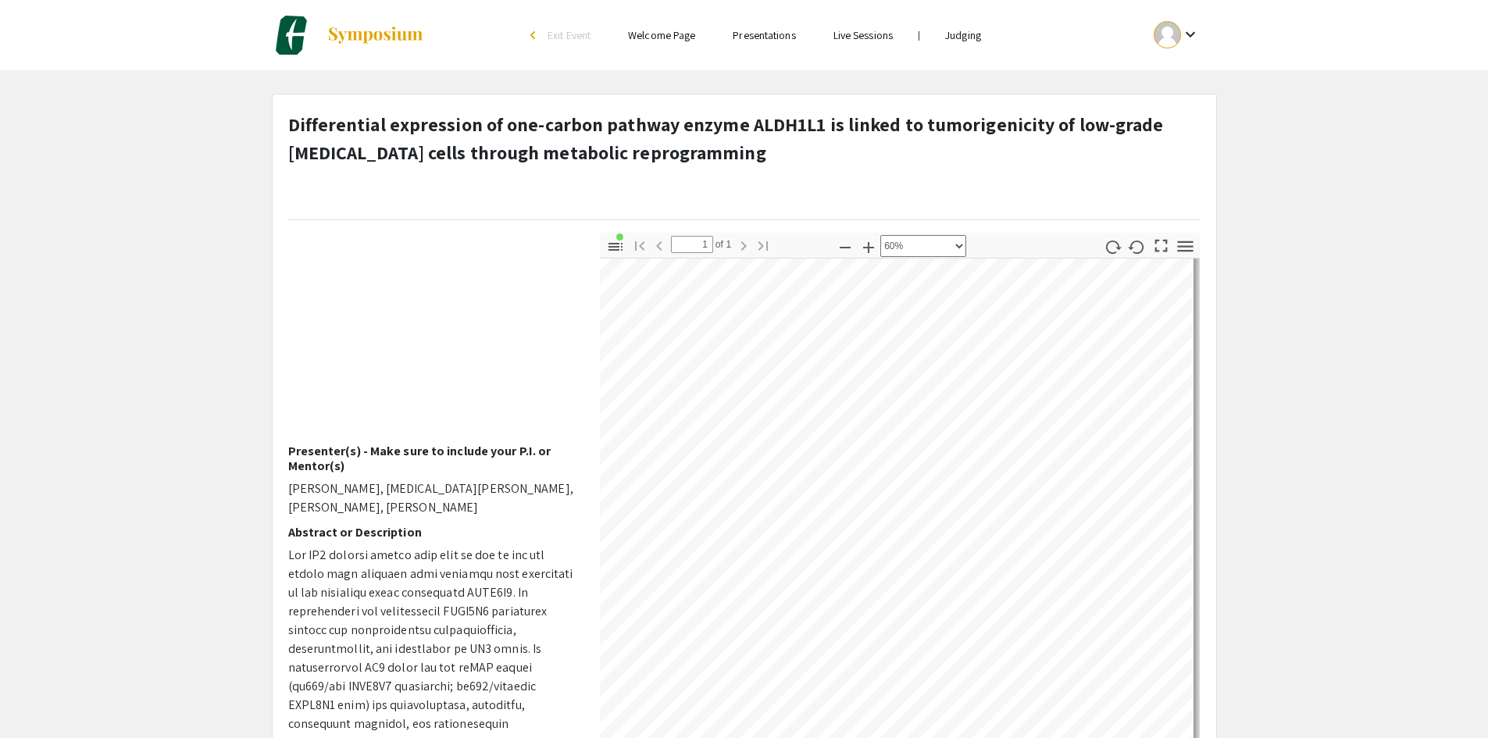
click at [744, 737] on html "Skip navigation arrow_back_ios Exit Event Welcome Page Presentations Live Sessi…" at bounding box center [744, 369] width 1488 height 738
click at [995, 737] on html "Skip navigation arrow_back_ios Exit Event Welcome Page Presentations Live Sessi…" at bounding box center [744, 369] width 1488 height 738
click at [848, 257] on pdf-zoom-out "Zoom Out" at bounding box center [844, 247] width 23 height 28
click at [843, 248] on icon "button" at bounding box center [845, 247] width 19 height 19
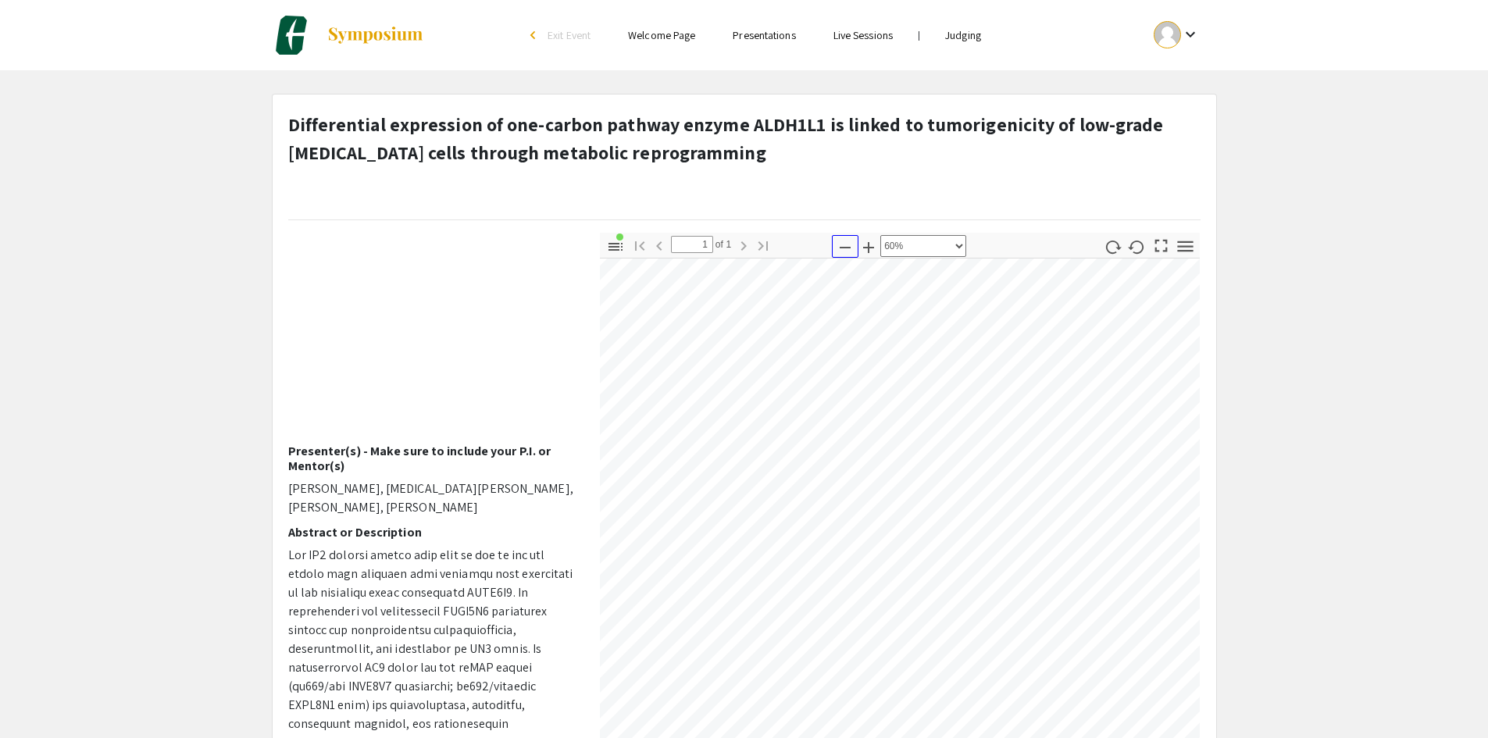
select select "0.5"
click at [614, 246] on icon "button" at bounding box center [615, 247] width 14 height 8
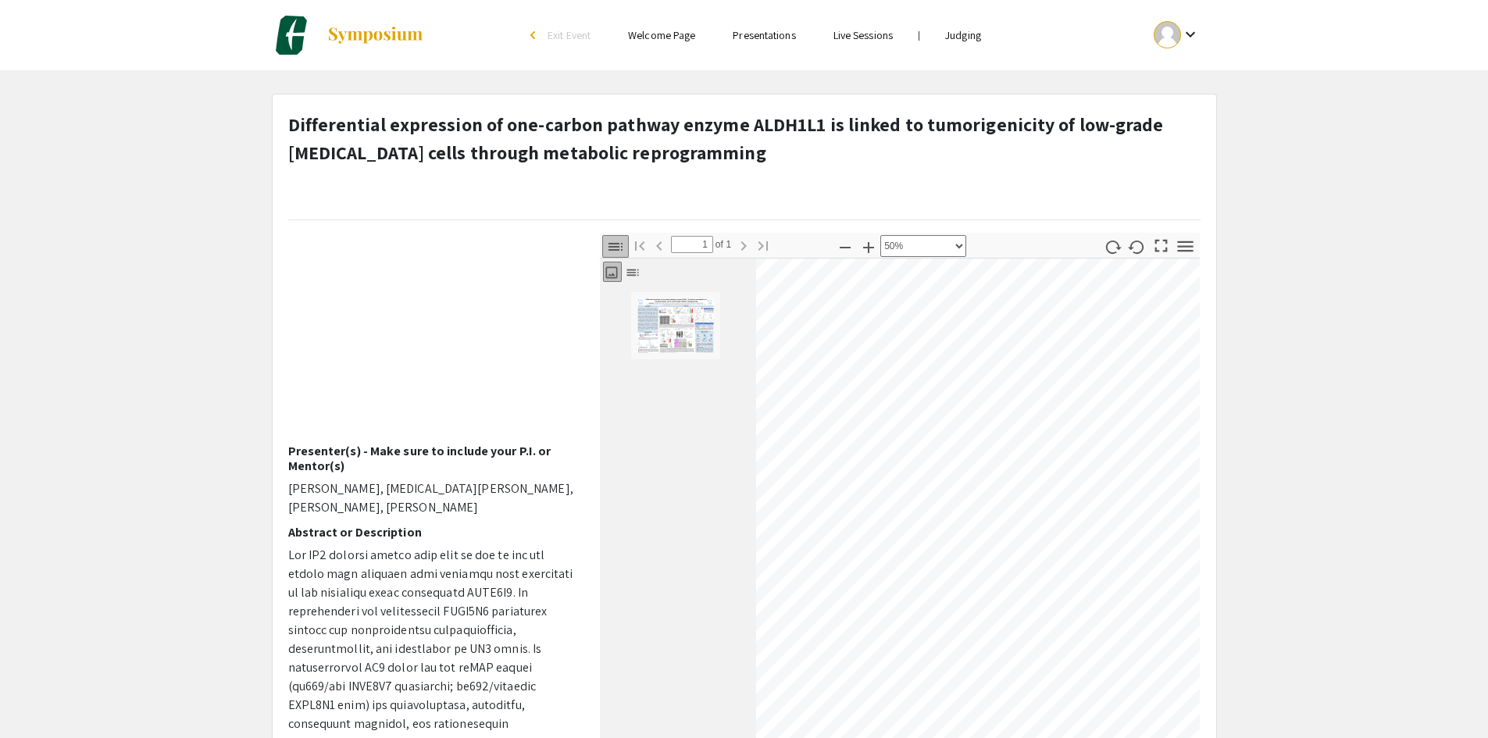
click at [614, 246] on icon "button" at bounding box center [615, 247] width 14 height 8
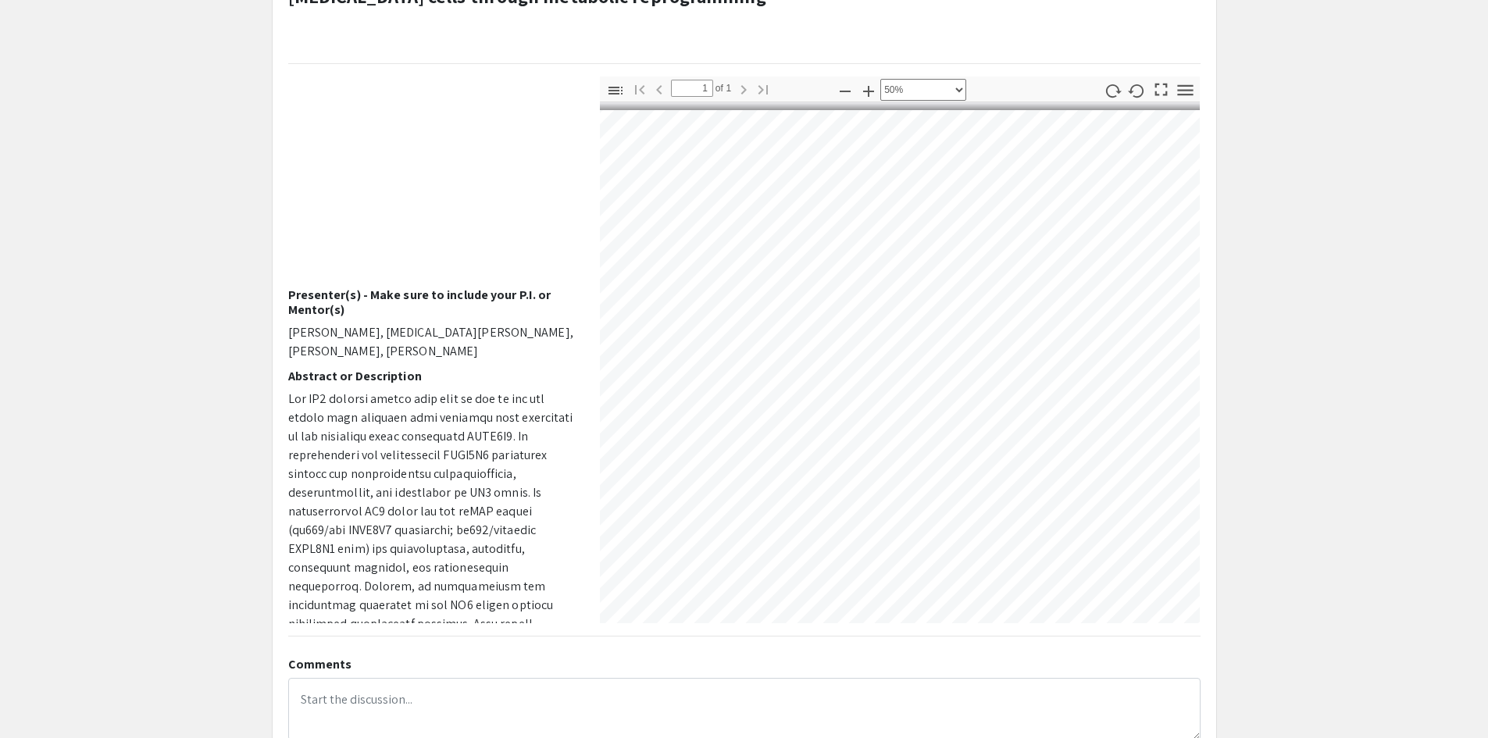
scroll to position [6, 864]
click at [1201, 470] on div "Thumbnails Document Outline Attachments Layers Current Outline Item Slide 1 Tog…" at bounding box center [900, 350] width 624 height 547
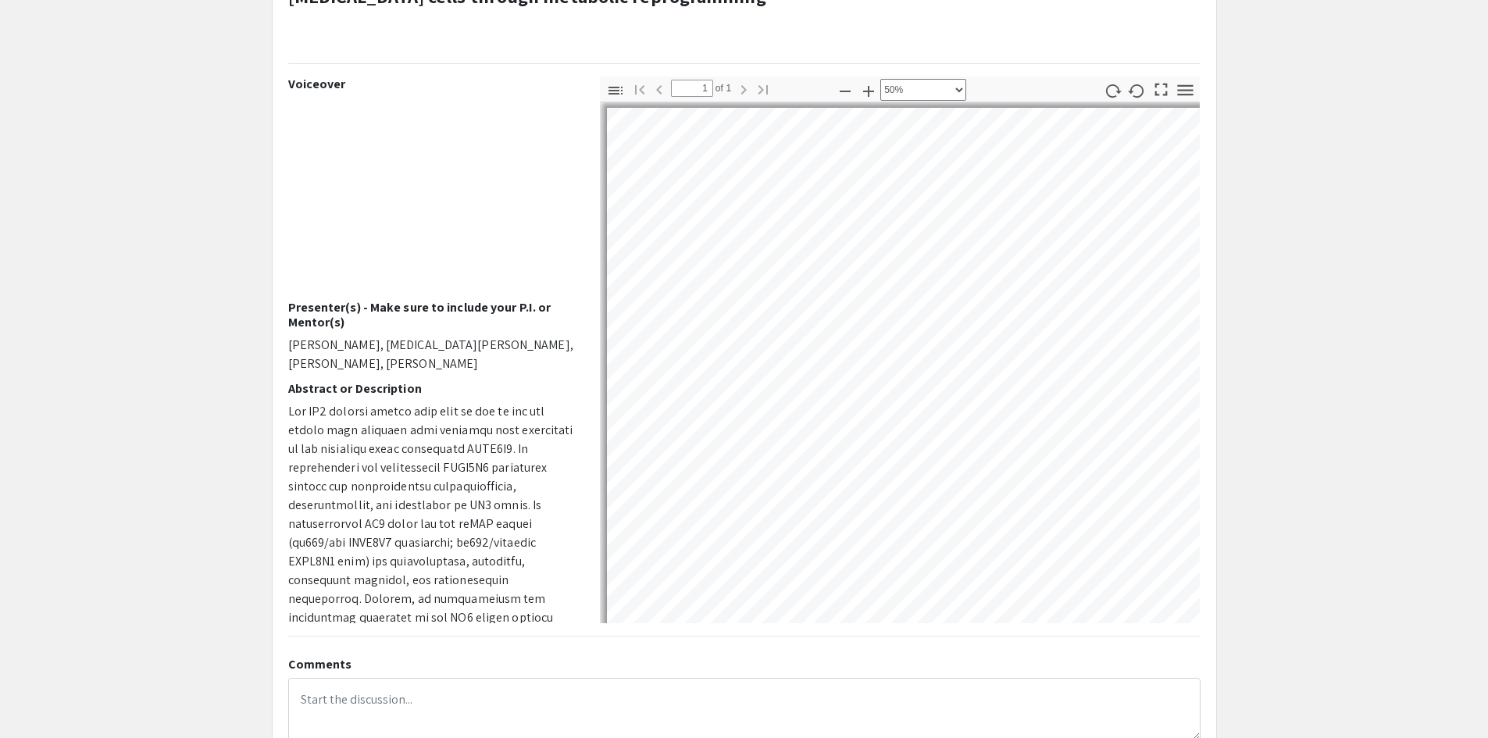
scroll to position [0, 0]
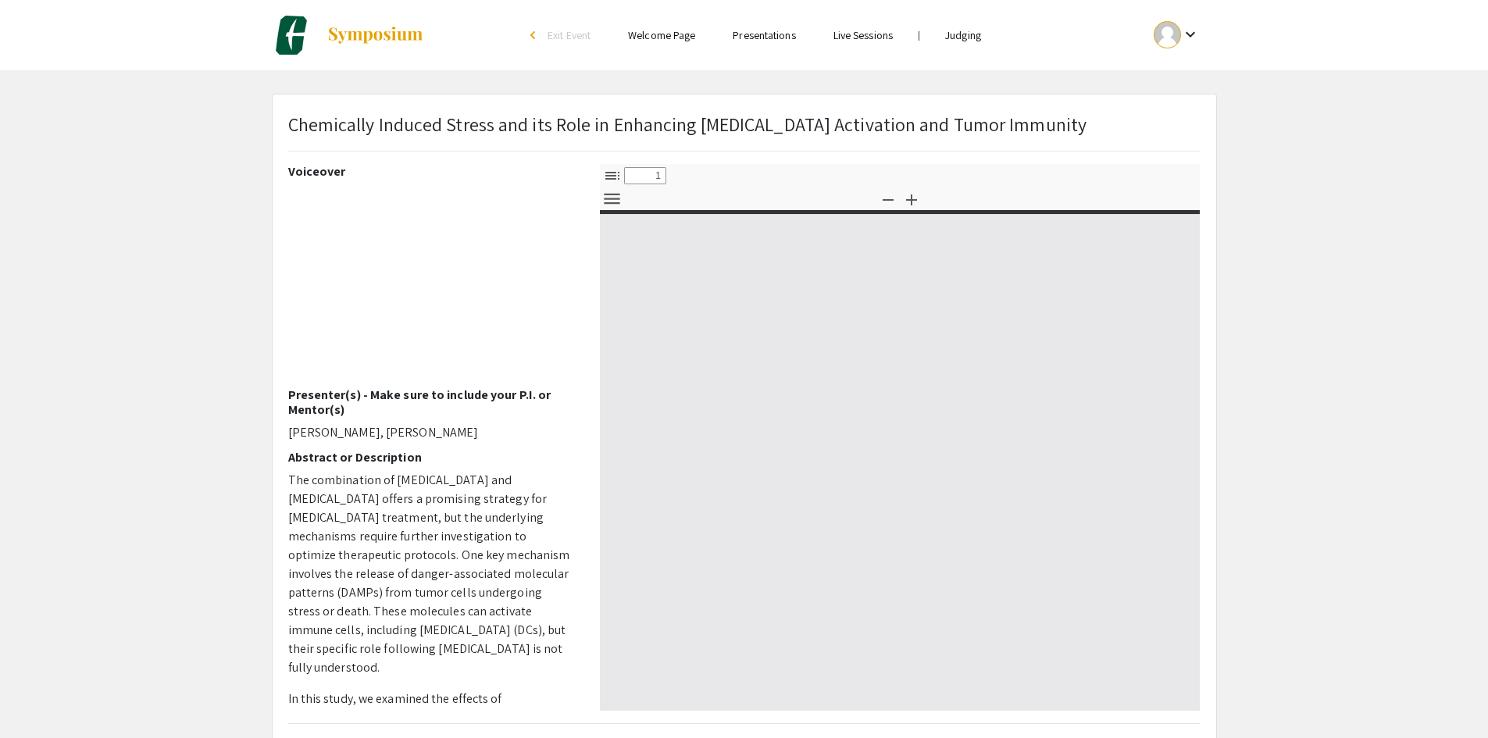
select select "custom"
type input "0"
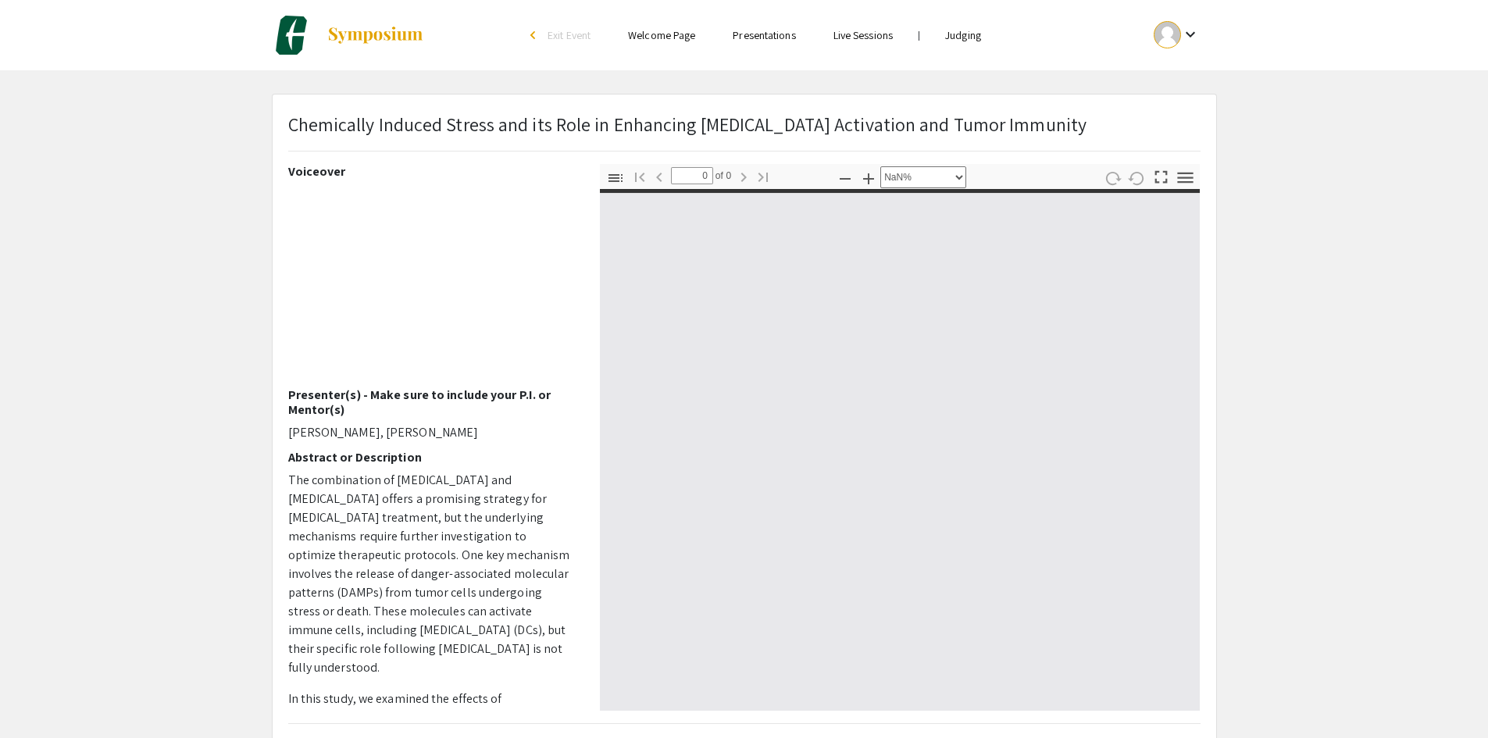
select select "auto"
type input "1"
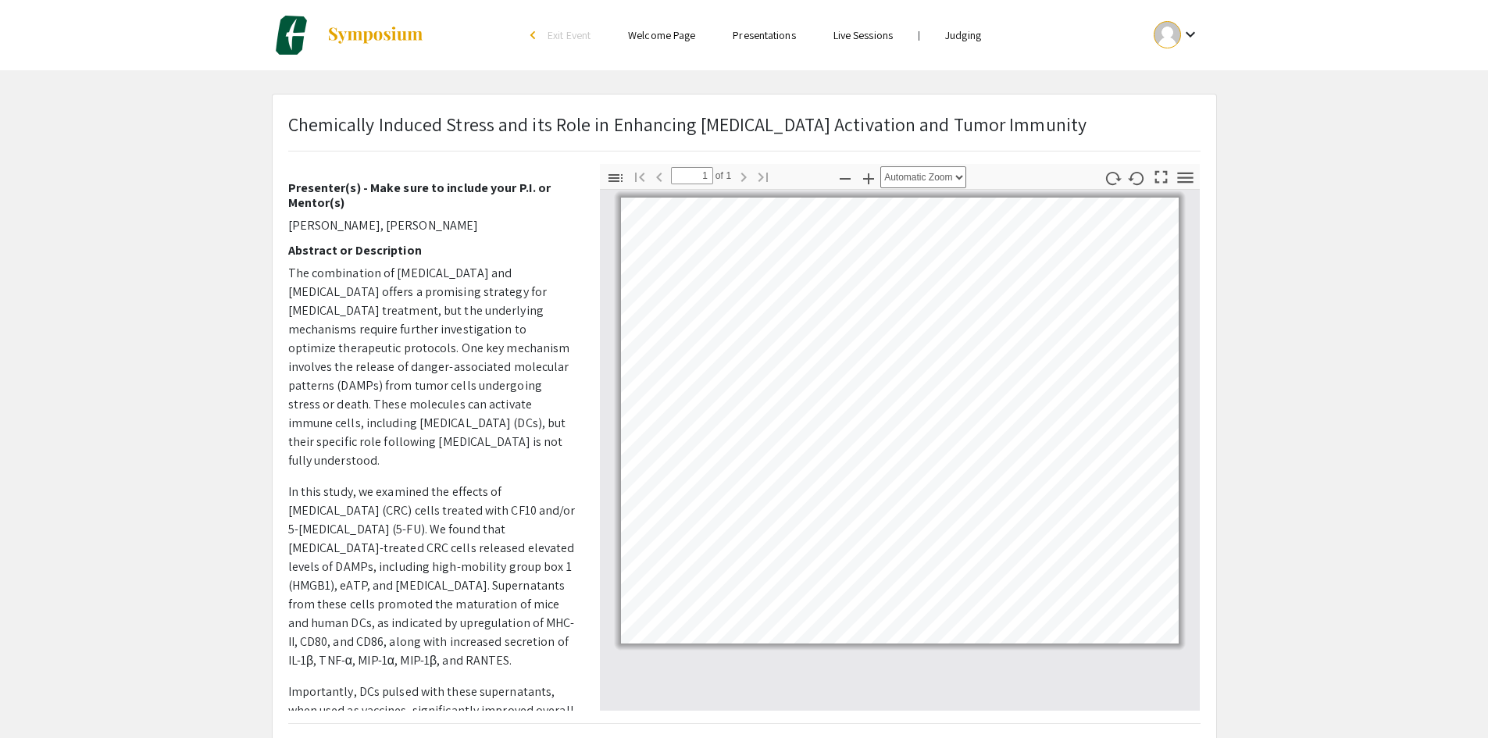
scroll to position [234, 0]
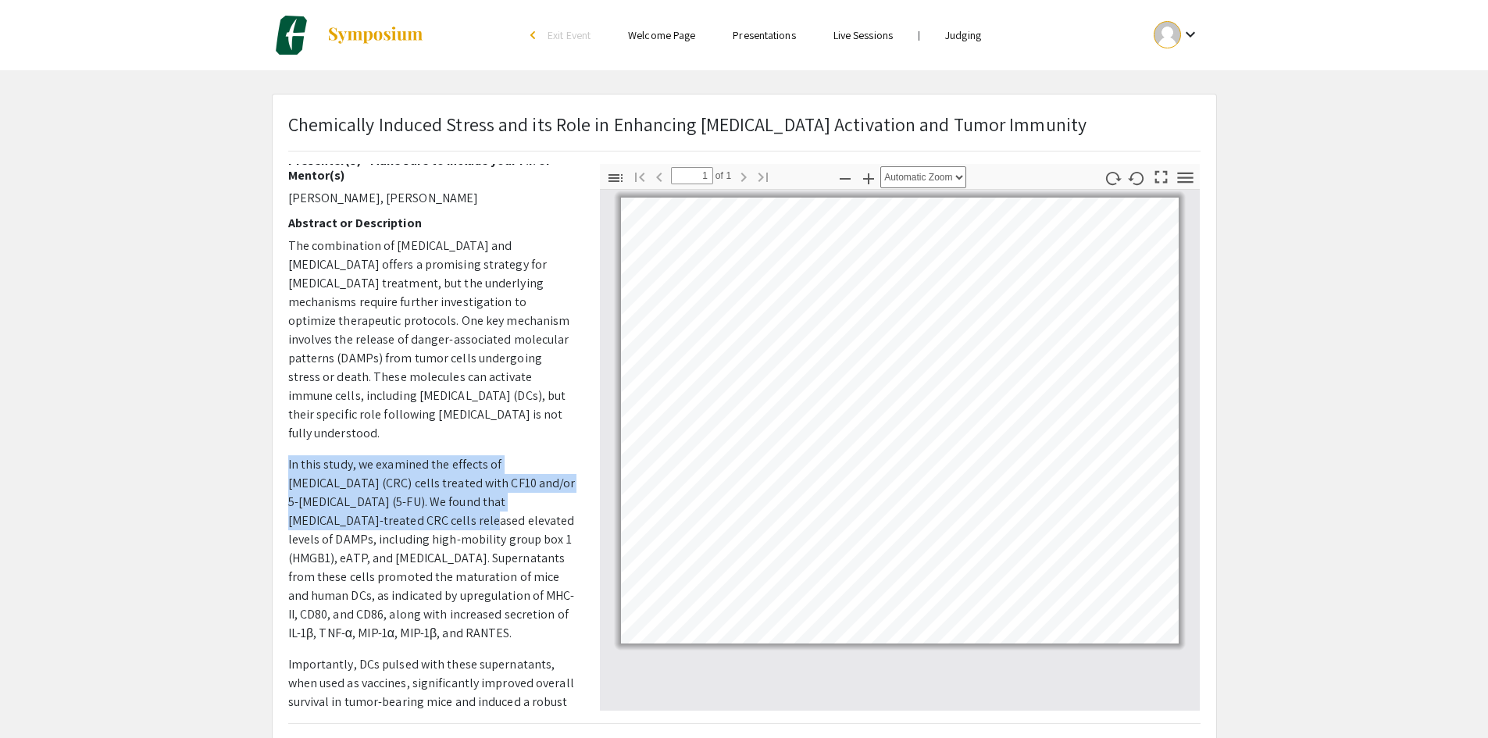
drag, startPoint x: 287, startPoint y: 433, endPoint x: 407, endPoint y: 493, distance: 134.4
click at [407, 493] on div "Voiceover Presenter(s) - Make sure to include your P.I. or Mentor(s) [PERSON_NA…" at bounding box center [432, 437] width 312 height 547
click at [390, 481] on p "In this study, we examined the effects of [MEDICAL_DATA] (CRC) cells treated wi…" at bounding box center [432, 548] width 288 height 187
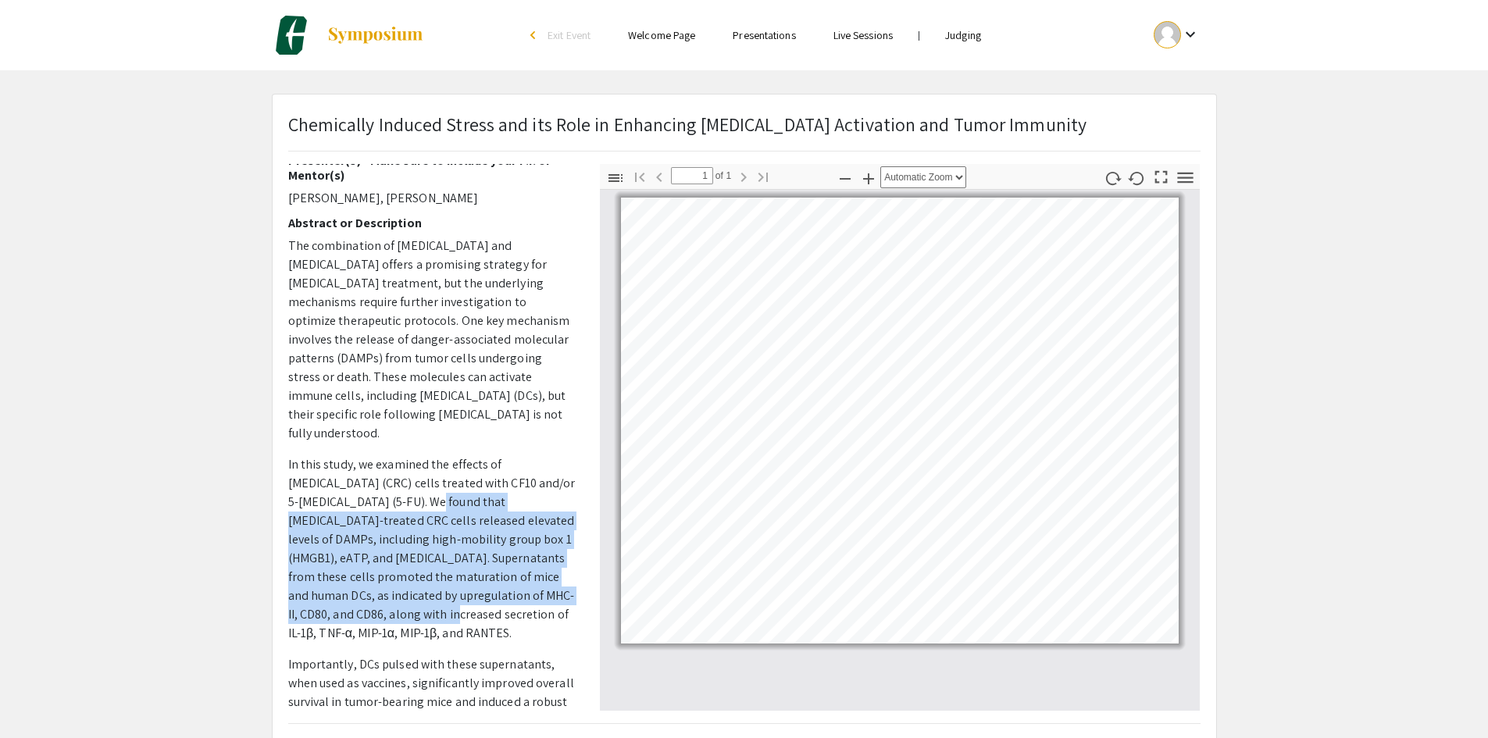
drag, startPoint x: 397, startPoint y: 480, endPoint x: 371, endPoint y: 585, distance: 107.9
click at [371, 585] on p "In this study, we examined the effects of [MEDICAL_DATA] (CRC) cells treated wi…" at bounding box center [432, 548] width 288 height 187
click at [372, 573] on p "In this study, we examined the effects of [MEDICAL_DATA] (CRC) cells treated wi…" at bounding box center [432, 548] width 288 height 187
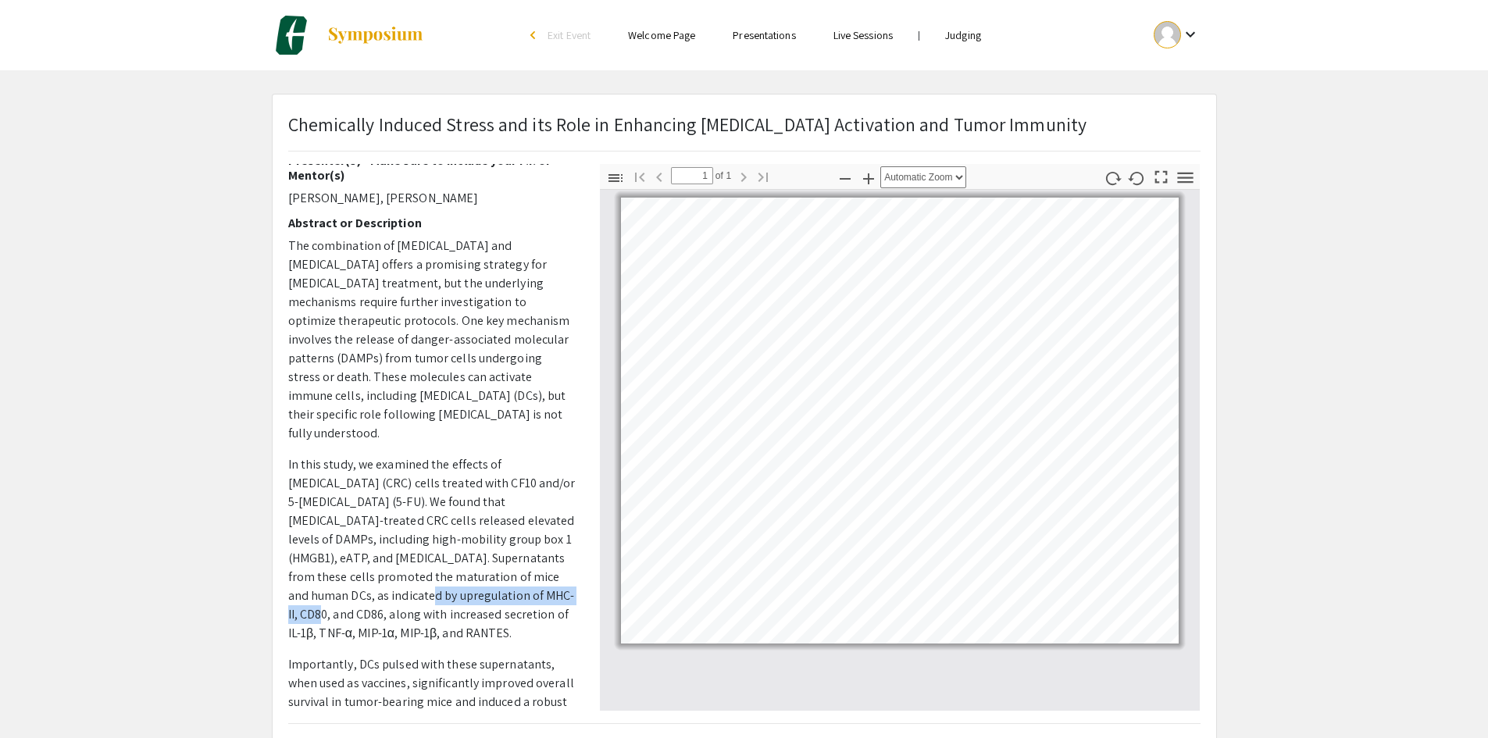
drag, startPoint x: 379, startPoint y: 572, endPoint x: 511, endPoint y: 568, distance: 132.0
click at [511, 568] on p "In this study, we examined the effects of [MEDICAL_DATA] (CRC) cells treated wi…" at bounding box center [432, 548] width 288 height 187
click at [397, 588] on p "In this study, we examined the effects of [MEDICAL_DATA] (CRC) cells treated wi…" at bounding box center [432, 548] width 288 height 187
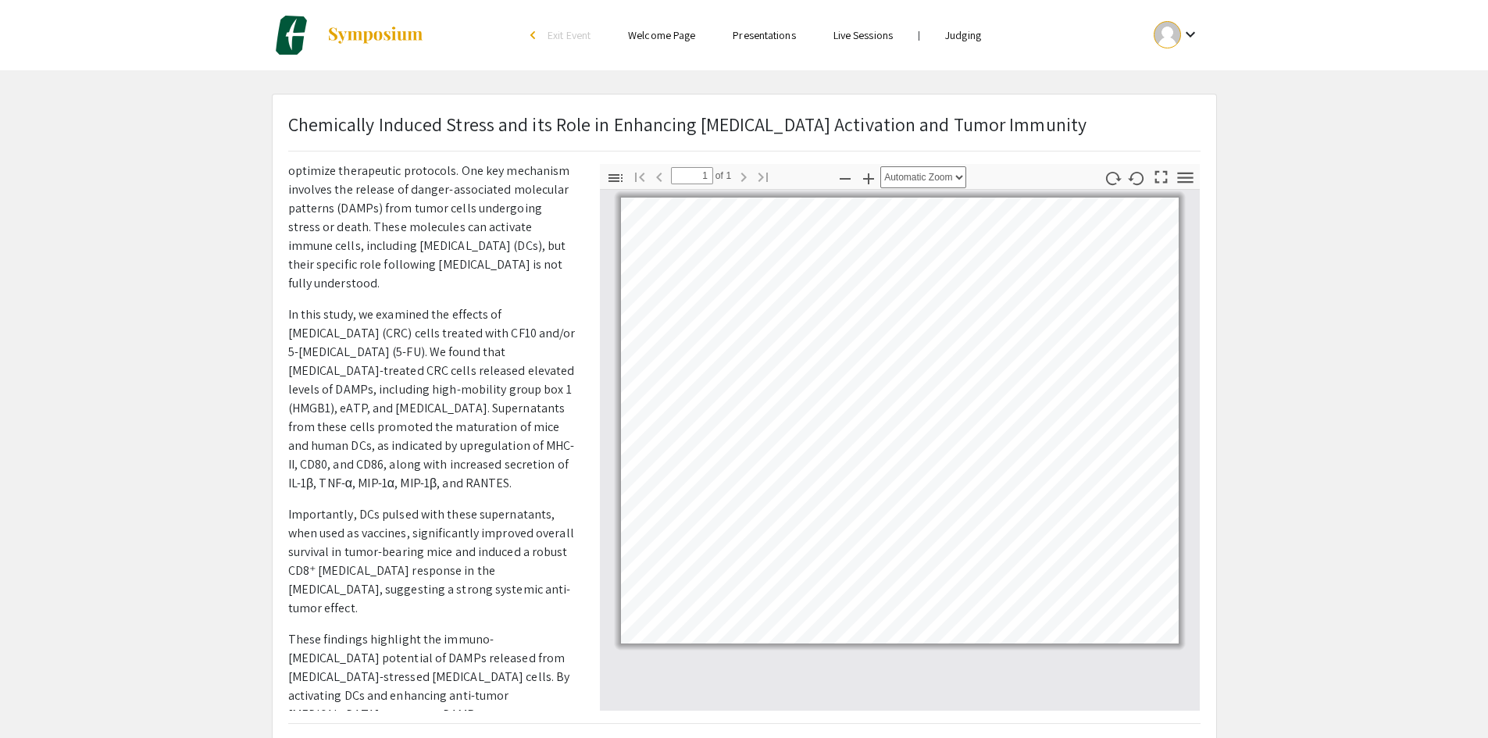
scroll to position [390, 0]
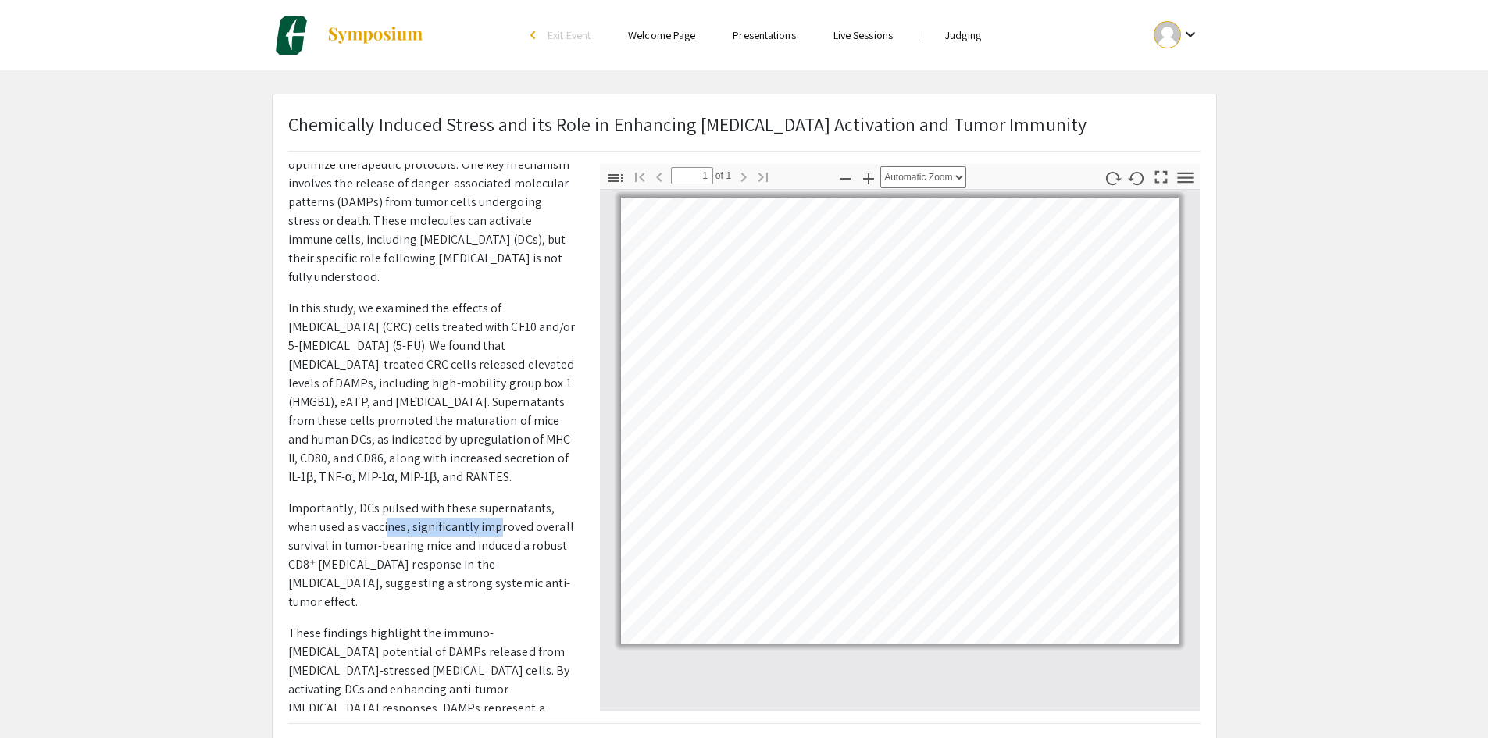
drag, startPoint x: 390, startPoint y: 506, endPoint x: 497, endPoint y: 506, distance: 106.2
click at [497, 506] on p "Importantly, DCs pulsed with these supernatants, when used as vaccines, signifi…" at bounding box center [432, 555] width 288 height 112
click at [402, 522] on p "Importantly, DCs pulsed with these supernatants, when used as vaccines, signifi…" at bounding box center [432, 555] width 288 height 112
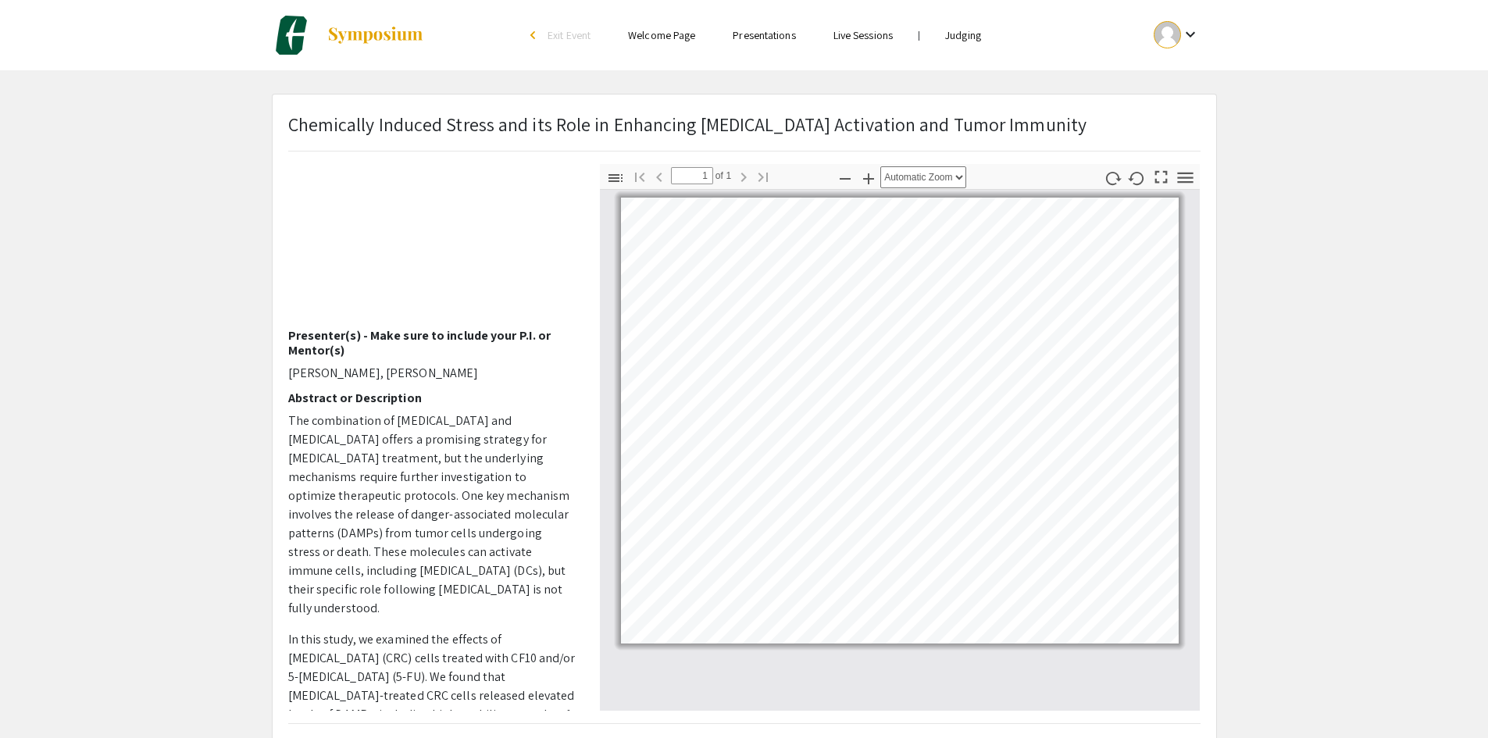
scroll to position [0, 0]
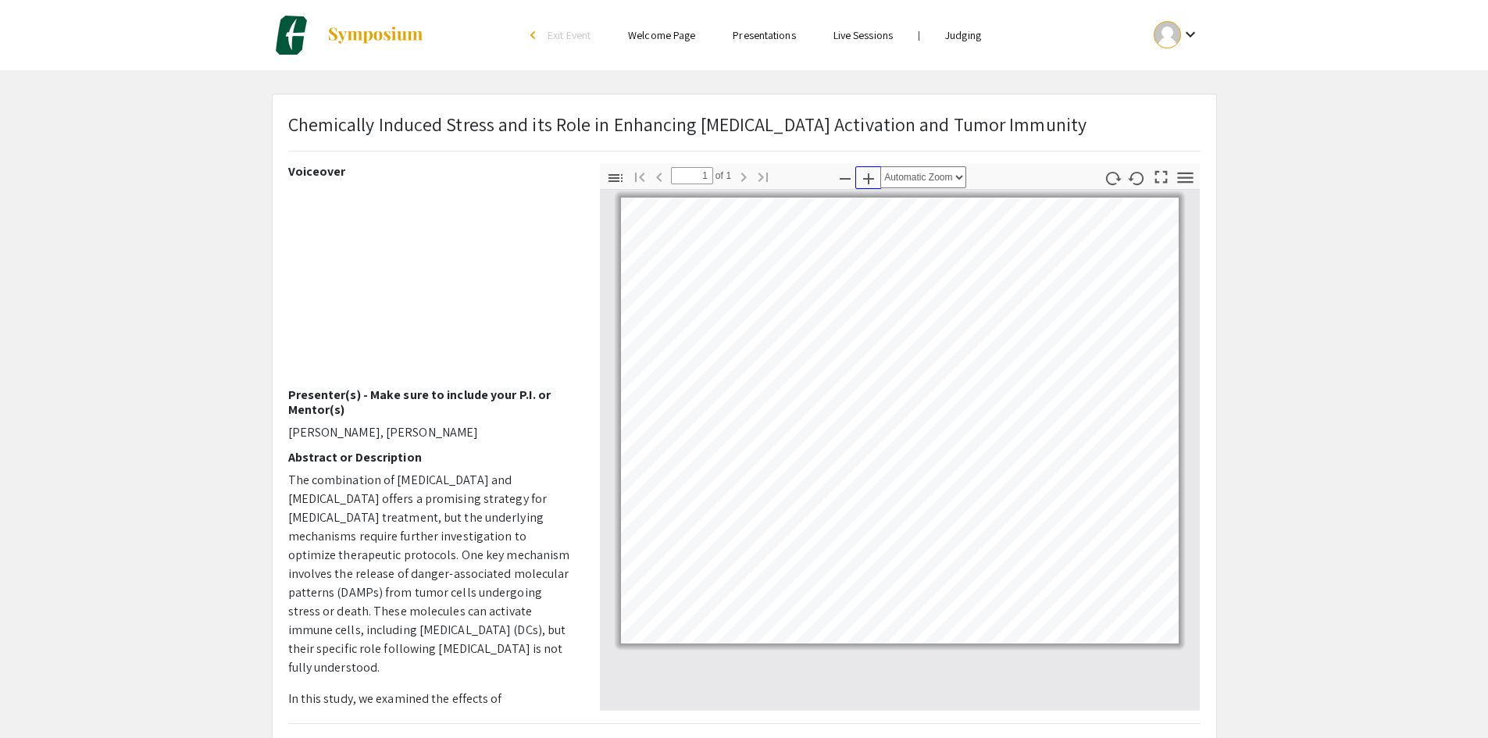
click at [868, 184] on icon "button" at bounding box center [868, 178] width 19 height 19
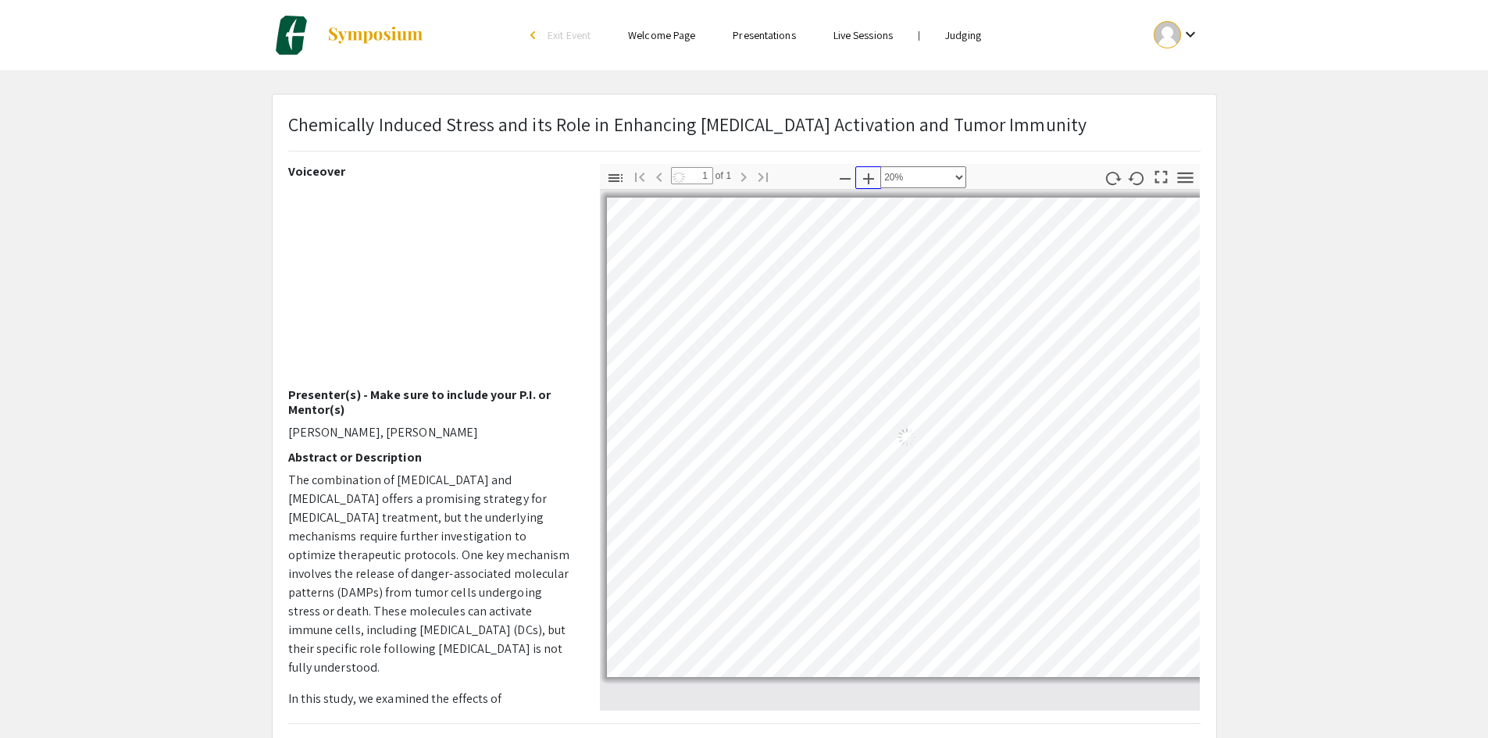
click at [868, 184] on icon "button" at bounding box center [868, 178] width 19 height 19
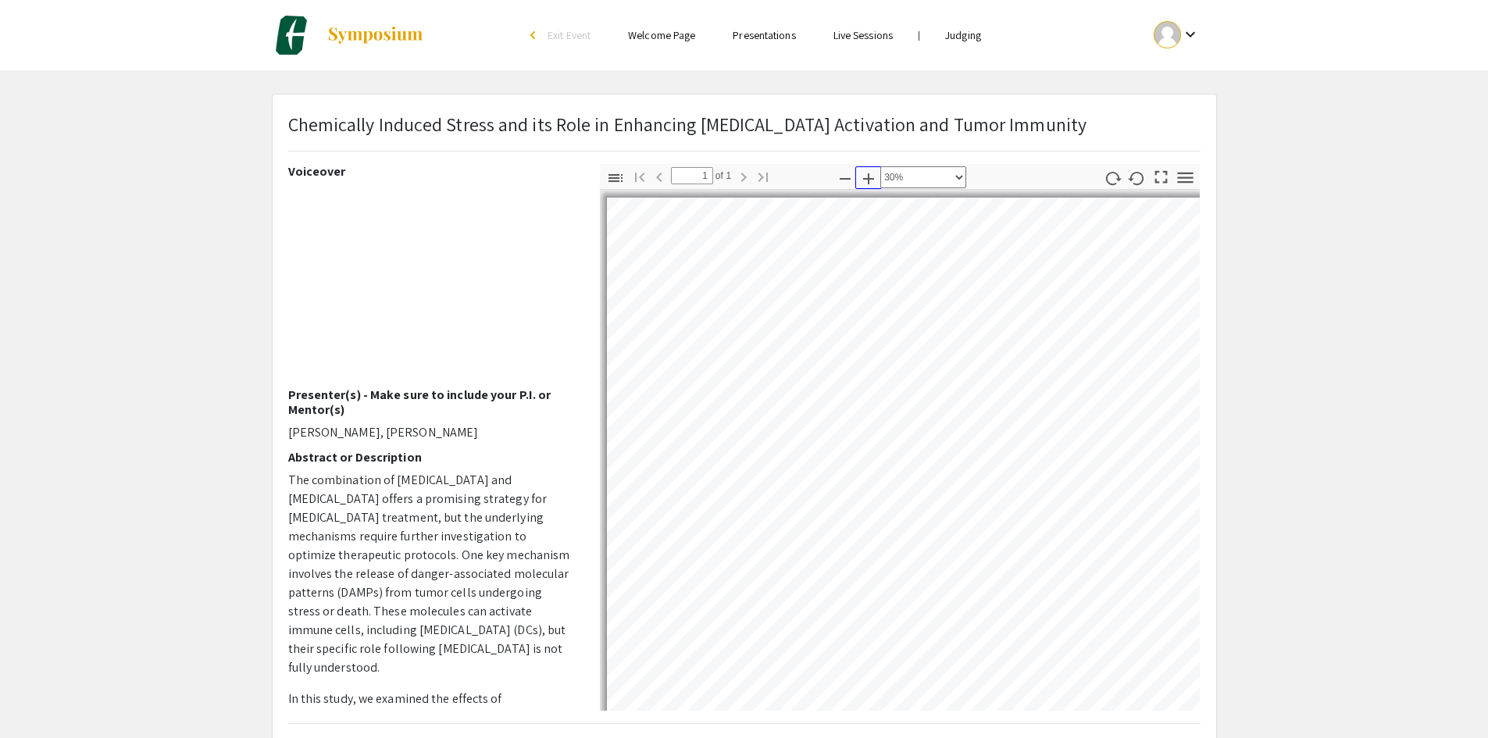
click at [868, 184] on icon "button" at bounding box center [868, 178] width 19 height 19
click at [874, 175] on icon "button" at bounding box center [868, 178] width 19 height 19
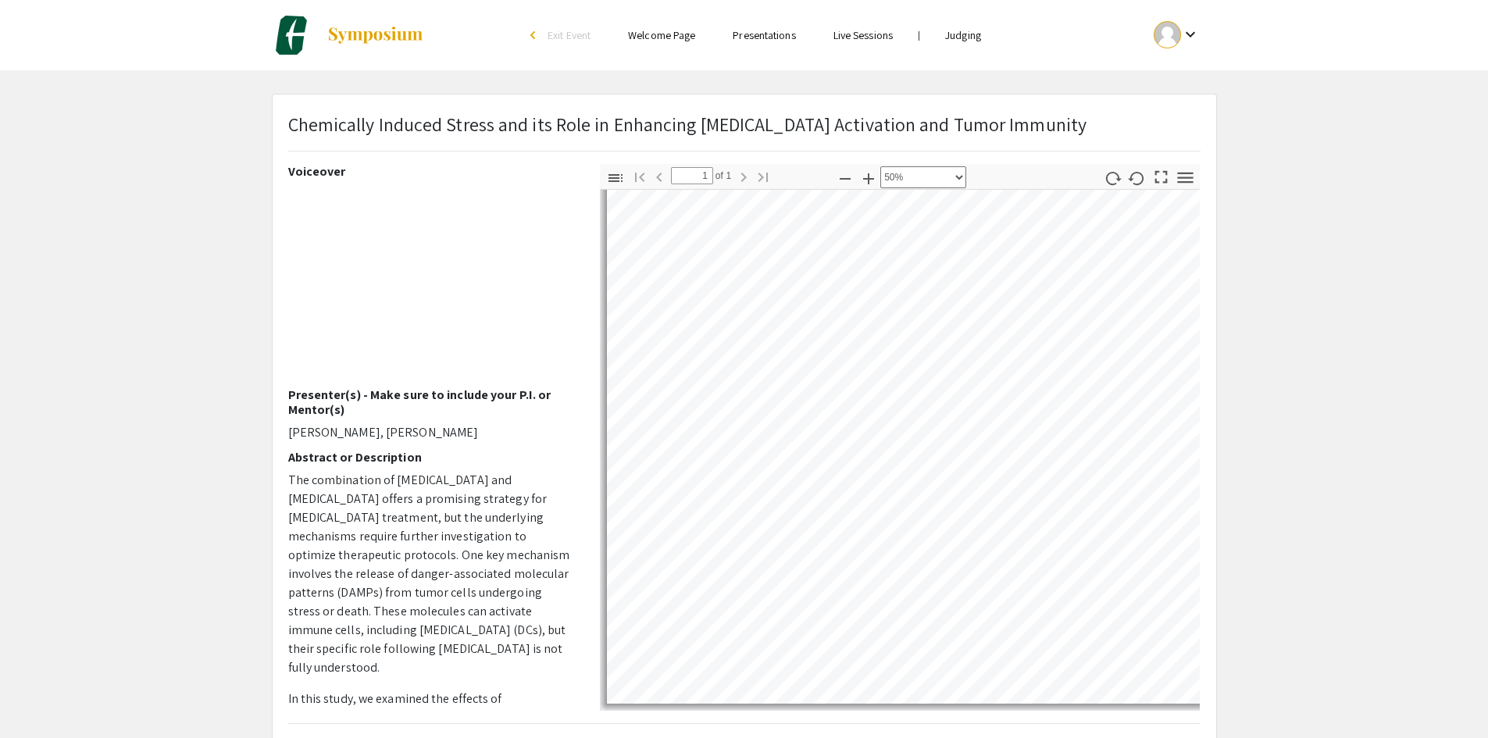
click at [872, 189] on pdf-zoom-in "Zoom In" at bounding box center [868, 178] width 23 height 28
click at [868, 179] on icon "button" at bounding box center [868, 178] width 11 height 11
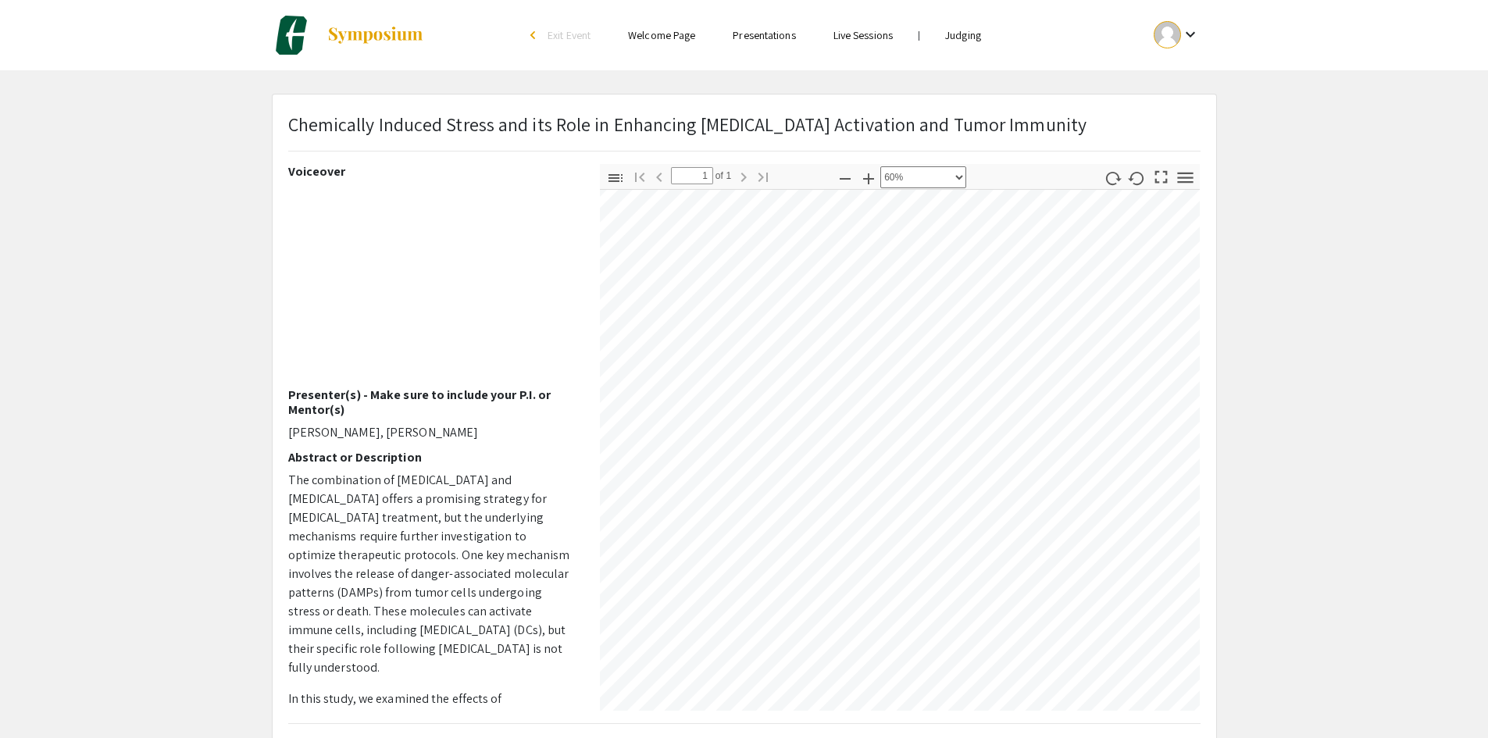
click at [847, 737] on div "Chemically Induced Stress and its Role in Enhancing [MEDICAL_DATA] Activation a…" at bounding box center [744, 488] width 943 height 788
click at [843, 717] on div "Chemically Induced Stress and its Role in Enhancing [MEDICAL_DATA] Activation a…" at bounding box center [744, 488] width 943 height 788
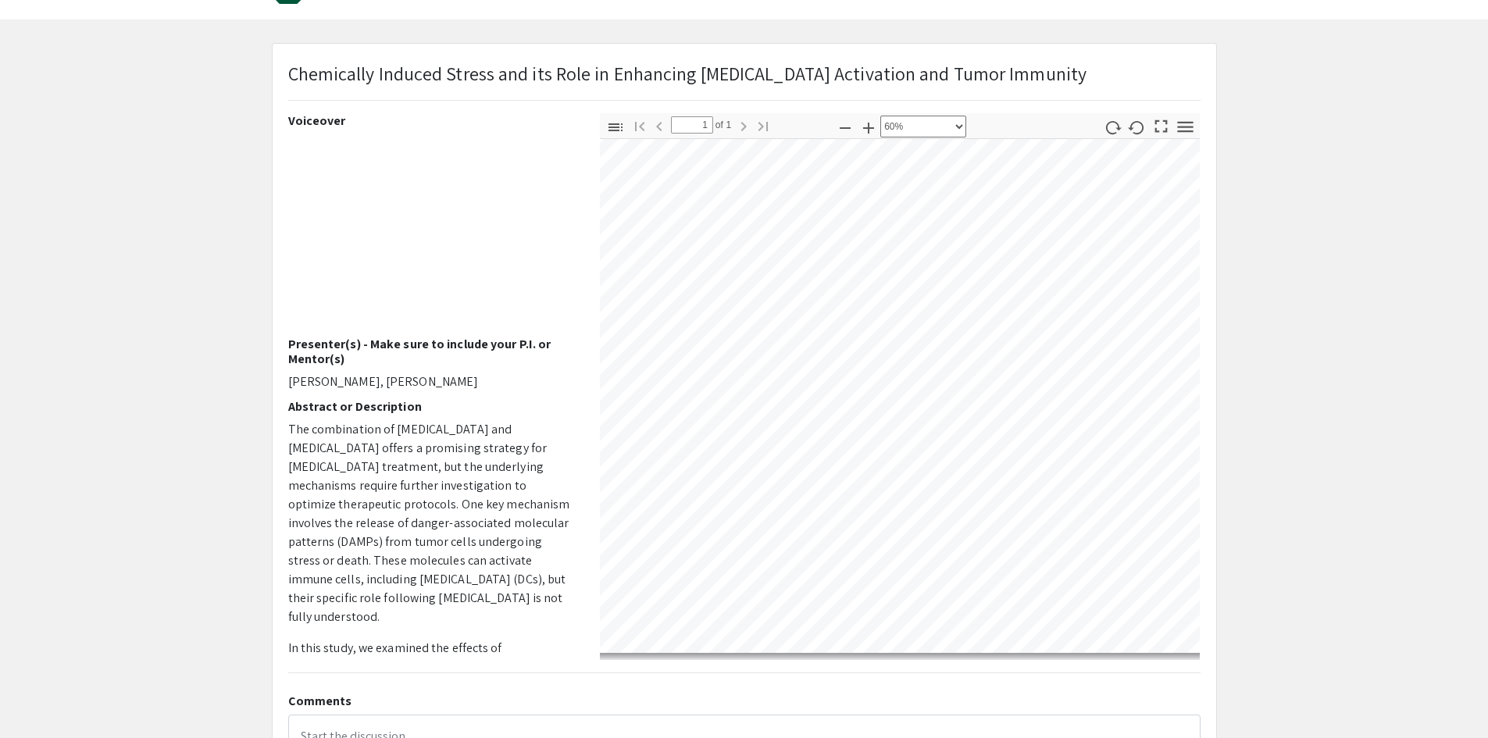
scroll to position [78, 0]
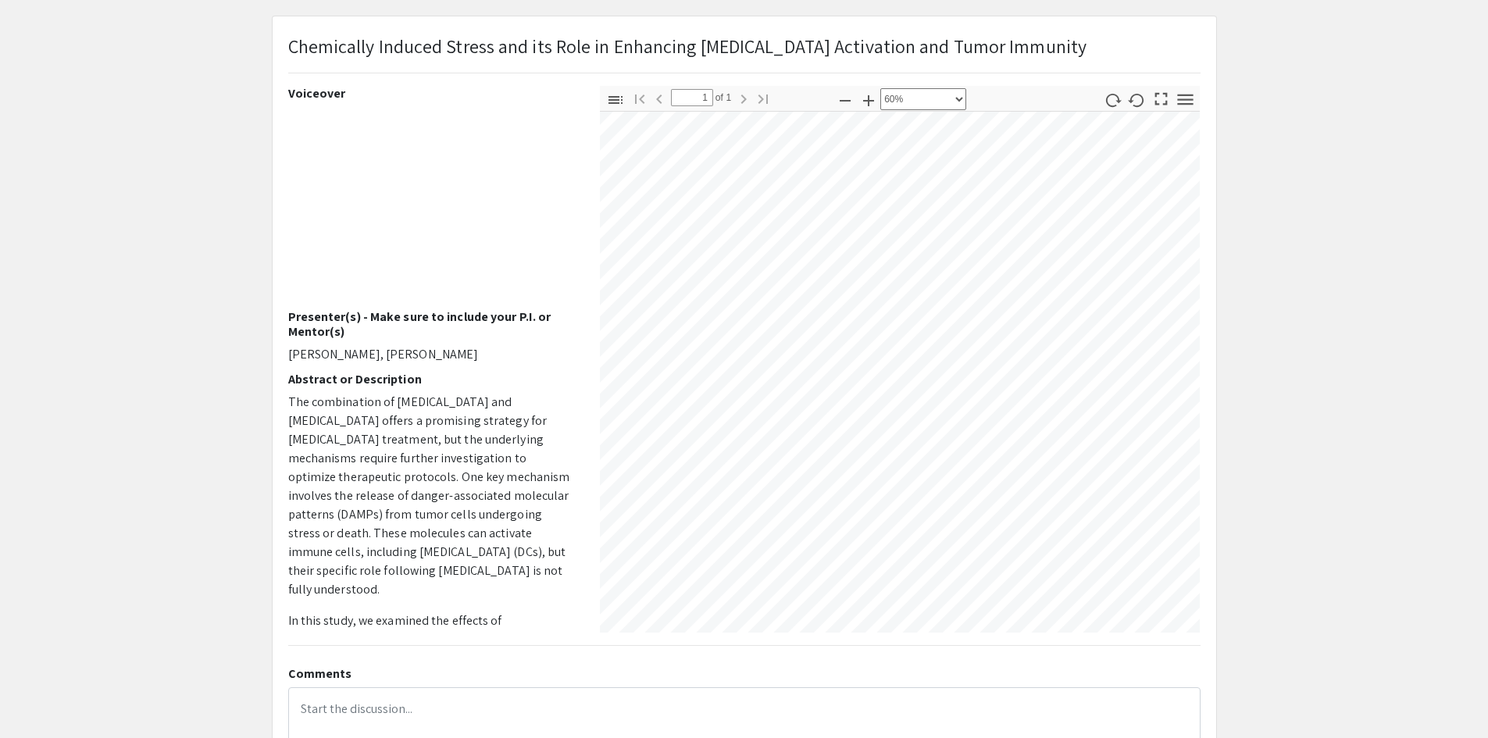
click at [894, 682] on div "Chemically Induced Stress and its Role in Enhancing [MEDICAL_DATA] Activation a…" at bounding box center [744, 410] width 943 height 788
click at [844, 98] on icon "button" at bounding box center [845, 100] width 19 height 19
click at [872, 104] on icon "button" at bounding box center [868, 100] width 19 height 19
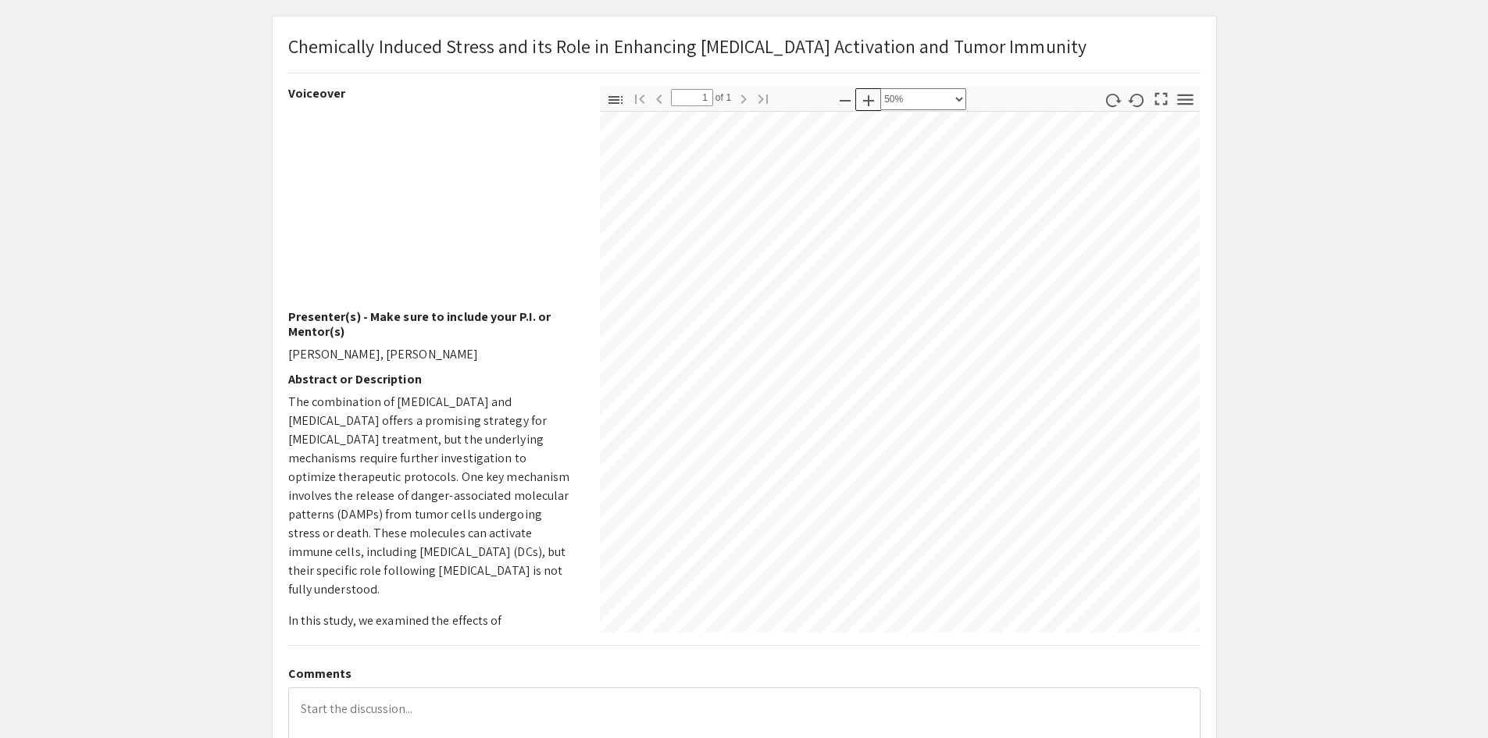
select select "custom"
click at [768, 643] on div "Chemically Induced Stress and its Role in Enhancing [MEDICAL_DATA] Activation a…" at bounding box center [744, 410] width 943 height 788
click at [1367, 529] on app-presentation "Chemically Induced Stress and its Role in Enhancing [MEDICAL_DATA] Activation a…" at bounding box center [744, 410] width 1488 height 789
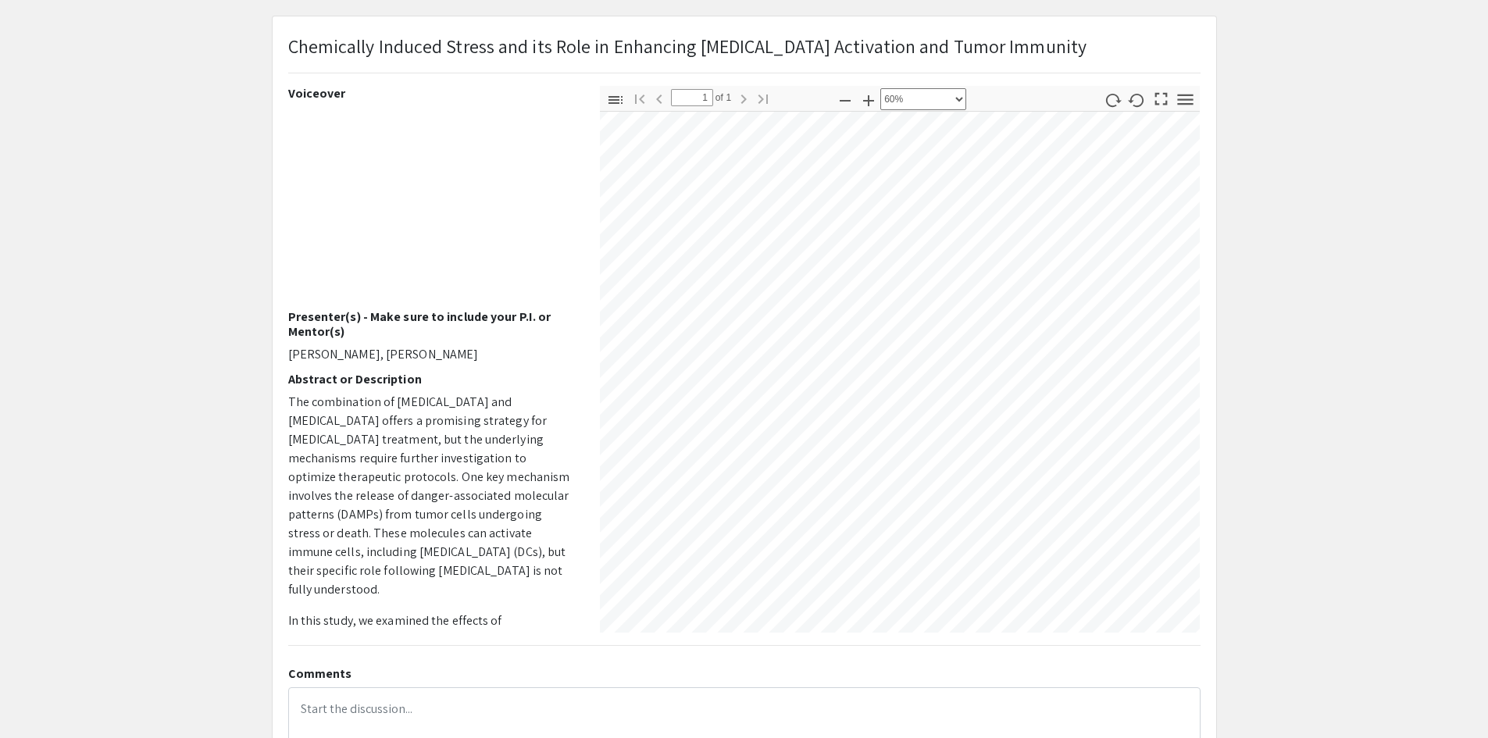
scroll to position [672, 0]
click at [1428, 466] on app-presentation "Chemically Induced Stress and its Role in Enhancing [MEDICAL_DATA] Activation a…" at bounding box center [744, 410] width 1488 height 789
click at [657, 660] on html "Skip navigation arrow_back_ios Exit Event Welcome Page Presentations Live Sessi…" at bounding box center [744, 291] width 1488 height 738
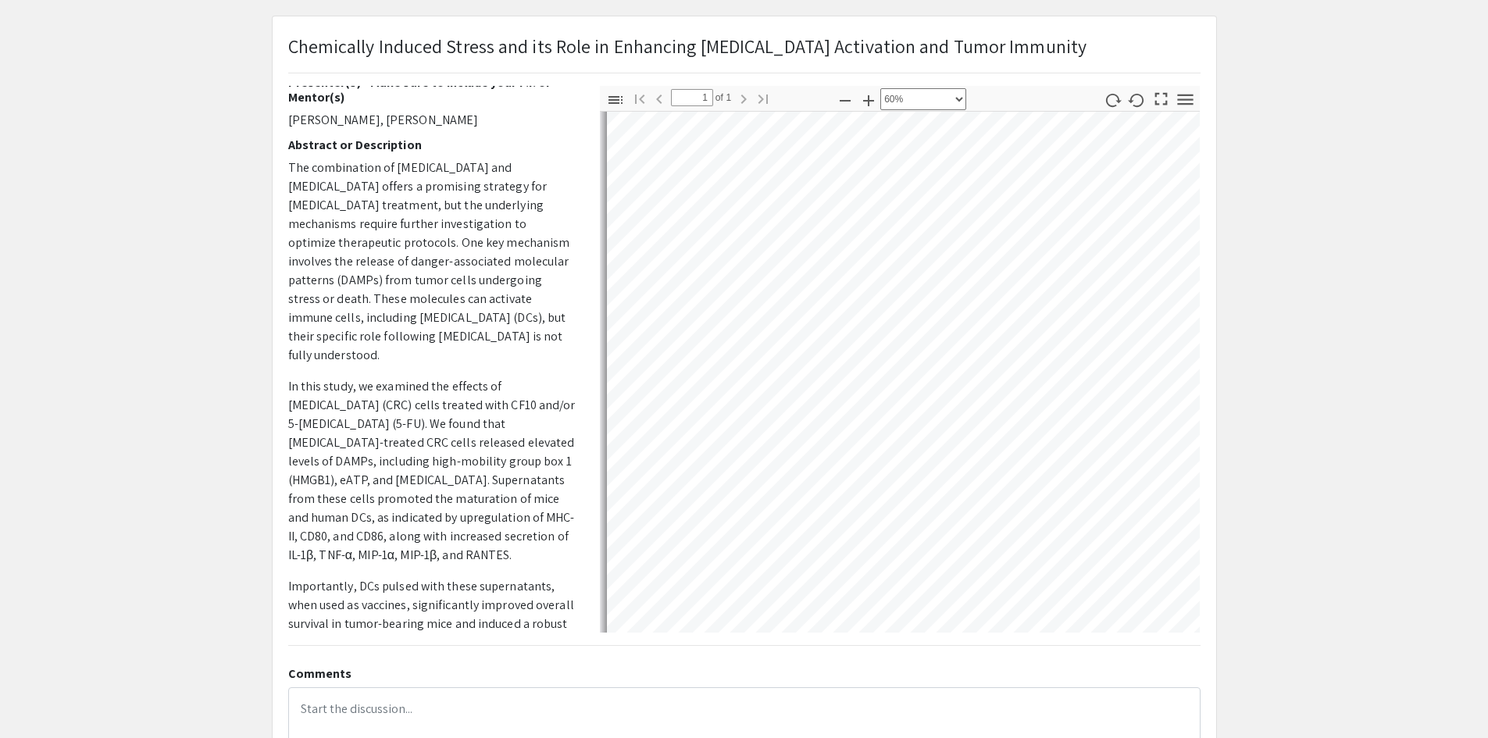
scroll to position [569, 2]
click at [839, 660] on html "Skip navigation arrow_back_ios Exit Event Welcome Page Presentations Live Sessi…" at bounding box center [744, 291] width 1488 height 738
click at [789, 692] on div "Chemically Induced Stress and its Role in Enhancing [MEDICAL_DATA] Activation a…" at bounding box center [744, 410] width 943 height 788
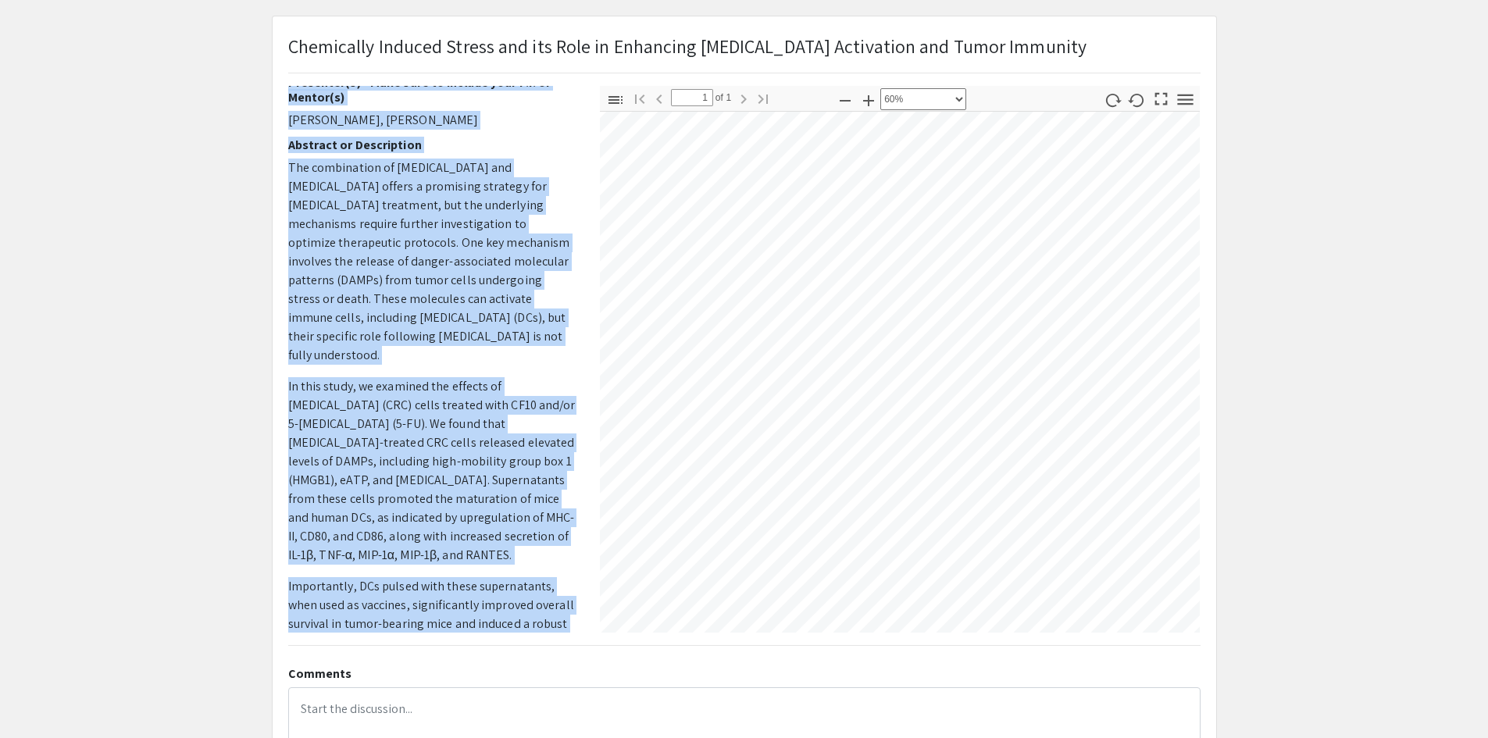
click at [1168, 255] on div "Thumbnails Document Outline Attachments Layers Current Outline Item Toggle Side…" at bounding box center [900, 359] width 624 height 547
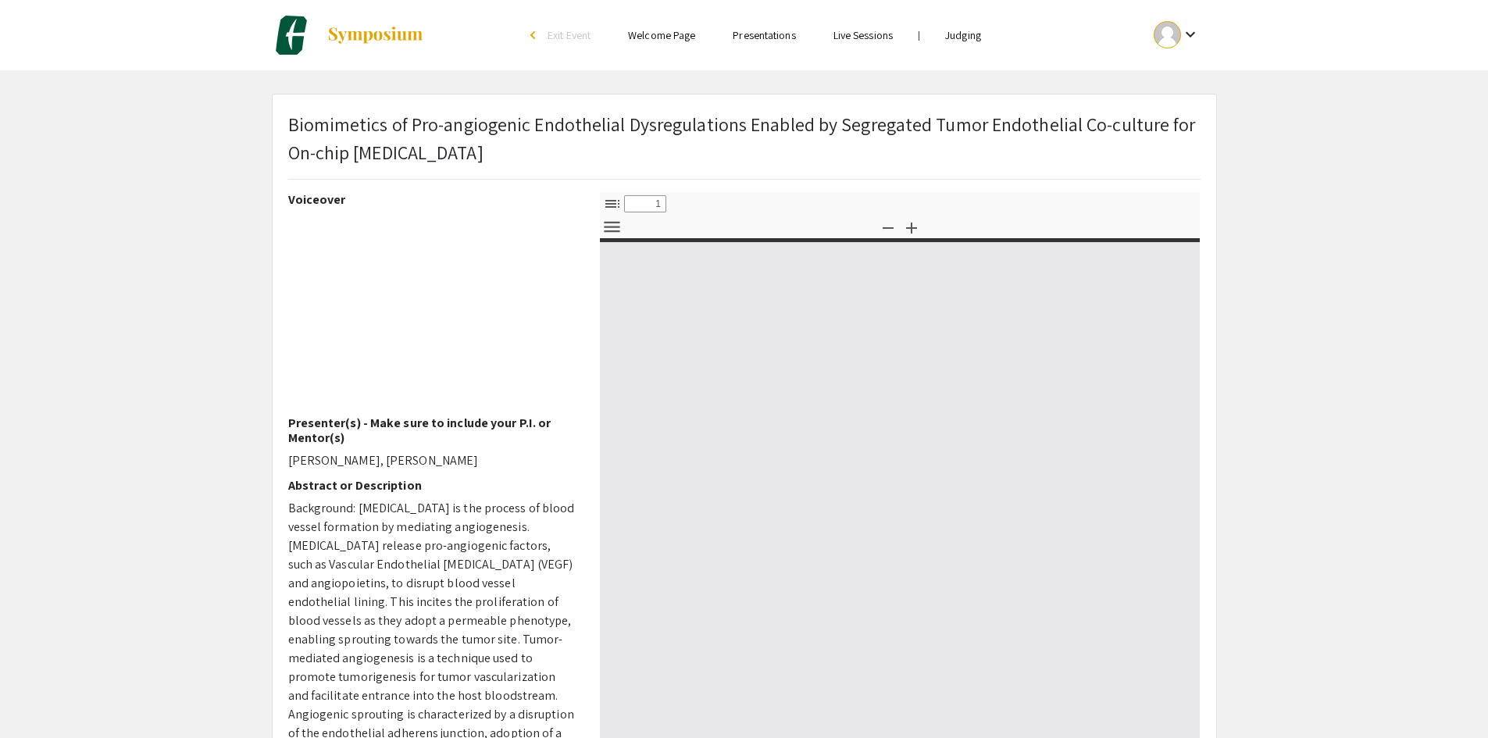
type input "0"
select select "custom"
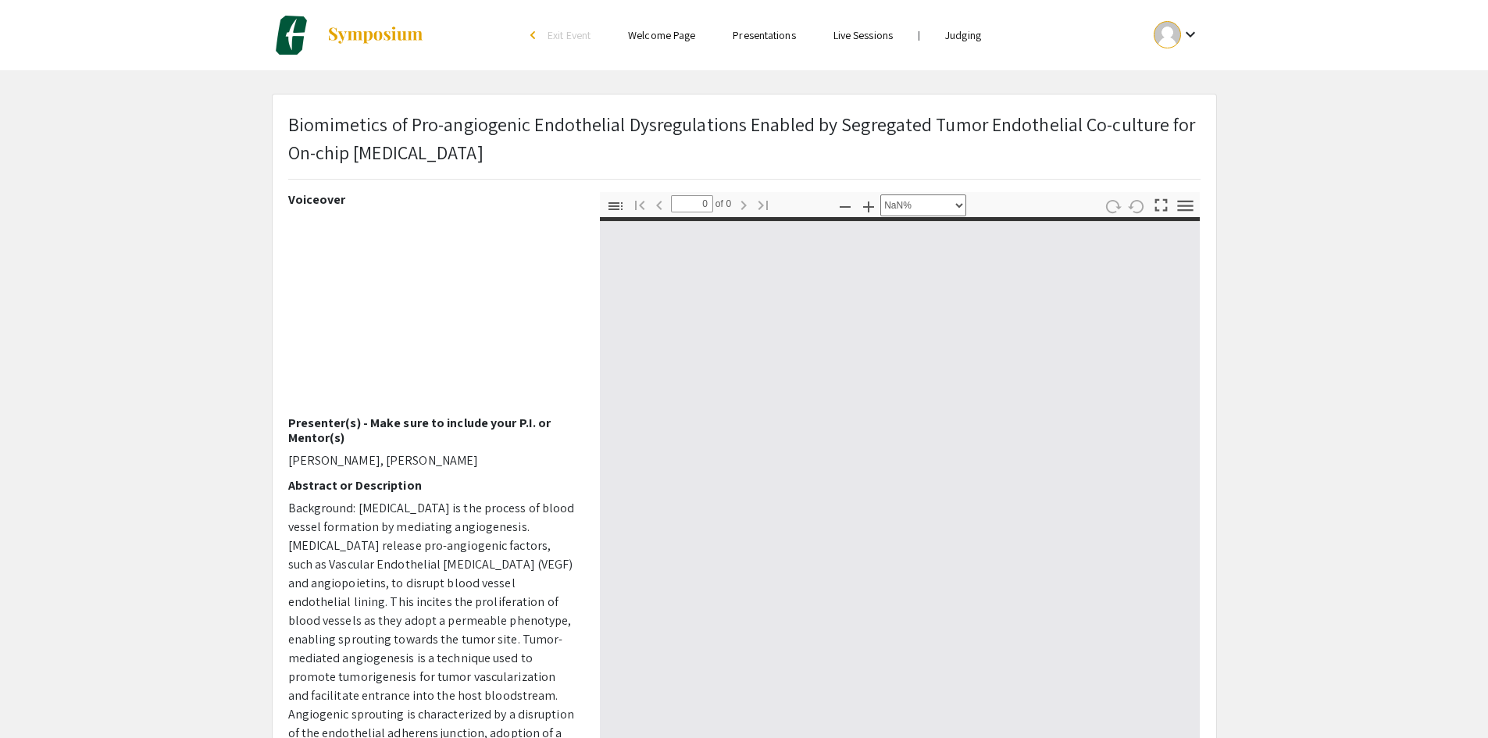
type input "1"
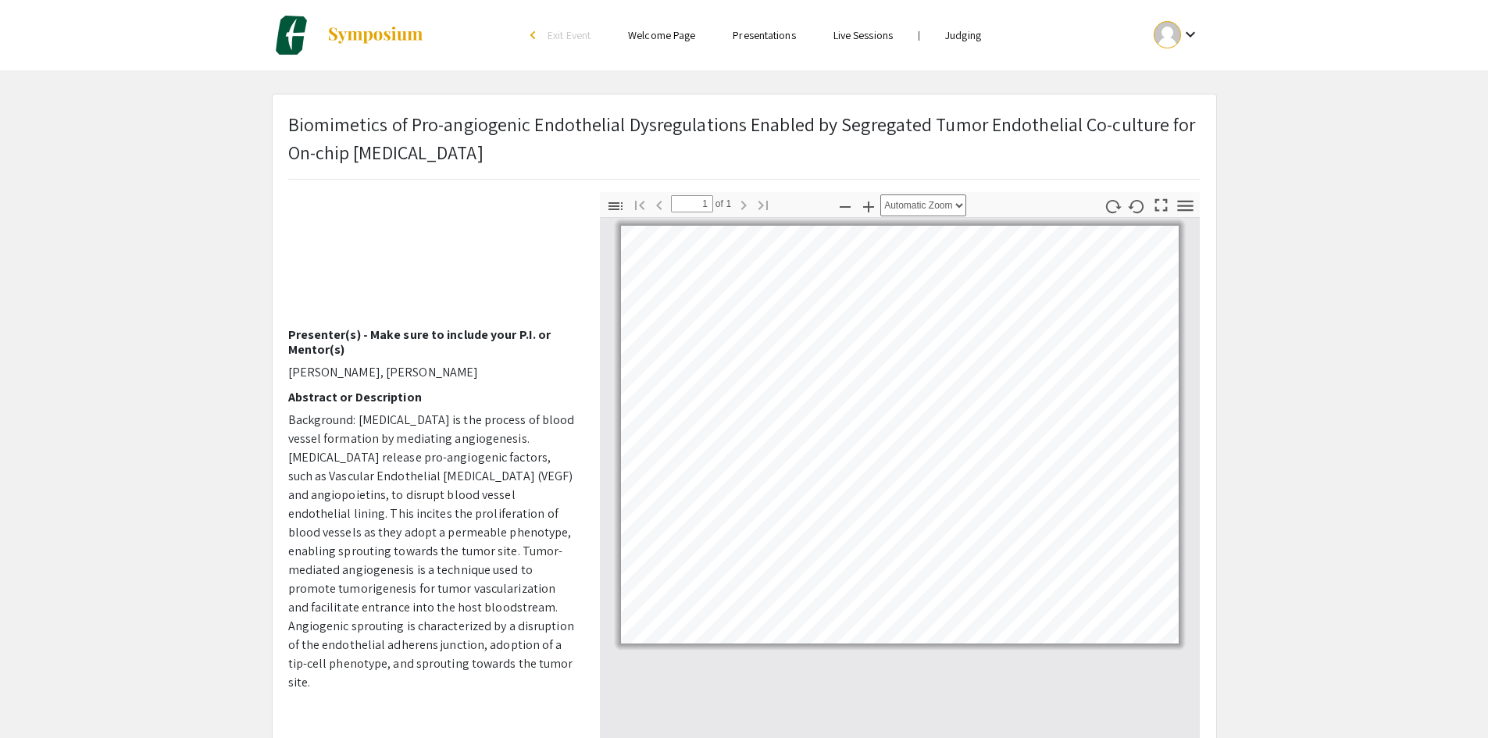
scroll to position [156, 0]
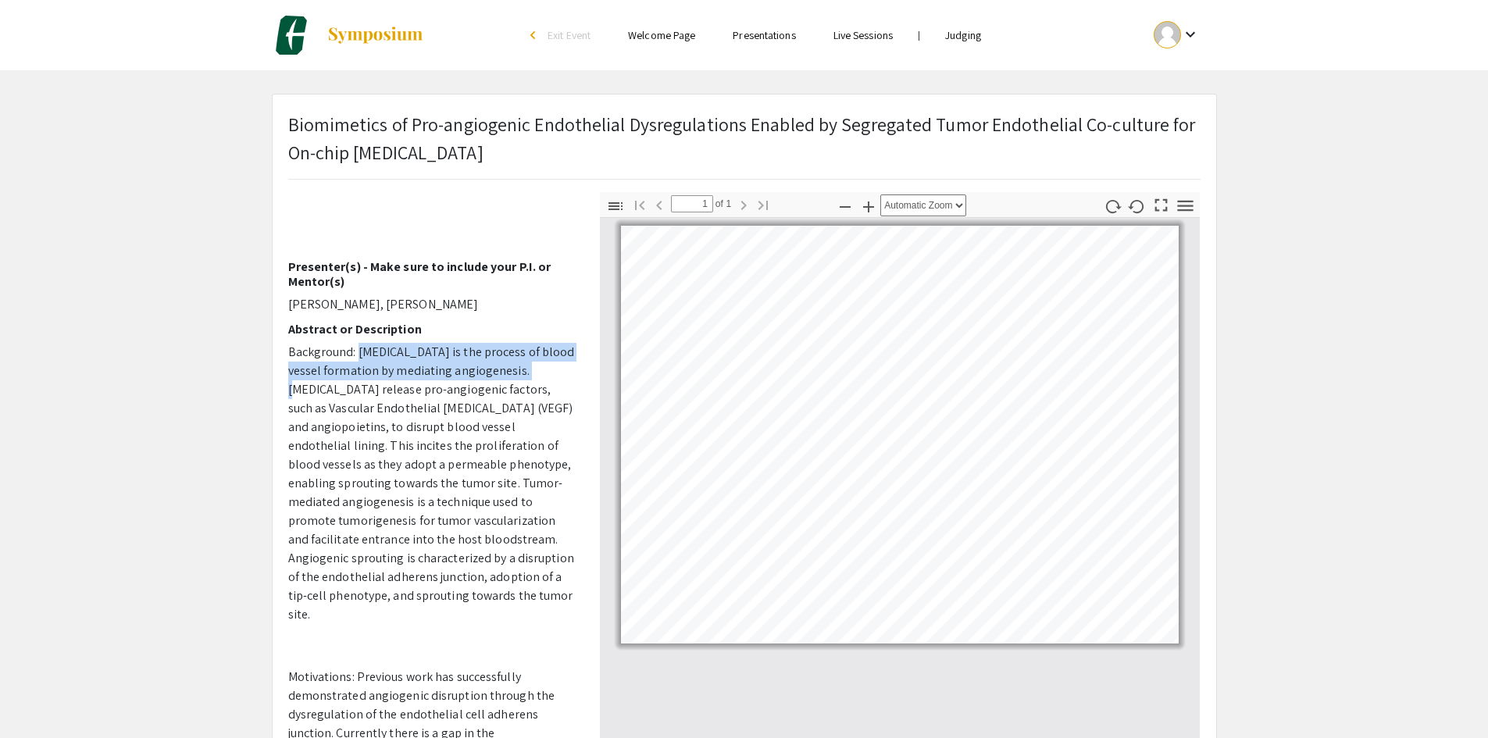
drag, startPoint x: 360, startPoint y: 350, endPoint x: 547, endPoint y: 362, distance: 187.0
click at [547, 362] on p "Background: [MEDICAL_DATA] is the process of blood vessel formation by mediatin…" at bounding box center [432, 483] width 288 height 281
drag, startPoint x: 334, startPoint y: 389, endPoint x: 433, endPoint y: 383, distance: 99.3
click at [433, 383] on p "Background: [MEDICAL_DATA] is the process of blood vessel formation by mediatin…" at bounding box center [432, 483] width 288 height 281
drag, startPoint x: 313, startPoint y: 404, endPoint x: 499, endPoint y: 390, distance: 186.3
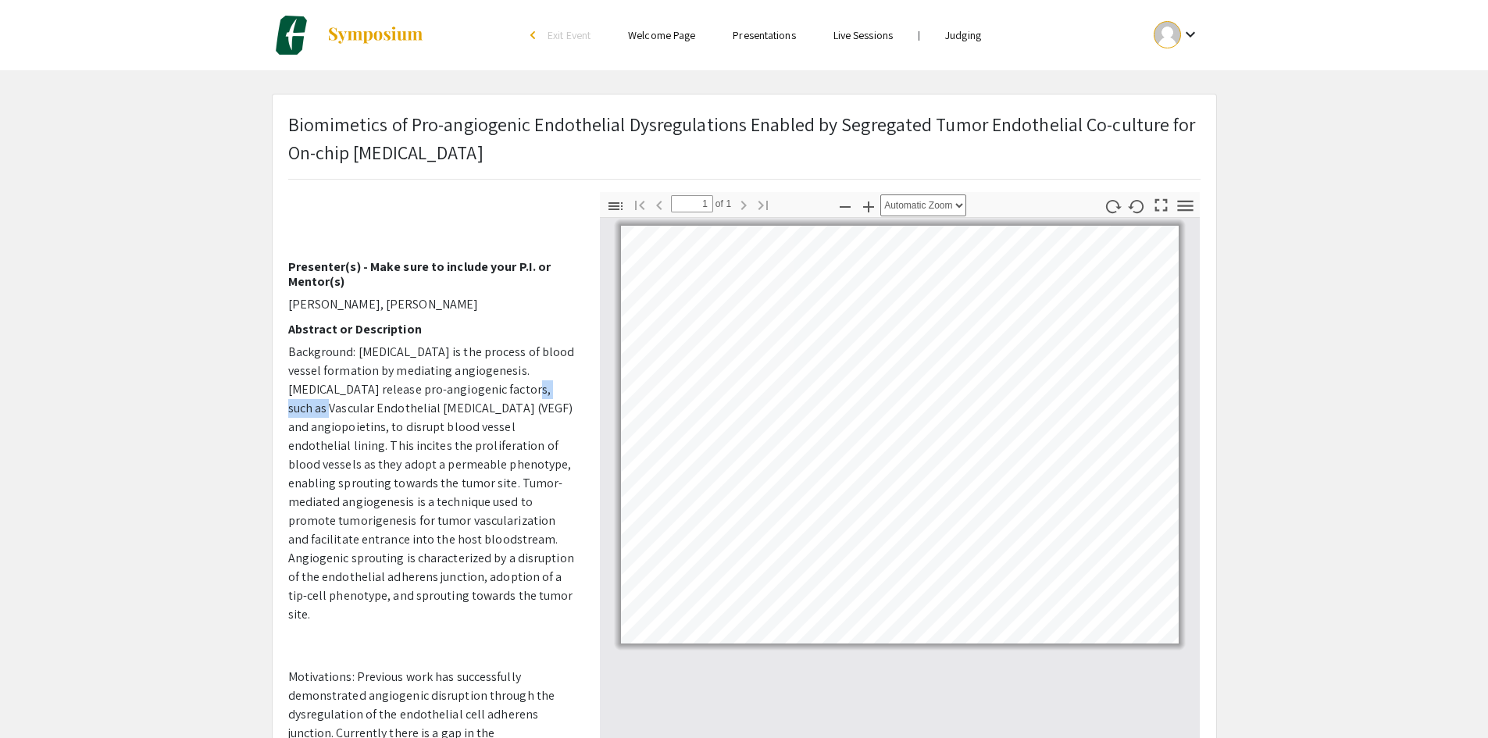
click at [499, 390] on p "Background: [MEDICAL_DATA] is the process of blood vessel formation by mediatin…" at bounding box center [432, 483] width 288 height 281
drag, startPoint x: 369, startPoint y: 422, endPoint x: 379, endPoint y: 422, distance: 11.0
click at [379, 422] on p "Background: [MEDICAL_DATA] is the process of blood vessel formation by mediatin…" at bounding box center [432, 483] width 288 height 281
click at [390, 420] on p "Background: [MEDICAL_DATA] is the process of blood vessel formation by mediatin…" at bounding box center [432, 483] width 288 height 281
drag, startPoint x: 365, startPoint y: 441, endPoint x: 558, endPoint y: 437, distance: 192.9
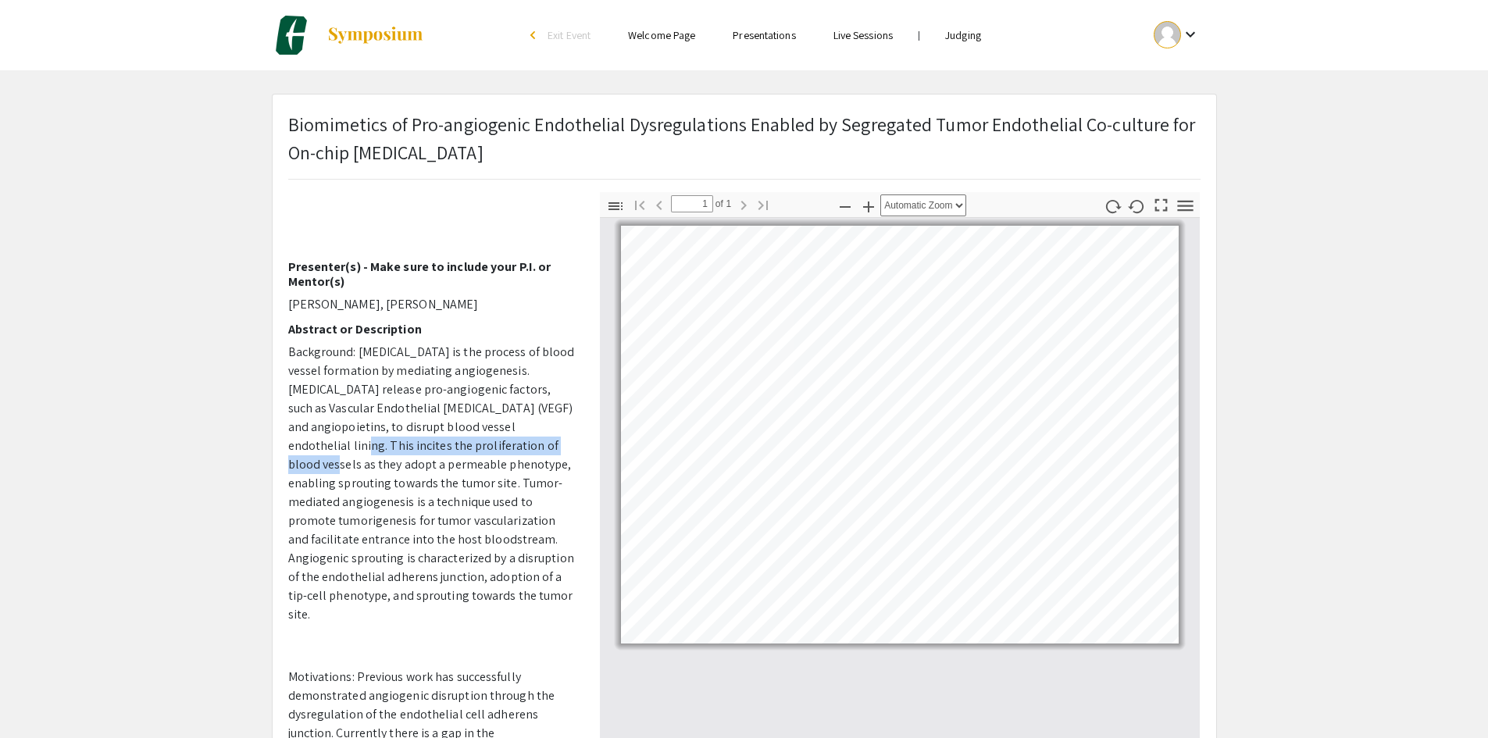
click at [558, 437] on p "Background: [MEDICAL_DATA] is the process of blood vessel formation by mediatin…" at bounding box center [432, 483] width 288 height 281
drag, startPoint x: 352, startPoint y: 464, endPoint x: 509, endPoint y: 460, distance: 157.0
click at [509, 460] on p "Background: [MEDICAL_DATA] is the process of blood vessel formation by mediatin…" at bounding box center [432, 483] width 288 height 281
drag, startPoint x: 329, startPoint y: 481, endPoint x: 477, endPoint y: 481, distance: 148.4
click at [477, 481] on p "Background: [MEDICAL_DATA] is the process of blood vessel formation by mediatin…" at bounding box center [432, 483] width 288 height 281
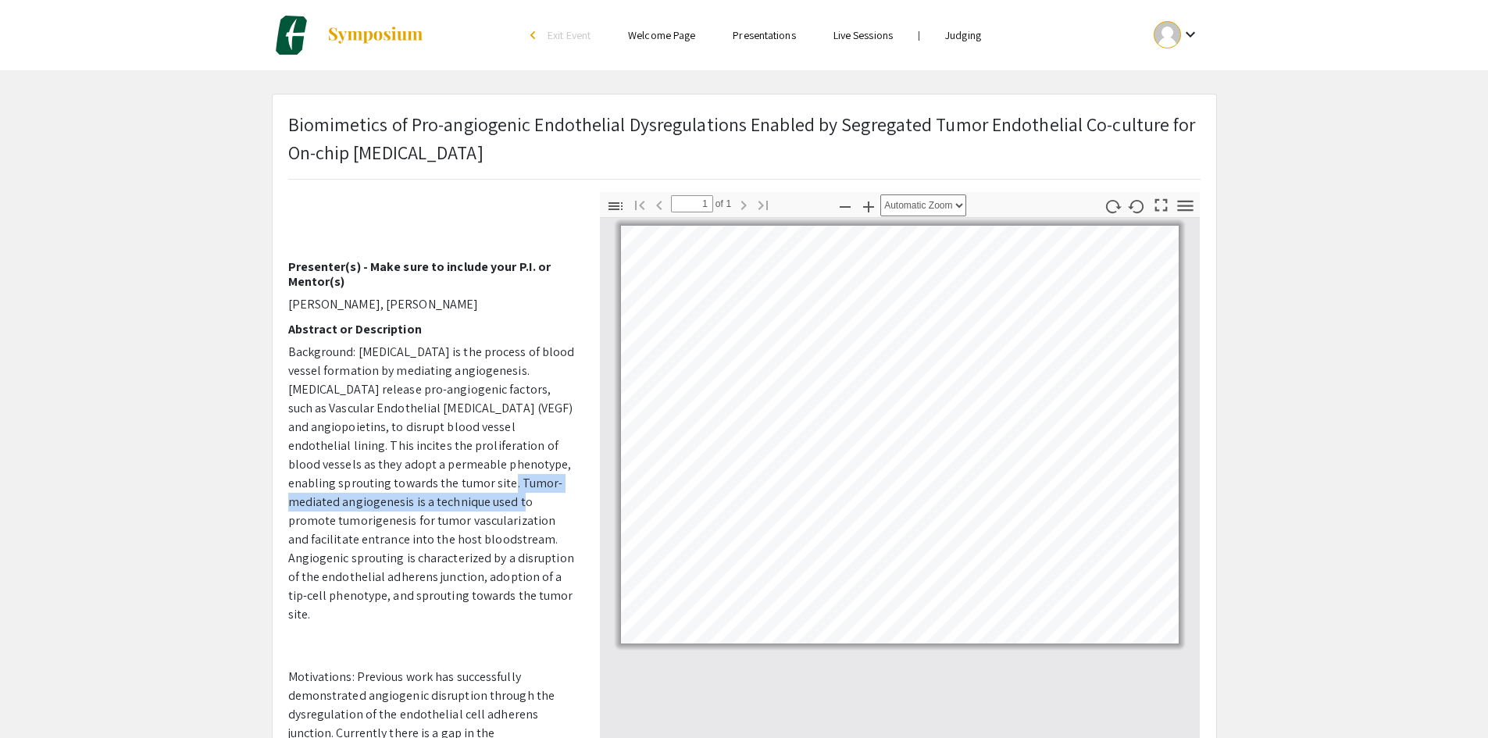
drag, startPoint x: 491, startPoint y: 481, endPoint x: 451, endPoint y: 495, distance: 43.0
click at [489, 493] on p "Background: [MEDICAL_DATA] is the process of blood vessel formation by mediatin…" at bounding box center [432, 483] width 288 height 281
drag, startPoint x: 353, startPoint y: 518, endPoint x: 490, endPoint y: 515, distance: 136.7
click at [490, 515] on p "Background: [MEDICAL_DATA] is the process of blood vessel formation by mediatin…" at bounding box center [432, 483] width 288 height 281
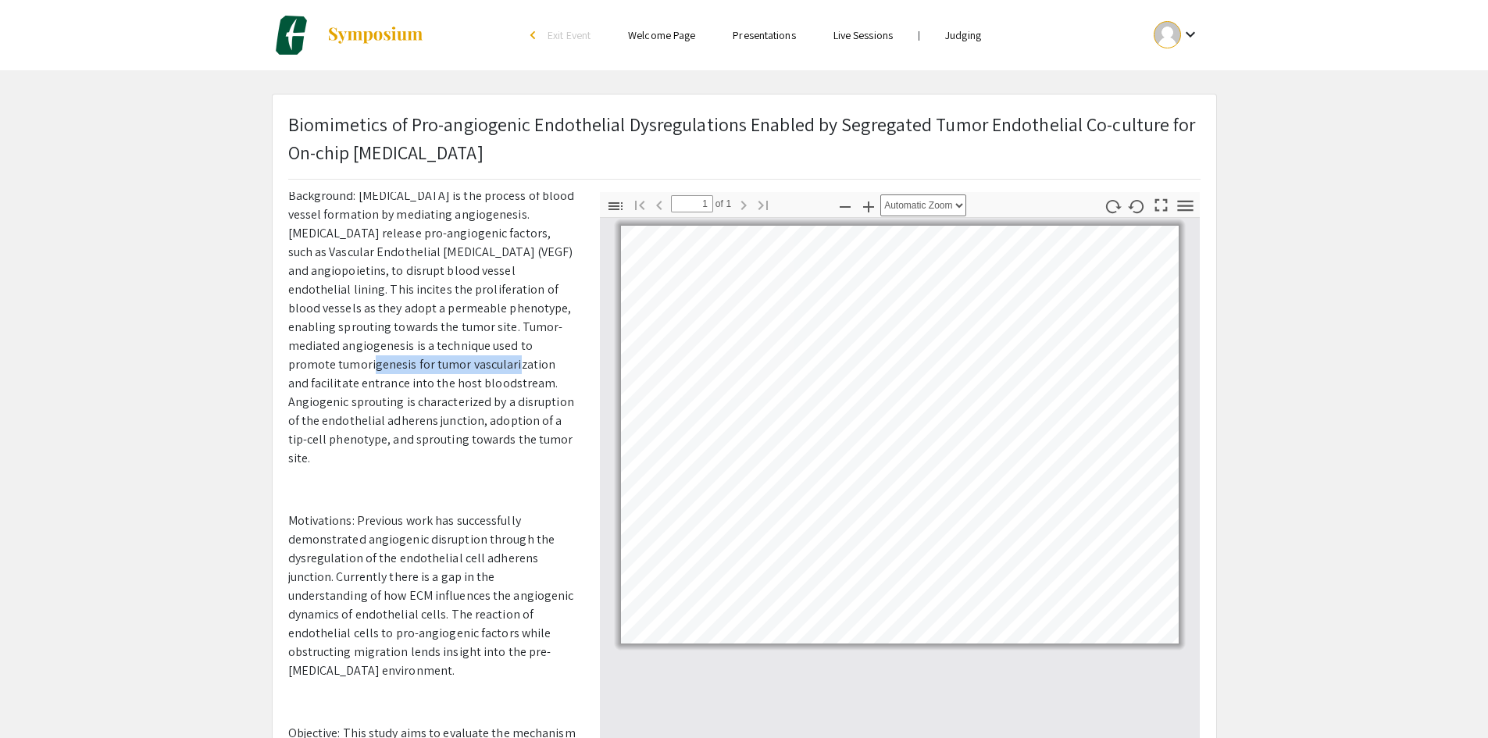
scroll to position [390, 0]
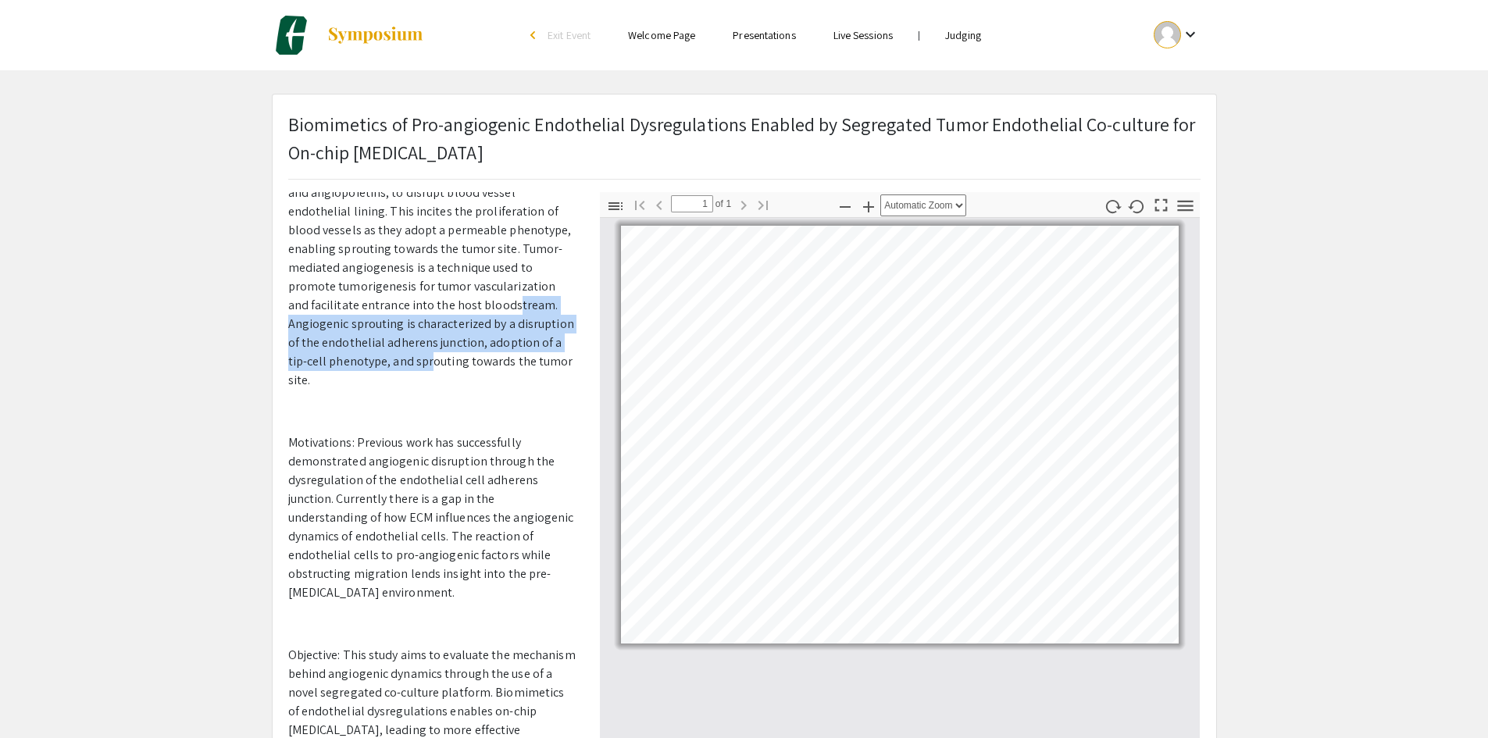
drag, startPoint x: 473, startPoint y: 305, endPoint x: 419, endPoint y: 354, distance: 73.5
click at [419, 354] on p "Background: [MEDICAL_DATA] is the process of blood vessel formation by mediatin…" at bounding box center [432, 249] width 288 height 281
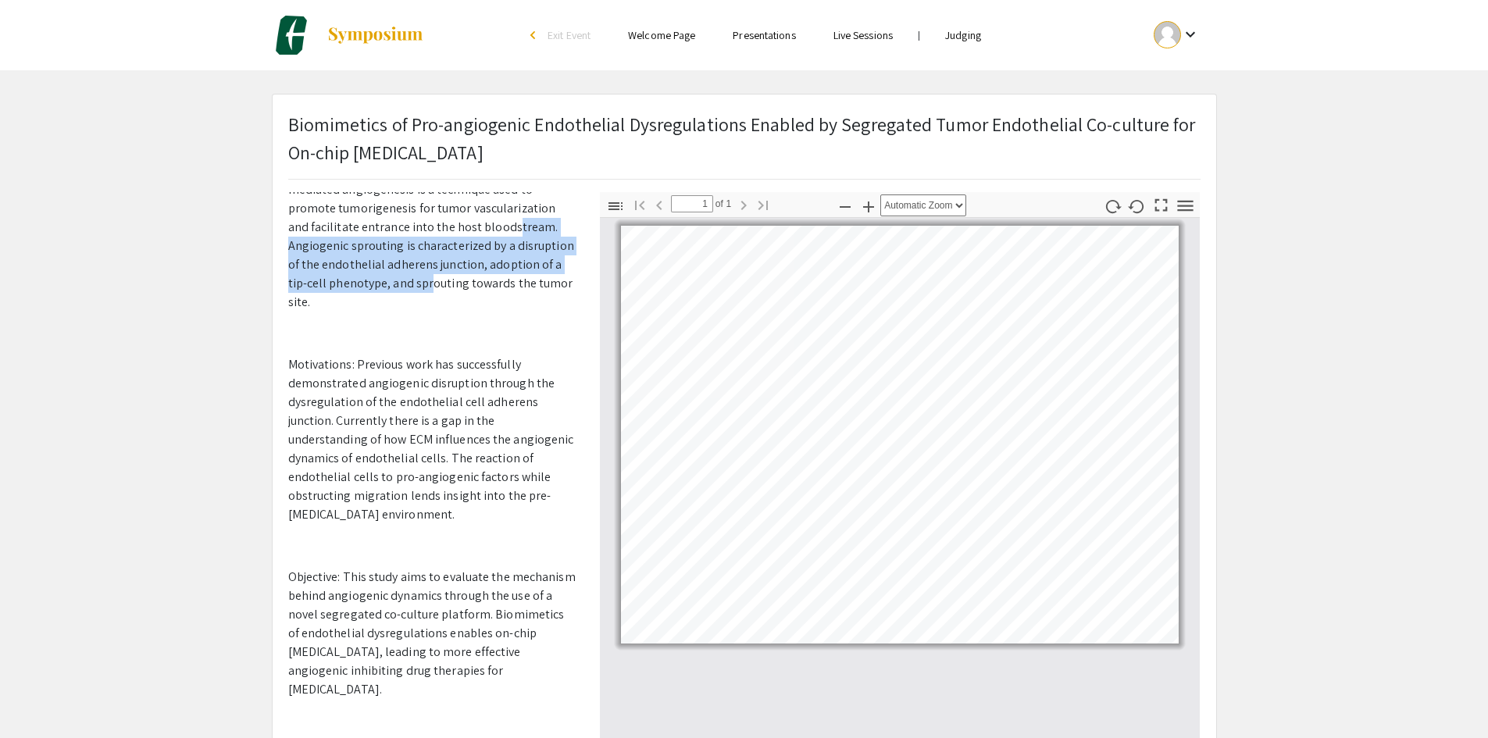
scroll to position [547, 0]
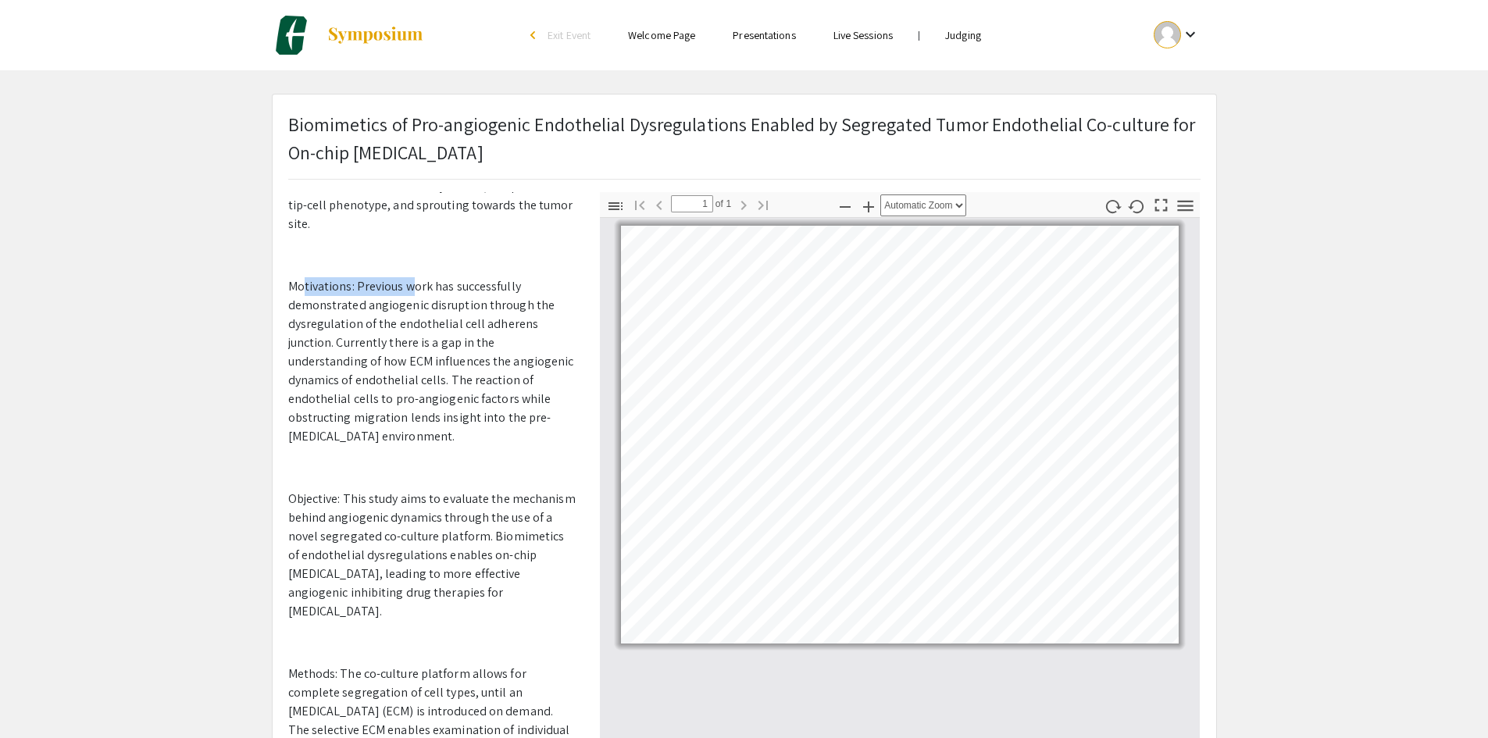
drag, startPoint x: 301, startPoint y: 266, endPoint x: 415, endPoint y: 261, distance: 114.1
click at [415, 277] on p "Motivations: Previous work has successfully demonstrated angiogenic disruption …" at bounding box center [432, 361] width 288 height 169
drag, startPoint x: 355, startPoint y: 322, endPoint x: 362, endPoint y: 338, distance: 16.8
click at [362, 338] on p "Motivations: Previous work has successfully demonstrated angiogenic disruption …" at bounding box center [432, 361] width 288 height 169
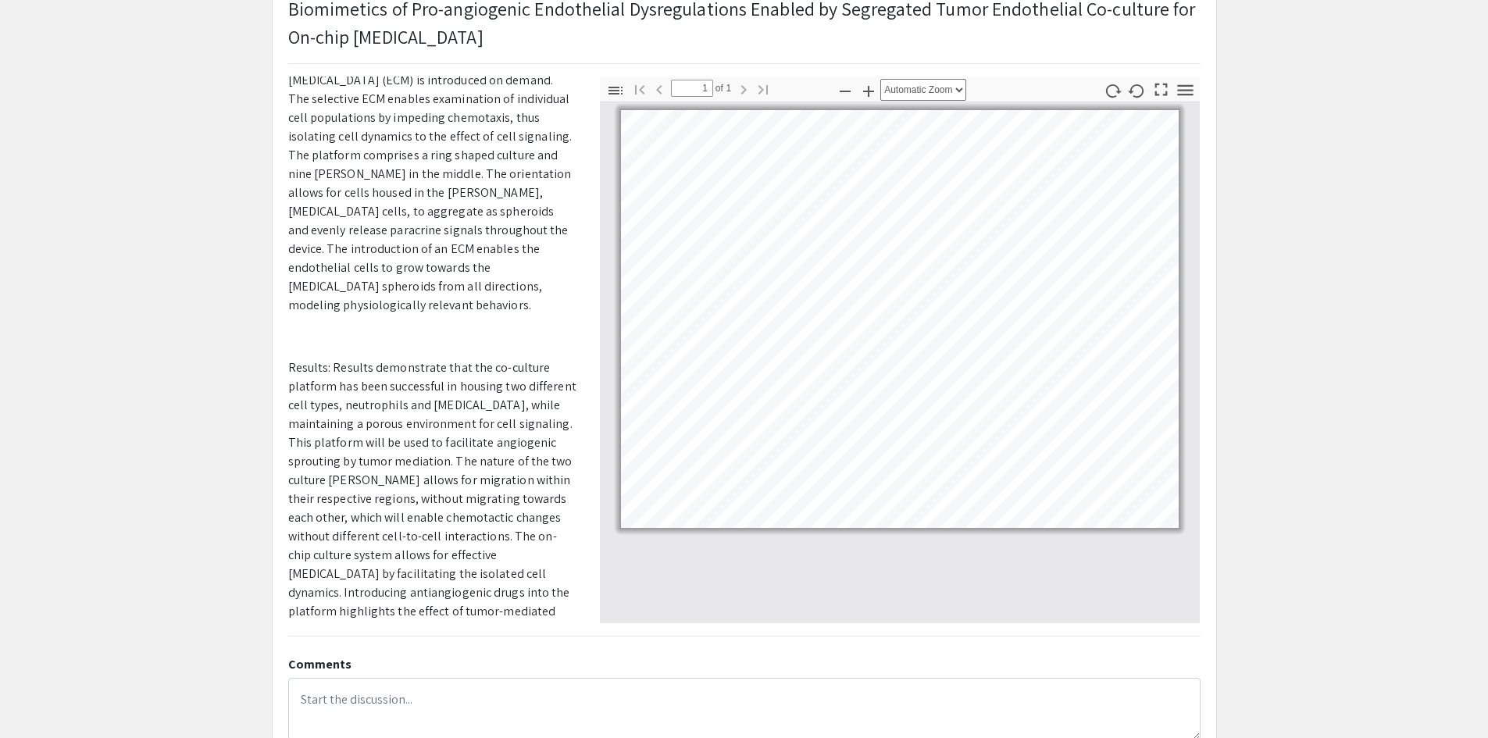
scroll to position [156, 0]
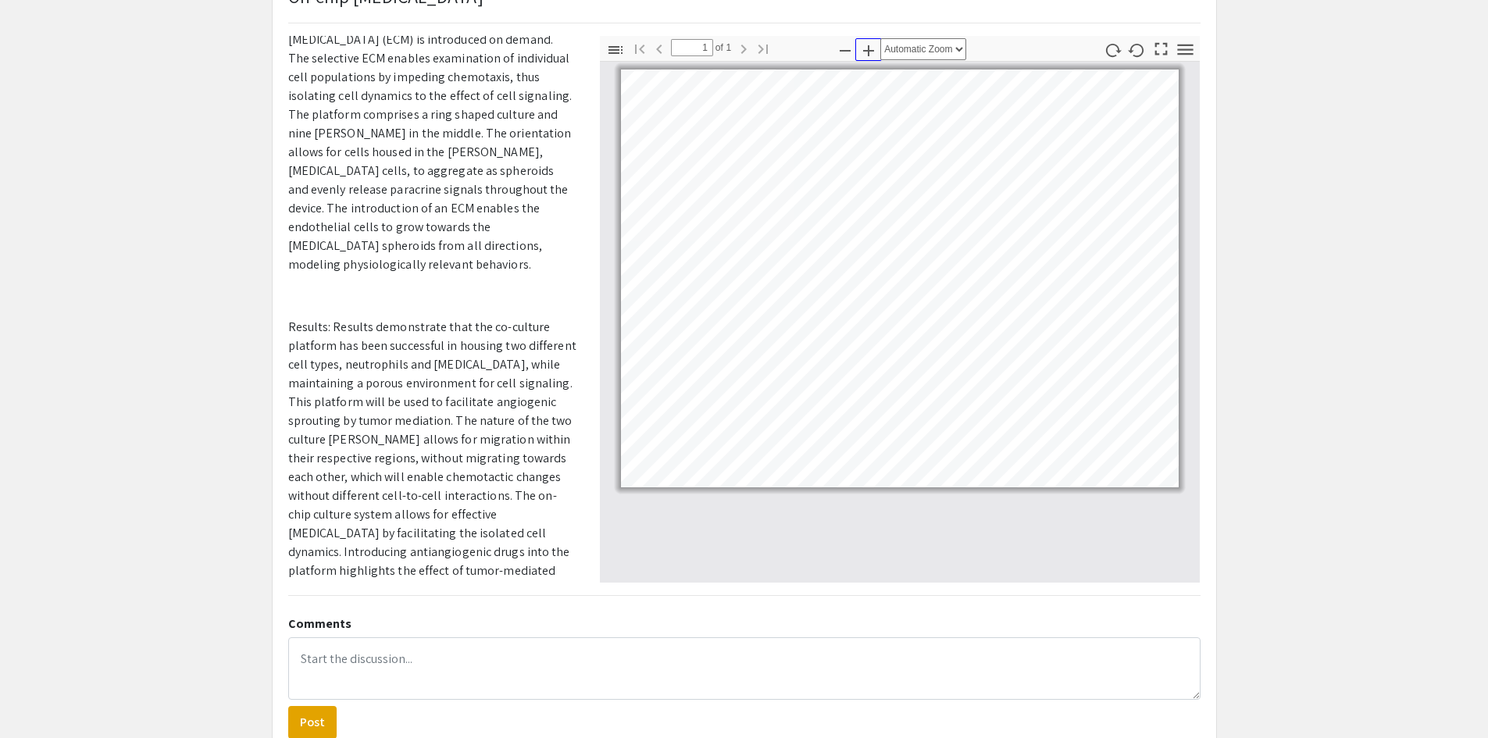
click at [865, 47] on icon "button" at bounding box center [868, 50] width 19 height 19
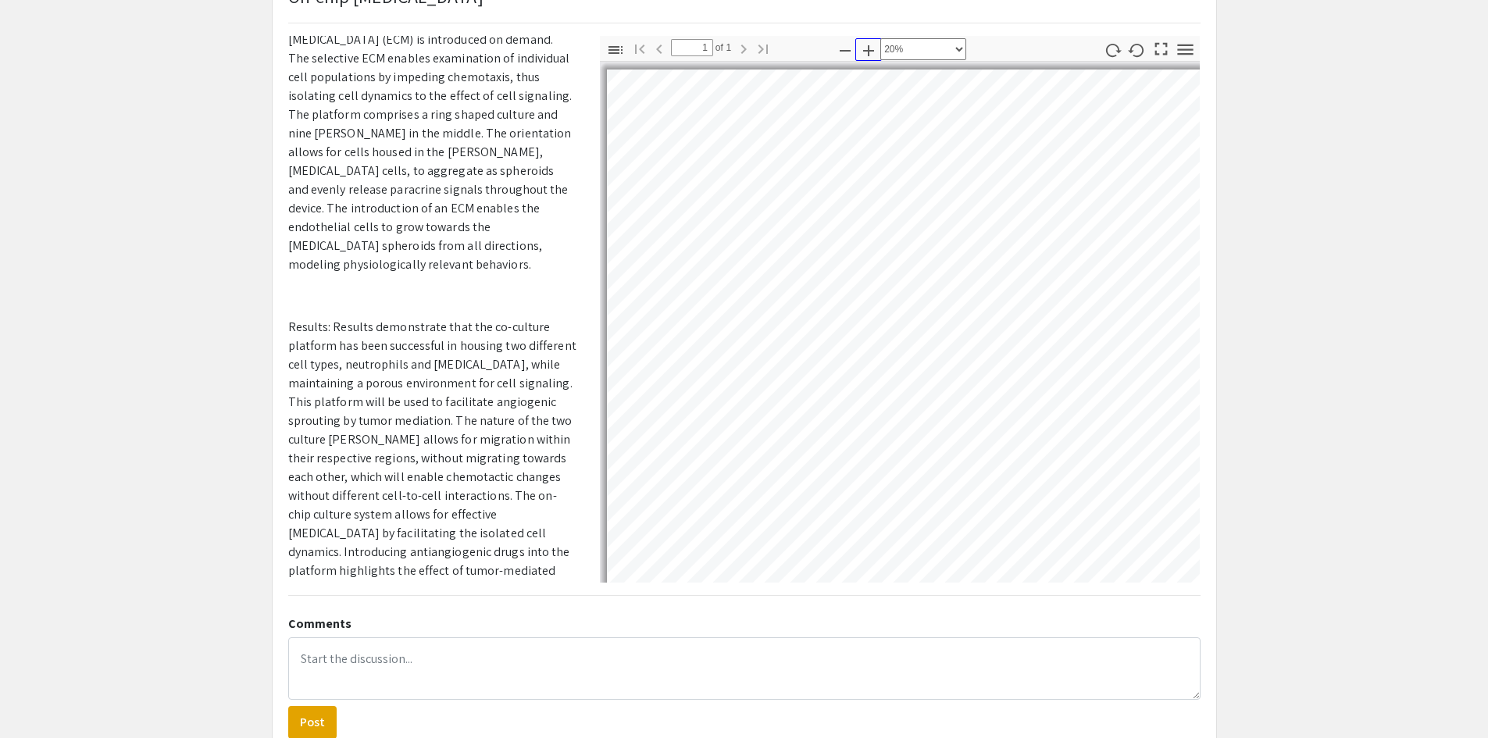
click at [865, 47] on icon "button" at bounding box center [868, 50] width 19 height 19
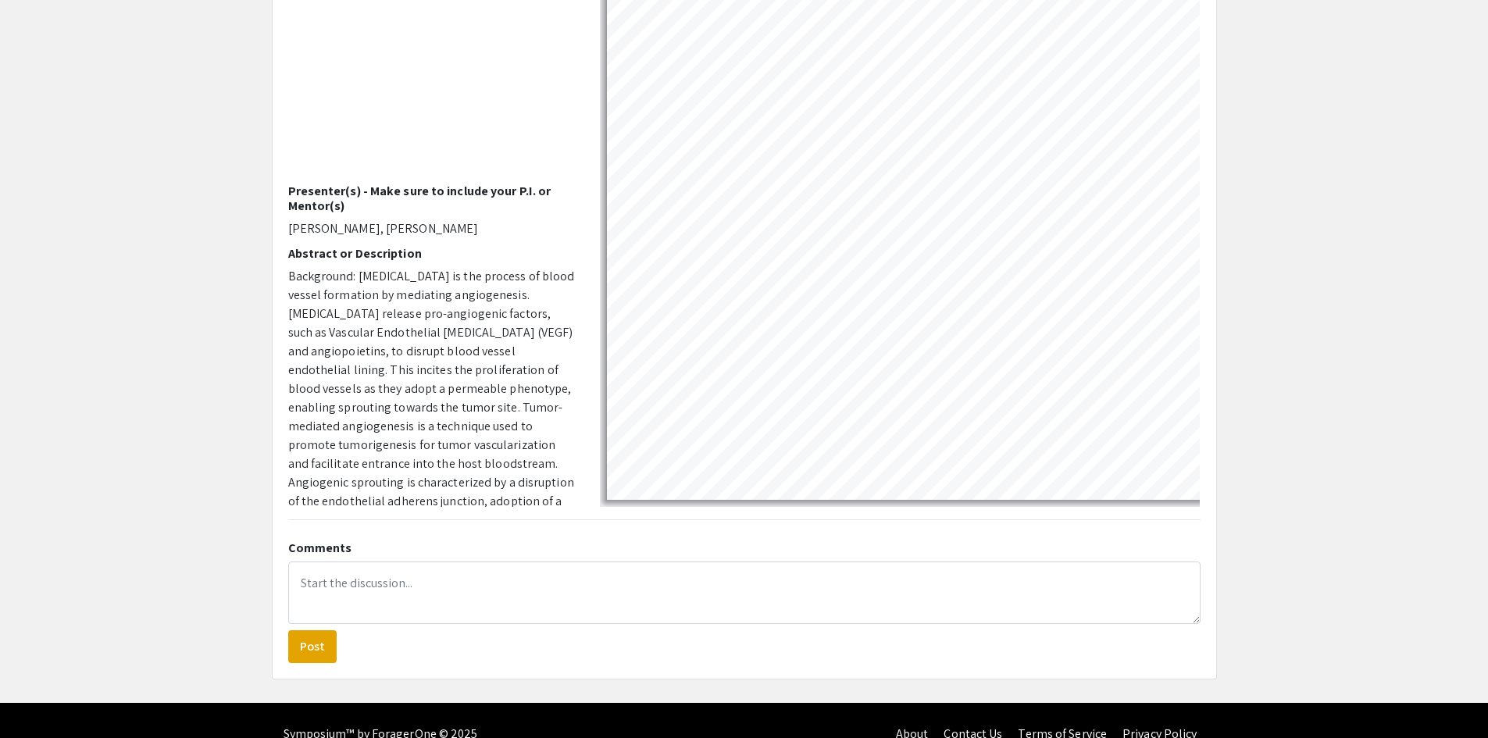
scroll to position [315, 0]
drag, startPoint x: 1316, startPoint y: 141, endPoint x: 1333, endPoint y: 265, distance: 126.1
click at [1333, 268] on app-presentation "Biomimetics of Pro-angiogenic Endothelial Dysregulations Enabled by Segregated …" at bounding box center [744, 271] width 1488 height 818
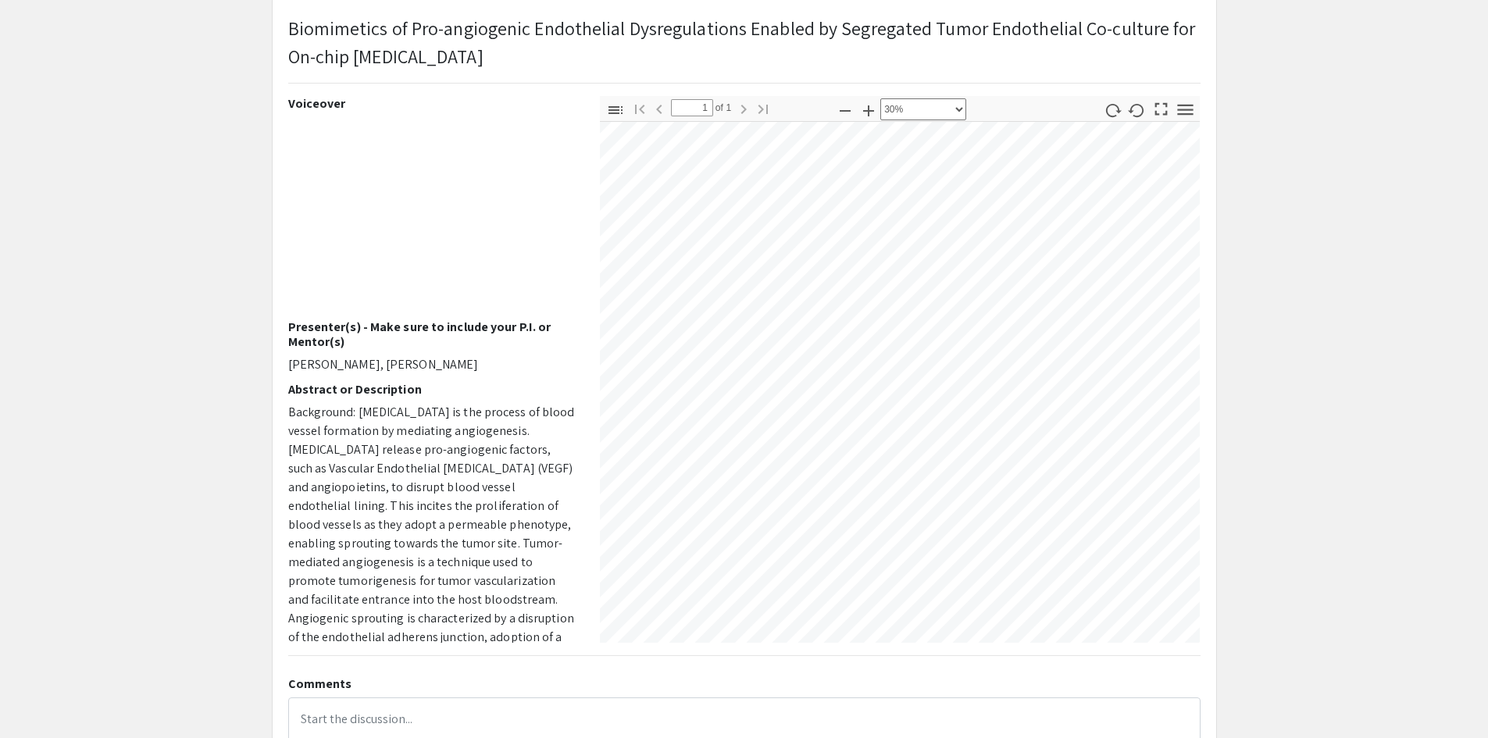
scroll to position [107, 251]
click at [866, 113] on icon "button" at bounding box center [868, 111] width 19 height 19
select select "custom"
click at [717, 641] on div at bounding box center [900, 382] width 600 height 521
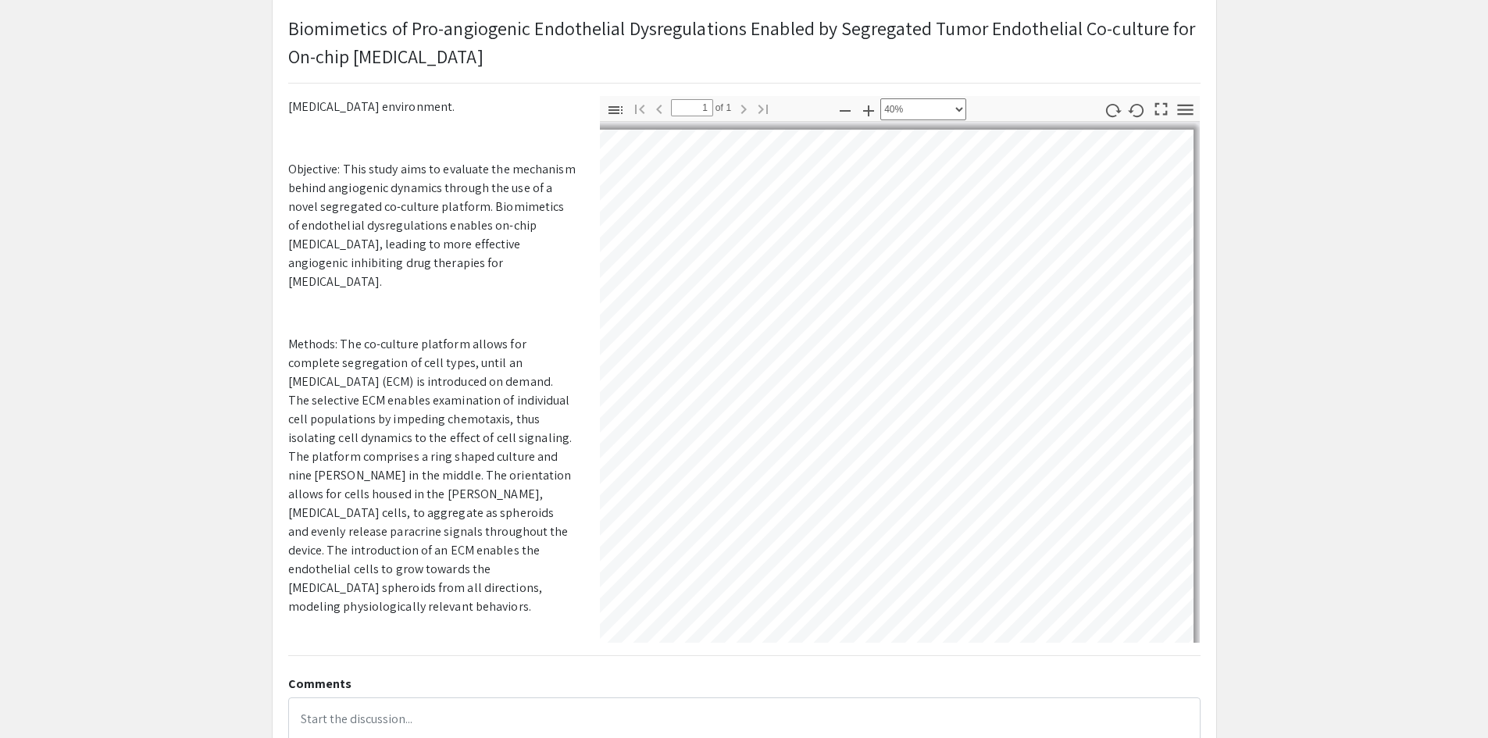
scroll to position [781, 0]
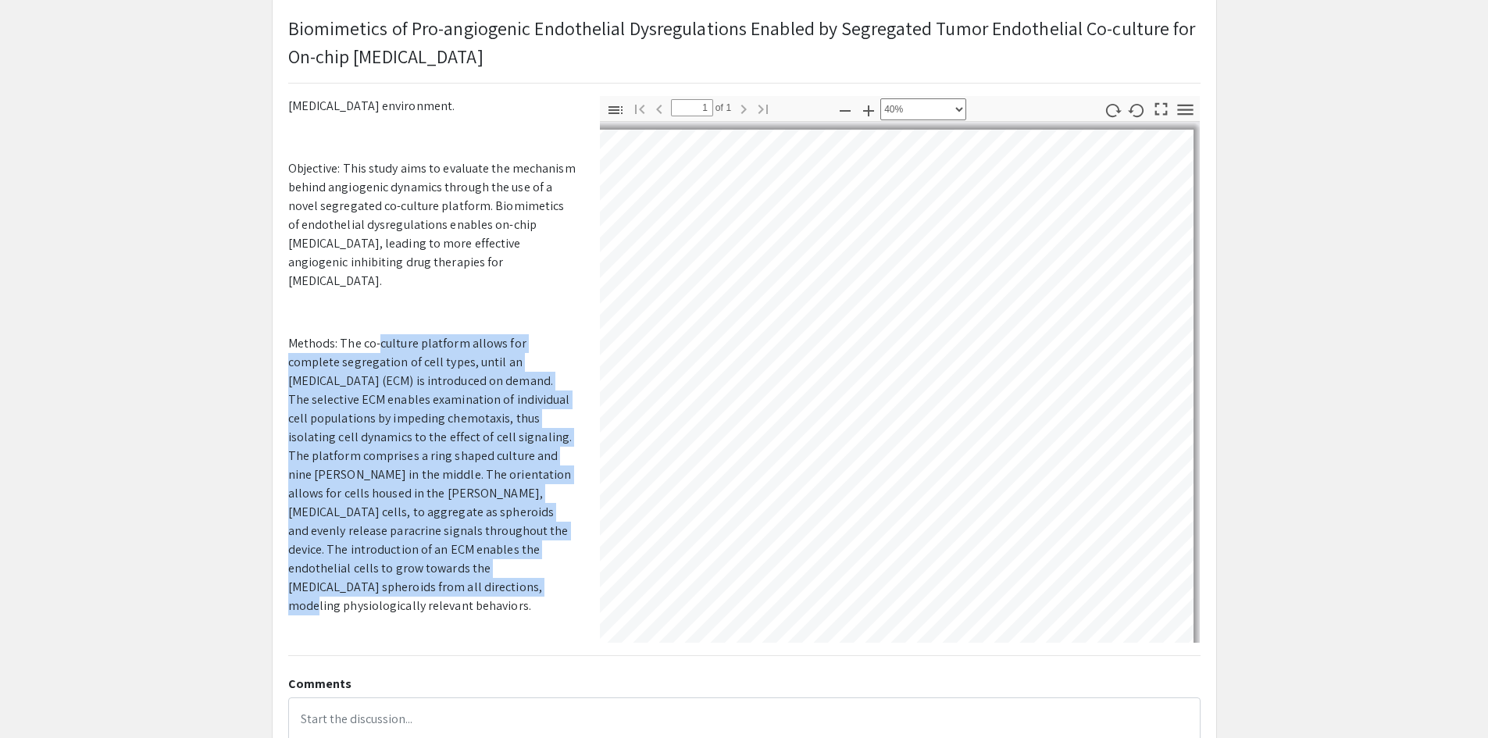
drag, startPoint x: 377, startPoint y: 280, endPoint x: 504, endPoint y: 510, distance: 262.1
click at [504, 510] on p "Methods: The co-culture platform allows for complete segregation of cell types,…" at bounding box center [432, 474] width 288 height 281
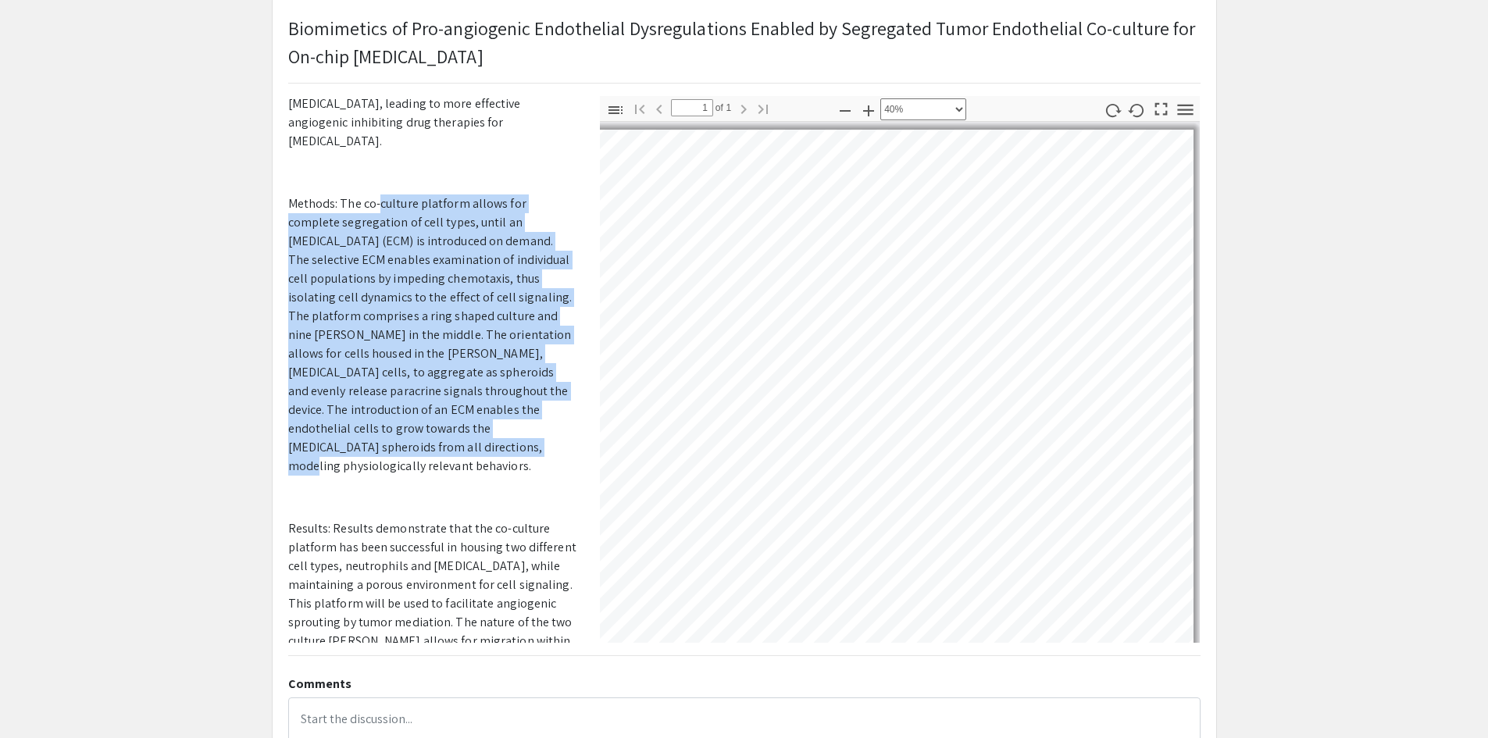
scroll to position [937, 0]
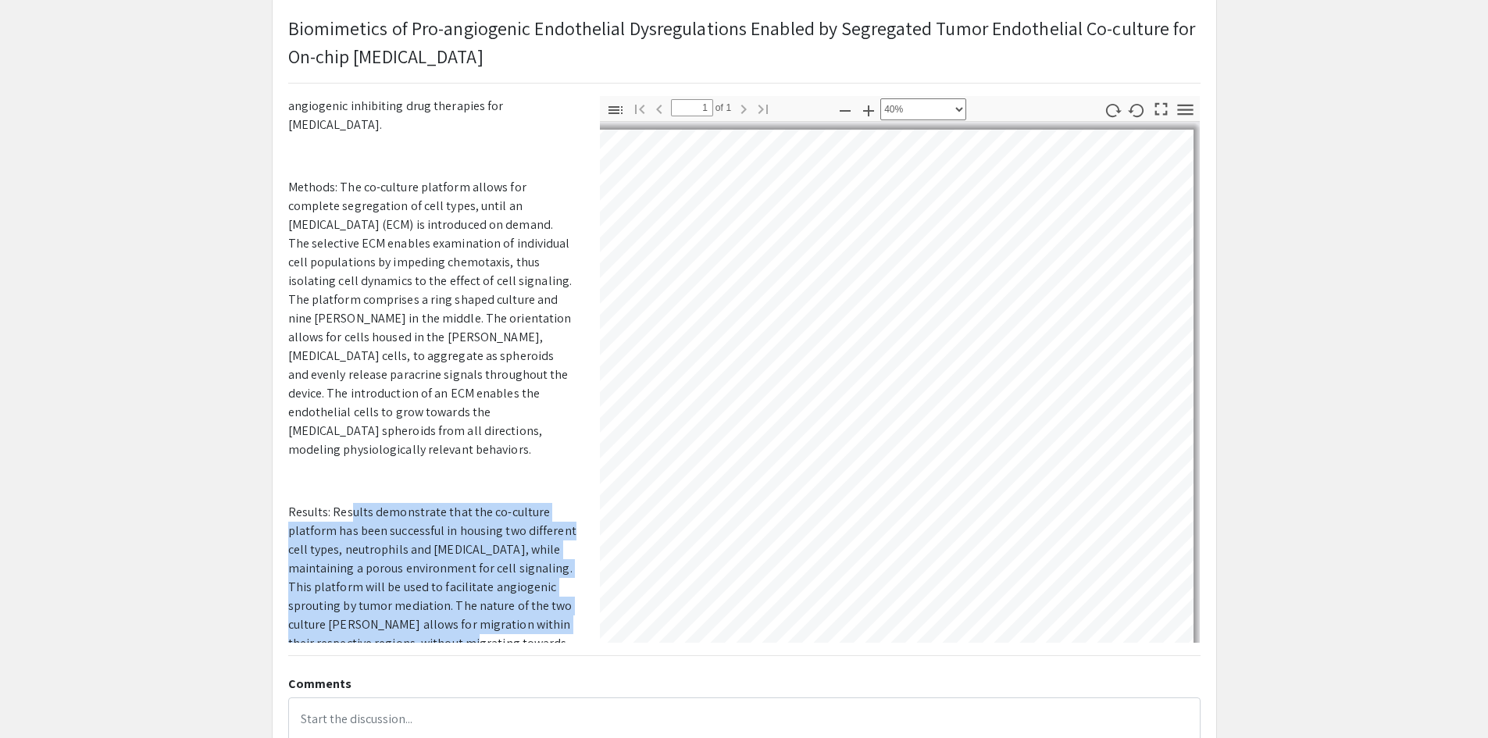
drag, startPoint x: 418, startPoint y: 449, endPoint x: 479, endPoint y: 571, distance: 136.2
click at [479, 571] on p "Results: Results demonstrate that the co-culture platform has been successful i…" at bounding box center [432, 662] width 288 height 319
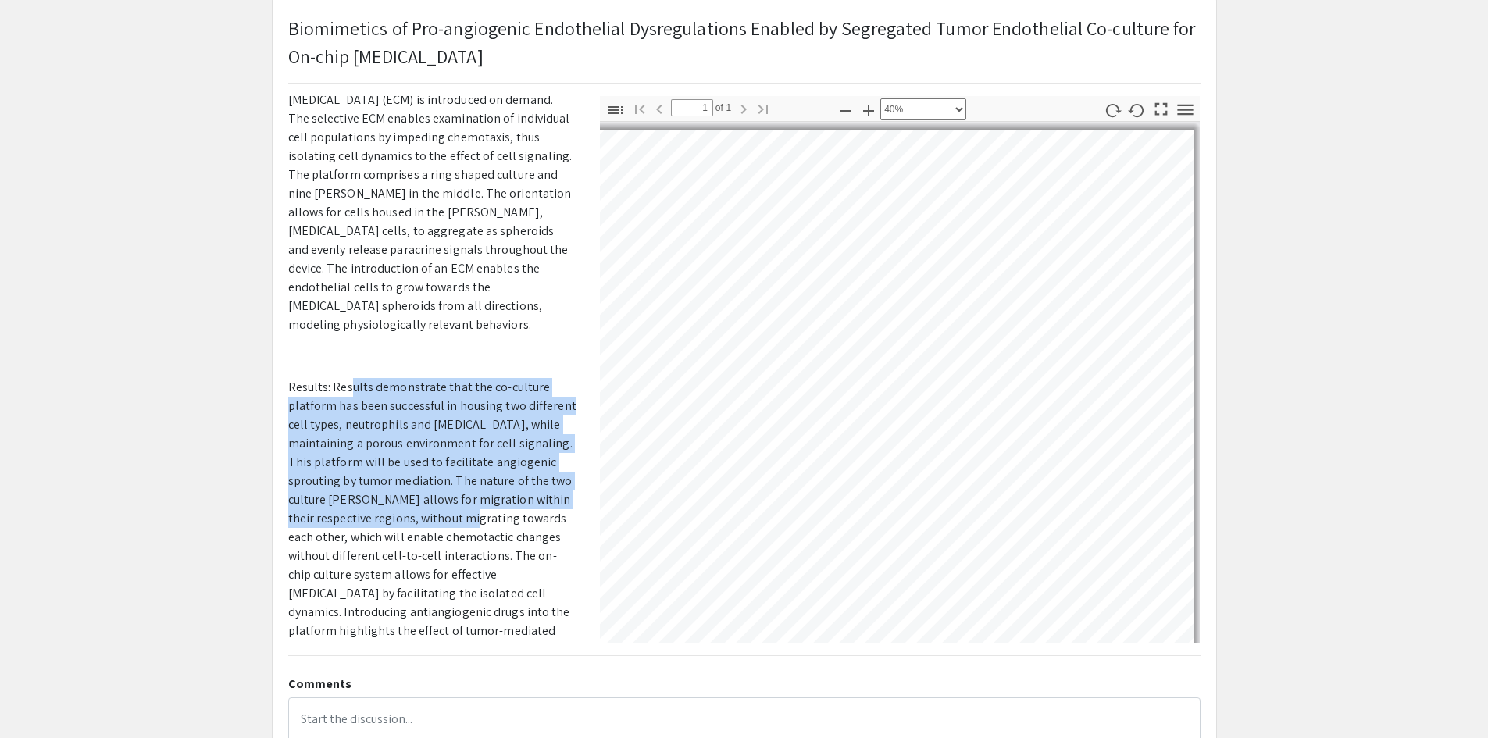
scroll to position [0, 0]
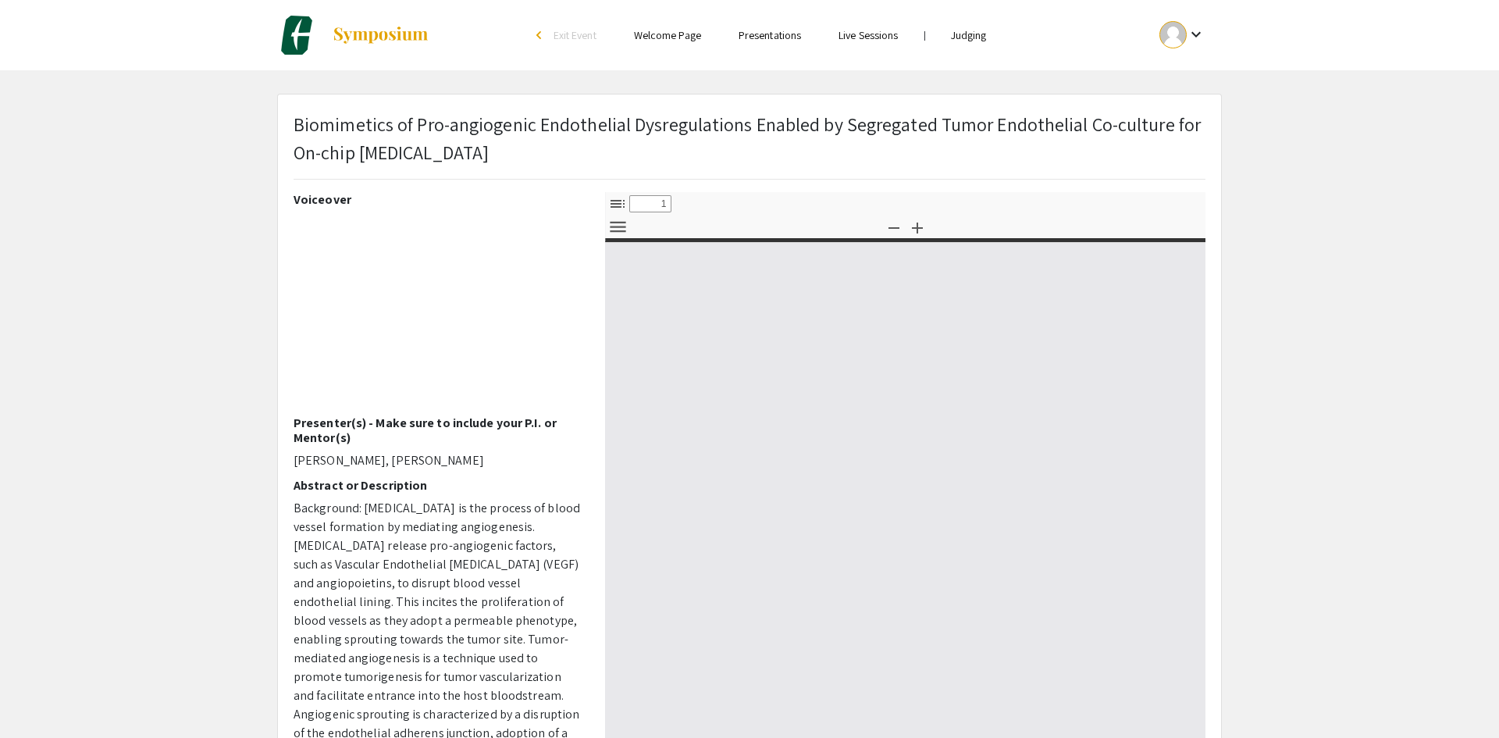
select select "custom"
type input "0"
select select "custom"
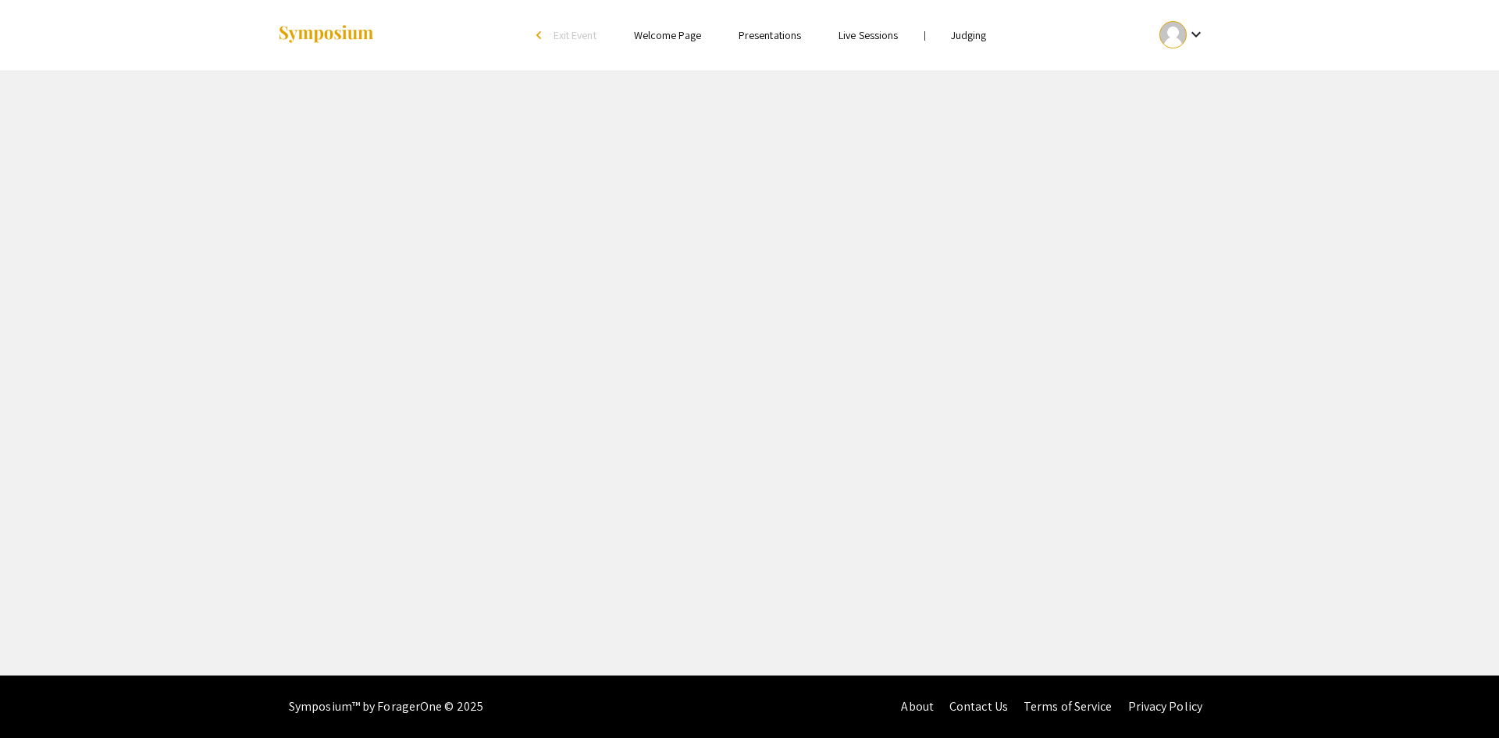
select select "custom"
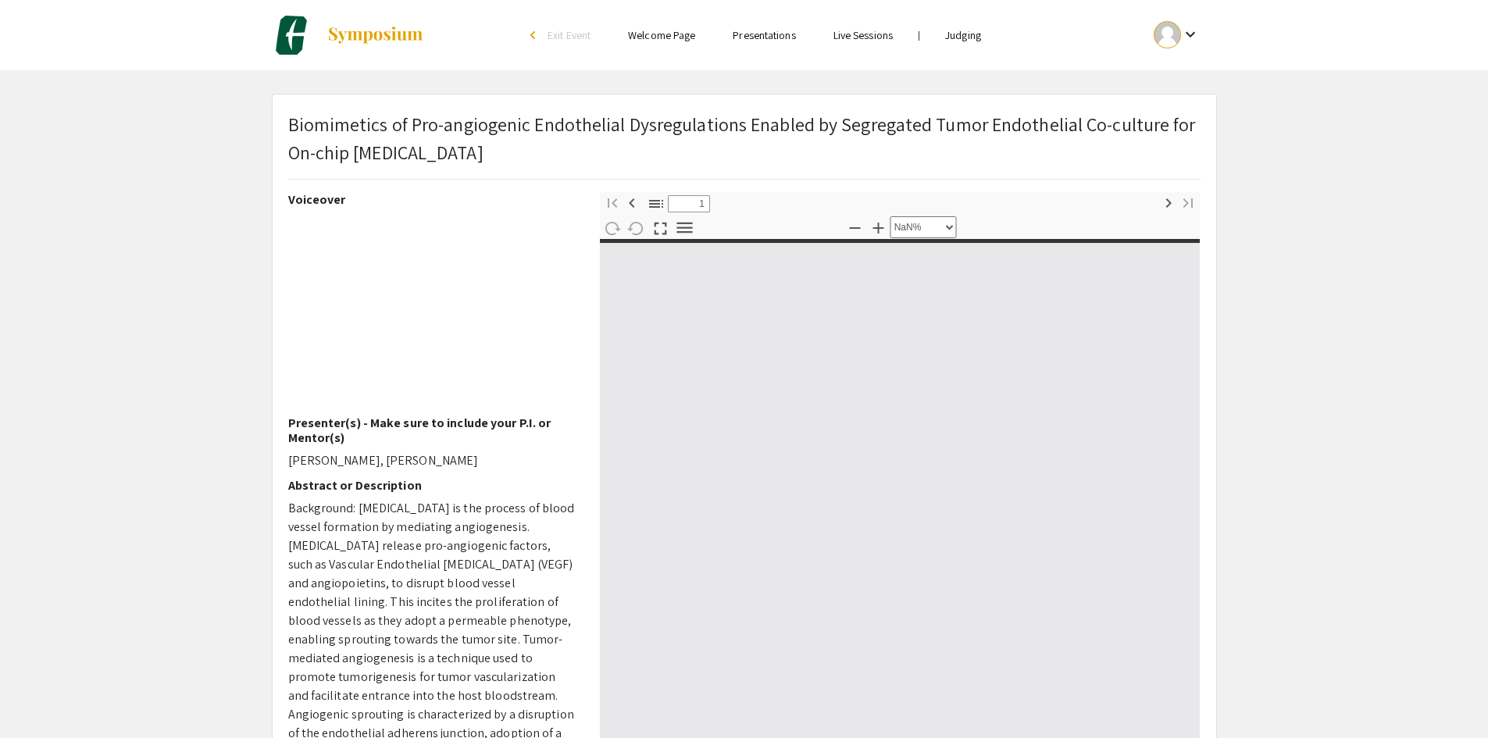
type input "0"
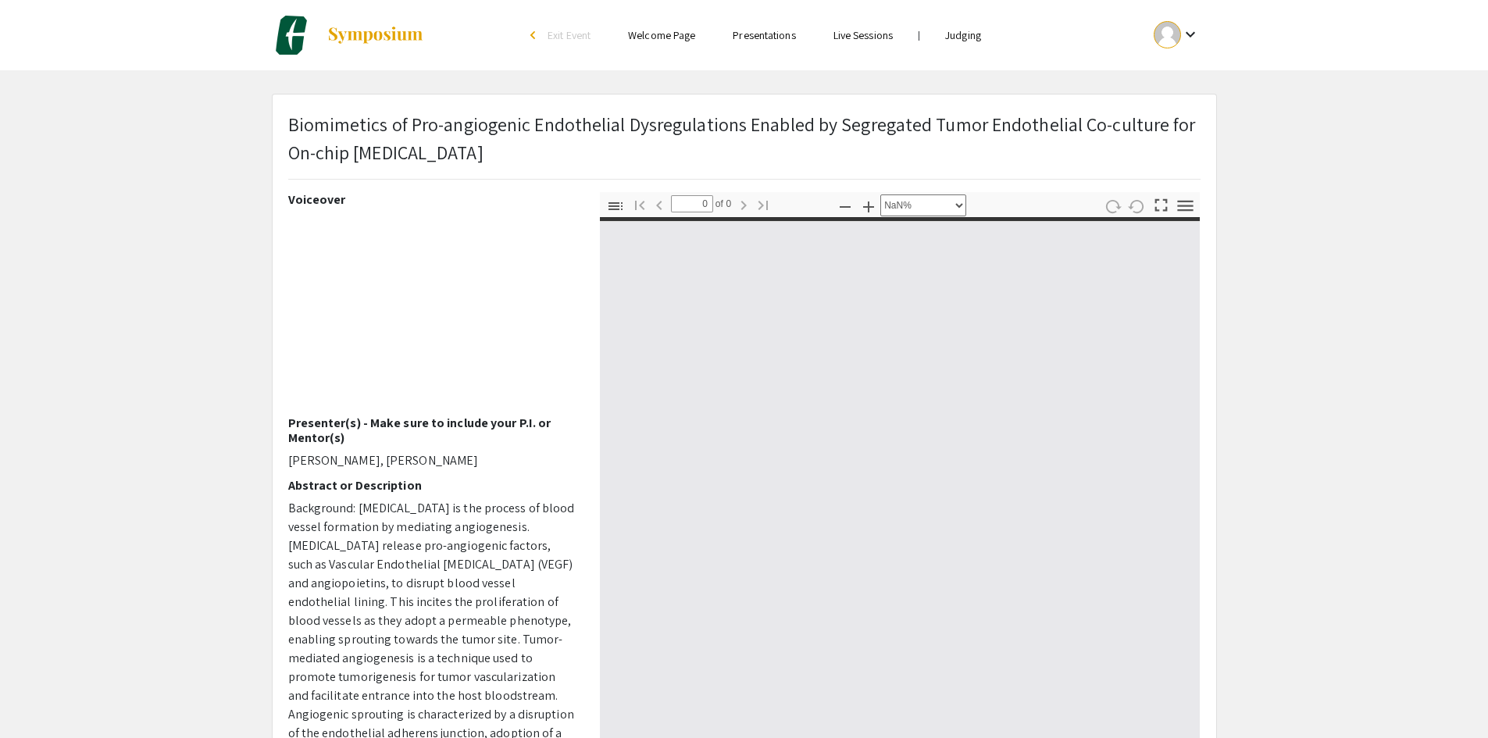
select select "auto"
type input "1"
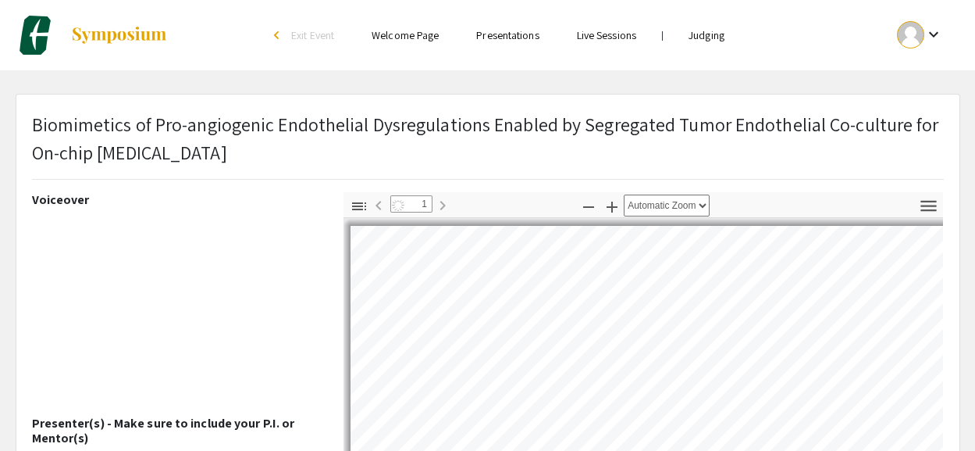
select select "custom"
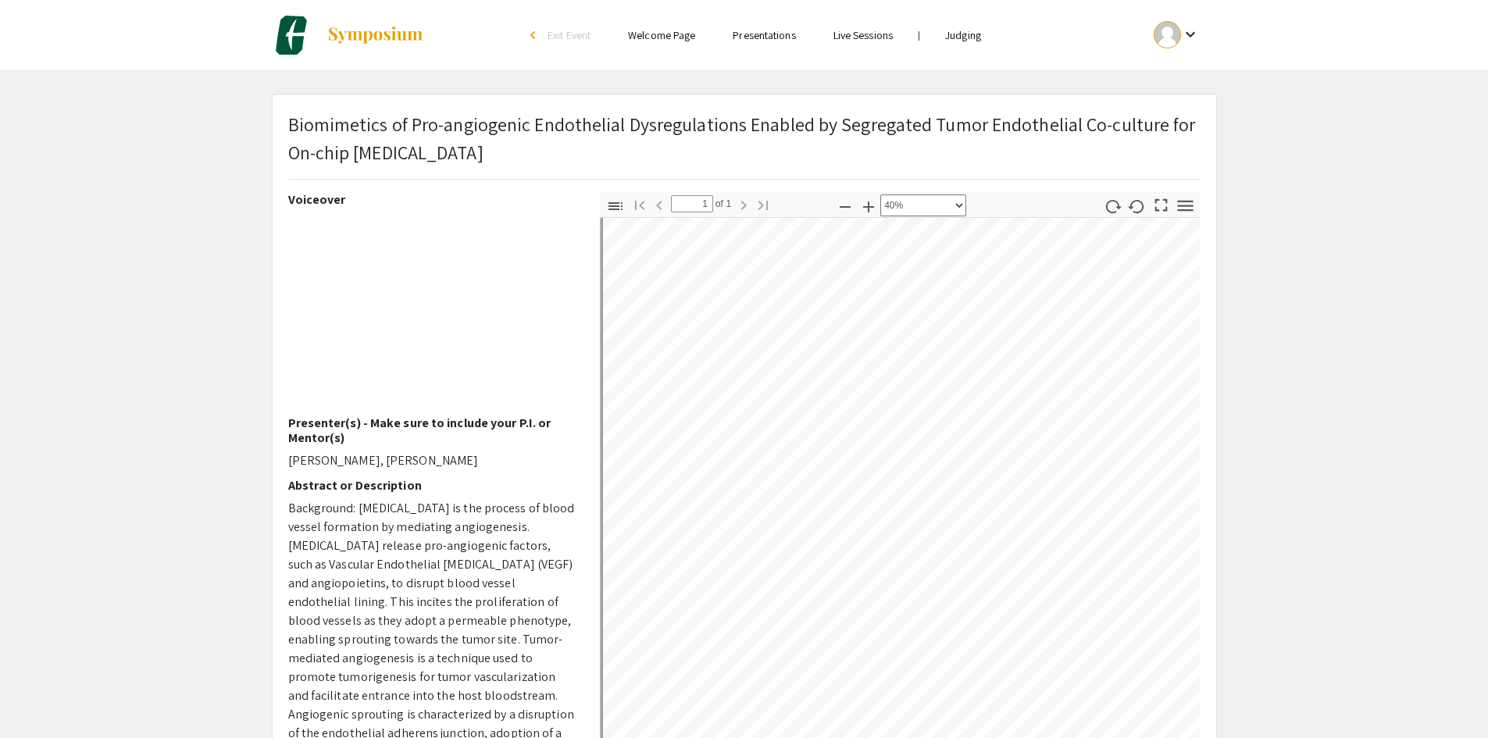
scroll to position [585, 0]
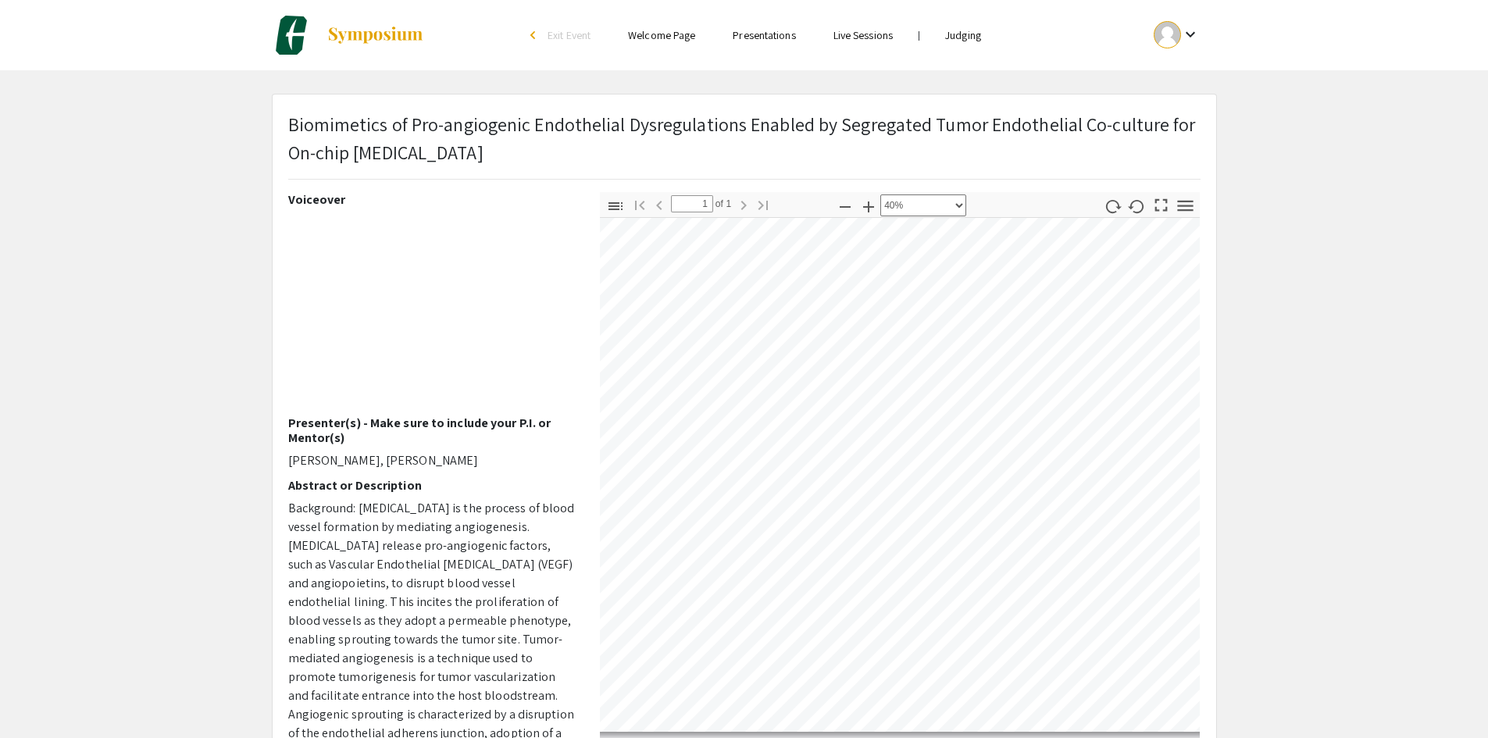
click at [531, 477] on div "Voiceover Presenter(s) - Make sure to include your P.I. or Mentor(s) [PERSON_NA…" at bounding box center [743, 465] width 935 height 547
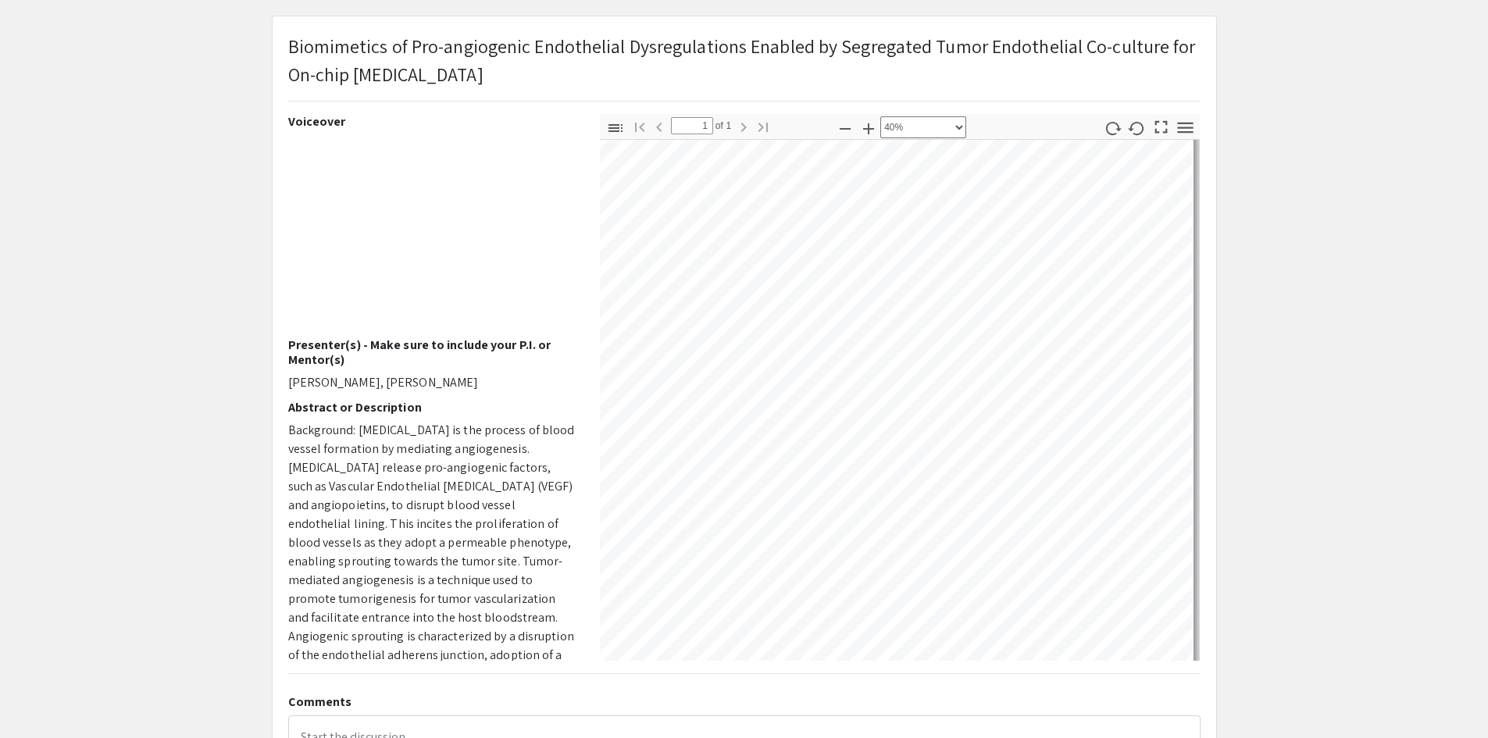
scroll to position [429, 864]
